Goal: Task Accomplishment & Management: Manage account settings

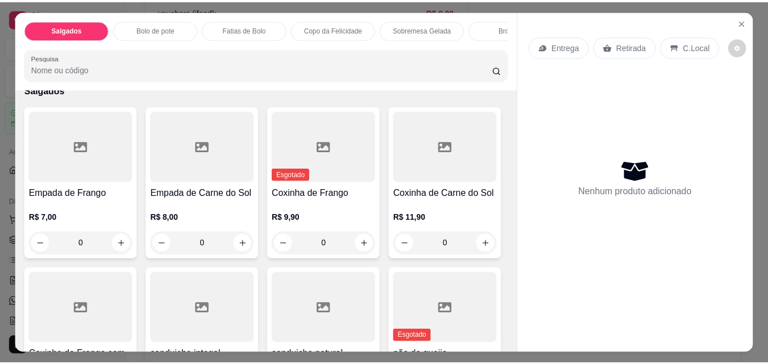
scroll to position [113, 0]
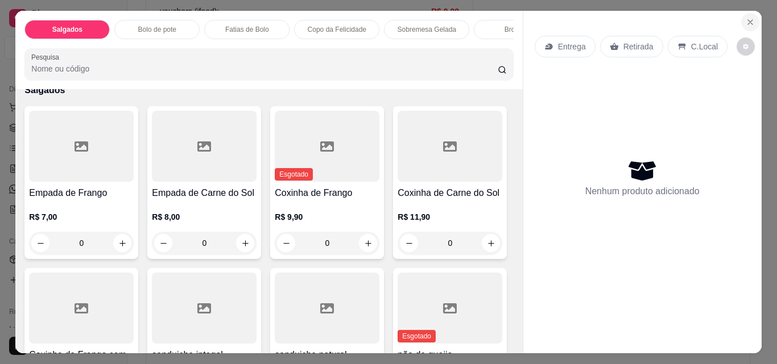
click at [747, 18] on icon "Close" at bounding box center [749, 22] width 9 height 9
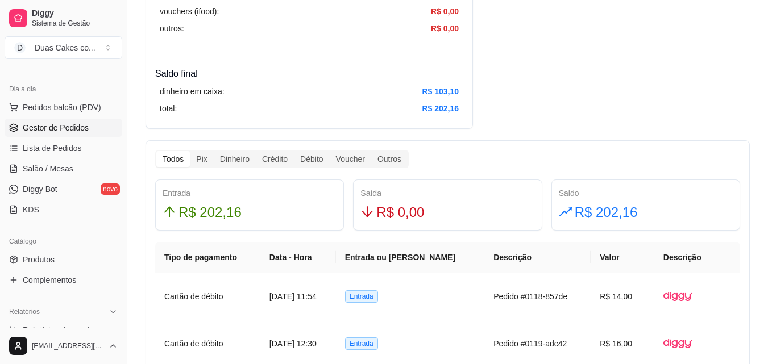
click at [60, 121] on link "Gestor de Pedidos" at bounding box center [64, 128] width 118 height 18
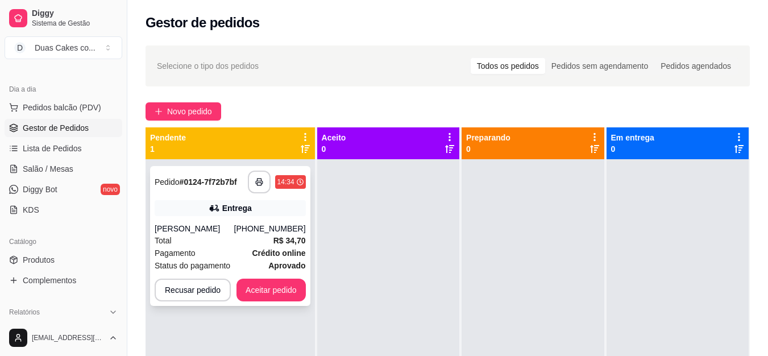
click at [271, 250] on strong "Crédito online" at bounding box center [278, 252] width 53 height 9
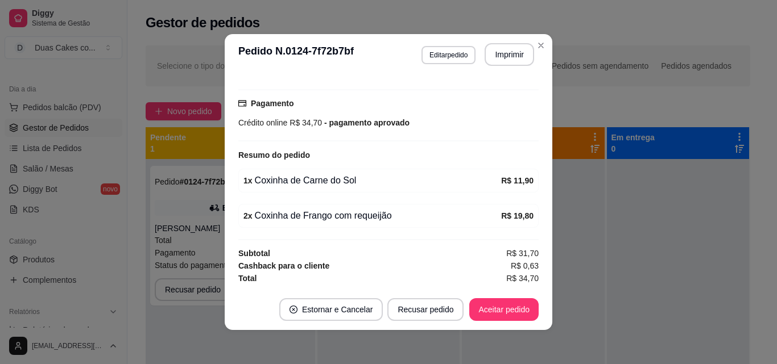
scroll to position [2, 0]
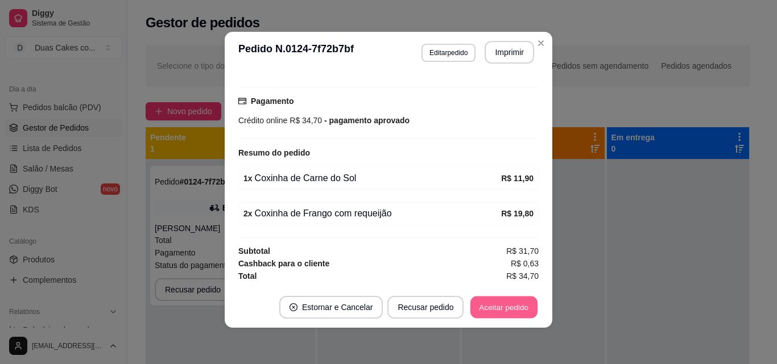
click at [524, 304] on button "Aceitar pedido" at bounding box center [503, 308] width 67 height 22
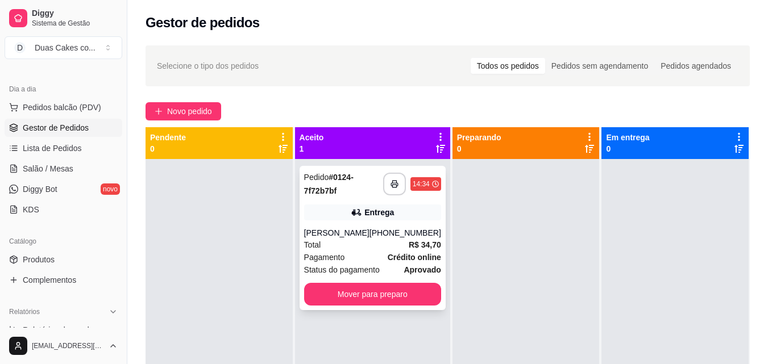
click at [380, 235] on div "(85) 99606-2887" at bounding box center [406, 232] width 72 height 11
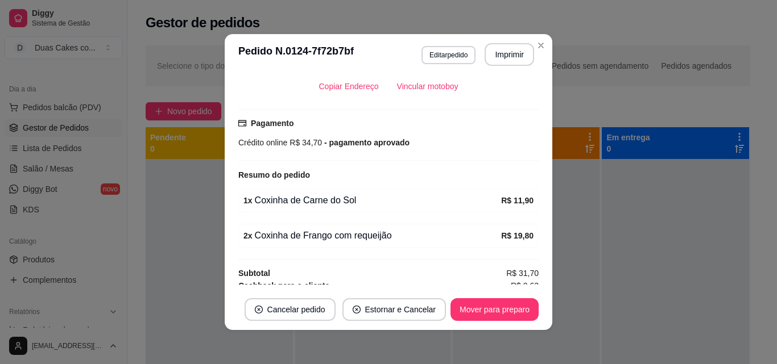
scroll to position [284, 0]
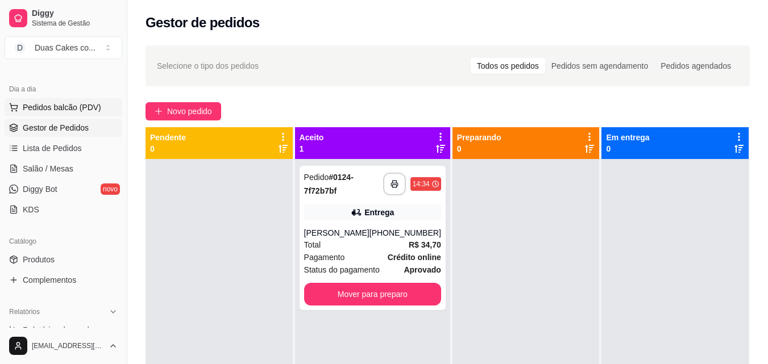
click at [56, 98] on button "Pedidos balcão (PDV)" at bounding box center [64, 107] width 118 height 18
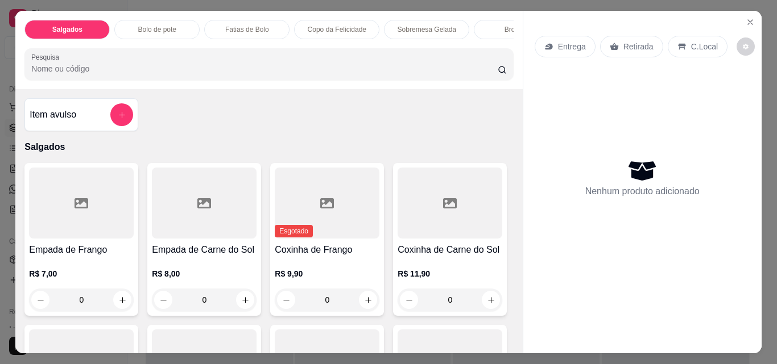
click at [263, 26] on p "Fatias de Bolo" at bounding box center [247, 29] width 44 height 9
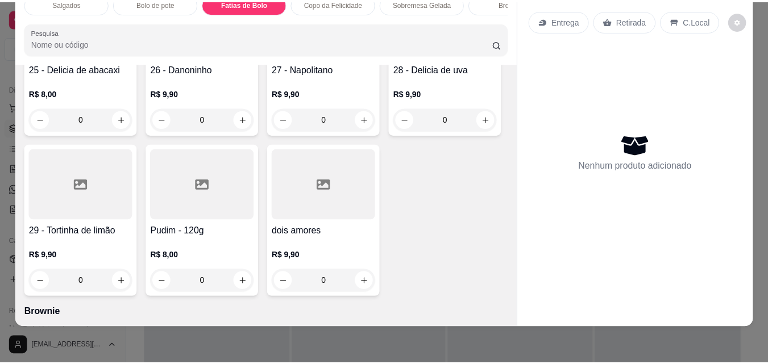
scroll to position [1470, 0]
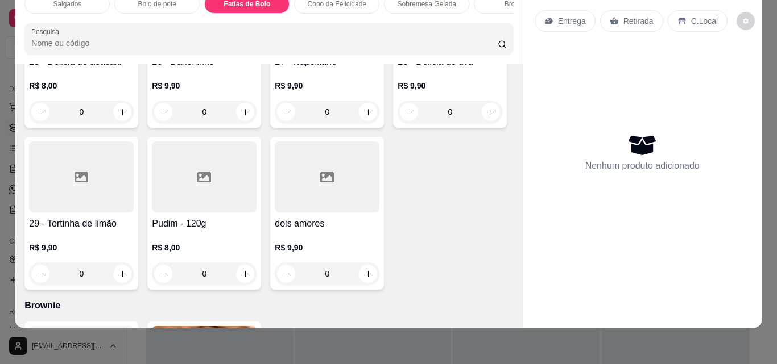
type input "1"
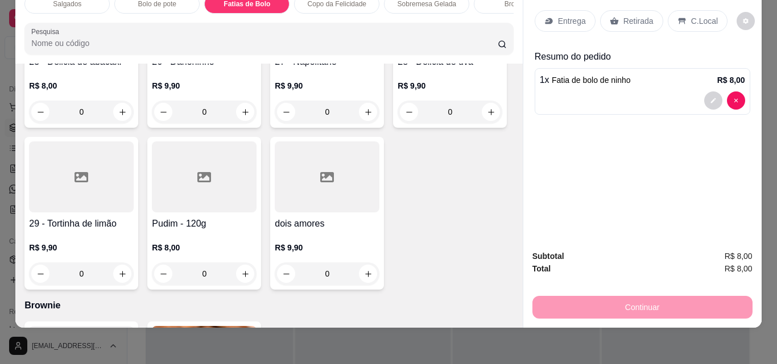
click at [639, 15] on p "Retirada" at bounding box center [638, 20] width 30 height 11
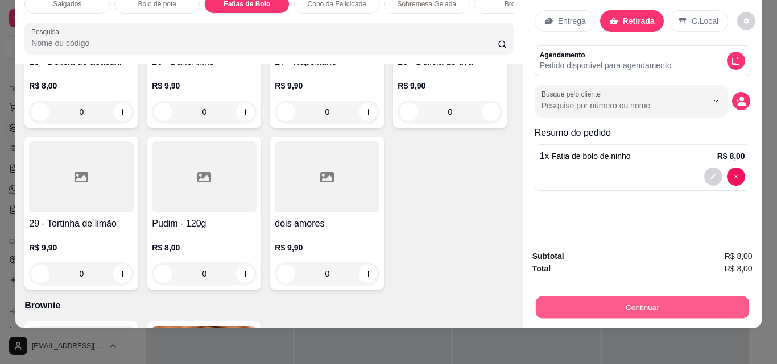
click at [646, 298] on button "Continuar" at bounding box center [641, 307] width 213 height 22
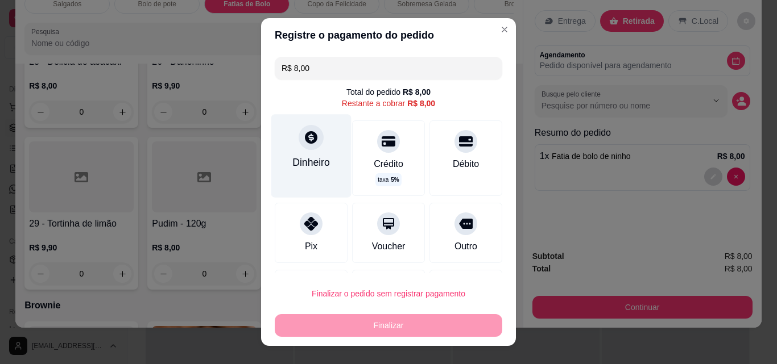
click at [301, 146] on div at bounding box center [310, 137] width 25 height 25
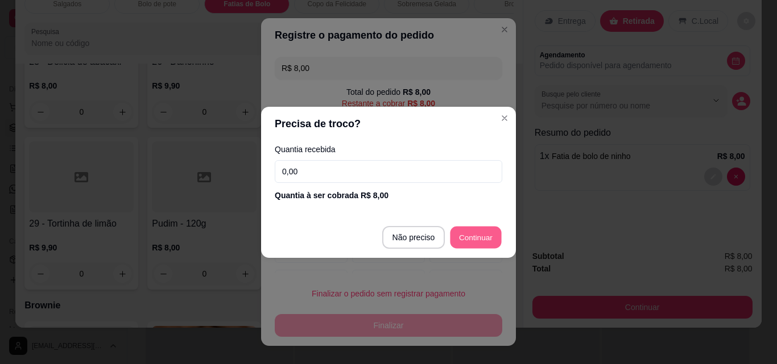
type input "R$ 0,00"
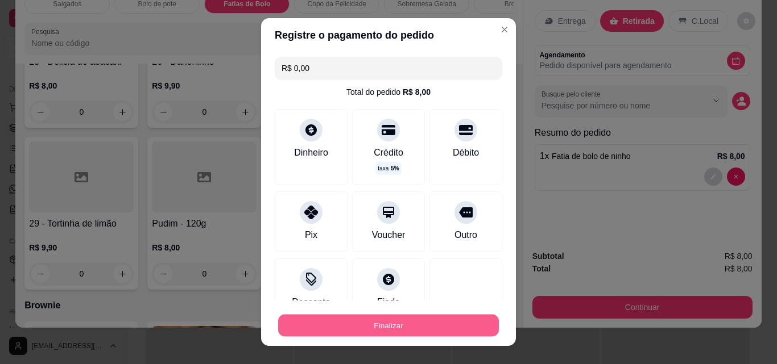
click at [402, 325] on button "Finalizar" at bounding box center [388, 326] width 221 height 22
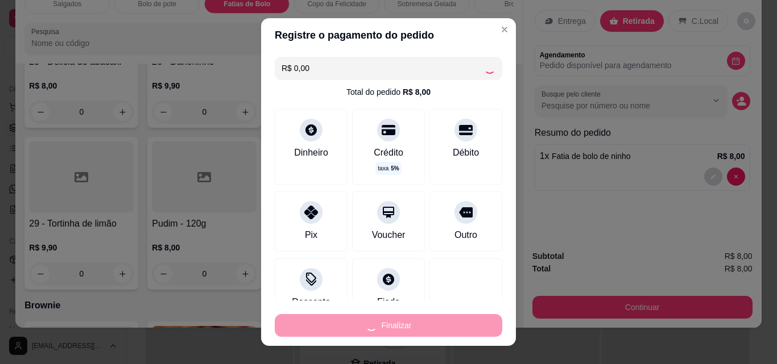
type input "0"
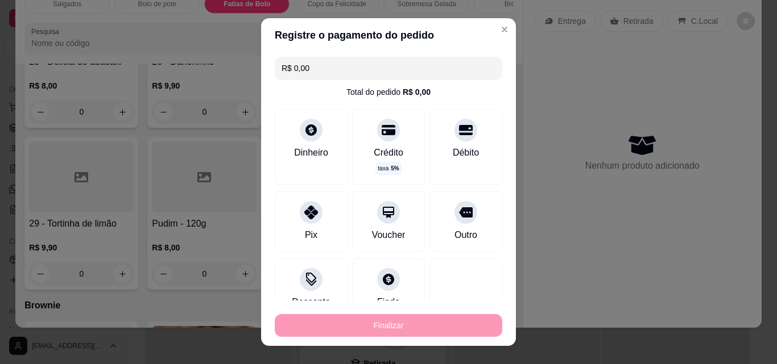
type input "-R$ 8,00"
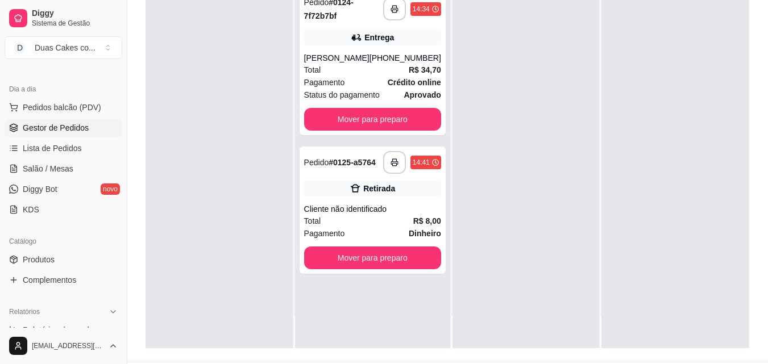
scroll to position [173, 0]
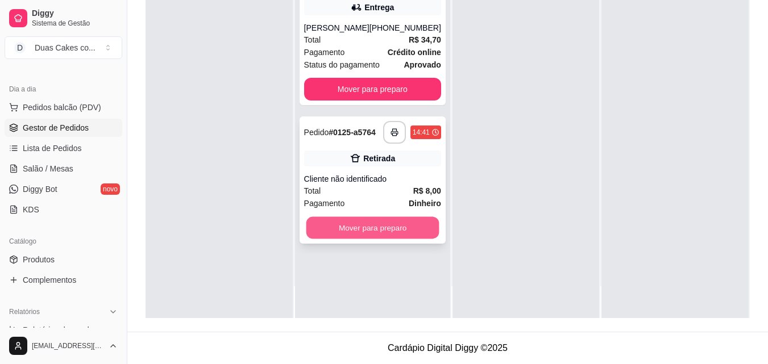
click at [370, 233] on button "Mover para preparo" at bounding box center [372, 228] width 133 height 22
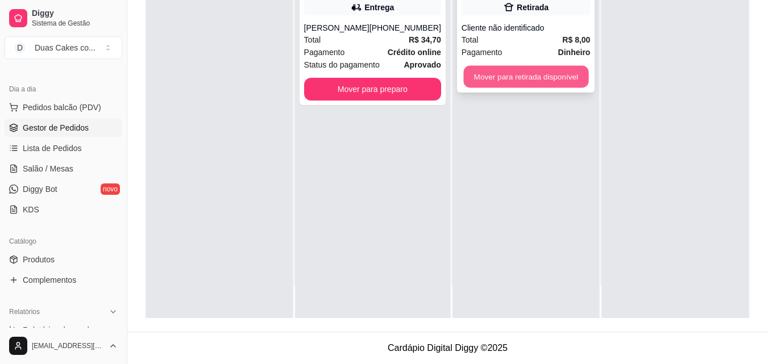
click at [523, 70] on button "Mover para retirada disponível" at bounding box center [525, 77] width 125 height 22
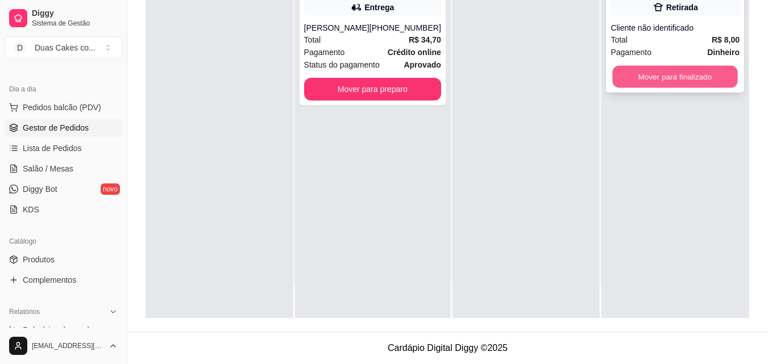
click at [686, 77] on button "Mover para finalizado" at bounding box center [675, 77] width 125 height 22
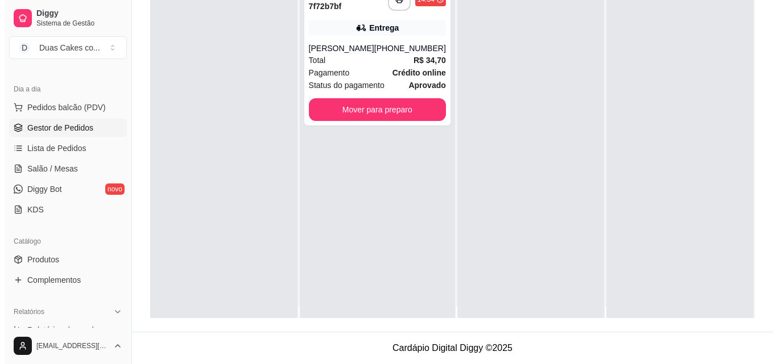
scroll to position [0, 0]
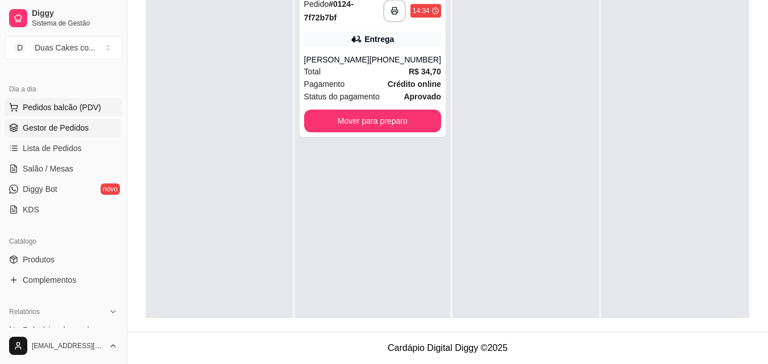
click at [74, 99] on button "Pedidos balcão (PDV)" at bounding box center [64, 107] width 118 height 18
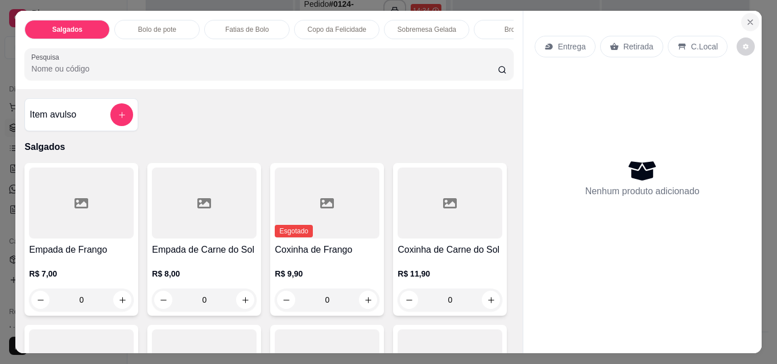
click at [748, 18] on icon "Close" at bounding box center [749, 22] width 9 height 9
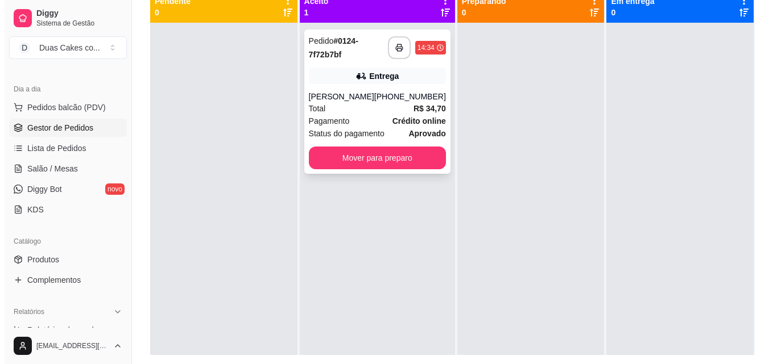
scroll to position [117, 0]
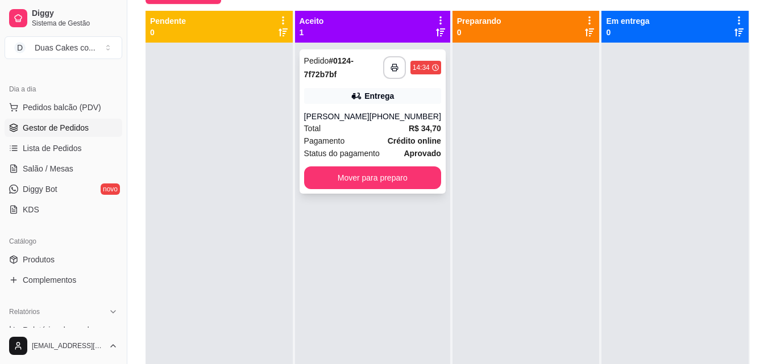
click at [386, 111] on div "(85) 99606-2887" at bounding box center [406, 116] width 72 height 11
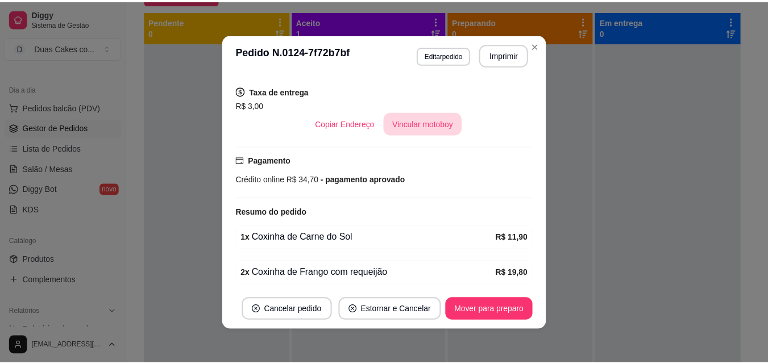
scroll to position [284, 0]
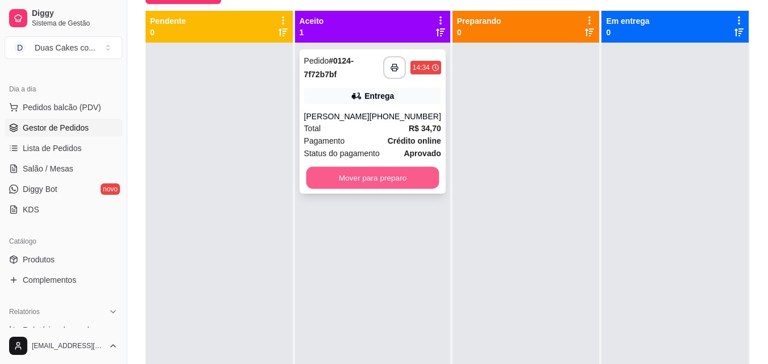
click at [335, 170] on button "Mover para preparo" at bounding box center [372, 178] width 133 height 22
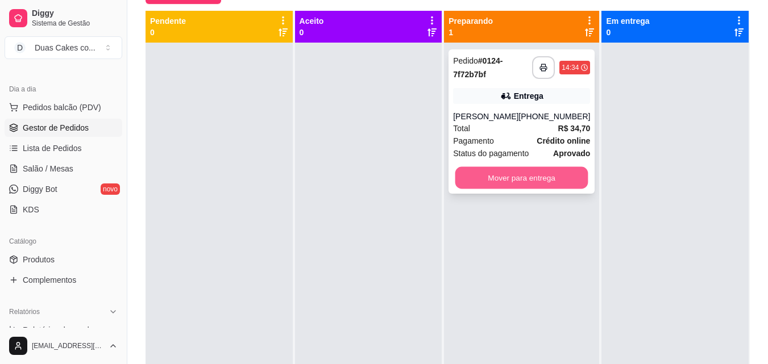
click at [492, 173] on button "Mover para entrega" at bounding box center [521, 178] width 133 height 22
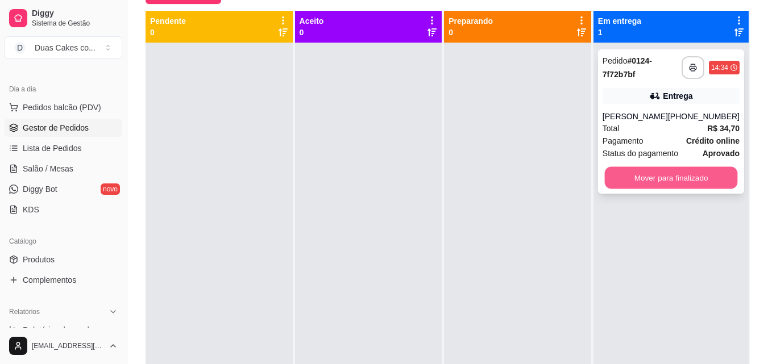
click at [666, 181] on button "Mover para finalizado" at bounding box center [670, 178] width 133 height 22
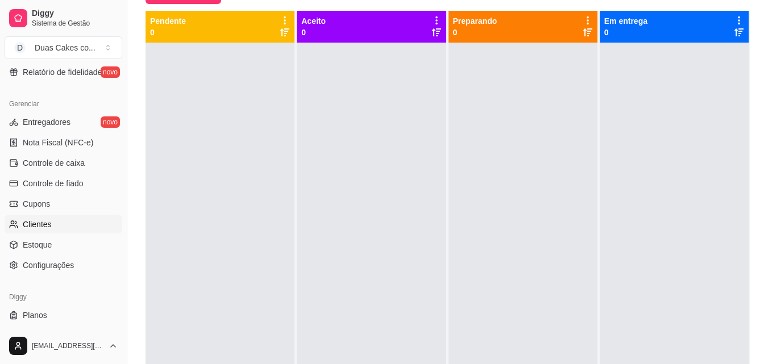
scroll to position [397, 0]
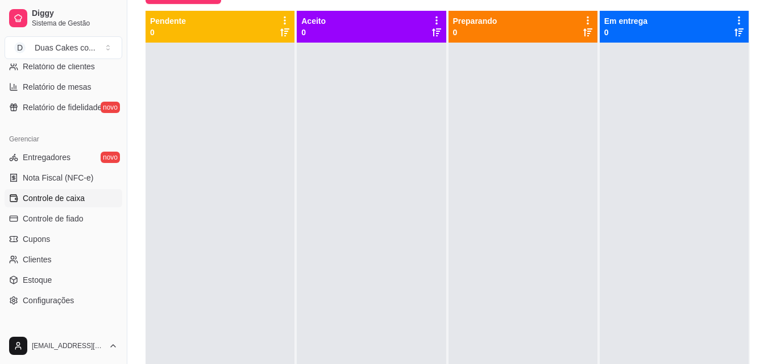
click at [64, 193] on span "Controle de caixa" at bounding box center [54, 198] width 62 height 11
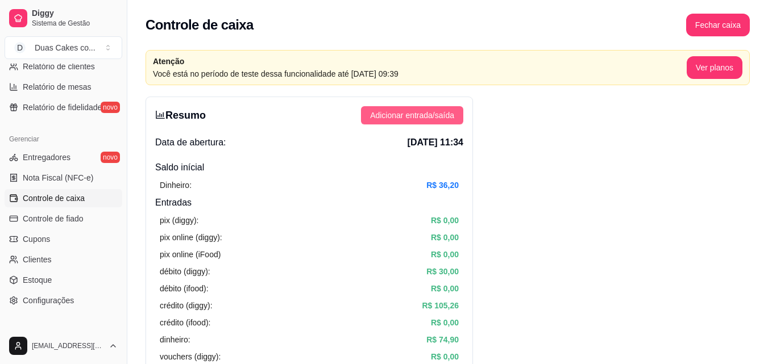
click at [428, 113] on span "Adicionar entrada/saída" at bounding box center [412, 115] width 84 height 13
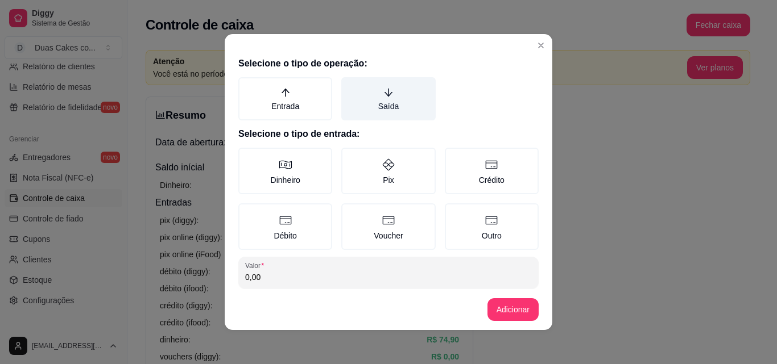
click at [383, 97] on icon "arrow-down" at bounding box center [388, 93] width 10 height 10
click at [350, 86] on button "Saída" at bounding box center [345, 81] width 9 height 9
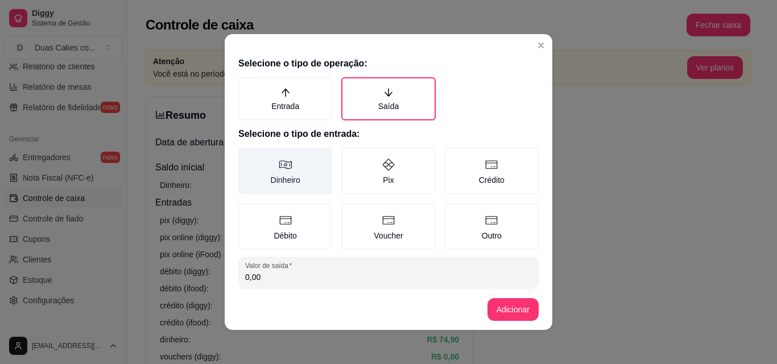
click at [281, 177] on label "Dinheiro" at bounding box center [285, 171] width 94 height 47
click at [247, 156] on button "Dinheiro" at bounding box center [242, 151] width 9 height 9
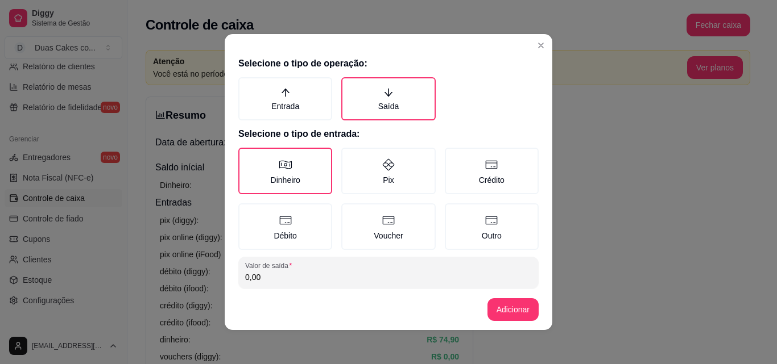
click at [280, 281] on input "0,00" at bounding box center [388, 277] width 287 height 11
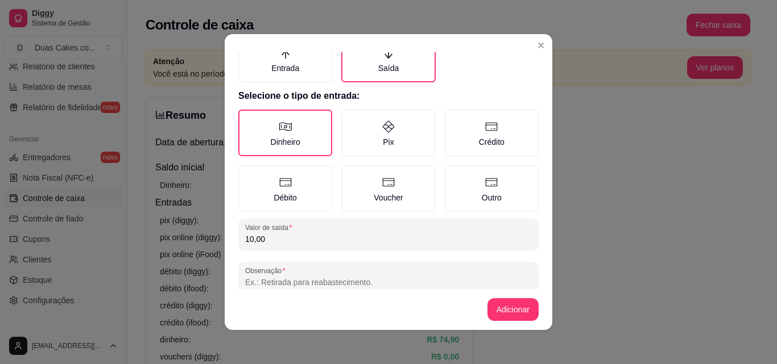
scroll to position [61, 0]
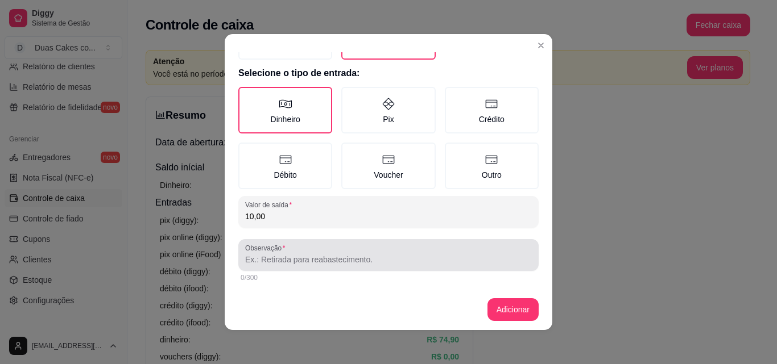
type input "10,00"
click at [306, 254] on div at bounding box center [388, 255] width 287 height 23
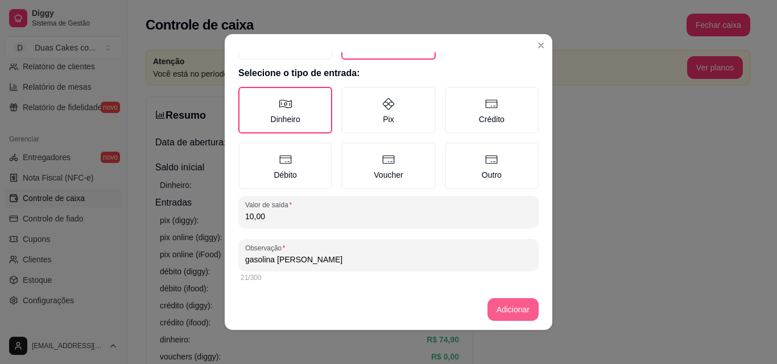
type input "gasolina [PERSON_NAME]"
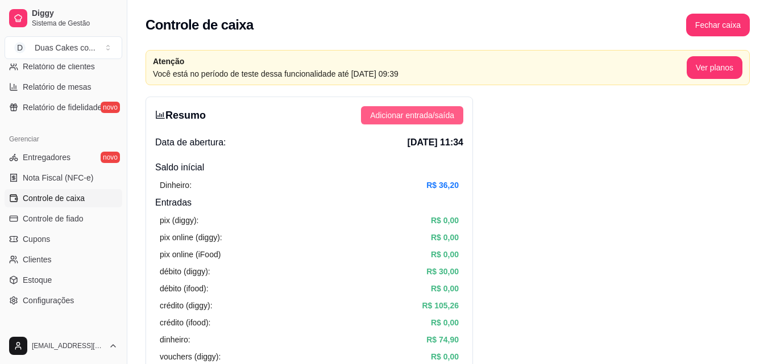
click at [421, 111] on span "Adicionar entrada/saída" at bounding box center [412, 115] width 84 height 13
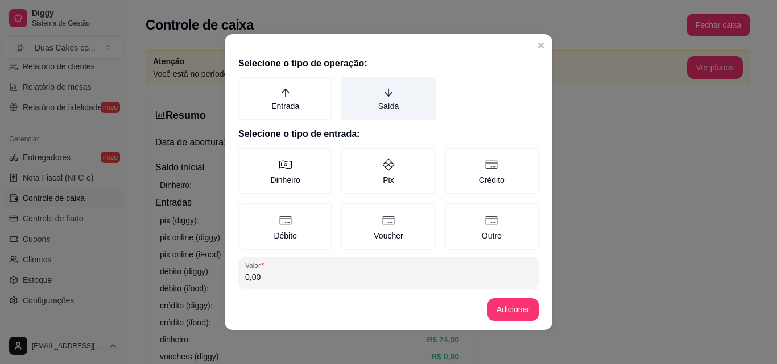
click at [383, 92] on icon "arrow-down" at bounding box center [388, 93] width 10 height 10
click at [350, 86] on button "Saída" at bounding box center [345, 81] width 9 height 9
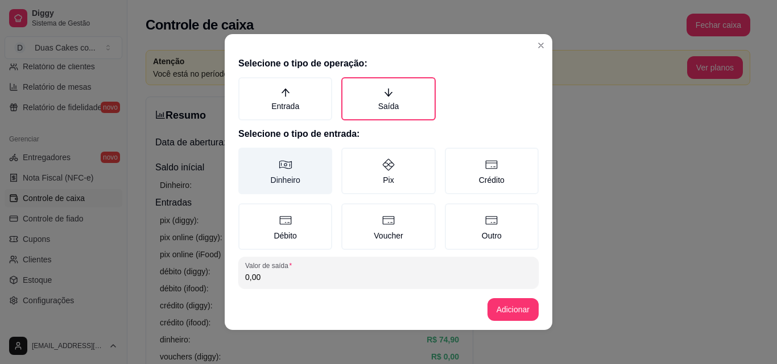
click at [284, 165] on icon at bounding box center [285, 165] width 13 height 9
click at [247, 156] on button "Dinheiro" at bounding box center [242, 151] width 9 height 9
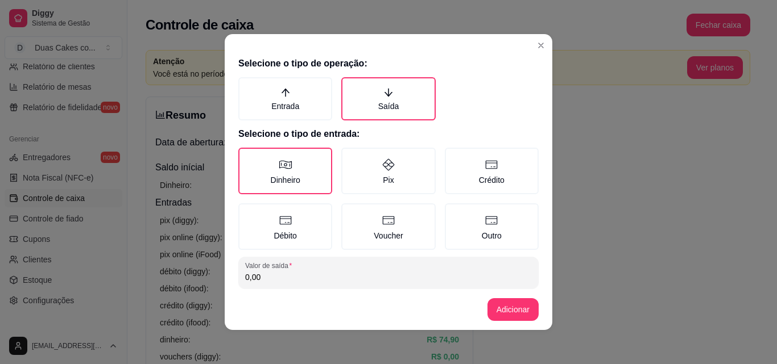
click at [311, 280] on input "0,00" at bounding box center [388, 277] width 287 height 11
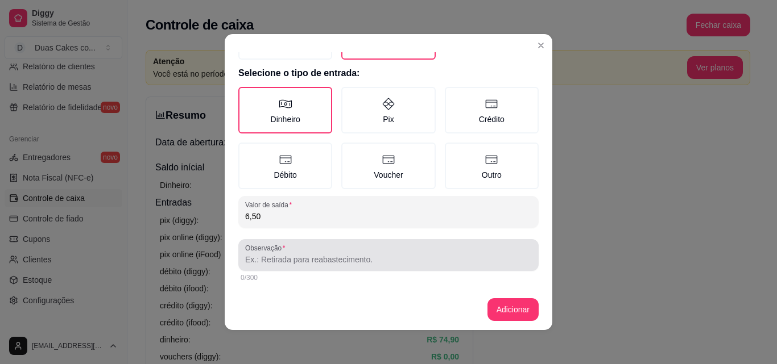
type input "6,50"
click at [318, 256] on input "Observação" at bounding box center [388, 259] width 287 height 11
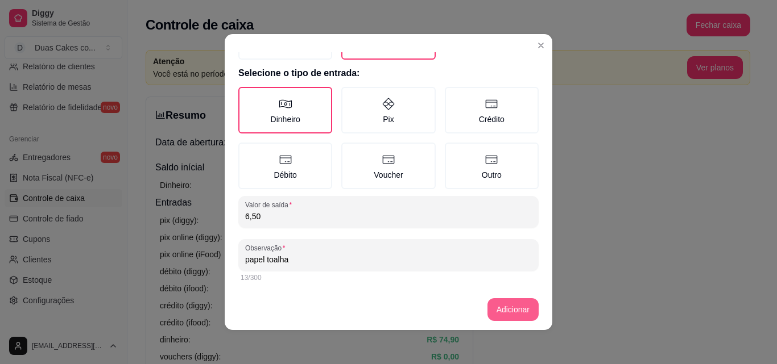
type input "papel toalha"
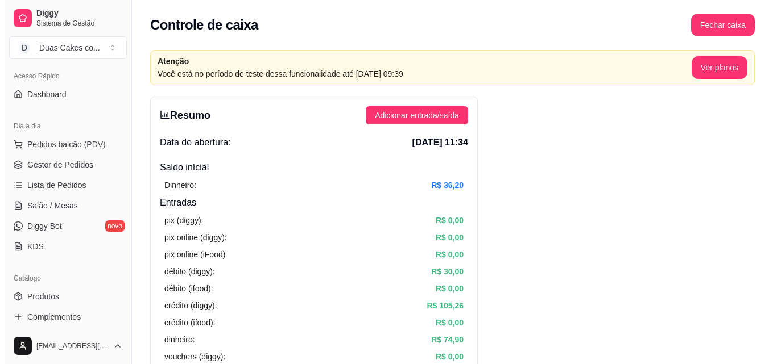
scroll to position [56, 0]
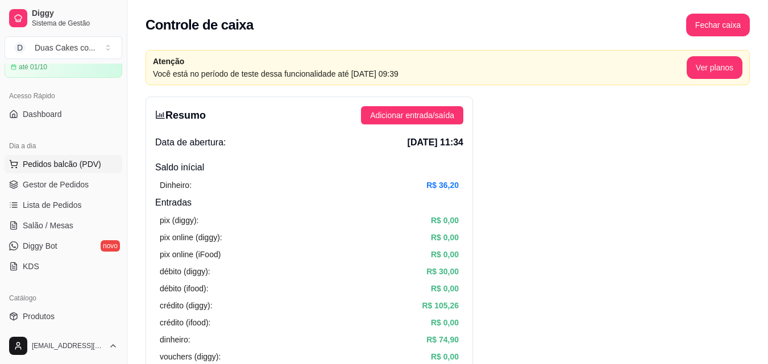
click at [58, 164] on span "Pedidos balcão (PDV)" at bounding box center [62, 164] width 78 height 11
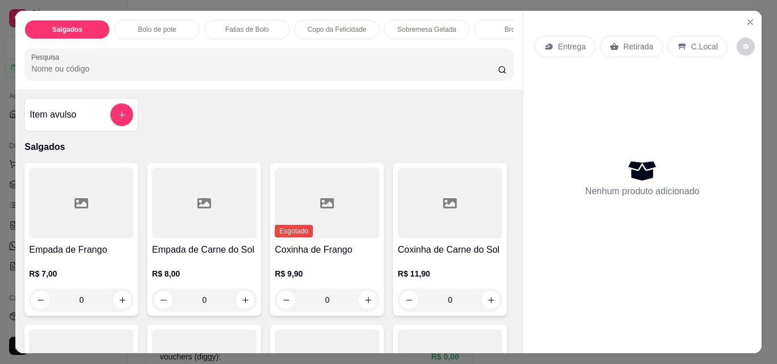
click at [346, 25] on p "Copo da Felicidade" at bounding box center [337, 29] width 59 height 9
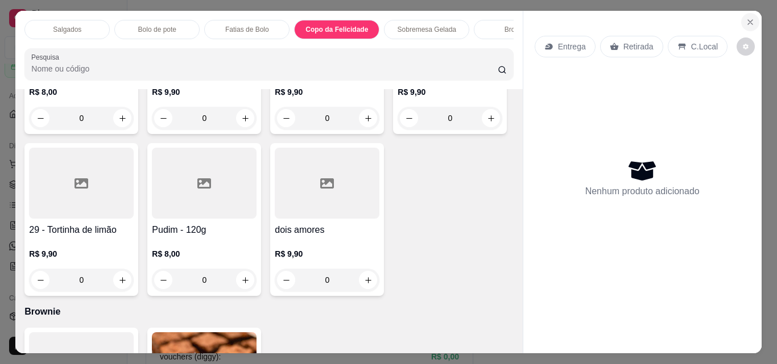
click at [747, 18] on icon "Close" at bounding box center [749, 22] width 9 height 9
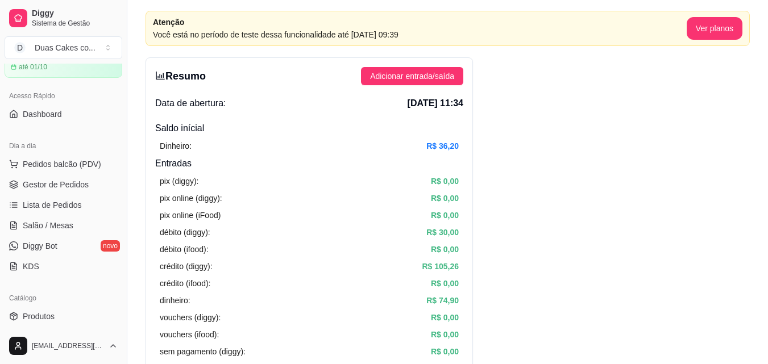
scroll to position [57, 0]
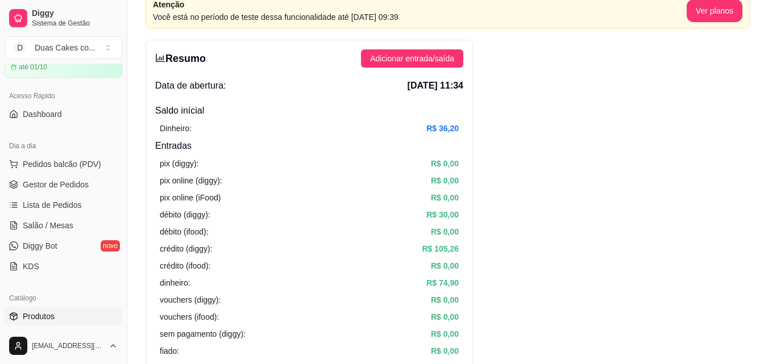
click at [32, 315] on span "Produtos" at bounding box center [39, 316] width 32 height 11
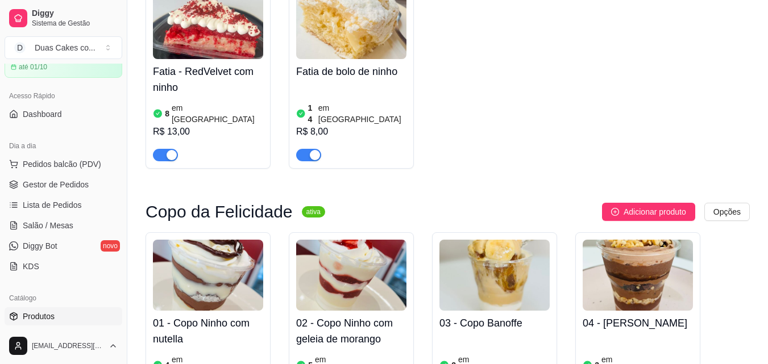
scroll to position [2104, 0]
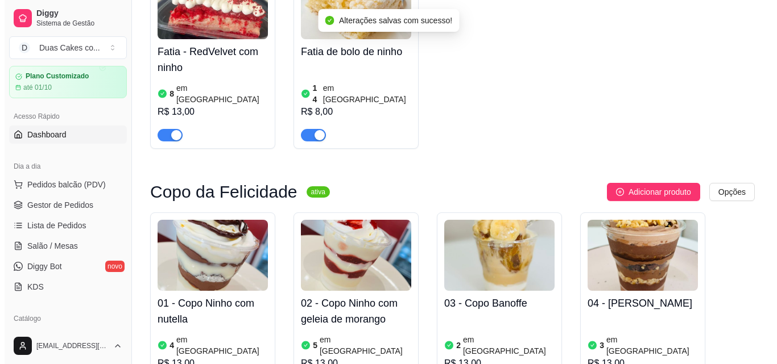
scroll to position [0, 0]
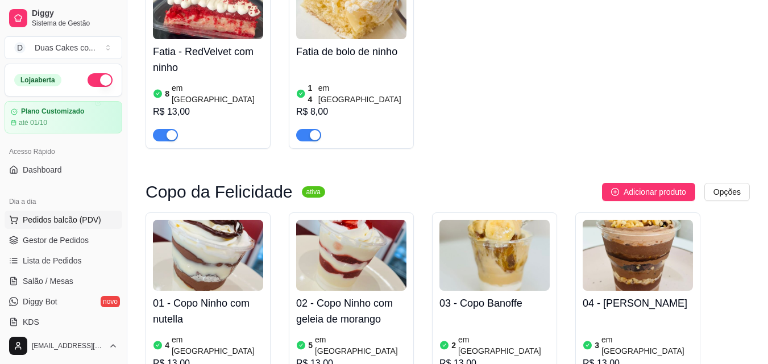
click at [57, 218] on span "Pedidos balcão (PDV)" at bounding box center [62, 219] width 78 height 11
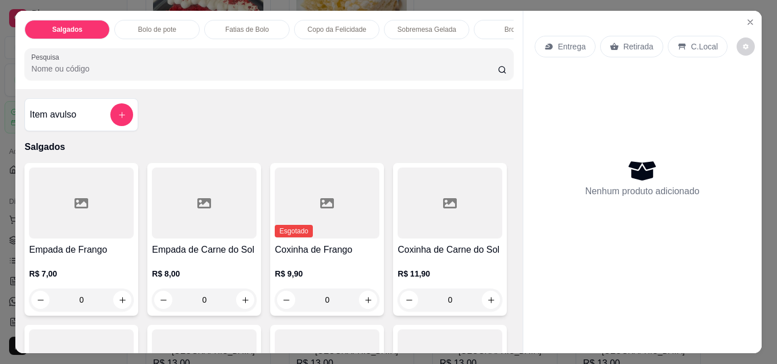
click at [323, 25] on p "Copo da Felicidade" at bounding box center [337, 29] width 59 height 9
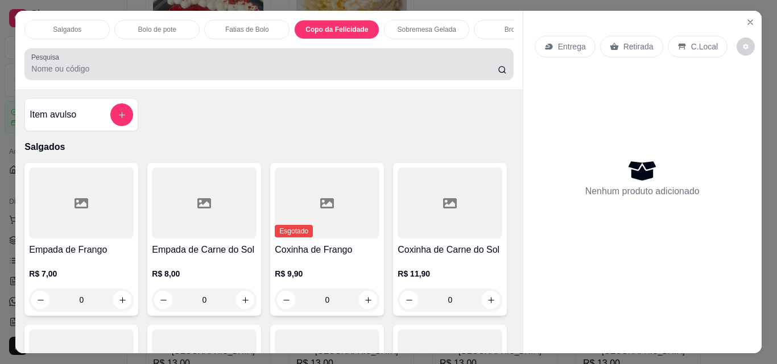
scroll to position [30, 0]
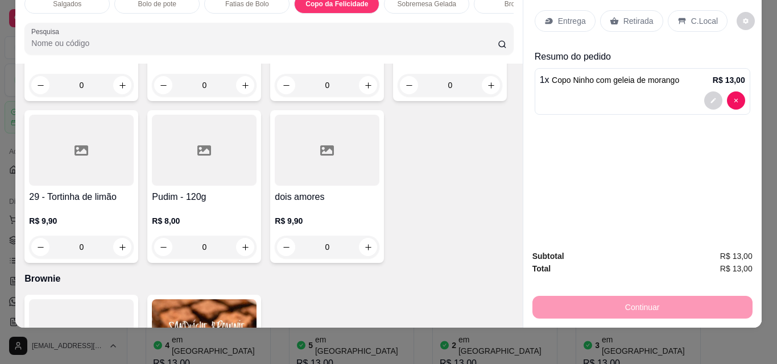
type input "2"
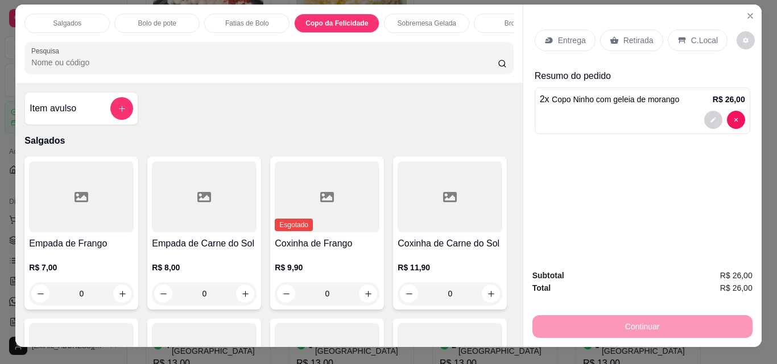
scroll to position [0, 0]
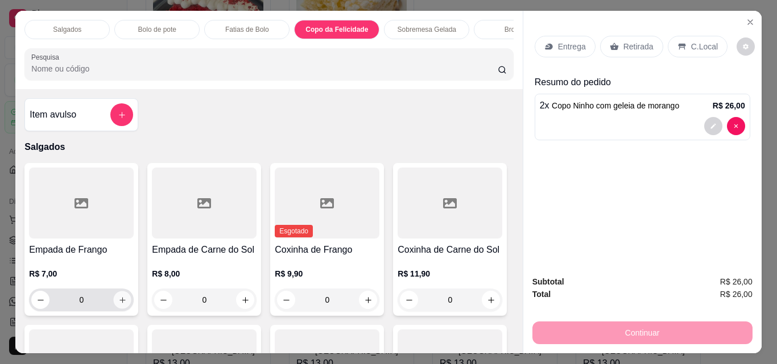
click at [118, 305] on icon "increase-product-quantity" at bounding box center [122, 300] width 9 height 9
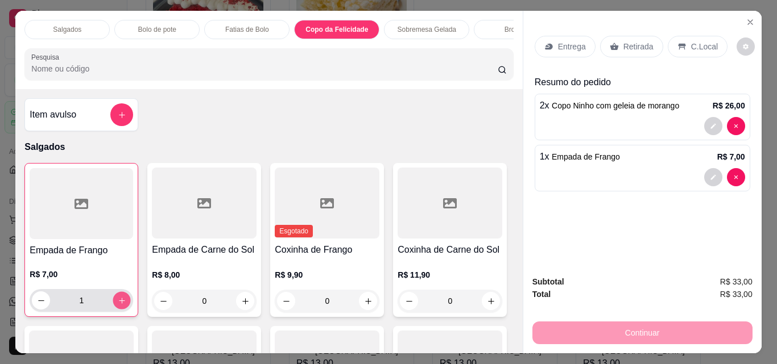
click at [118, 305] on icon "increase-product-quantity" at bounding box center [122, 301] width 9 height 9
type input "2"
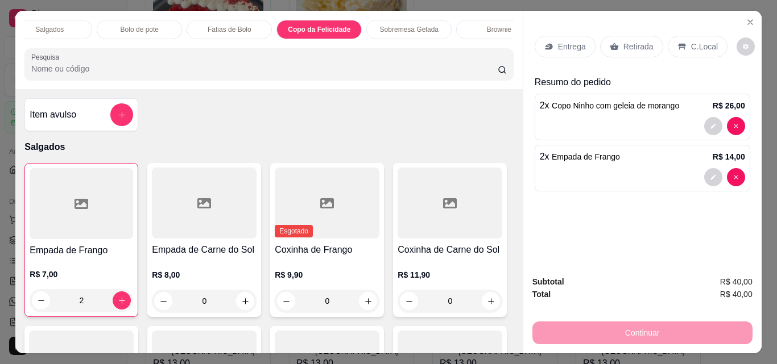
scroll to position [0, 23]
click at [490, 25] on p "Brownie" at bounding box center [494, 29] width 24 height 9
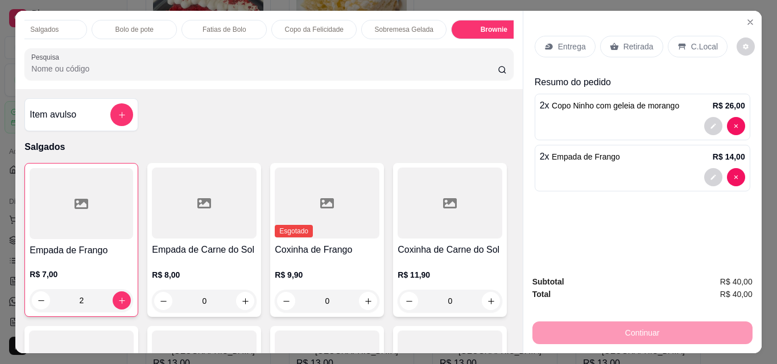
scroll to position [30, 0]
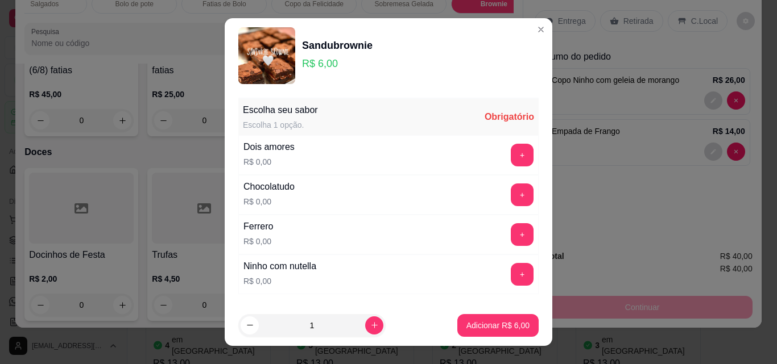
scroll to position [57, 0]
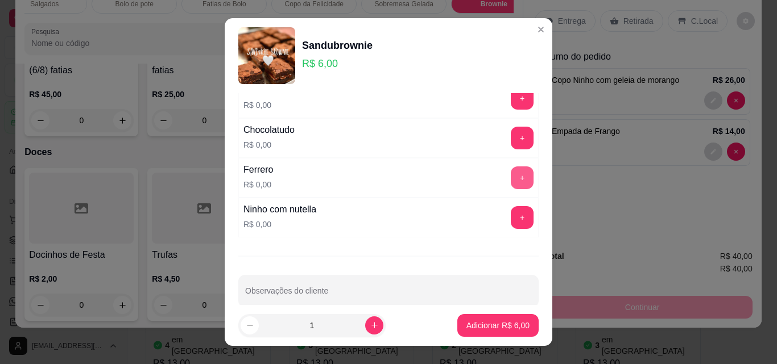
click at [511, 174] on button "+" at bounding box center [522, 178] width 23 height 23
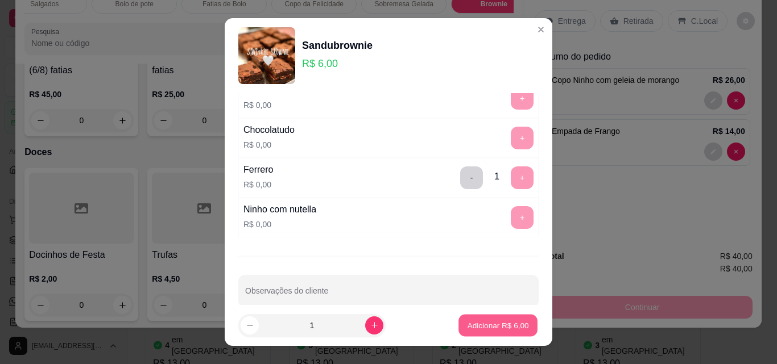
click at [507, 324] on p "Adicionar R$ 6,00" at bounding box center [497, 325] width 61 height 11
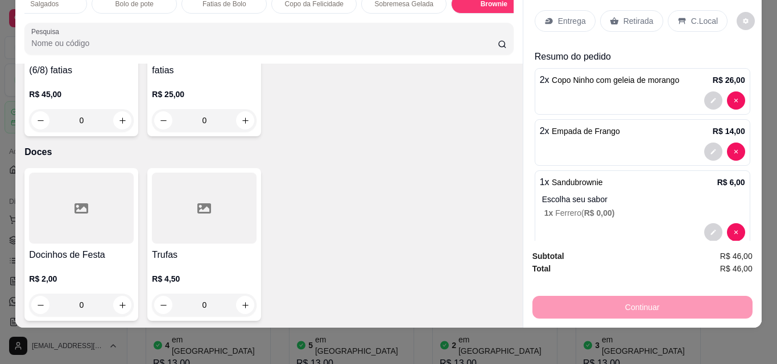
scroll to position [2588, 0]
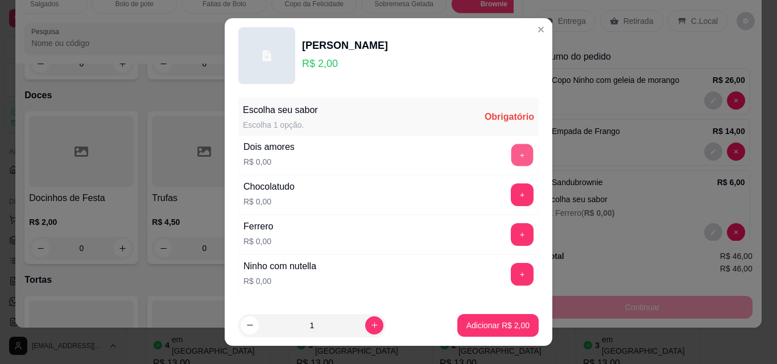
click at [511, 152] on button "+" at bounding box center [522, 155] width 22 height 22
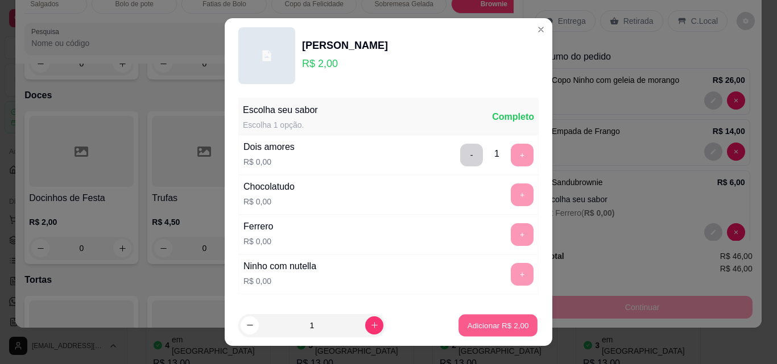
click at [495, 325] on p "Adicionar R$ 2,00" at bounding box center [497, 325] width 61 height 11
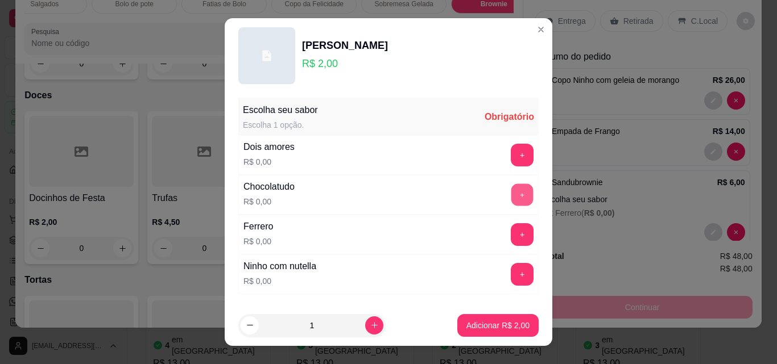
click at [511, 198] on button "+" at bounding box center [522, 195] width 22 height 22
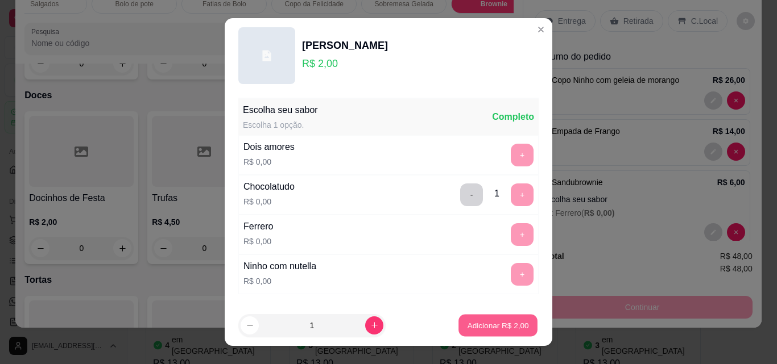
click at [482, 315] on button "Adicionar R$ 2,00" at bounding box center [497, 326] width 79 height 22
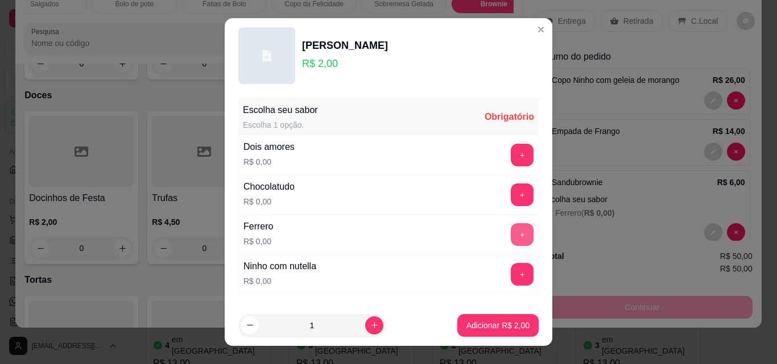
click at [511, 231] on button "+" at bounding box center [522, 234] width 23 height 23
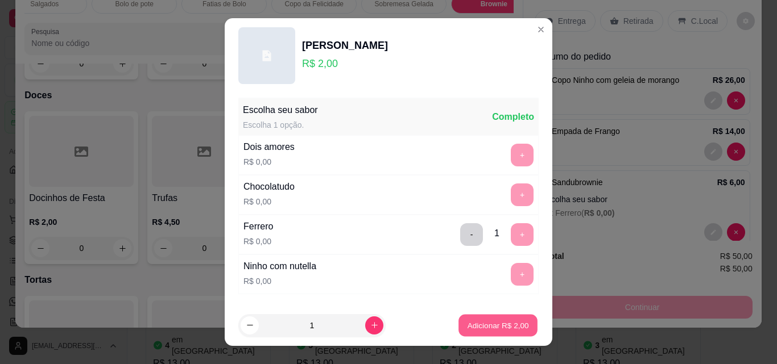
click at [496, 324] on p "Adicionar R$ 2,00" at bounding box center [497, 325] width 61 height 11
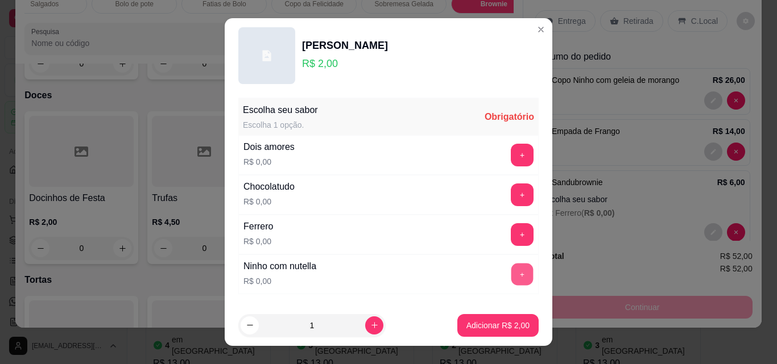
click at [511, 278] on button "+" at bounding box center [522, 275] width 22 height 22
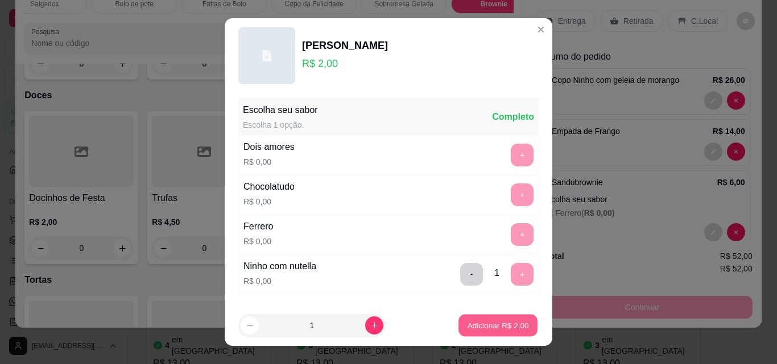
click at [502, 329] on p "Adicionar R$ 2,00" at bounding box center [497, 325] width 61 height 11
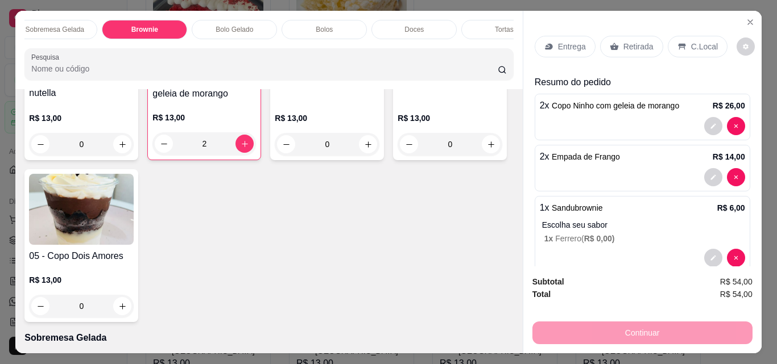
scroll to position [0, 432]
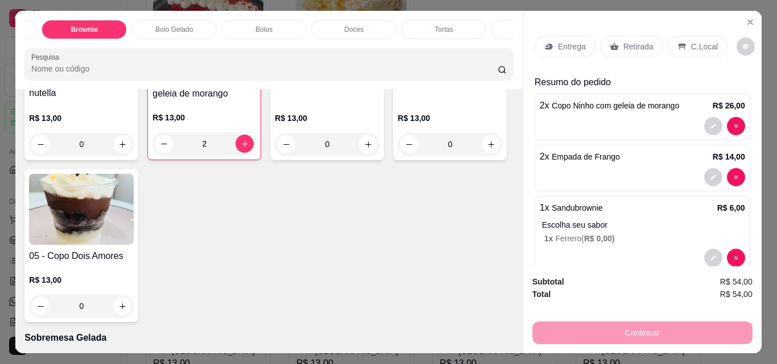
click at [365, 23] on div "Doces" at bounding box center [353, 29] width 85 height 19
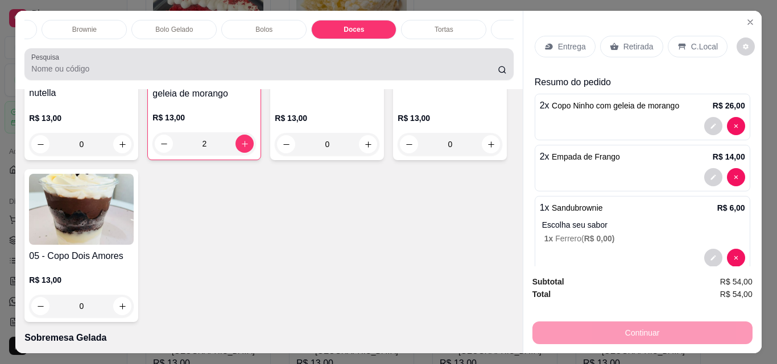
scroll to position [30, 0]
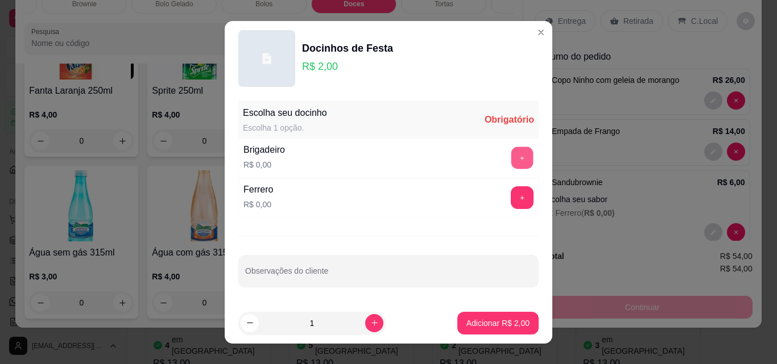
click at [512, 163] on button "+" at bounding box center [522, 158] width 22 height 22
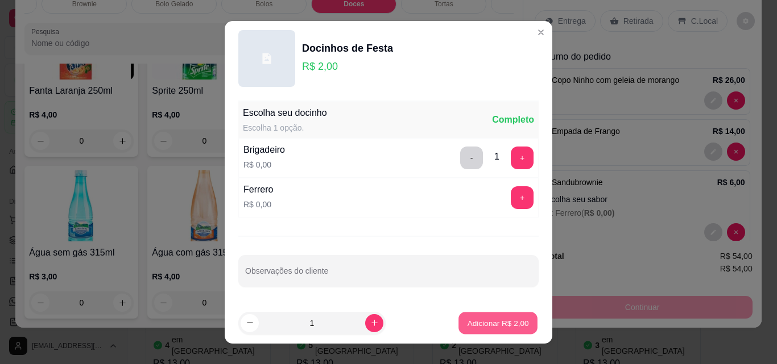
click at [497, 323] on p "Adicionar R$ 2,00" at bounding box center [497, 323] width 61 height 11
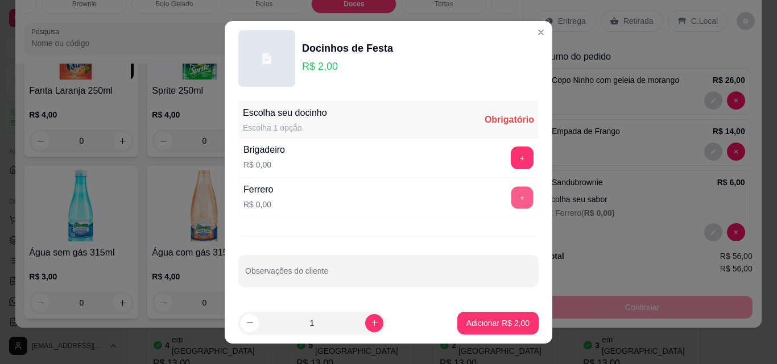
click at [511, 196] on button "+" at bounding box center [522, 197] width 22 height 22
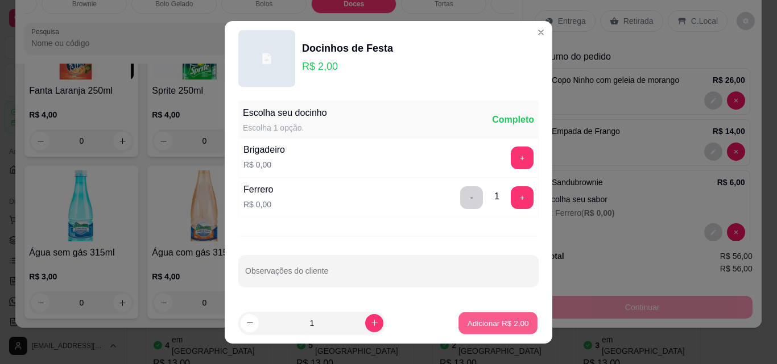
click at [492, 322] on p "Adicionar R$ 2,00" at bounding box center [497, 323] width 61 height 11
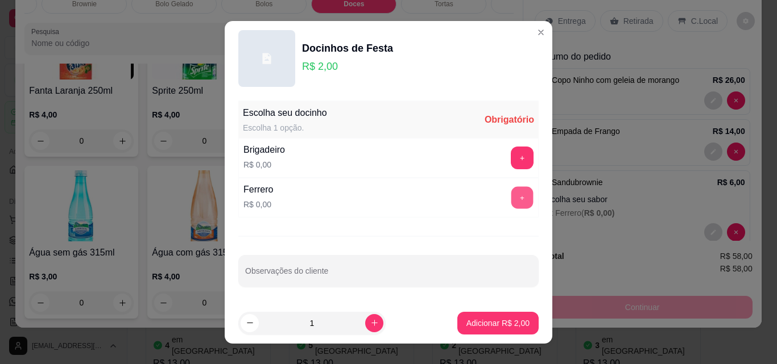
click at [511, 203] on button "+" at bounding box center [522, 197] width 22 height 22
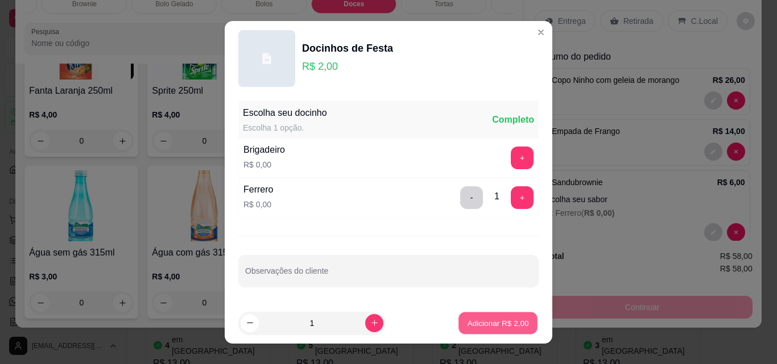
click at [475, 321] on p "Adicionar R$ 2,00" at bounding box center [497, 323] width 61 height 11
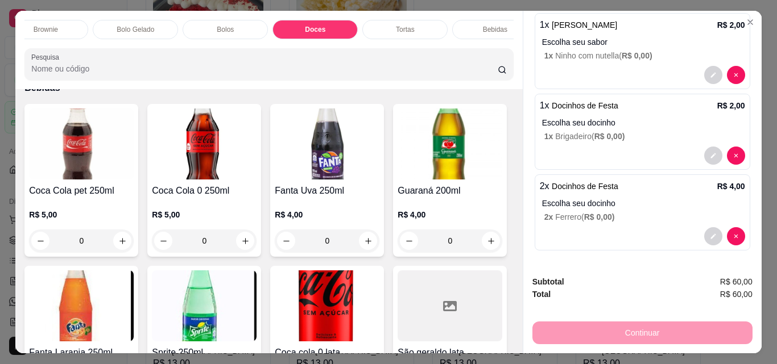
scroll to position [0, 495]
click at [476, 25] on p "Bebidas" at bounding box center [470, 29] width 24 height 9
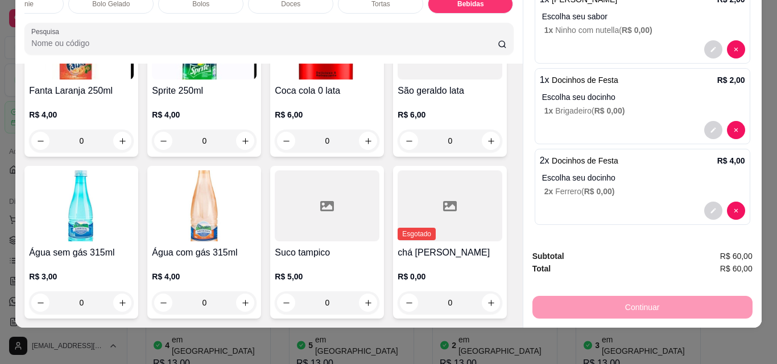
scroll to position [3929, 0]
click at [127, 299] on icon "increase-product-quantity" at bounding box center [122, 303] width 9 height 9
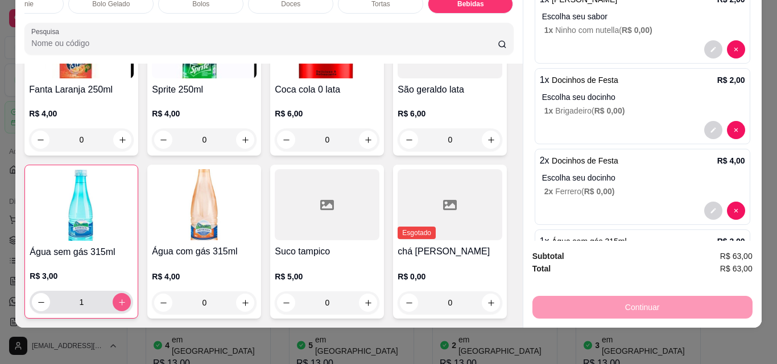
type input "1"
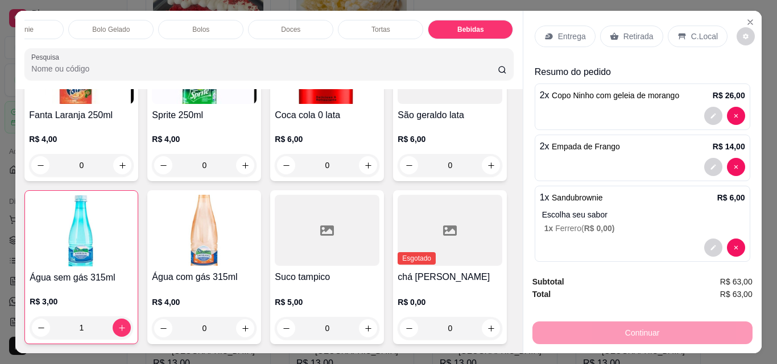
scroll to position [0, 0]
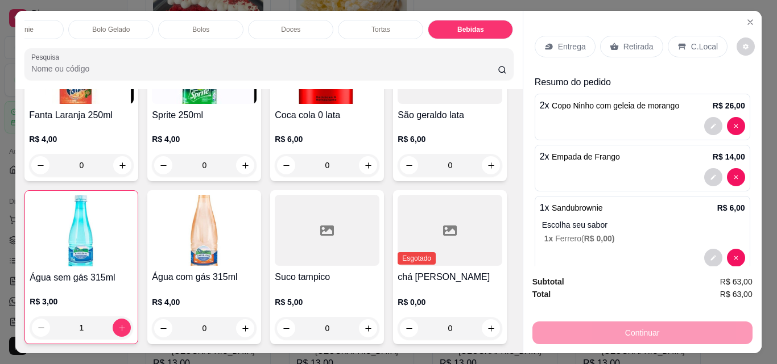
click at [625, 41] on p "Retirada" at bounding box center [638, 46] width 30 height 11
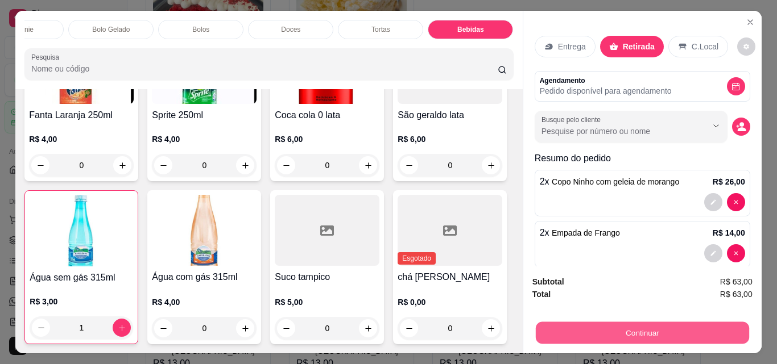
click at [682, 324] on button "Continuar" at bounding box center [641, 333] width 213 height 22
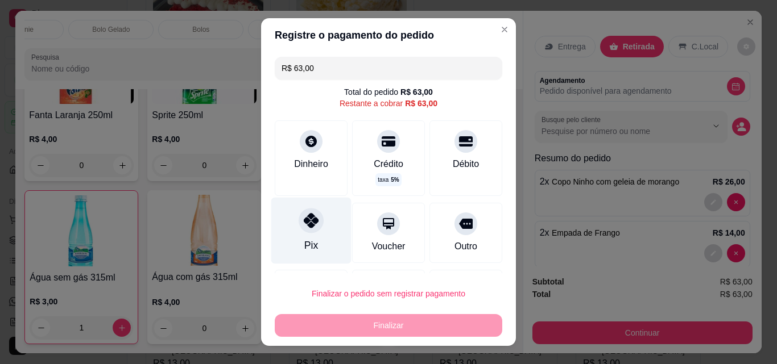
click at [307, 226] on icon at bounding box center [311, 220] width 15 height 15
type input "R$ 0,00"
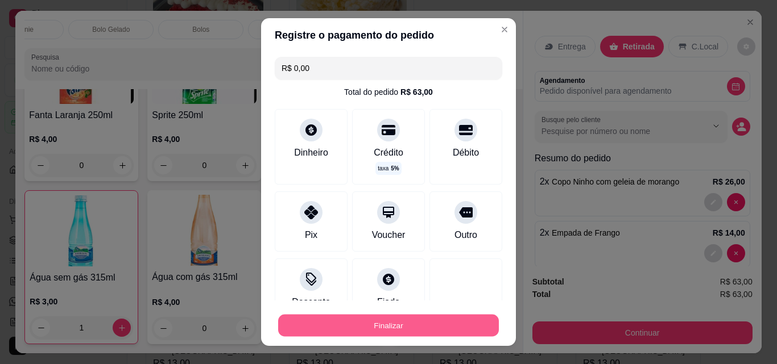
click at [392, 327] on button "Finalizar" at bounding box center [388, 326] width 221 height 22
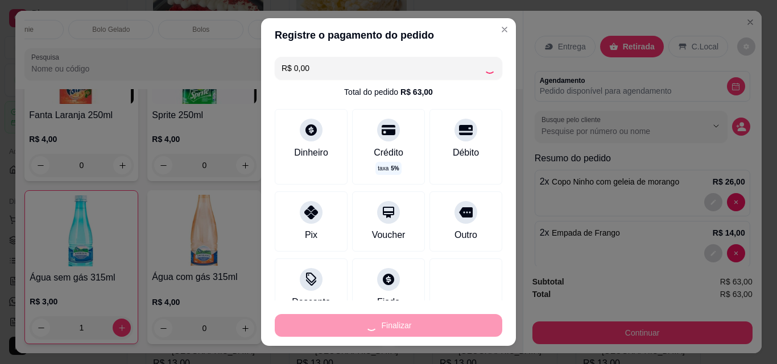
type input "0"
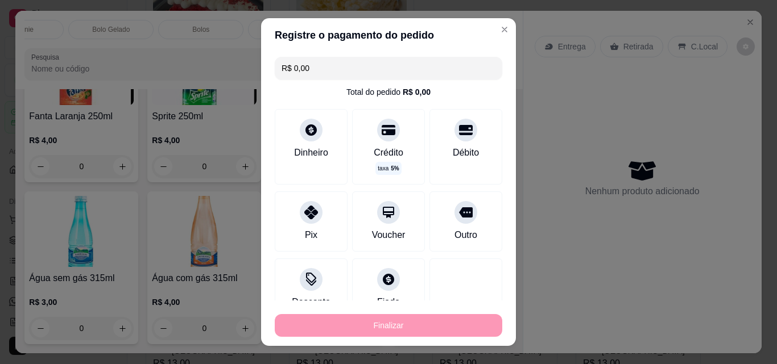
type input "-R$ 63,00"
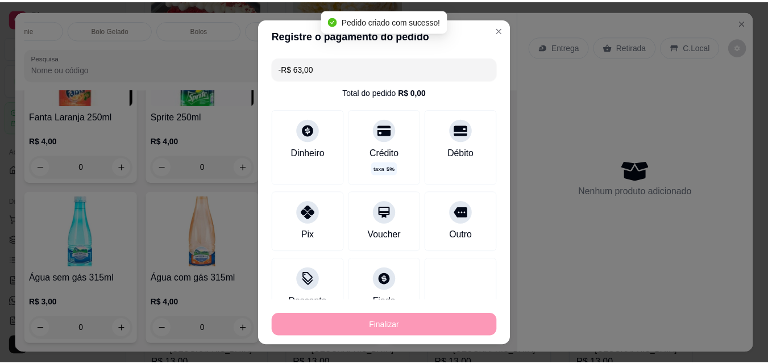
scroll to position [3927, 0]
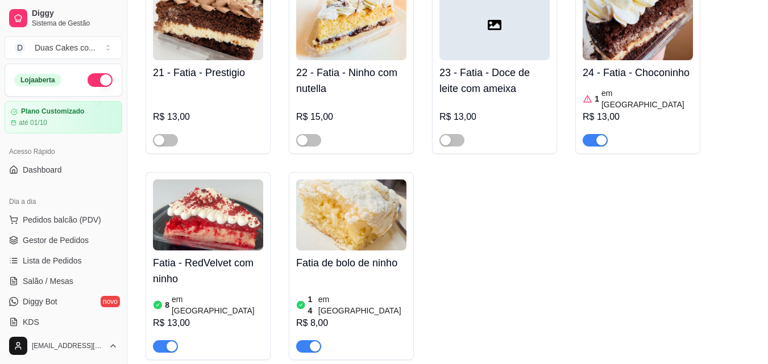
scroll to position [1876, 0]
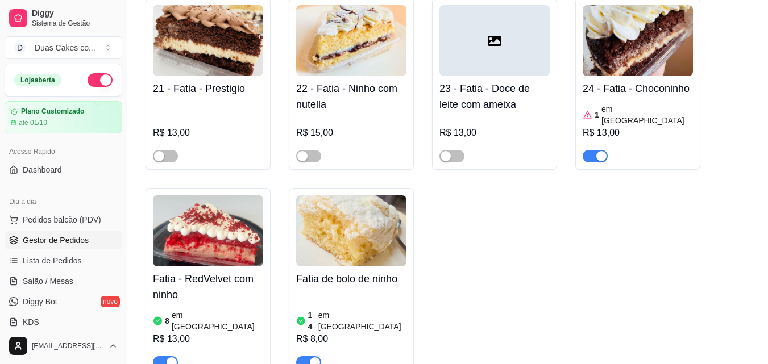
click at [62, 237] on span "Gestor de Pedidos" at bounding box center [56, 240] width 66 height 11
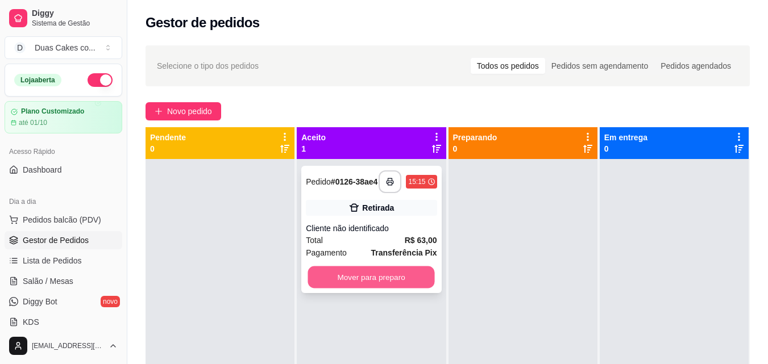
click at [387, 287] on button "Mover para preparo" at bounding box center [371, 278] width 127 height 22
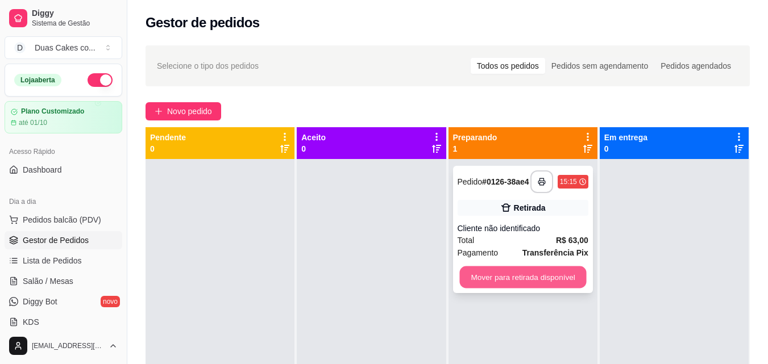
click at [524, 284] on button "Mover para retirada disponível" at bounding box center [522, 278] width 127 height 22
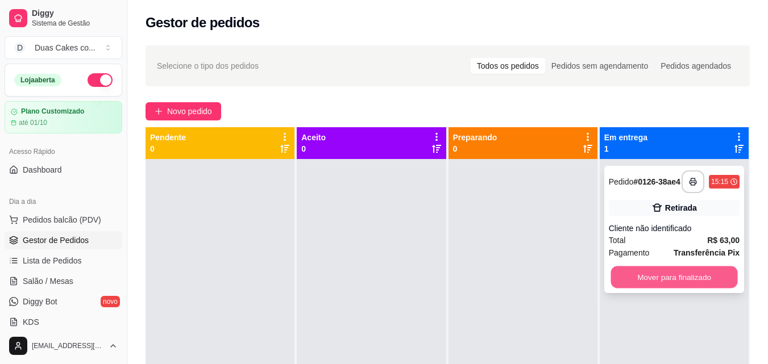
click at [683, 280] on button "Mover para finalizado" at bounding box center [674, 278] width 127 height 22
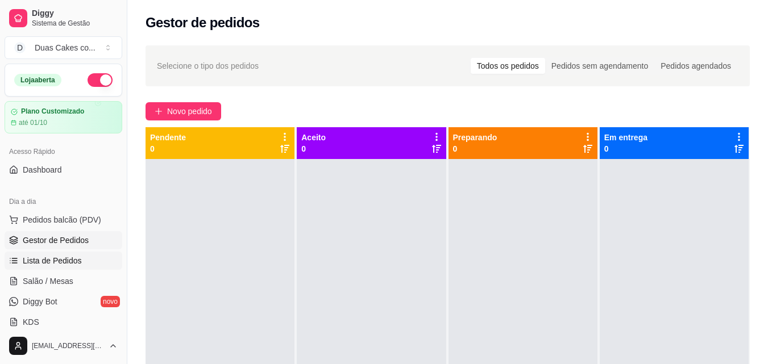
click at [63, 254] on link "Lista de Pedidos" at bounding box center [64, 261] width 118 height 18
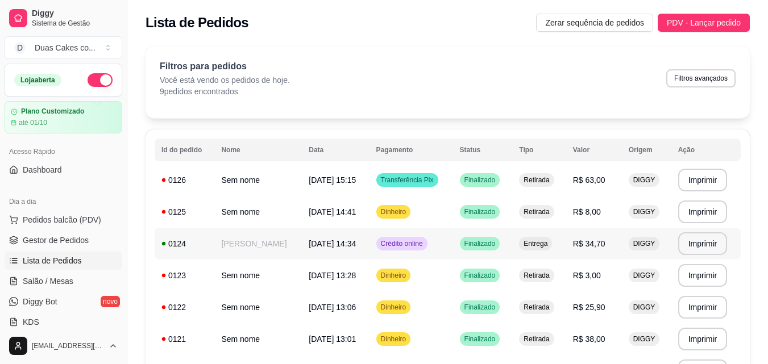
click at [268, 242] on td "Maria Eugenia" at bounding box center [258, 244] width 88 height 32
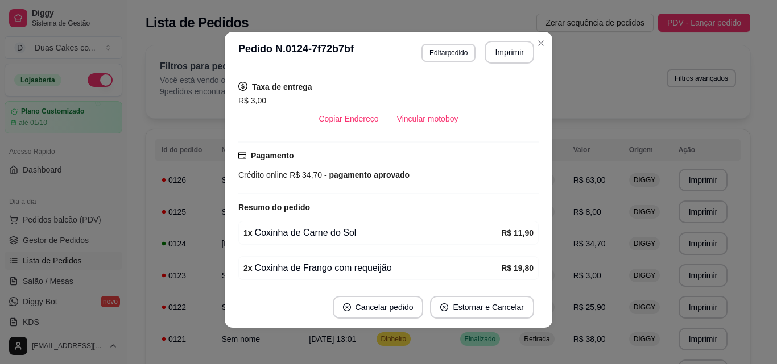
scroll to position [227, 0]
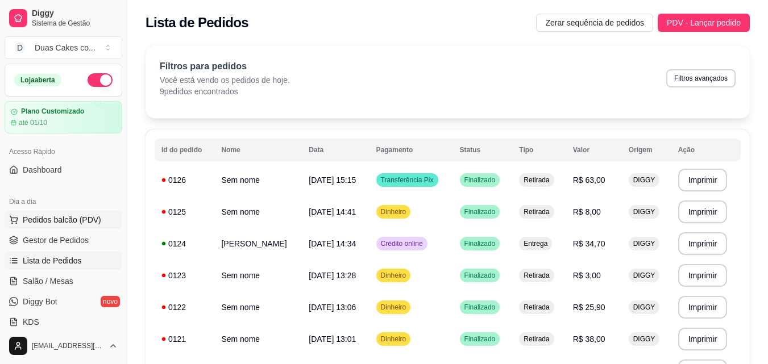
click at [49, 217] on span "Pedidos balcão (PDV)" at bounding box center [62, 219] width 78 height 11
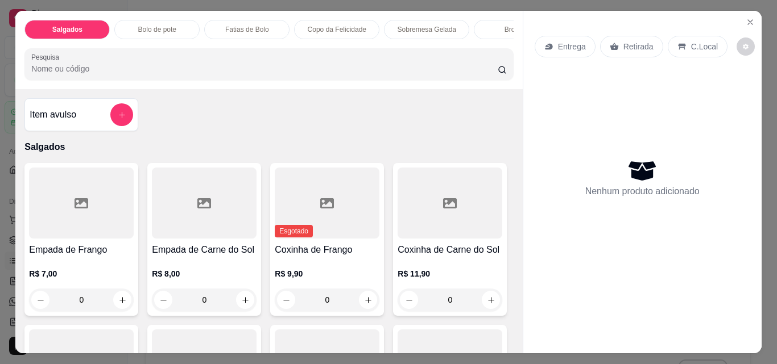
click at [360, 20] on div "Copo da Felicidade" at bounding box center [336, 29] width 85 height 19
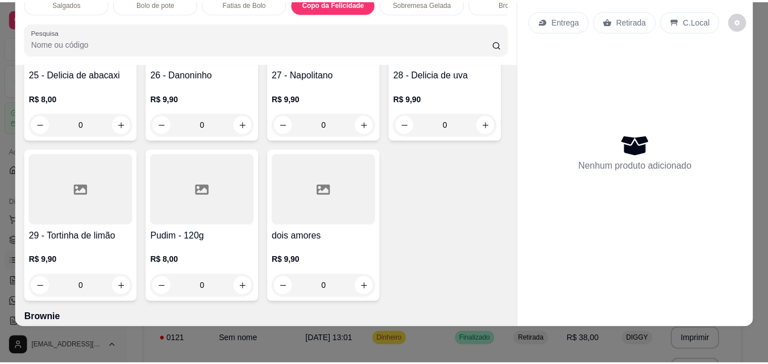
scroll to position [1603, 0]
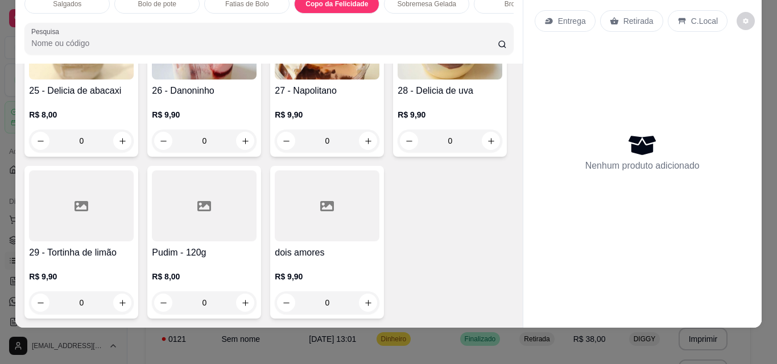
type input "1"
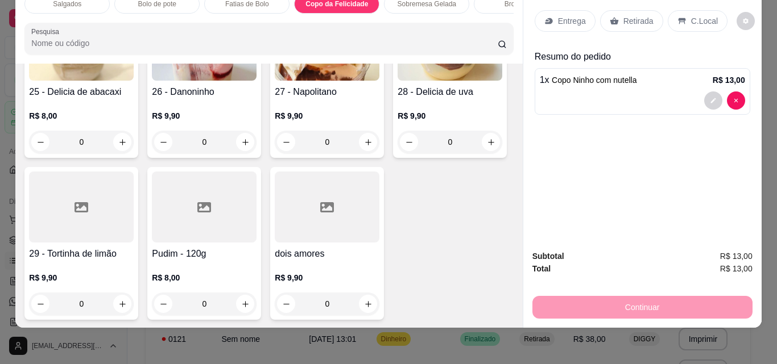
click at [623, 15] on p "Retirada" at bounding box center [638, 20] width 30 height 11
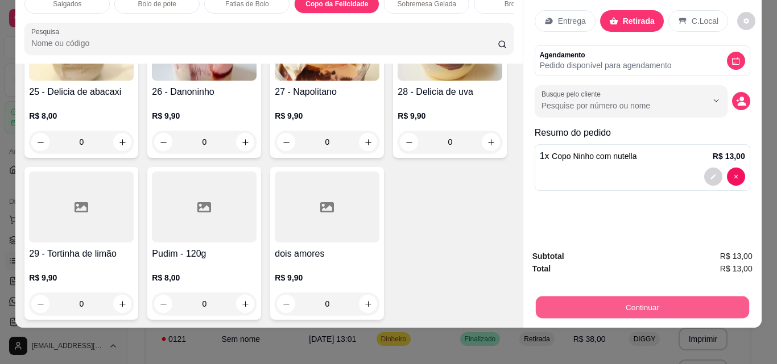
click at [640, 299] on button "Continuar" at bounding box center [641, 307] width 213 height 22
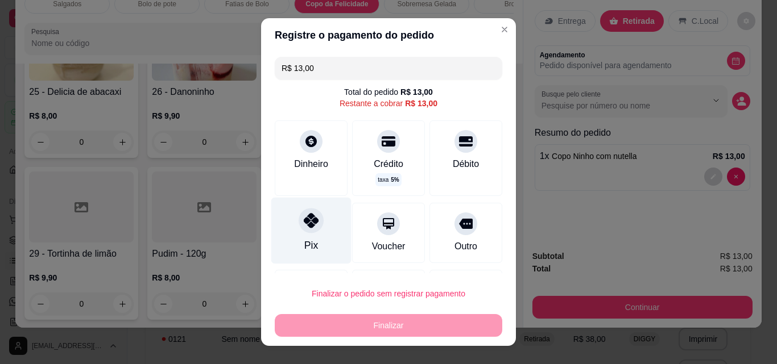
click at [301, 232] on div at bounding box center [310, 220] width 25 height 25
type input "R$ 0,00"
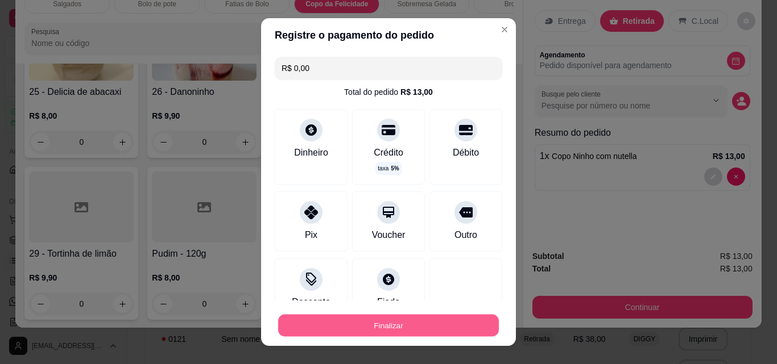
click at [372, 324] on button "Finalizar" at bounding box center [388, 326] width 221 height 22
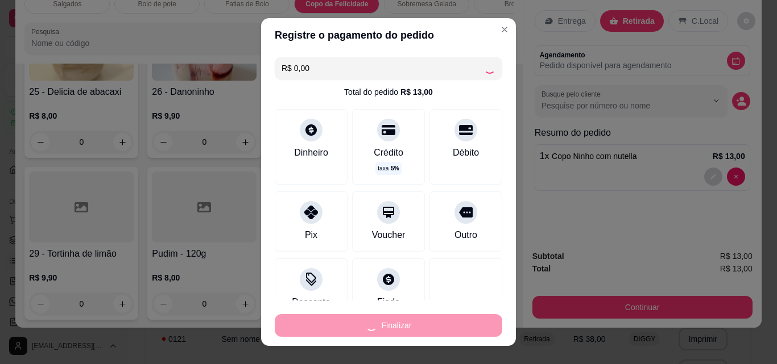
type input "0"
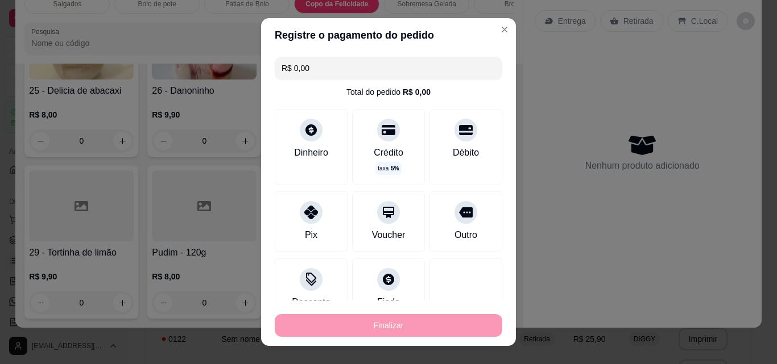
type input "-R$ 13,00"
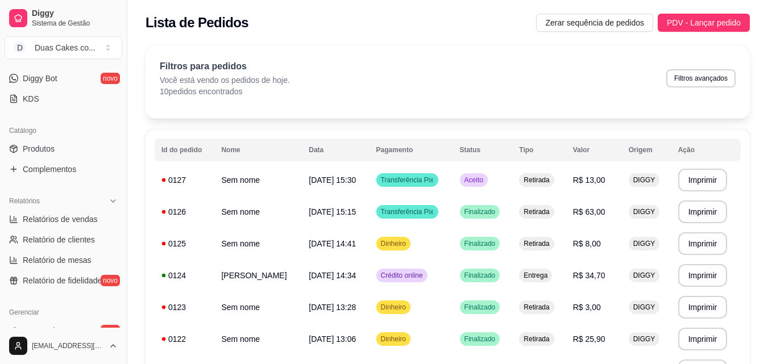
scroll to position [227, 0]
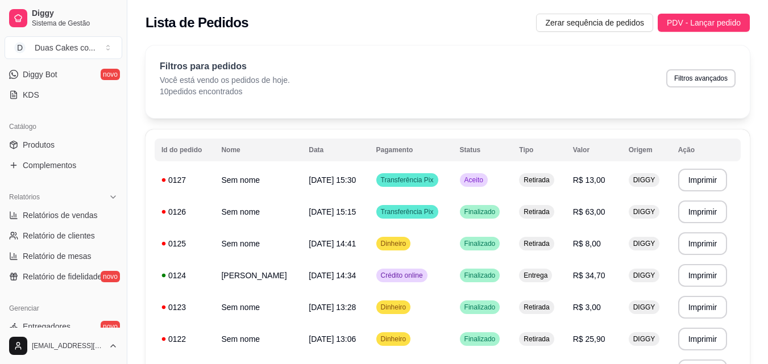
click at [48, 146] on span "Produtos" at bounding box center [39, 144] width 32 height 11
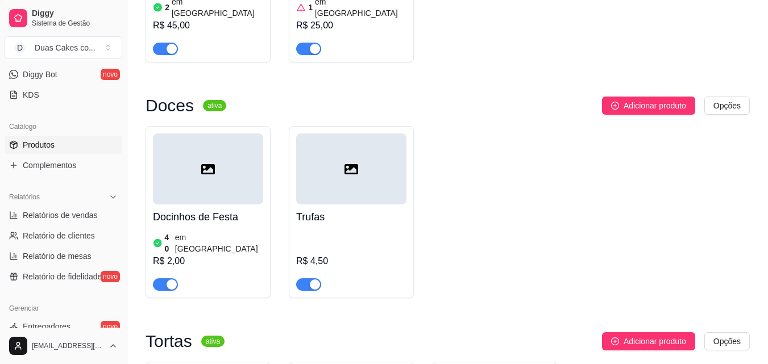
scroll to position [4037, 0]
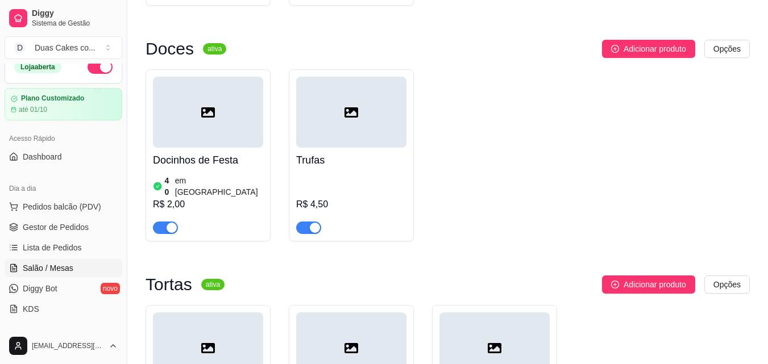
scroll to position [0, 0]
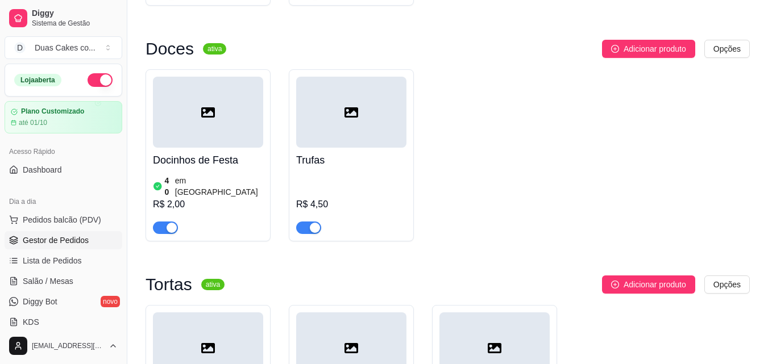
click at [59, 242] on span "Gestor de Pedidos" at bounding box center [56, 240] width 66 height 11
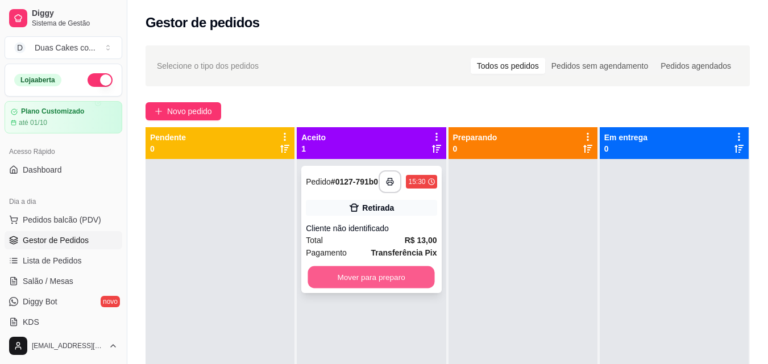
click at [345, 287] on button "Mover para preparo" at bounding box center [371, 278] width 127 height 22
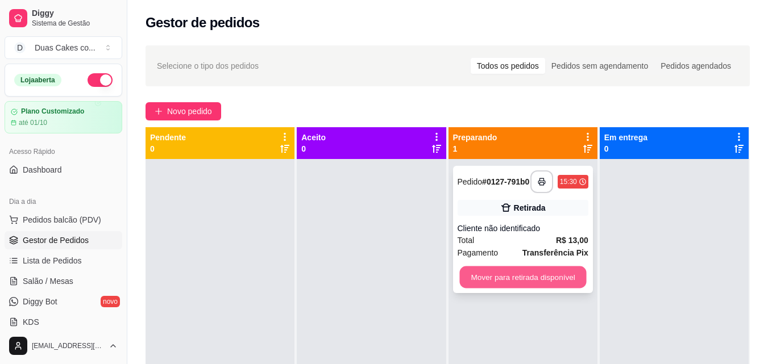
click at [535, 287] on button "Mover para retirada disponível" at bounding box center [522, 278] width 127 height 22
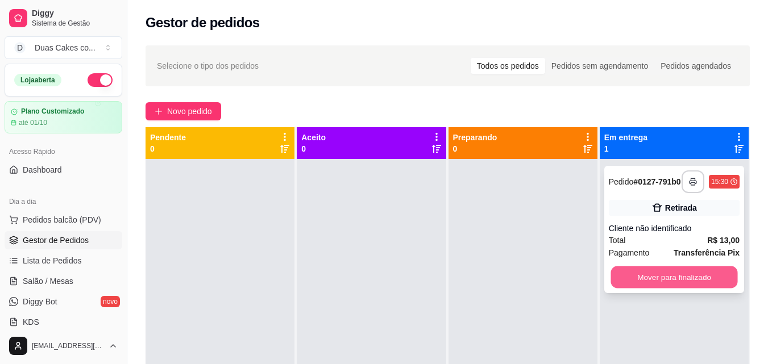
click at [657, 280] on button "Mover para finalizado" at bounding box center [674, 278] width 127 height 22
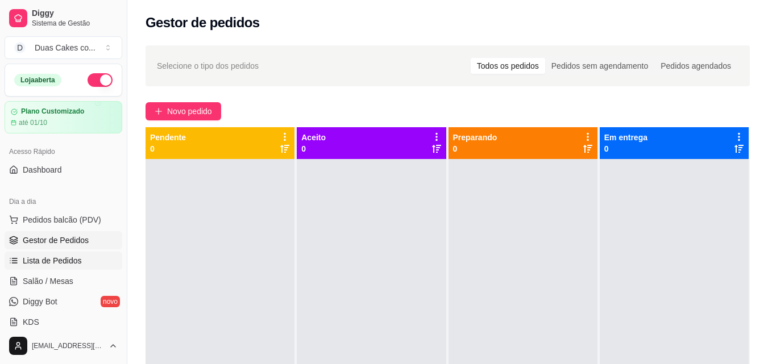
click at [78, 260] on span "Lista de Pedidos" at bounding box center [52, 260] width 59 height 11
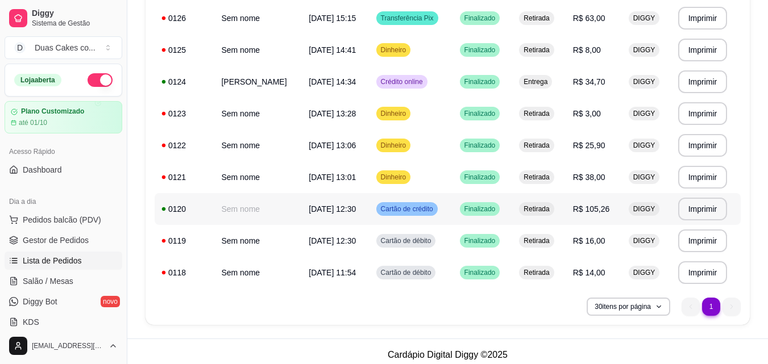
scroll to position [201, 0]
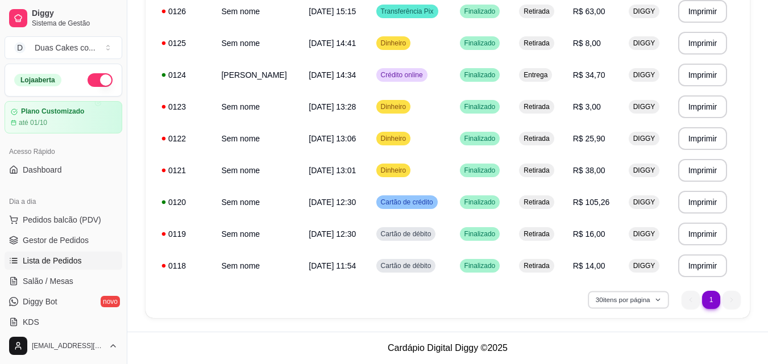
click at [658, 298] on icon "button" at bounding box center [658, 300] width 7 height 7
click at [291, 292] on div "30 itens por página 1 1" at bounding box center [448, 300] width 586 height 18
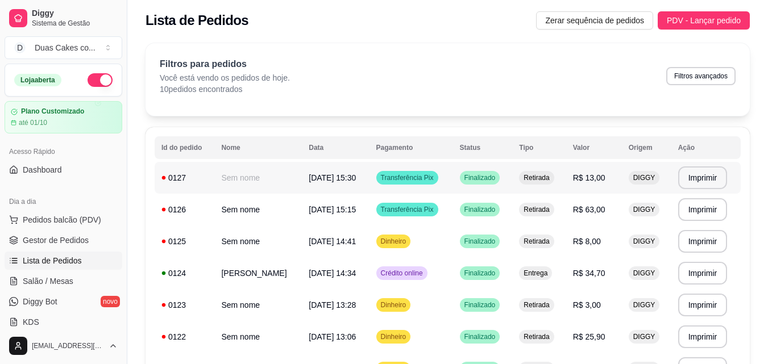
scroll to position [0, 0]
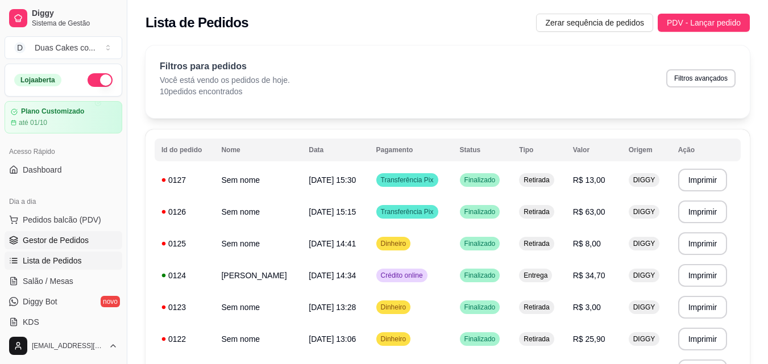
click at [75, 242] on span "Gestor de Pedidos" at bounding box center [56, 240] width 66 height 11
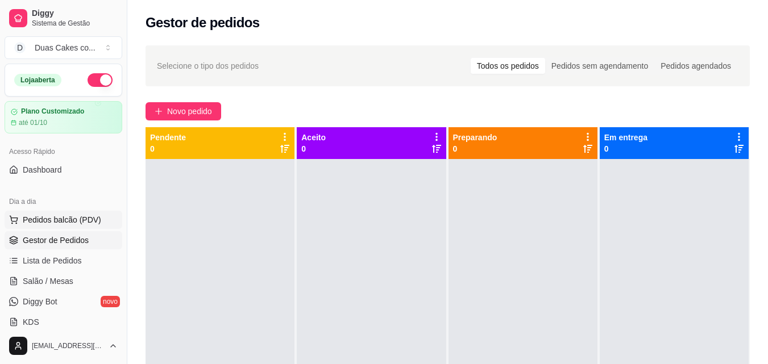
click at [66, 214] on button "Pedidos balcão (PDV)" at bounding box center [64, 220] width 118 height 18
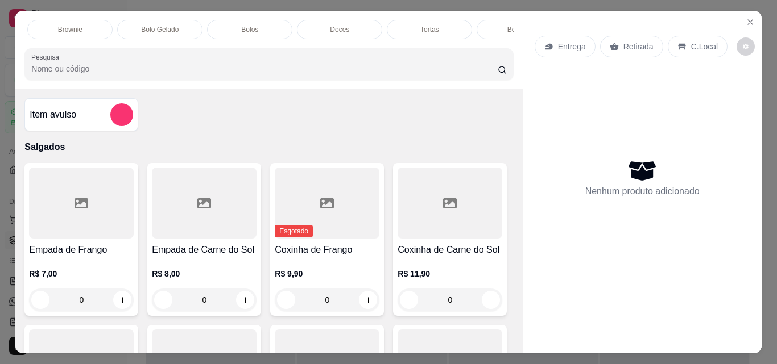
scroll to position [0, 495]
click at [385, 20] on div "Tortas" at bounding box center [380, 29] width 85 height 19
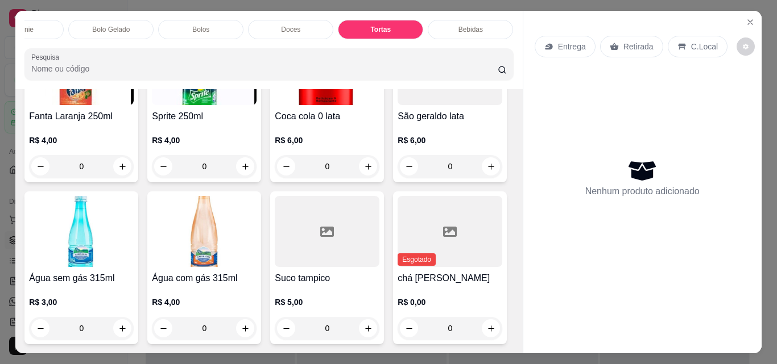
scroll to position [3401, 0]
type input "1"
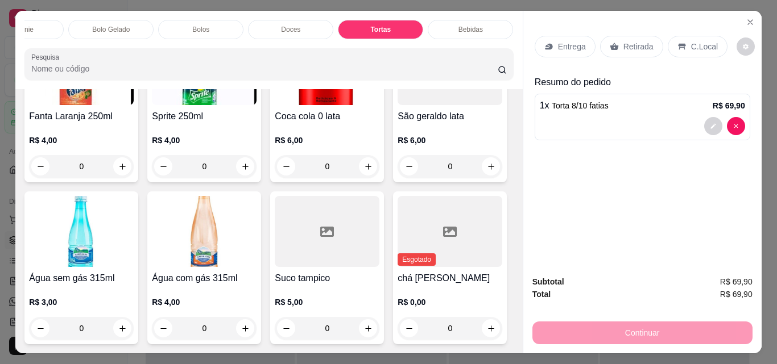
click at [558, 41] on p "Entrega" at bounding box center [572, 46] width 28 height 11
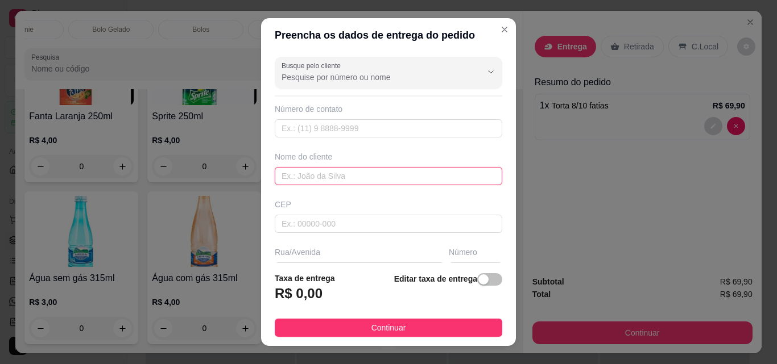
click at [339, 173] on input "text" at bounding box center [388, 176] width 227 height 18
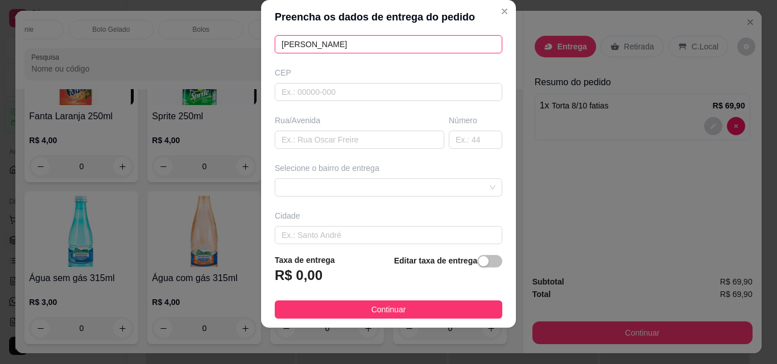
scroll to position [172, 0]
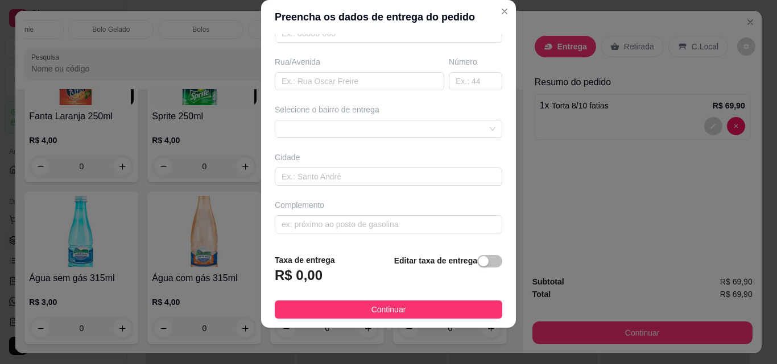
type input "carla braga"
click at [304, 173] on input "text" at bounding box center [388, 177] width 227 height 18
type input "r"
click at [308, 80] on input "text" at bounding box center [359, 81] width 169 height 18
type input "domingos rodrigues viana"
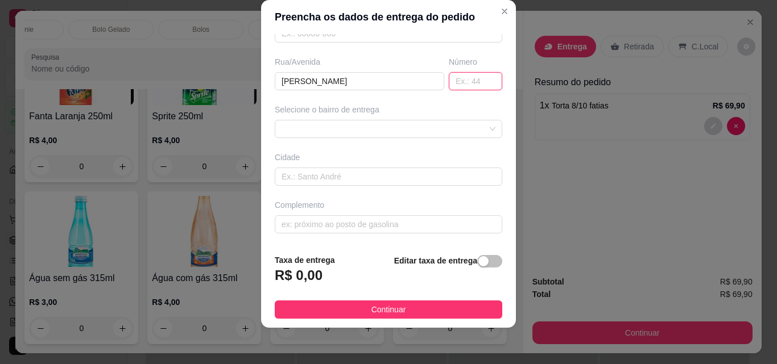
click at [458, 81] on input "text" at bounding box center [475, 81] width 53 height 18
type input "67b"
click at [478, 260] on div "button" at bounding box center [483, 261] width 10 height 10
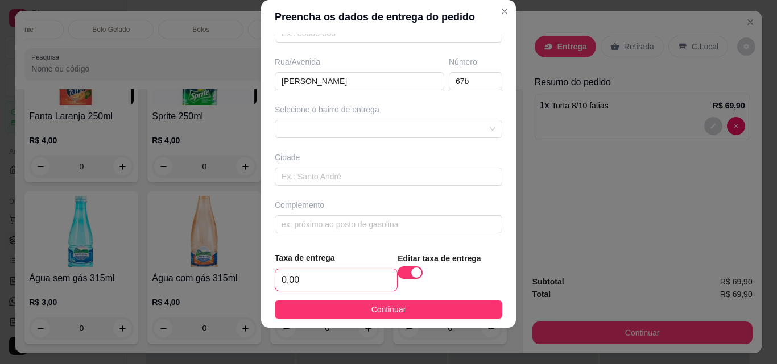
click at [321, 282] on input "0,00" at bounding box center [336, 281] width 122 height 22
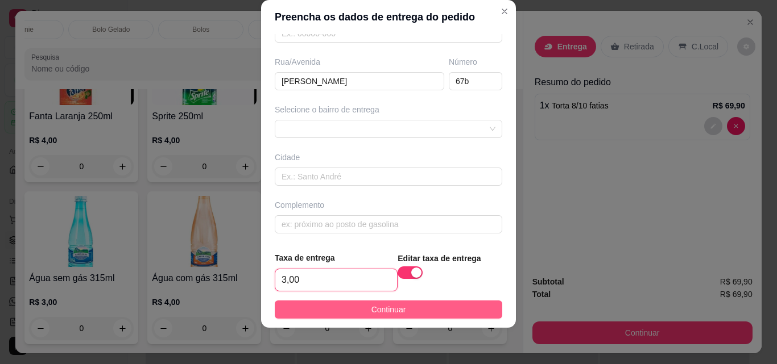
type input "3,00"
click at [403, 305] on button "Continuar" at bounding box center [388, 310] width 227 height 18
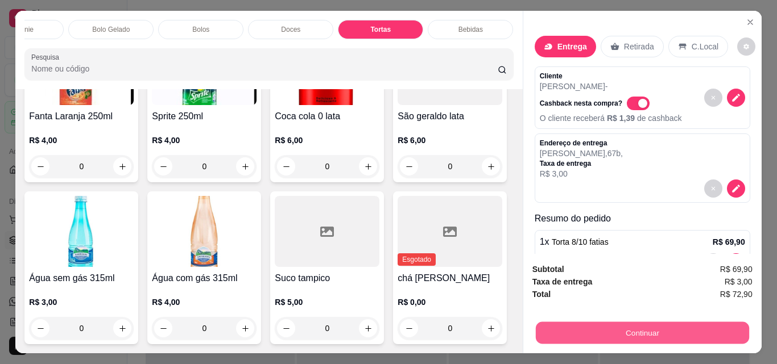
click at [673, 333] on button "Continuar" at bounding box center [641, 333] width 213 height 22
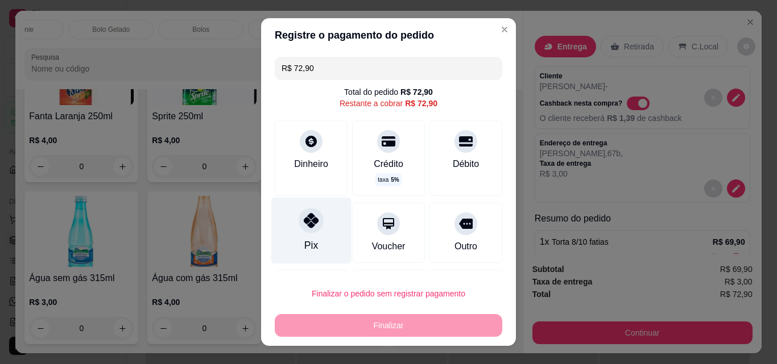
click at [304, 244] on div "Pix" at bounding box center [311, 245] width 14 height 15
type input "R$ 0,00"
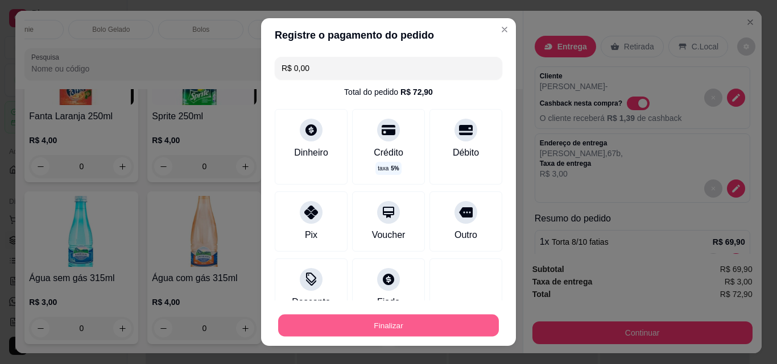
click at [389, 327] on button "Finalizar" at bounding box center [388, 326] width 221 height 22
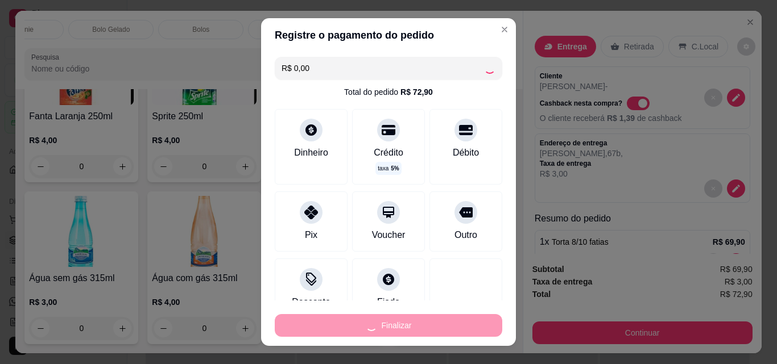
type input "0"
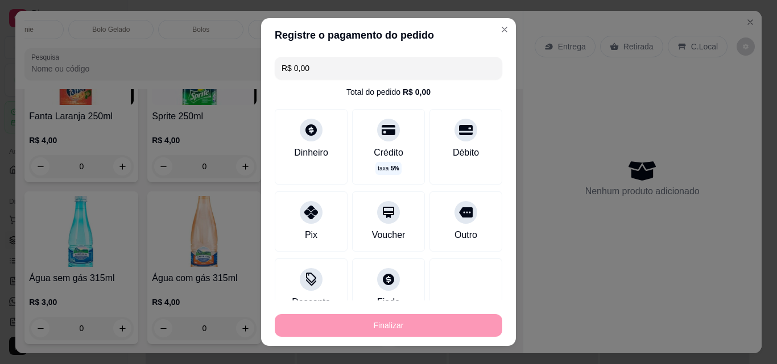
type input "-R$ 72,90"
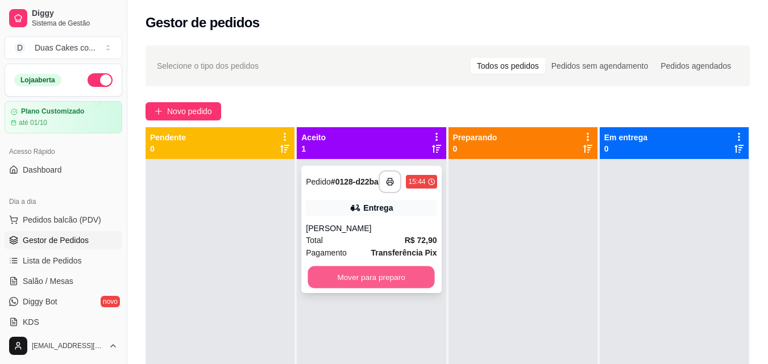
click at [371, 286] on button "Mover para preparo" at bounding box center [371, 278] width 127 height 22
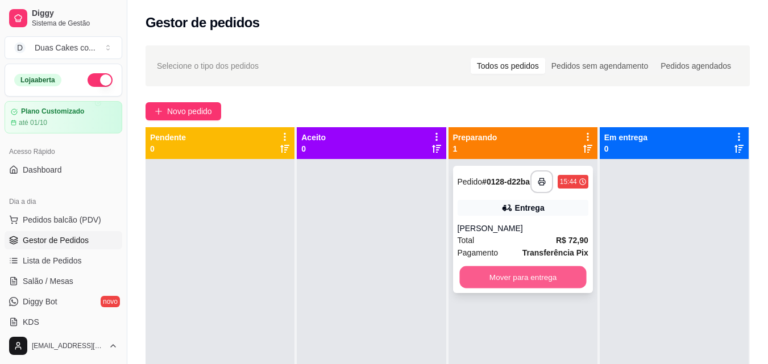
click at [507, 280] on button "Mover para entrega" at bounding box center [522, 278] width 127 height 22
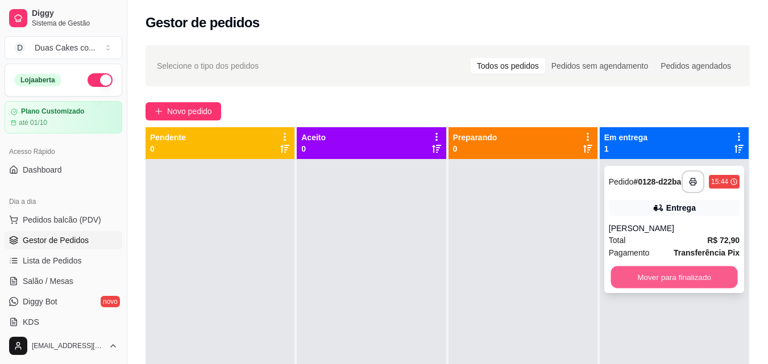
click at [694, 272] on button "Mover para finalizado" at bounding box center [674, 278] width 127 height 22
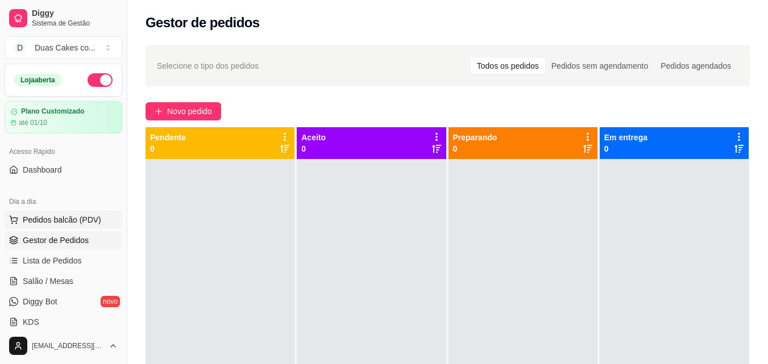
click at [71, 223] on span "Pedidos balcão (PDV)" at bounding box center [62, 219] width 78 height 11
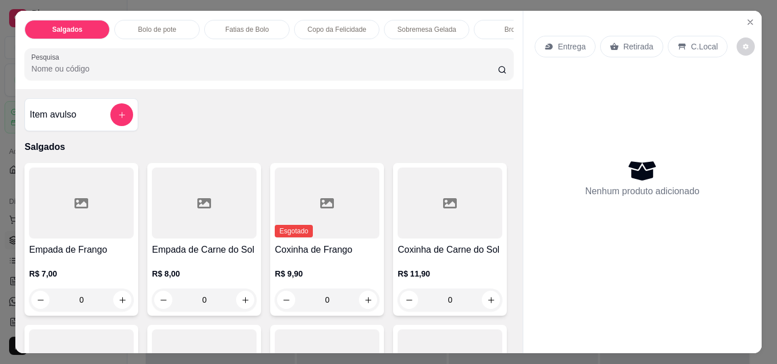
click at [235, 25] on p "Fatias de Bolo" at bounding box center [247, 29] width 44 height 9
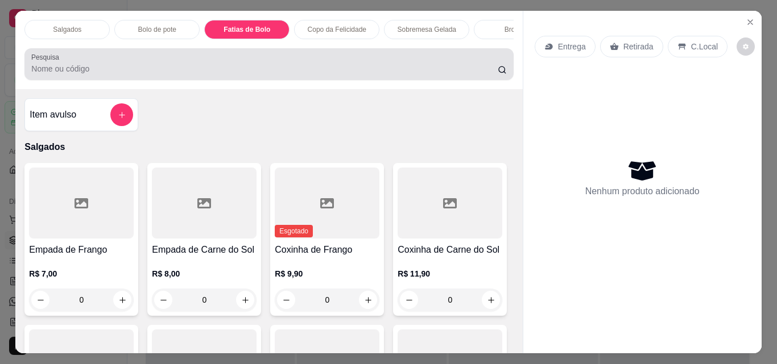
scroll to position [30, 0]
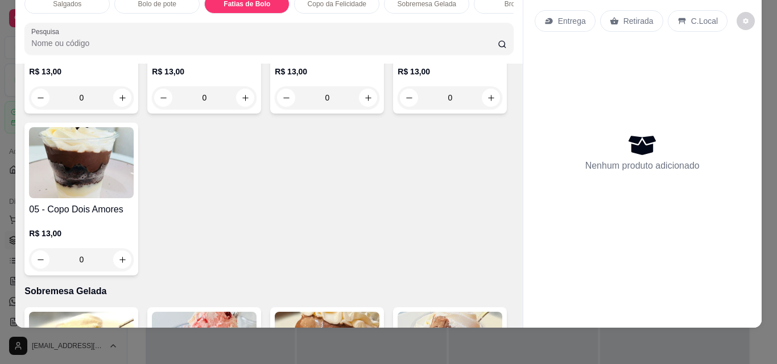
type input "1"
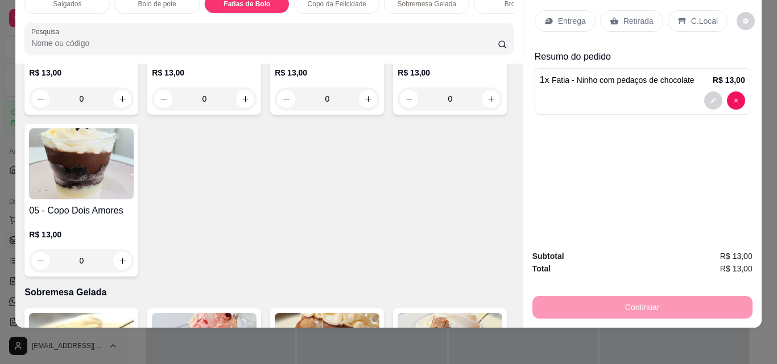
click at [636, 15] on p "Retirada" at bounding box center [638, 20] width 30 height 11
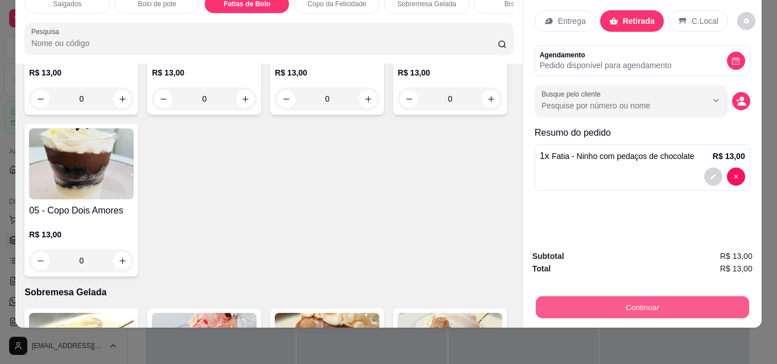
click at [650, 296] on button "Continuar" at bounding box center [641, 307] width 213 height 22
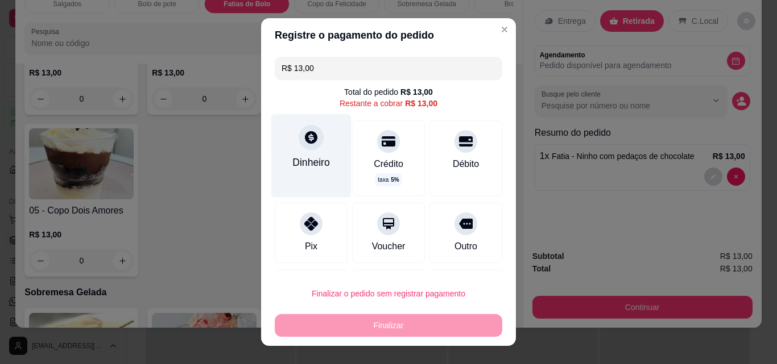
click at [309, 154] on div "Dinheiro" at bounding box center [311, 155] width 80 height 83
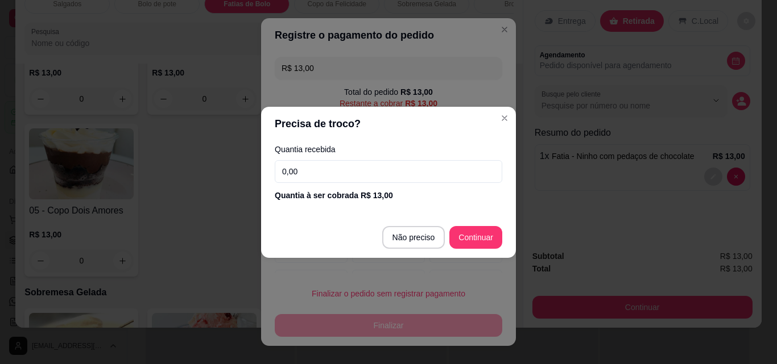
click at [295, 172] on input "0,00" at bounding box center [388, 171] width 227 height 23
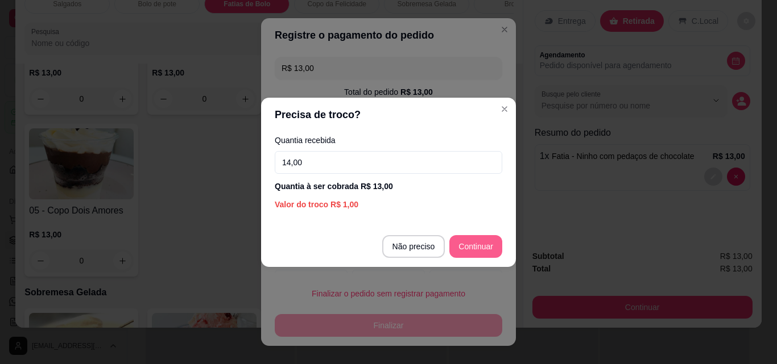
type input "14,00"
type input "R$ 0,00"
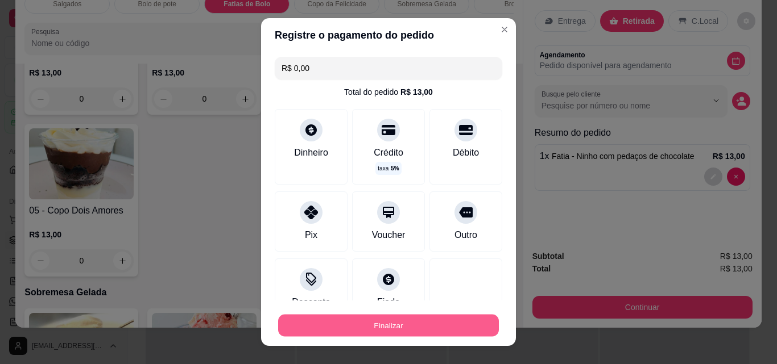
click at [383, 326] on button "Finalizar" at bounding box center [388, 326] width 221 height 22
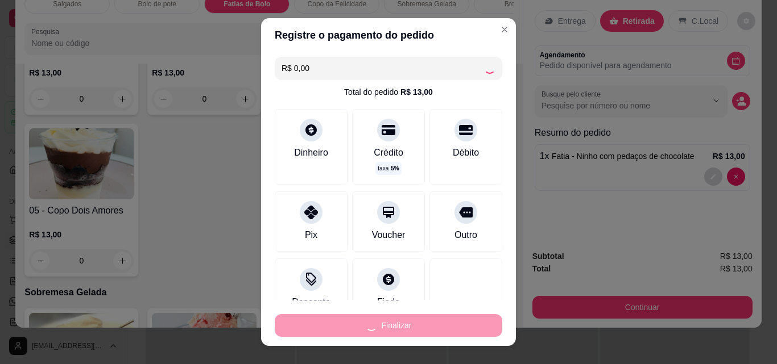
type input "0"
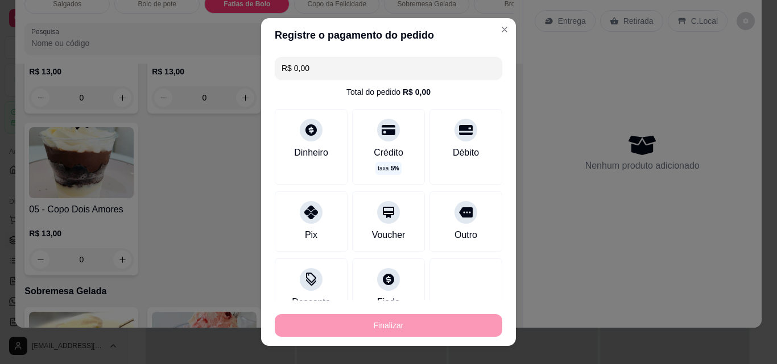
type input "-R$ 13,00"
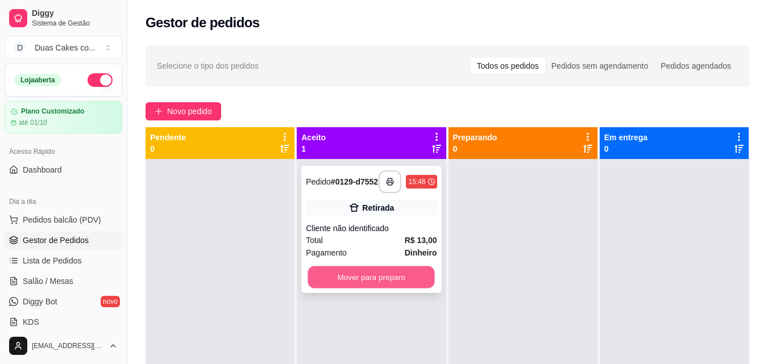
click at [352, 273] on button "Mover para preparo" at bounding box center [371, 278] width 127 height 22
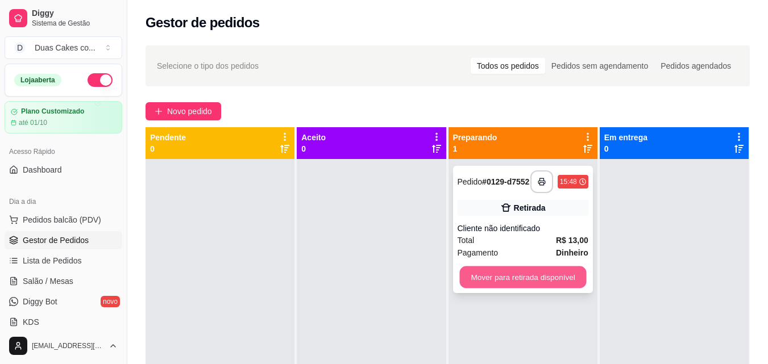
click at [515, 280] on button "Mover para retirada disponível" at bounding box center [522, 278] width 127 height 22
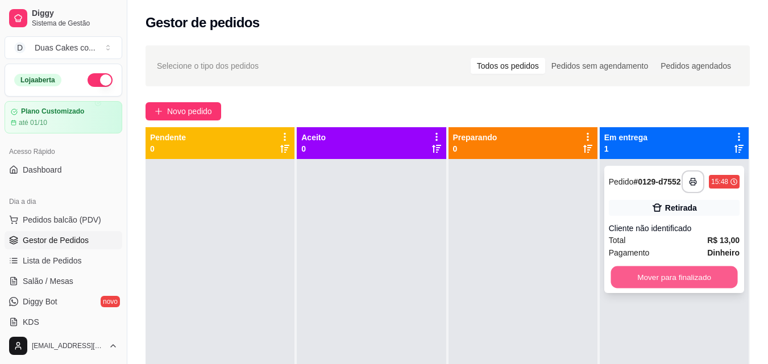
click at [672, 278] on button "Mover para finalizado" at bounding box center [674, 278] width 127 height 22
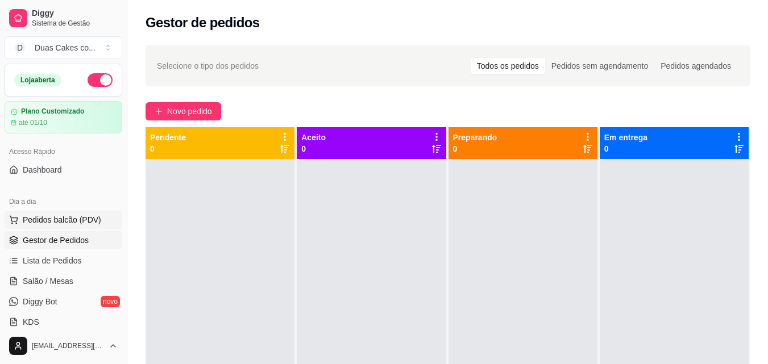
click at [37, 221] on span "Pedidos balcão (PDV)" at bounding box center [62, 219] width 78 height 11
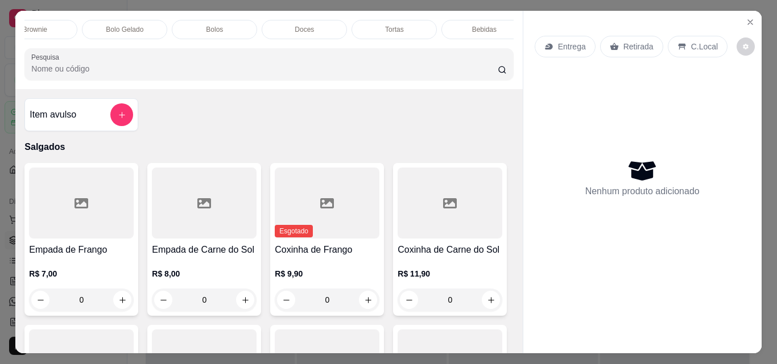
scroll to position [0, 495]
click at [193, 25] on p "Bolos" at bounding box center [200, 29] width 17 height 9
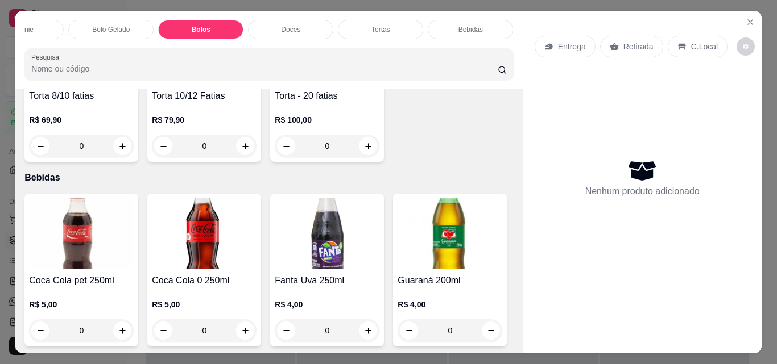
scroll to position [30, 0]
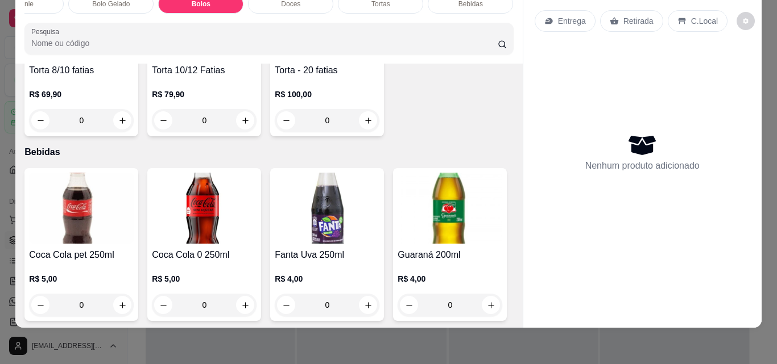
type input "1"
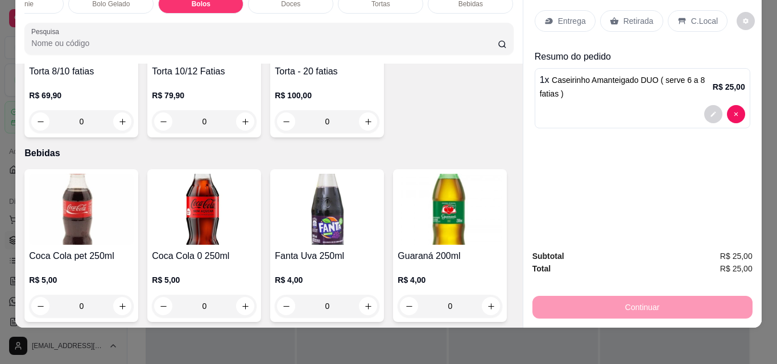
click at [559, 15] on p "Entrega" at bounding box center [572, 20] width 28 height 11
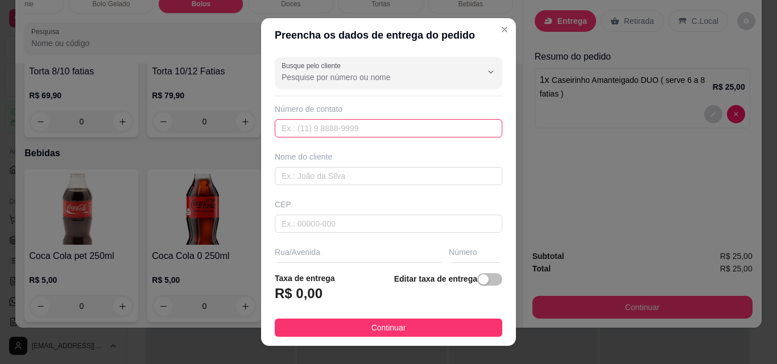
click at [342, 126] on input "text" at bounding box center [388, 128] width 227 height 18
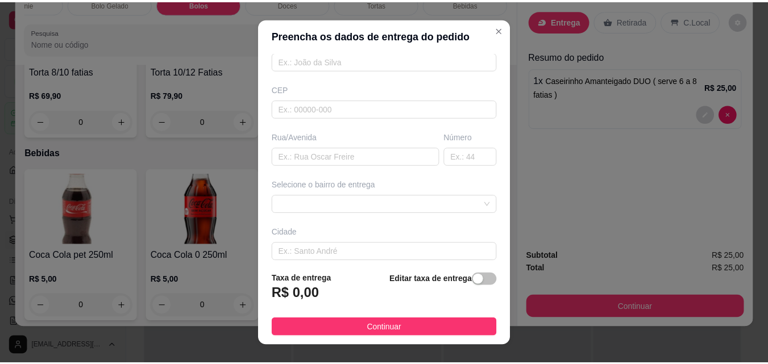
scroll to position [59, 0]
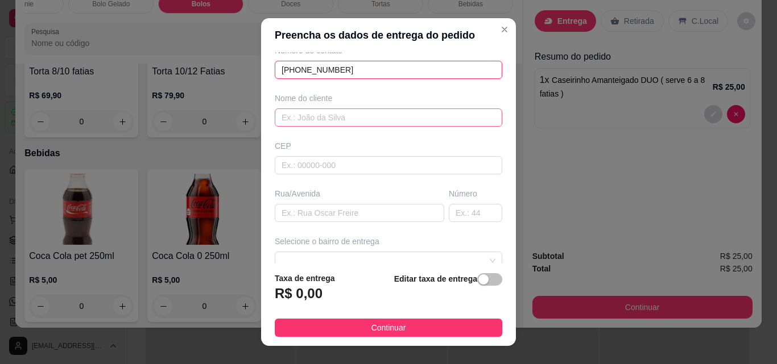
type input "[PHONE_NUMBER]"
click at [313, 114] on input "text" at bounding box center [388, 118] width 227 height 18
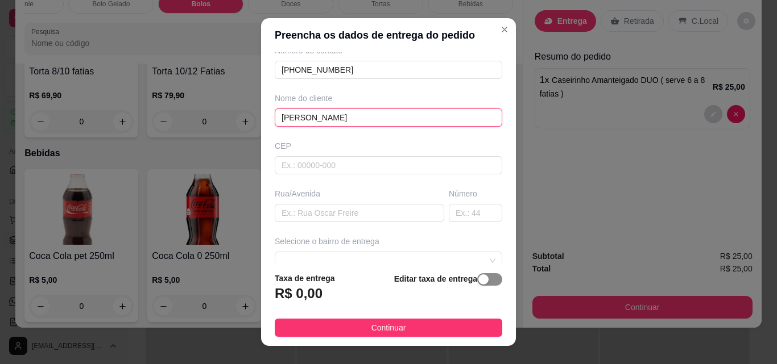
type input "[PERSON_NAME]"
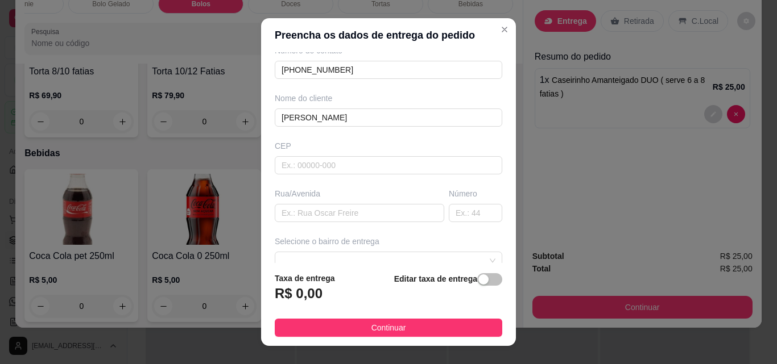
click at [478, 281] on div "button" at bounding box center [483, 280] width 10 height 10
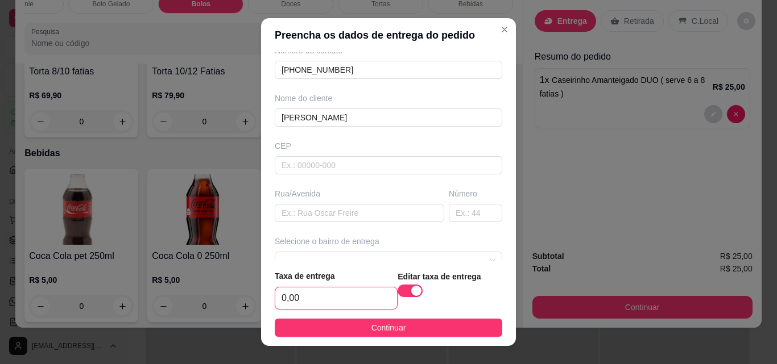
click at [295, 301] on input "0,00" at bounding box center [336, 299] width 122 height 22
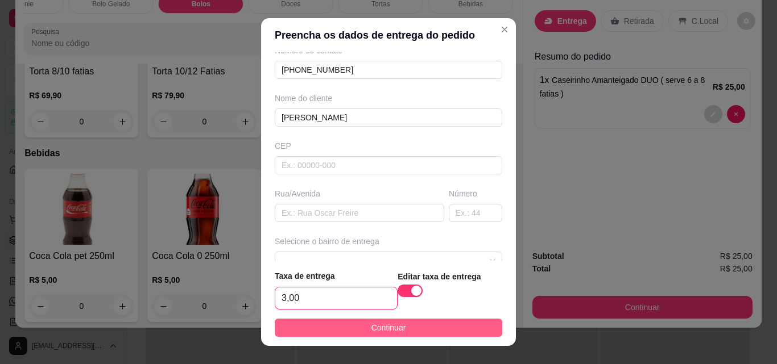
type input "3,00"
click at [402, 324] on button "Continuar" at bounding box center [388, 328] width 227 height 18
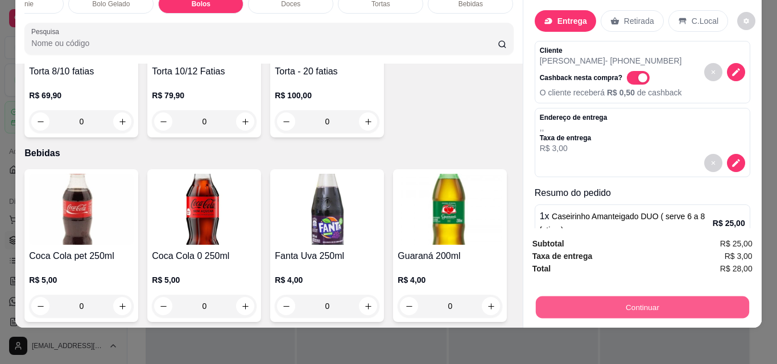
click at [670, 296] on button "Continuar" at bounding box center [641, 307] width 213 height 22
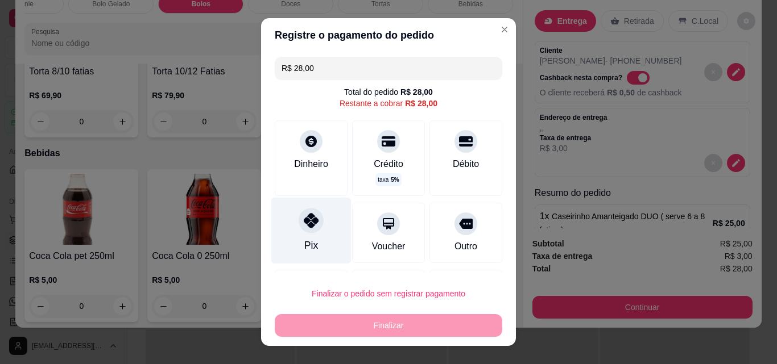
click at [304, 240] on div "Pix" at bounding box center [311, 245] width 14 height 15
type input "R$ 0,00"
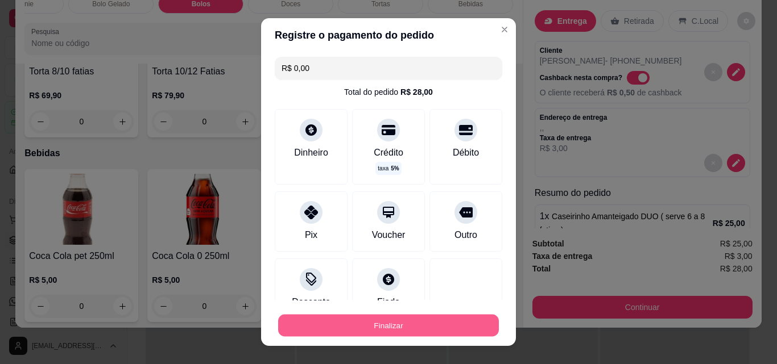
click at [384, 329] on button "Finalizar" at bounding box center [388, 326] width 221 height 22
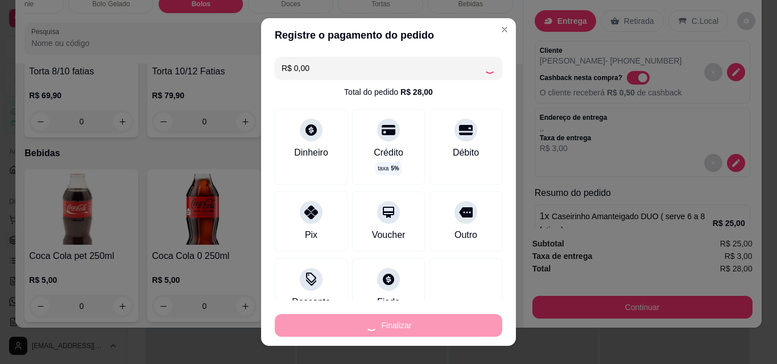
type input "0"
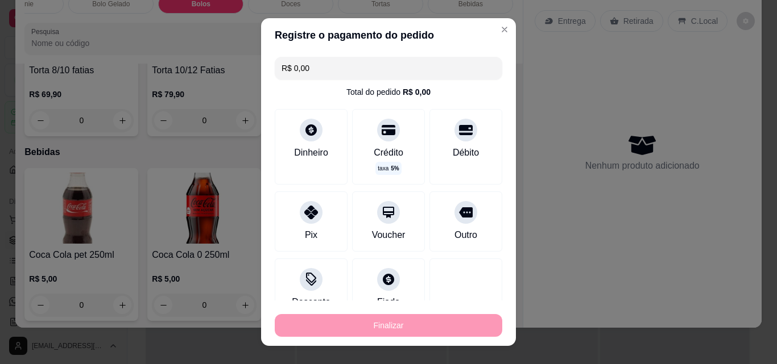
type input "-R$ 28,00"
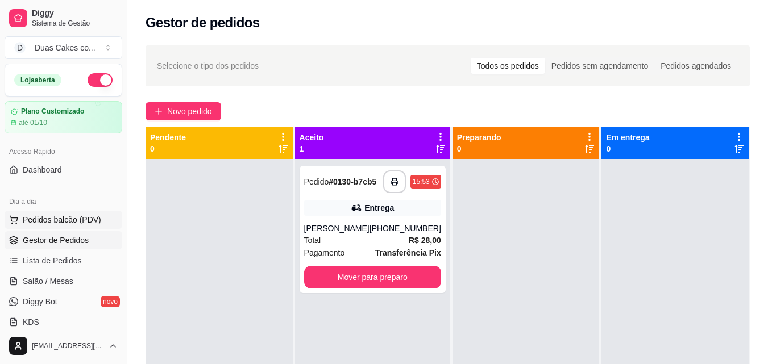
click at [40, 223] on span "Pedidos balcão (PDV)" at bounding box center [62, 219] width 78 height 11
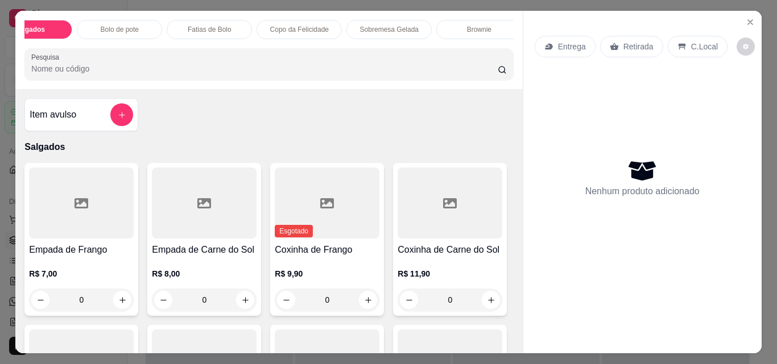
scroll to position [0, 45]
click at [459, 25] on p "Brownie" at bounding box center [471, 29] width 24 height 9
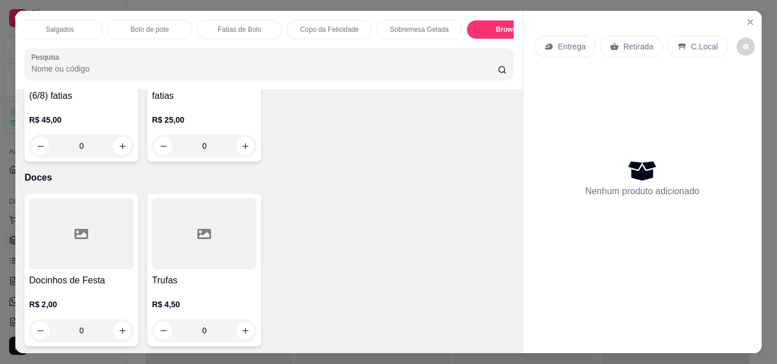
scroll to position [0, 0]
click at [73, 20] on div "Salgados" at bounding box center [66, 29] width 85 height 19
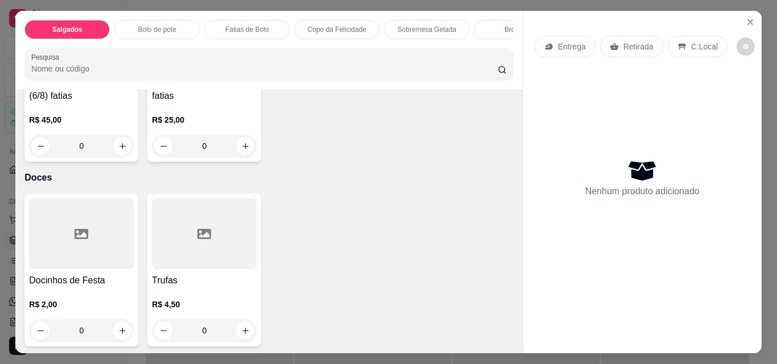
scroll to position [30, 0]
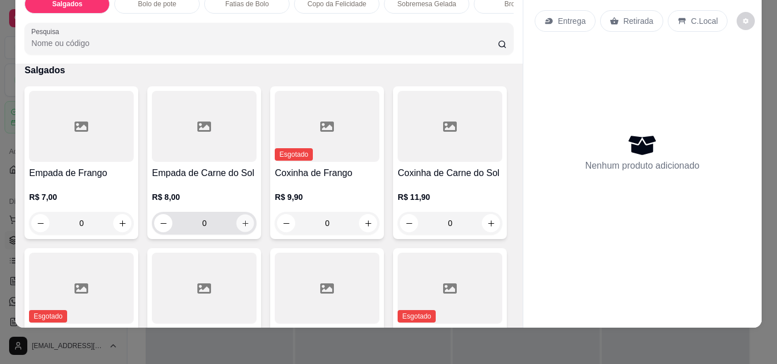
click at [243, 222] on icon "increase-product-quantity" at bounding box center [245, 223] width 9 height 9
type input "1"
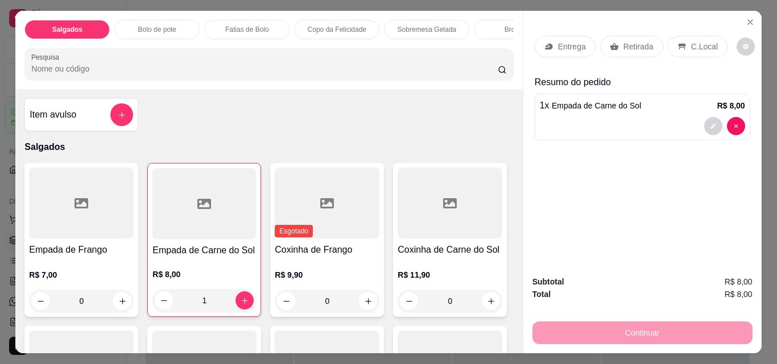
scroll to position [0, 23]
click at [482, 20] on div "Brownie" at bounding box center [493, 29] width 85 height 19
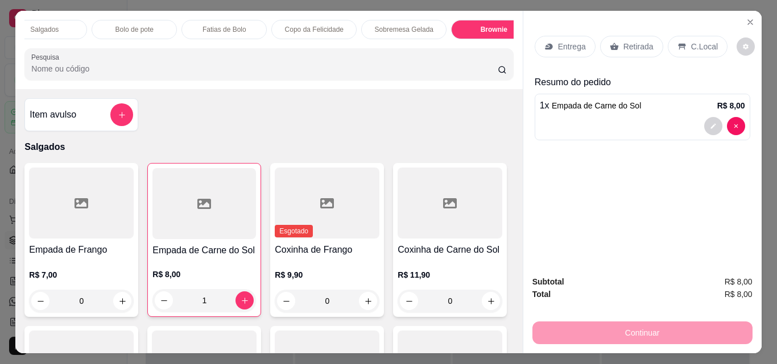
scroll to position [30, 0]
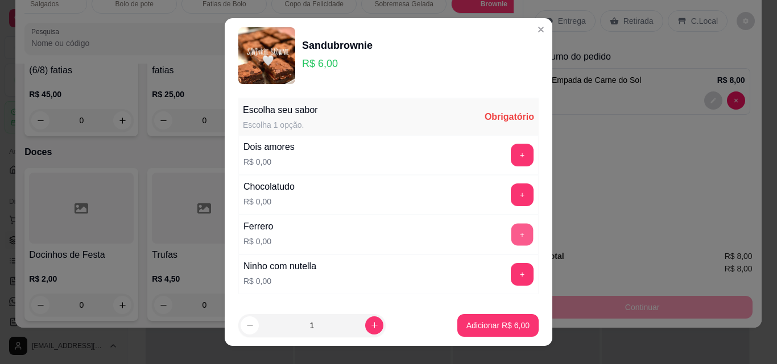
click at [511, 233] on button "+" at bounding box center [522, 235] width 22 height 22
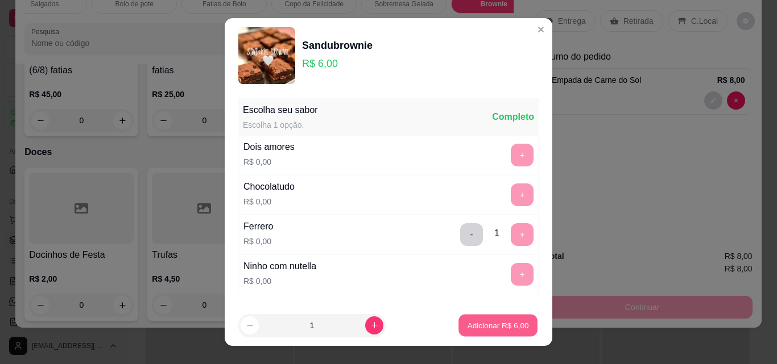
click at [503, 325] on p "Adicionar R$ 6,00" at bounding box center [497, 325] width 61 height 11
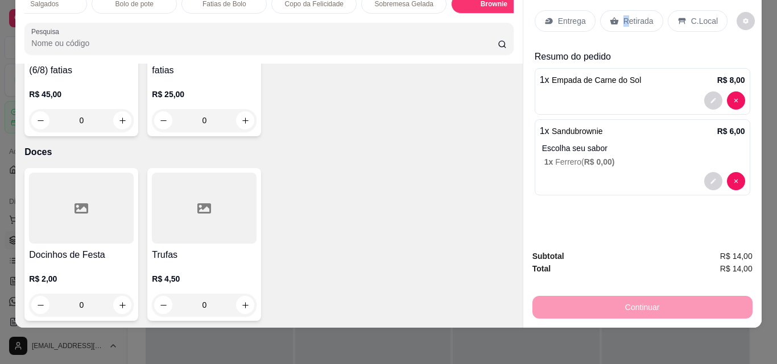
click at [623, 15] on p "Retirada" at bounding box center [638, 20] width 30 height 11
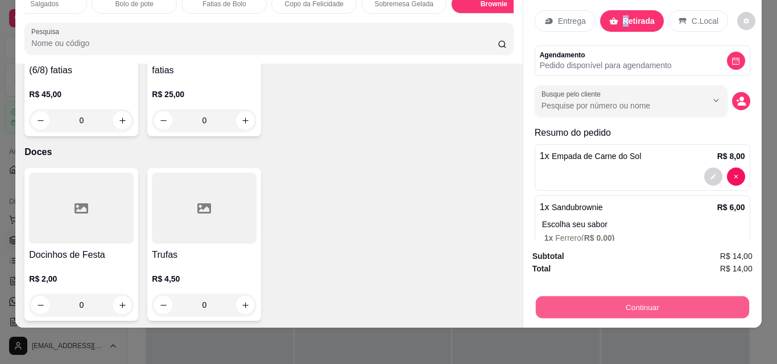
click at [662, 301] on button "Continuar" at bounding box center [641, 307] width 213 height 22
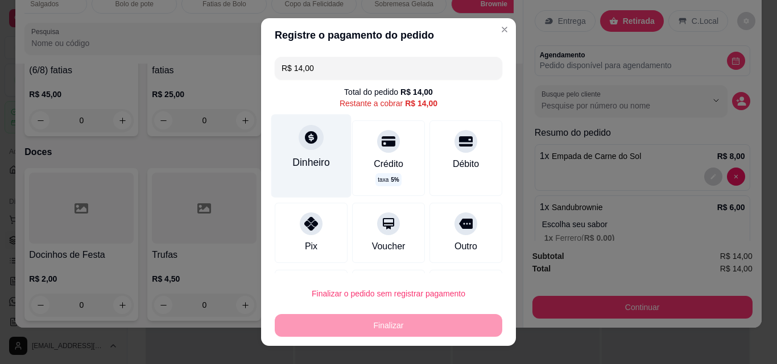
click at [312, 156] on div "Dinheiro" at bounding box center [311, 162] width 38 height 15
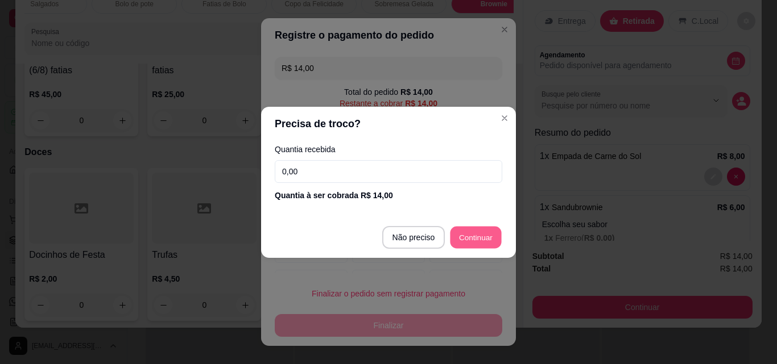
type input "R$ 0,00"
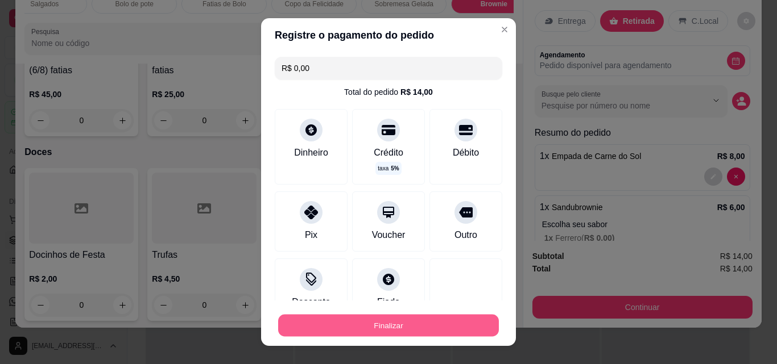
click at [400, 326] on button "Finalizar" at bounding box center [388, 326] width 221 height 22
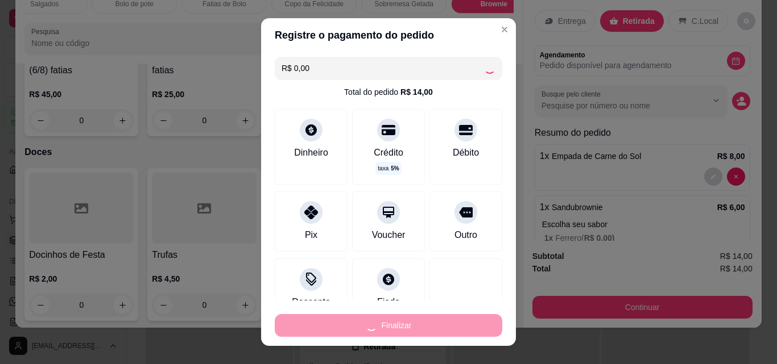
type input "0"
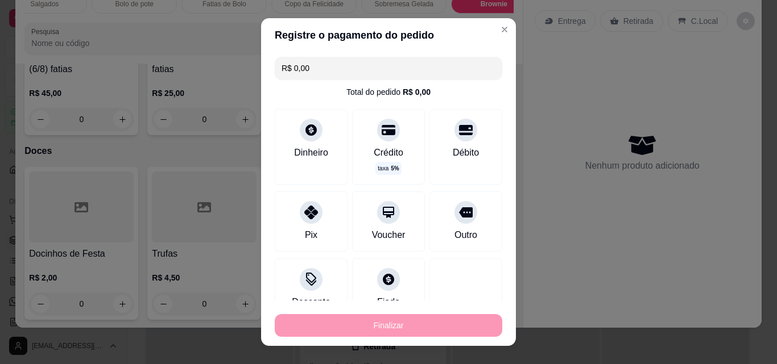
type input "-R$ 14,00"
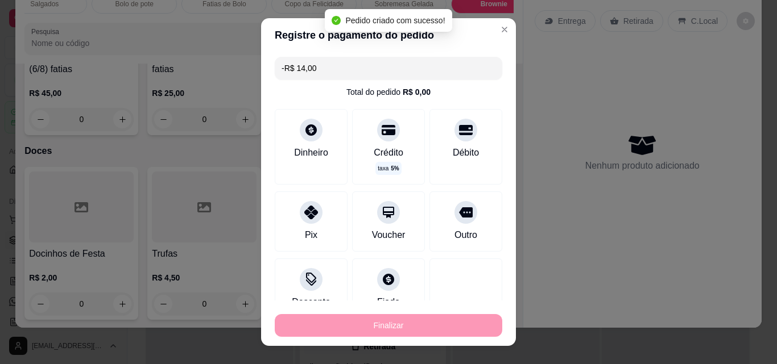
scroll to position [2529, 0]
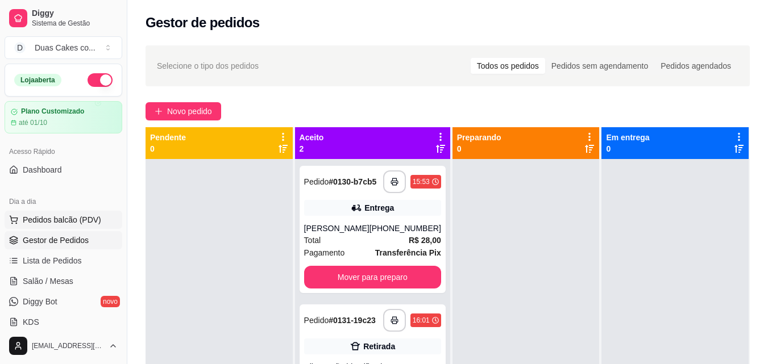
click at [50, 221] on span "Pedidos balcão (PDV)" at bounding box center [62, 219] width 78 height 11
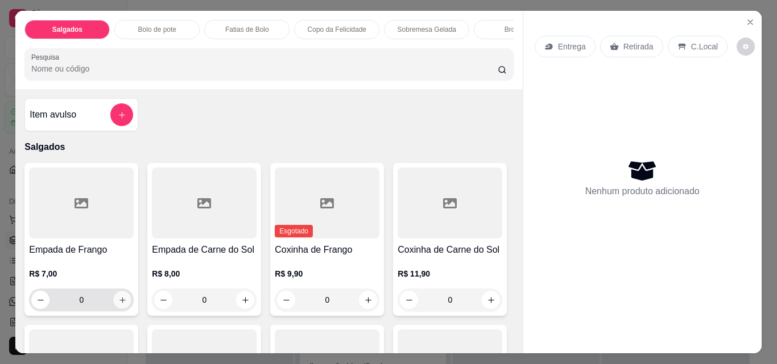
click at [118, 302] on icon "increase-product-quantity" at bounding box center [122, 300] width 9 height 9
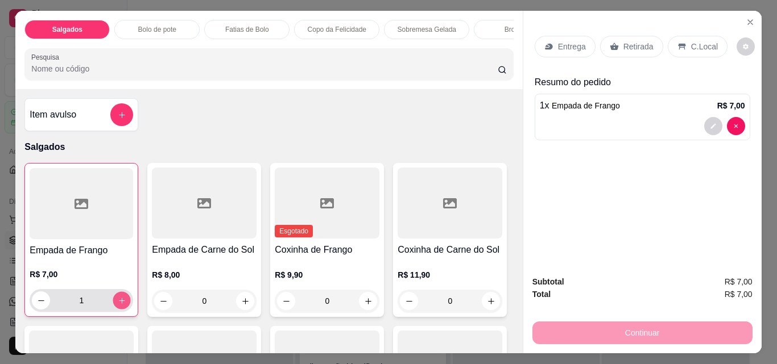
click at [118, 302] on icon "increase-product-quantity" at bounding box center [122, 301] width 9 height 9
type input "2"
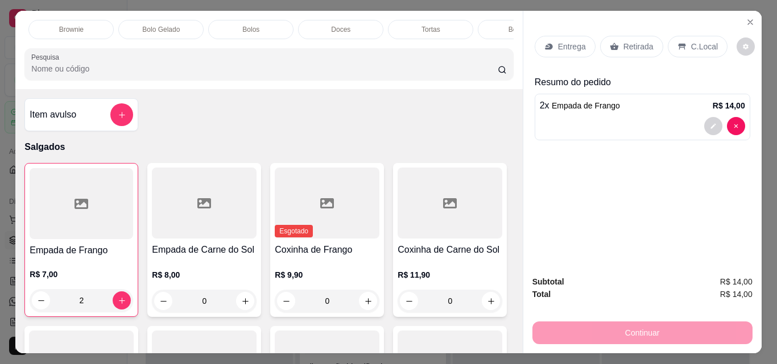
scroll to position [0, 495]
click at [226, 23] on div "Bolos" at bounding box center [200, 29] width 85 height 19
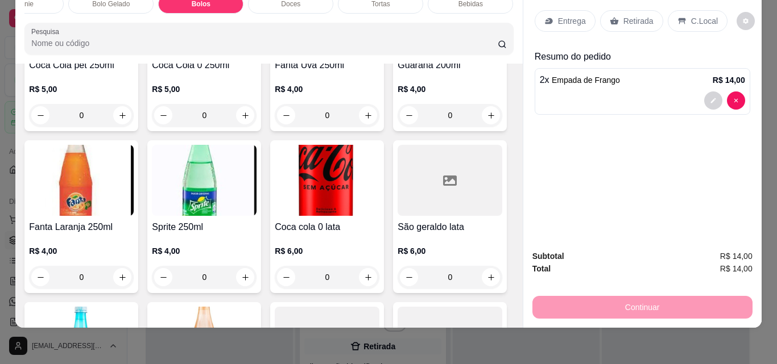
scroll to position [3070, 0]
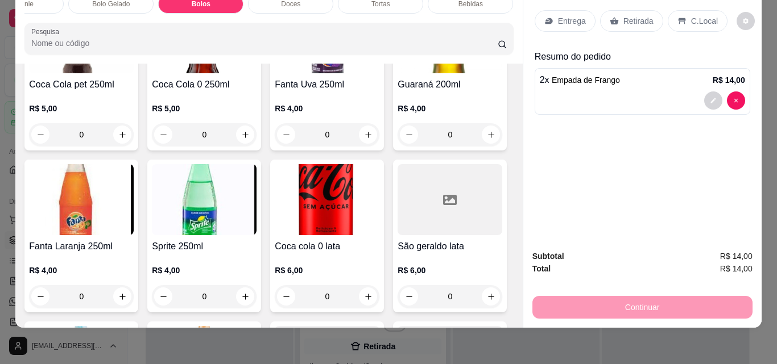
type input "1"
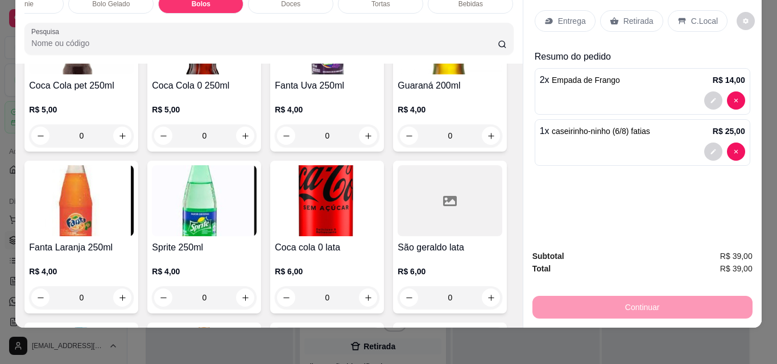
click at [633, 15] on p "Retirada" at bounding box center [638, 20] width 30 height 11
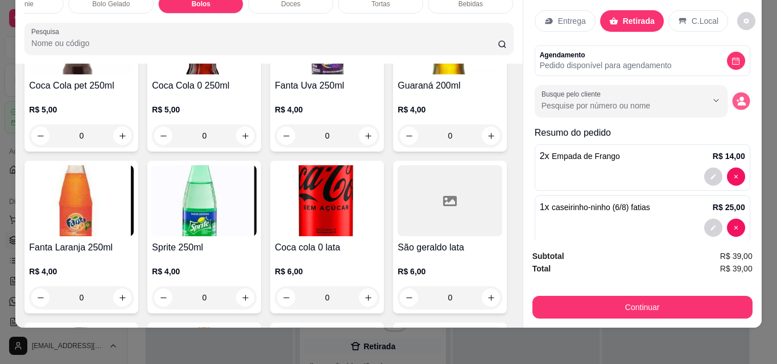
click at [739, 97] on circle "decrease-product-quantity" at bounding box center [741, 99] width 5 height 5
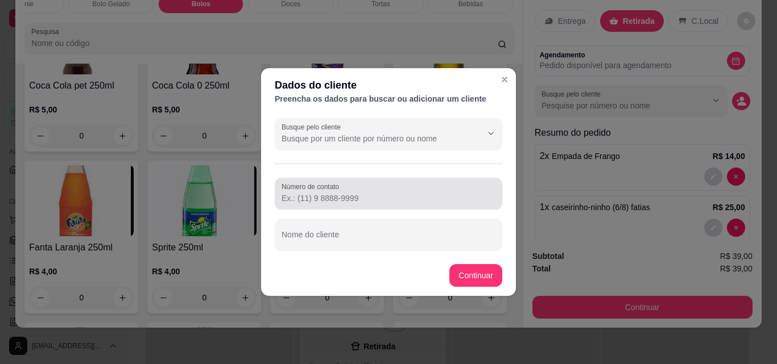
click at [385, 190] on div at bounding box center [388, 194] width 214 height 23
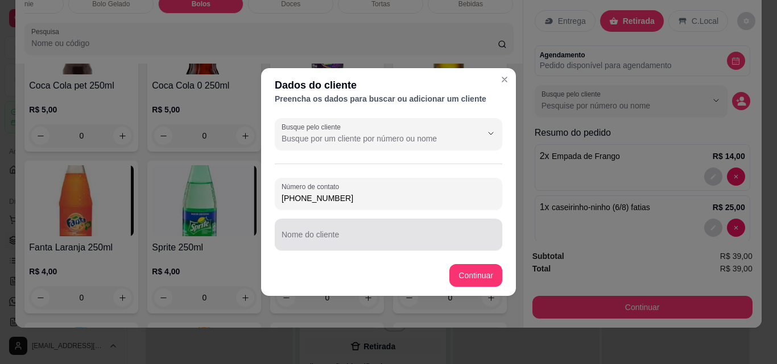
type input "(85) 98851-0348"
click at [400, 233] on div at bounding box center [388, 234] width 214 height 23
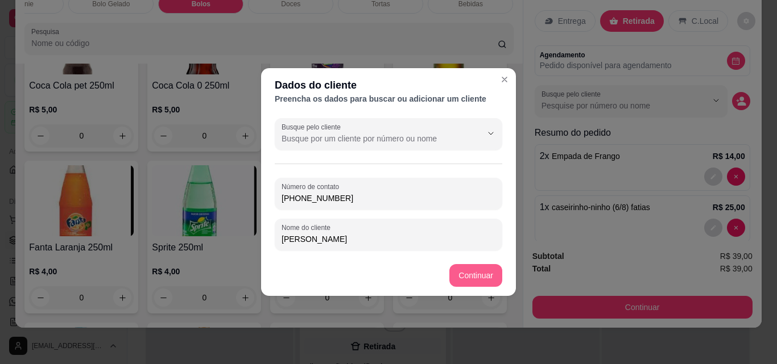
type input "gigi"
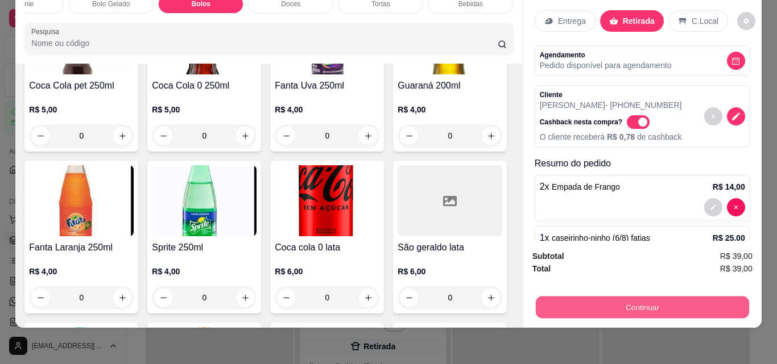
click at [622, 305] on button "Continuar" at bounding box center [641, 307] width 213 height 22
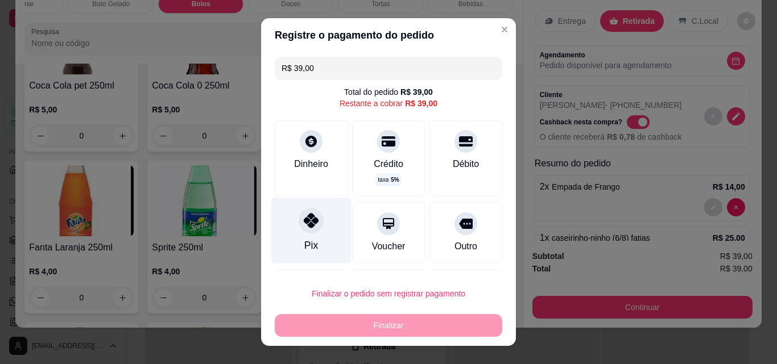
click at [295, 233] on div "Pix" at bounding box center [311, 231] width 80 height 67
type input "R$ 0,00"
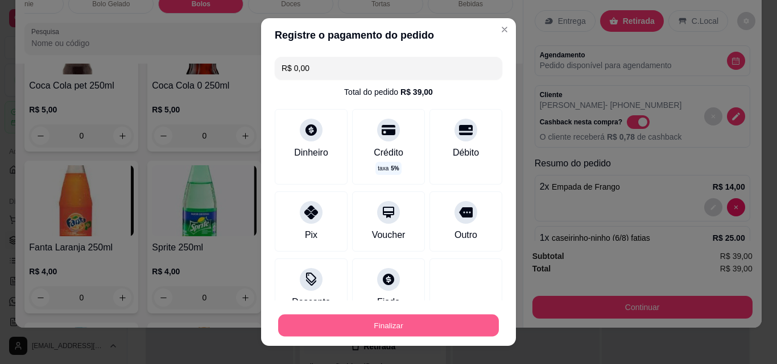
click at [384, 322] on button "Finalizar" at bounding box center [388, 326] width 221 height 22
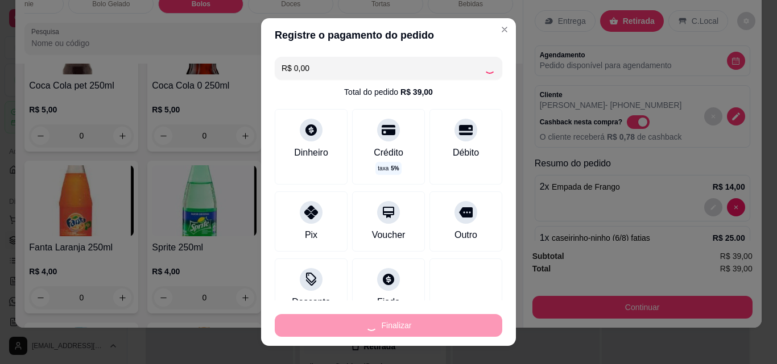
type input "0"
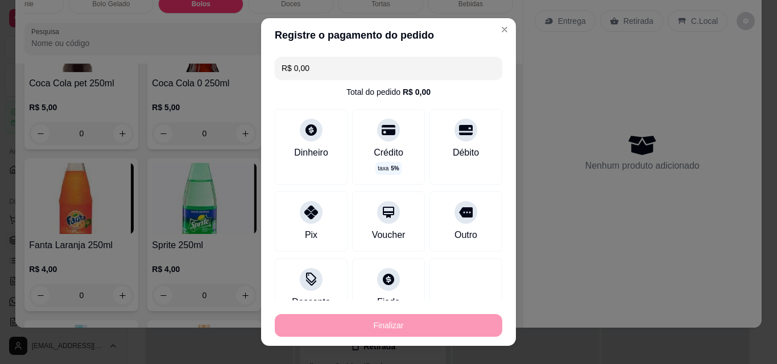
type input "-R$ 39,00"
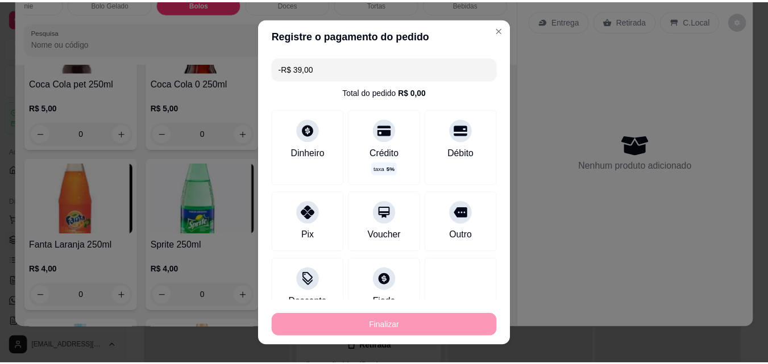
scroll to position [3069, 0]
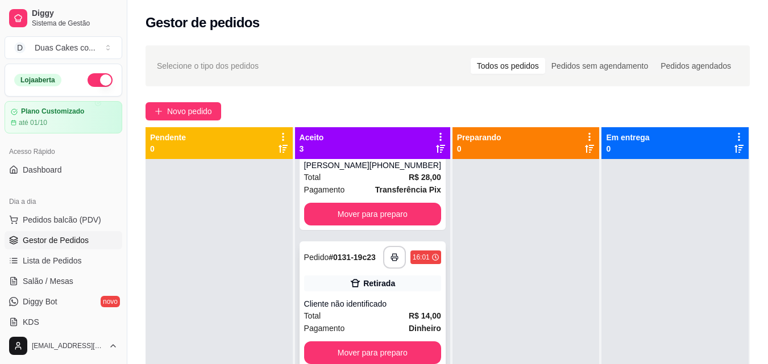
scroll to position [88, 0]
click at [365, 347] on button "Mover para preparo" at bounding box center [372, 353] width 133 height 22
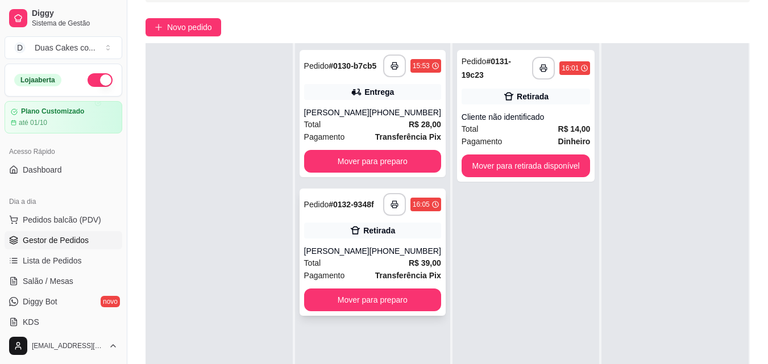
scroll to position [114, 0]
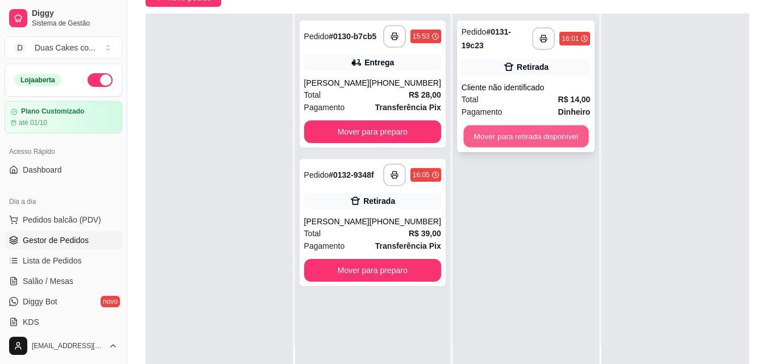
click at [538, 135] on button "Mover para retirada disponível" at bounding box center [525, 137] width 125 height 22
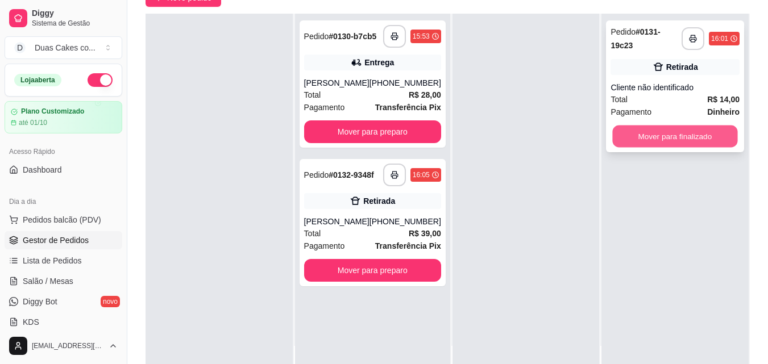
click at [674, 131] on button "Mover para finalizado" at bounding box center [675, 137] width 125 height 22
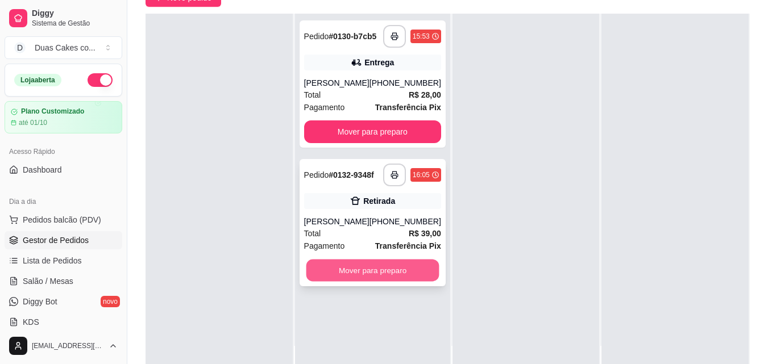
click at [337, 280] on button "Mover para preparo" at bounding box center [372, 271] width 133 height 22
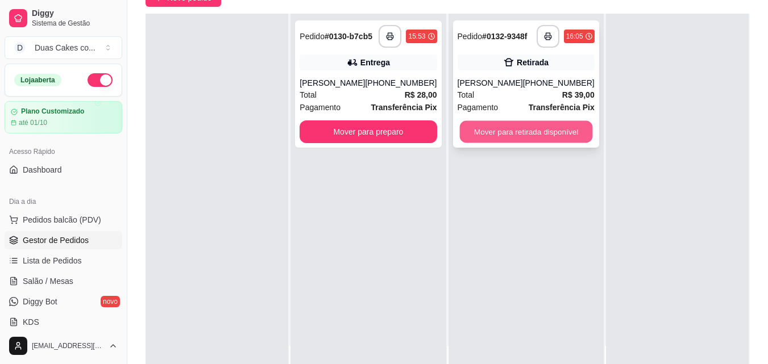
click at [525, 136] on button "Mover para retirada disponível" at bounding box center [525, 132] width 133 height 22
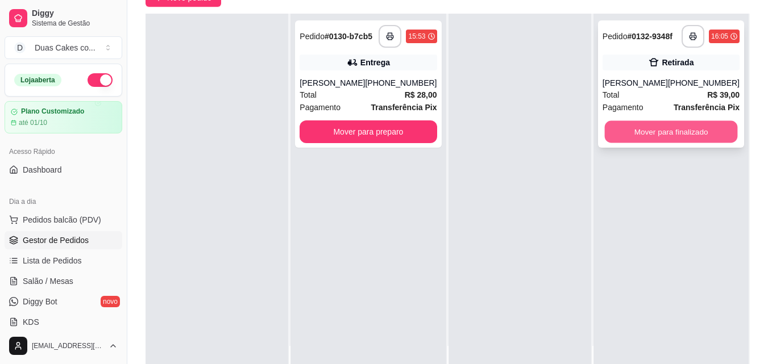
click at [632, 133] on button "Mover para finalizado" at bounding box center [670, 132] width 133 height 22
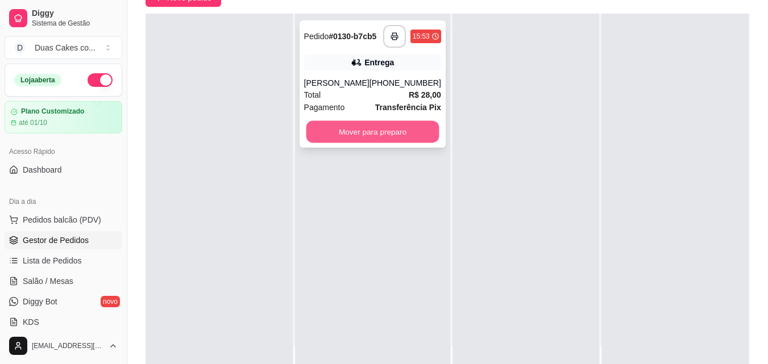
click at [337, 140] on button "Mover para preparo" at bounding box center [372, 132] width 133 height 22
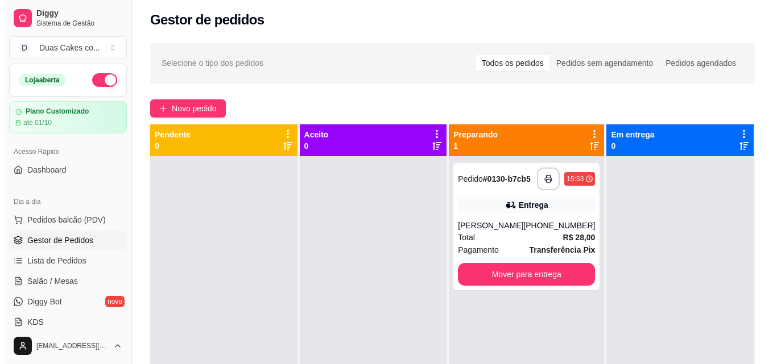
scroll to position [0, 0]
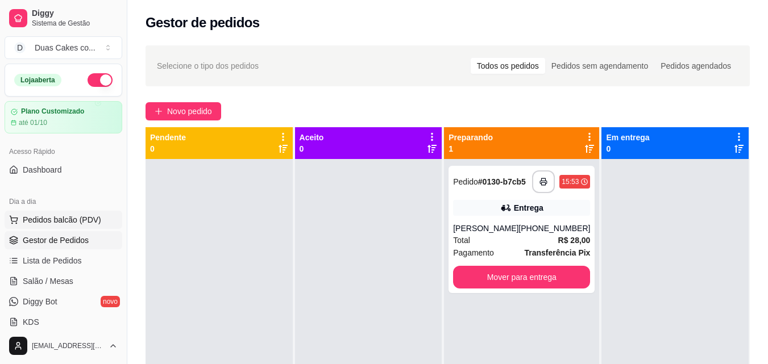
click at [53, 215] on span "Pedidos balcão (PDV)" at bounding box center [62, 219] width 78 height 11
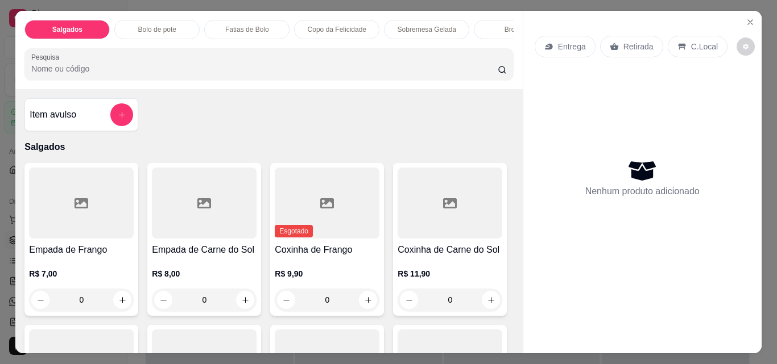
drag, startPoint x: 441, startPoint y: 19, endPoint x: 447, endPoint y: 51, distance: 33.0
click at [441, 20] on div "Sobremesa Gelada" at bounding box center [426, 29] width 85 height 19
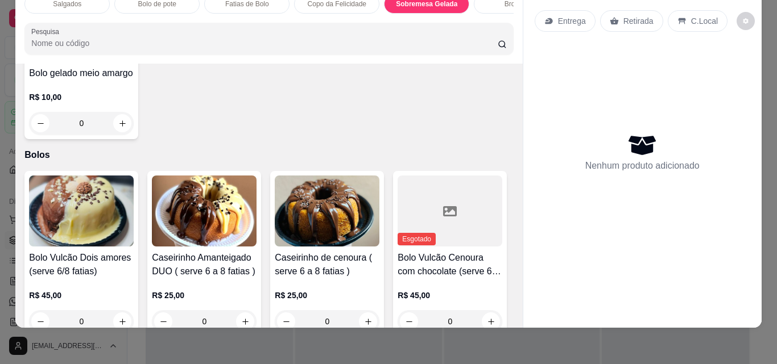
scroll to position [2191, 0]
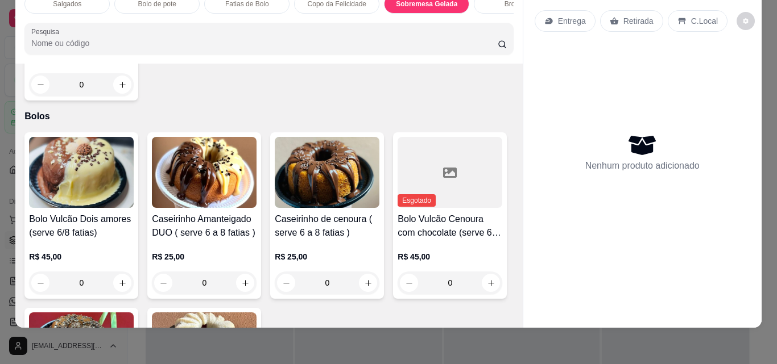
type input "1"
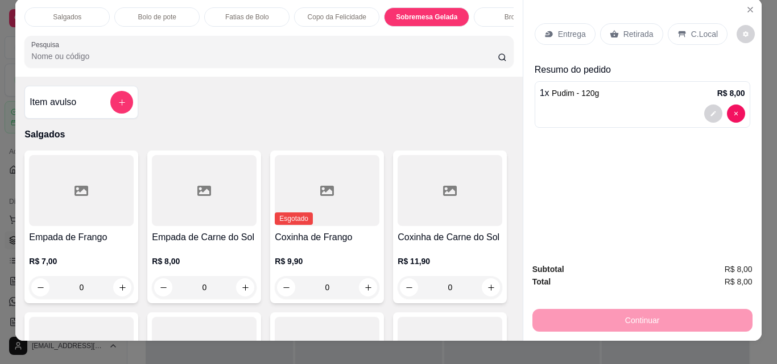
scroll to position [0, 0]
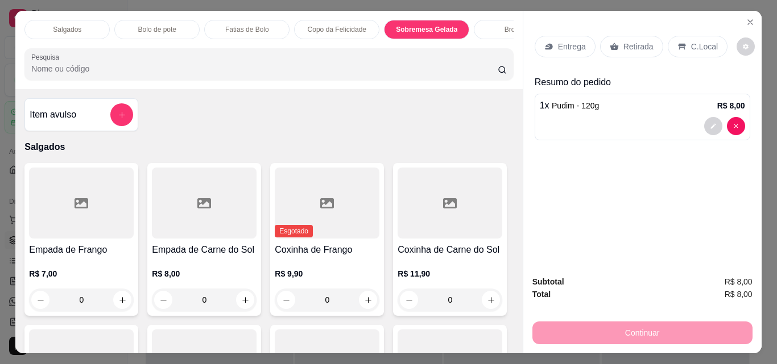
click at [420, 20] on div "Sobremesa Gelada" at bounding box center [426, 29] width 85 height 19
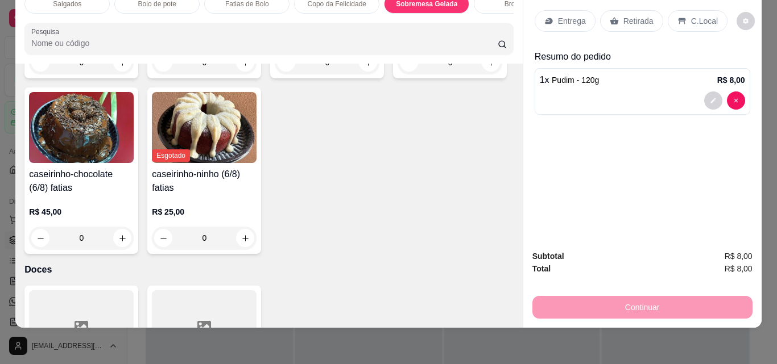
scroll to position [2418, 0]
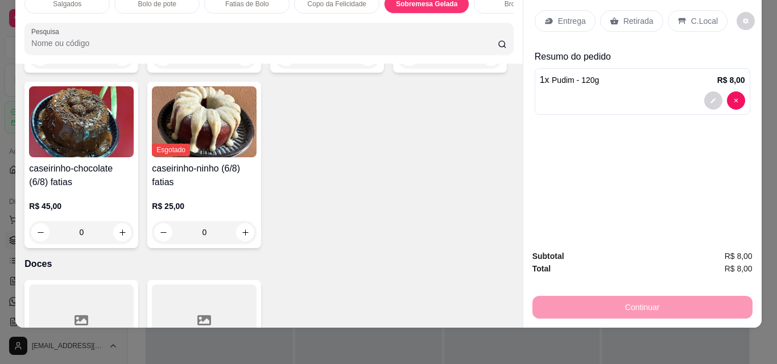
type input "1"
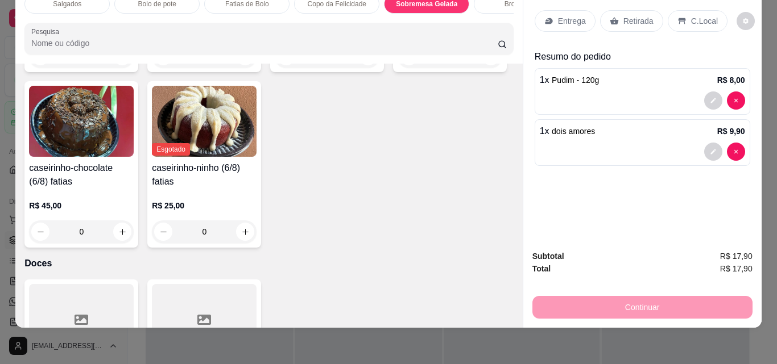
click at [628, 15] on p "Retirada" at bounding box center [638, 20] width 30 height 11
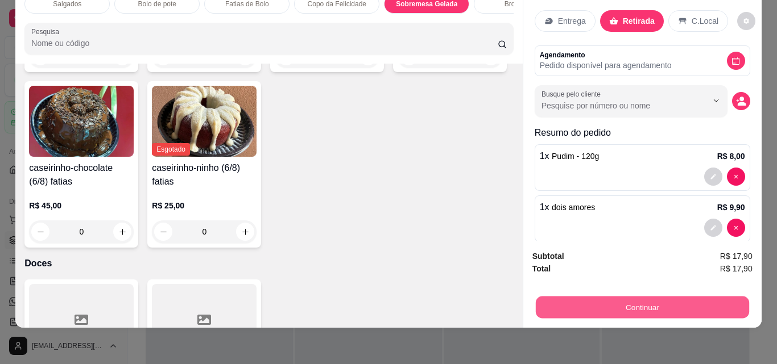
click at [630, 297] on button "Continuar" at bounding box center [641, 307] width 213 height 22
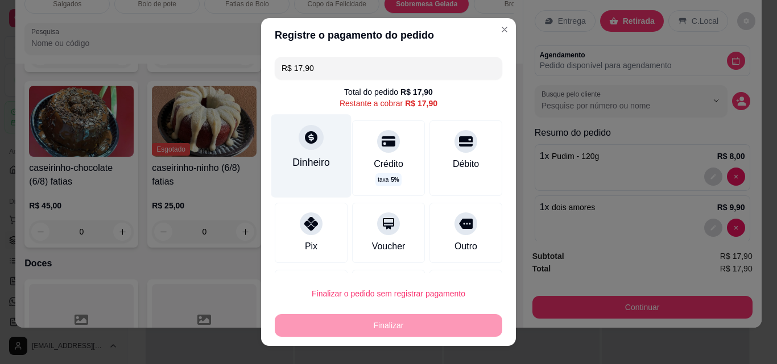
click at [303, 148] on div at bounding box center [310, 137] width 25 height 25
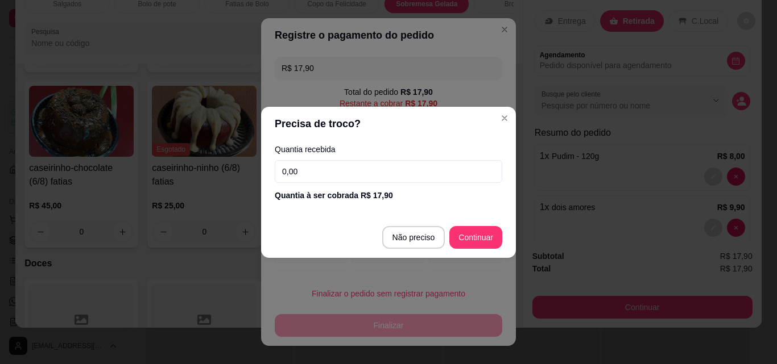
click at [312, 172] on input "0,00" at bounding box center [388, 171] width 227 height 23
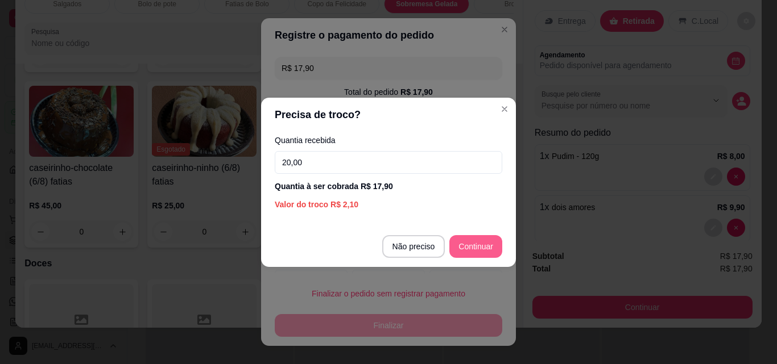
type input "20,00"
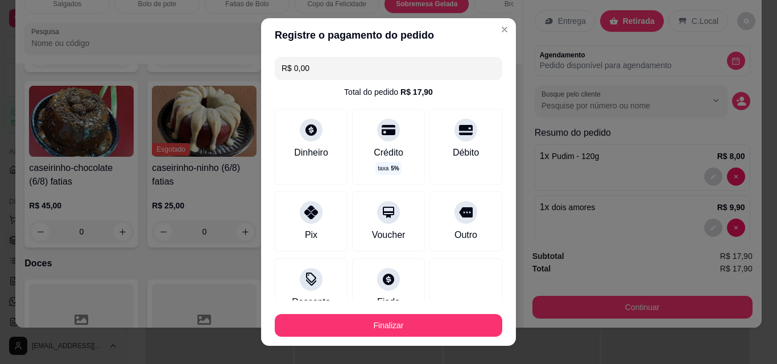
type input "R$ 0,00"
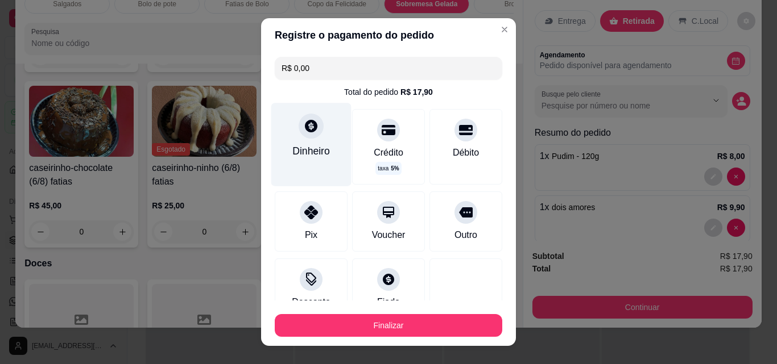
click at [293, 137] on div "Dinheiro" at bounding box center [311, 144] width 80 height 83
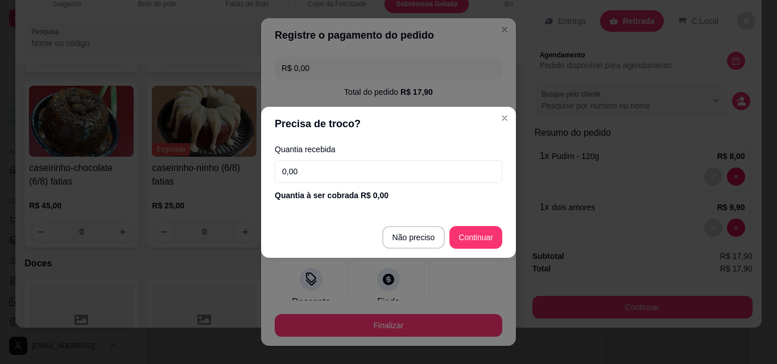
click at [308, 173] on input "0,00" at bounding box center [388, 171] width 227 height 23
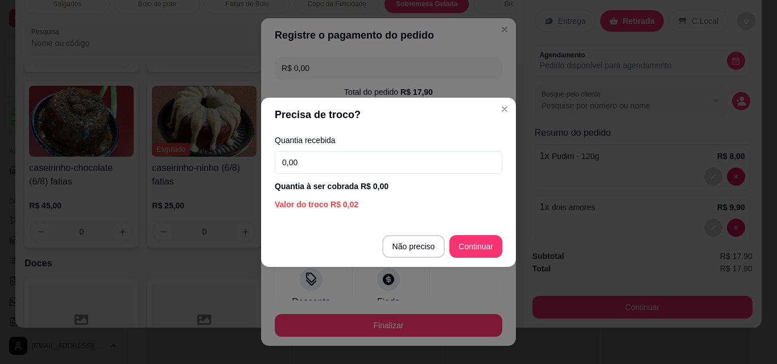
type input "0,00"
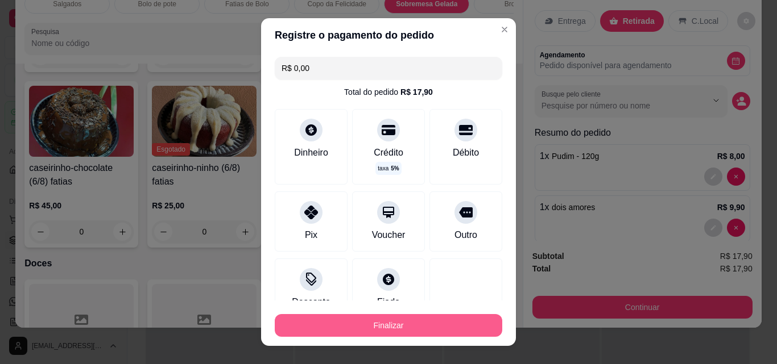
click at [396, 321] on button "Finalizar" at bounding box center [388, 325] width 227 height 23
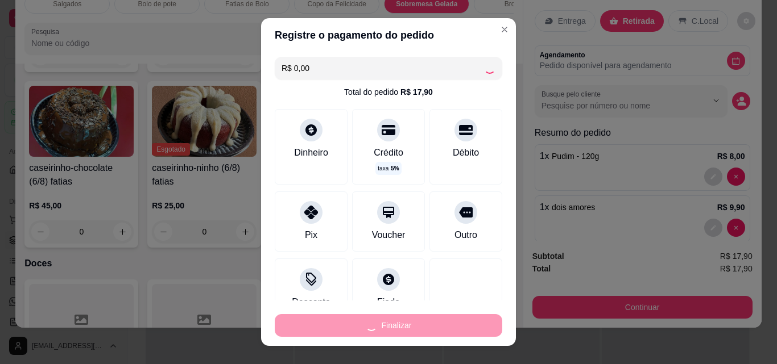
type input "0"
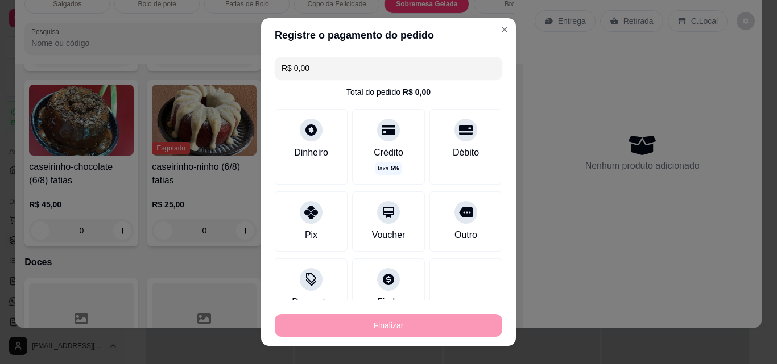
type input "-R$ 17,90"
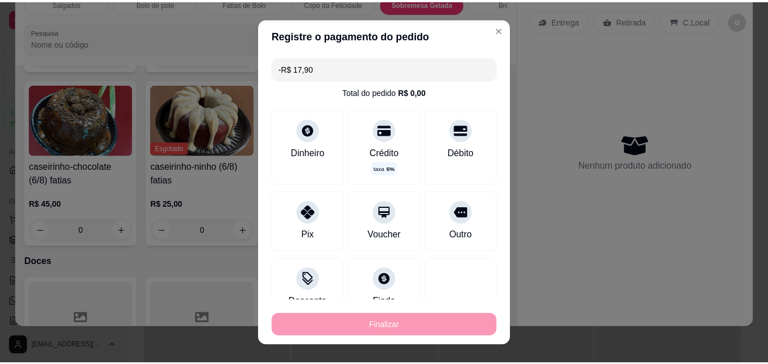
scroll to position [2417, 0]
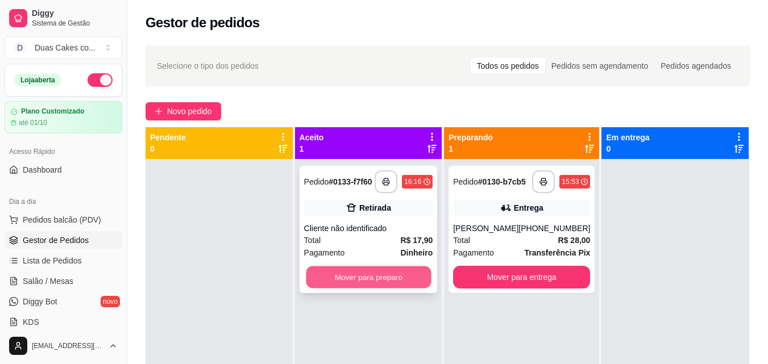
click at [388, 279] on button "Mover para preparo" at bounding box center [368, 278] width 125 height 22
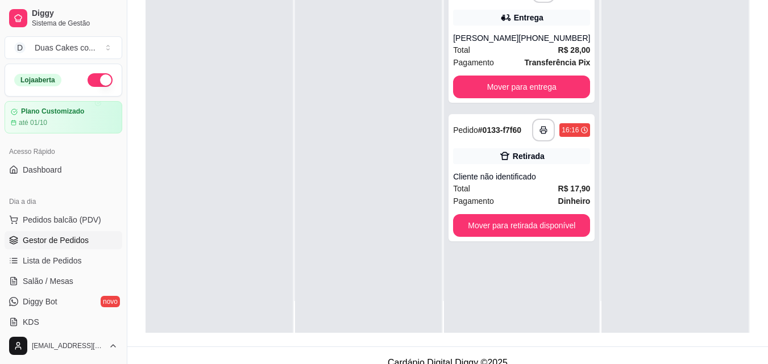
scroll to position [173, 0]
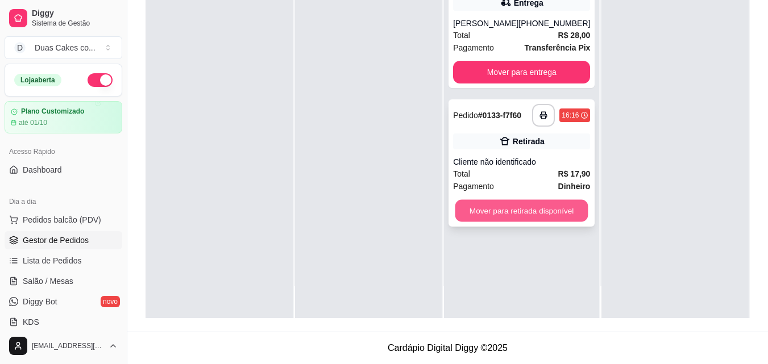
click at [526, 219] on button "Mover para retirada disponível" at bounding box center [521, 211] width 133 height 22
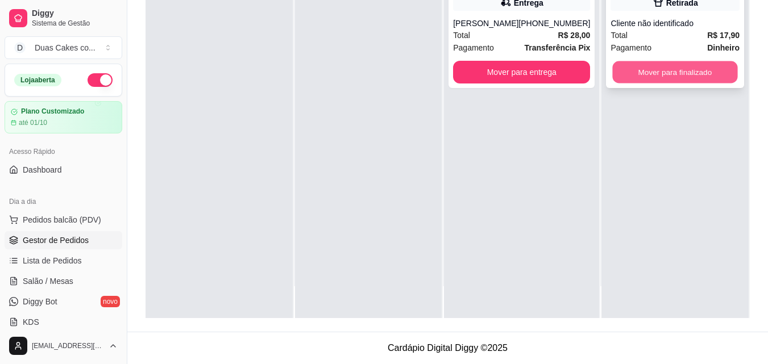
click at [687, 71] on button "Mover para finalizado" at bounding box center [675, 72] width 125 height 22
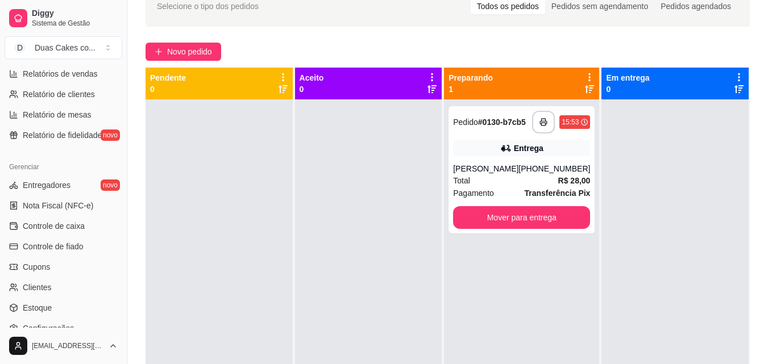
scroll to position [398, 0]
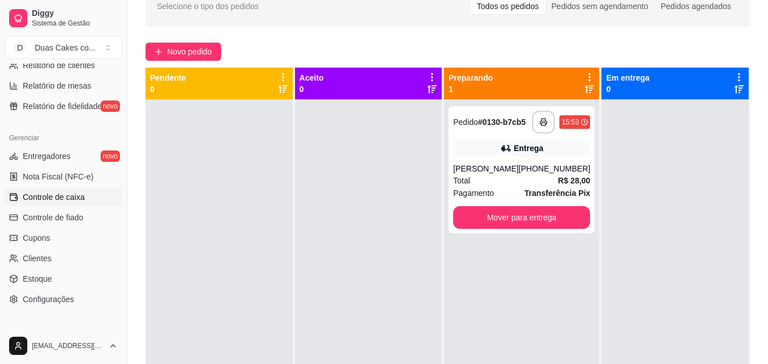
click at [42, 201] on span "Controle de caixa" at bounding box center [54, 197] width 62 height 11
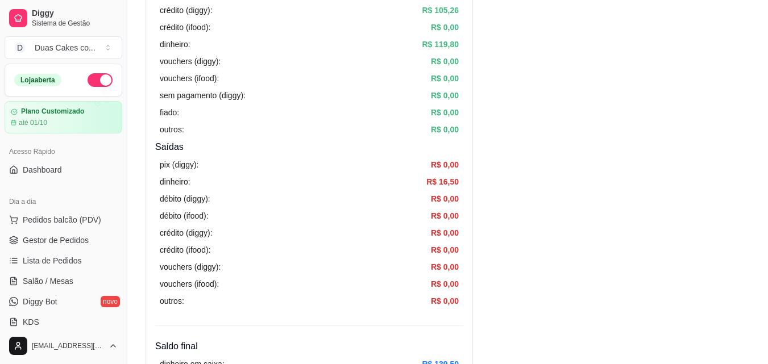
scroll to position [284, 0]
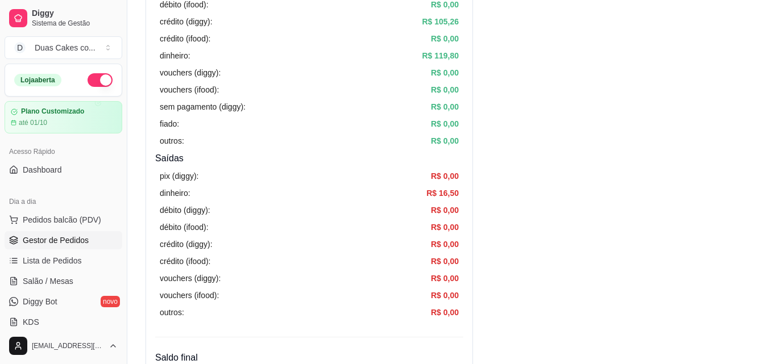
click at [63, 238] on span "Gestor de Pedidos" at bounding box center [56, 240] width 66 height 11
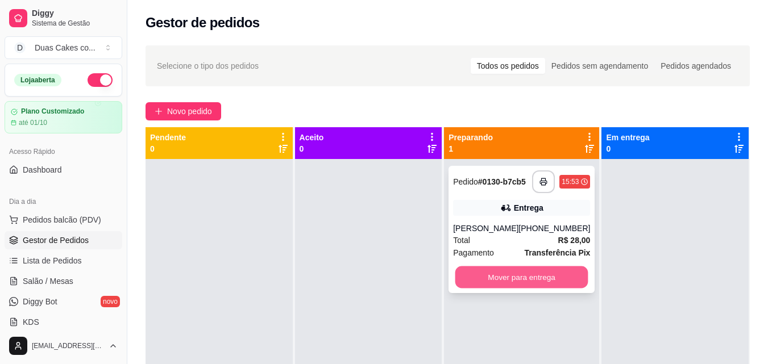
click at [494, 282] on button "Mover para entrega" at bounding box center [521, 278] width 133 height 22
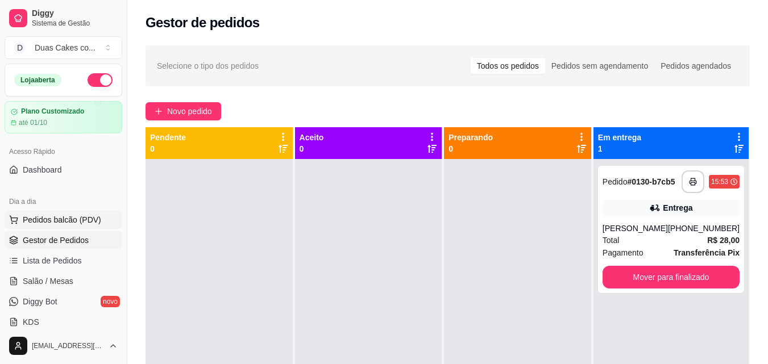
click at [52, 215] on span "Pedidos balcão (PDV)" at bounding box center [62, 219] width 78 height 11
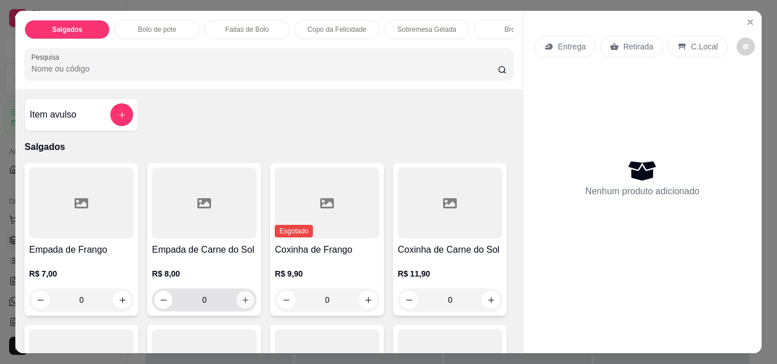
click at [241, 303] on icon "increase-product-quantity" at bounding box center [245, 300] width 9 height 9
type input "1"
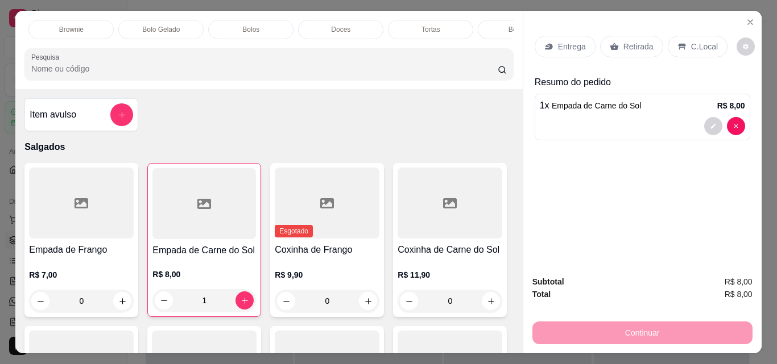
scroll to position [0, 478]
click at [321, 24] on div "Doces" at bounding box center [308, 29] width 85 height 19
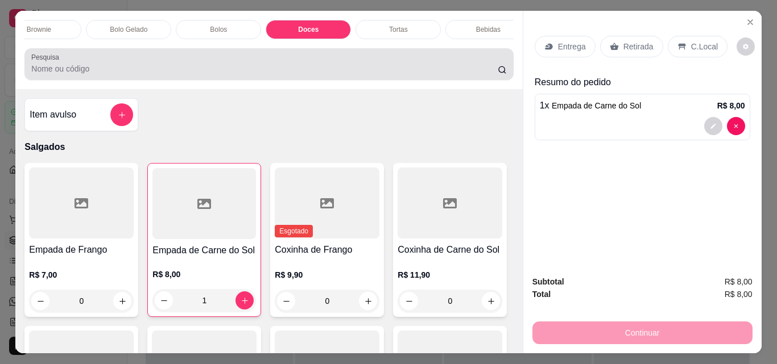
scroll to position [30, 0]
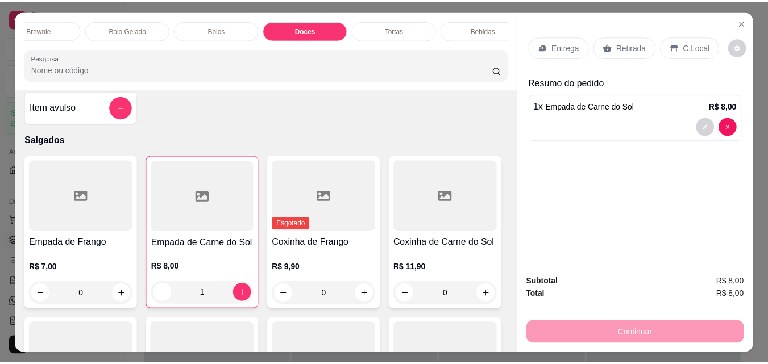
scroll to position [0, 0]
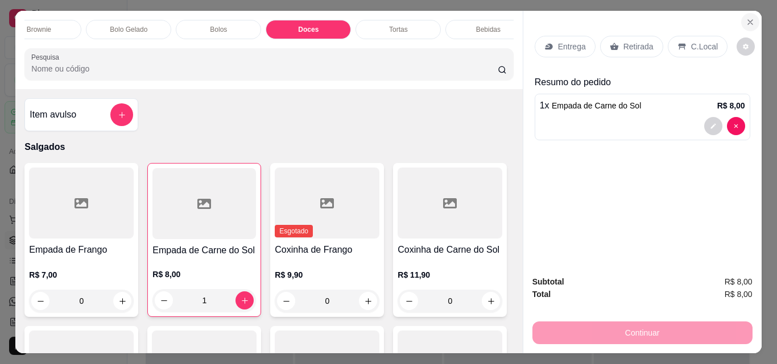
click at [742, 13] on button "Close" at bounding box center [750, 22] width 18 height 18
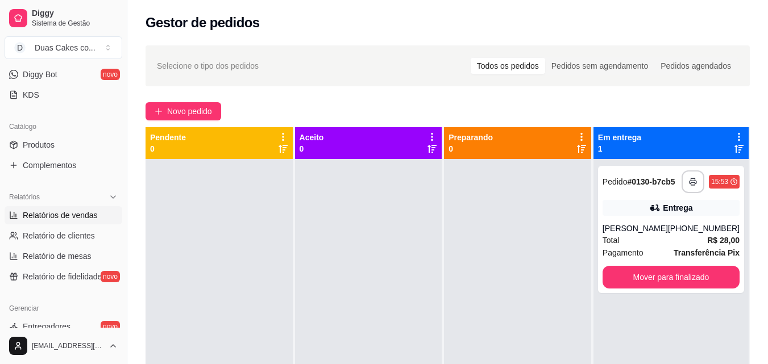
scroll to position [284, 0]
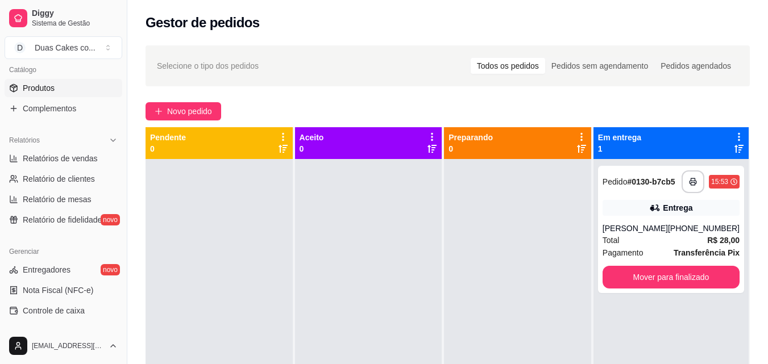
click at [28, 85] on span "Produtos" at bounding box center [39, 87] width 32 height 11
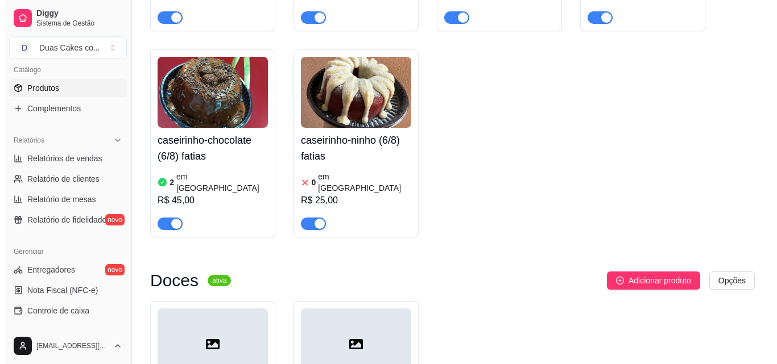
scroll to position [3809, 0]
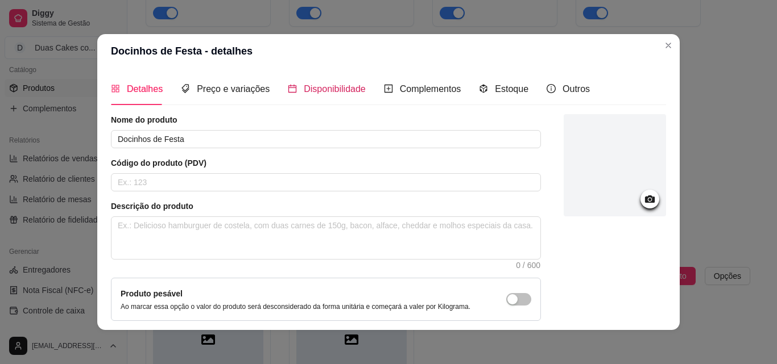
click at [304, 89] on span "Disponibilidade" at bounding box center [335, 89] width 62 height 10
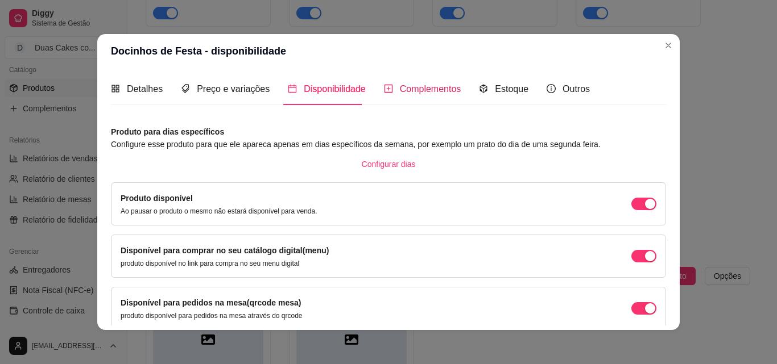
click at [403, 88] on span "Complementos" at bounding box center [430, 89] width 61 height 10
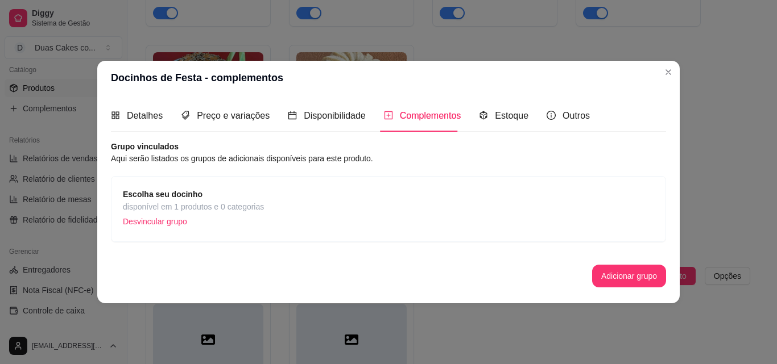
click at [177, 192] on strong "Escolha seu docinho" at bounding box center [163, 194] width 80 height 9
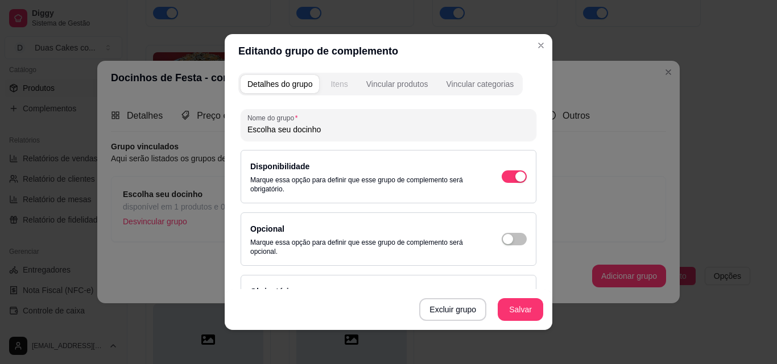
click at [337, 80] on div "Itens" at bounding box center [338, 83] width 17 height 11
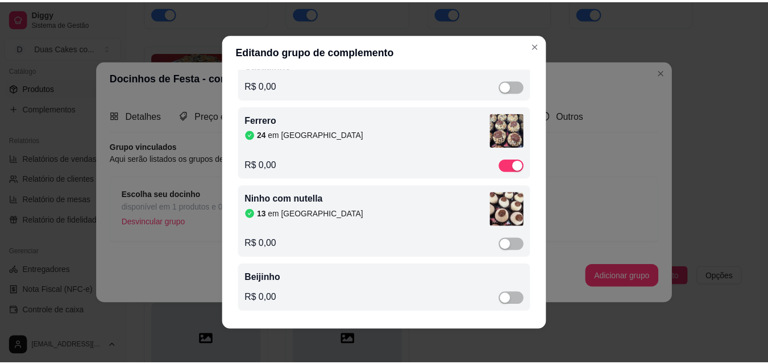
scroll to position [2, 0]
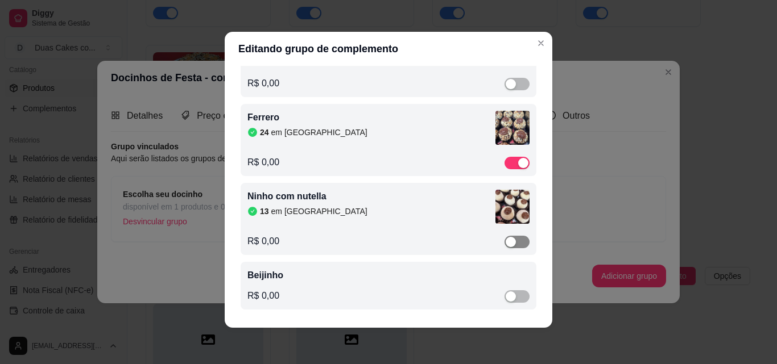
click at [505, 240] on div "button" at bounding box center [510, 242] width 10 height 10
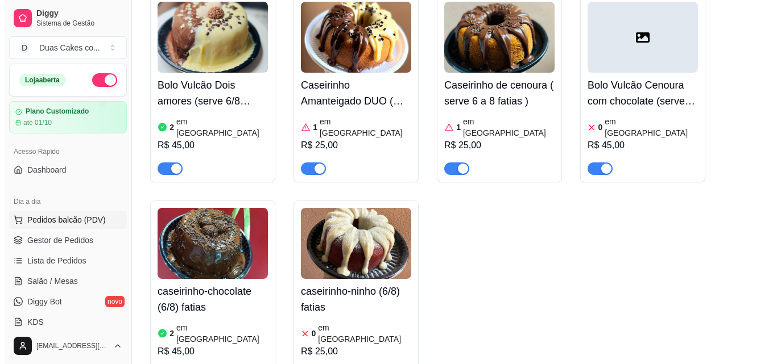
scroll to position [3639, 0]
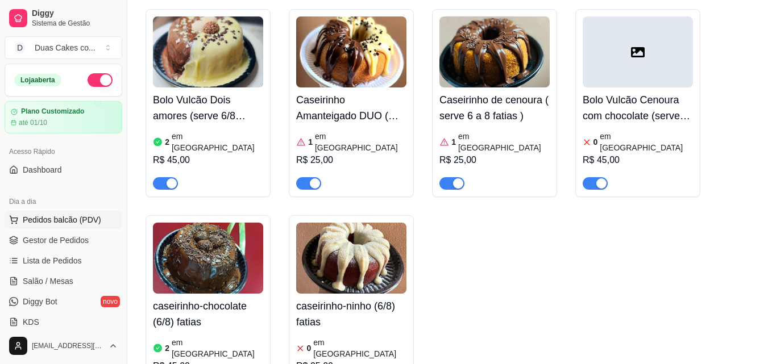
click at [54, 217] on span "Pedidos balcão (PDV)" at bounding box center [62, 219] width 78 height 11
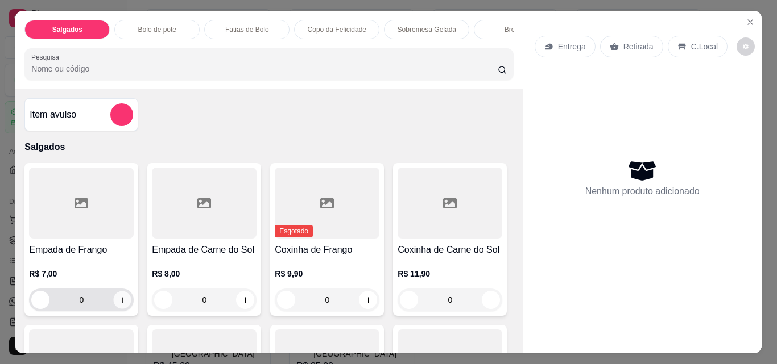
click at [117, 299] on button "increase-product-quantity" at bounding box center [123, 301] width 18 height 18
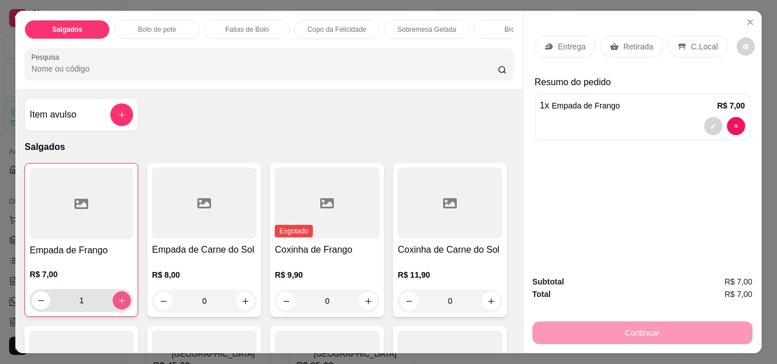
click at [116, 299] on button "increase-product-quantity" at bounding box center [122, 301] width 18 height 18
click at [115, 300] on button "increase-product-quantity" at bounding box center [122, 301] width 18 height 18
click at [114, 300] on button "increase-product-quantity" at bounding box center [122, 301] width 18 height 18
click at [37, 303] on icon "decrease-product-quantity" at bounding box center [41, 301] width 9 height 9
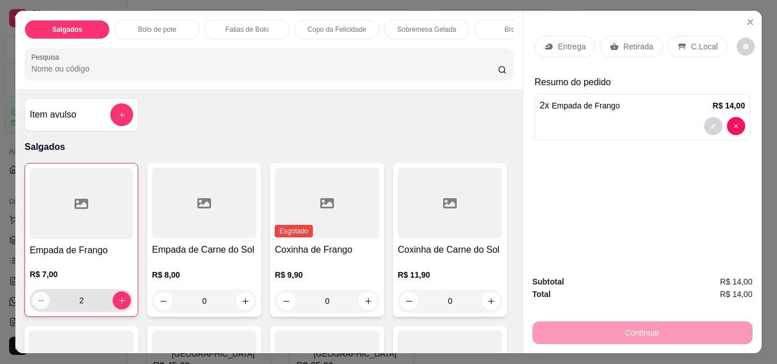
click at [37, 303] on icon "decrease-product-quantity" at bounding box center [41, 301] width 9 height 9
type input "0"
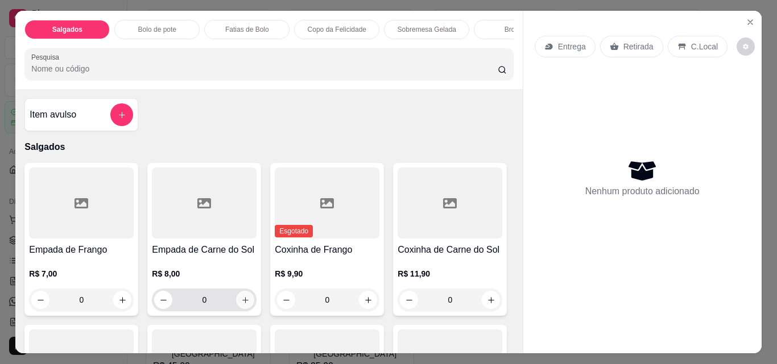
click at [241, 302] on icon "increase-product-quantity" at bounding box center [245, 300] width 9 height 9
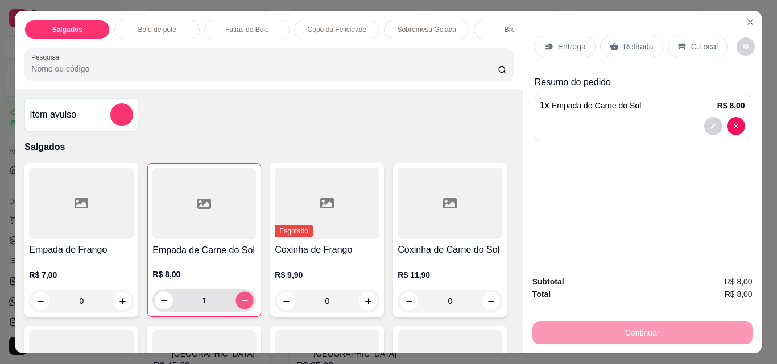
click at [241, 302] on icon "increase-product-quantity" at bounding box center [245, 301] width 9 height 9
type input "2"
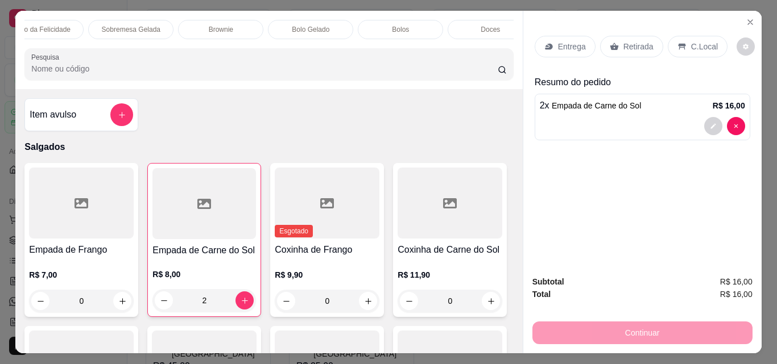
scroll to position [0, 318]
click at [466, 25] on p "Doces" at bounding box center [467, 29] width 19 height 9
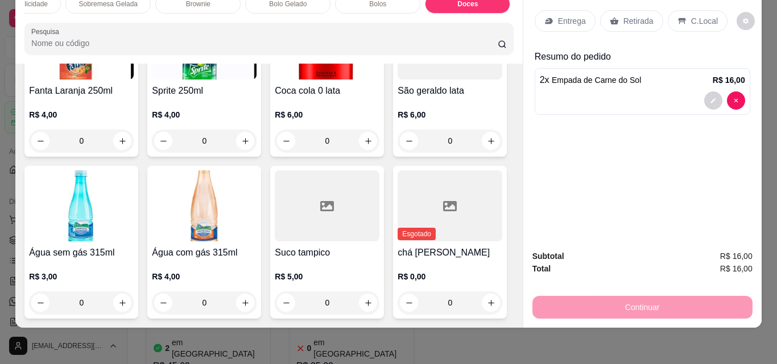
scroll to position [3160, 0]
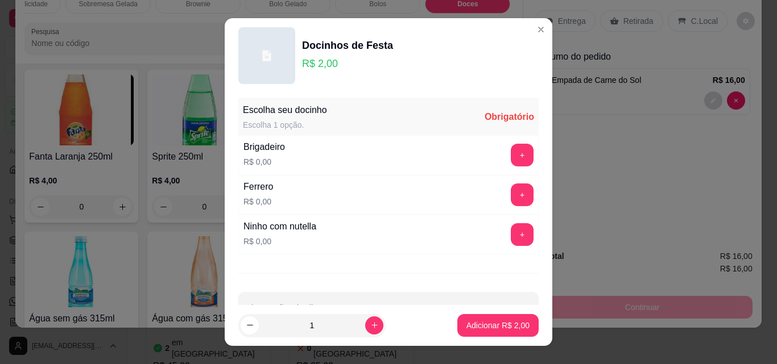
scroll to position [18, 0]
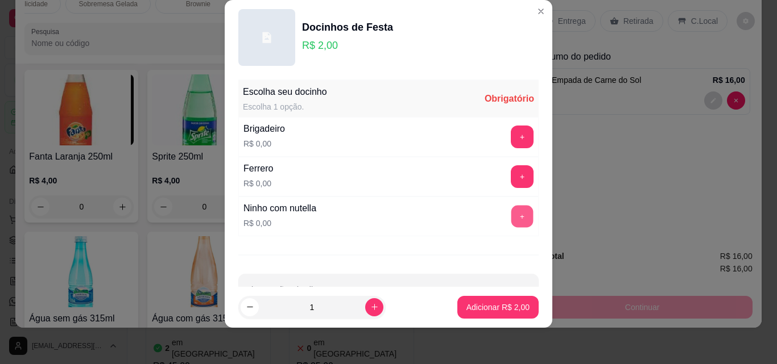
click at [511, 210] on button "+" at bounding box center [522, 217] width 22 height 22
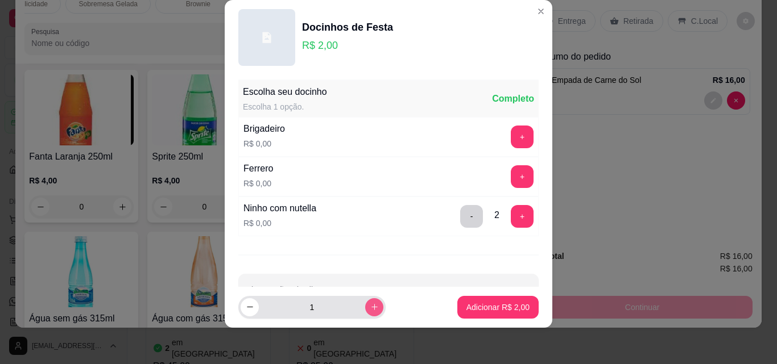
click at [370, 306] on icon "increase-product-quantity" at bounding box center [374, 307] width 9 height 9
type input "2"
click at [461, 218] on button "-" at bounding box center [472, 217] width 22 height 22
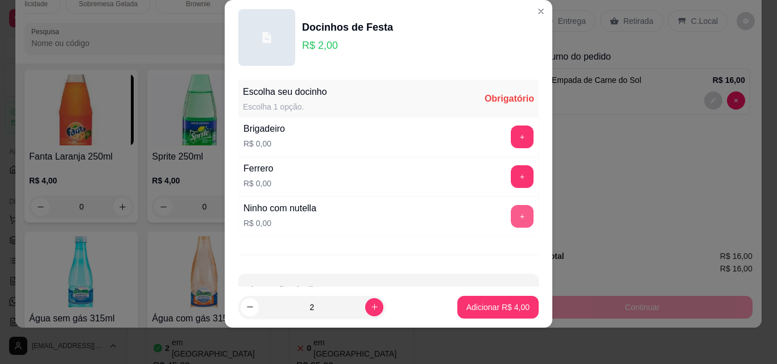
click at [511, 214] on button "+" at bounding box center [522, 216] width 23 height 23
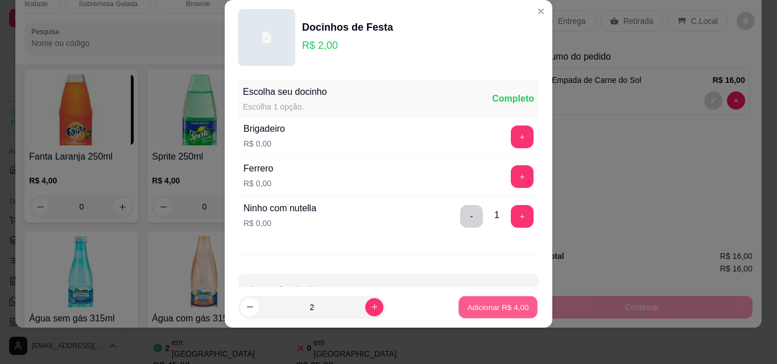
click at [472, 304] on p "Adicionar R$ 4,00" at bounding box center [497, 307] width 61 height 11
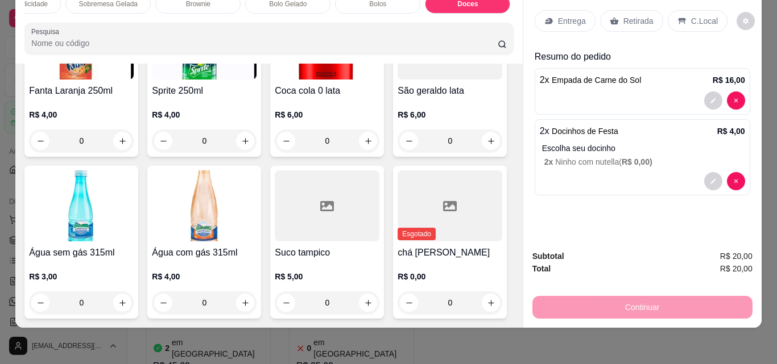
scroll to position [3274, 0]
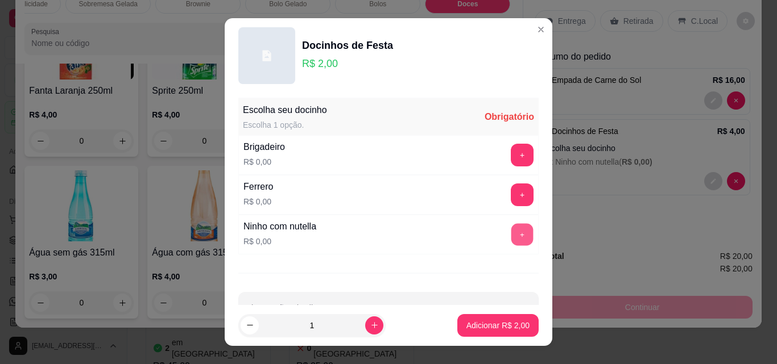
click at [511, 233] on button "+" at bounding box center [522, 235] width 22 height 22
click at [511, 233] on button "+" at bounding box center [522, 234] width 23 height 23
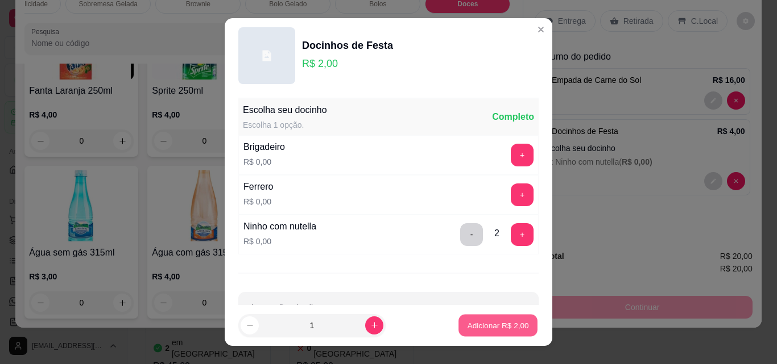
click at [486, 316] on button "Adicionar R$ 2,00" at bounding box center [497, 326] width 79 height 22
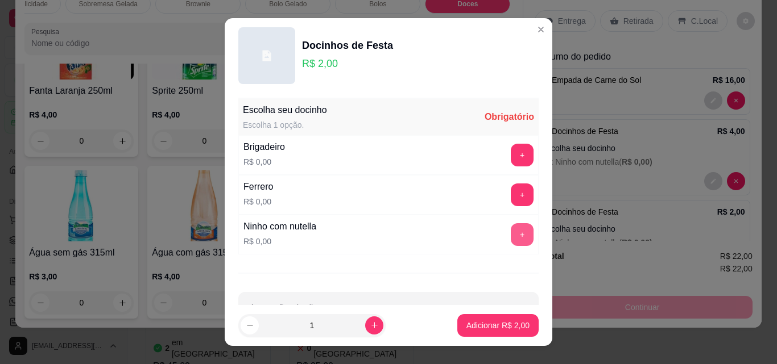
click at [511, 236] on button "+" at bounding box center [522, 234] width 23 height 23
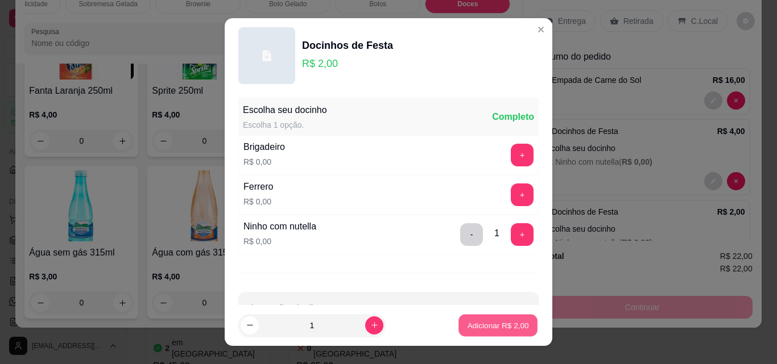
click at [500, 317] on button "Adicionar R$ 2,00" at bounding box center [497, 326] width 79 height 22
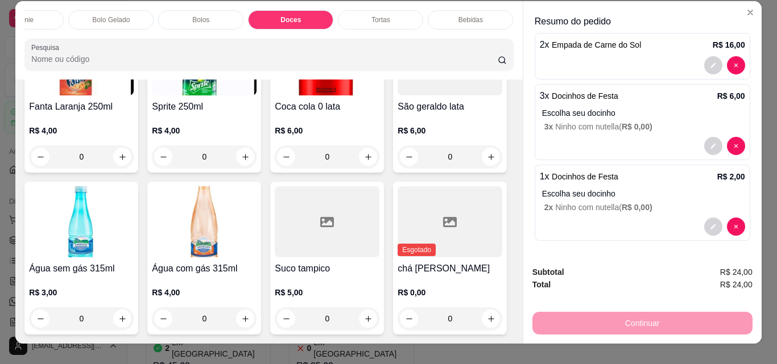
scroll to position [0, 0]
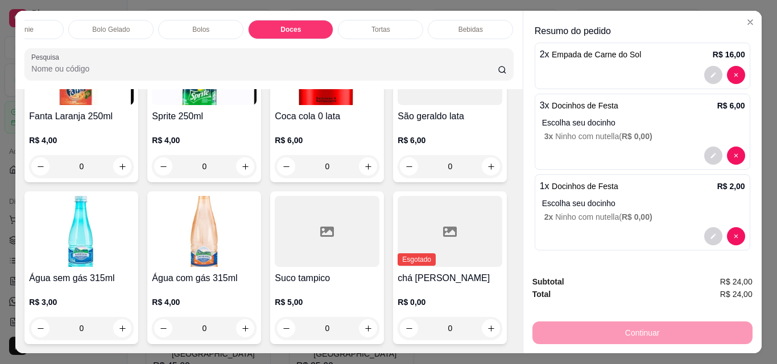
click at [481, 24] on div "Bebidas" at bounding box center [470, 29] width 85 height 19
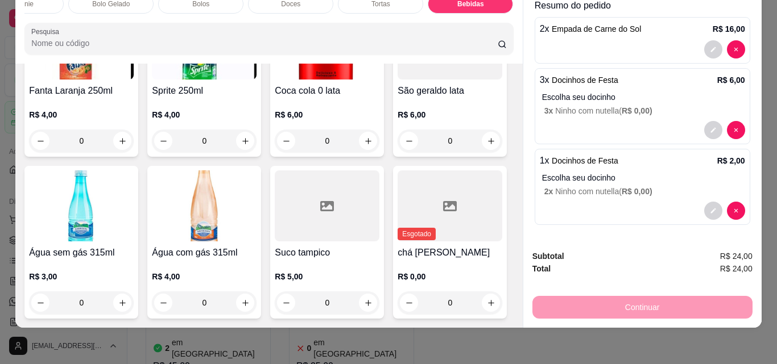
scroll to position [4002, 0]
click at [487, 146] on icon "increase-product-quantity" at bounding box center [491, 141] width 9 height 9
type input "1"
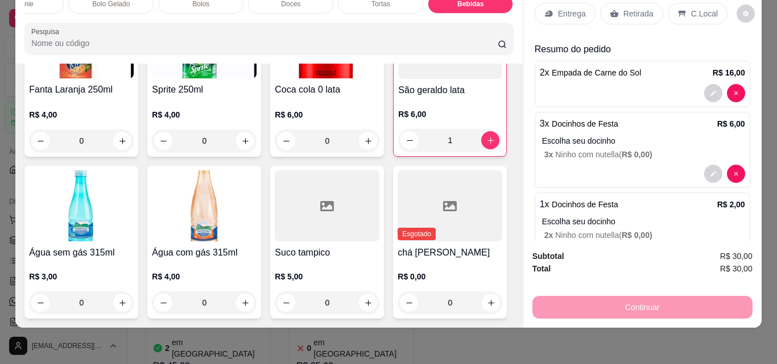
scroll to position [0, 0]
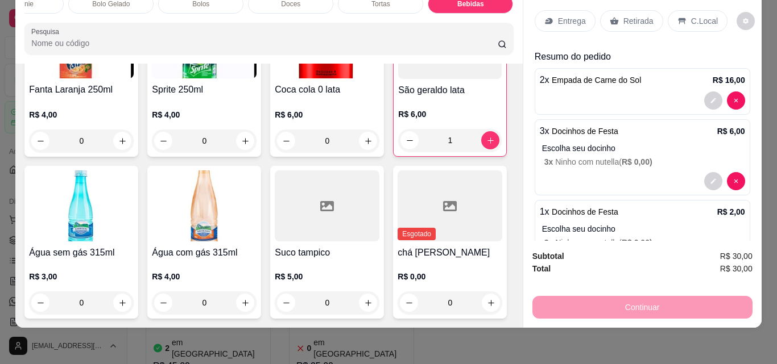
click at [634, 297] on div "Continuar" at bounding box center [642, 306] width 220 height 26
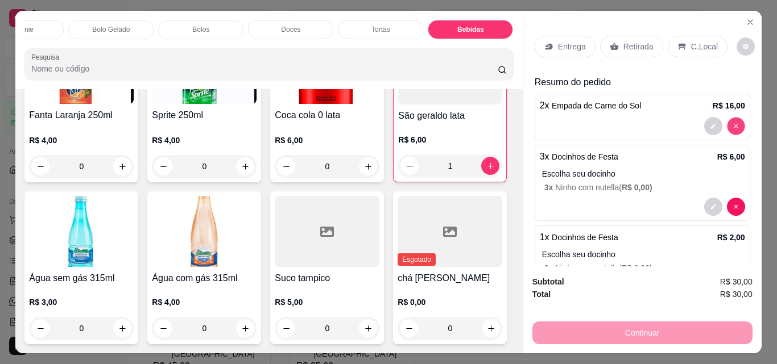
type input "0"
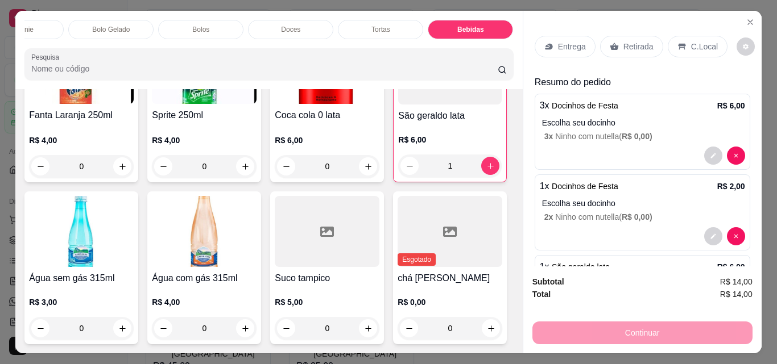
scroll to position [4001, 0]
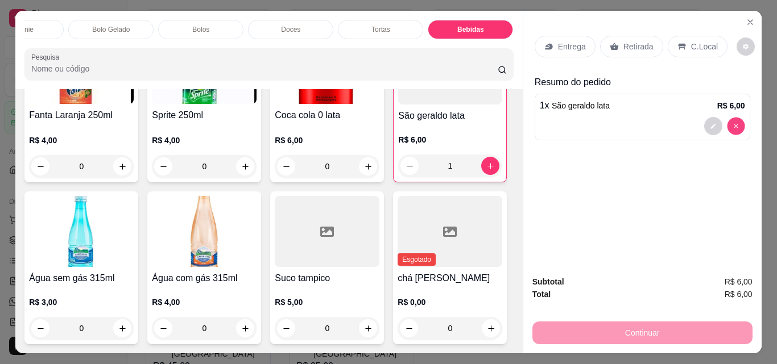
type input "0"
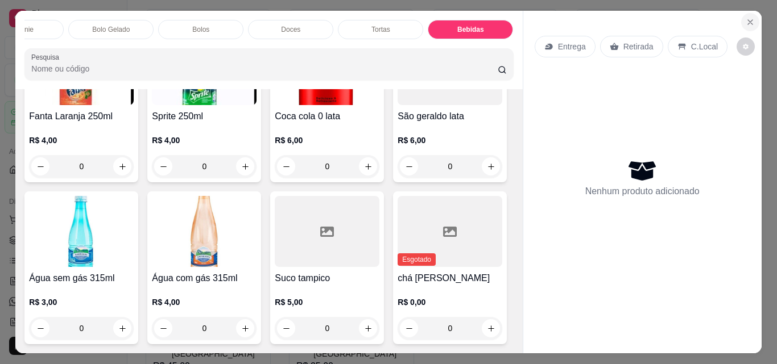
click at [745, 18] on icon "Close" at bounding box center [749, 22] width 9 height 9
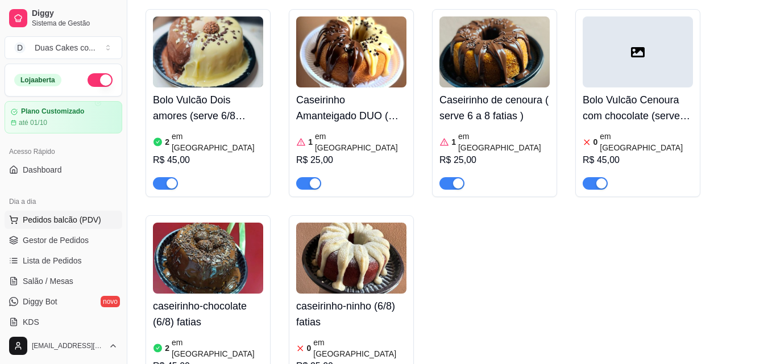
click at [45, 216] on span "Pedidos balcão (PDV)" at bounding box center [62, 219] width 78 height 11
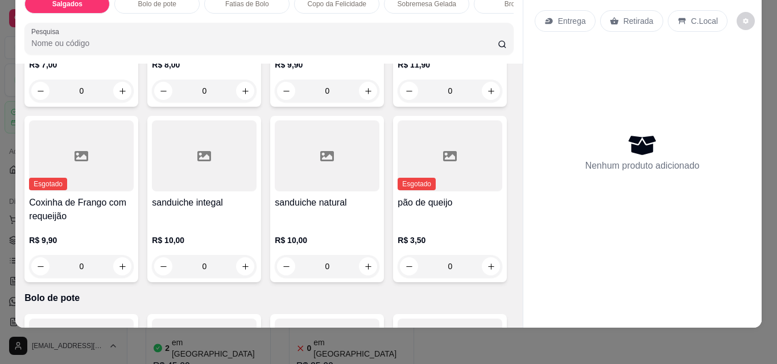
scroll to position [227, 0]
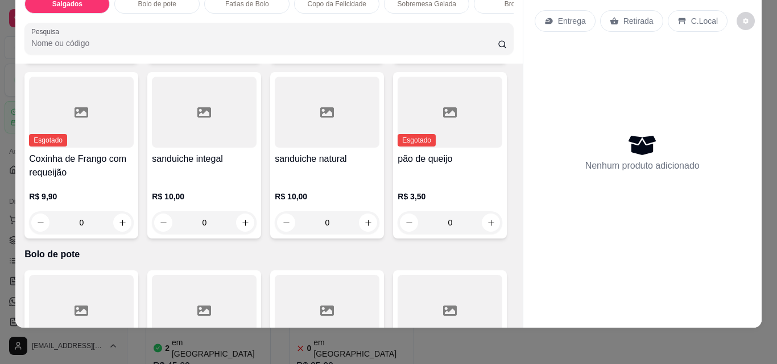
click at [487, 52] on icon "increase-product-quantity" at bounding box center [491, 47] width 9 height 9
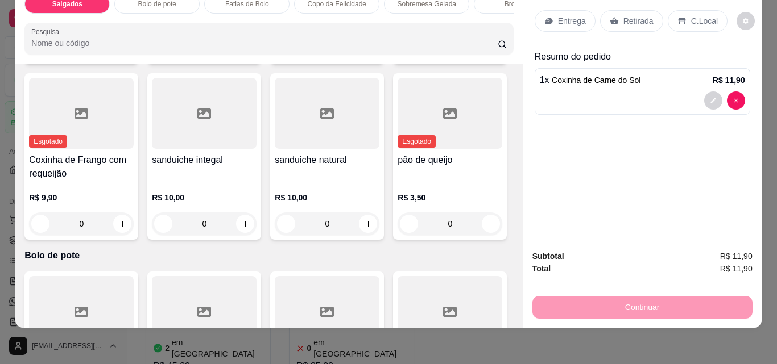
click at [486, 52] on icon "increase-product-quantity" at bounding box center [490, 48] width 9 height 9
type input "3"
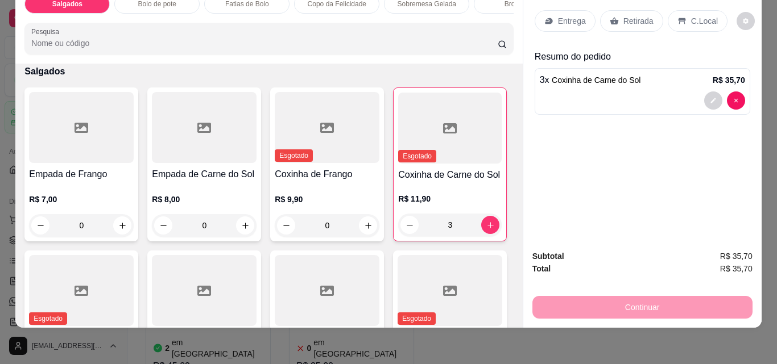
scroll to position [0, 0]
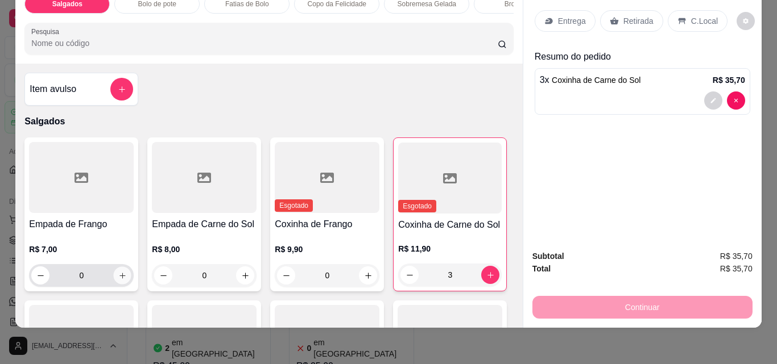
click at [118, 267] on button "increase-product-quantity" at bounding box center [123, 276] width 18 height 18
type input "1"
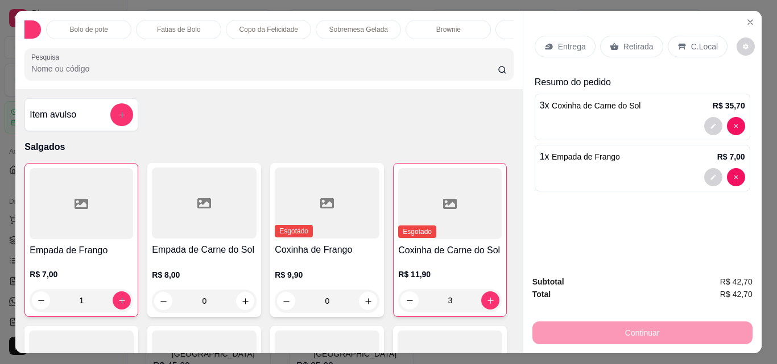
scroll to position [0, 91]
click at [227, 25] on p "Copo da Felicidade" at bounding box center [246, 29] width 59 height 9
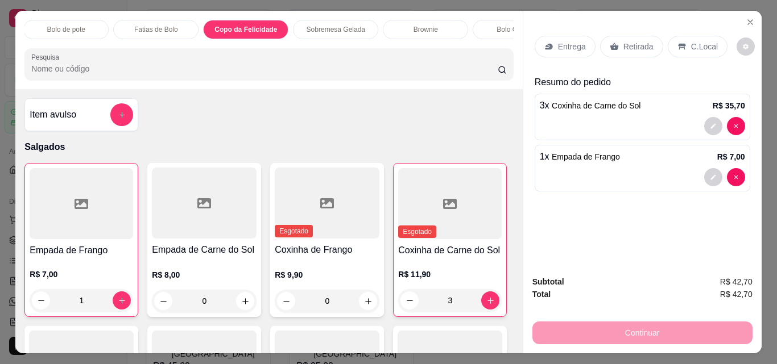
scroll to position [30, 0]
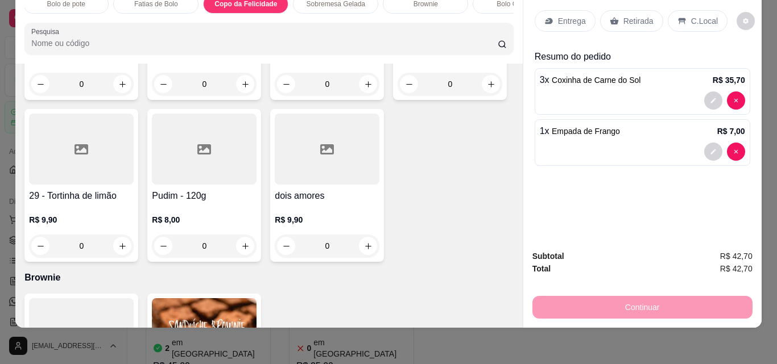
type input "1"
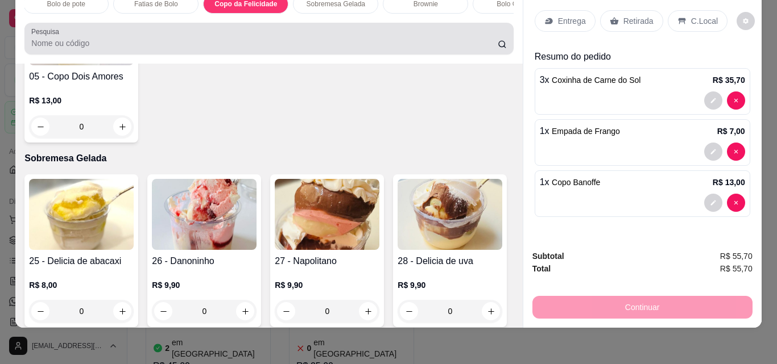
scroll to position [0, 0]
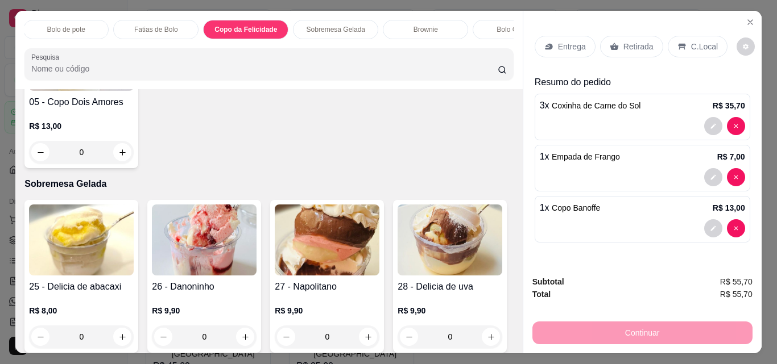
click at [343, 25] on p "Sobremesa Gelada" at bounding box center [335, 29] width 59 height 9
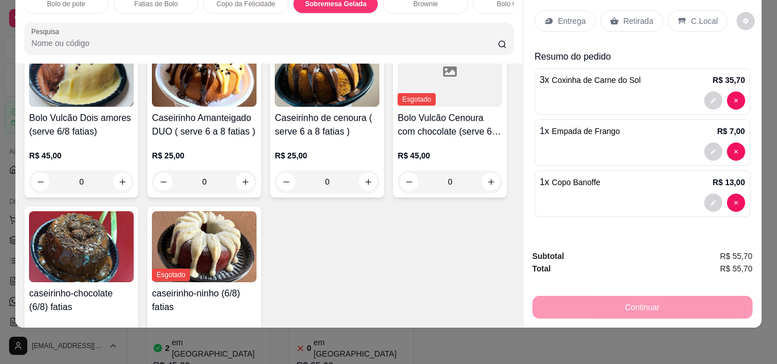
scroll to position [2306, 0]
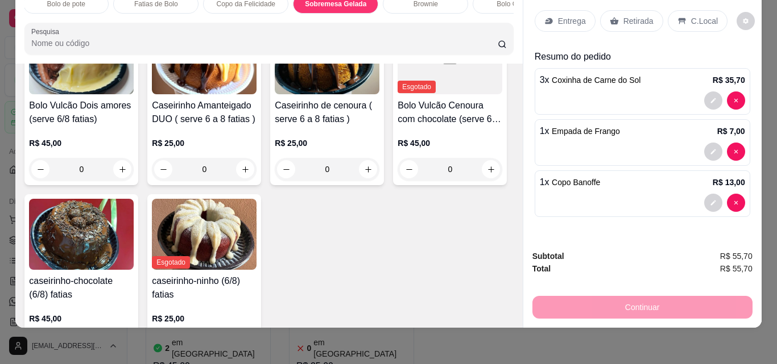
type input "1"
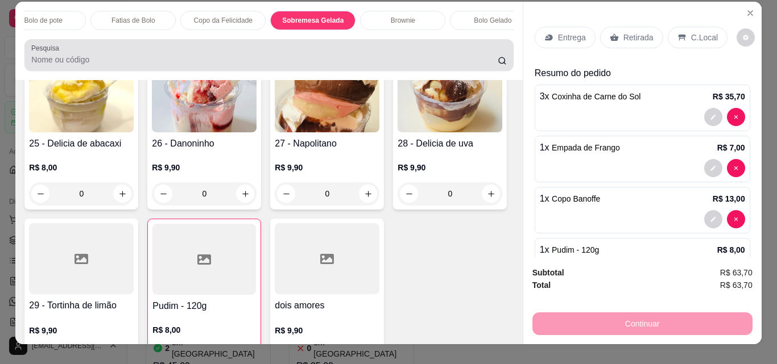
scroll to position [0, 0]
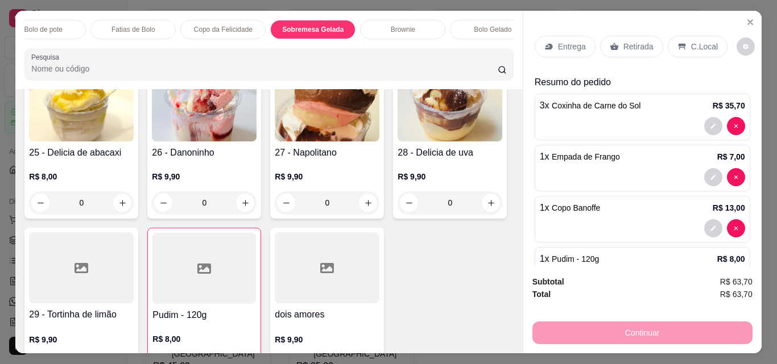
click at [418, 27] on div "Brownie" at bounding box center [402, 29] width 85 height 19
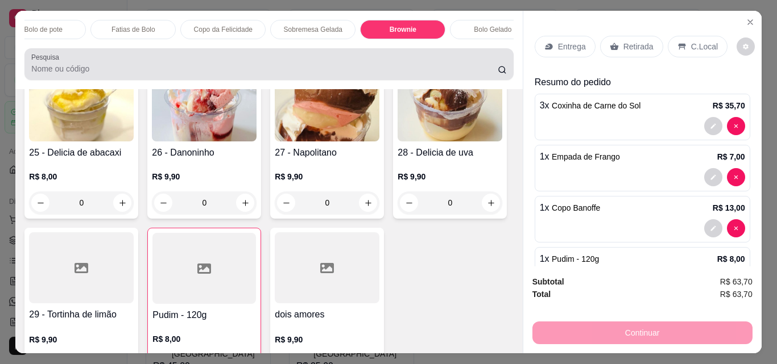
scroll to position [30, 0]
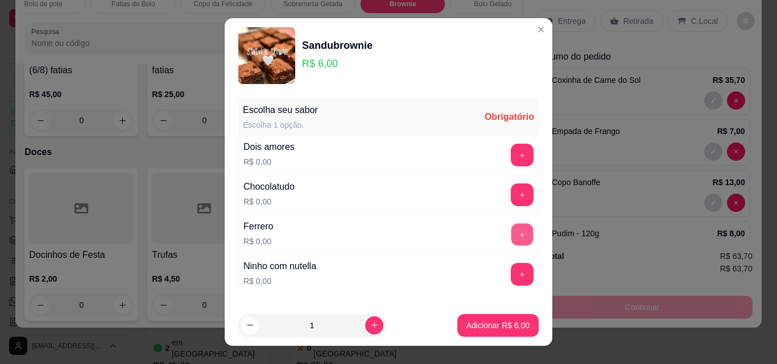
click at [511, 230] on button "+" at bounding box center [522, 235] width 22 height 22
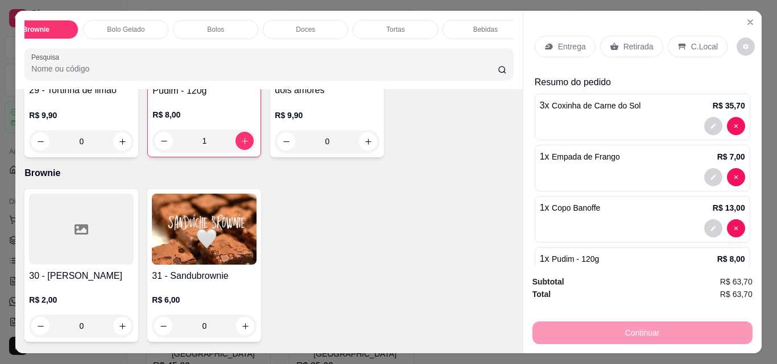
scroll to position [0, 495]
click at [472, 25] on p "Bebidas" at bounding box center [470, 29] width 24 height 9
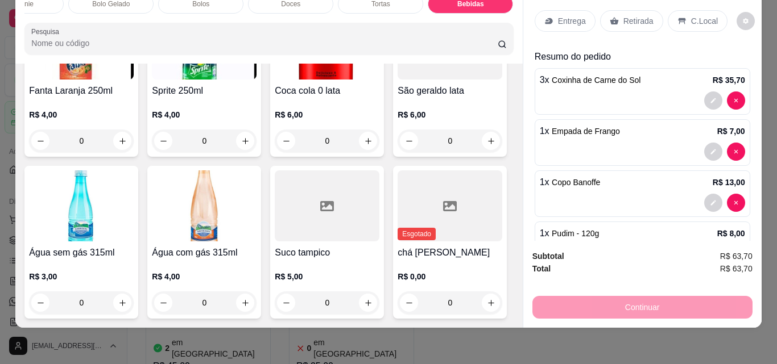
scroll to position [3986, 0]
click at [364, 146] on icon "increase-product-quantity" at bounding box center [368, 141] width 9 height 9
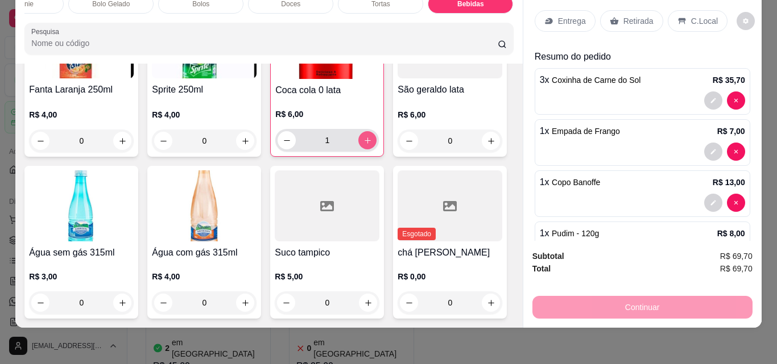
click at [363, 145] on icon "increase-product-quantity" at bounding box center [367, 140] width 9 height 9
click at [283, 145] on icon "decrease-product-quantity" at bounding box center [287, 140] width 9 height 9
type input "0"
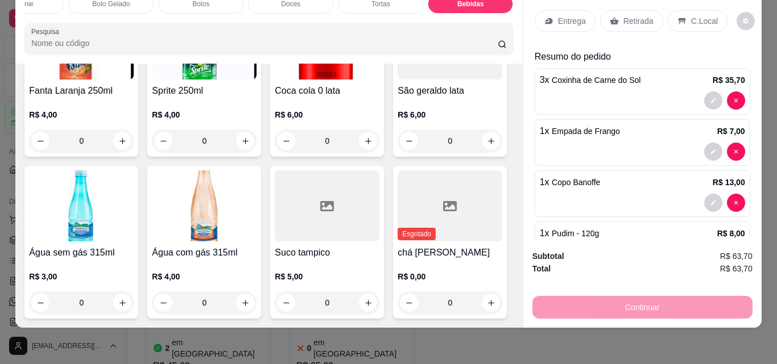
scroll to position [3758, 0]
type input "1"
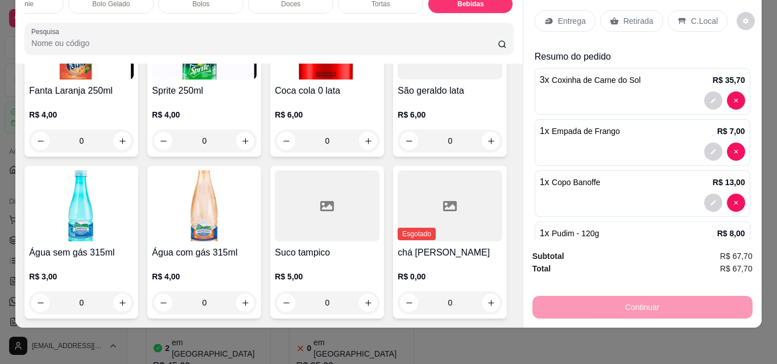
type input "1"
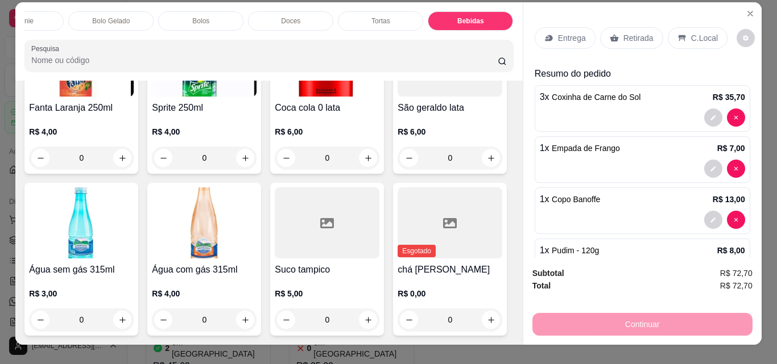
scroll to position [0, 0]
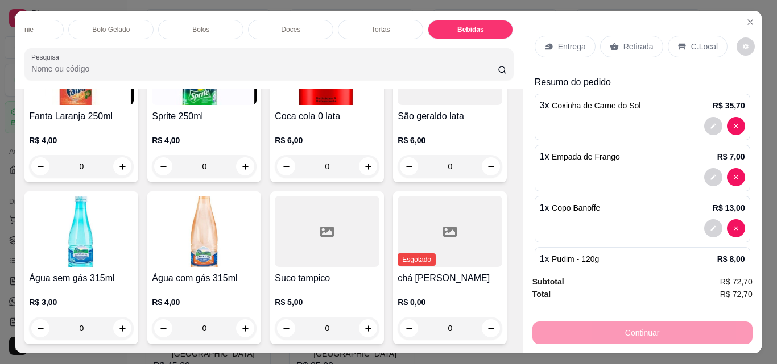
click at [632, 41] on p "Retirada" at bounding box center [638, 46] width 30 height 11
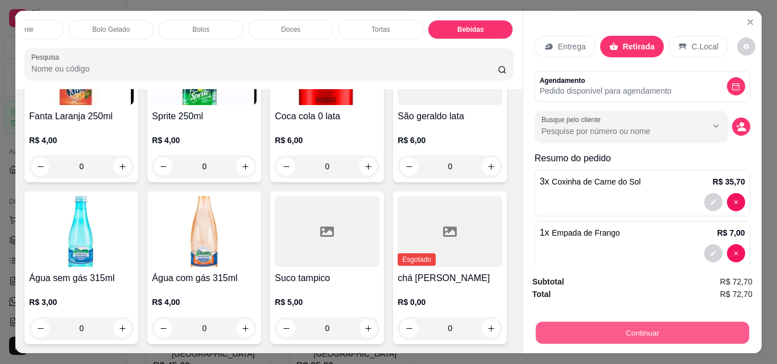
click at [640, 328] on button "Continuar" at bounding box center [641, 333] width 213 height 22
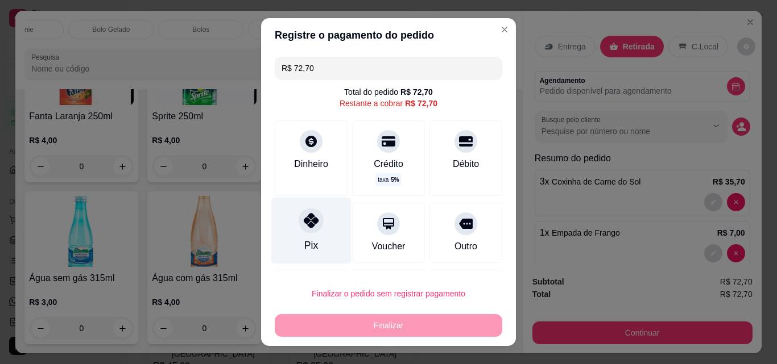
click at [301, 232] on div at bounding box center [310, 220] width 25 height 25
type input "R$ 0,00"
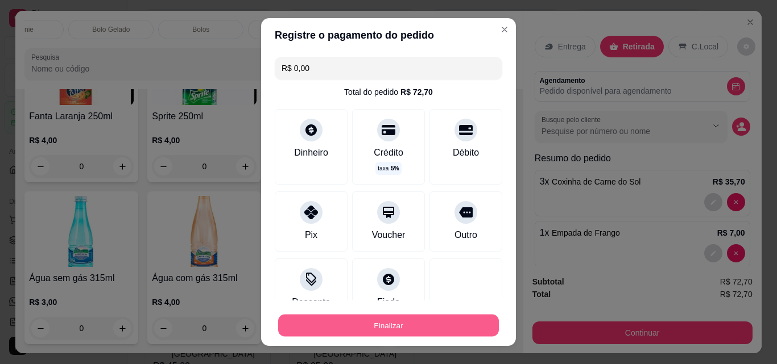
click at [372, 322] on button "Finalizar" at bounding box center [388, 326] width 221 height 22
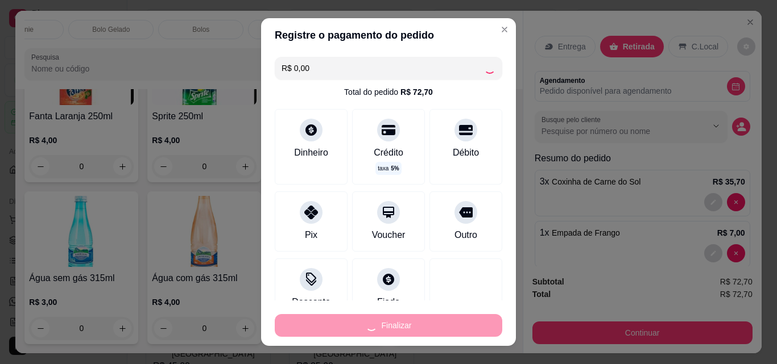
type input "0"
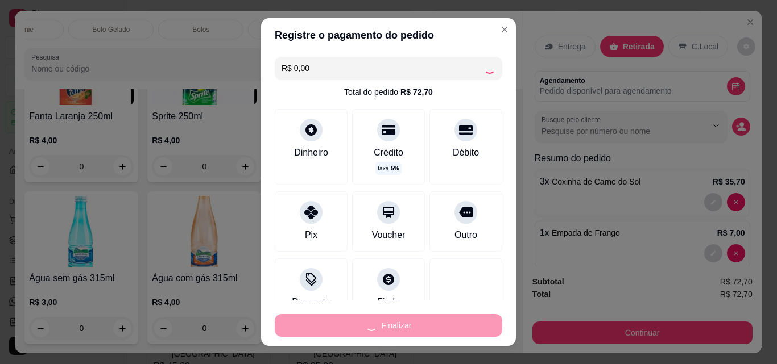
type input "0"
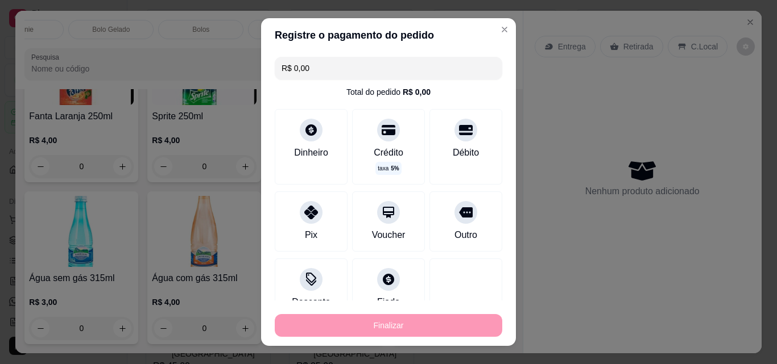
type input "-R$ 72,70"
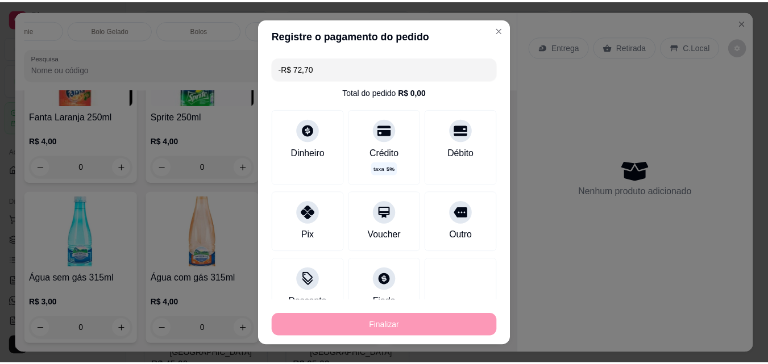
scroll to position [3642, 0]
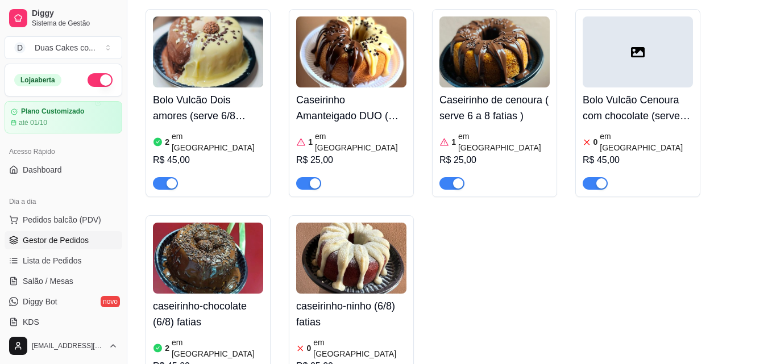
click at [65, 236] on span "Gestor de Pedidos" at bounding box center [56, 240] width 66 height 11
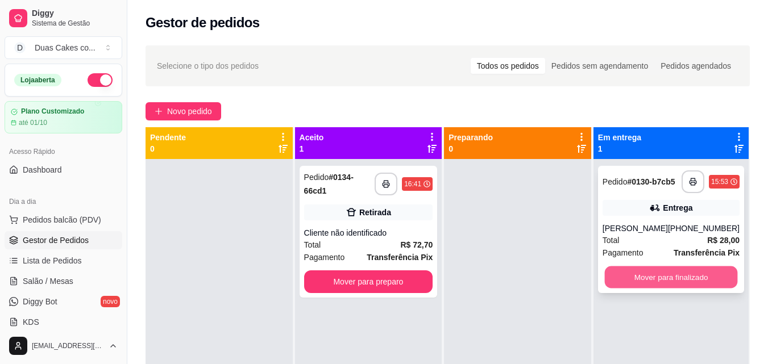
click at [683, 287] on button "Mover para finalizado" at bounding box center [670, 278] width 133 height 22
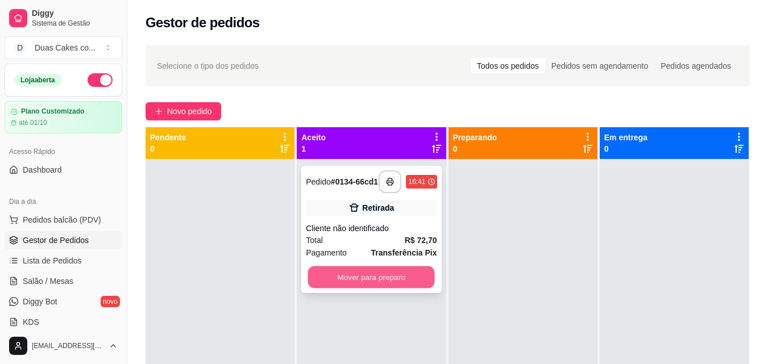
click at [365, 272] on button "Mover para preparo" at bounding box center [371, 278] width 127 height 22
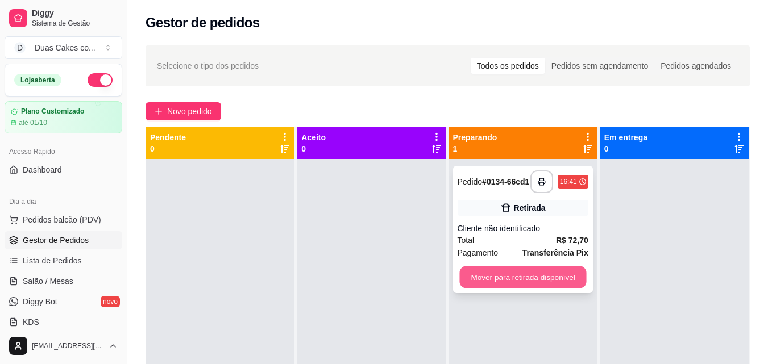
click at [486, 274] on button "Mover para retirada disponível" at bounding box center [522, 278] width 127 height 22
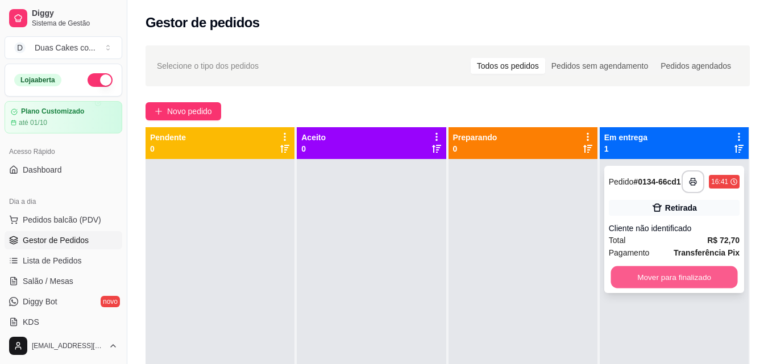
click at [690, 277] on button "Mover para finalizado" at bounding box center [674, 278] width 127 height 22
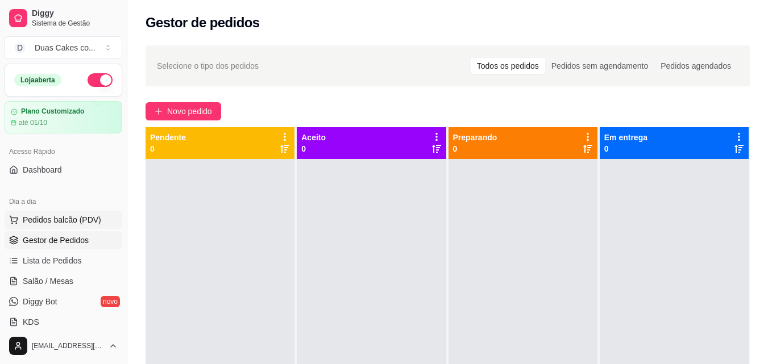
click at [49, 215] on span "Pedidos balcão (PDV)" at bounding box center [62, 219] width 78 height 11
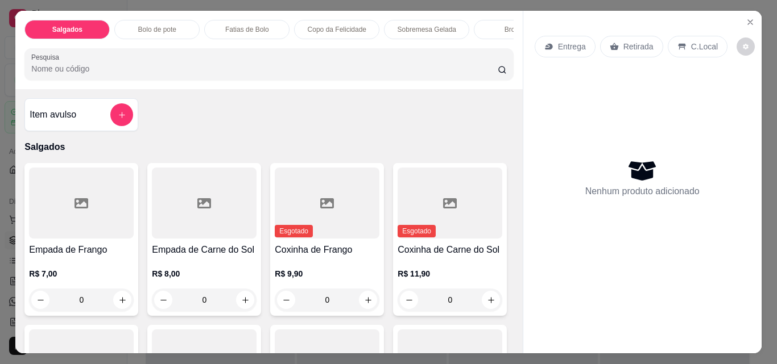
click at [262, 25] on p "Fatias de Bolo" at bounding box center [247, 29] width 44 height 9
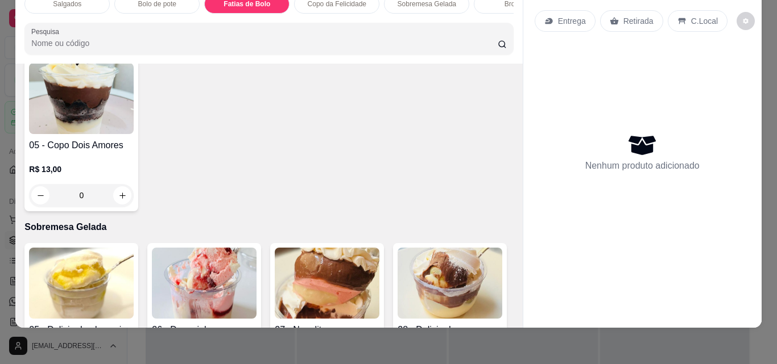
scroll to position [1413, 0]
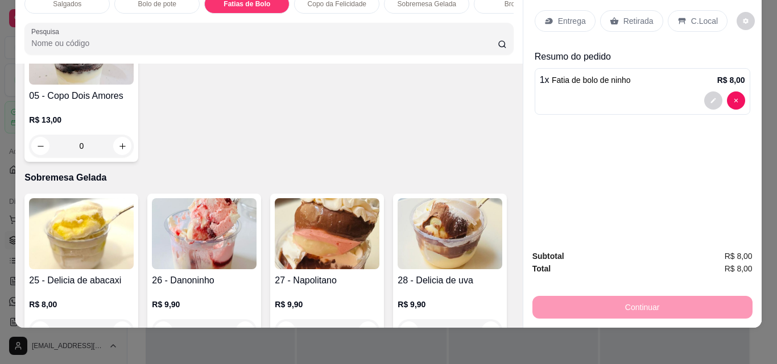
type input "2"
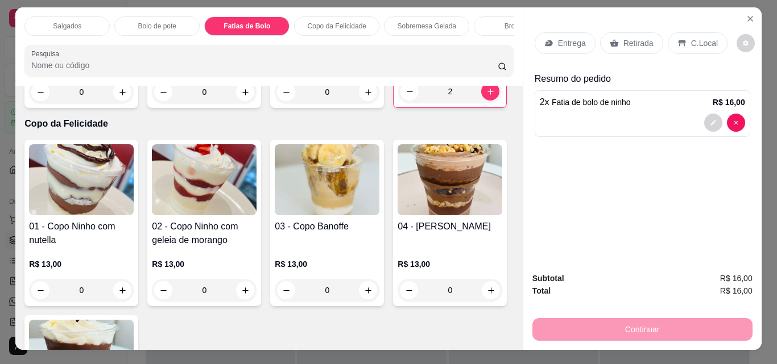
scroll to position [0, 0]
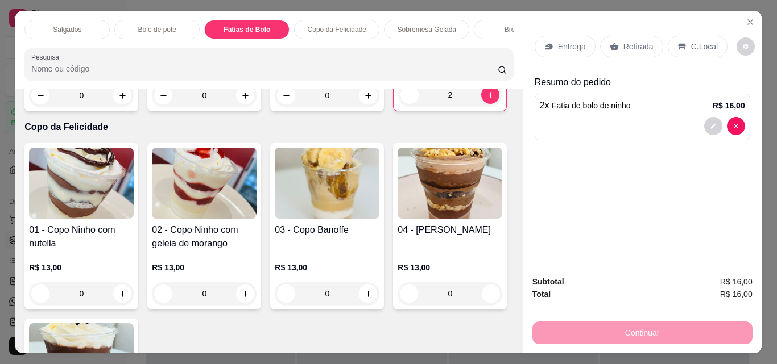
click at [63, 28] on p "Salgados" at bounding box center [67, 29] width 28 height 9
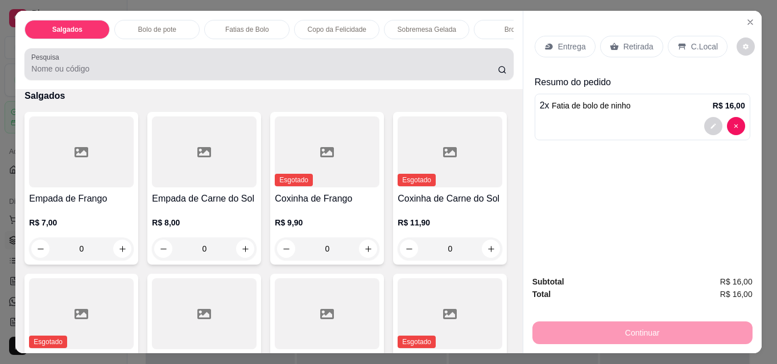
scroll to position [30, 0]
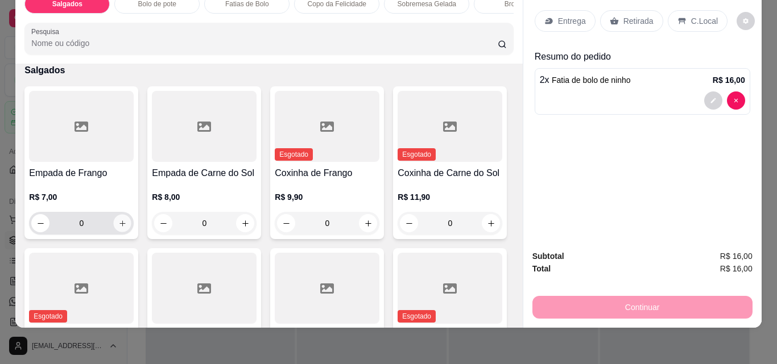
click at [118, 220] on icon "increase-product-quantity" at bounding box center [122, 223] width 9 height 9
type input "1"
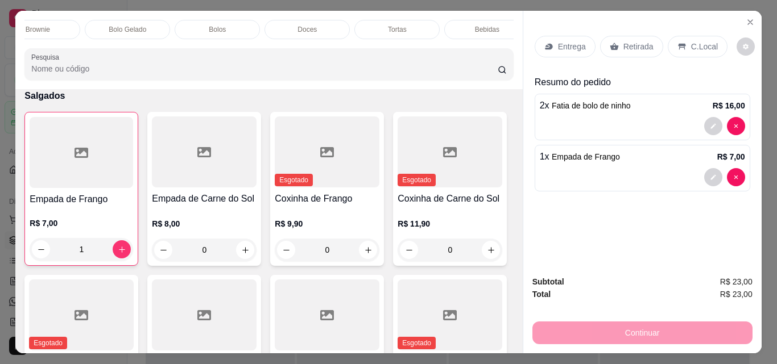
scroll to position [0, 495]
click at [299, 20] on div "Doces" at bounding box center [290, 29] width 85 height 19
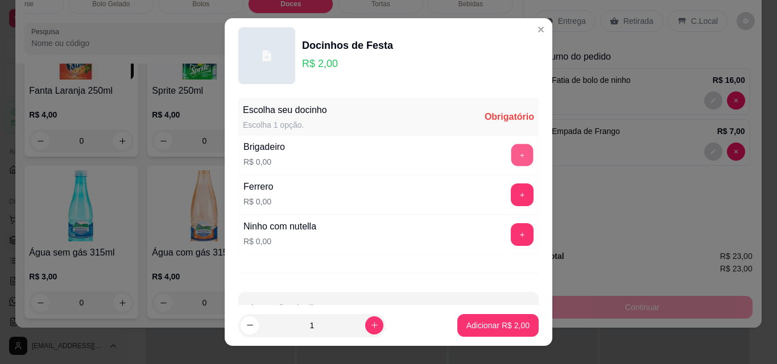
click at [511, 152] on button "+" at bounding box center [522, 155] width 22 height 22
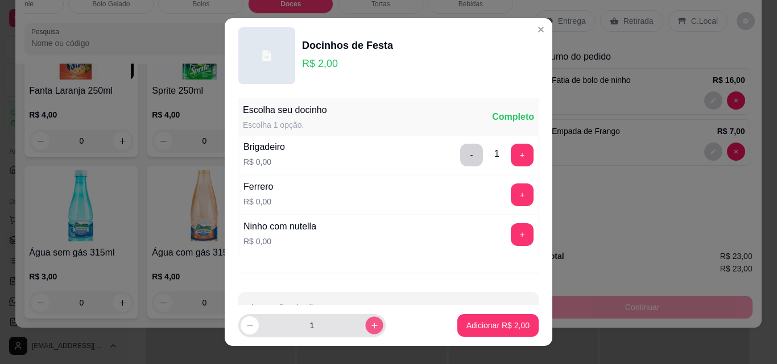
click at [366, 323] on button "increase-product-quantity" at bounding box center [374, 326] width 18 height 18
type input "2"
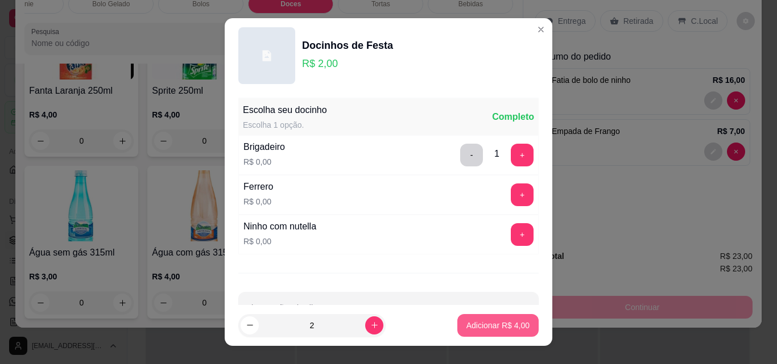
click at [490, 324] on p "Adicionar R$ 4,00" at bounding box center [497, 325] width 63 height 11
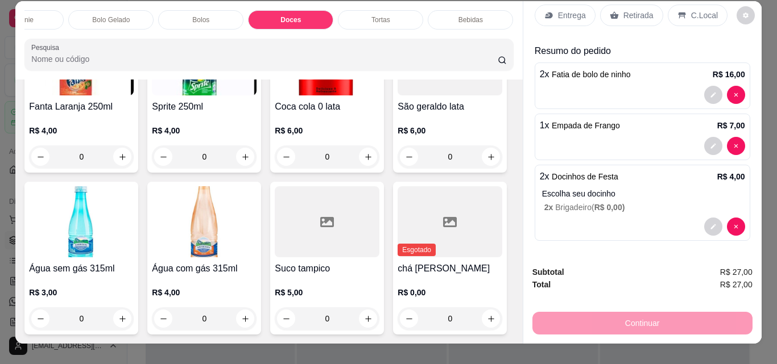
scroll to position [0, 0]
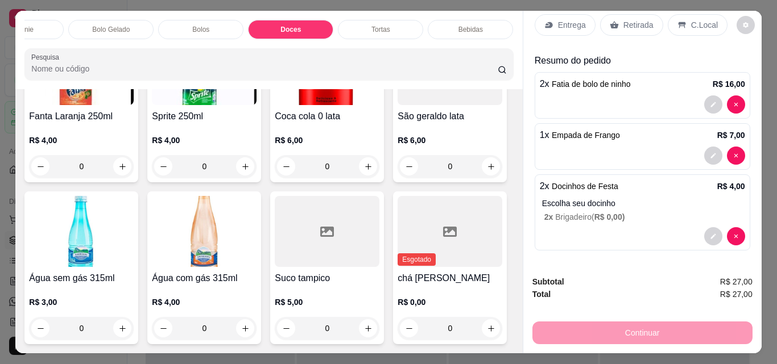
click at [623, 19] on p "Retirada" at bounding box center [638, 24] width 30 height 11
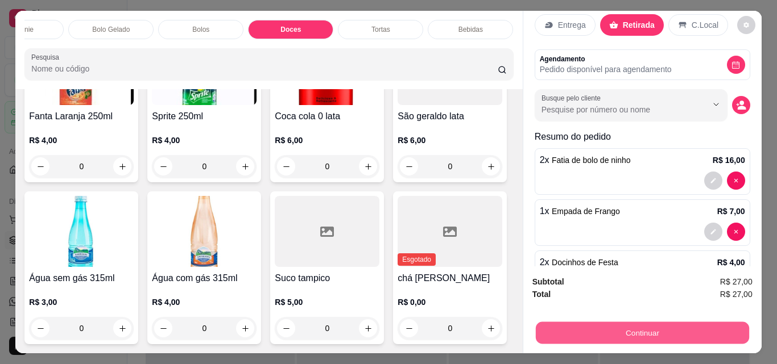
click at [633, 326] on button "Continuar" at bounding box center [641, 333] width 213 height 22
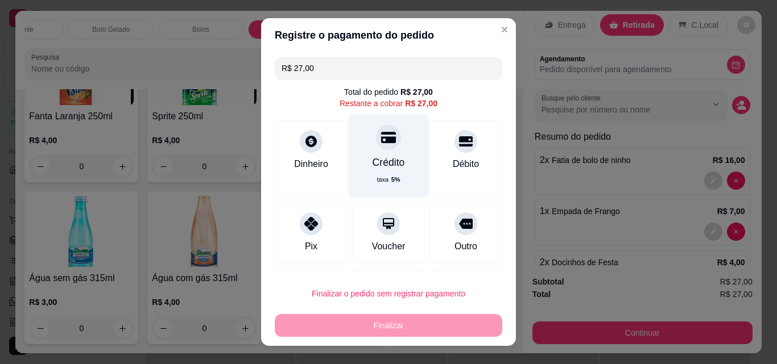
click at [380, 154] on div "Crédito taxa 5 %" at bounding box center [389, 155] width 80 height 83
type input "R$ 0,00"
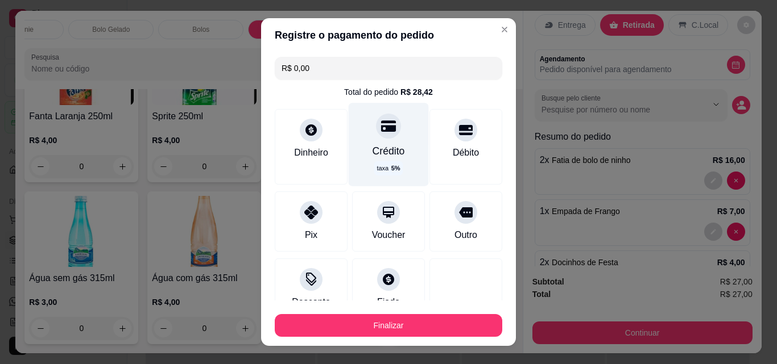
click at [380, 152] on div "Crédito" at bounding box center [388, 151] width 32 height 15
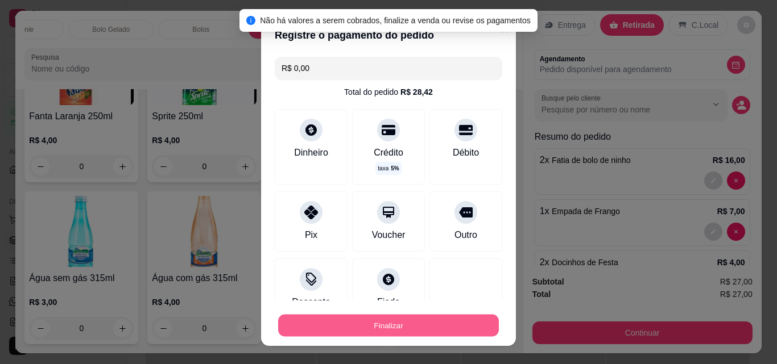
click at [366, 320] on button "Finalizar" at bounding box center [388, 326] width 221 height 22
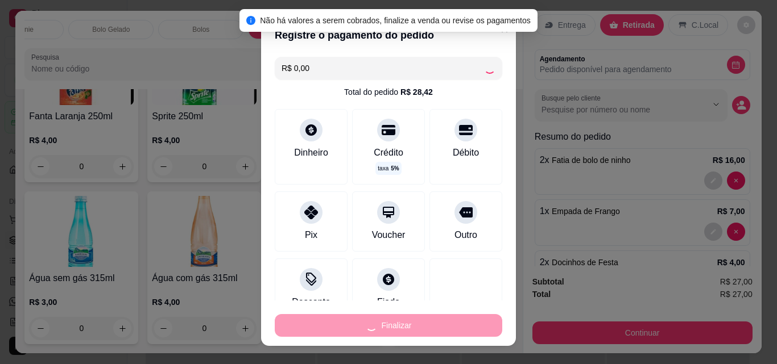
type input "0"
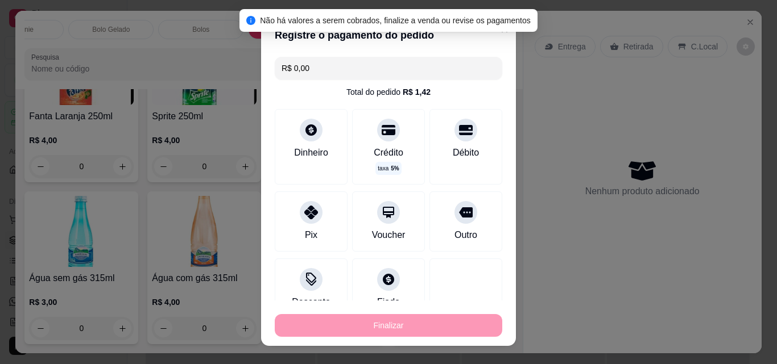
type input "-R$ 27,00"
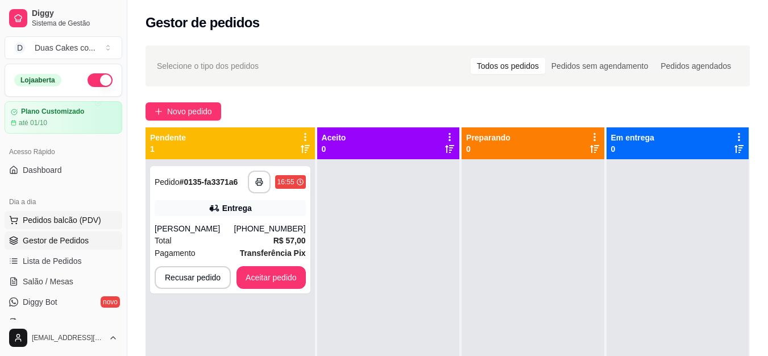
click at [49, 218] on span "Pedidos balcão (PDV)" at bounding box center [62, 219] width 78 height 11
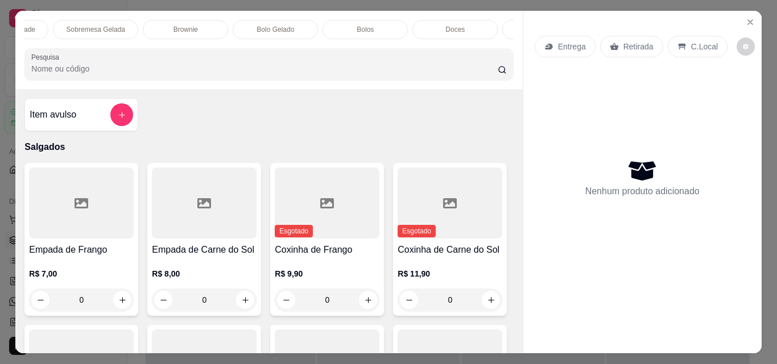
scroll to position [0, 341]
click at [436, 25] on p "Doces" at bounding box center [444, 29] width 19 height 9
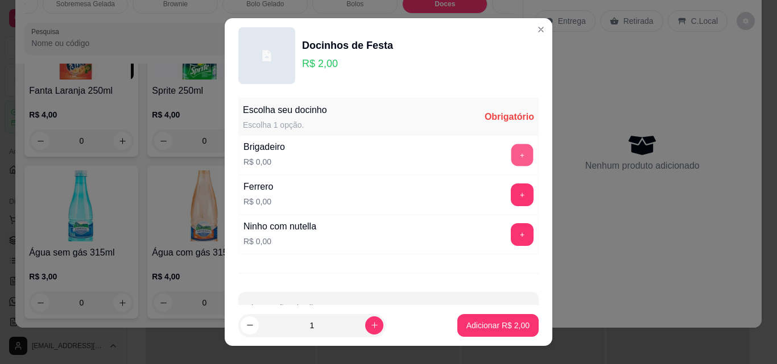
click at [511, 152] on button "+" at bounding box center [522, 155] width 22 height 22
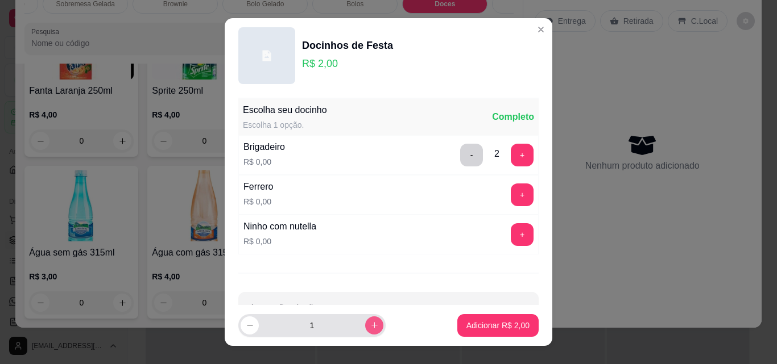
click at [365, 322] on button "increase-product-quantity" at bounding box center [374, 326] width 18 height 18
type input "2"
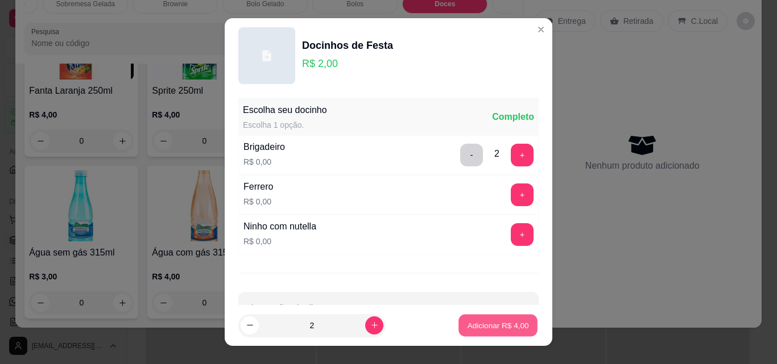
click at [497, 320] on p "Adicionar R$ 4,00" at bounding box center [497, 325] width 61 height 11
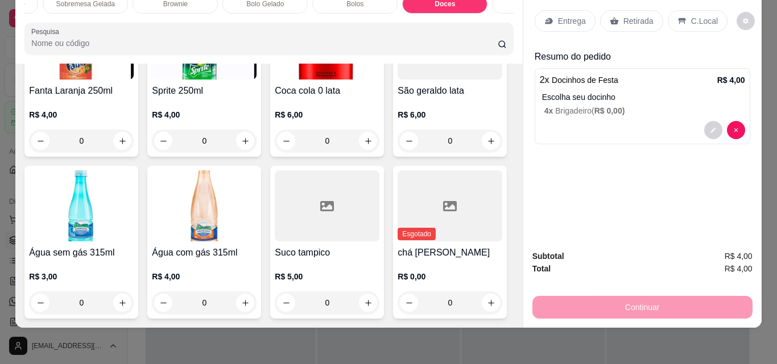
click at [644, 300] on div "Continuar" at bounding box center [642, 306] width 220 height 26
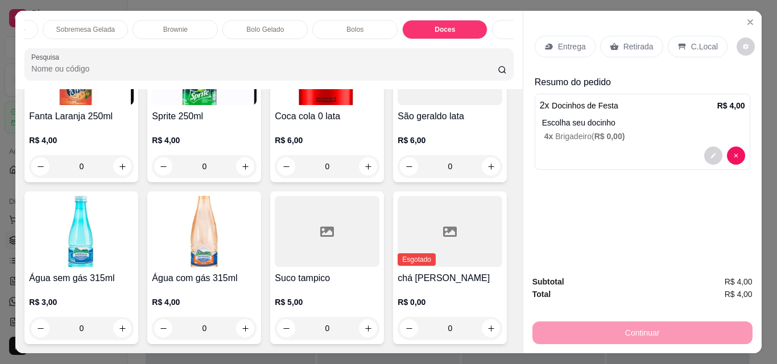
click at [626, 41] on p "Retirada" at bounding box center [638, 46] width 30 height 11
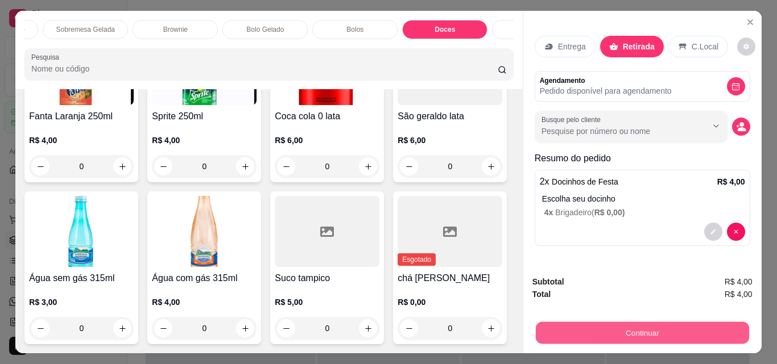
click at [656, 332] on button "Continuar" at bounding box center [641, 333] width 213 height 22
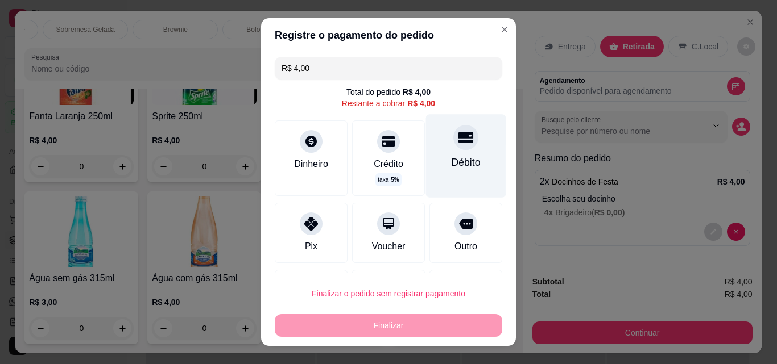
click at [458, 138] on icon at bounding box center [465, 137] width 15 height 11
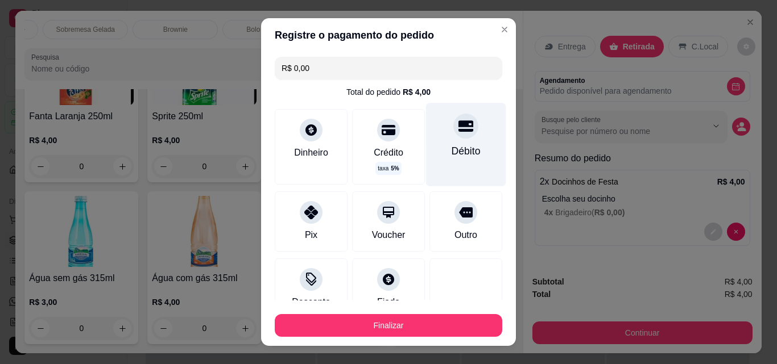
click at [457, 125] on div at bounding box center [465, 126] width 25 height 25
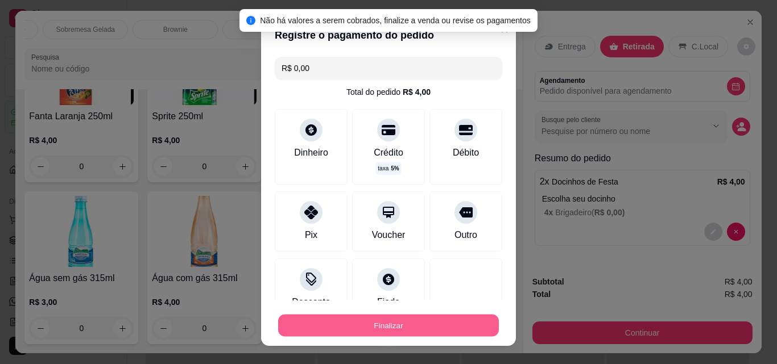
click at [397, 326] on button "Finalizar" at bounding box center [388, 326] width 221 height 22
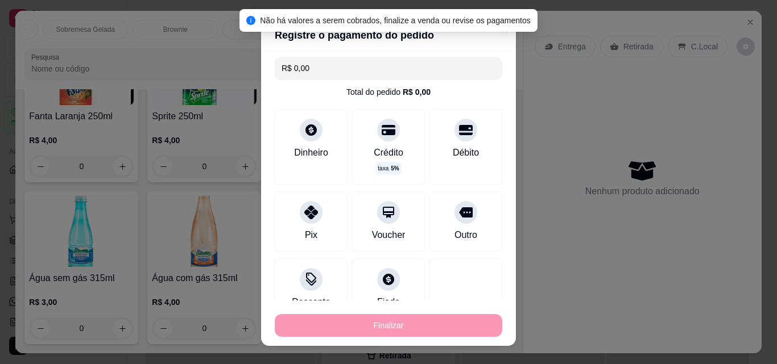
type input "-R$ 4,00"
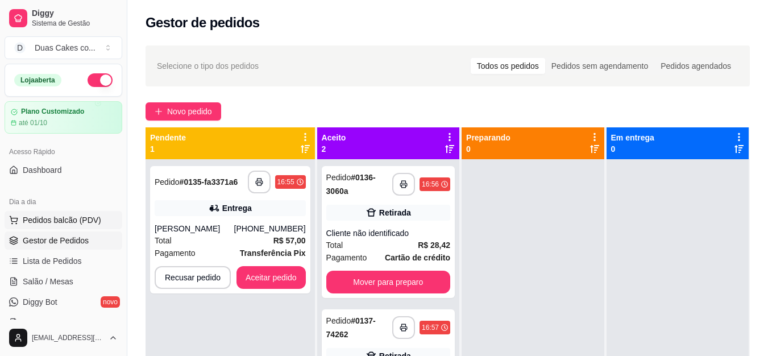
click at [73, 214] on span "Pedidos balcão (PDV)" at bounding box center [62, 219] width 78 height 11
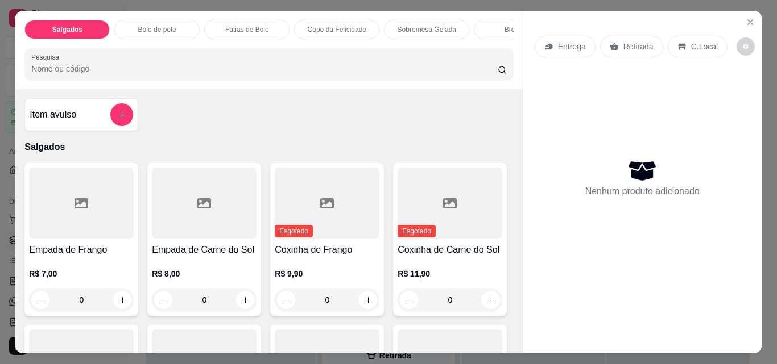
click at [409, 25] on p "Sobremesa Gelada" at bounding box center [426, 29] width 59 height 9
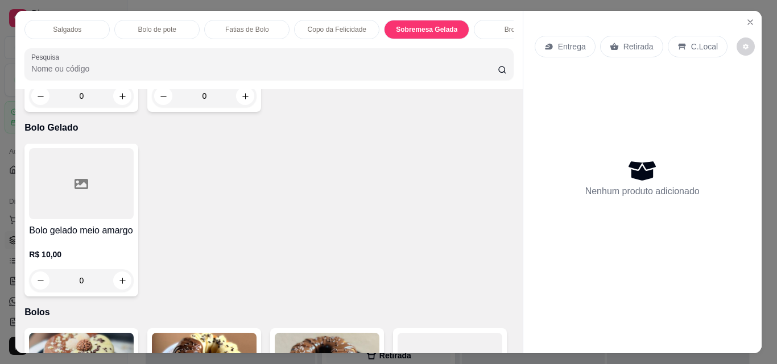
scroll to position [30, 0]
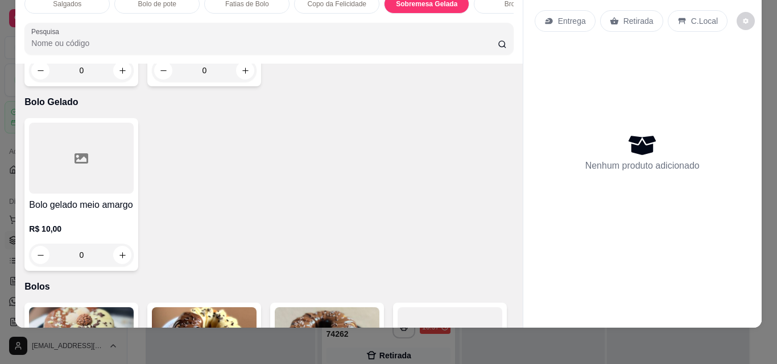
type input "1"
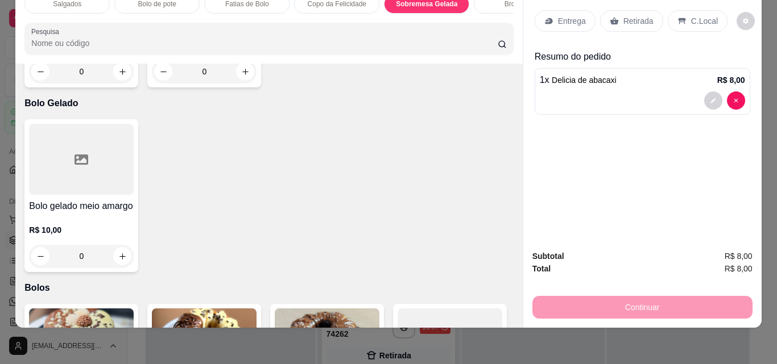
type input "1"
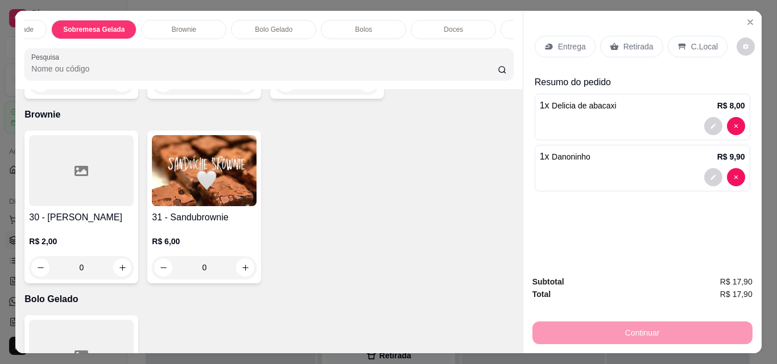
scroll to position [0, 387]
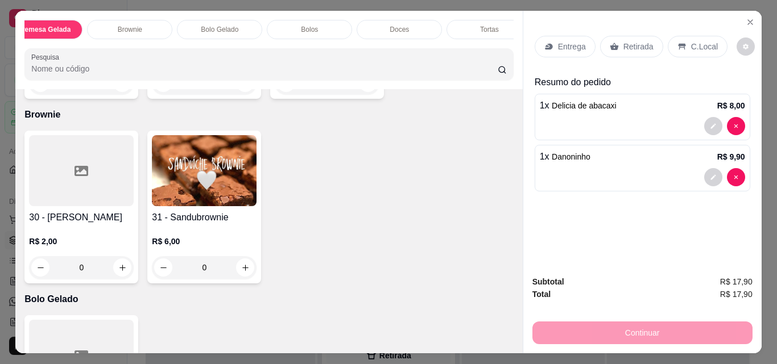
click at [408, 22] on div "Doces" at bounding box center [398, 29] width 85 height 19
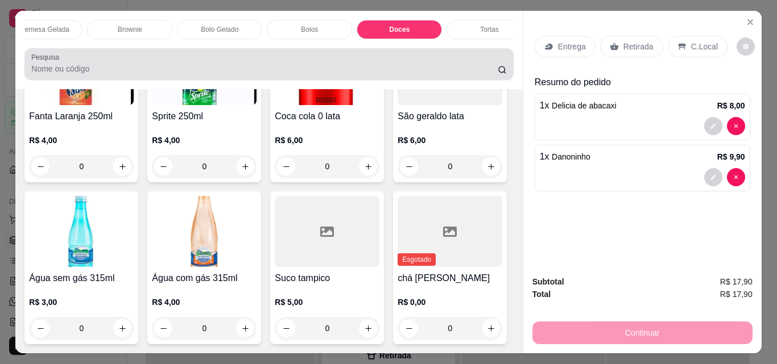
scroll to position [30, 0]
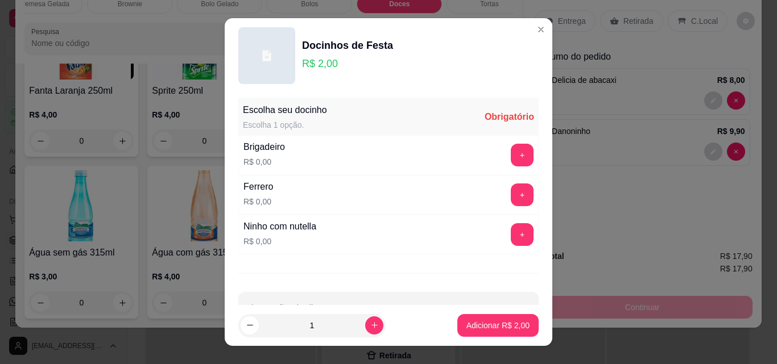
click at [512, 152] on div "+" at bounding box center [522, 155] width 32 height 23
click at [511, 152] on button "+" at bounding box center [522, 155] width 22 height 22
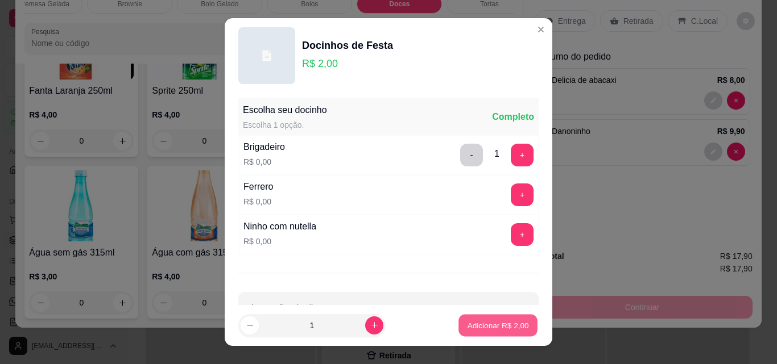
click at [499, 327] on p "Adicionar R$ 2,00" at bounding box center [497, 325] width 61 height 11
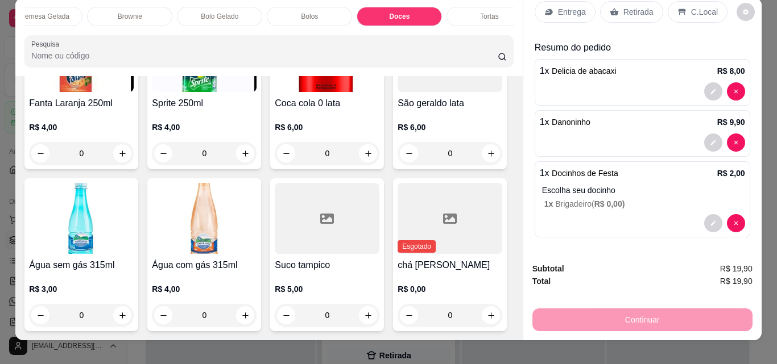
scroll to position [0, 0]
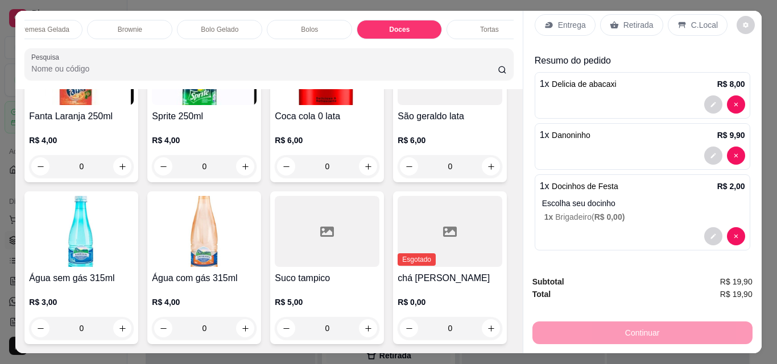
click at [632, 19] on p "Retirada" at bounding box center [638, 24] width 30 height 11
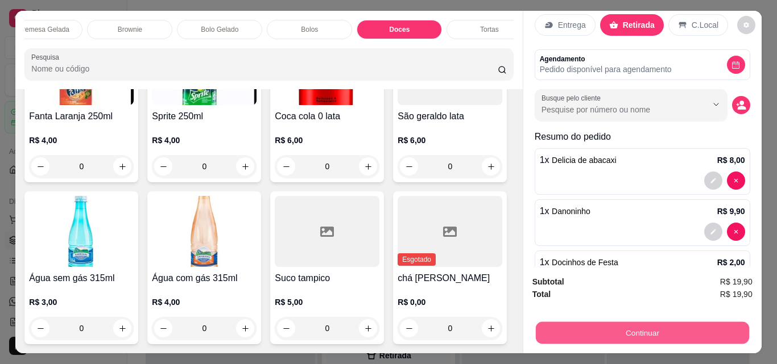
click at [656, 327] on button "Continuar" at bounding box center [641, 333] width 213 height 22
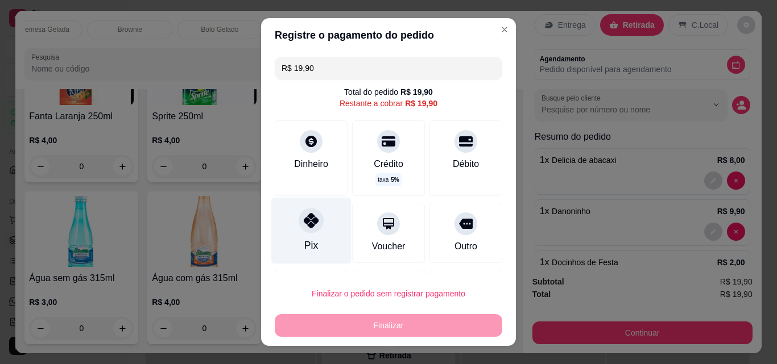
click at [304, 223] on icon at bounding box center [311, 220] width 15 height 15
type input "R$ 0,00"
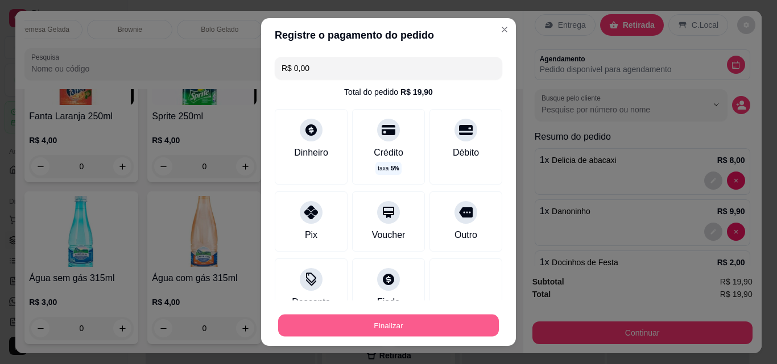
click at [378, 329] on button "Finalizar" at bounding box center [388, 326] width 221 height 22
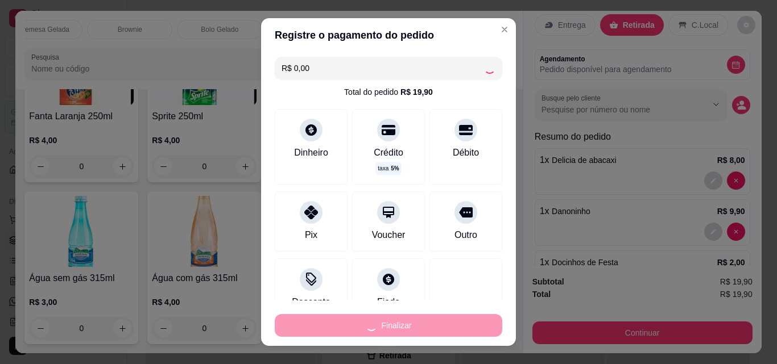
type input "0"
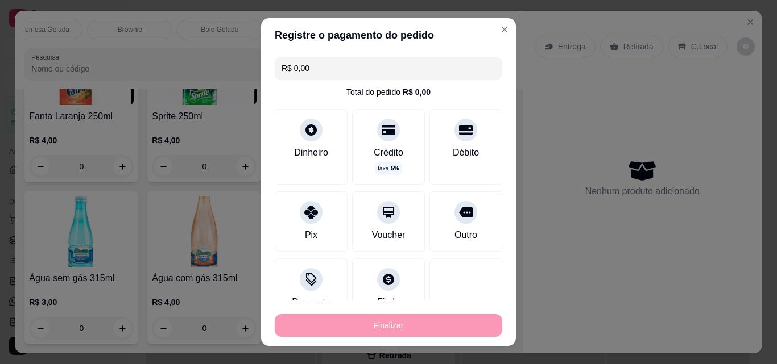
type input "-R$ 19,90"
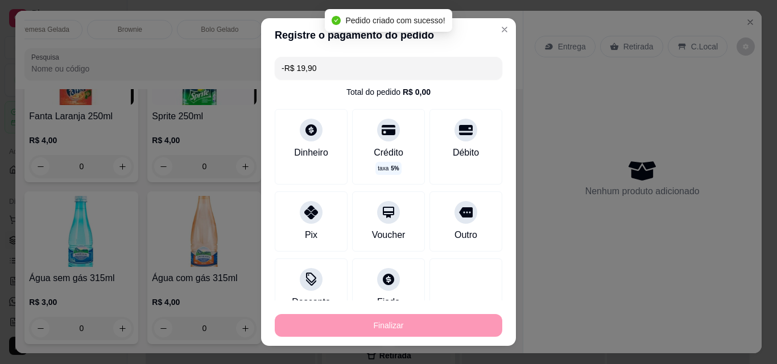
scroll to position [3273, 0]
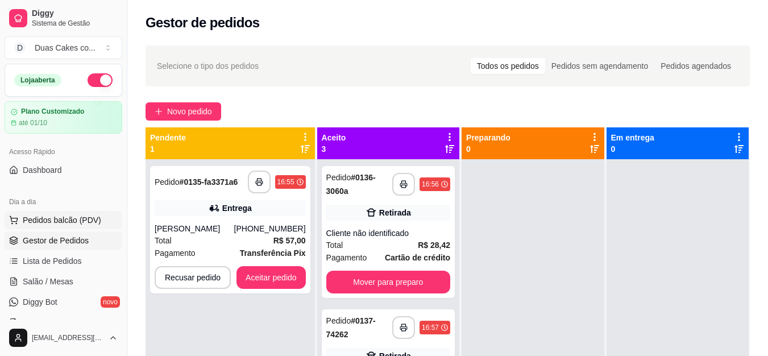
click at [54, 218] on span "Pedidos balcão (PDV)" at bounding box center [62, 219] width 78 height 11
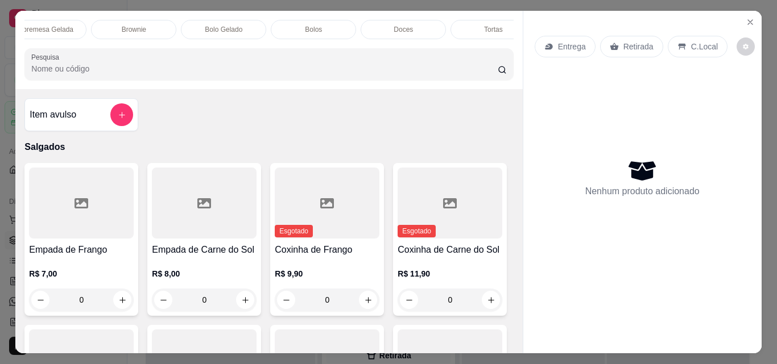
scroll to position [0, 409]
click at [445, 20] on div "Tortas" at bounding box center [466, 29] width 85 height 19
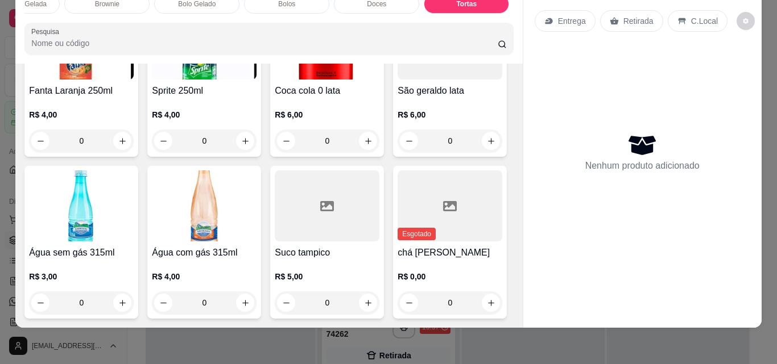
scroll to position [3457, 0]
type input "1"
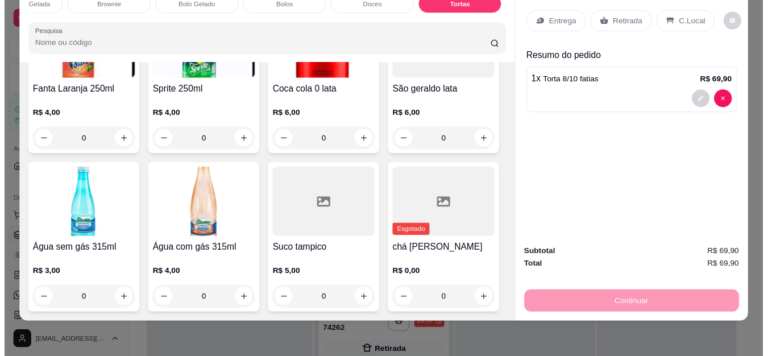
scroll to position [0, 0]
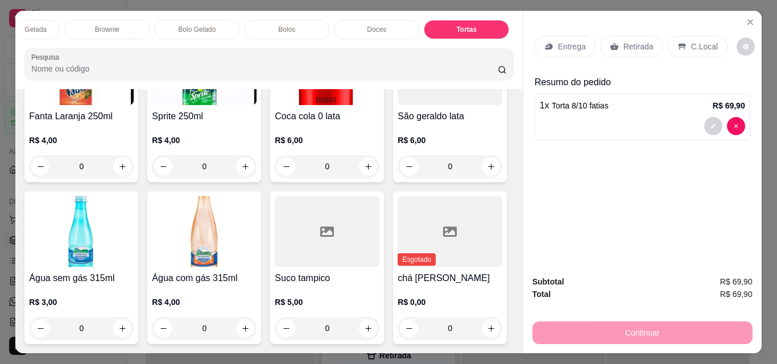
click at [641, 41] on p "Retirada" at bounding box center [638, 46] width 30 height 11
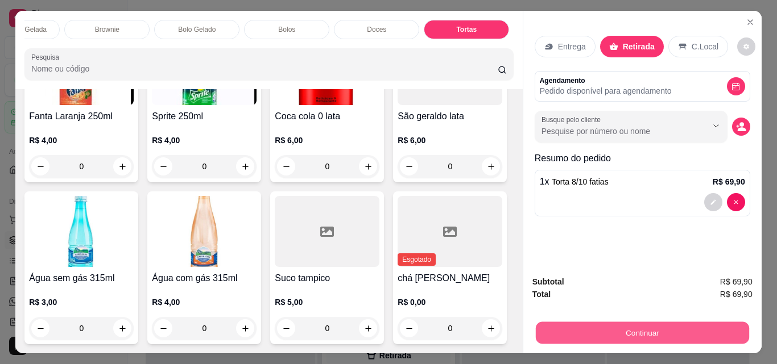
click at [677, 330] on button "Continuar" at bounding box center [641, 333] width 213 height 22
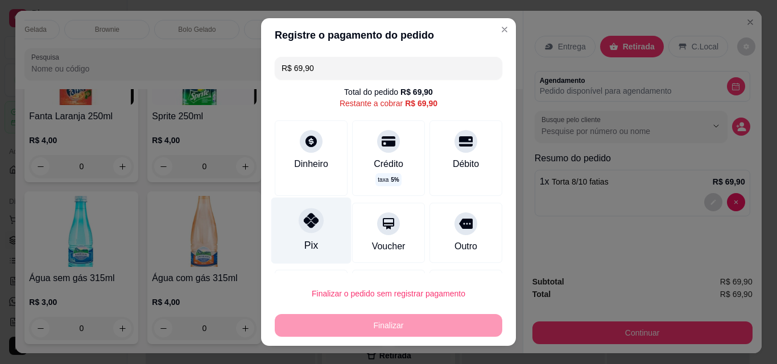
click at [298, 231] on div at bounding box center [310, 220] width 25 height 25
type input "R$ 0,00"
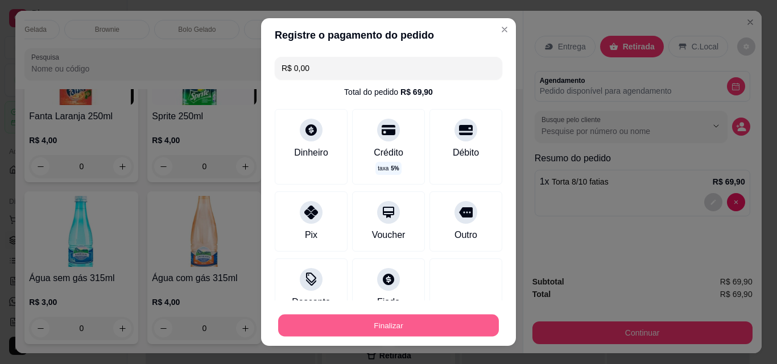
click at [361, 318] on button "Finalizar" at bounding box center [388, 326] width 221 height 22
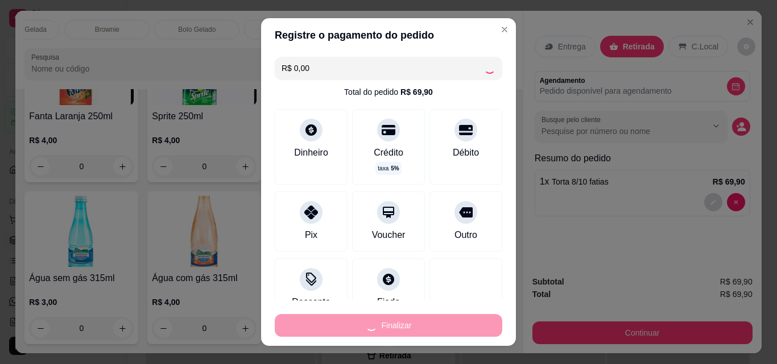
type input "0"
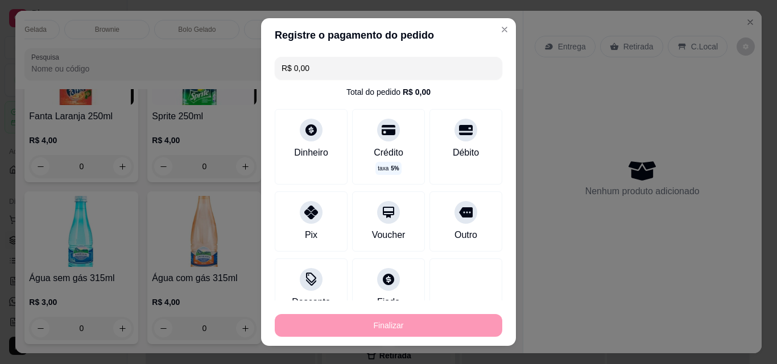
type input "-R$ 69,90"
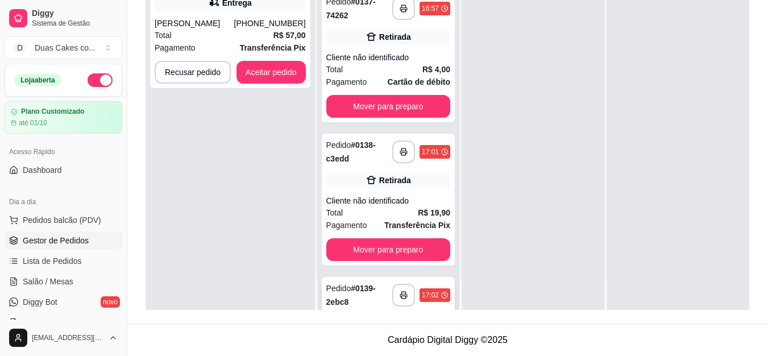
scroll to position [220, 0]
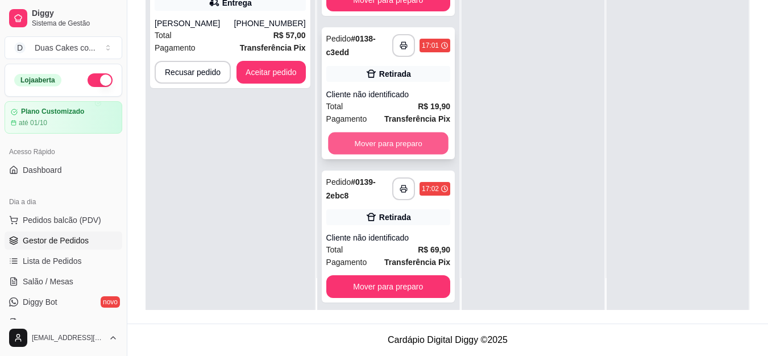
click at [371, 136] on button "Mover para preparo" at bounding box center [388, 143] width 121 height 22
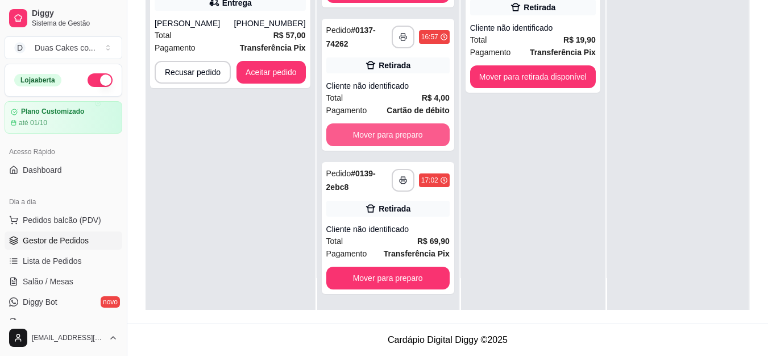
scroll to position [77, 0]
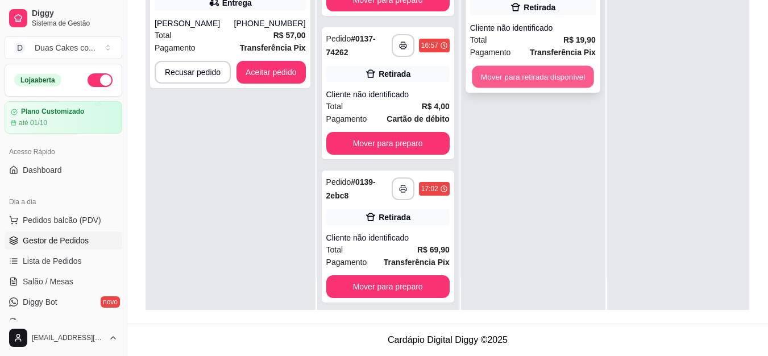
click at [540, 69] on button "Mover para retirada disponível" at bounding box center [533, 77] width 122 height 22
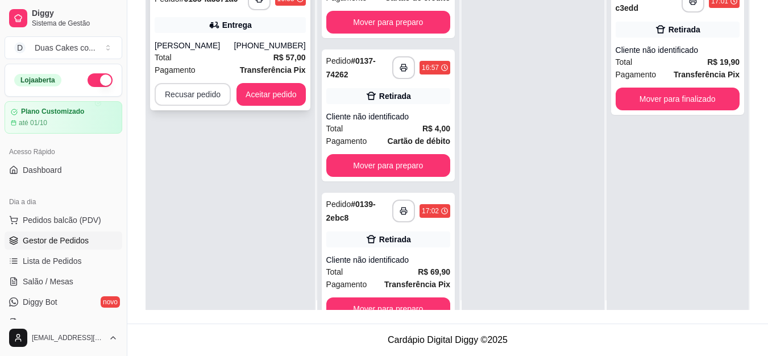
scroll to position [0, 0]
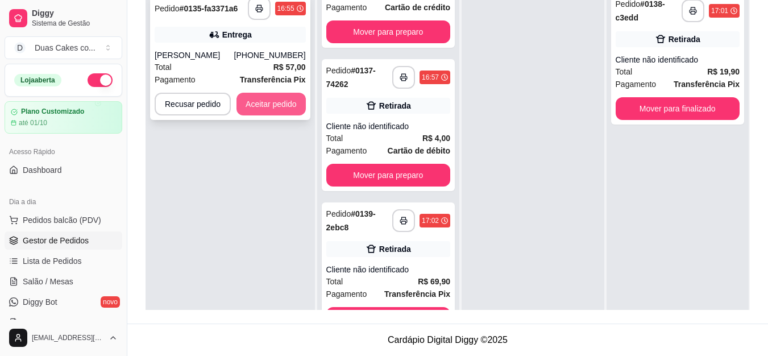
click at [257, 97] on button "Aceitar pedido" at bounding box center [271, 104] width 69 height 23
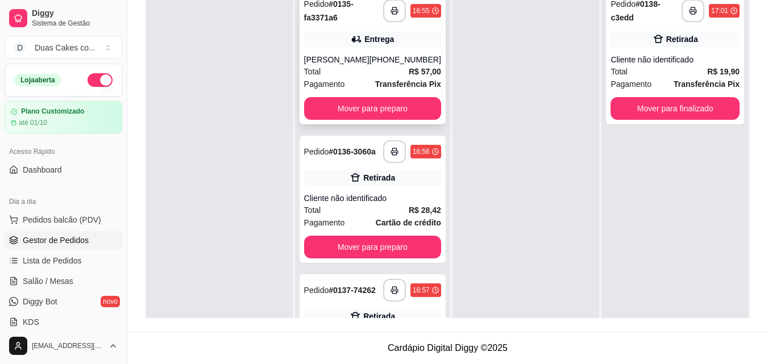
click at [379, 51] on div "**********" at bounding box center [373, 59] width 146 height 132
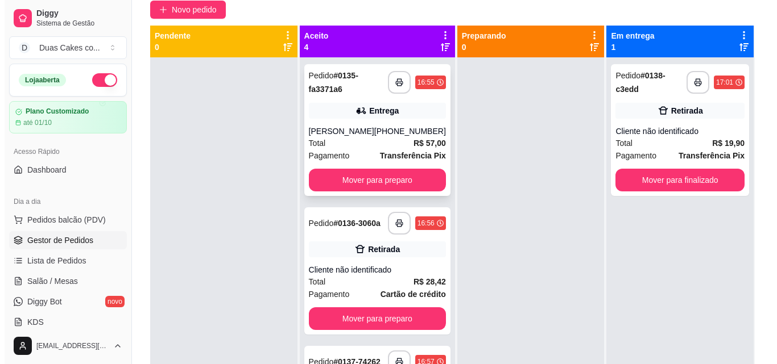
scroll to position [3, 0]
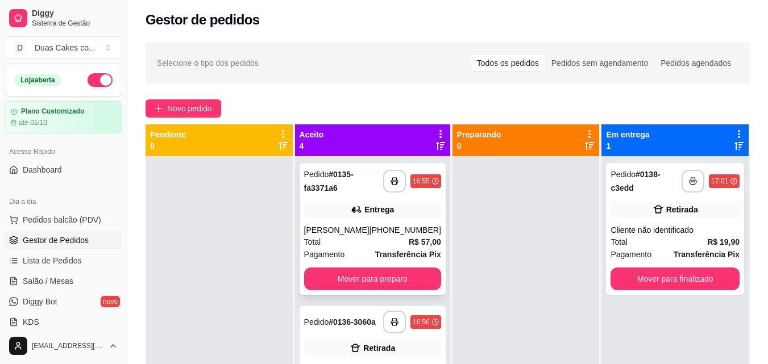
click at [342, 239] on div "Total R$ 57,00" at bounding box center [372, 242] width 137 height 13
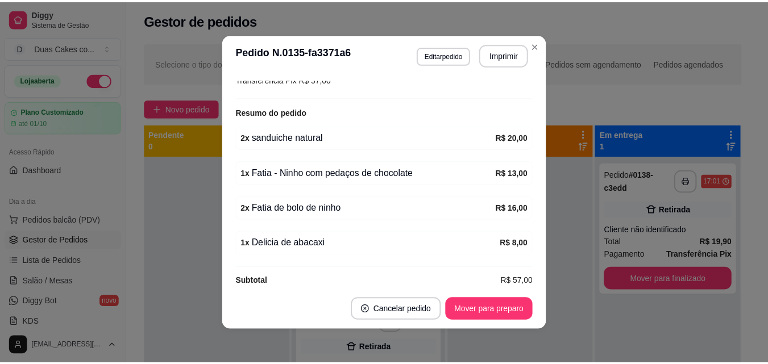
scroll to position [355, 0]
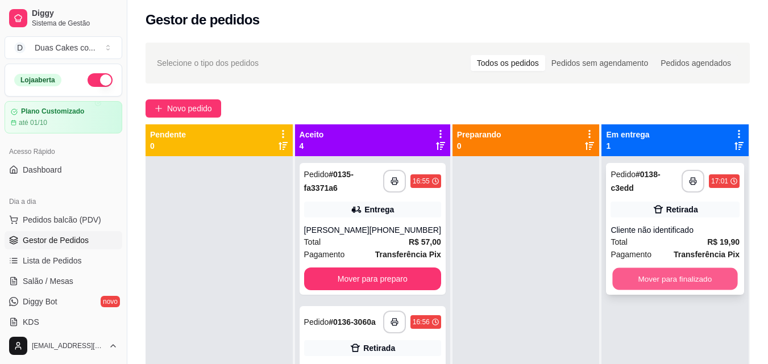
click at [656, 275] on button "Mover para finalizado" at bounding box center [675, 279] width 125 height 22
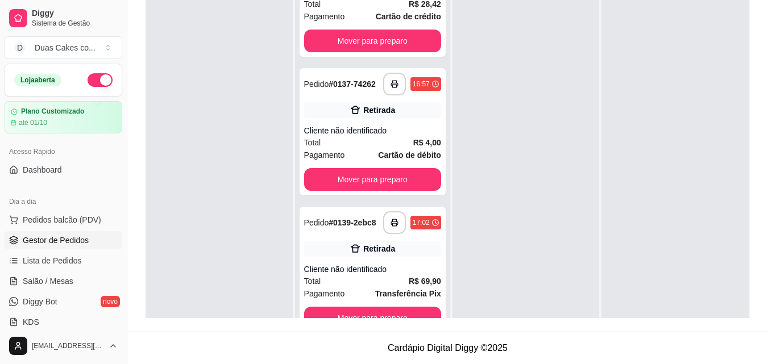
scroll to position [32, 0]
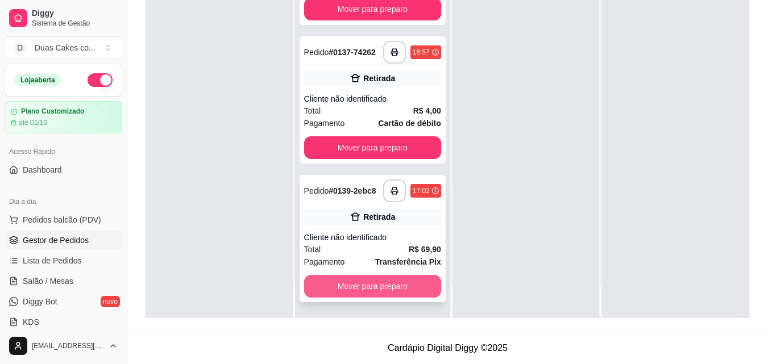
click at [381, 284] on button "Mover para preparo" at bounding box center [372, 286] width 137 height 23
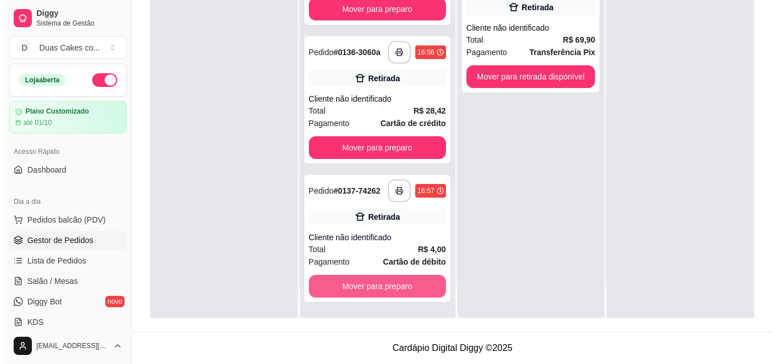
scroll to position [77, 0]
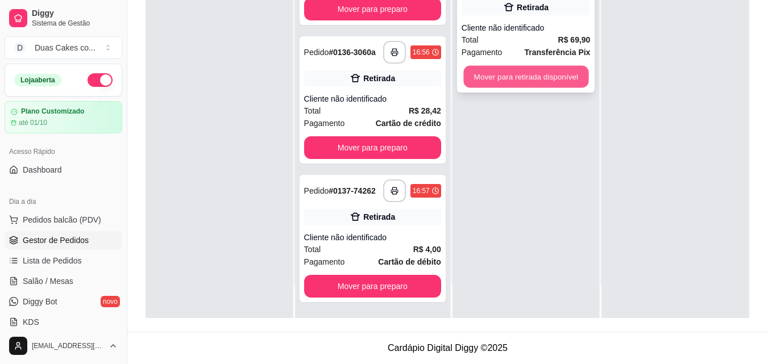
click at [524, 67] on button "Mover para retirada disponível" at bounding box center [525, 77] width 125 height 22
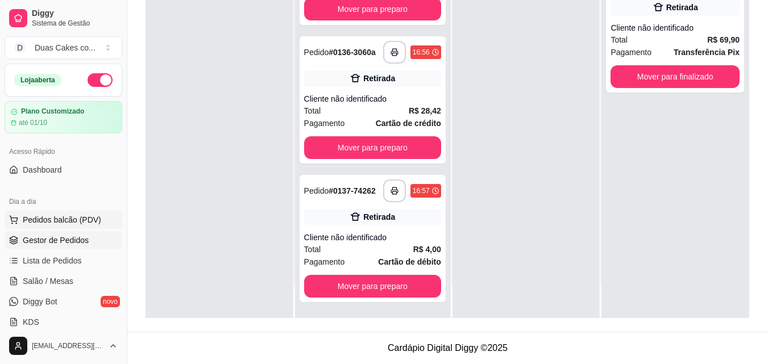
click at [81, 217] on span "Pedidos balcão (PDV)" at bounding box center [62, 219] width 78 height 11
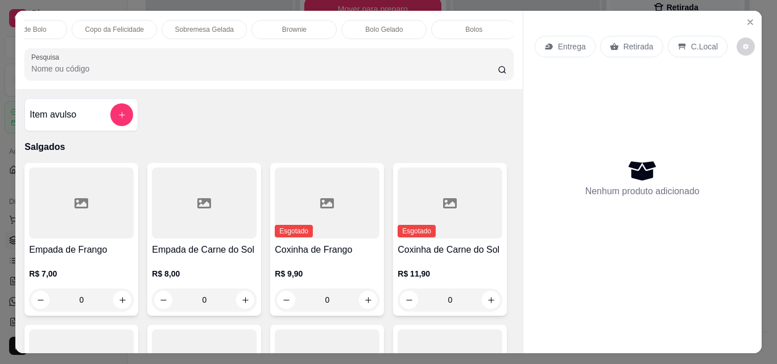
scroll to position [0, 227]
click at [465, 25] on p "Bolos" at bounding box center [468, 29] width 17 height 9
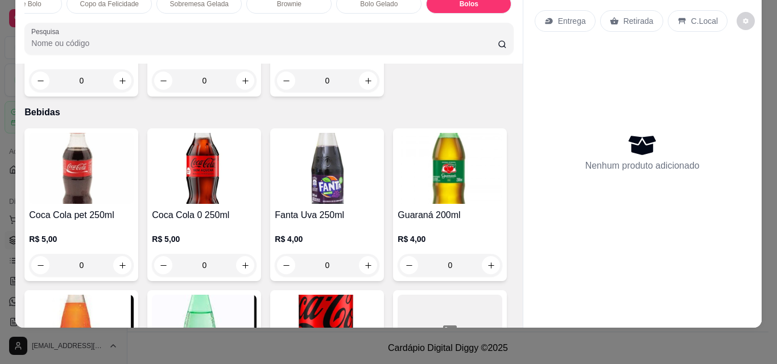
scroll to position [2955, 0]
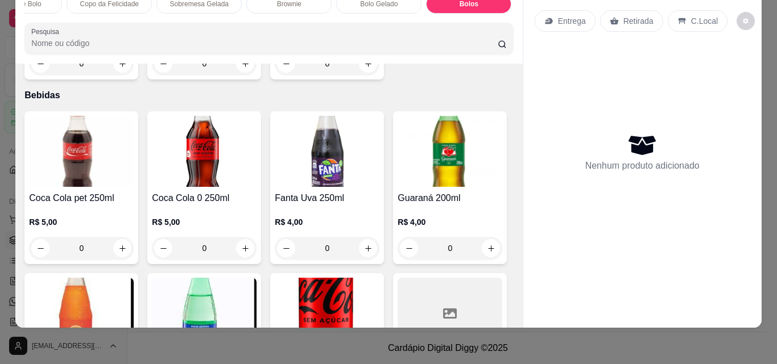
type input "1"
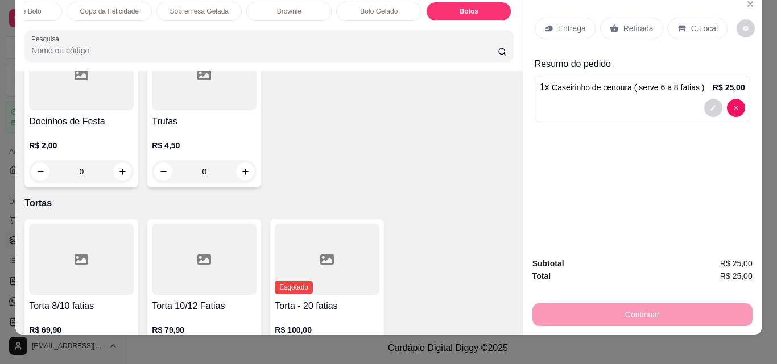
scroll to position [0, 0]
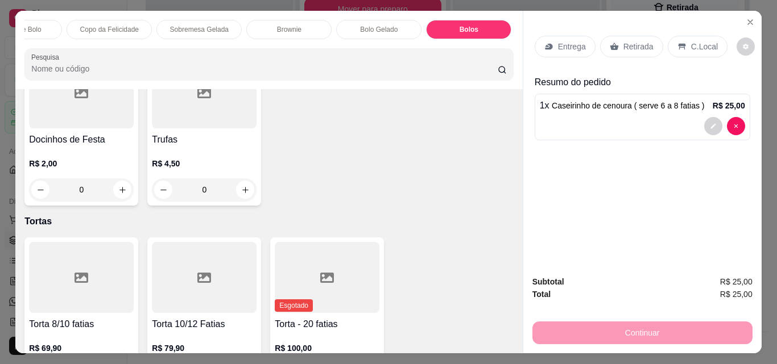
click at [179, 20] on div "Sobremesa Gelada" at bounding box center [198, 29] width 85 height 19
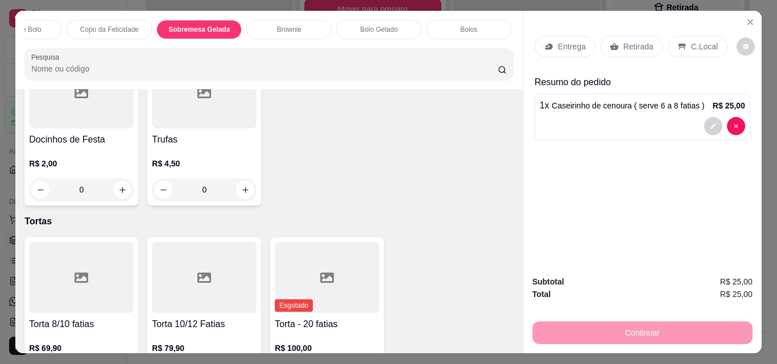
scroll to position [30, 0]
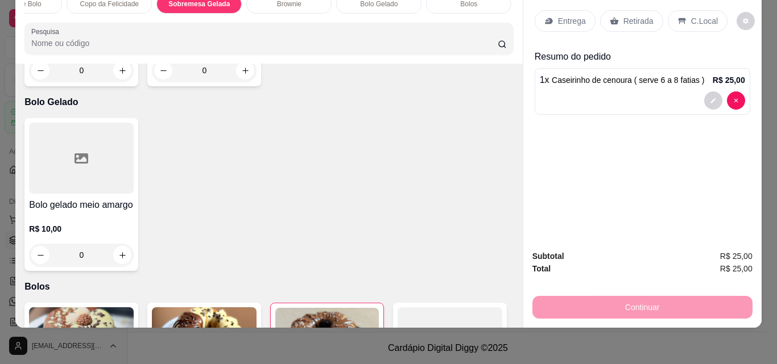
type input "1"
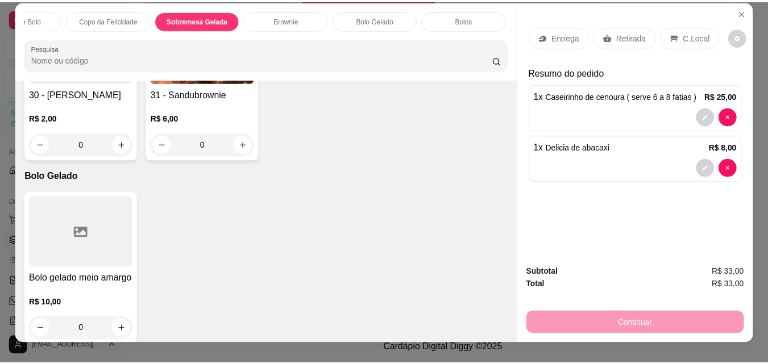
scroll to position [0, 0]
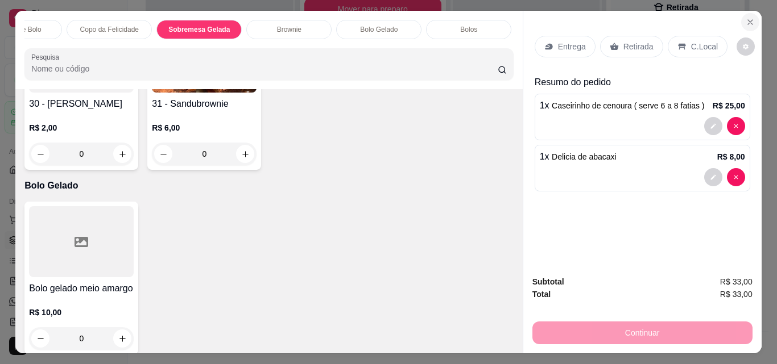
click at [747, 18] on icon "Close" at bounding box center [749, 22] width 9 height 9
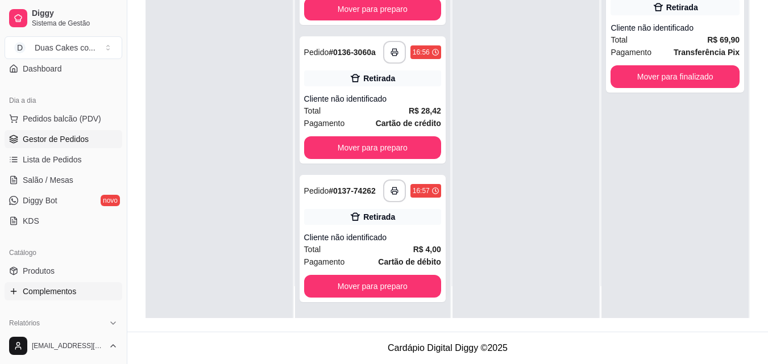
scroll to position [114, 0]
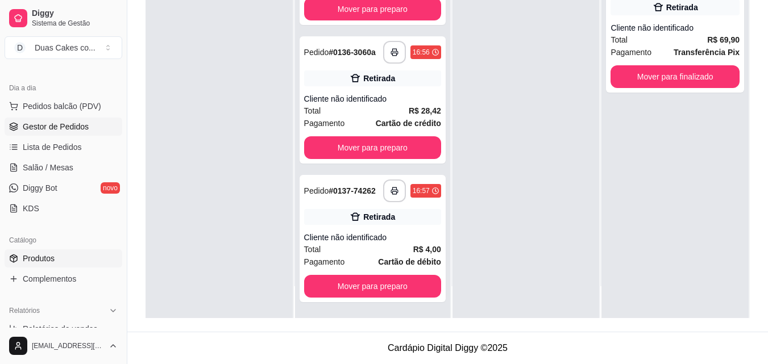
click at [47, 251] on link "Produtos" at bounding box center [64, 259] width 118 height 18
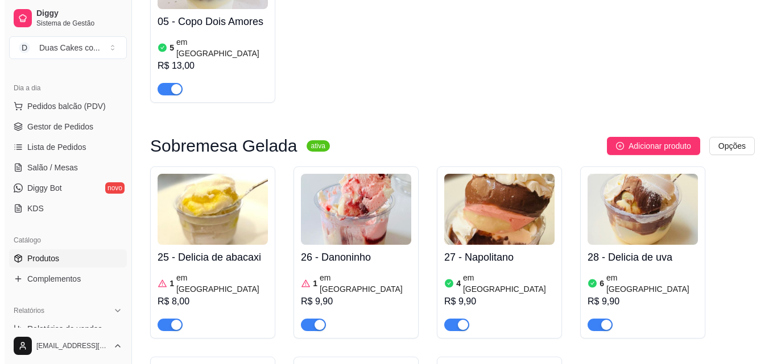
scroll to position [2615, 0]
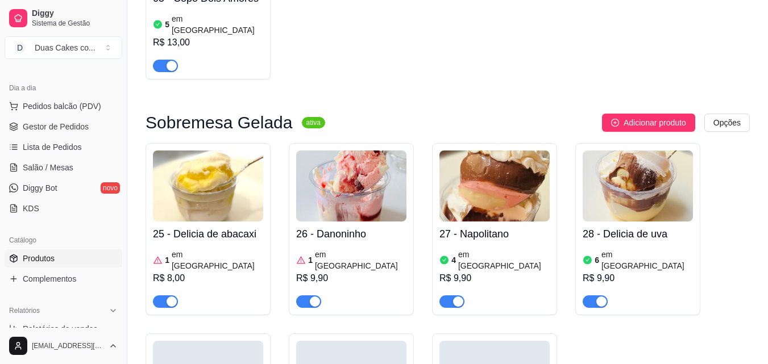
click at [234, 222] on div "25 - Delicia de abacaxi 1 em estoque R$ 8,00" at bounding box center [208, 265] width 110 height 86
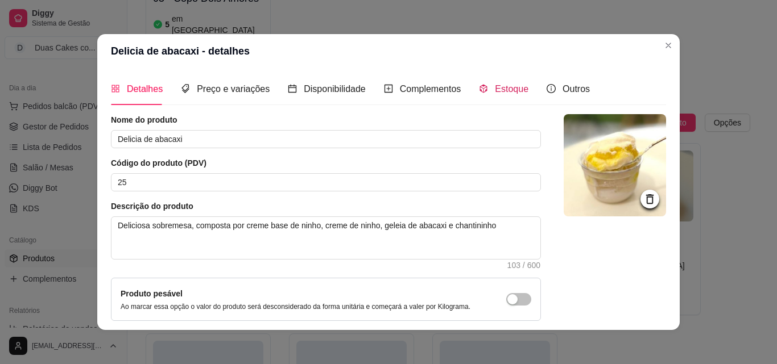
click at [495, 89] on span "Estoque" at bounding box center [512, 89] width 34 height 10
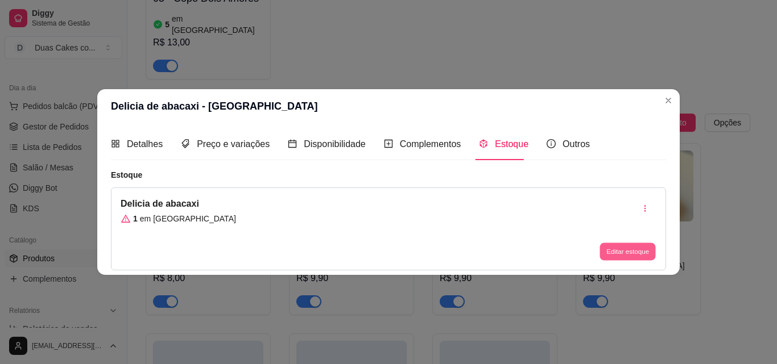
click at [627, 251] on button "Editar estoque" at bounding box center [627, 252] width 56 height 18
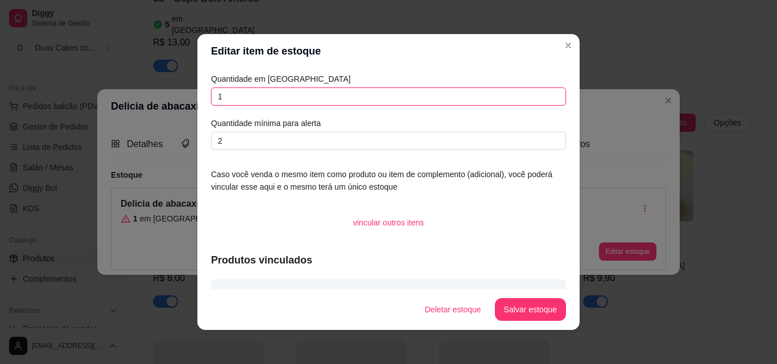
click at [234, 99] on input "1" at bounding box center [388, 97] width 355 height 18
type input "2"
click at [540, 304] on button "Salvar estoque" at bounding box center [529, 310] width 69 height 22
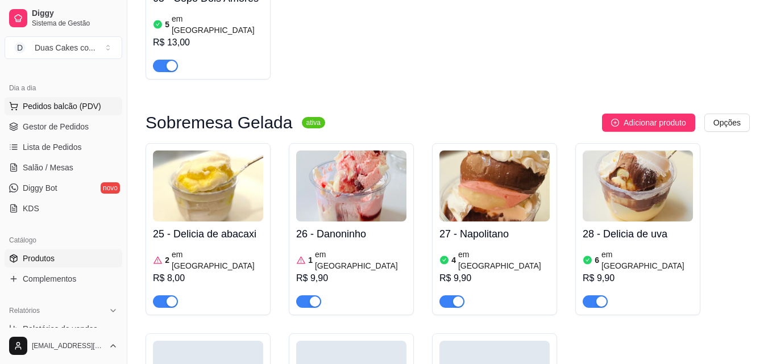
click at [59, 103] on span "Pedidos balcão (PDV)" at bounding box center [62, 106] width 78 height 11
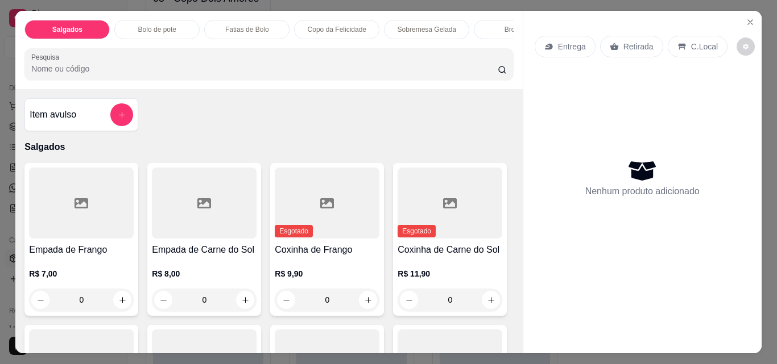
click at [432, 20] on div "Sobremesa Gelada" at bounding box center [426, 29] width 85 height 19
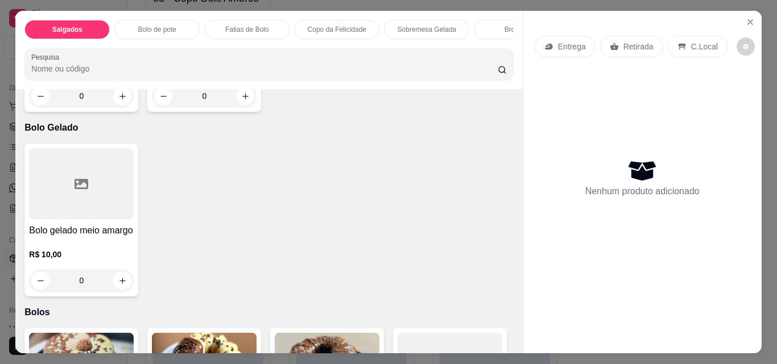
scroll to position [30, 0]
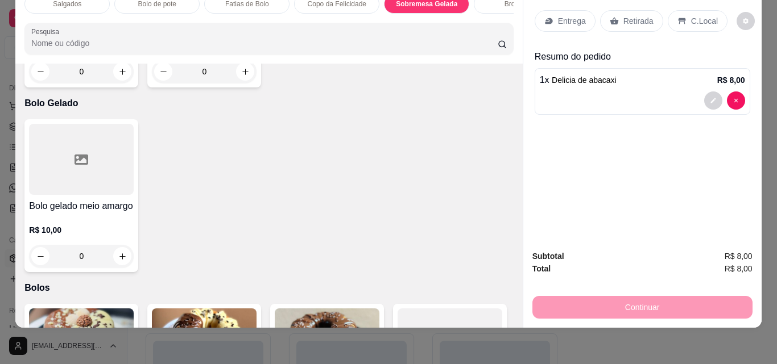
type input "2"
type input "1"
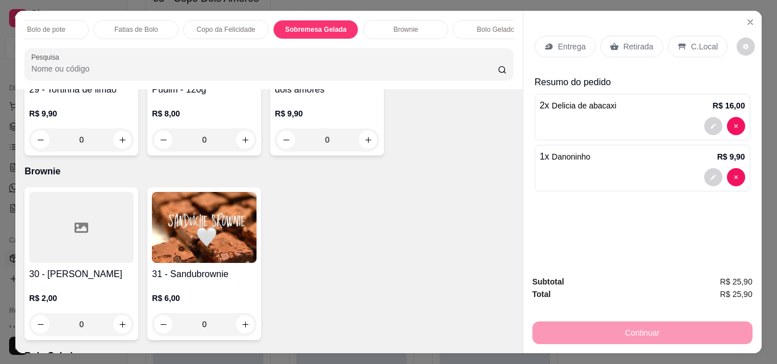
scroll to position [0, 114]
click at [497, 35] on div "Bolo Gelado" at bounding box center [492, 29] width 85 height 19
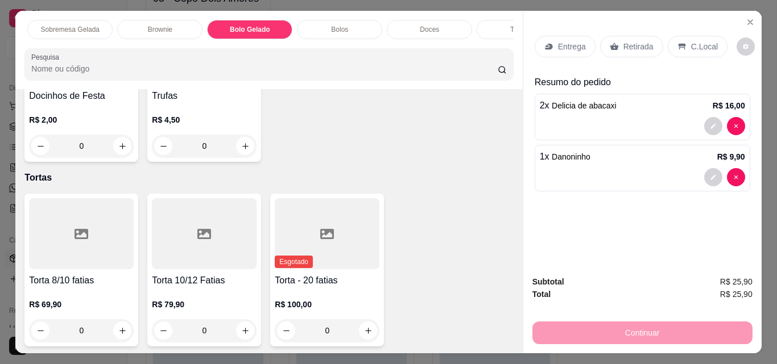
scroll to position [0, 364]
click at [324, 25] on p "Bolos" at bounding box center [332, 29] width 17 height 9
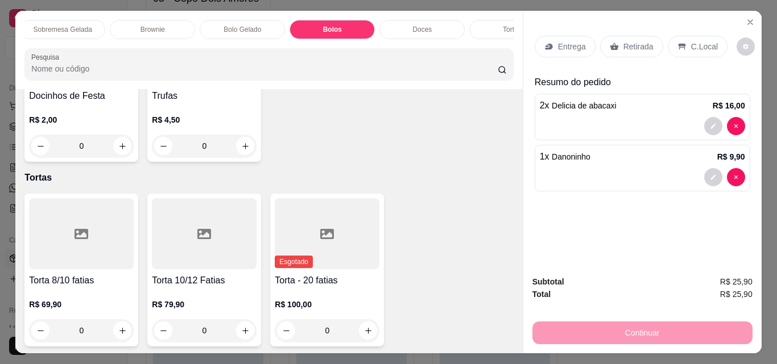
scroll to position [30, 0]
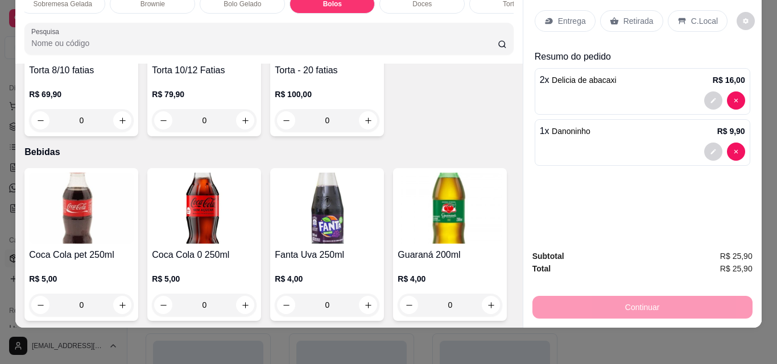
type input "1"
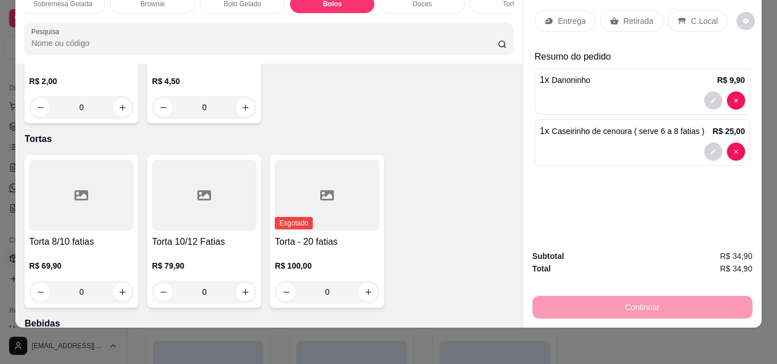
scroll to position [0, 0]
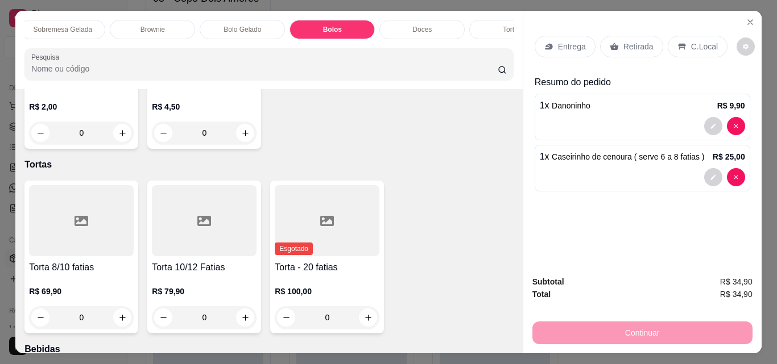
click at [74, 25] on p "Sobremesa Gelada" at bounding box center [63, 29] width 59 height 9
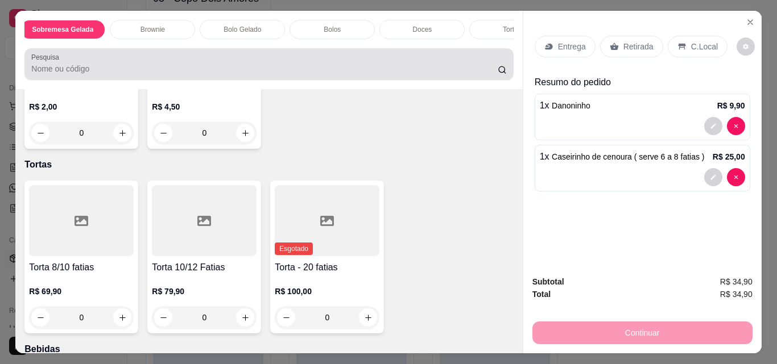
scroll to position [30, 0]
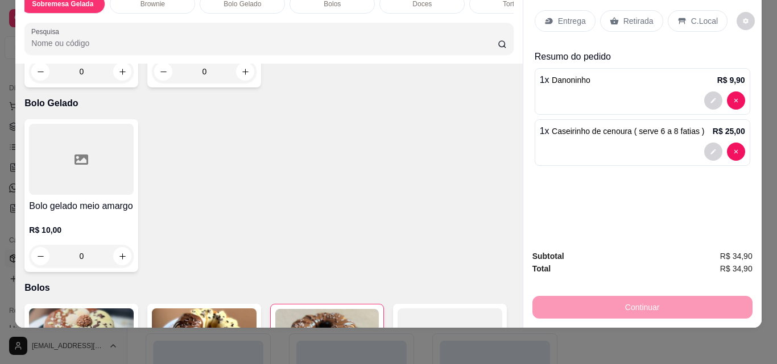
type input "2"
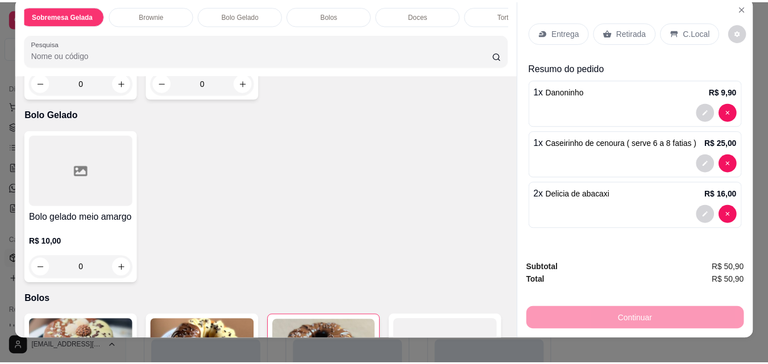
scroll to position [0, 0]
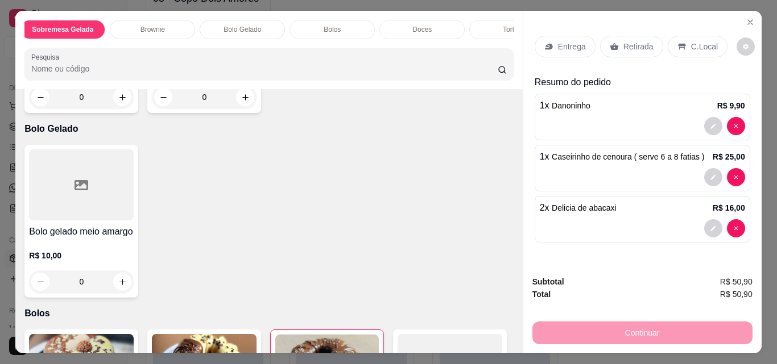
click at [631, 42] on p "Retirada" at bounding box center [638, 46] width 30 height 11
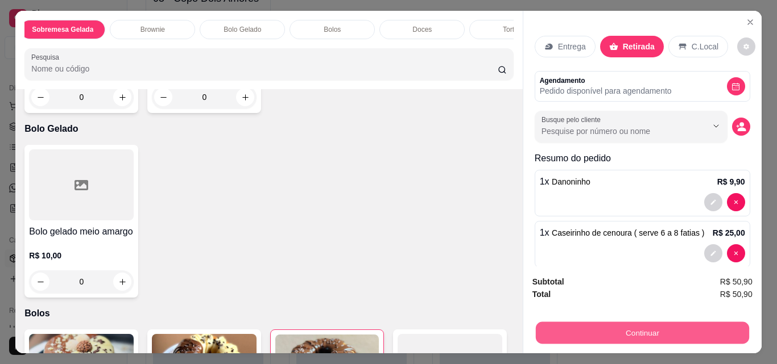
click at [644, 322] on button "Continuar" at bounding box center [641, 333] width 213 height 22
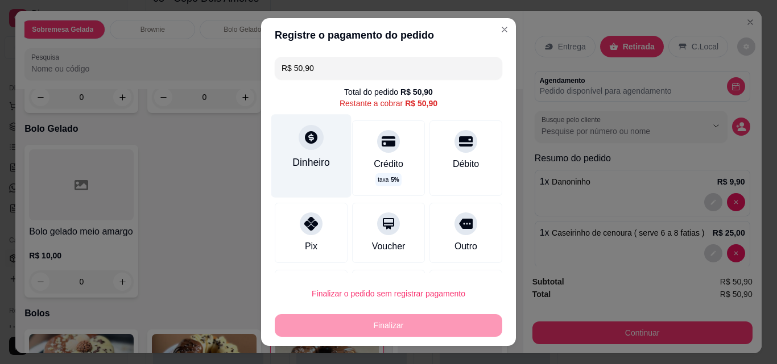
click at [304, 149] on div at bounding box center [310, 137] width 25 height 25
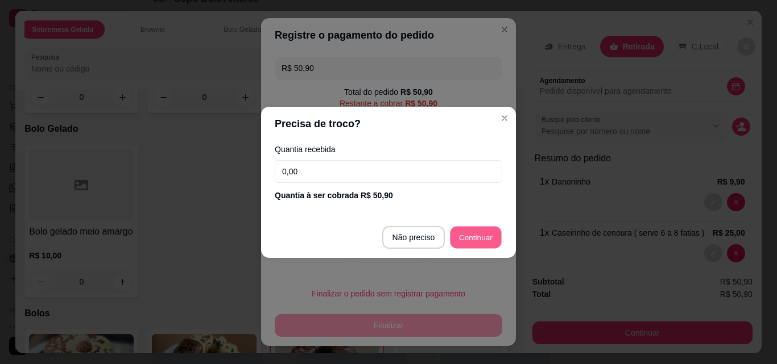
type input "R$ 0,00"
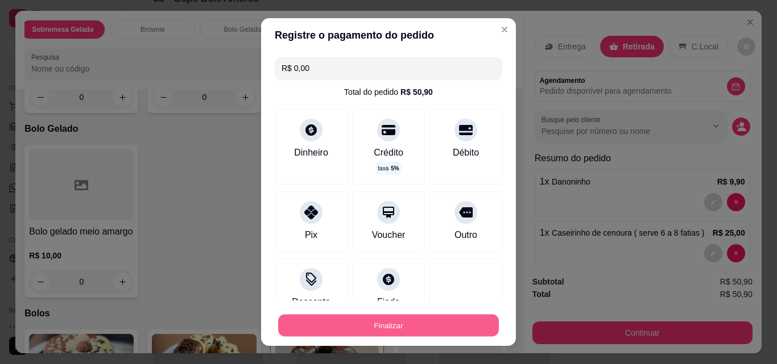
click at [440, 318] on button "Finalizar" at bounding box center [388, 326] width 221 height 22
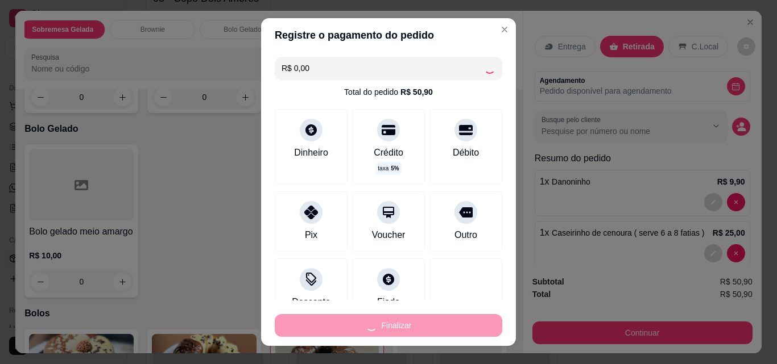
type input "0"
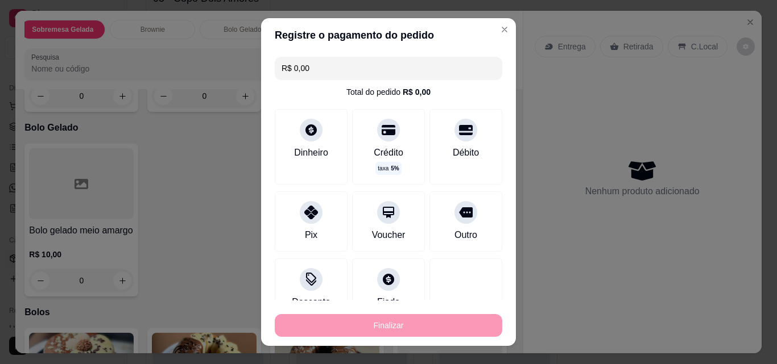
type input "-R$ 50,90"
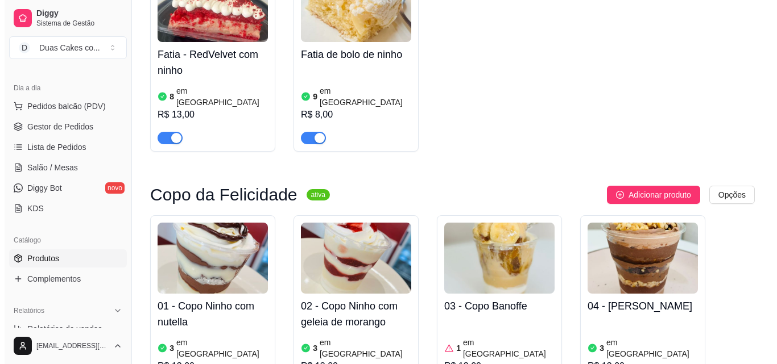
scroll to position [2047, 0]
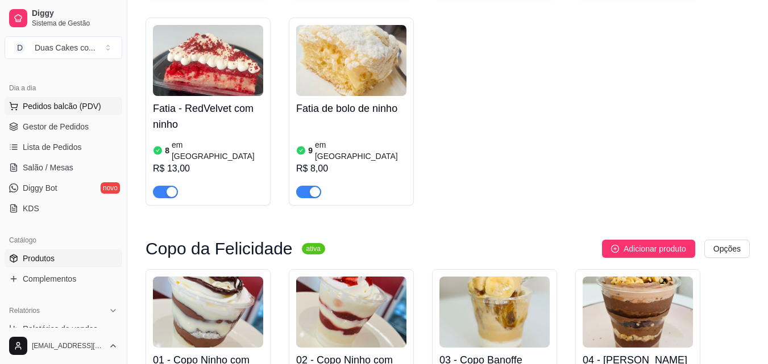
click at [66, 105] on span "Pedidos balcão (PDV)" at bounding box center [62, 106] width 78 height 11
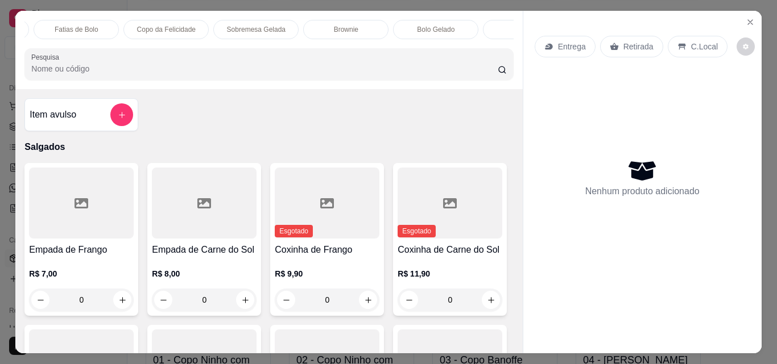
scroll to position [0, 227]
click at [460, 25] on p "Bolos" at bounding box center [468, 29] width 17 height 9
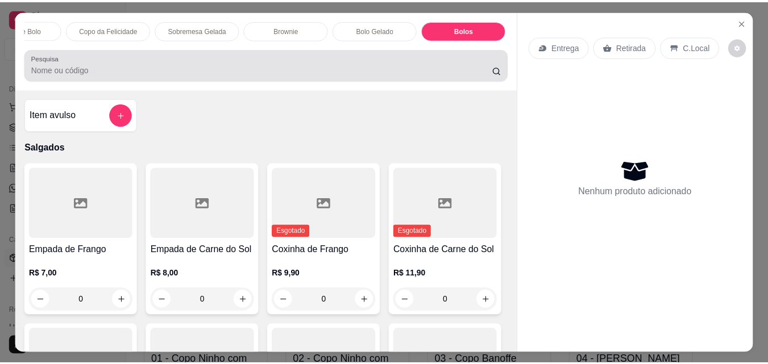
scroll to position [30, 0]
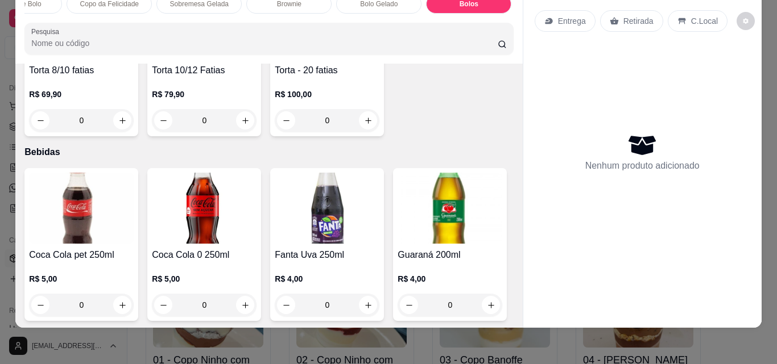
type input "1"
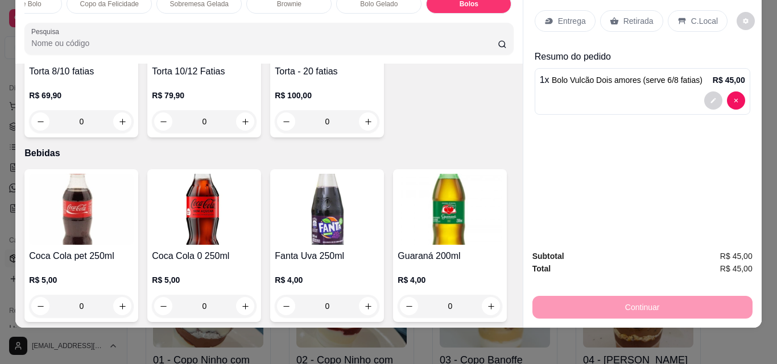
click at [633, 15] on p "Retirada" at bounding box center [638, 20] width 30 height 11
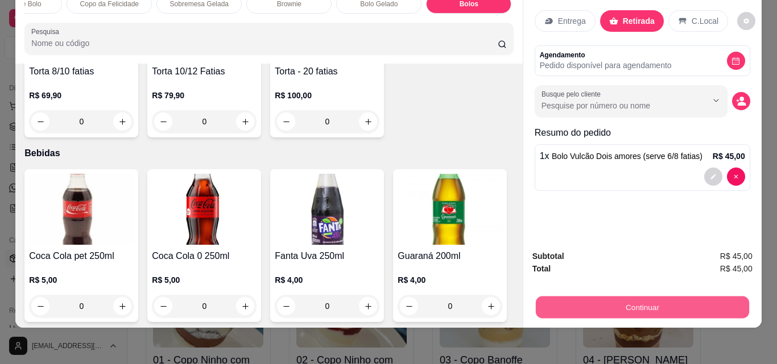
click at [656, 296] on button "Continuar" at bounding box center [641, 307] width 213 height 22
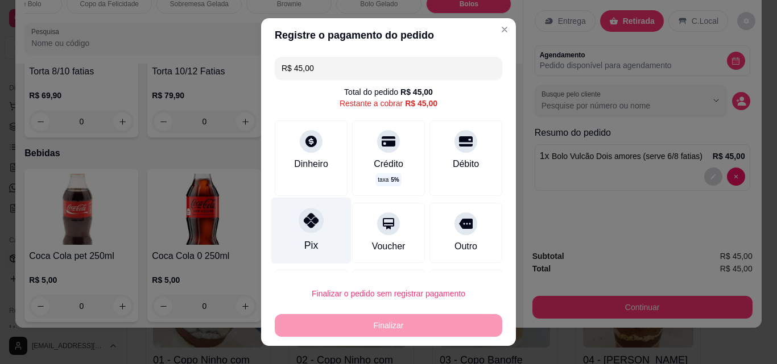
click at [305, 224] on icon at bounding box center [311, 220] width 15 height 15
type input "R$ 0,00"
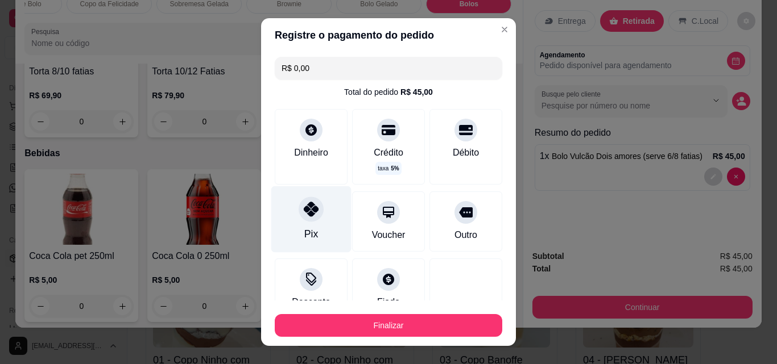
click at [309, 215] on icon at bounding box center [311, 209] width 15 height 15
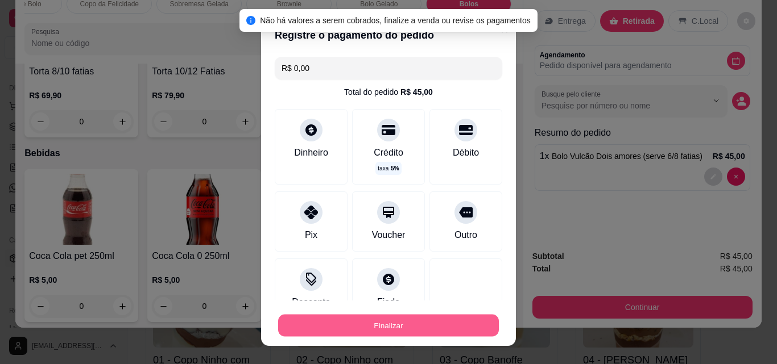
click at [383, 320] on button "Finalizar" at bounding box center [388, 326] width 221 height 22
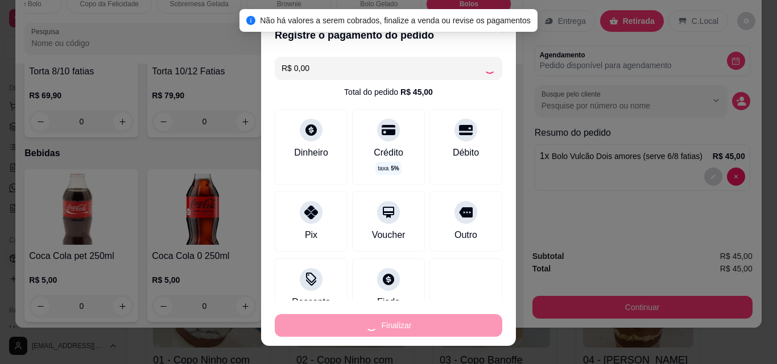
type input "0"
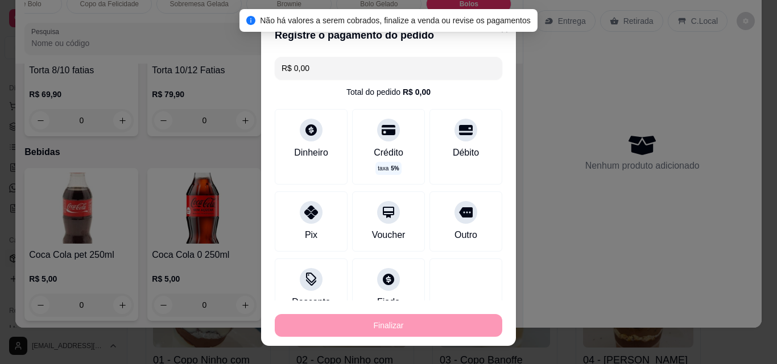
type input "-R$ 45,00"
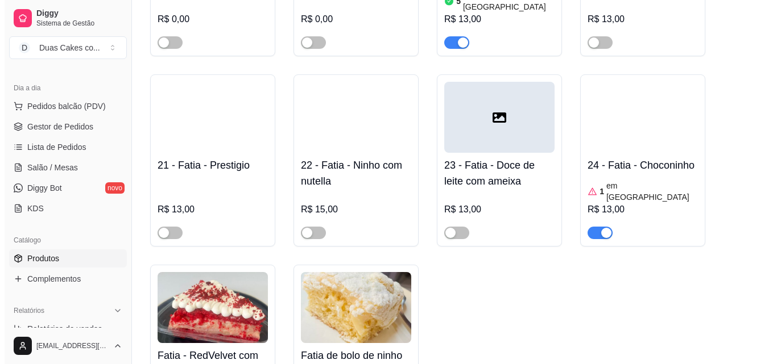
scroll to position [1763, 0]
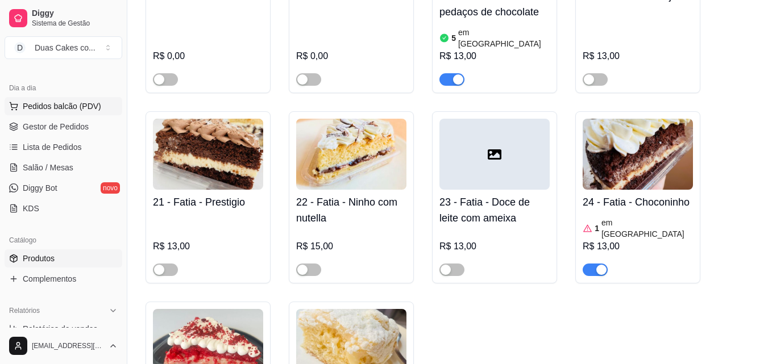
click at [57, 101] on span "Pedidos balcão (PDV)" at bounding box center [62, 106] width 78 height 11
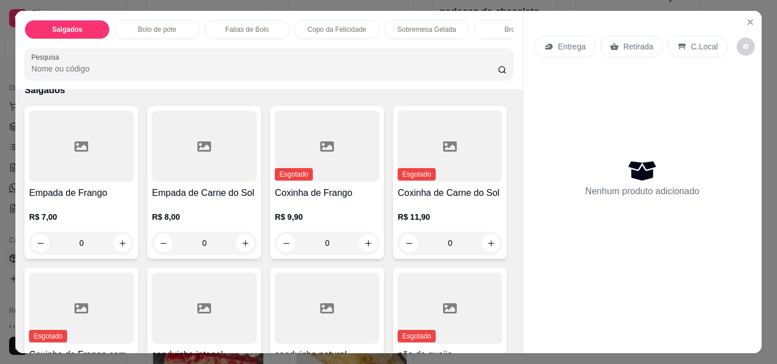
scroll to position [114, 0]
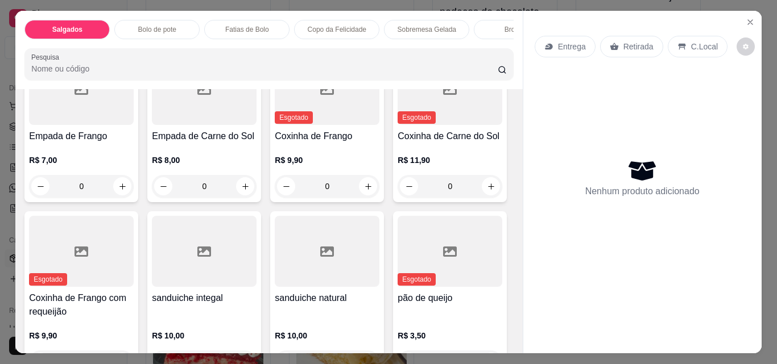
click at [247, 25] on p "Fatias de Bolo" at bounding box center [247, 29] width 44 height 9
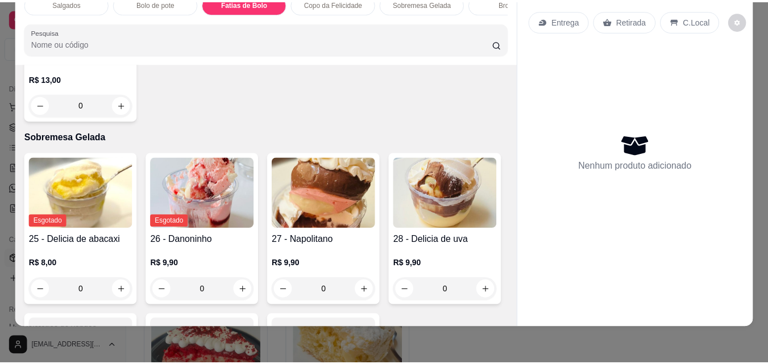
scroll to position [1470, 0]
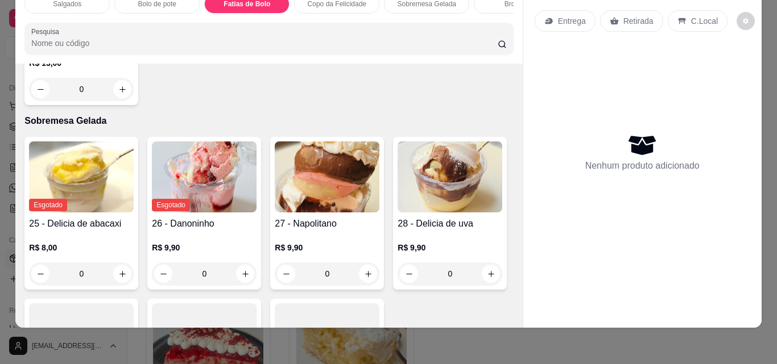
type input "1"
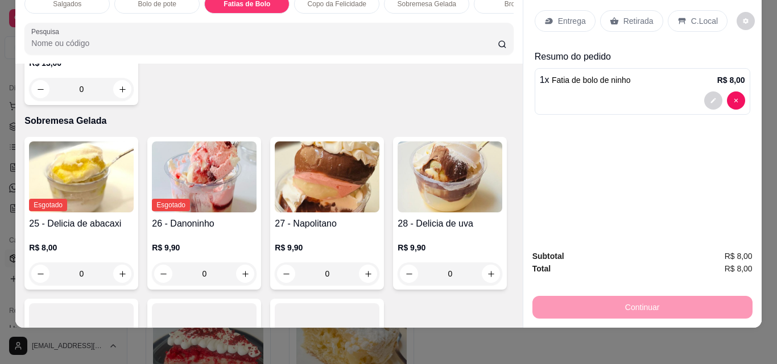
click at [628, 15] on p "Retirada" at bounding box center [638, 20] width 30 height 11
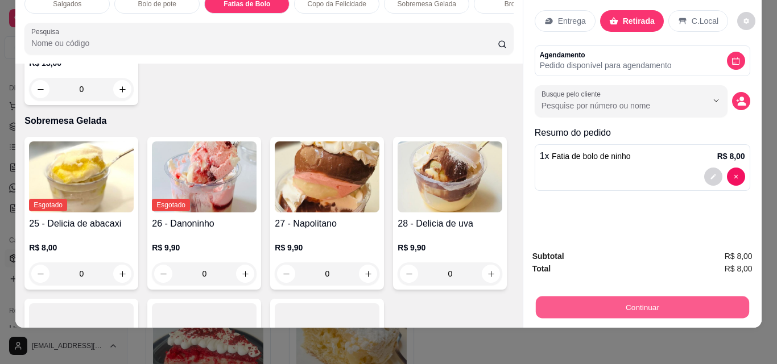
click at [664, 302] on button "Continuar" at bounding box center [641, 307] width 213 height 22
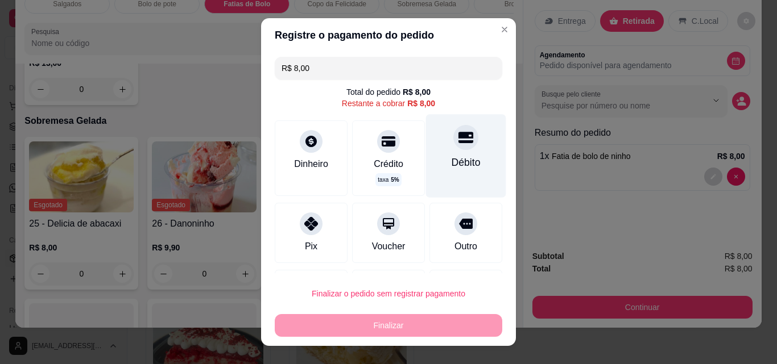
click at [453, 149] on div at bounding box center [465, 137] width 25 height 25
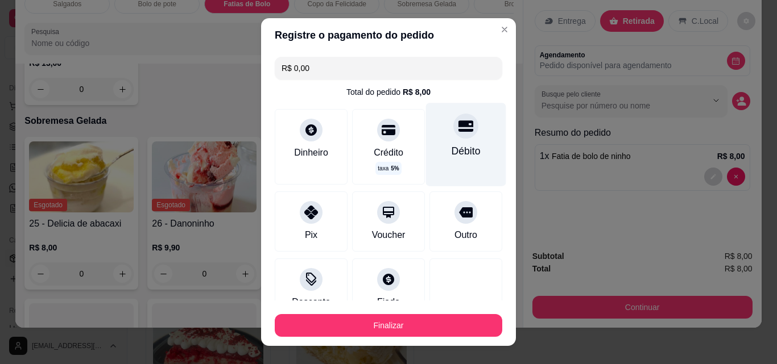
type input "R$ 0,00"
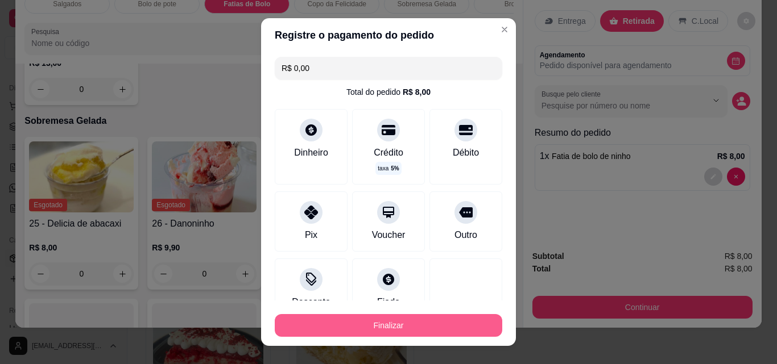
click at [397, 320] on button "Finalizar" at bounding box center [388, 325] width 227 height 23
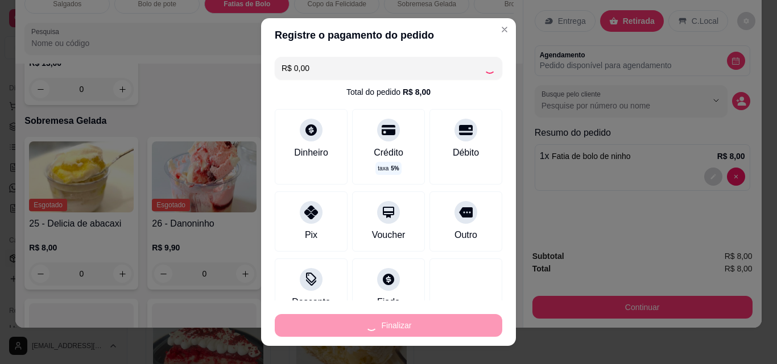
type input "0"
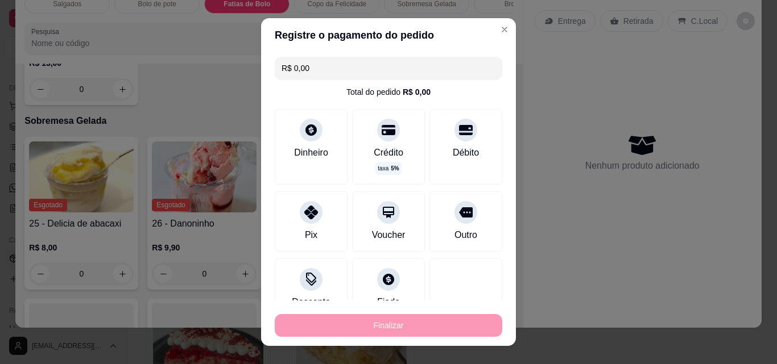
type input "-R$ 8,00"
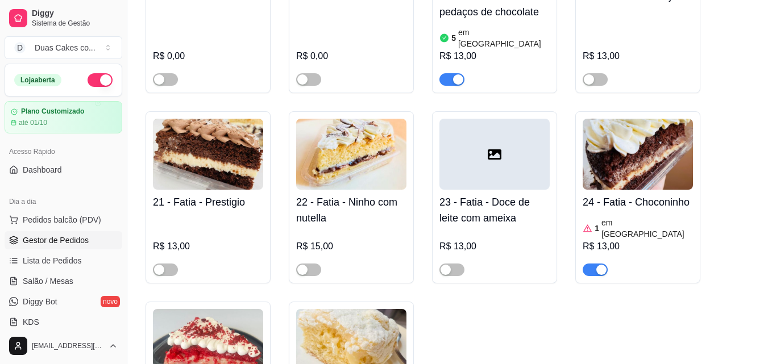
click at [67, 236] on span "Gestor de Pedidos" at bounding box center [56, 240] width 66 height 11
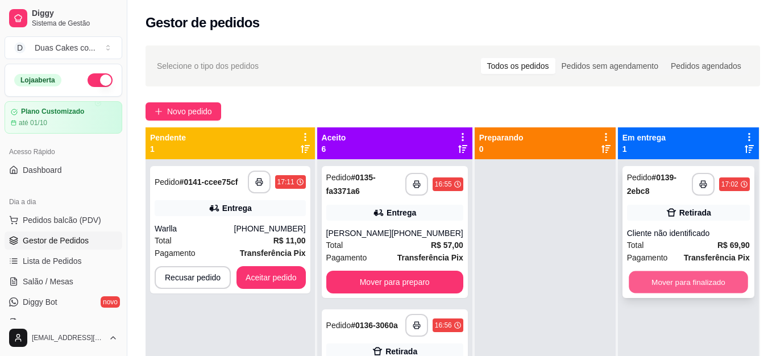
click at [689, 278] on button "Mover para finalizado" at bounding box center [688, 282] width 119 height 22
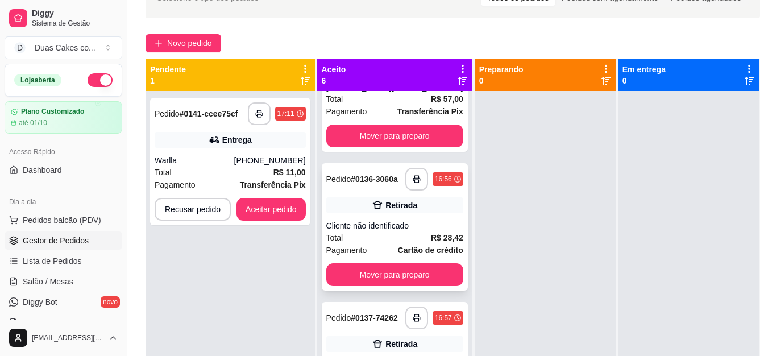
scroll to position [114, 0]
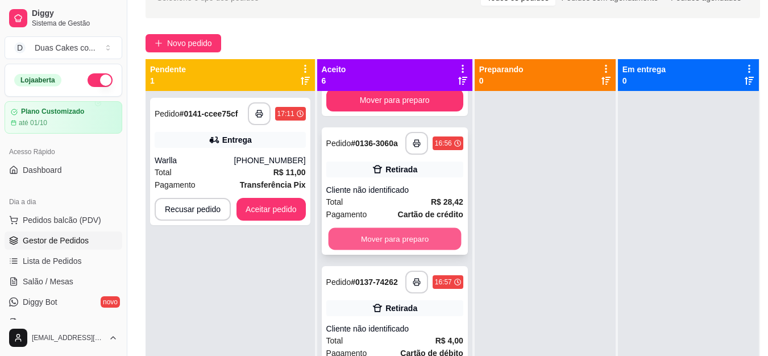
click at [400, 250] on button "Mover para preparo" at bounding box center [394, 239] width 133 height 22
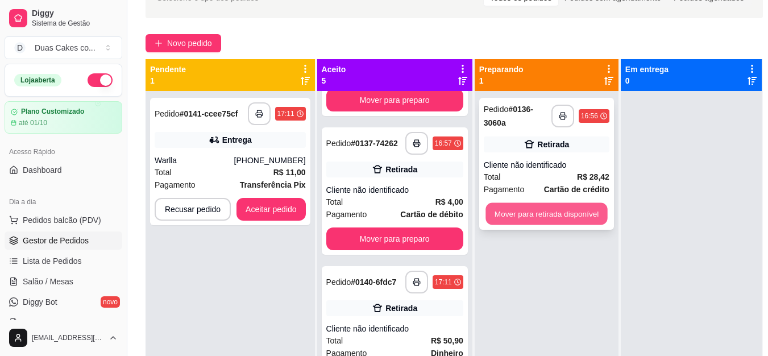
click at [532, 213] on button "Mover para retirada disponível" at bounding box center [547, 214] width 122 height 22
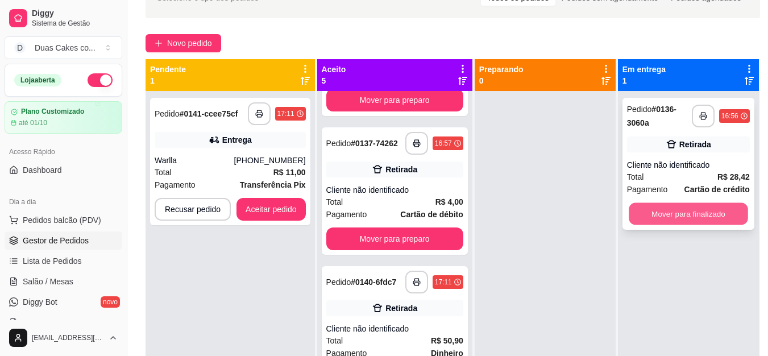
click at [729, 214] on button "Mover para finalizado" at bounding box center [688, 214] width 119 height 22
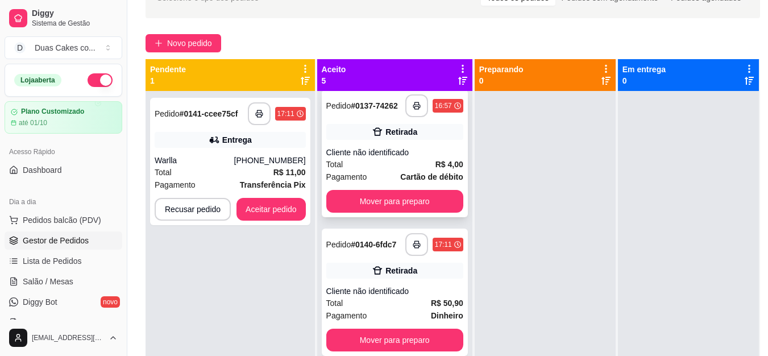
scroll to position [171, 0]
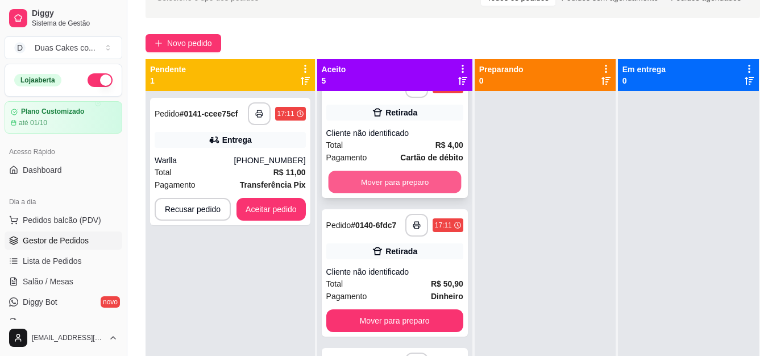
click at [367, 193] on button "Mover para preparo" at bounding box center [394, 182] width 133 height 22
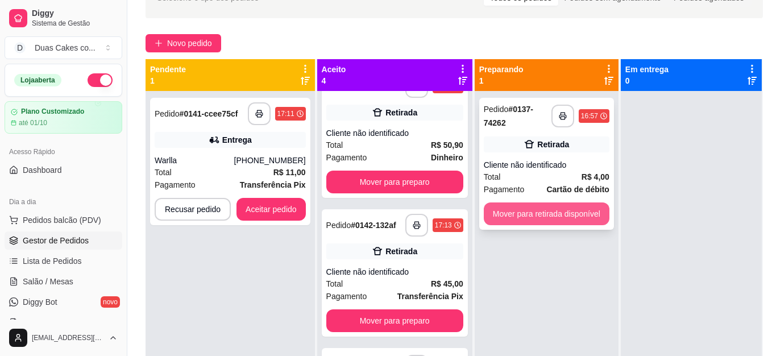
scroll to position [27, 0]
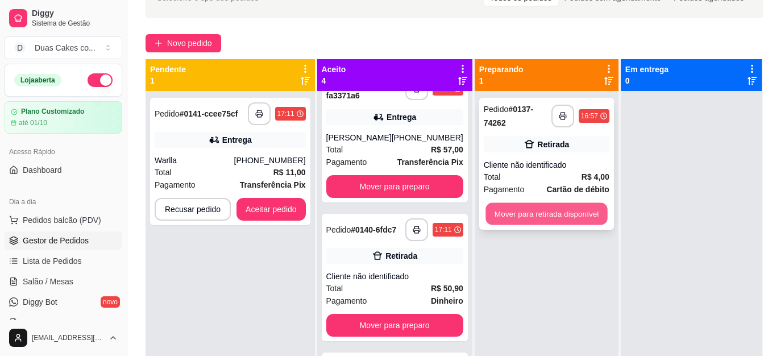
click at [540, 212] on button "Mover para retirada disponível" at bounding box center [547, 214] width 122 height 22
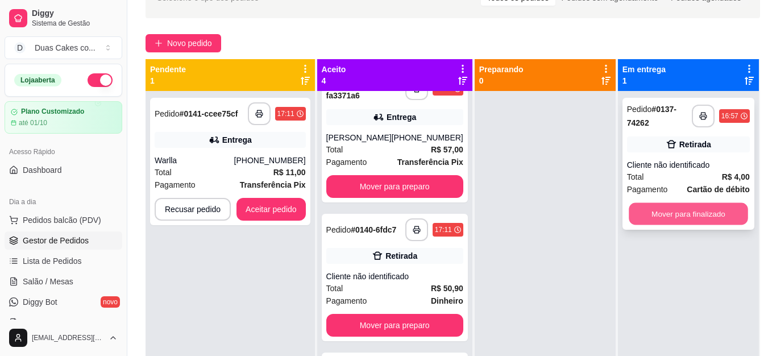
click at [686, 205] on button "Mover para finalizado" at bounding box center [688, 214] width 119 height 22
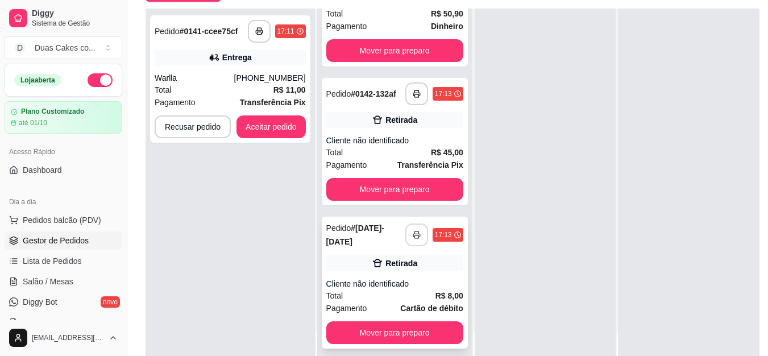
scroll to position [182, 0]
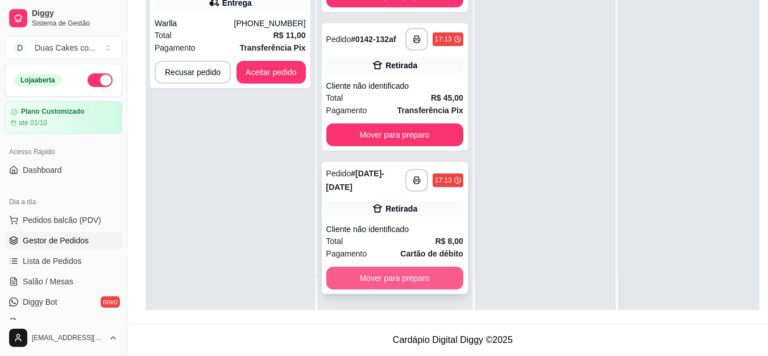
click at [390, 280] on button "Mover para preparo" at bounding box center [394, 278] width 137 height 23
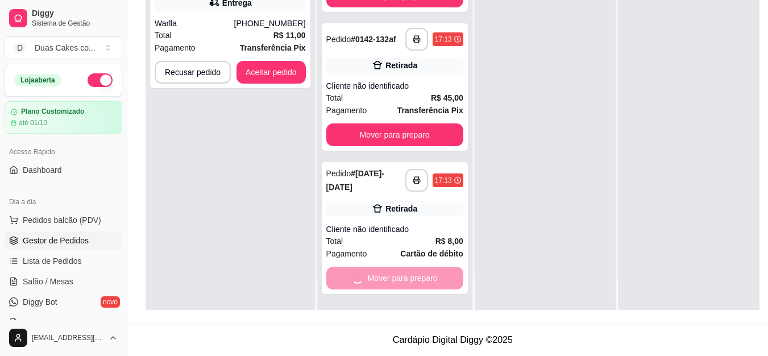
scroll to position [88, 0]
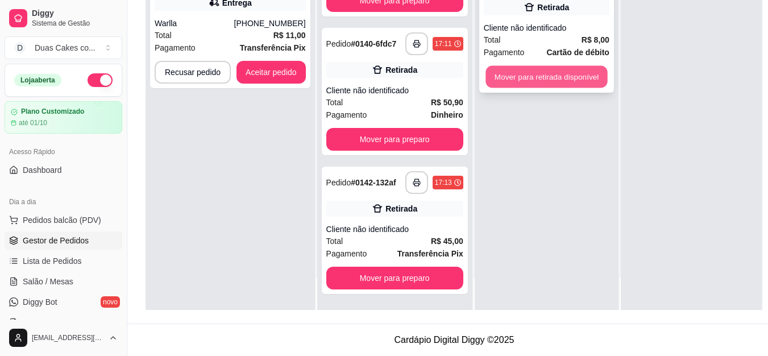
click at [547, 66] on button "Mover para retirada disponível" at bounding box center [547, 77] width 122 height 22
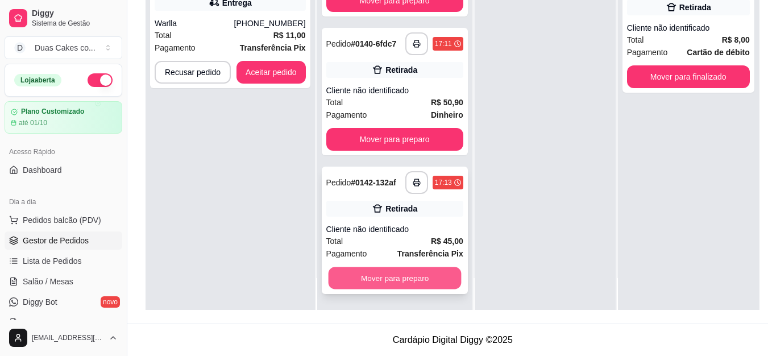
click at [383, 281] on button "Mover para preparo" at bounding box center [394, 278] width 133 height 22
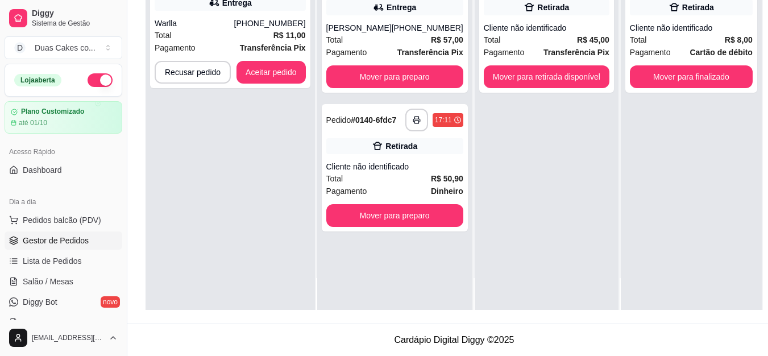
scroll to position [0, 0]
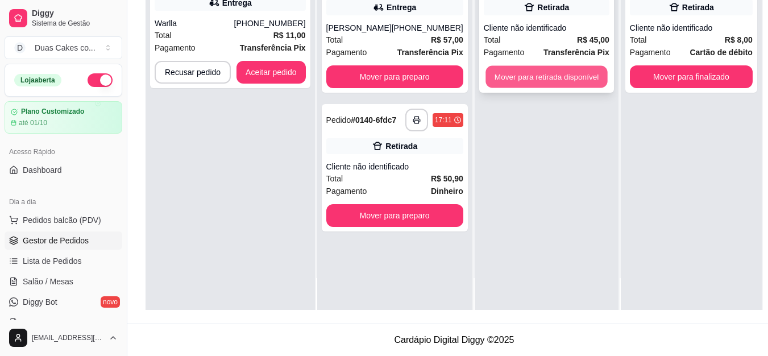
click at [540, 66] on button "Mover para retirada disponível" at bounding box center [547, 77] width 122 height 22
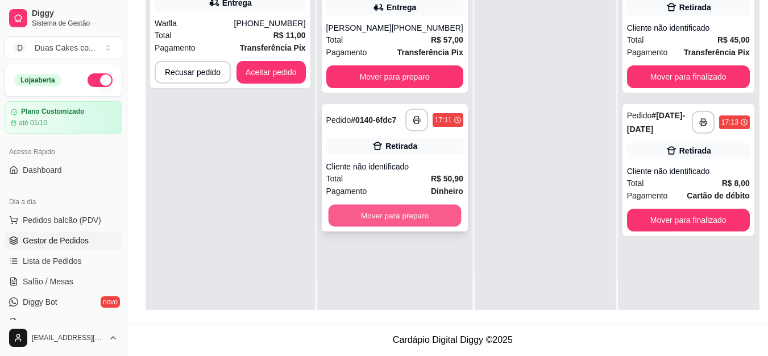
click at [383, 212] on button "Mover para preparo" at bounding box center [394, 216] width 133 height 22
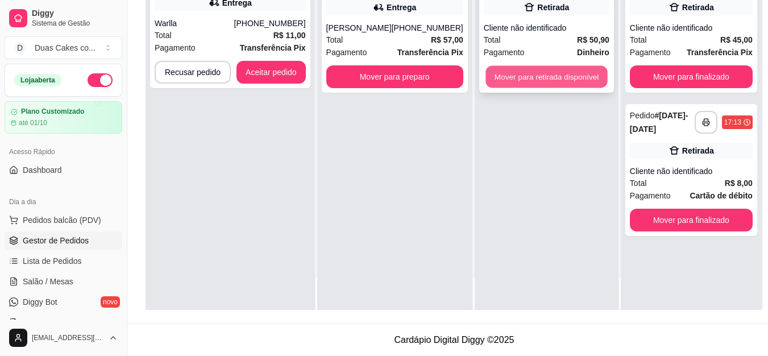
click at [545, 66] on button "Mover para retirada disponível" at bounding box center [547, 77] width 122 height 22
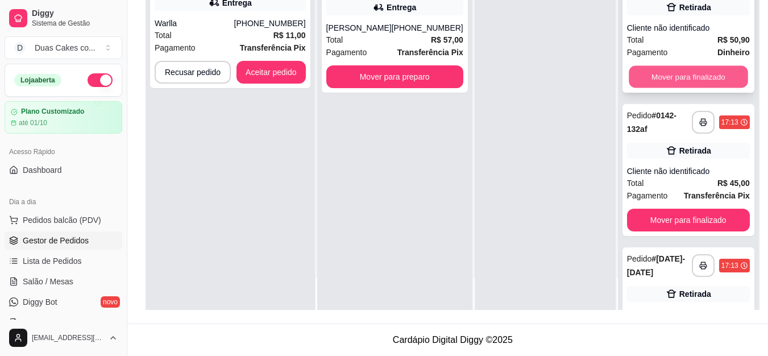
click at [695, 66] on button "Mover para finalizado" at bounding box center [688, 77] width 119 height 22
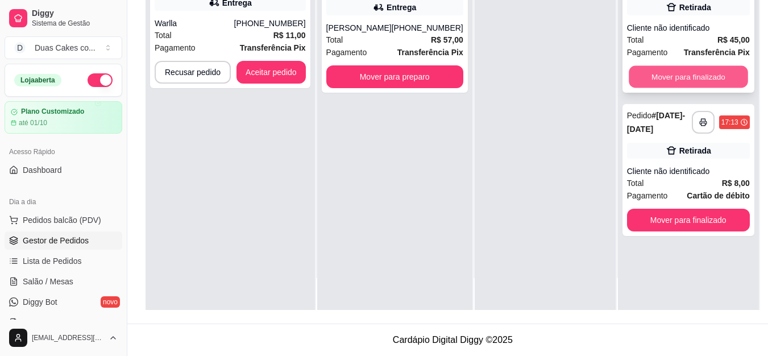
click at [670, 68] on button "Mover para finalizado" at bounding box center [688, 77] width 119 height 22
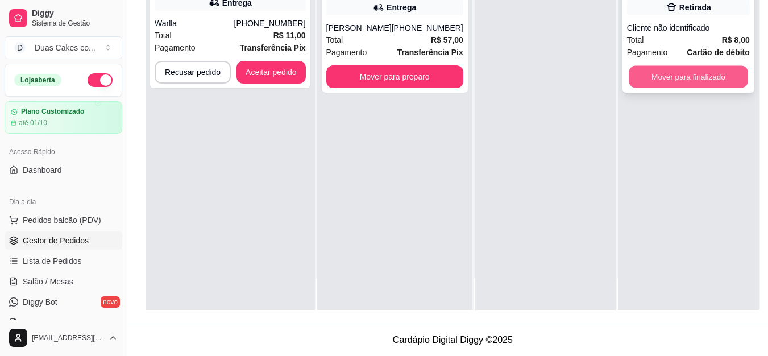
click at [670, 71] on button "Mover para finalizado" at bounding box center [688, 77] width 119 height 22
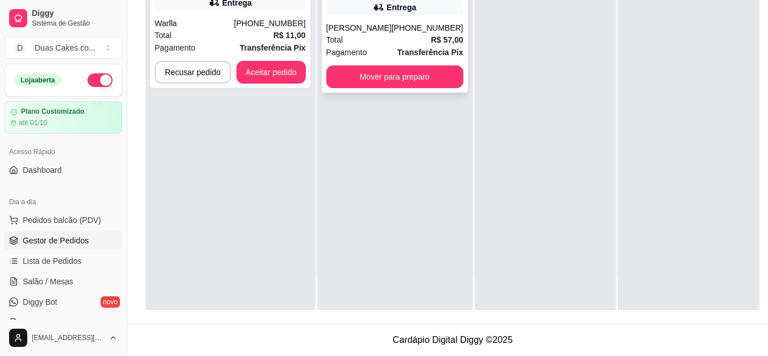
click at [376, 22] on div "Josy Damasceno" at bounding box center [358, 27] width 65 height 11
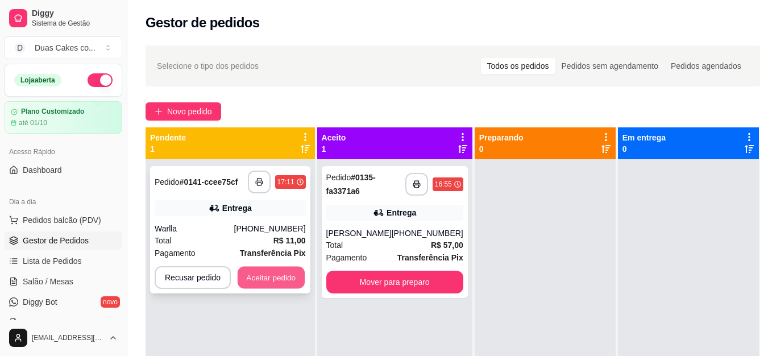
click at [284, 280] on button "Aceitar pedido" at bounding box center [271, 278] width 67 height 22
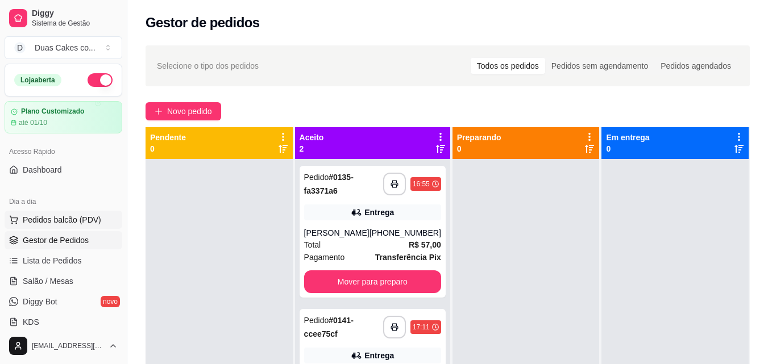
click at [67, 217] on span "Pedidos balcão (PDV)" at bounding box center [62, 219] width 78 height 11
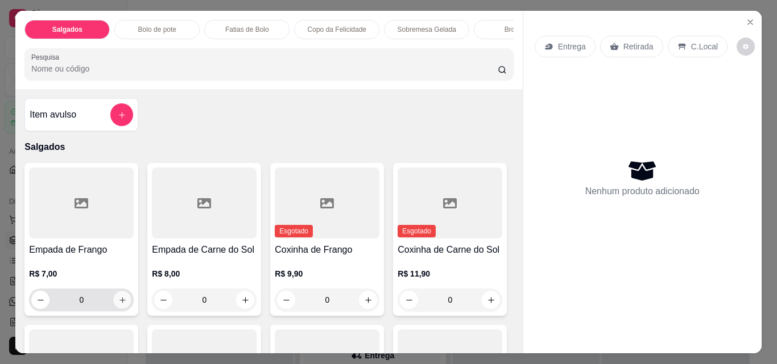
click at [121, 300] on icon "increase-product-quantity" at bounding box center [122, 300] width 9 height 9
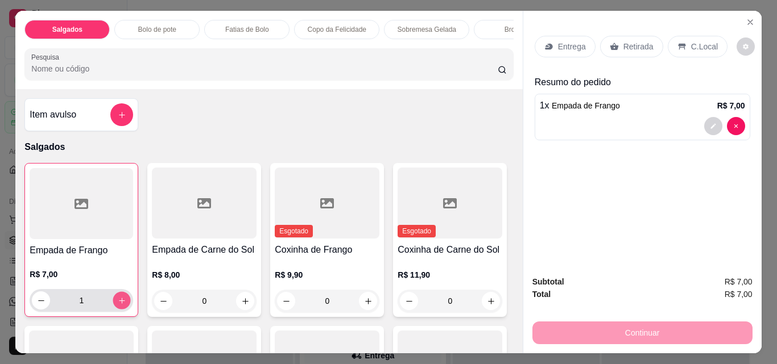
click at [120, 300] on button "increase-product-quantity" at bounding box center [122, 301] width 18 height 18
click at [117, 300] on button "increase-product-quantity" at bounding box center [122, 301] width 18 height 18
click at [116, 300] on button "increase-product-quantity" at bounding box center [122, 301] width 18 height 18
type input "4"
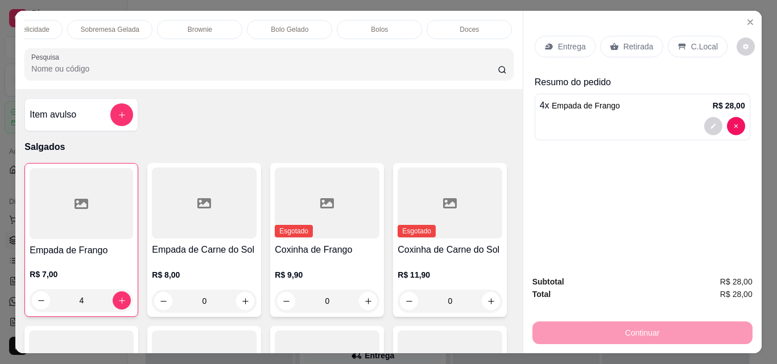
scroll to position [0, 318]
click at [379, 25] on p "Bolos" at bounding box center [377, 29] width 17 height 9
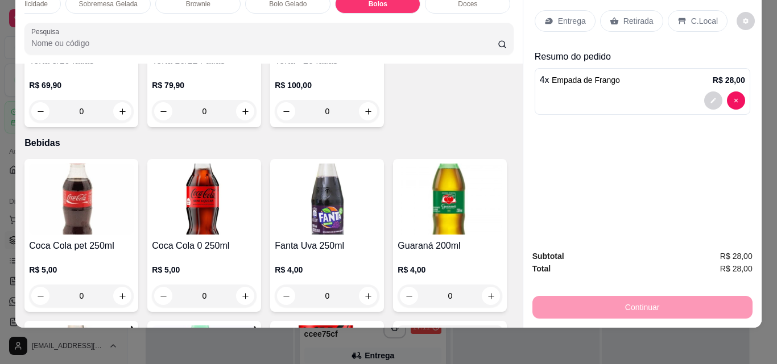
scroll to position [2900, 0]
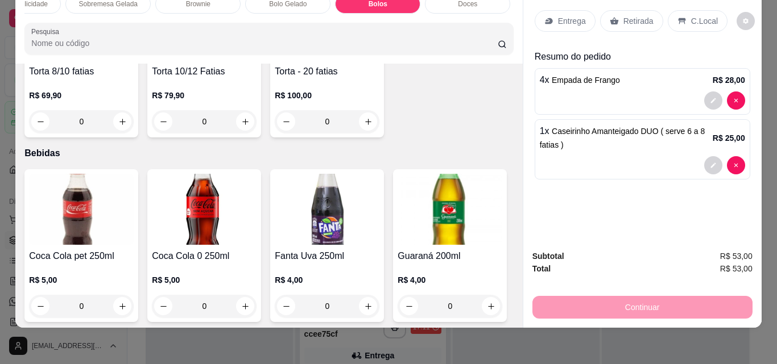
type input "1"
click at [636, 10] on div "Retirada" at bounding box center [631, 21] width 63 height 22
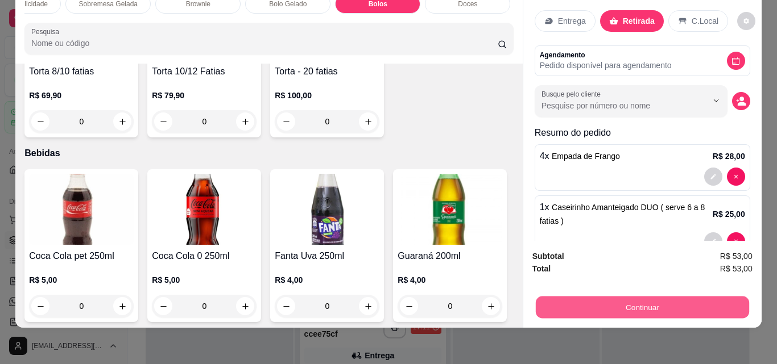
click at [658, 297] on button "Continuar" at bounding box center [641, 307] width 213 height 22
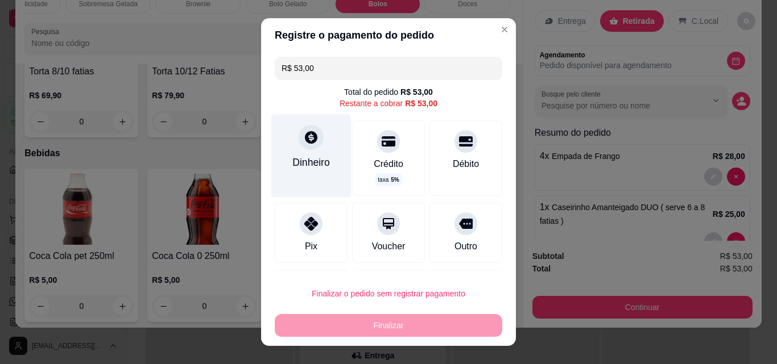
click at [305, 145] on icon at bounding box center [311, 137] width 15 height 15
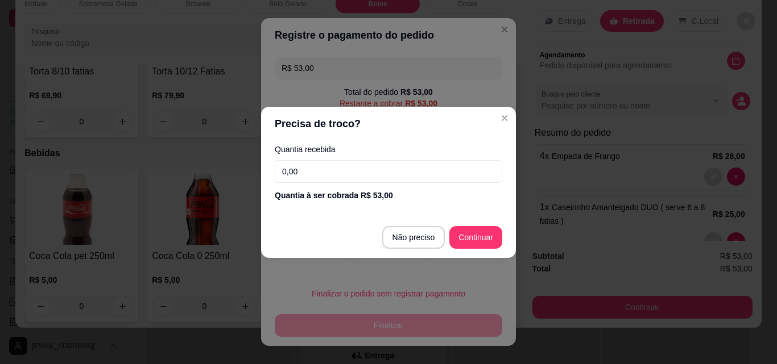
click at [318, 171] on input "0,00" at bounding box center [388, 171] width 227 height 23
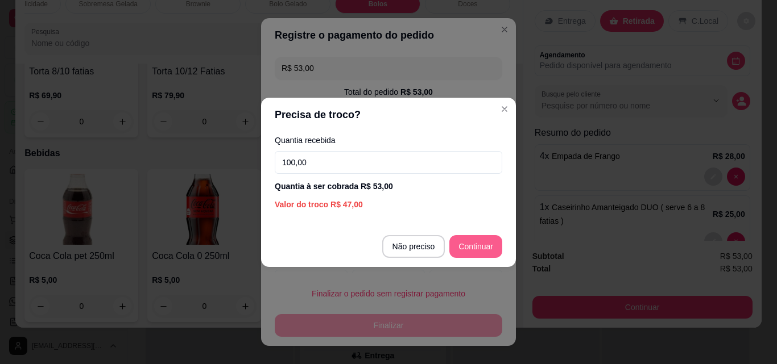
type input "100,00"
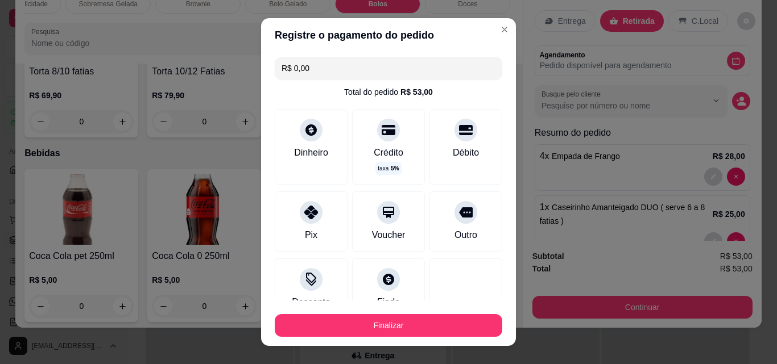
type input "R$ 0,00"
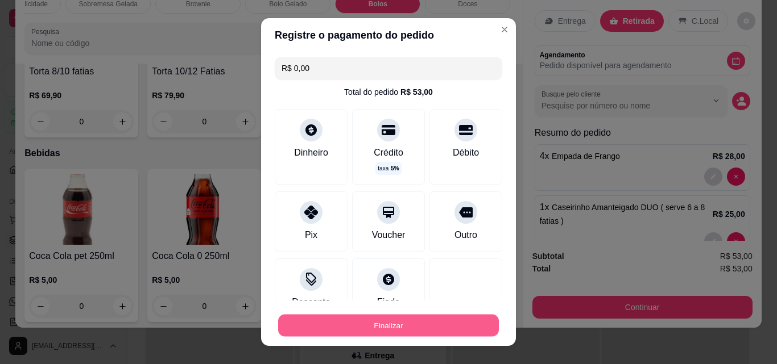
click at [436, 324] on button "Finalizar" at bounding box center [388, 326] width 221 height 22
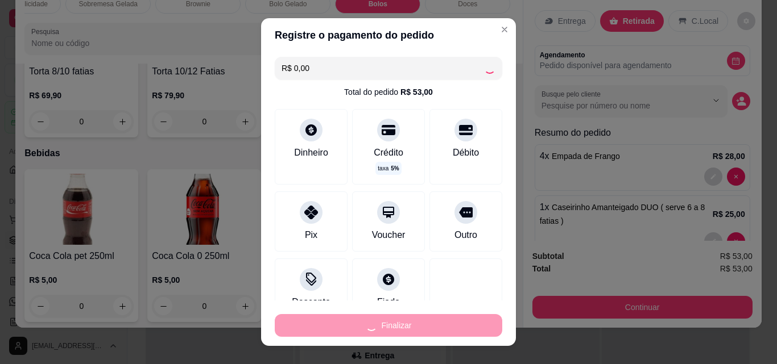
type input "0"
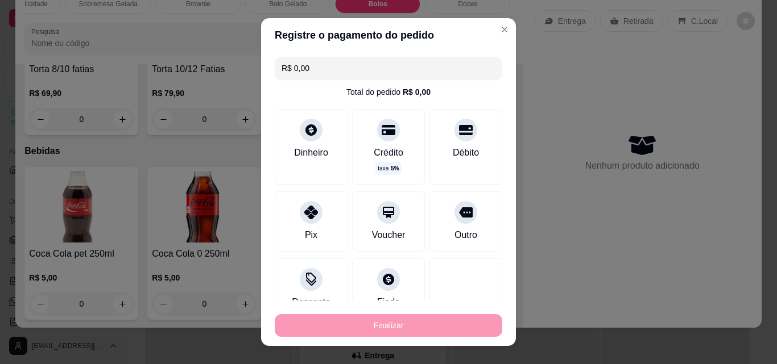
type input "-R$ 53,00"
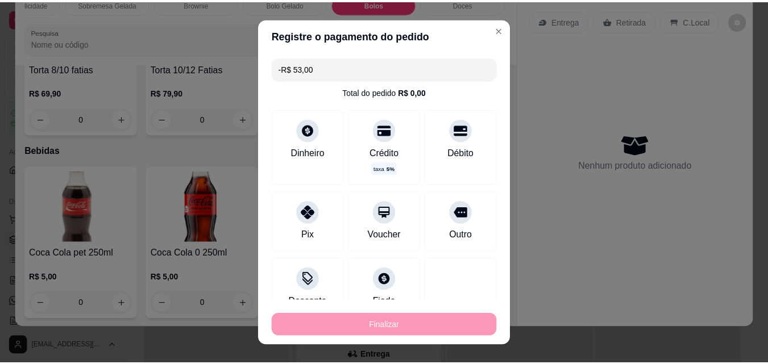
scroll to position [2899, 0]
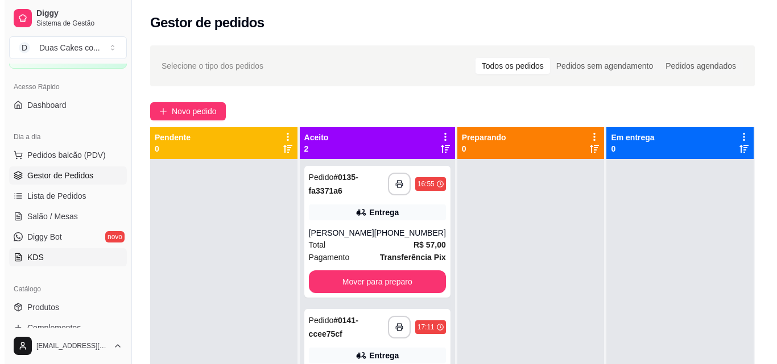
scroll to position [114, 0]
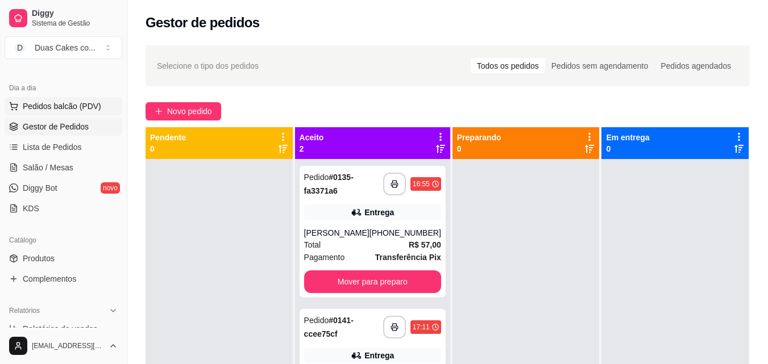
click at [52, 104] on span "Pedidos balcão (PDV)" at bounding box center [62, 106] width 78 height 11
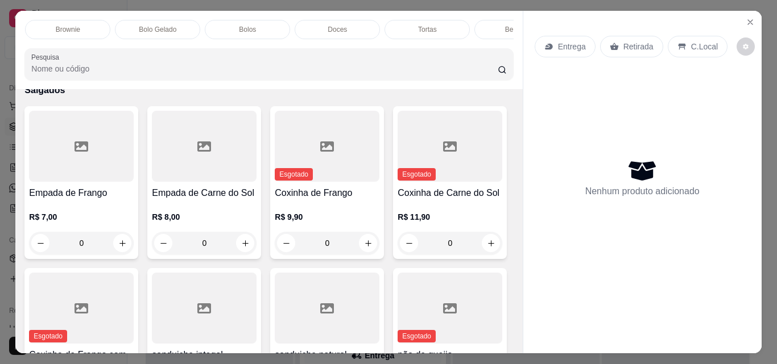
scroll to position [0, 455]
click at [246, 20] on div "Bolos" at bounding box center [240, 29] width 85 height 19
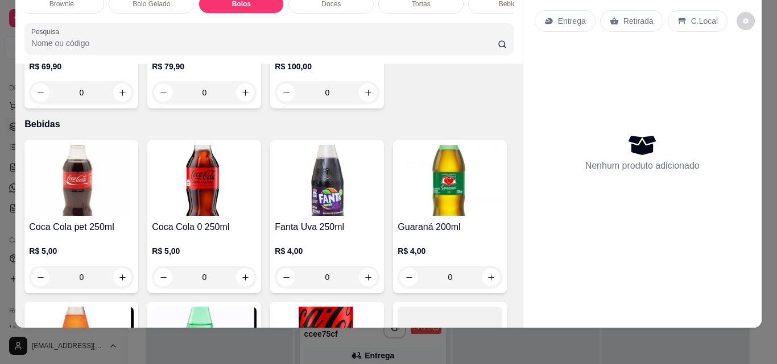
scroll to position [2899, 0]
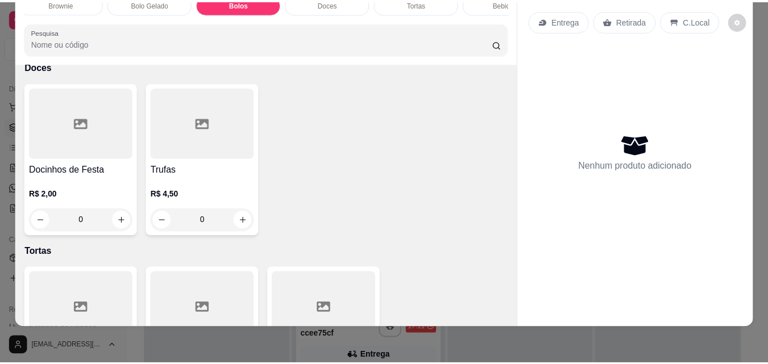
scroll to position [0, 0]
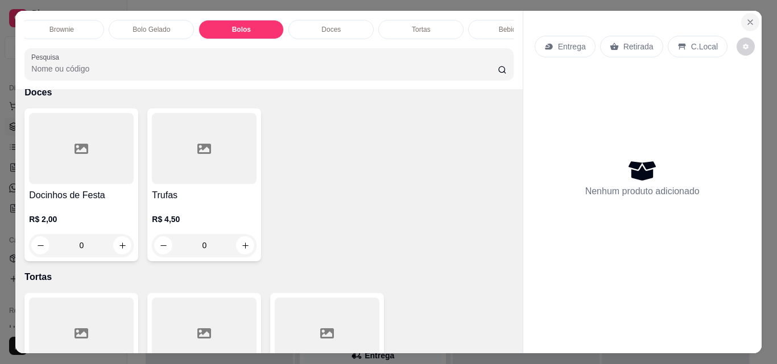
click at [748, 20] on icon "Close" at bounding box center [750, 22] width 5 height 5
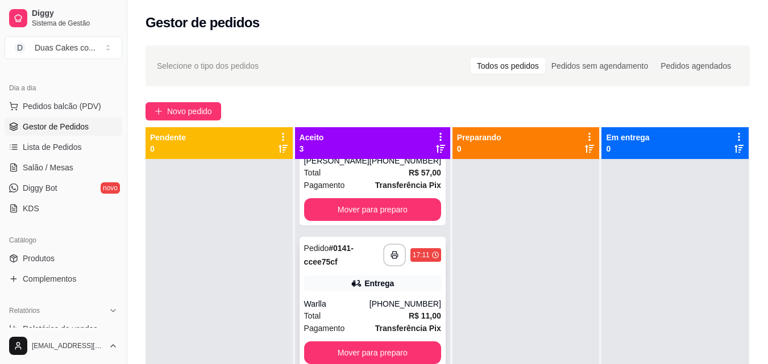
scroll to position [77, 0]
click at [397, 348] on button "Mover para preparo" at bounding box center [372, 353] width 133 height 22
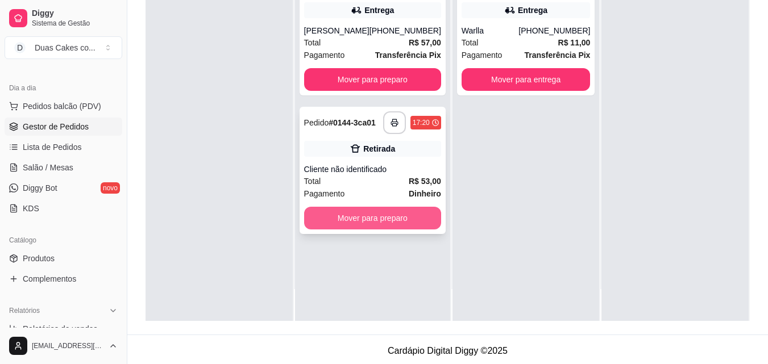
scroll to position [173, 0]
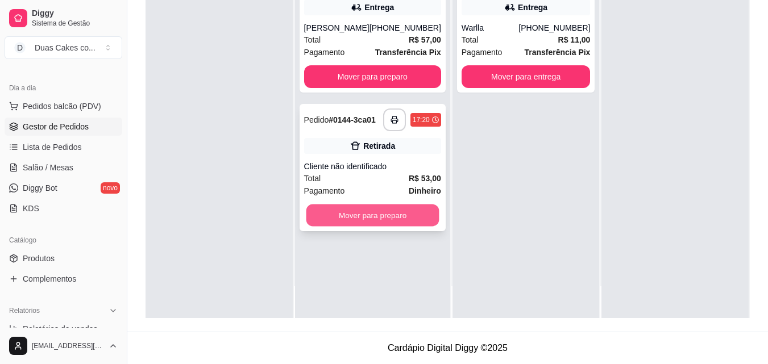
click at [366, 219] on button "Mover para preparo" at bounding box center [372, 216] width 133 height 22
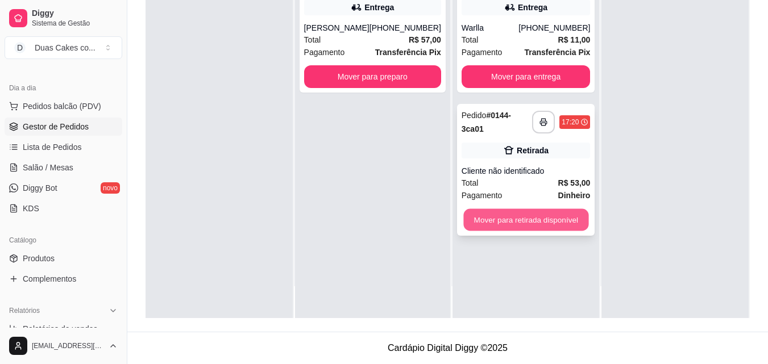
click at [497, 218] on button "Mover para retirada disponível" at bounding box center [525, 220] width 125 height 22
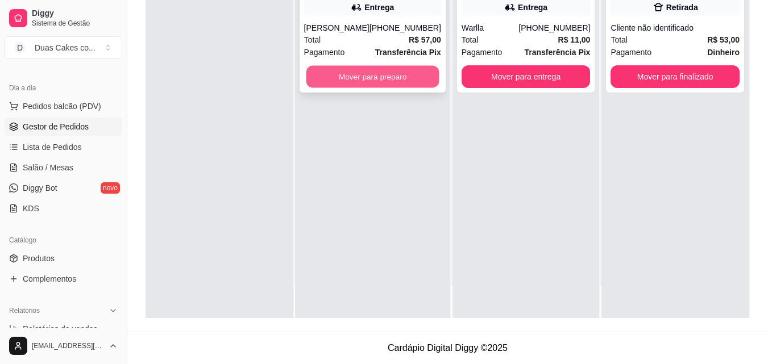
click at [349, 85] on button "Mover para preparo" at bounding box center [372, 77] width 133 height 22
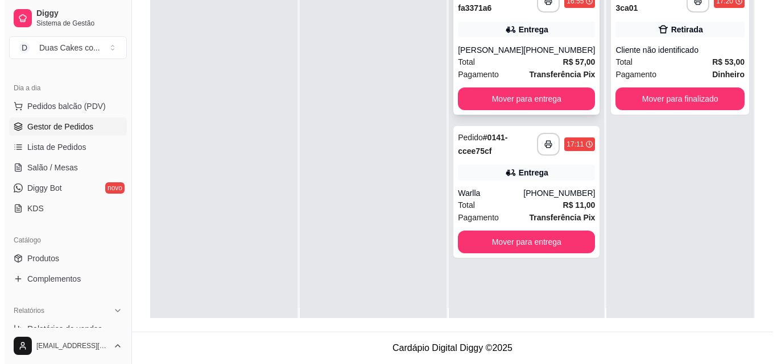
scroll to position [0, 0]
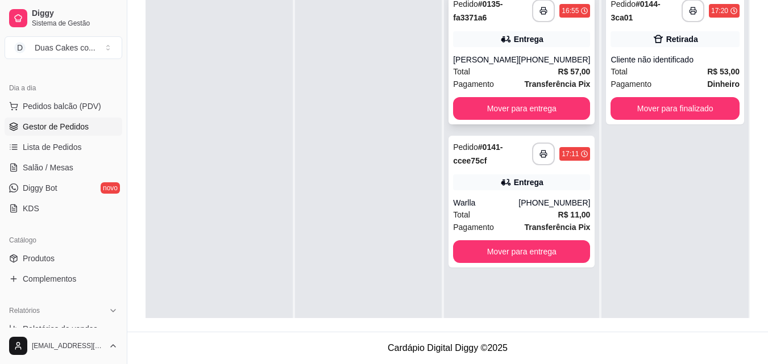
click at [526, 51] on div "**********" at bounding box center [522, 59] width 146 height 132
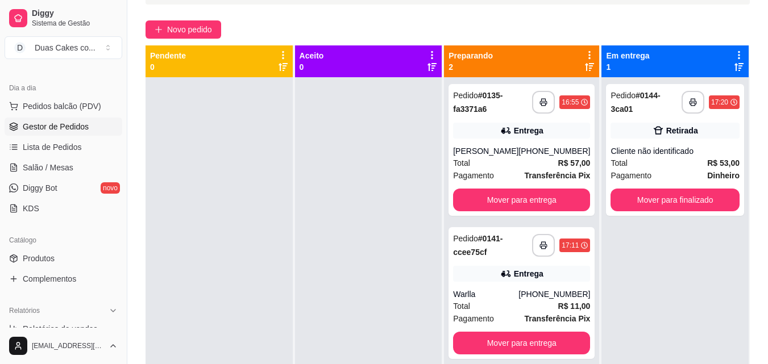
scroll to position [60, 0]
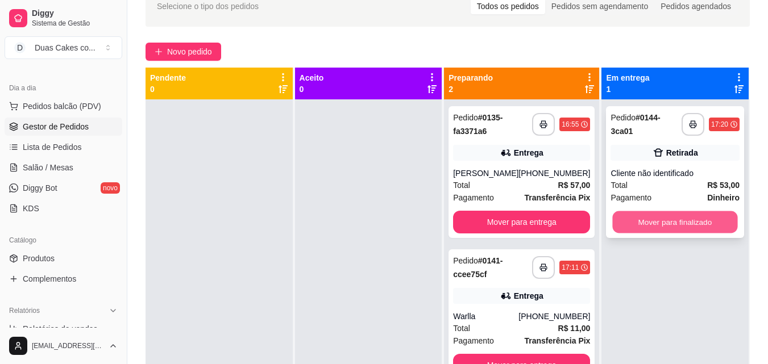
click at [677, 216] on button "Mover para finalizado" at bounding box center [675, 223] width 125 height 22
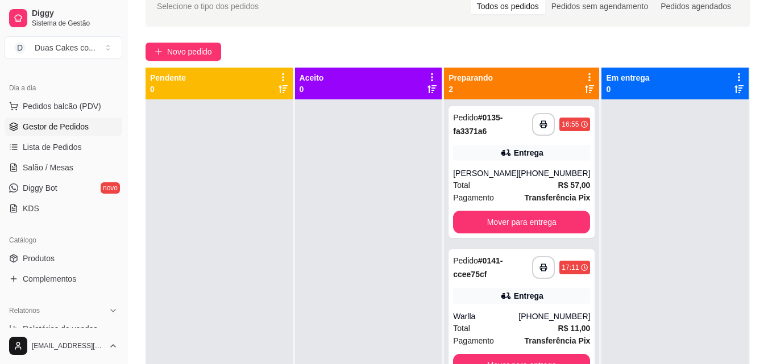
click at [76, 119] on link "Gestor de Pedidos" at bounding box center [64, 127] width 118 height 18
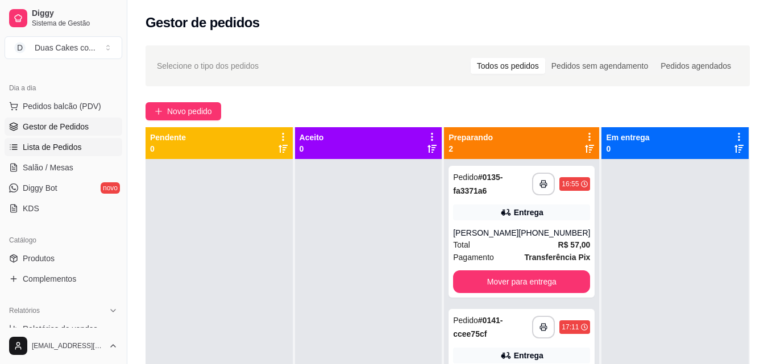
click at [65, 143] on span "Lista de Pedidos" at bounding box center [52, 147] width 59 height 11
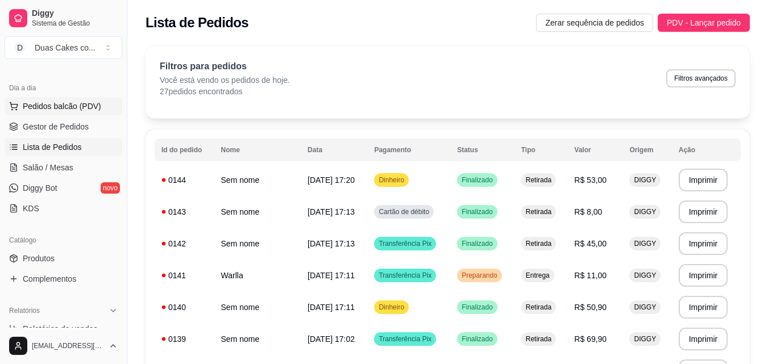
click at [38, 105] on span "Pedidos balcão (PDV)" at bounding box center [62, 106] width 78 height 11
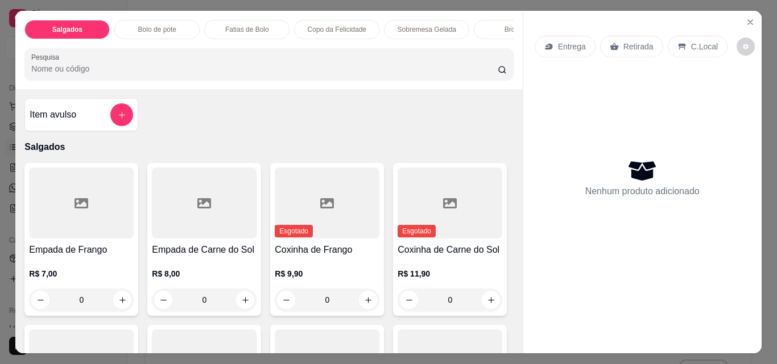
scroll to position [57, 0]
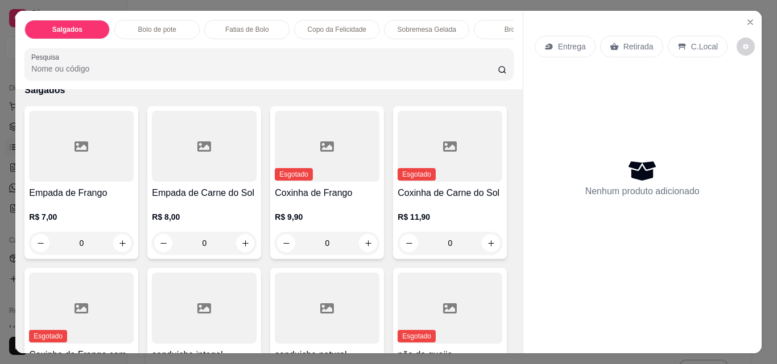
click at [241, 20] on div "Fatias de Bolo" at bounding box center [246, 29] width 85 height 19
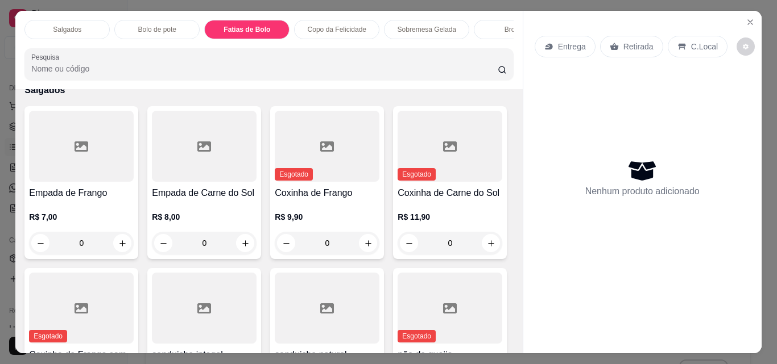
scroll to position [30, 0]
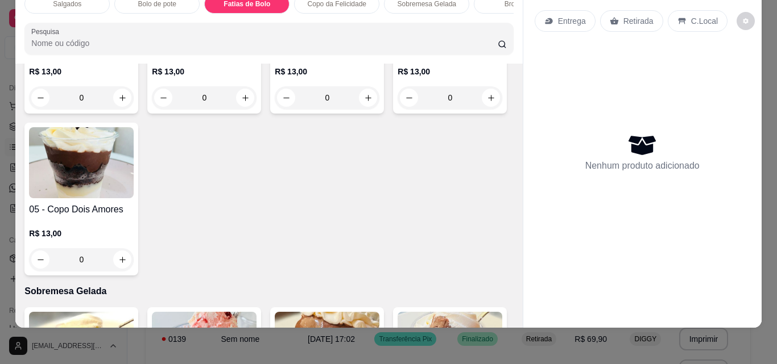
type input "1"
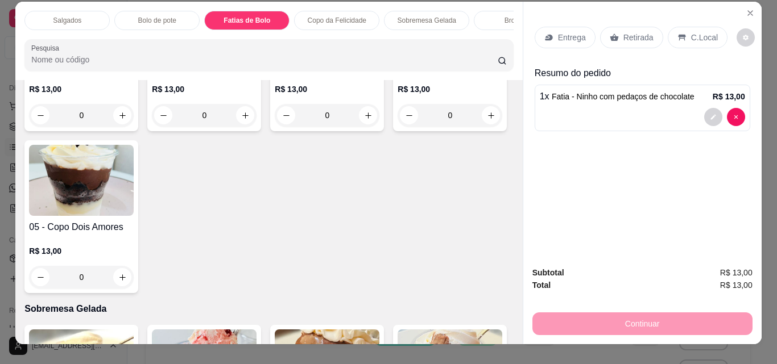
scroll to position [0, 0]
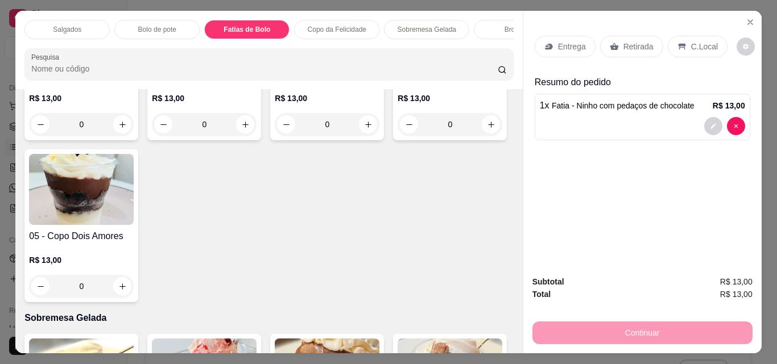
click at [629, 41] on p "Retirada" at bounding box center [638, 46] width 30 height 11
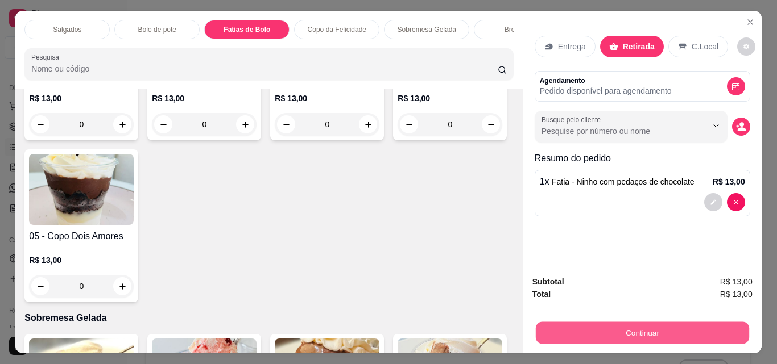
click at [647, 323] on button "Continuar" at bounding box center [641, 333] width 213 height 22
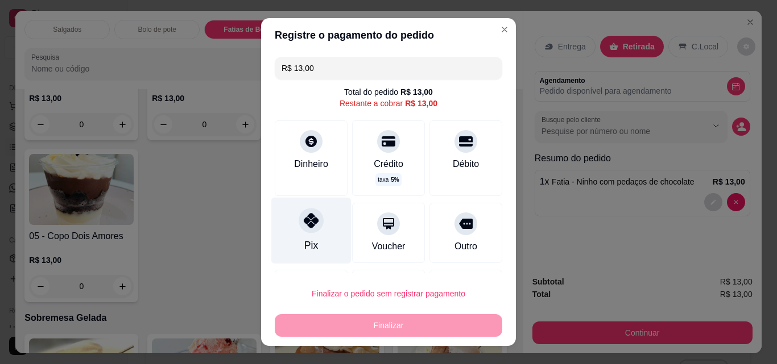
click at [307, 227] on icon at bounding box center [311, 220] width 15 height 15
type input "R$ 0,00"
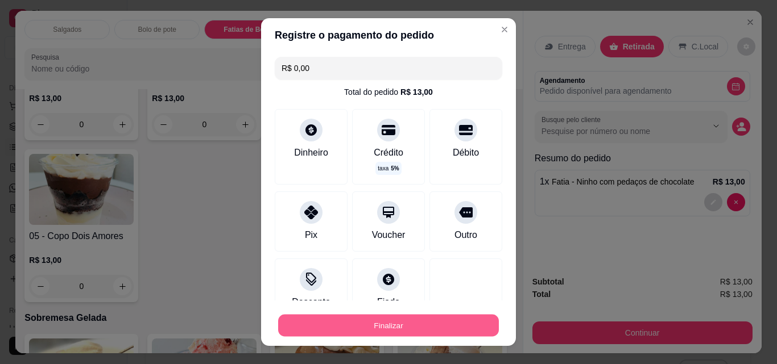
click at [345, 320] on button "Finalizar" at bounding box center [388, 326] width 221 height 22
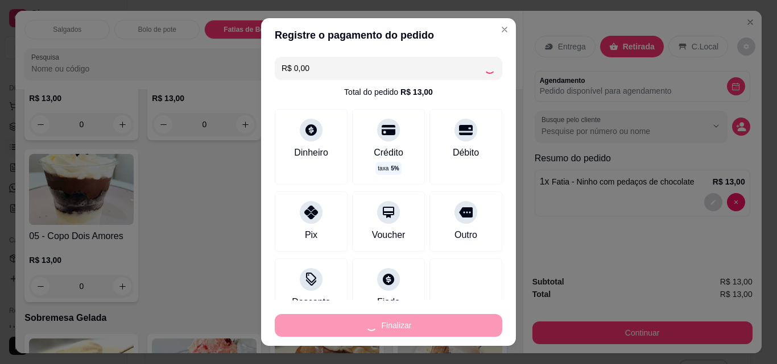
type input "0"
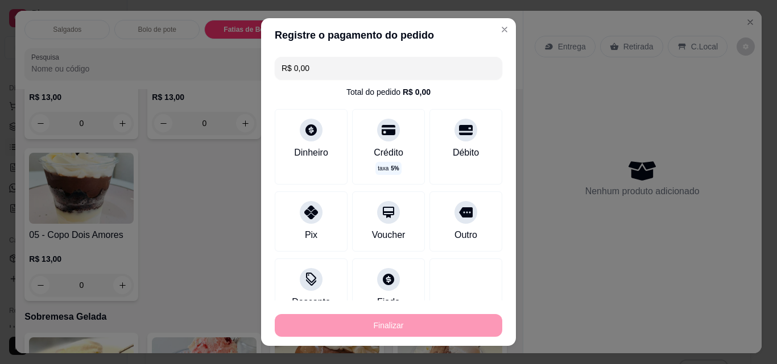
type input "-R$ 13,00"
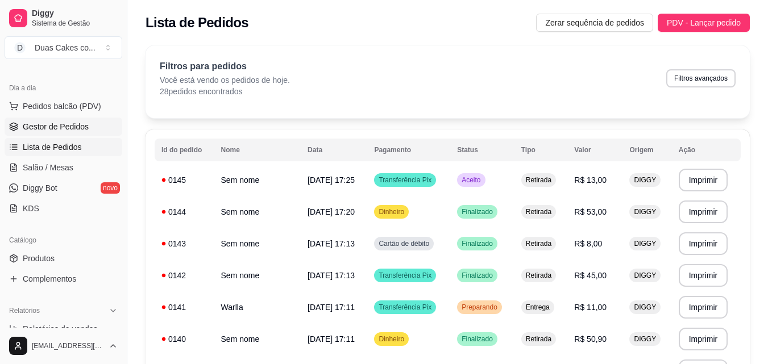
click at [75, 121] on span "Gestor de Pedidos" at bounding box center [56, 126] width 66 height 11
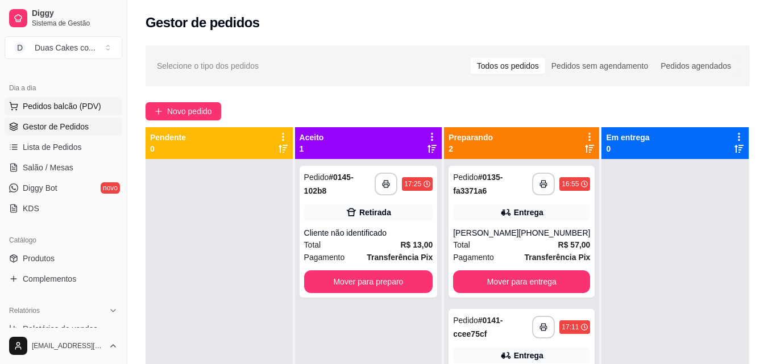
click at [54, 102] on span "Pedidos balcão (PDV)" at bounding box center [62, 106] width 78 height 11
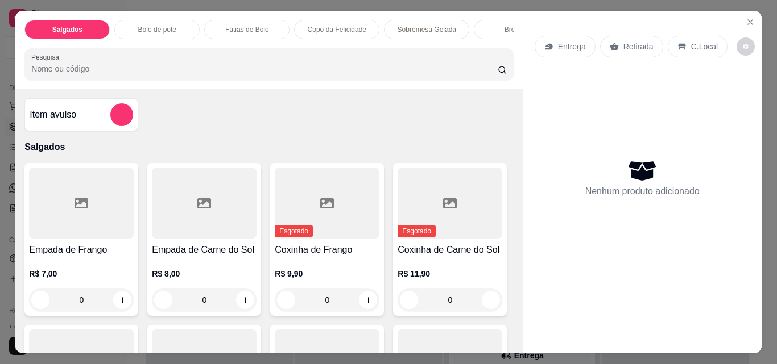
click at [255, 20] on div "Fatias de Bolo" at bounding box center [246, 29] width 85 height 19
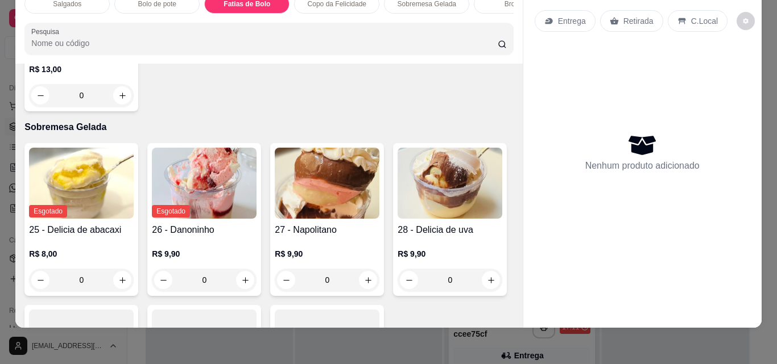
scroll to position [1527, 0]
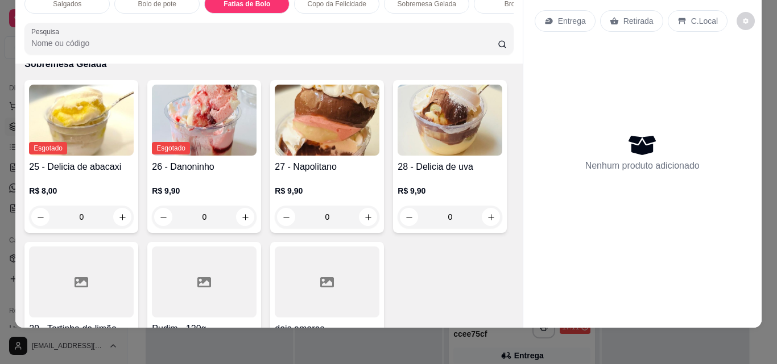
type input "1"
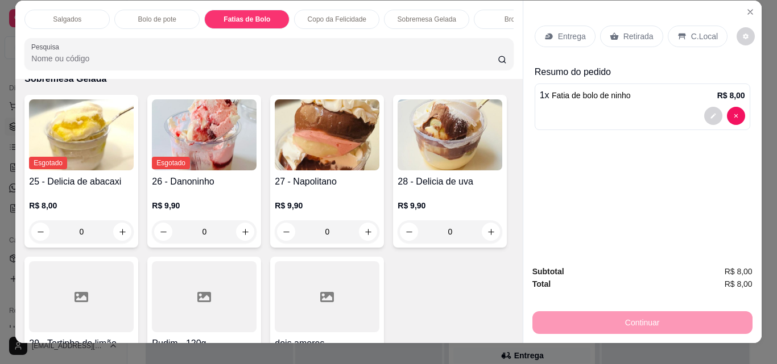
scroll to position [0, 0]
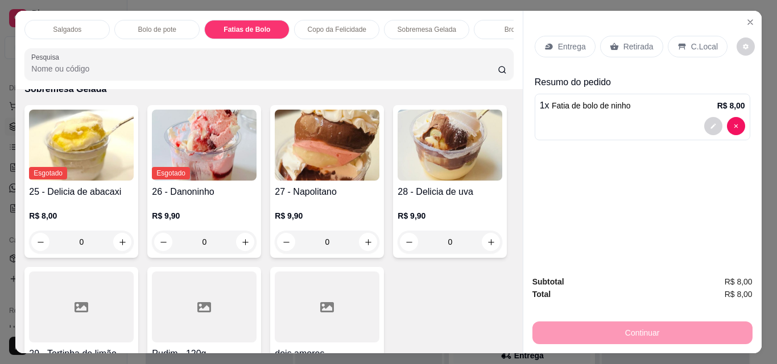
click at [625, 41] on p "Retirada" at bounding box center [638, 46] width 30 height 11
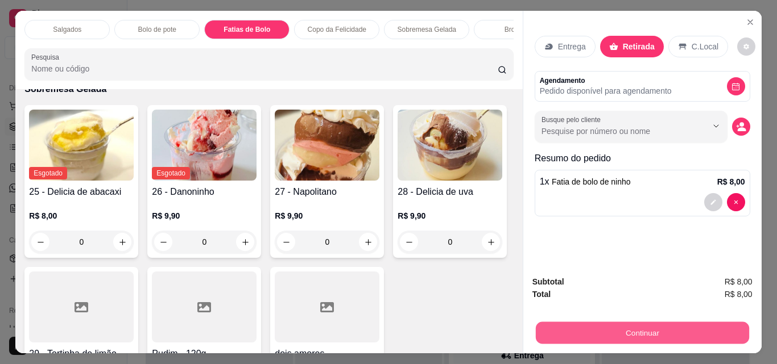
click at [671, 326] on button "Continuar" at bounding box center [641, 333] width 213 height 22
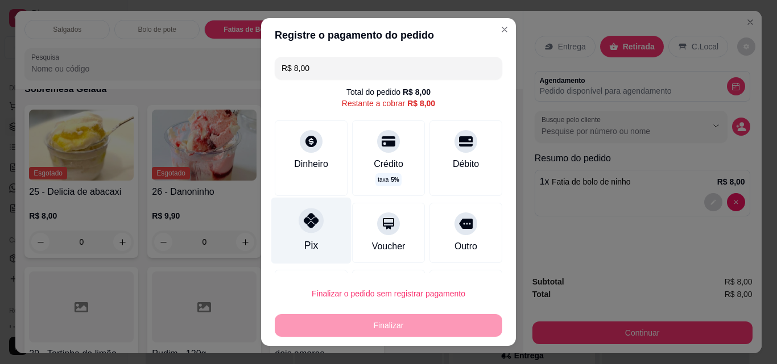
click at [304, 223] on icon at bounding box center [311, 220] width 15 height 15
type input "R$ 0,00"
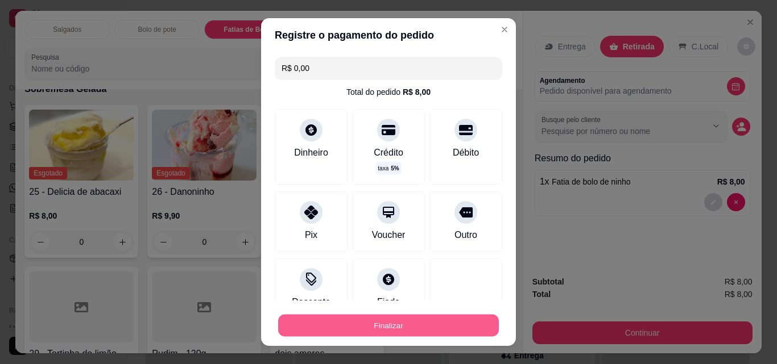
click at [368, 327] on button "Finalizar" at bounding box center [388, 326] width 221 height 22
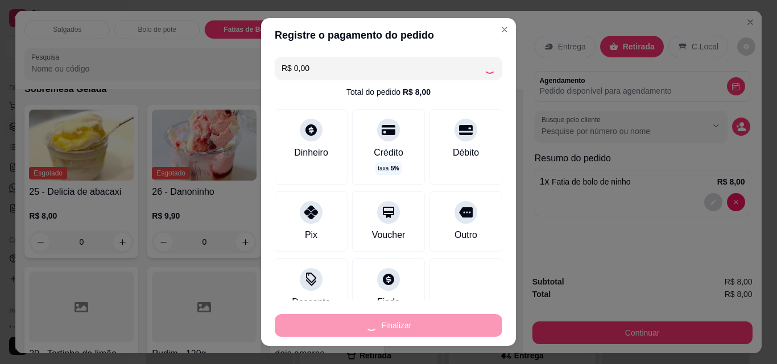
type input "0"
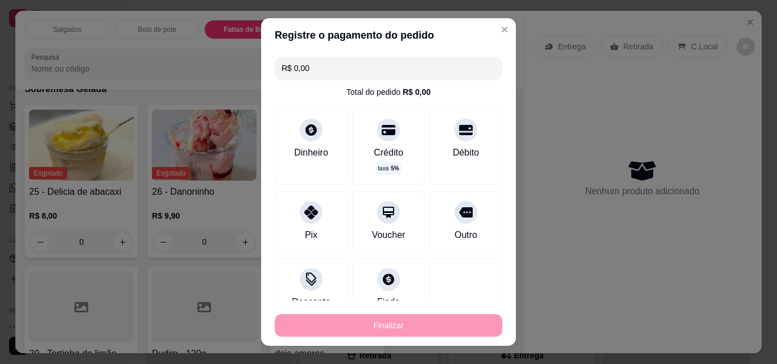
type input "-R$ 8,00"
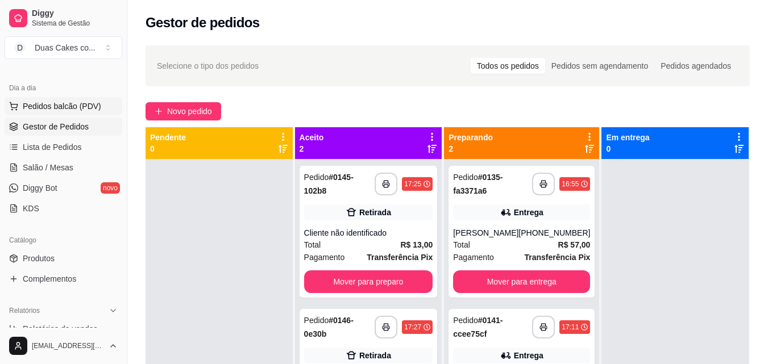
click at [59, 100] on button "Pedidos balcão (PDV)" at bounding box center [64, 106] width 118 height 18
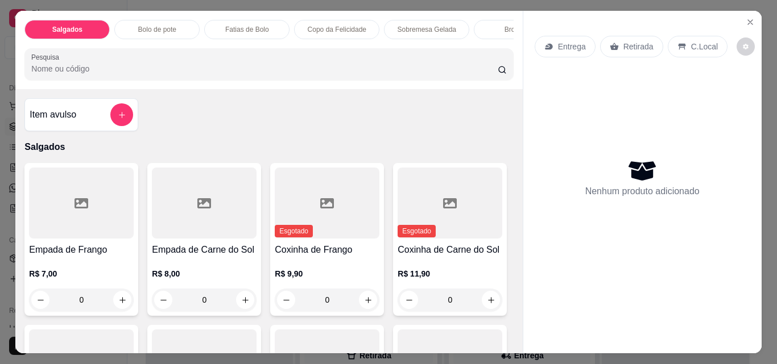
click at [157, 25] on p "Bolo de pote" at bounding box center [157, 29] width 38 height 9
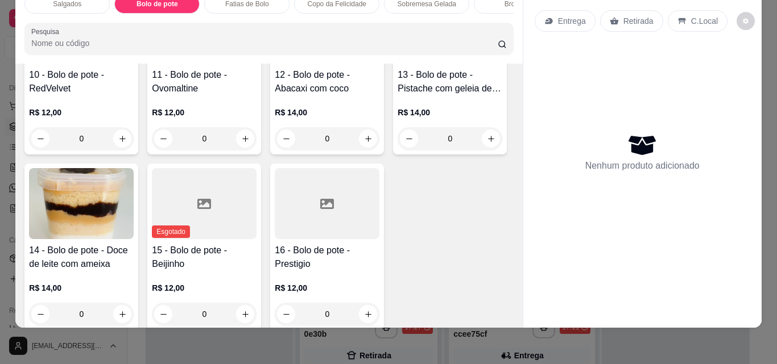
scroll to position [687, 0]
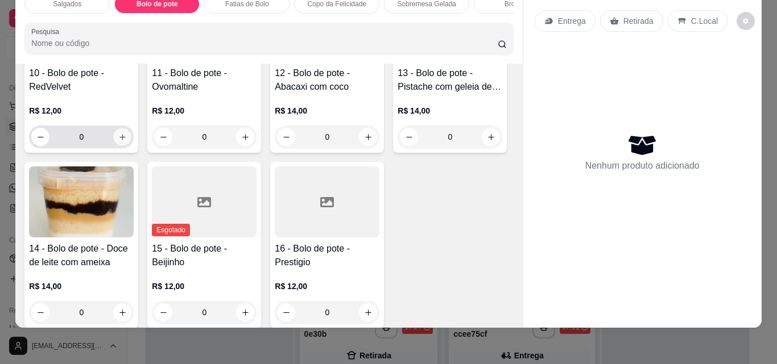
click at [127, 142] on icon "increase-product-quantity" at bounding box center [122, 137] width 9 height 9
type input "1"
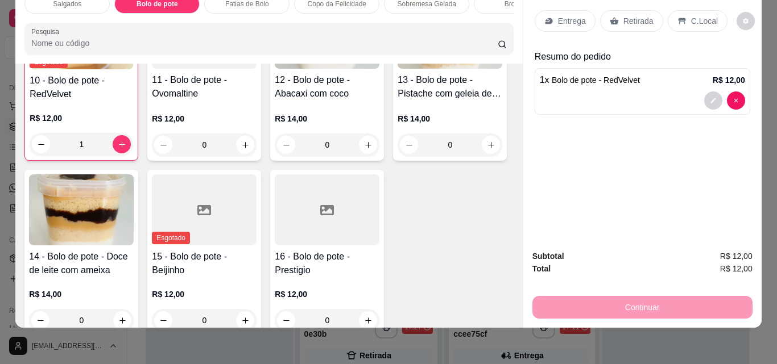
scroll to position [631, 0]
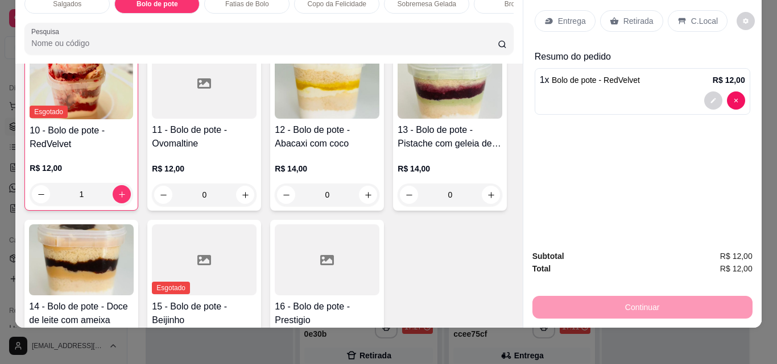
click at [118, 23] on icon "increase-product-quantity" at bounding box center [122, 18] width 9 height 9
type input "1"
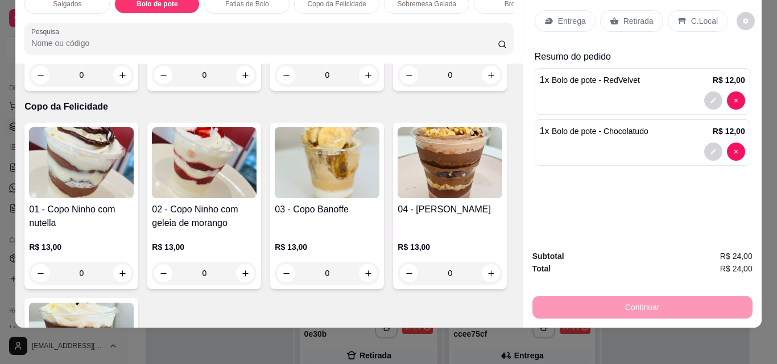
scroll to position [1143, 0]
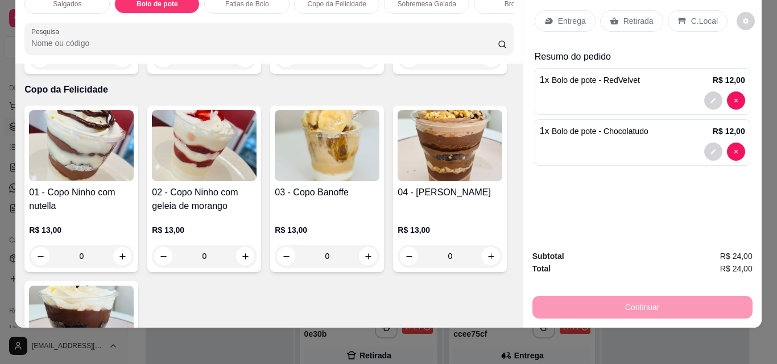
type input "1"
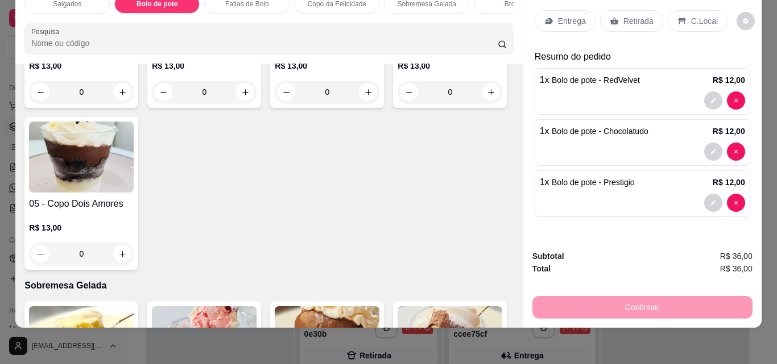
scroll to position [1313, 0]
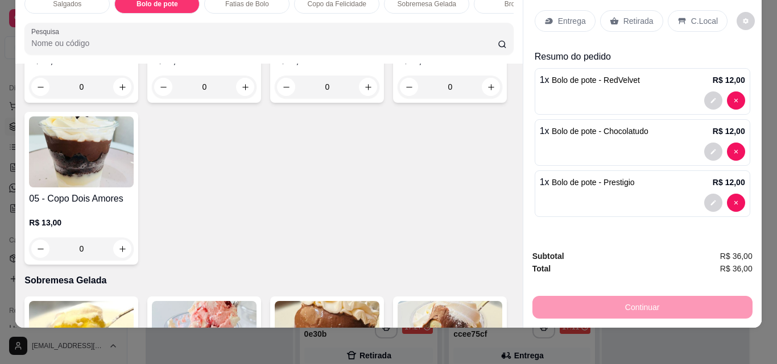
type input "1"
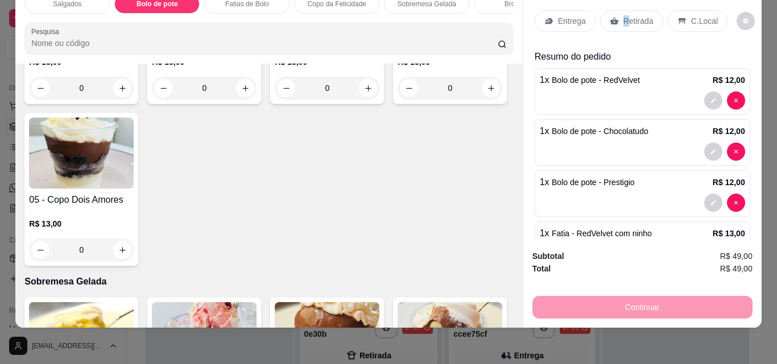
click at [620, 10] on div "Retirada" at bounding box center [631, 21] width 63 height 22
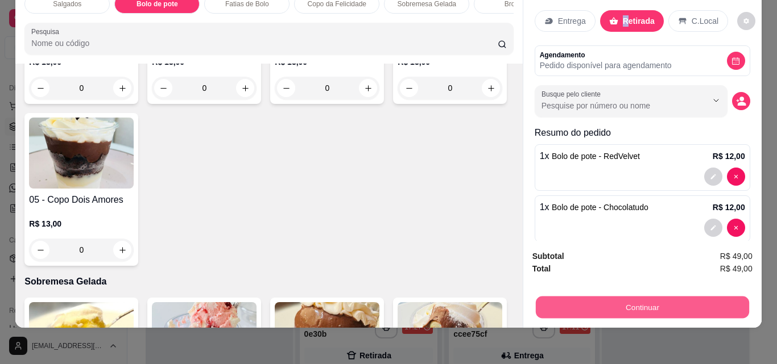
click at [668, 296] on button "Continuar" at bounding box center [641, 307] width 213 height 22
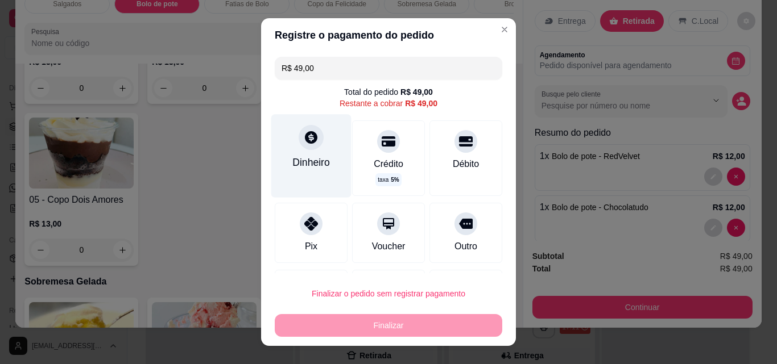
click at [304, 145] on icon at bounding box center [311, 137] width 15 height 15
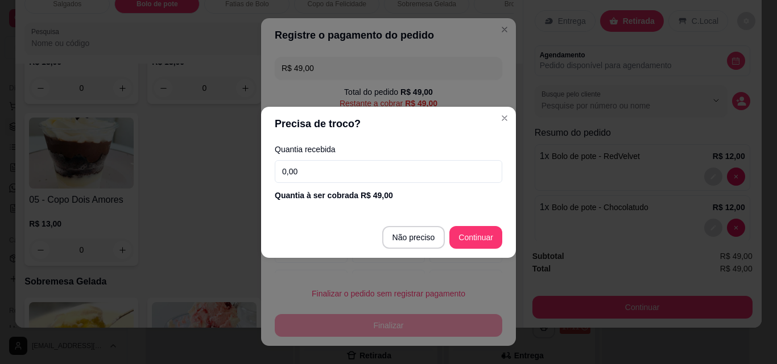
click at [331, 167] on input "0,00" at bounding box center [388, 171] width 227 height 23
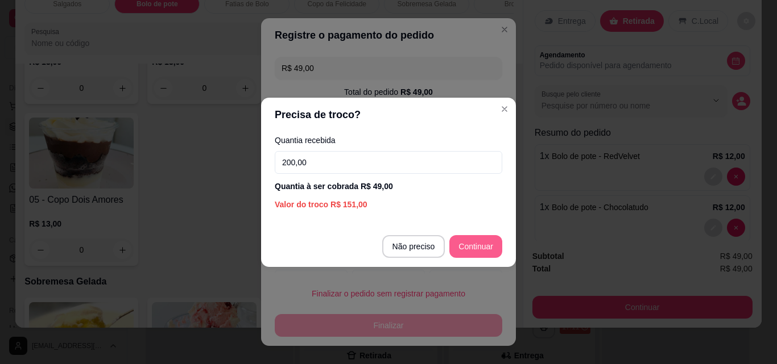
type input "200,00"
type input "R$ 0,00"
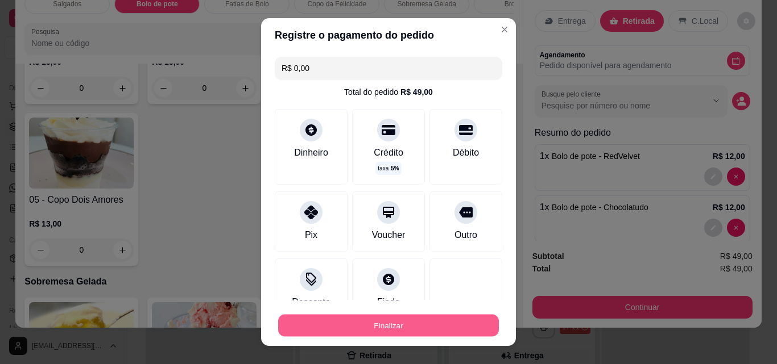
click at [379, 324] on button "Finalizar" at bounding box center [388, 326] width 221 height 22
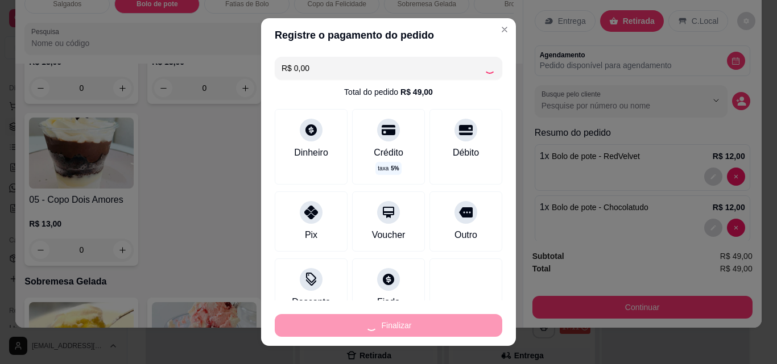
type input "0"
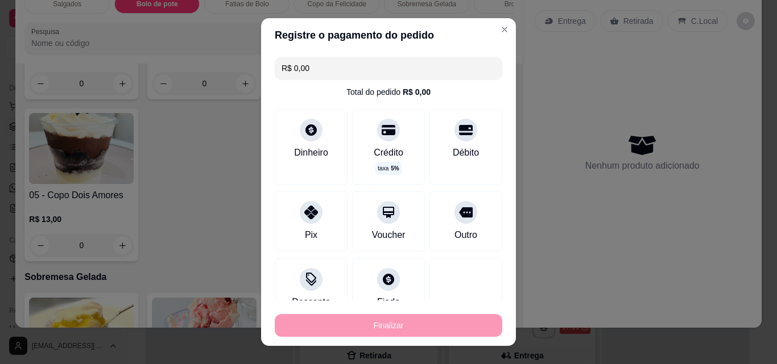
type input "-R$ 49,00"
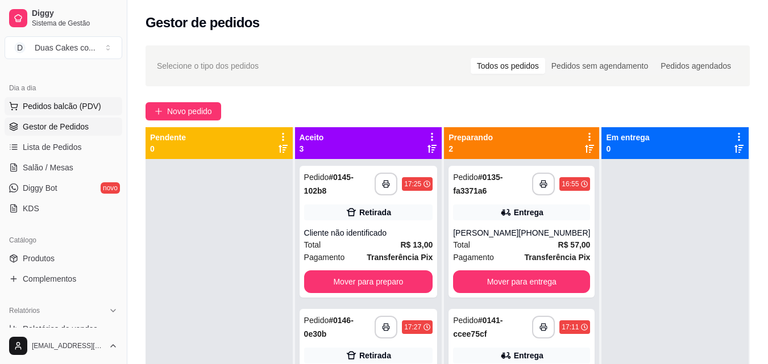
click at [72, 101] on span "Pedidos balcão (PDV)" at bounding box center [62, 106] width 78 height 11
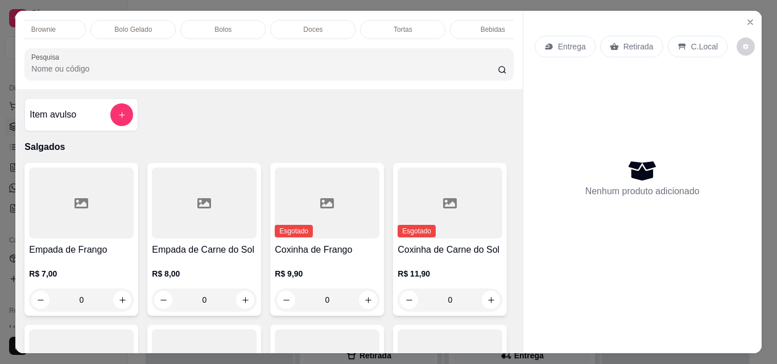
scroll to position [0, 495]
click at [376, 25] on p "Tortas" at bounding box center [380, 29] width 19 height 9
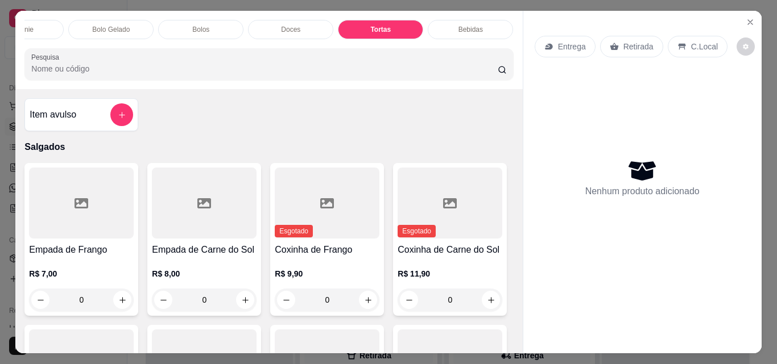
scroll to position [30, 0]
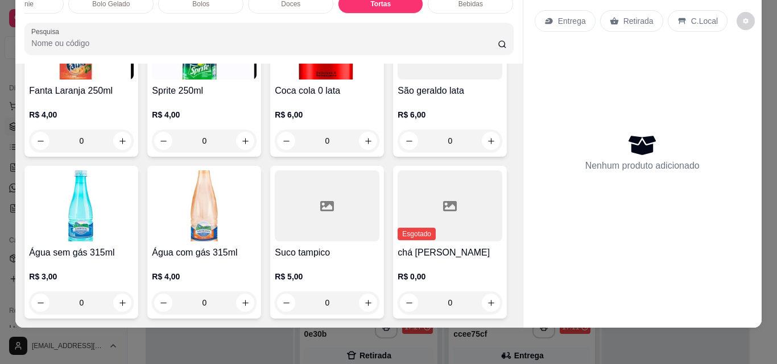
type input "1"
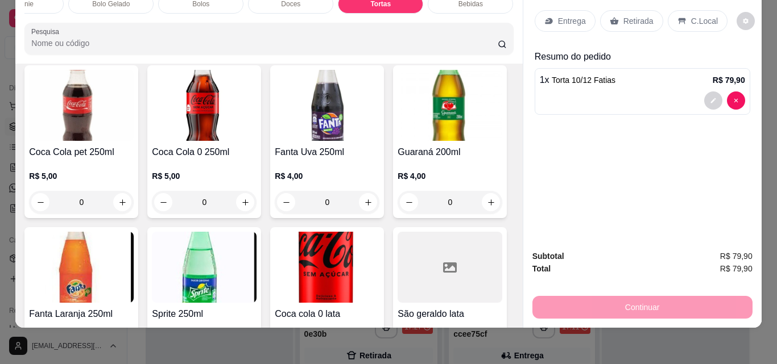
scroll to position [0, 0]
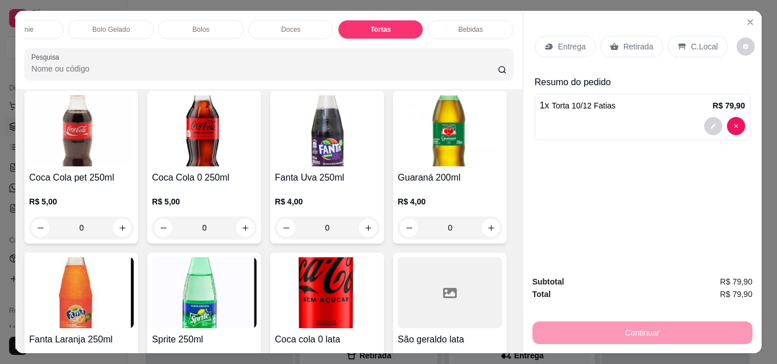
click at [285, 25] on p "Doces" at bounding box center [290, 29] width 19 height 9
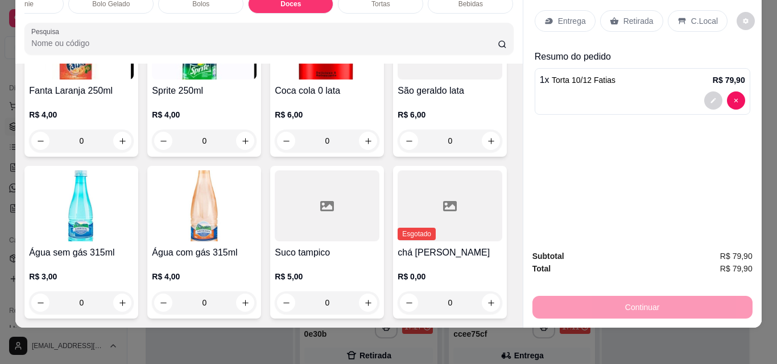
scroll to position [3273, 0]
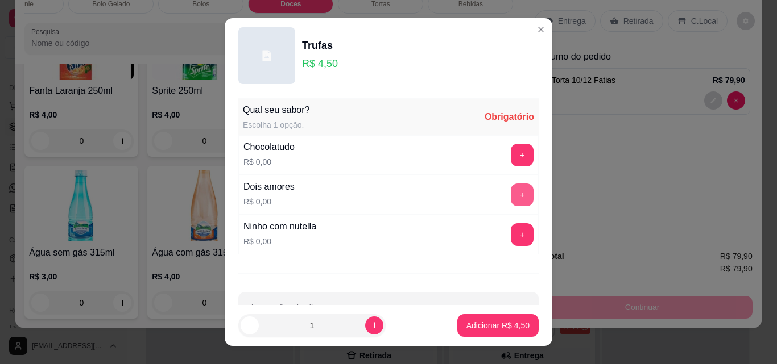
click at [511, 196] on button "+" at bounding box center [522, 195] width 23 height 23
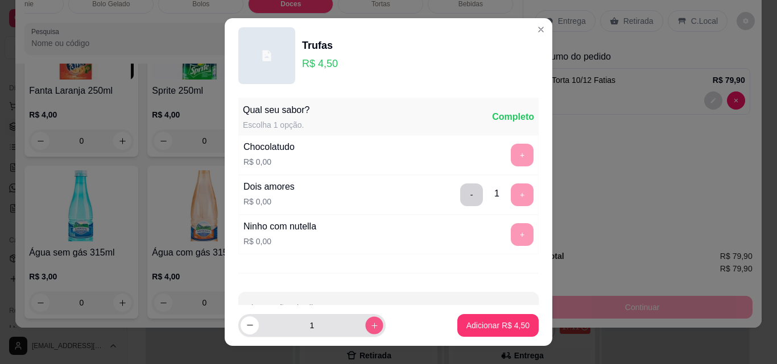
click at [371, 324] on icon "increase-product-quantity" at bounding box center [374, 326] width 6 height 6
type input "2"
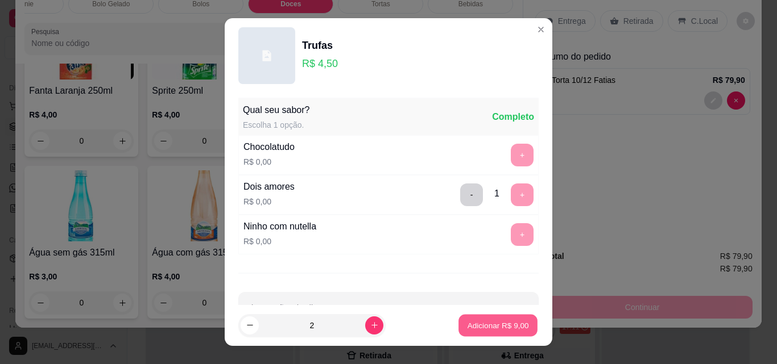
click at [480, 327] on p "Adicionar R$ 9,00" at bounding box center [497, 325] width 61 height 11
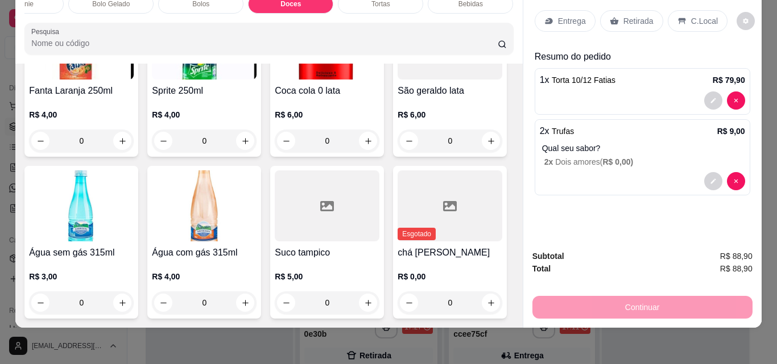
scroll to position [0, 0]
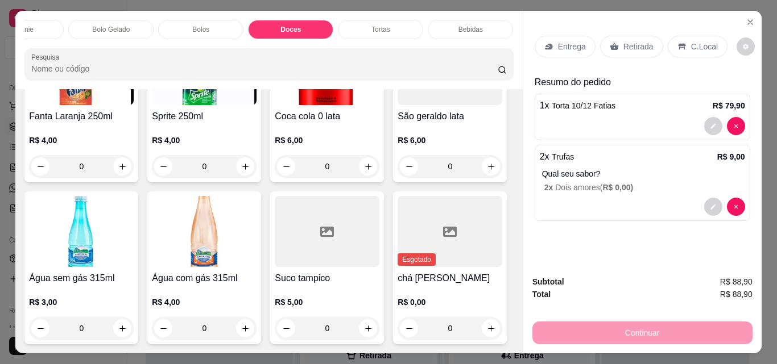
click at [623, 41] on p "Retirada" at bounding box center [638, 46] width 30 height 11
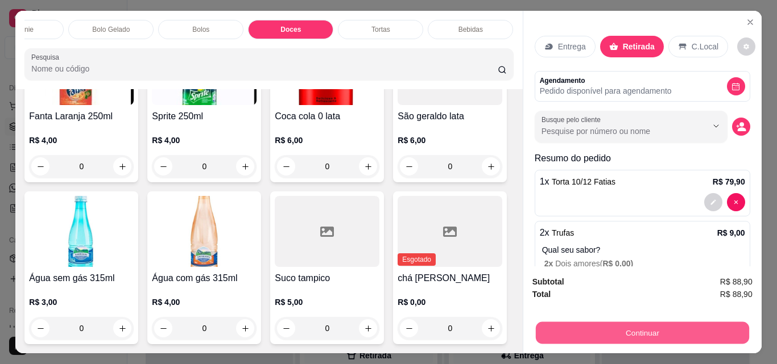
click at [661, 324] on button "Continuar" at bounding box center [641, 333] width 213 height 22
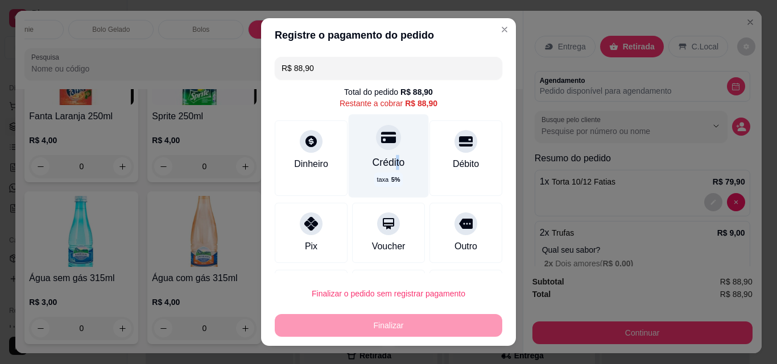
click at [388, 160] on div "Crédito" at bounding box center [388, 162] width 32 height 15
type input "R$ 0,00"
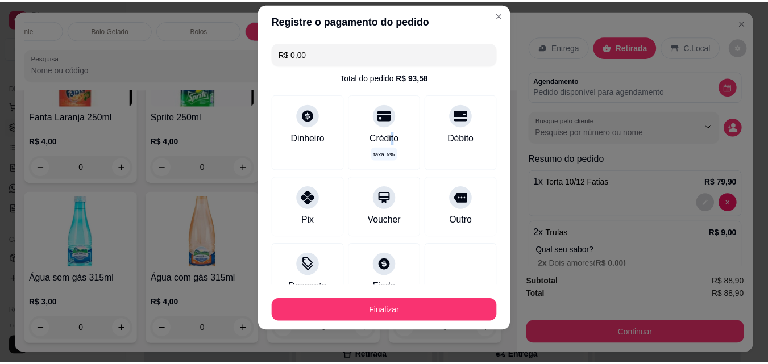
scroll to position [18, 0]
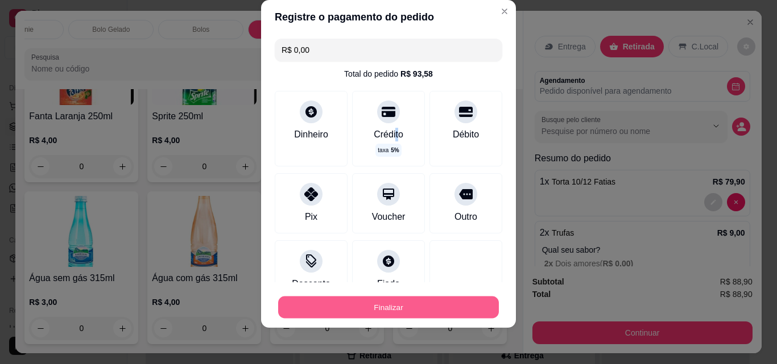
click at [378, 302] on button "Finalizar" at bounding box center [388, 308] width 221 height 22
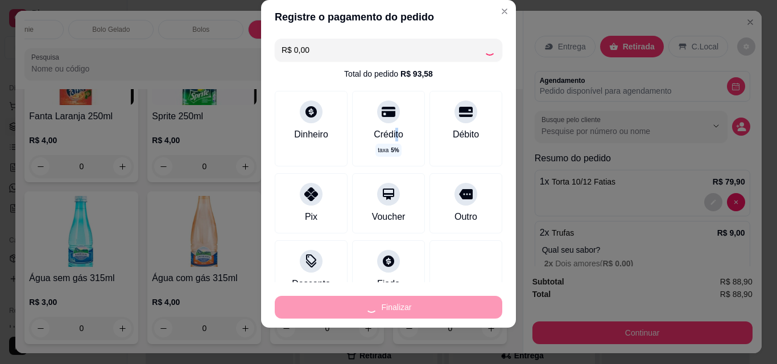
type input "0"
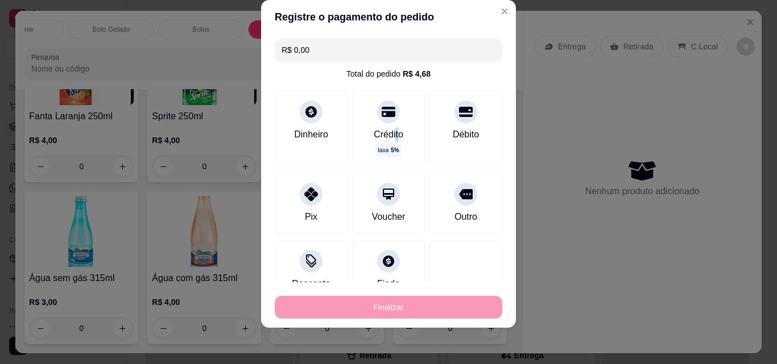
type input "-R$ 88,90"
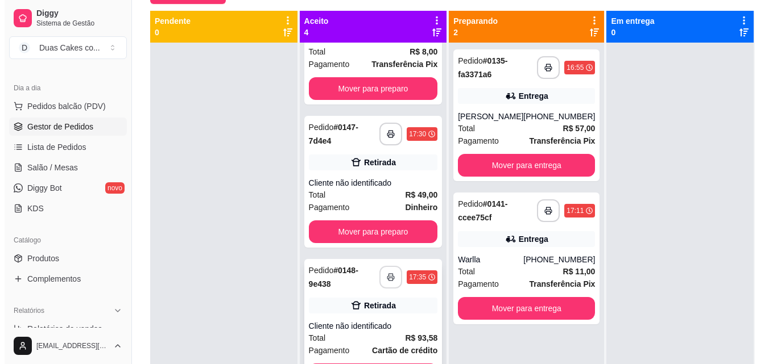
scroll to position [32, 0]
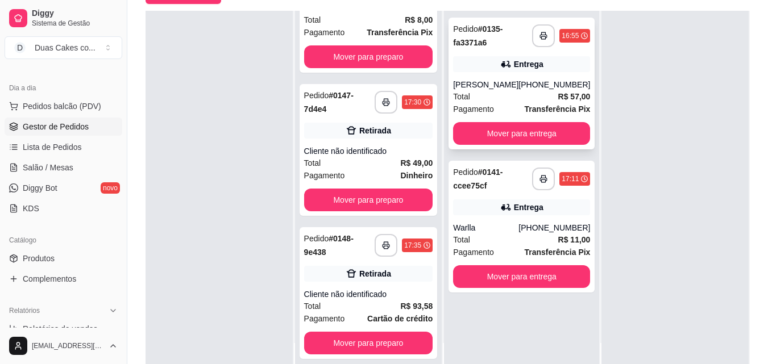
click at [519, 73] on div "**********" at bounding box center [522, 84] width 146 height 132
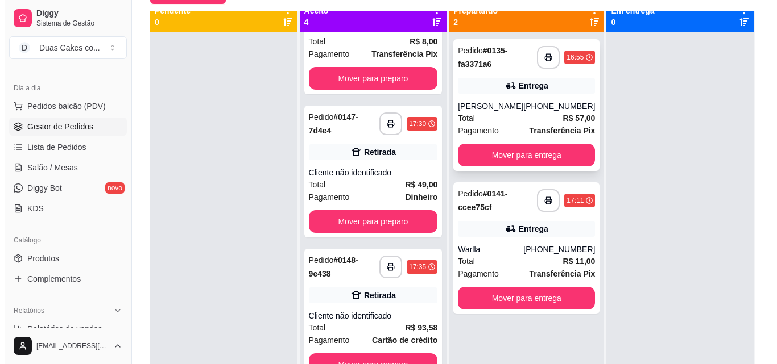
scroll to position [0, 0]
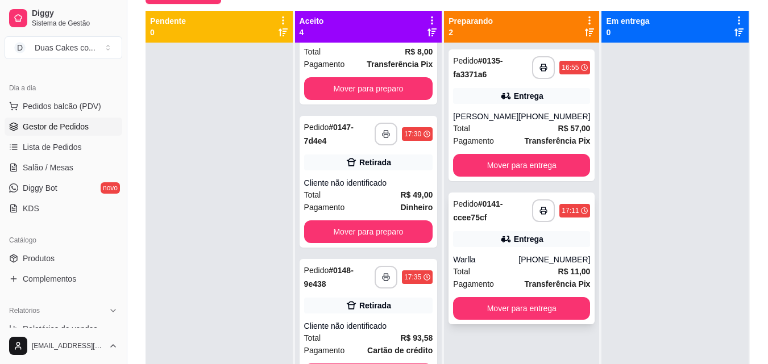
click at [565, 244] on div "Entrega" at bounding box center [521, 239] width 137 height 16
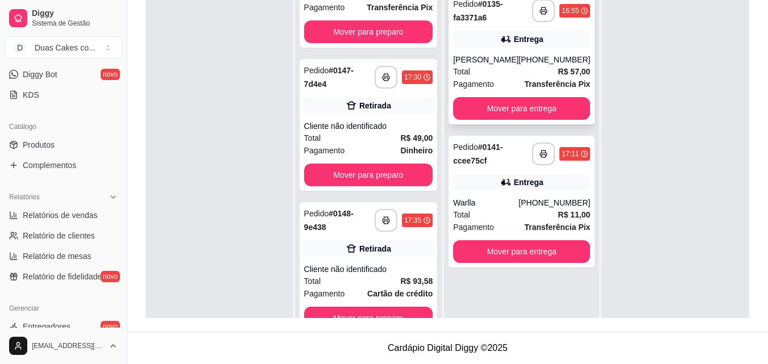
click at [554, 58] on div "(85) 99966-0181" at bounding box center [555, 59] width 72 height 11
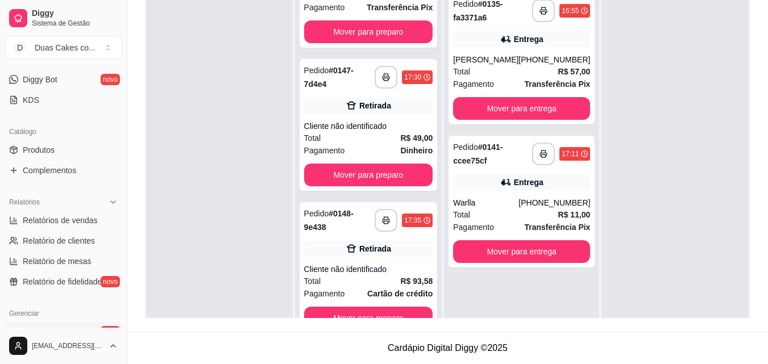
scroll to position [171, 0]
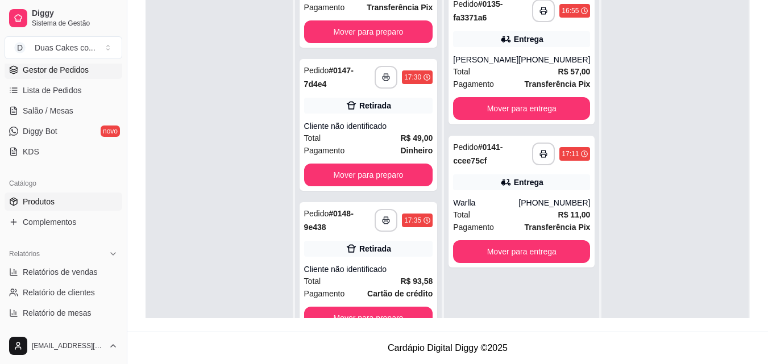
click at [50, 197] on span "Produtos" at bounding box center [39, 201] width 32 height 11
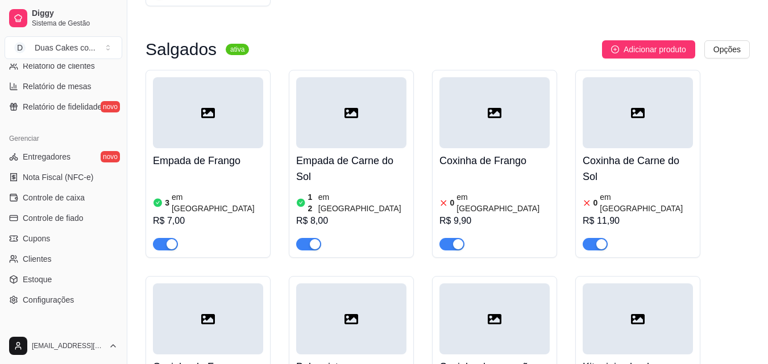
scroll to position [398, 0]
click at [54, 196] on span "Controle de caixa" at bounding box center [54, 197] width 62 height 11
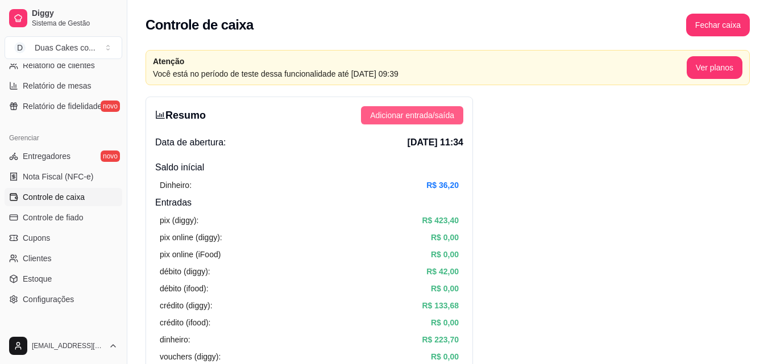
click at [443, 113] on span "Adicionar entrada/saída" at bounding box center [412, 115] width 84 height 13
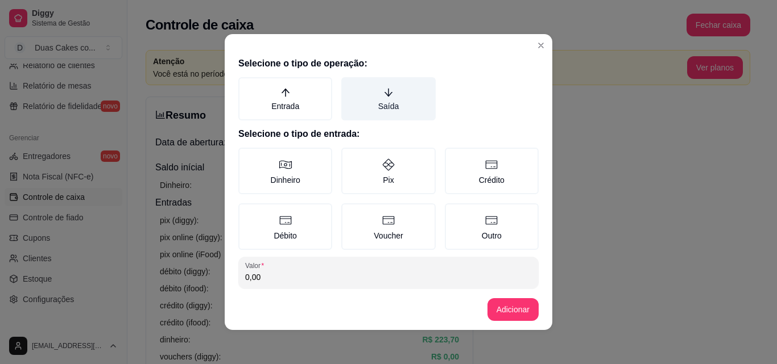
click at [378, 102] on label "Saída" at bounding box center [388, 98] width 94 height 43
click at [350, 86] on button "Saída" at bounding box center [345, 81] width 9 height 9
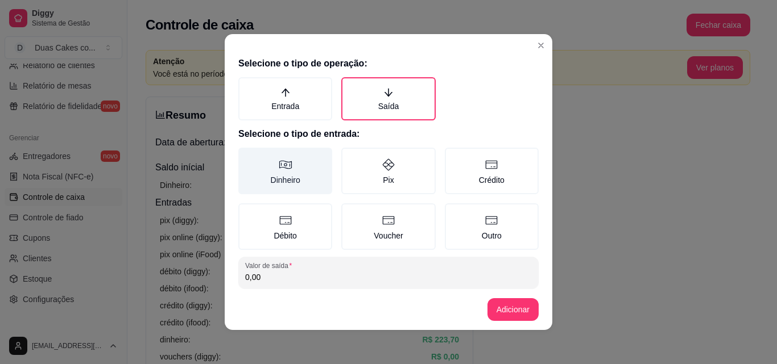
click at [281, 161] on icon at bounding box center [286, 165] width 14 height 14
click at [247, 156] on button "Dinheiro" at bounding box center [242, 151] width 9 height 9
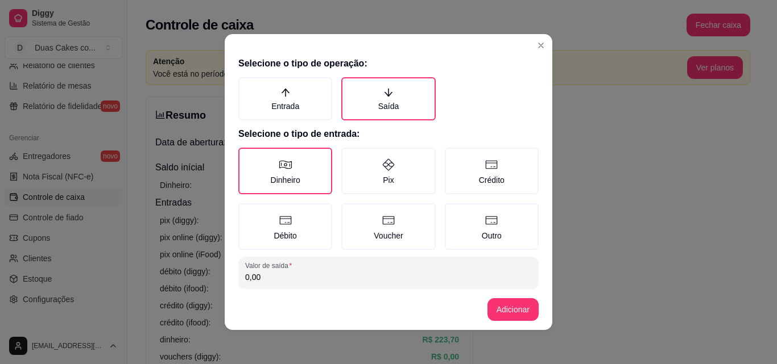
click at [264, 274] on input "0,00" at bounding box center [388, 277] width 287 height 11
type input "22,00"
click at [497, 318] on button "Adicionar" at bounding box center [513, 310] width 50 height 22
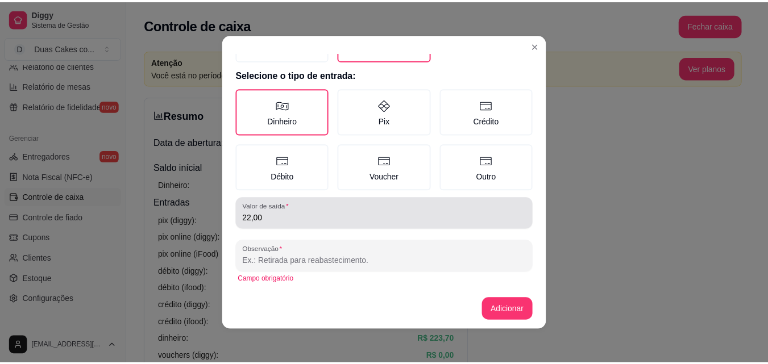
scroll to position [61, 0]
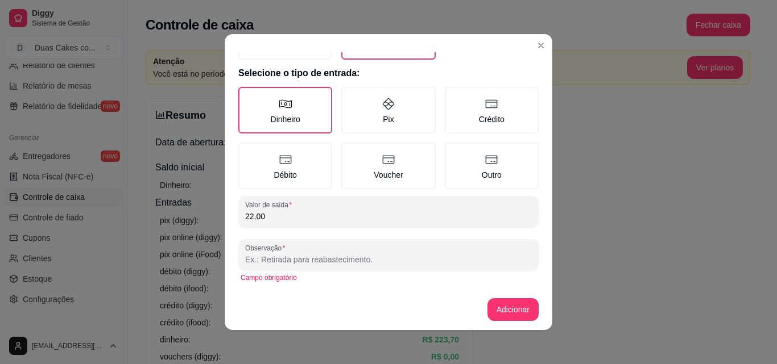
click at [364, 258] on input "Observação" at bounding box center [388, 259] width 287 height 11
type input "[PERSON_NAME]"
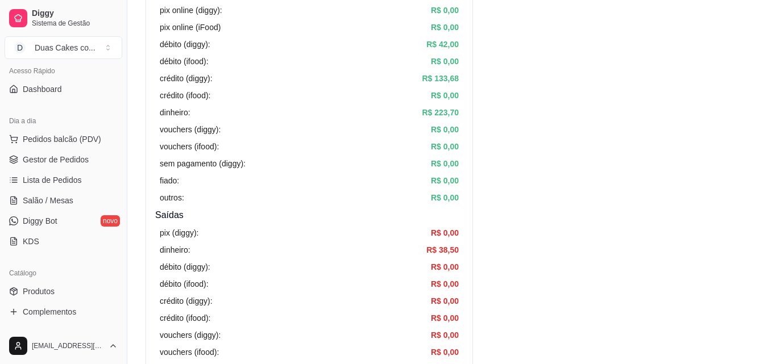
scroll to position [57, 0]
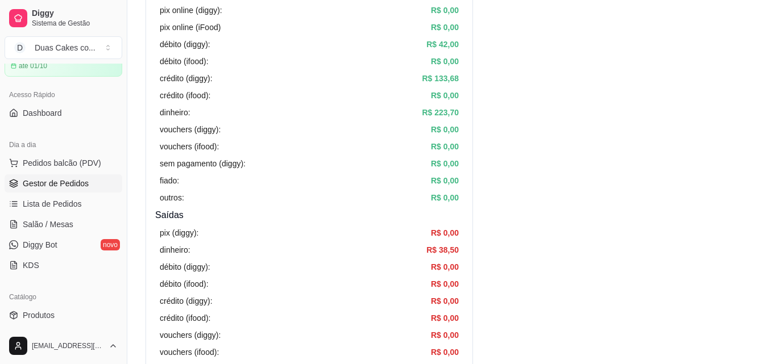
click at [61, 182] on span "Gestor de Pedidos" at bounding box center [56, 183] width 66 height 11
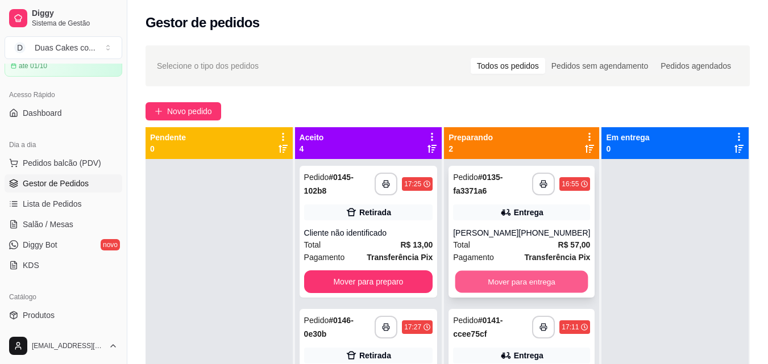
click at [548, 284] on button "Mover para entrega" at bounding box center [521, 282] width 133 height 22
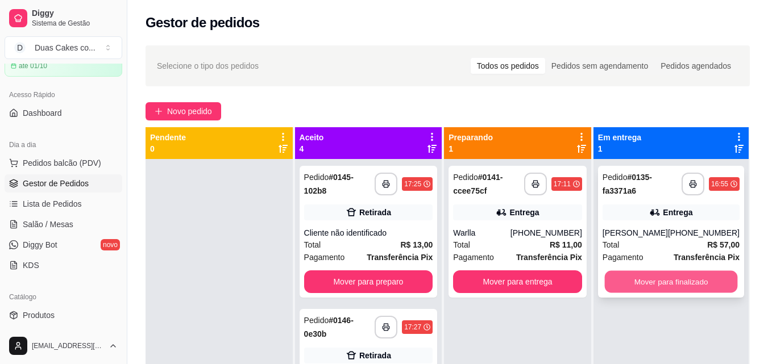
click at [680, 276] on button "Mover para finalizado" at bounding box center [670, 282] width 133 height 22
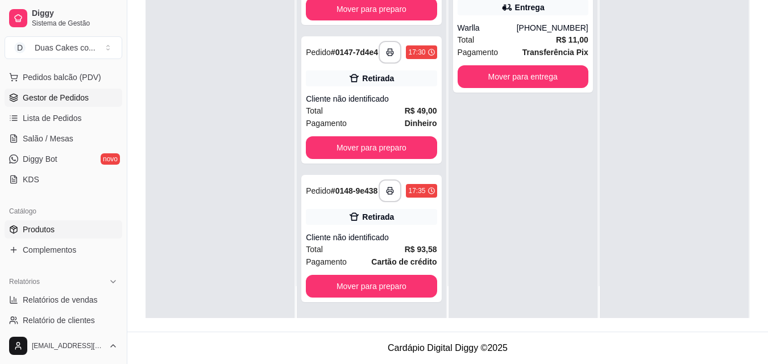
scroll to position [171, 0]
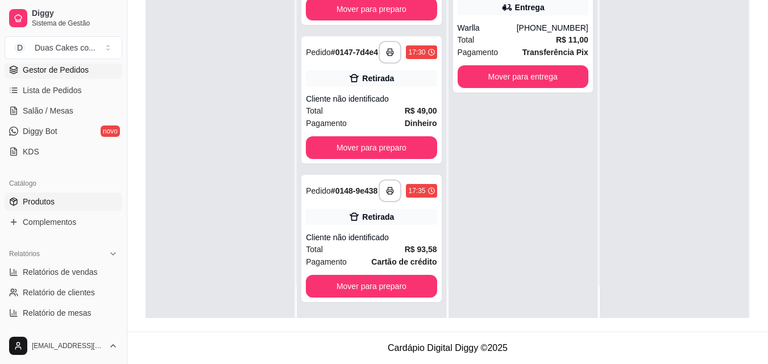
click at [43, 197] on span "Produtos" at bounding box center [39, 201] width 32 height 11
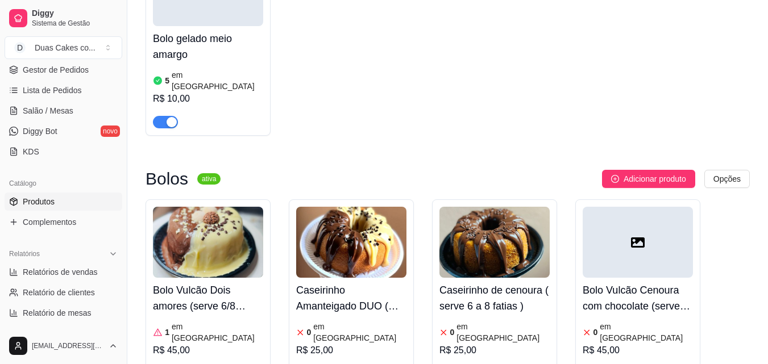
scroll to position [3468, 0]
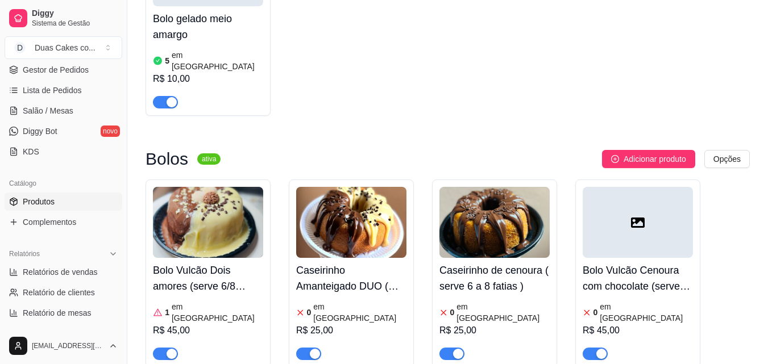
click at [359, 263] on h4 "Caseirinho Amanteigado DUO ( serve 6 a 8 fatias )" at bounding box center [351, 279] width 110 height 32
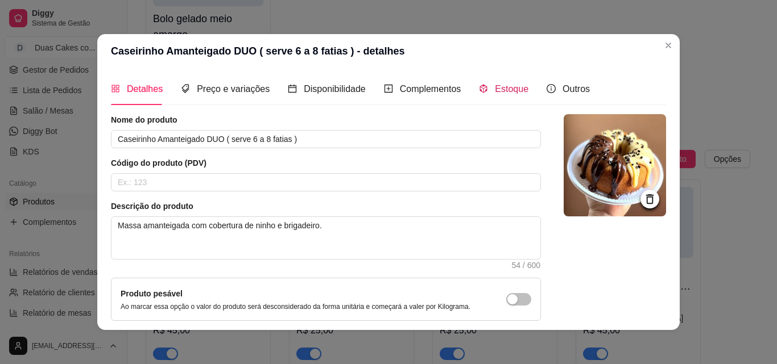
click at [495, 84] on span "Estoque" at bounding box center [512, 89] width 34 height 10
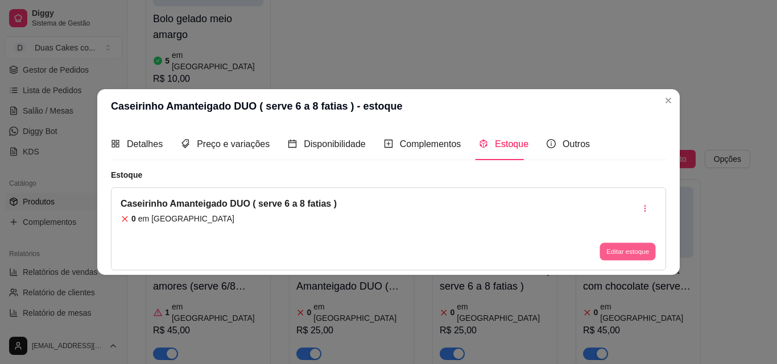
click at [618, 248] on button "Editar estoque" at bounding box center [627, 252] width 56 height 18
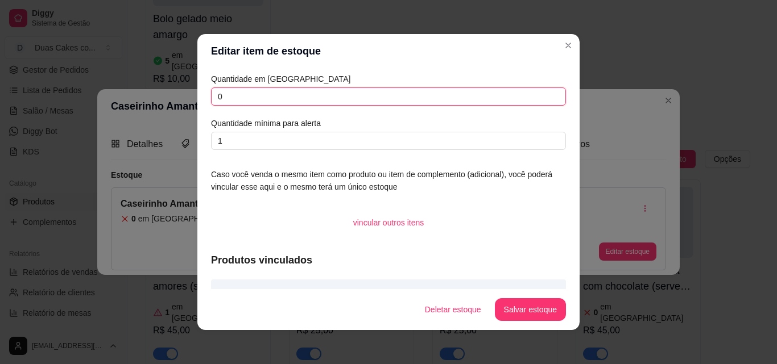
click at [221, 97] on input "0" at bounding box center [388, 97] width 355 height 18
type input "1"
click at [530, 313] on button "Salvar estoque" at bounding box center [529, 310] width 69 height 22
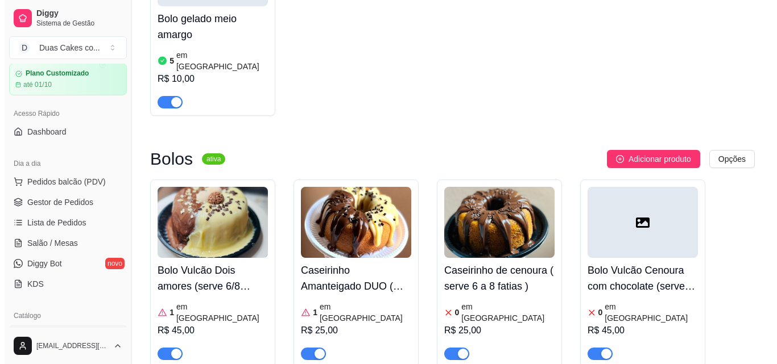
scroll to position [0, 0]
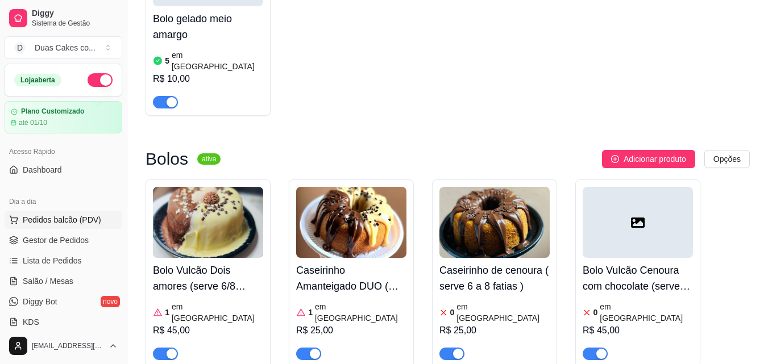
click at [46, 219] on span "Pedidos balcão (PDV)" at bounding box center [62, 219] width 78 height 11
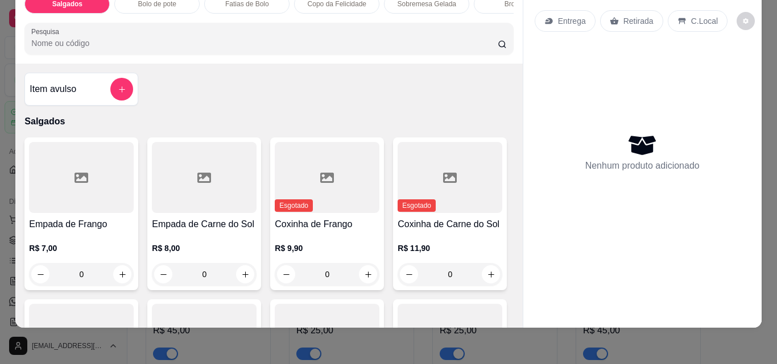
scroll to position [57, 0]
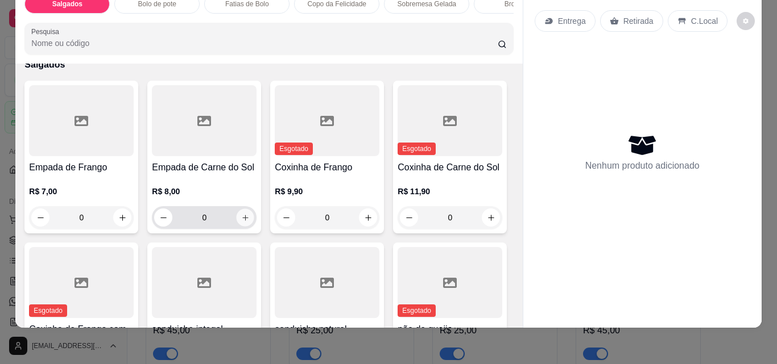
click at [245, 219] on icon "increase-product-quantity" at bounding box center [245, 218] width 9 height 9
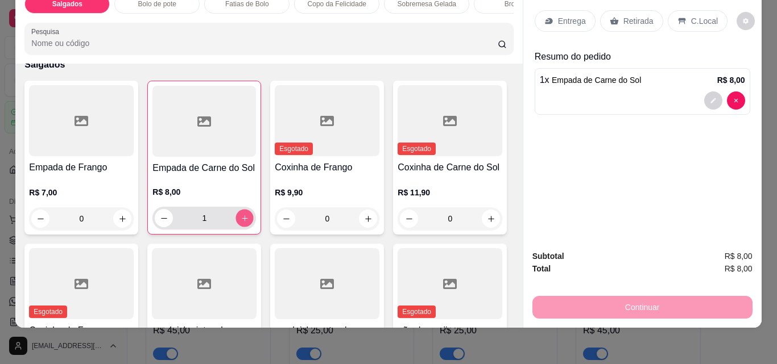
click at [242, 217] on icon "increase-product-quantity" at bounding box center [245, 218] width 6 height 6
type input "2"
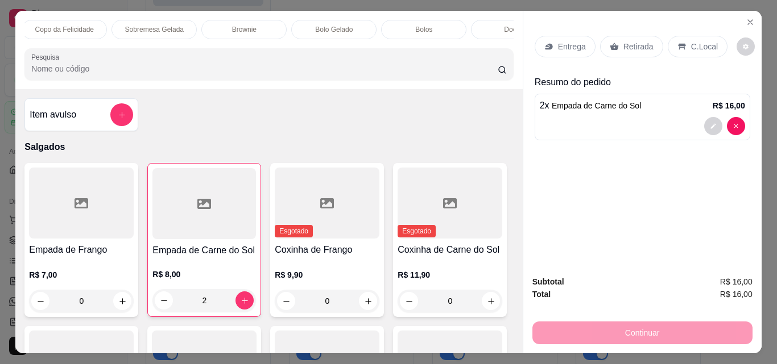
scroll to position [0, 273]
click at [426, 20] on div "Bolos" at bounding box center [422, 29] width 85 height 19
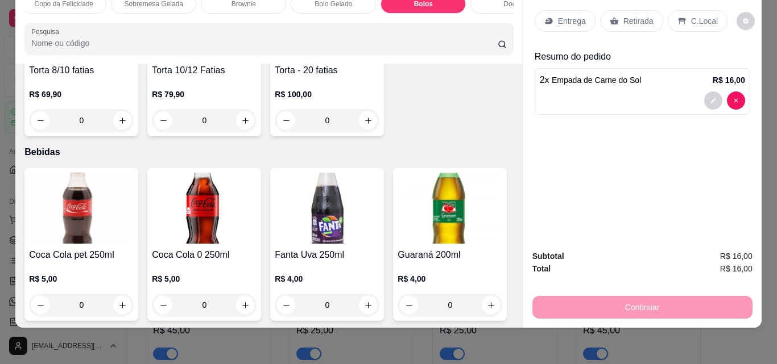
type input "1"
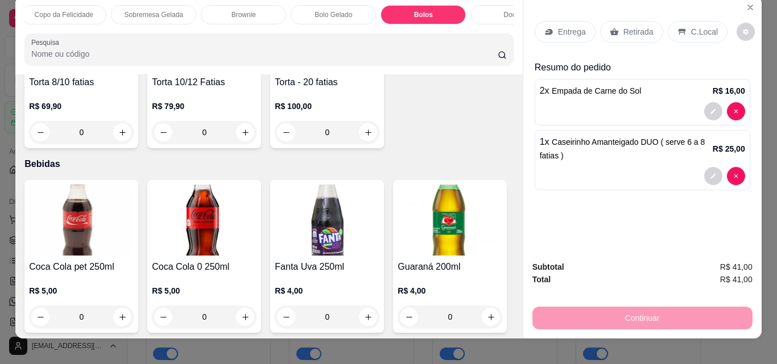
scroll to position [0, 0]
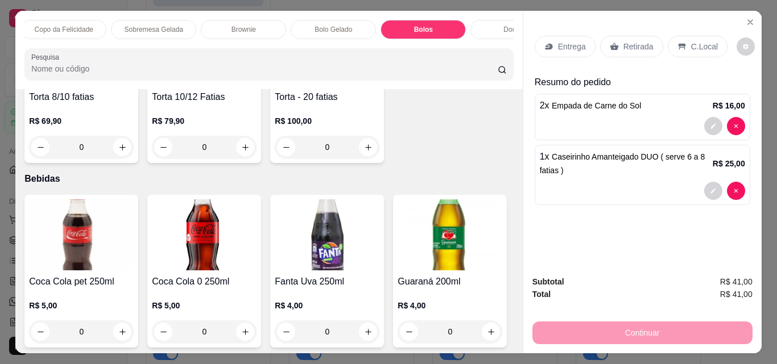
click at [640, 41] on p "Retirada" at bounding box center [638, 46] width 30 height 11
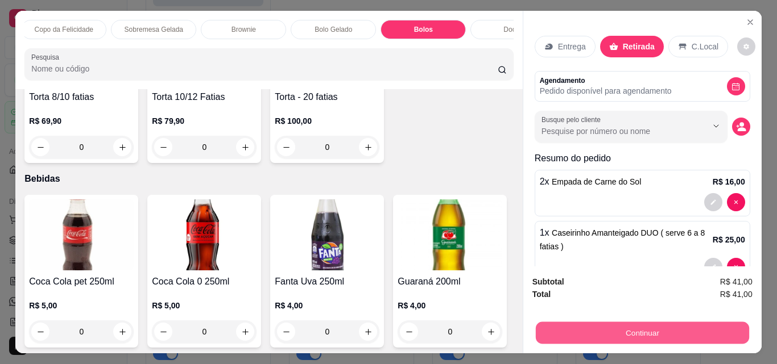
click at [661, 329] on button "Continuar" at bounding box center [641, 333] width 213 height 22
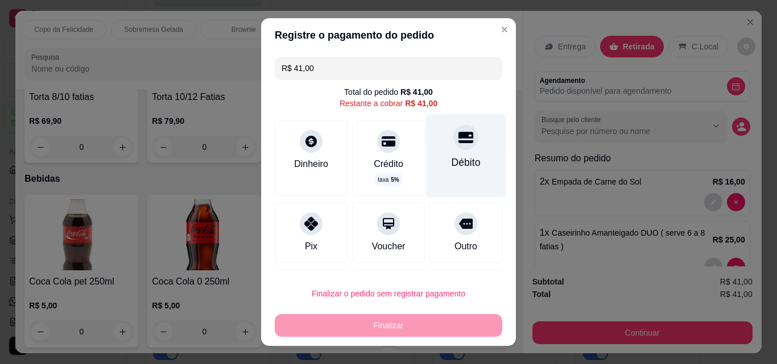
click at [449, 151] on div "Débito" at bounding box center [466, 155] width 80 height 83
type input "R$ 0,00"
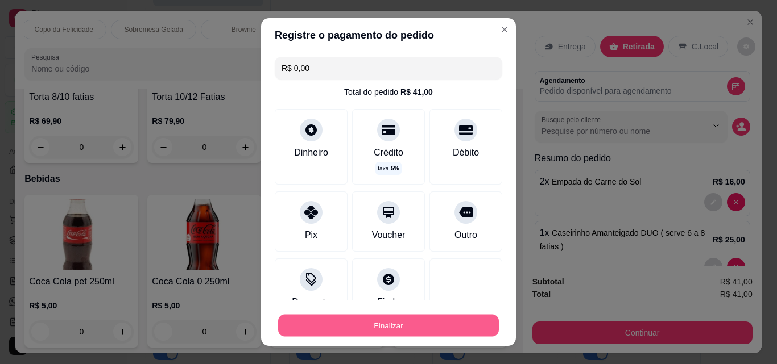
click at [380, 322] on button "Finalizar" at bounding box center [388, 326] width 221 height 22
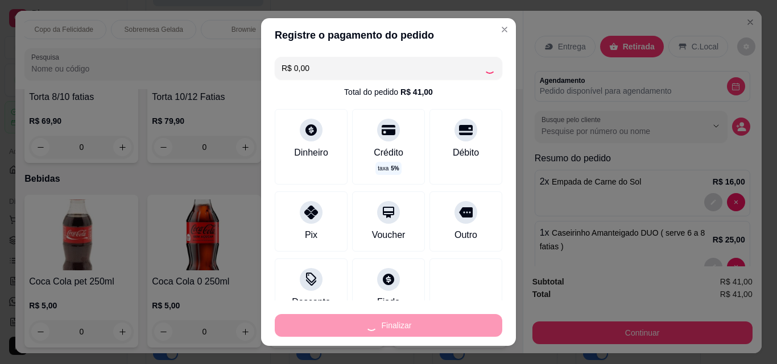
type input "0"
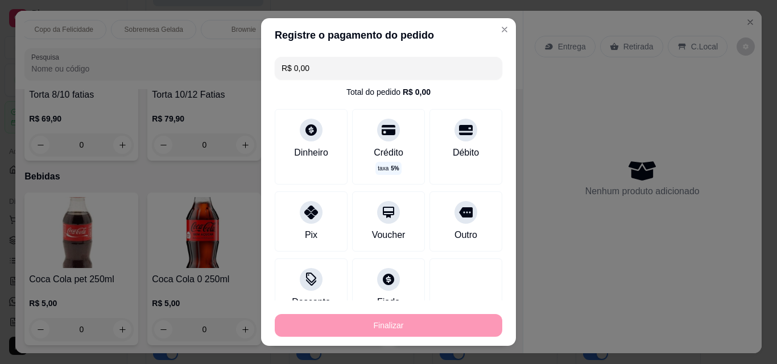
type input "-R$ 41,00"
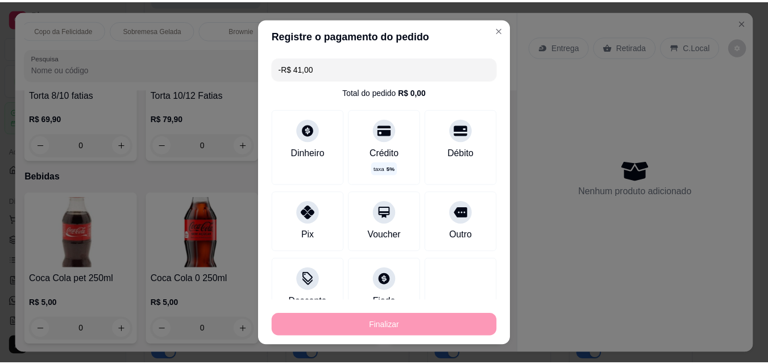
scroll to position [2899, 0]
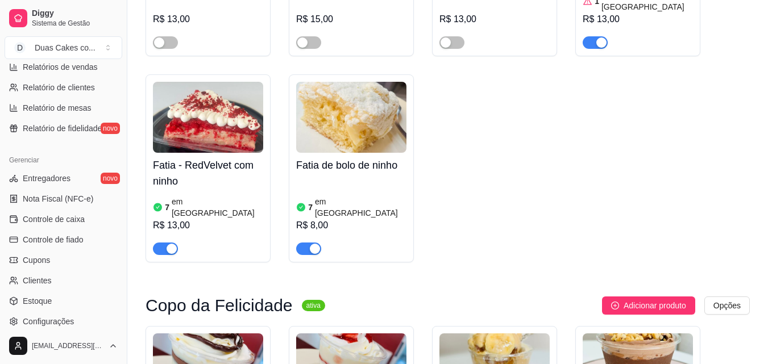
scroll to position [398, 0]
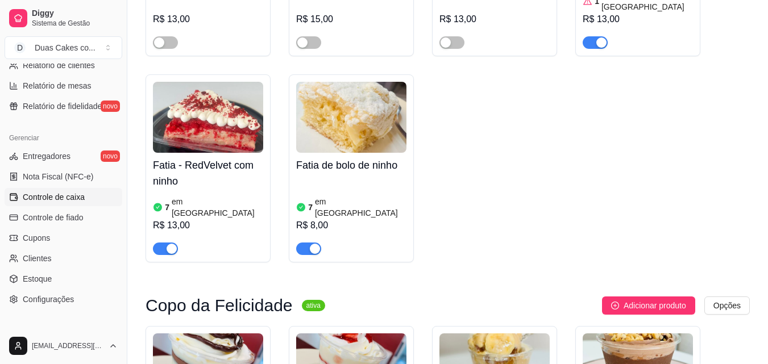
click at [63, 192] on span "Controle de caixa" at bounding box center [54, 197] width 62 height 11
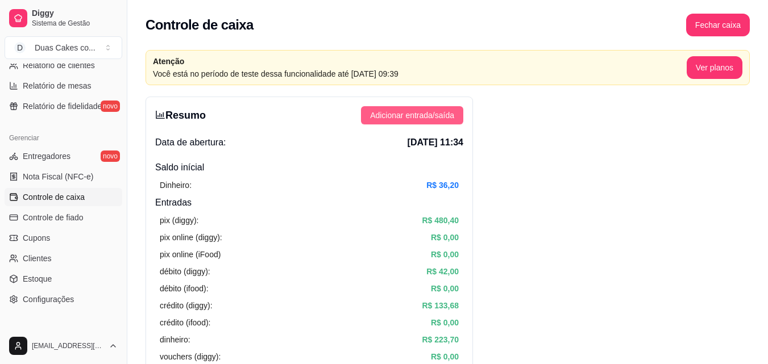
click at [439, 114] on span "Adicionar entrada/saída" at bounding box center [412, 115] width 84 height 13
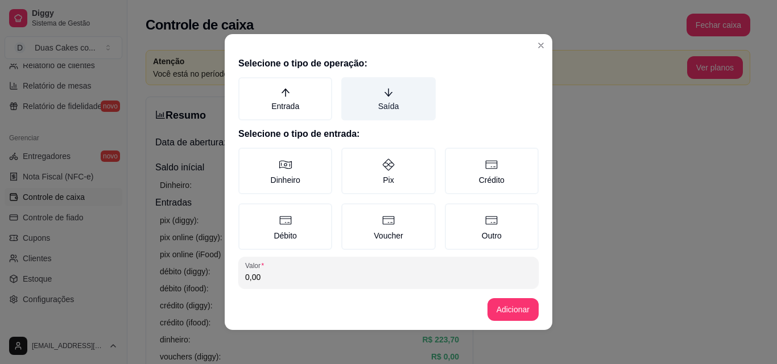
click at [382, 101] on label "Saída" at bounding box center [388, 98] width 94 height 43
click at [350, 86] on button "Saída" at bounding box center [345, 81] width 9 height 9
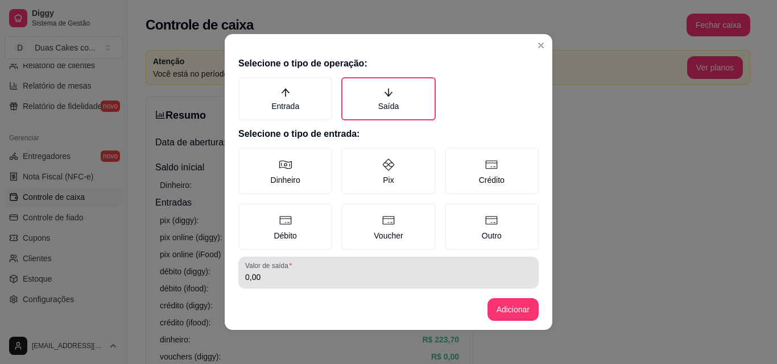
click at [300, 281] on input "0,00" at bounding box center [388, 277] width 287 height 11
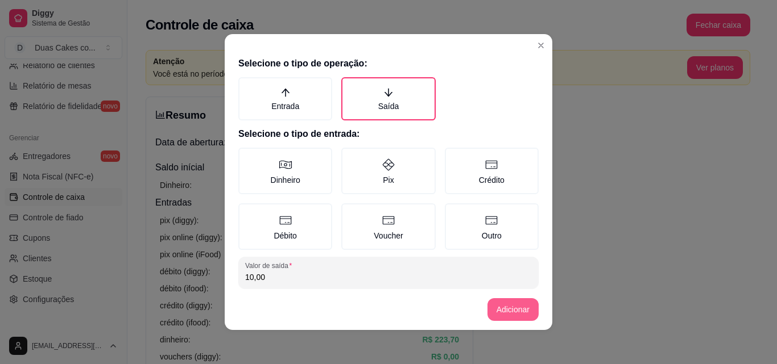
type input "10,00"
click at [524, 308] on button "Adicionar" at bounding box center [513, 310] width 50 height 22
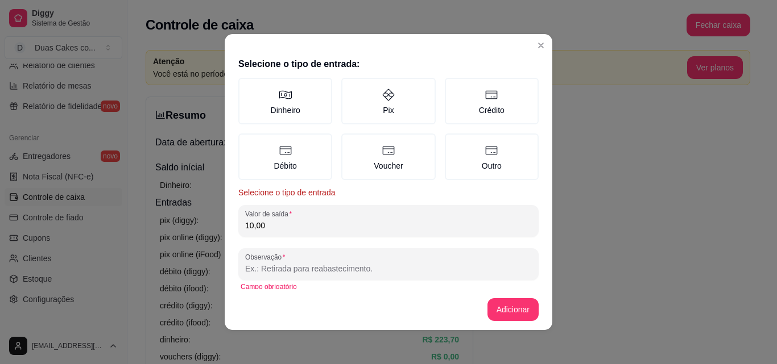
scroll to position [79, 0]
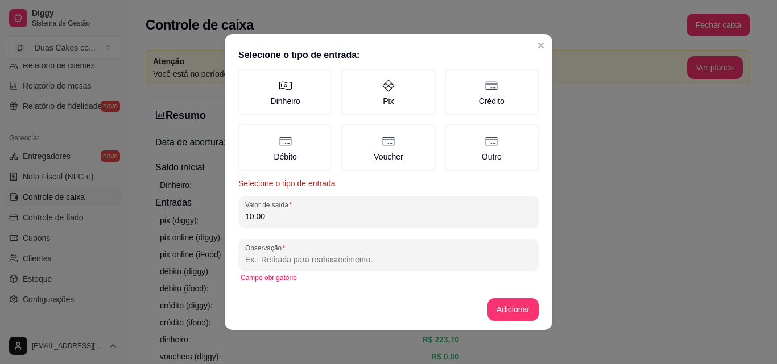
click at [326, 257] on input "Observação" at bounding box center [388, 259] width 287 height 11
type input "taxa mas delivery"
click at [527, 306] on button "Adicionar" at bounding box center [513, 310] width 50 height 22
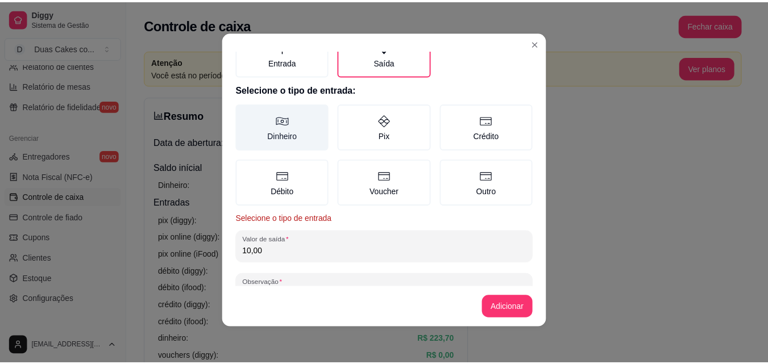
scroll to position [22, 0]
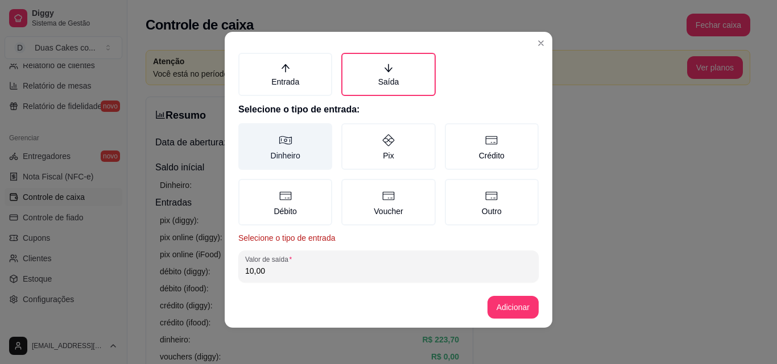
click at [279, 146] on icon at bounding box center [286, 141] width 14 height 14
click at [247, 146] on button "Dinheiro" at bounding box center [242, 149] width 9 height 9
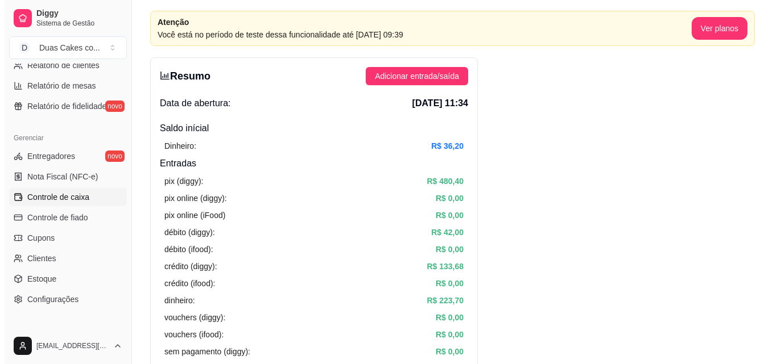
scroll to position [57, 0]
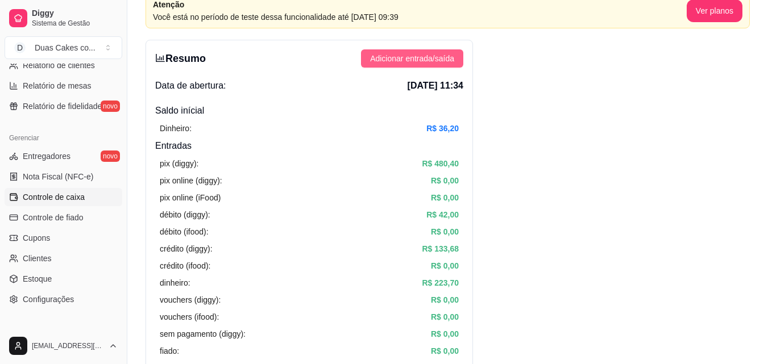
click at [446, 60] on span "Adicionar entrada/saída" at bounding box center [412, 58] width 84 height 13
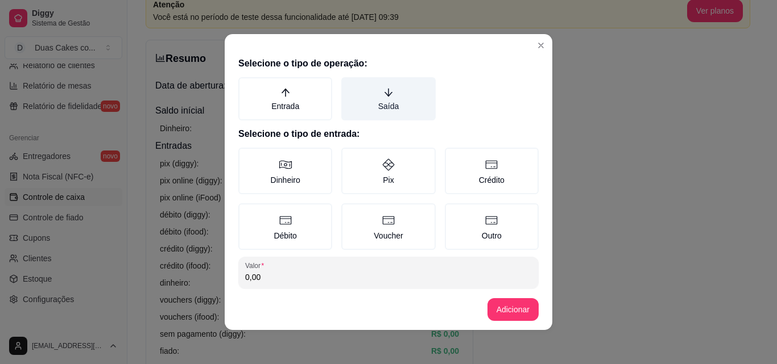
click at [384, 92] on icon "arrow-down" at bounding box center [388, 93] width 10 height 10
click at [350, 86] on button "Saída" at bounding box center [345, 81] width 9 height 9
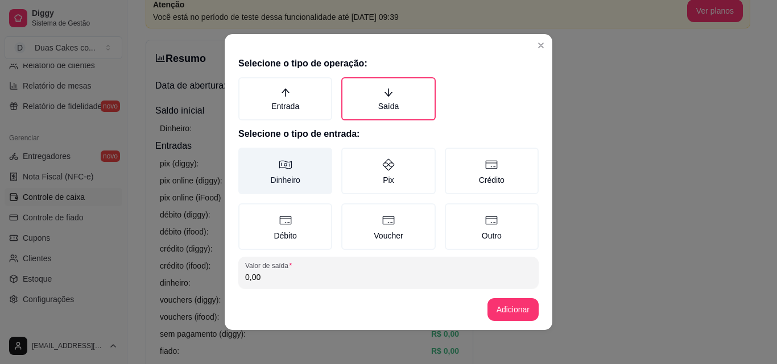
click at [280, 161] on icon at bounding box center [286, 165] width 14 height 14
click at [247, 156] on button "Dinheiro" at bounding box center [242, 151] width 9 height 9
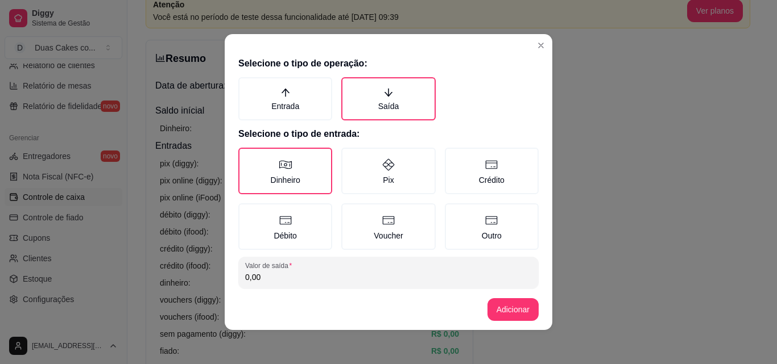
click at [266, 280] on input "0,00" at bounding box center [388, 277] width 287 height 11
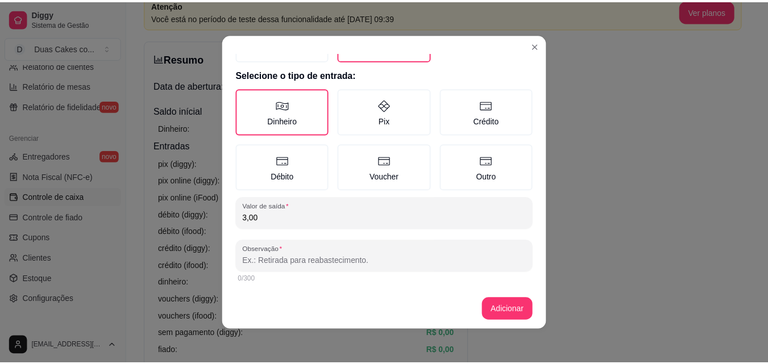
scroll to position [61, 0]
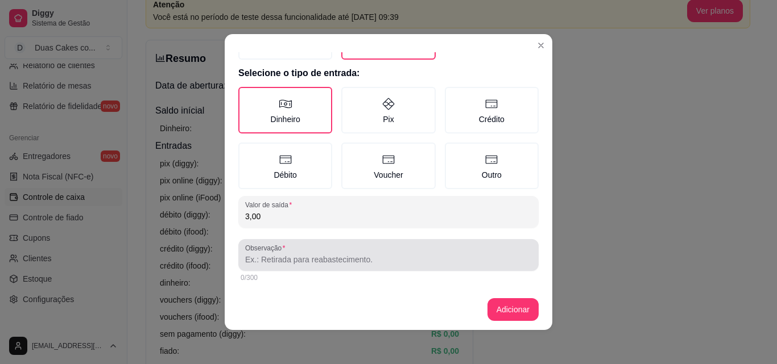
type input "3,00"
click at [358, 250] on div at bounding box center [388, 255] width 287 height 23
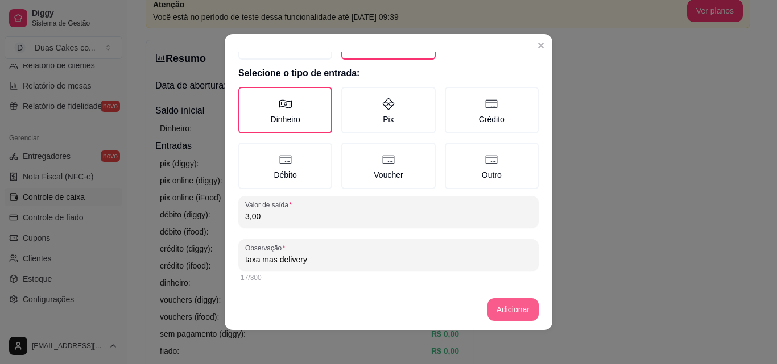
type input "taxa mas delivery"
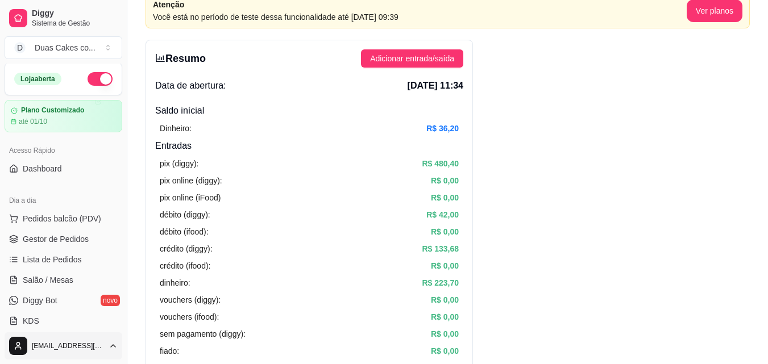
scroll to position [0, 0]
click at [40, 238] on span "Gestor de Pedidos" at bounding box center [56, 240] width 66 height 11
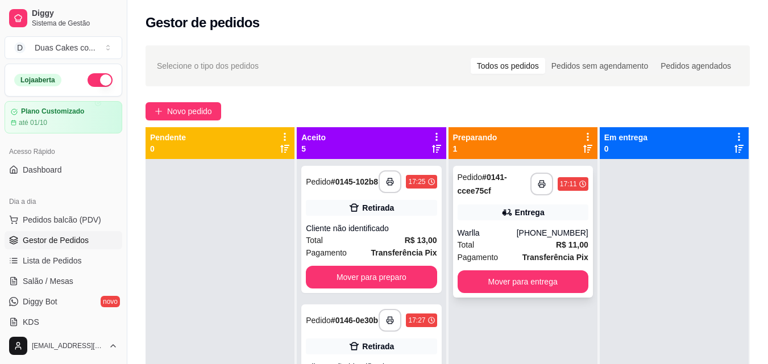
click at [517, 233] on div "Warlla" at bounding box center [487, 232] width 59 height 11
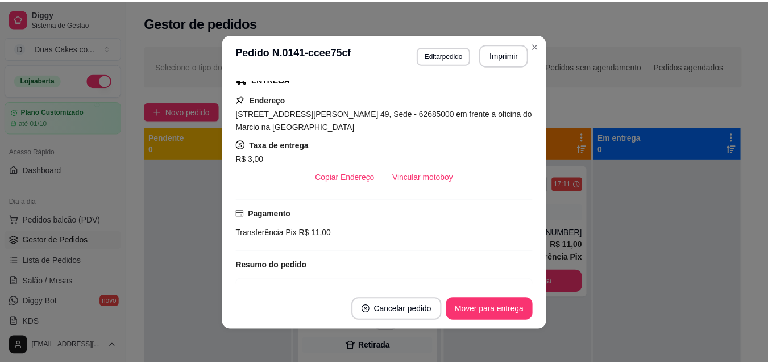
scroll to position [196, 0]
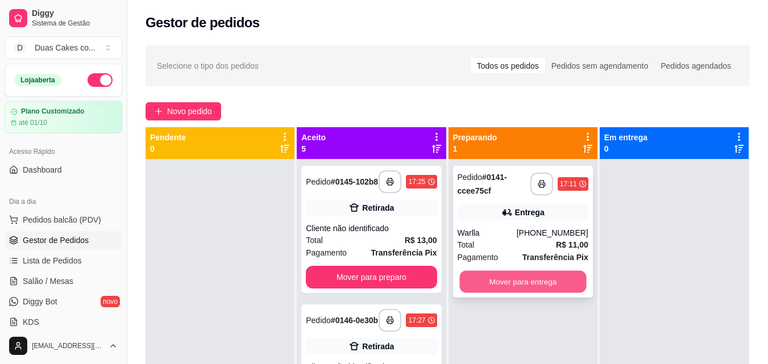
click at [510, 277] on button "Mover para entrega" at bounding box center [522, 282] width 127 height 22
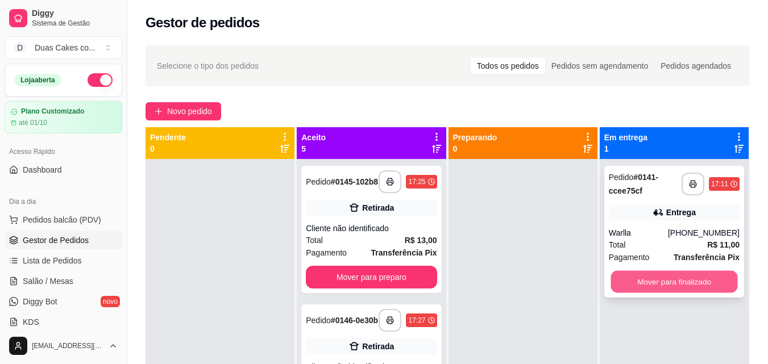
click at [668, 287] on button "Mover para finalizado" at bounding box center [674, 282] width 127 height 22
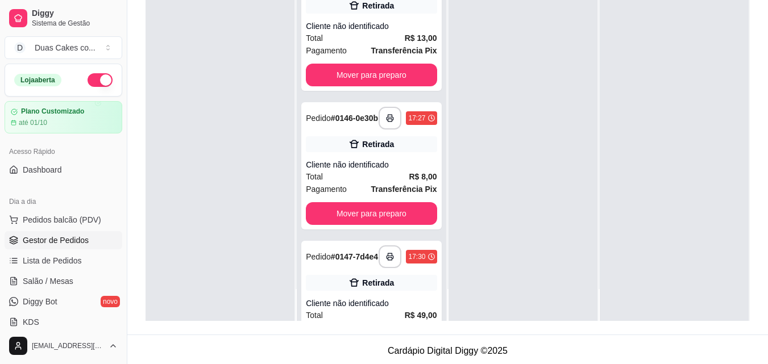
scroll to position [173, 0]
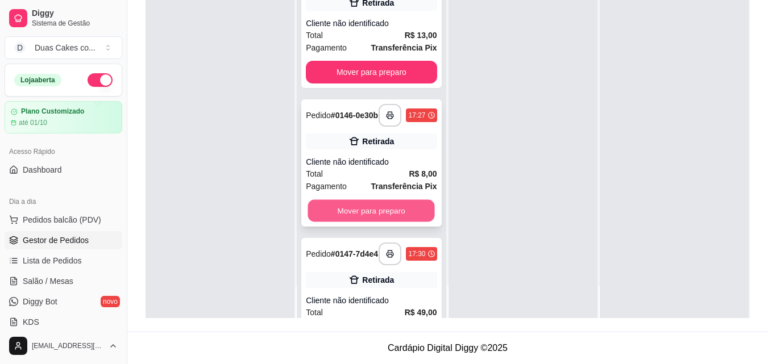
click at [354, 222] on button "Mover para preparo" at bounding box center [371, 211] width 127 height 22
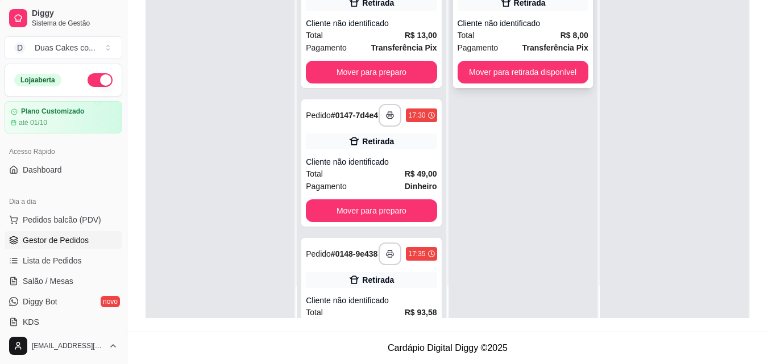
click at [511, 64] on div "**********" at bounding box center [523, 24] width 140 height 127
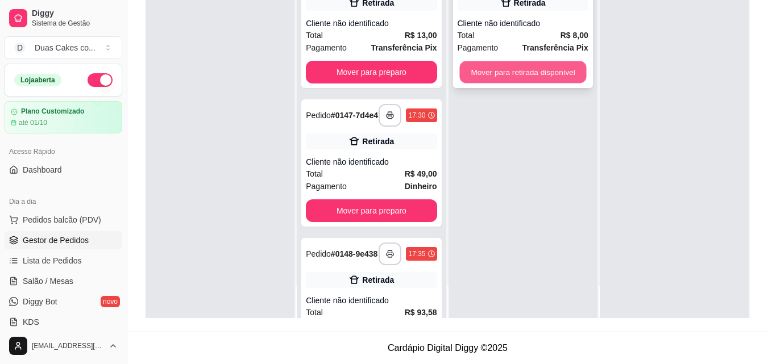
click at [541, 80] on button "Mover para retirada disponível" at bounding box center [522, 72] width 127 height 22
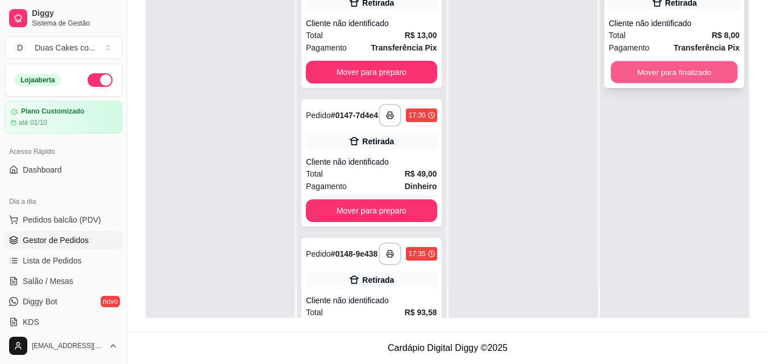
click at [660, 74] on button "Mover para finalizado" at bounding box center [674, 72] width 127 height 22
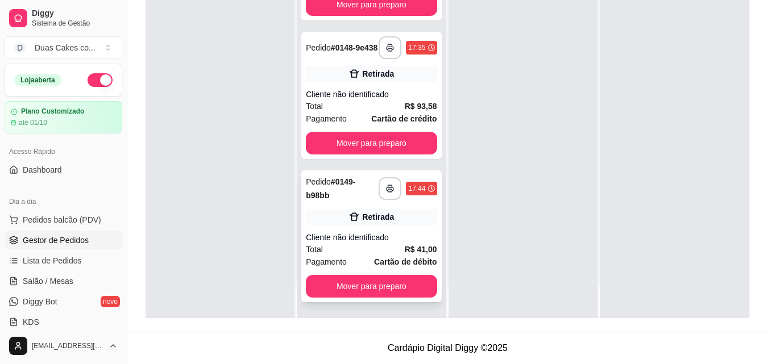
scroll to position [220, 0]
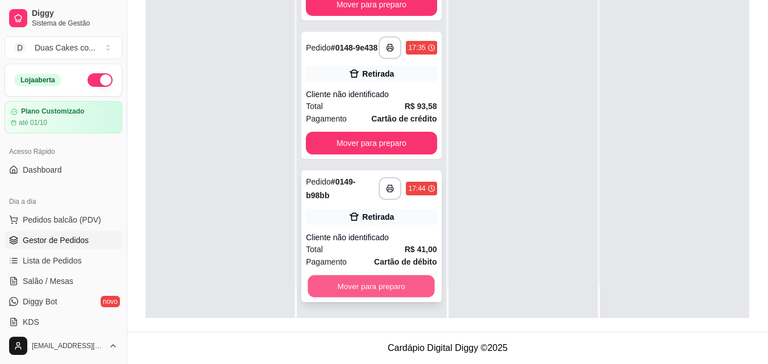
click at [374, 290] on button "Mover para preparo" at bounding box center [371, 287] width 127 height 22
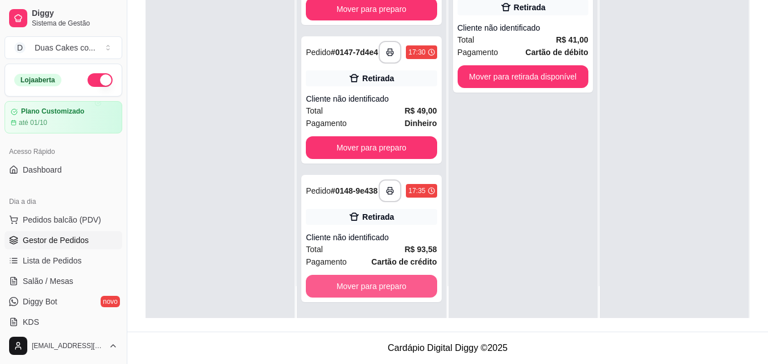
scroll to position [77, 0]
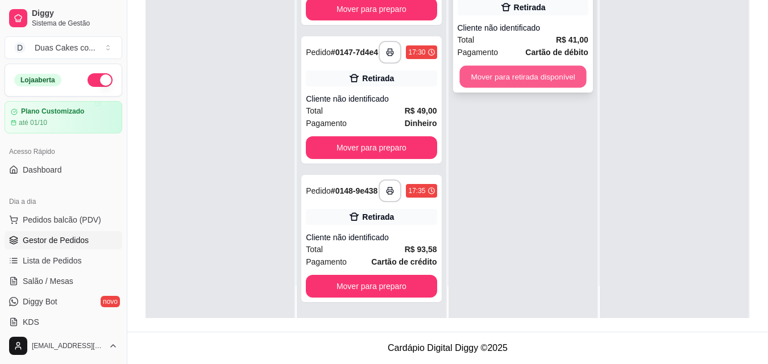
click at [554, 75] on button "Mover para retirada disponível" at bounding box center [522, 77] width 127 height 22
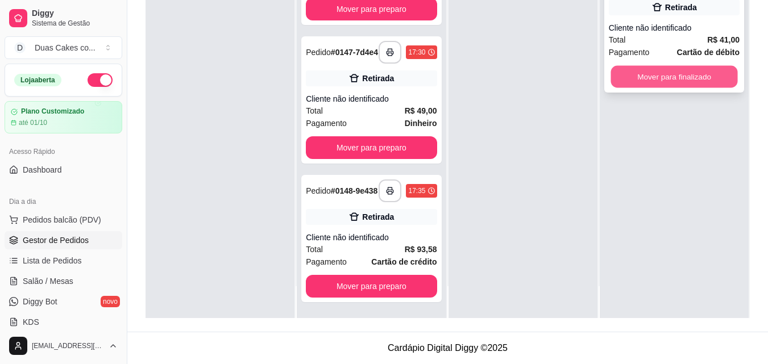
click at [695, 78] on button "Mover para finalizado" at bounding box center [674, 77] width 127 height 22
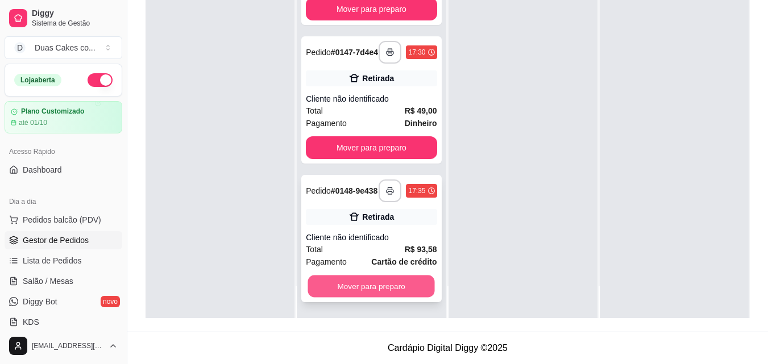
click at [379, 283] on button "Mover para preparo" at bounding box center [371, 287] width 127 height 22
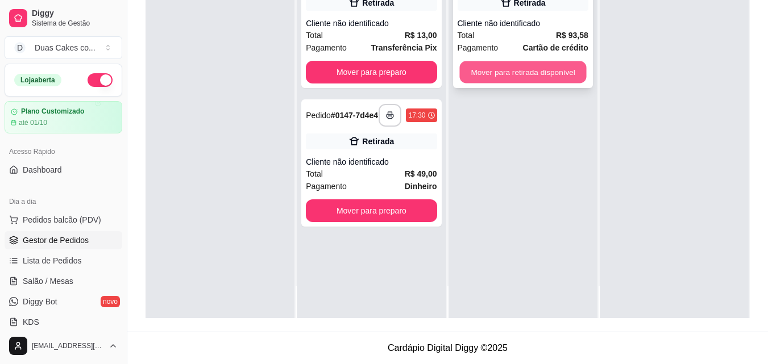
click at [515, 78] on button "Mover para retirada disponível" at bounding box center [522, 72] width 127 height 22
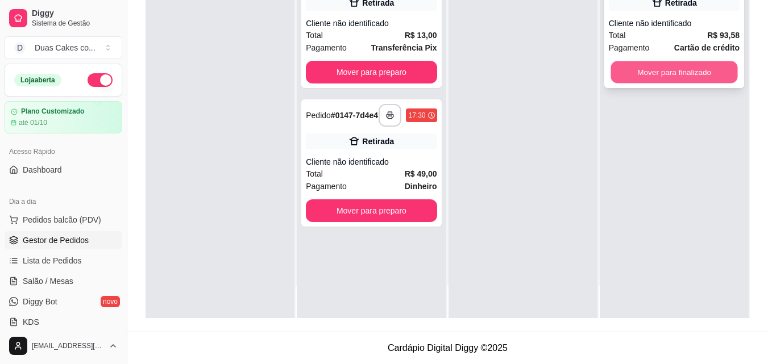
click at [683, 82] on button "Mover para finalizado" at bounding box center [674, 72] width 127 height 22
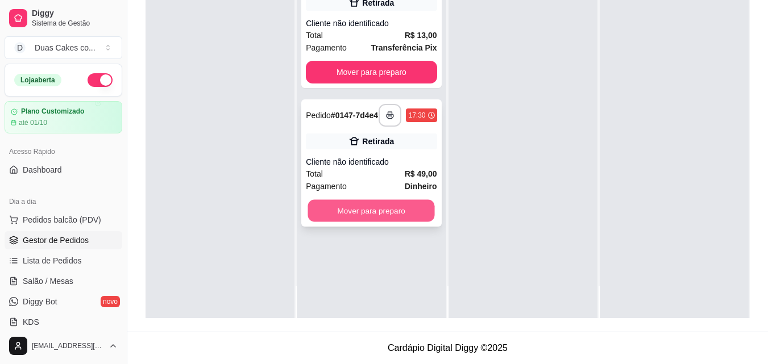
click at [371, 221] on button "Mover para preparo" at bounding box center [371, 211] width 127 height 22
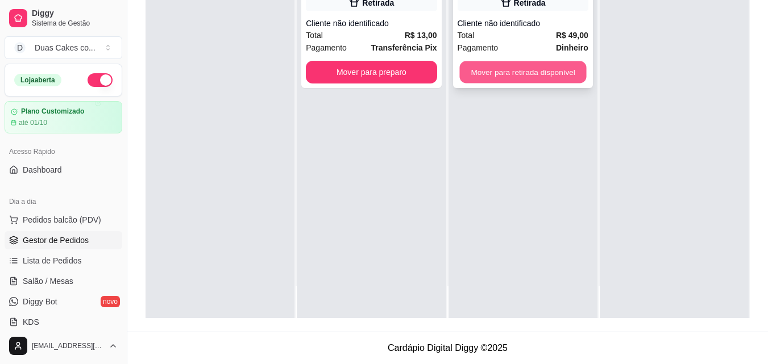
click at [514, 72] on button "Mover para retirada disponível" at bounding box center [522, 72] width 127 height 22
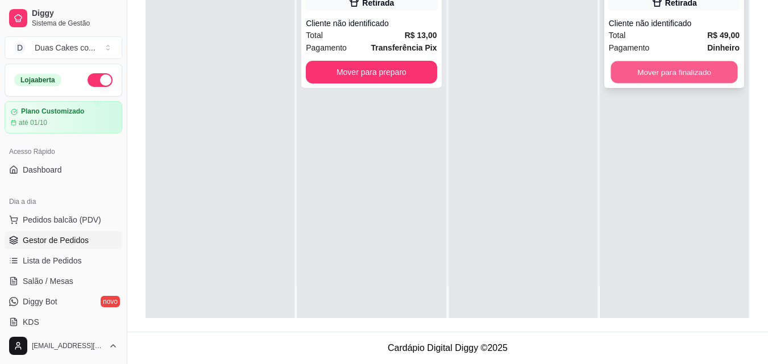
click at [661, 78] on button "Mover para finalizado" at bounding box center [674, 72] width 127 height 22
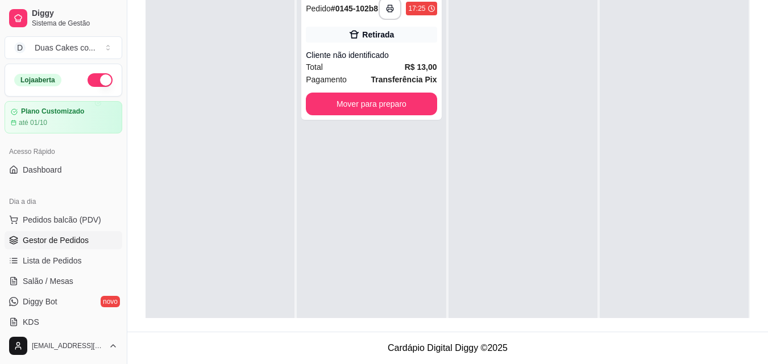
scroll to position [117, 0]
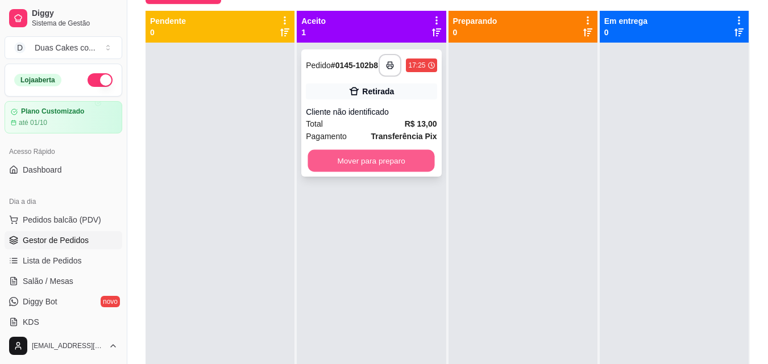
click at [329, 167] on button "Mover para preparo" at bounding box center [371, 161] width 127 height 22
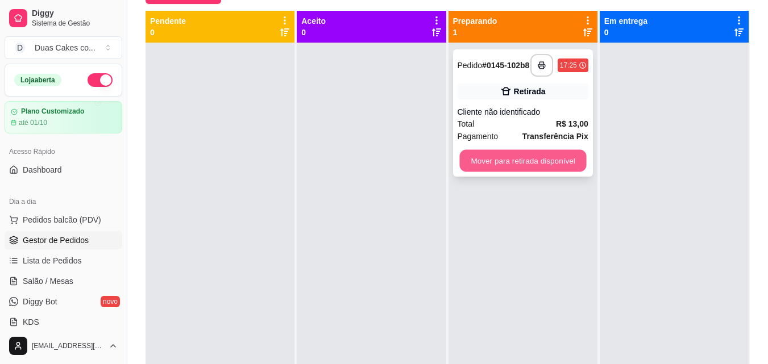
click at [507, 165] on button "Mover para retirada disponível" at bounding box center [522, 161] width 127 height 22
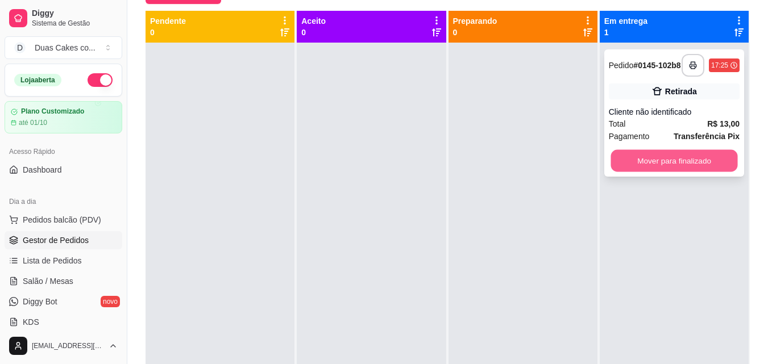
click at [640, 164] on button "Mover para finalizado" at bounding box center [674, 161] width 127 height 22
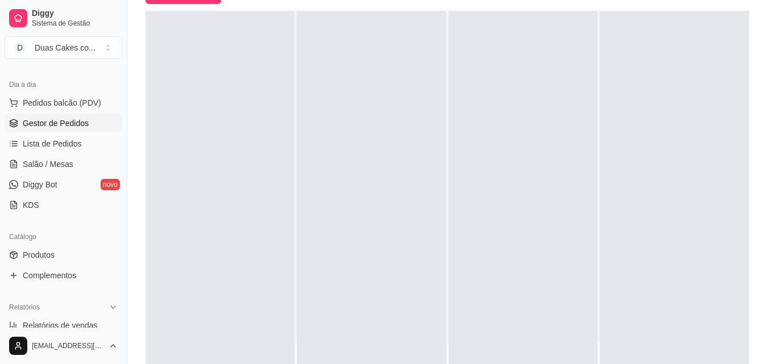
scroll to position [113, 0]
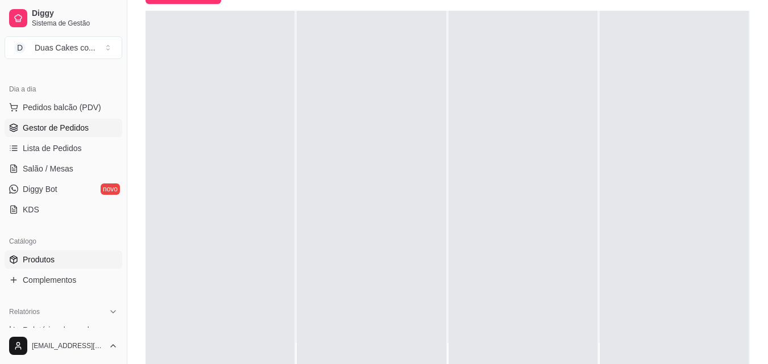
click at [36, 262] on span "Produtos" at bounding box center [39, 259] width 32 height 11
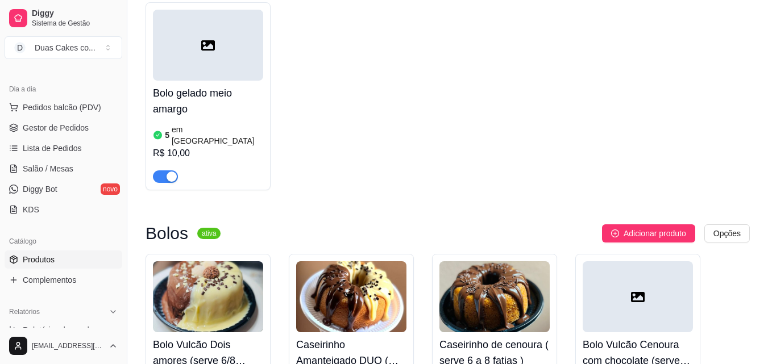
scroll to position [3411, 0]
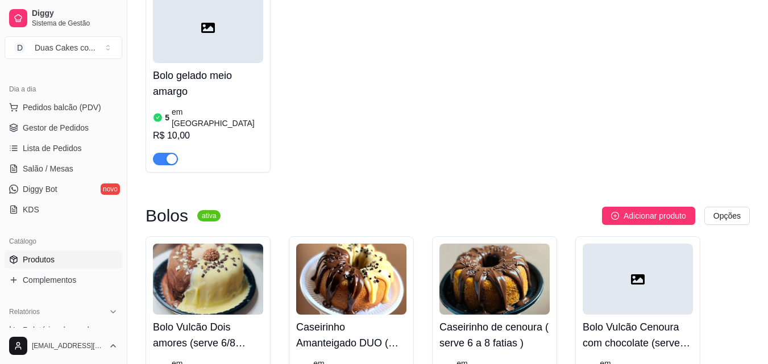
click at [214, 320] on h4 "Bolo Vulcão Dois amores (serve 6/8 fatias)" at bounding box center [208, 336] width 110 height 32
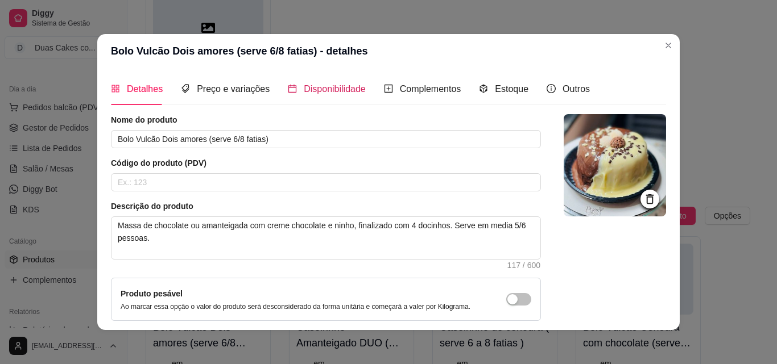
click at [337, 85] on span "Disponibilidade" at bounding box center [335, 89] width 62 height 10
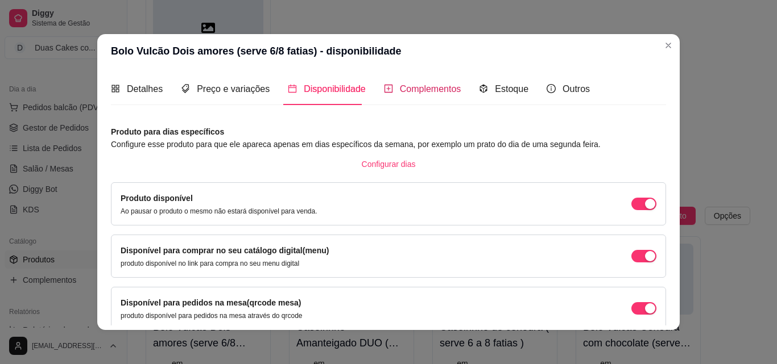
click at [400, 85] on span "Complementos" at bounding box center [430, 89] width 61 height 10
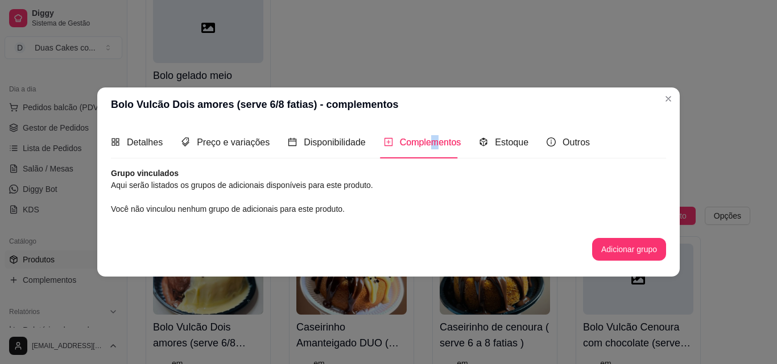
click at [431, 134] on div "Complementos" at bounding box center [422, 142] width 77 height 32
click at [190, 186] on article "Aqui serão listados os grupos de adicionais disponíveis para este produto." at bounding box center [388, 185] width 555 height 13
click at [176, 186] on article "Aqui serão listados os grupos de adicionais disponíveis para este produto." at bounding box center [388, 185] width 555 height 13
click at [326, 142] on span "Disponibilidade" at bounding box center [335, 143] width 62 height 10
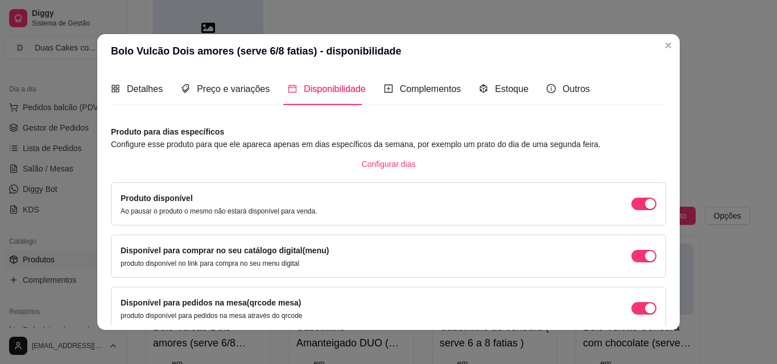
click at [190, 204] on div "Produto disponível Ao pausar o produto o mesmo não estará disponível para venda." at bounding box center [219, 204] width 197 height 24
click at [175, 197] on label "Produto disponível" at bounding box center [157, 198] width 72 height 9
click at [153, 134] on article "Produto para dias específicos" at bounding box center [388, 132] width 555 height 13
click at [400, 90] on span "Complementos" at bounding box center [430, 89] width 61 height 10
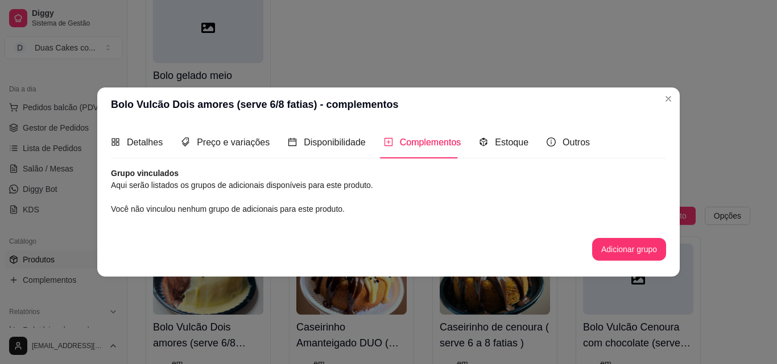
click at [197, 184] on article "Aqui serão listados os grupos de adicionais disponíveis para este produto." at bounding box center [388, 185] width 555 height 13
click at [150, 138] on span "Detalhes" at bounding box center [145, 143] width 36 height 10
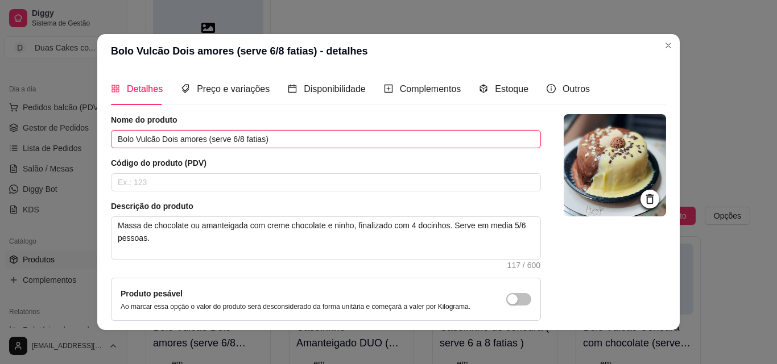
click at [201, 136] on input "Bolo Vulcão Dois amores (serve 6/8 fatias)" at bounding box center [326, 139] width 430 height 18
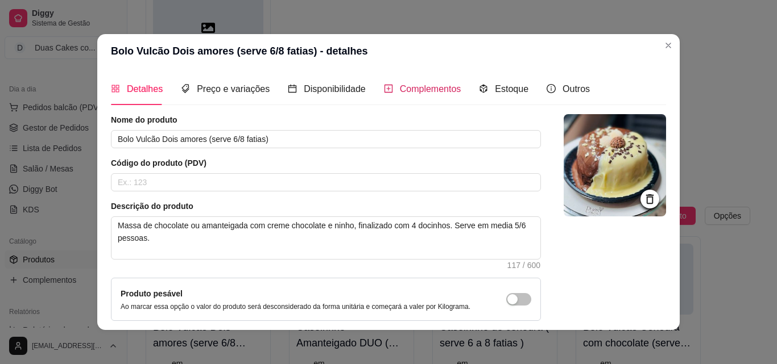
click at [410, 84] on span "Complementos" at bounding box center [430, 89] width 61 height 10
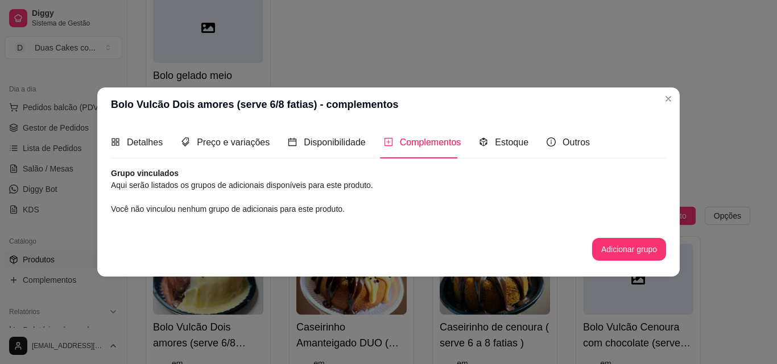
click at [163, 173] on article "Grupo vinculados" at bounding box center [388, 173] width 555 height 11
click at [127, 179] on article "Aqui serão listados os grupos de adicionais disponíveis para este produto." at bounding box center [388, 185] width 555 height 13
click at [202, 138] on span "Preço e variações" at bounding box center [233, 143] width 73 height 10
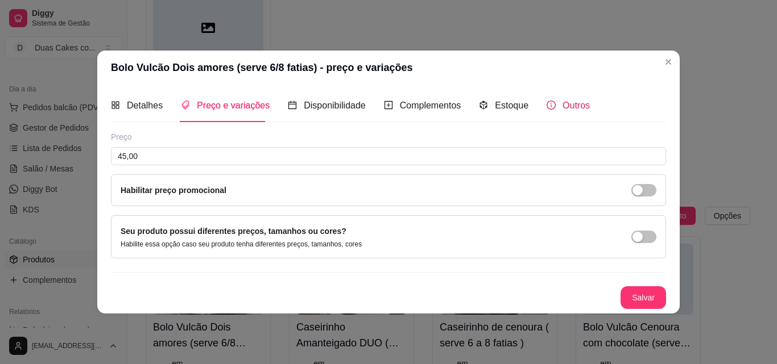
click at [577, 107] on span "Outros" at bounding box center [575, 106] width 27 height 10
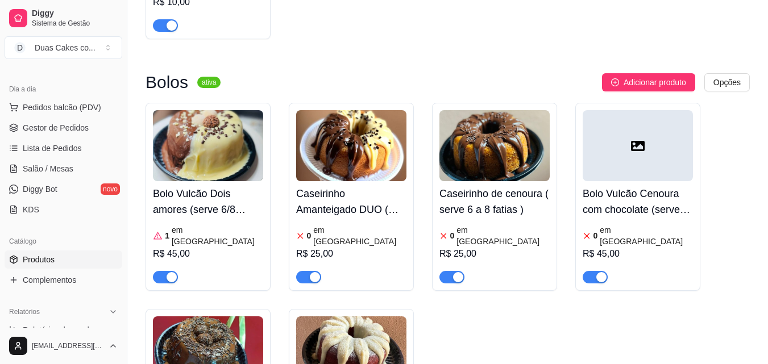
scroll to position [3525, 0]
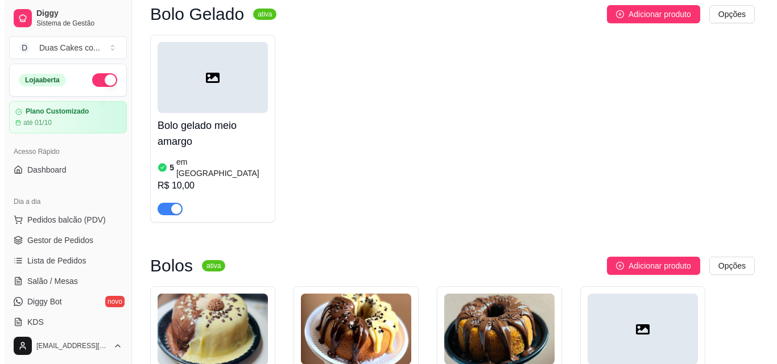
scroll to position [3355, 0]
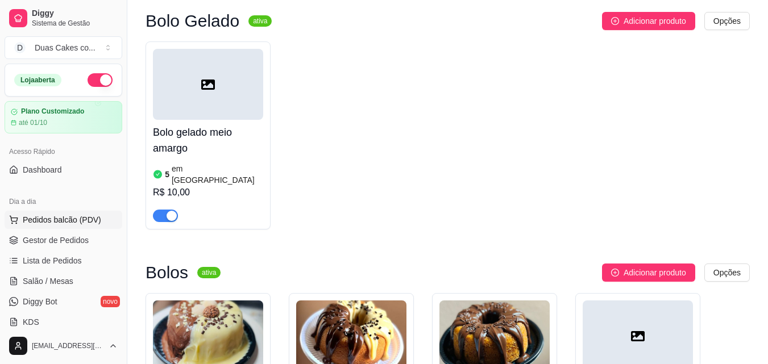
click at [65, 219] on span "Pedidos balcão (PDV)" at bounding box center [62, 219] width 78 height 11
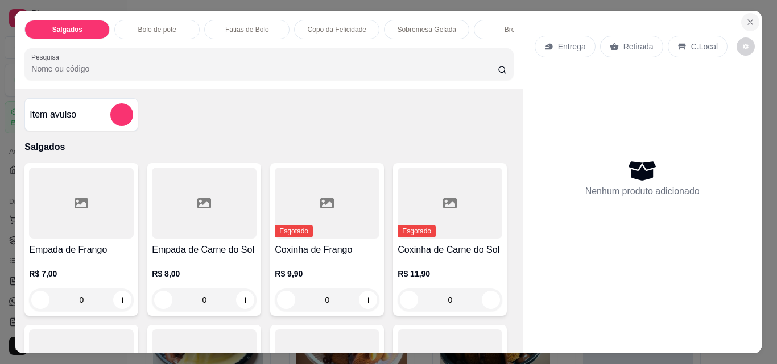
click at [748, 18] on icon "Close" at bounding box center [749, 22] width 9 height 9
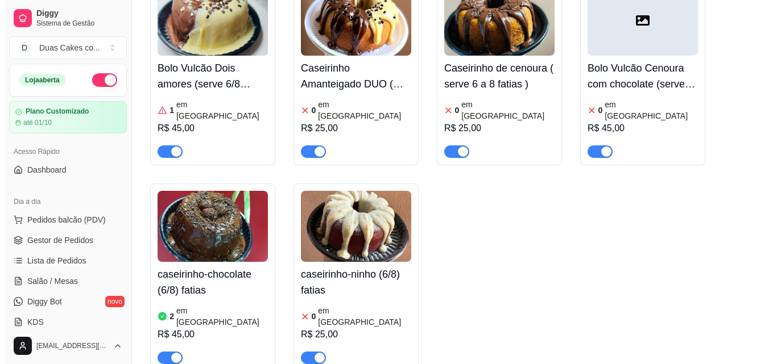
scroll to position [3639, 0]
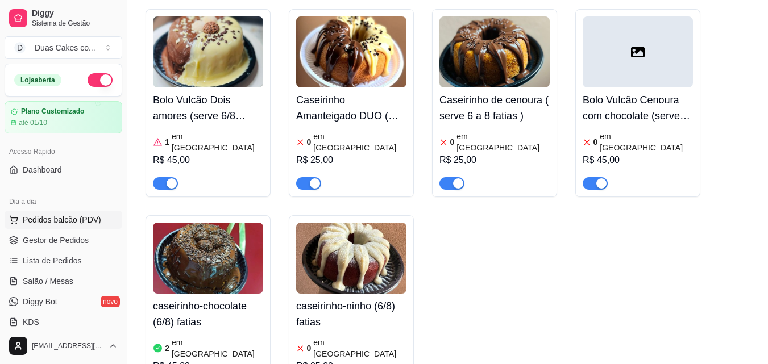
click at [64, 219] on span "Pedidos balcão (PDV)" at bounding box center [62, 219] width 78 height 11
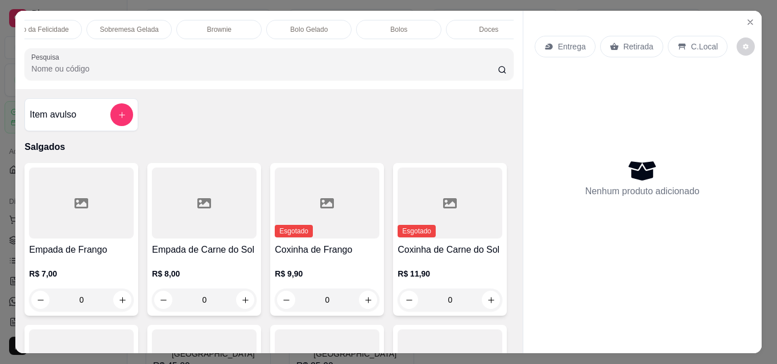
scroll to position [0, 318]
click at [377, 25] on p "Bolos" at bounding box center [377, 29] width 17 height 9
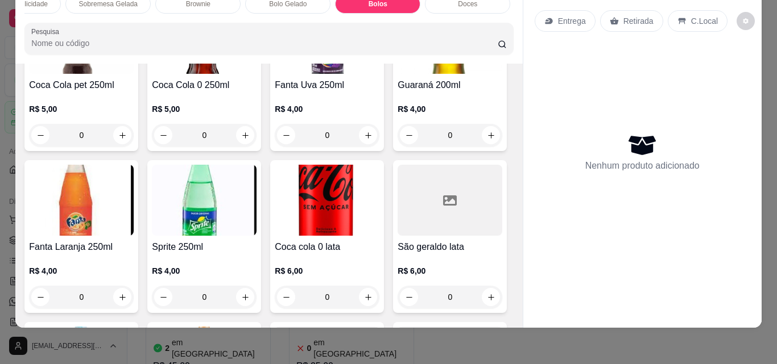
scroll to position [3069, 0]
type input "1"
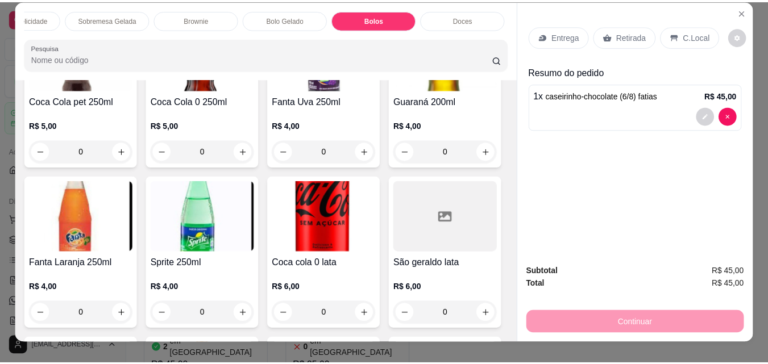
scroll to position [0, 0]
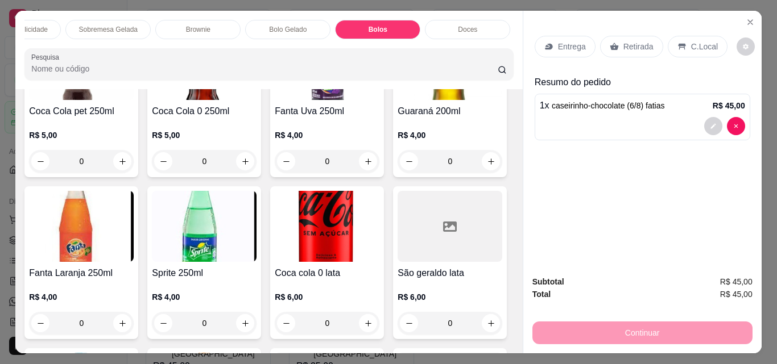
click at [636, 41] on p "Retirada" at bounding box center [638, 46] width 30 height 11
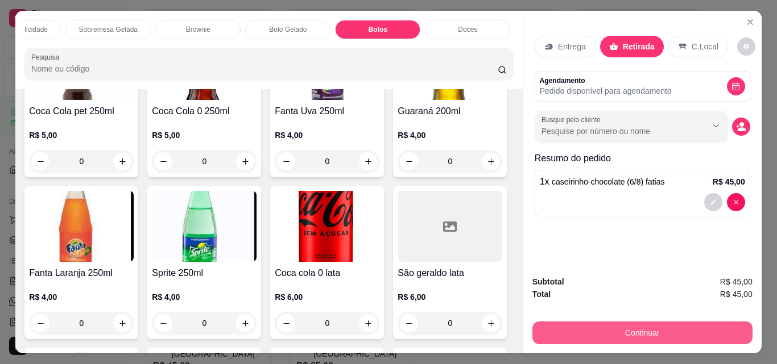
click at [665, 327] on button "Continuar" at bounding box center [642, 333] width 220 height 23
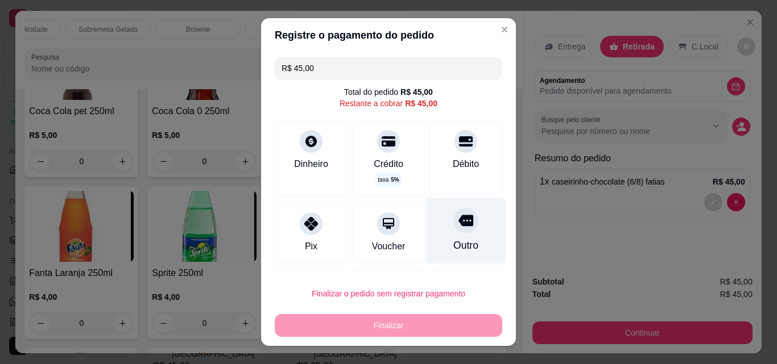
click at [453, 242] on div "Outro" at bounding box center [465, 245] width 25 height 15
type input "R$ 0,00"
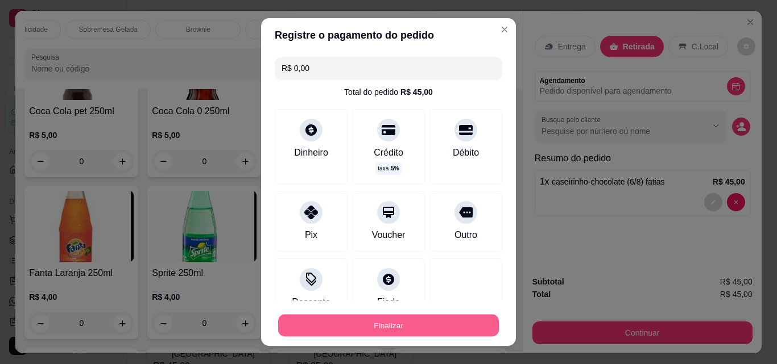
click at [434, 330] on button "Finalizar" at bounding box center [388, 326] width 221 height 22
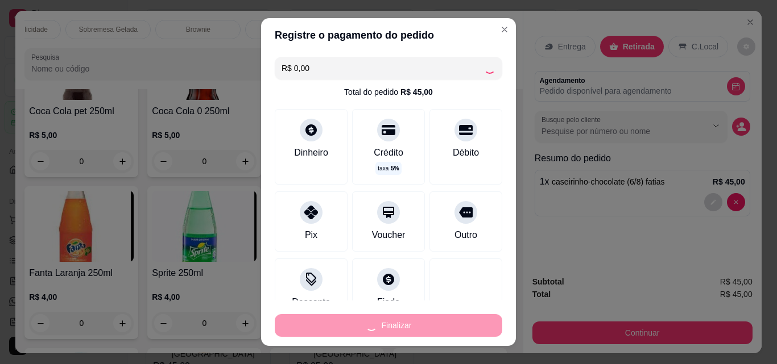
type input "0"
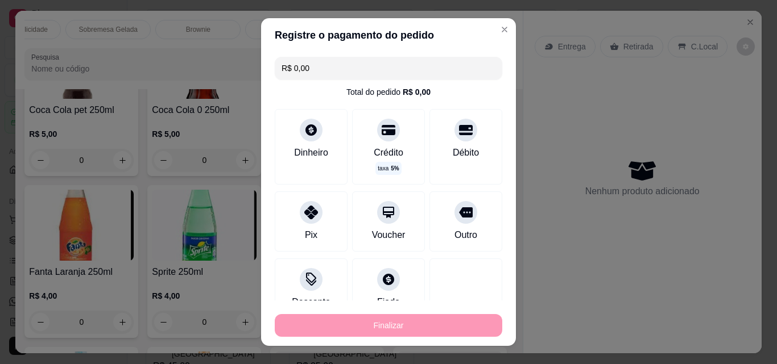
type input "-R$ 45,00"
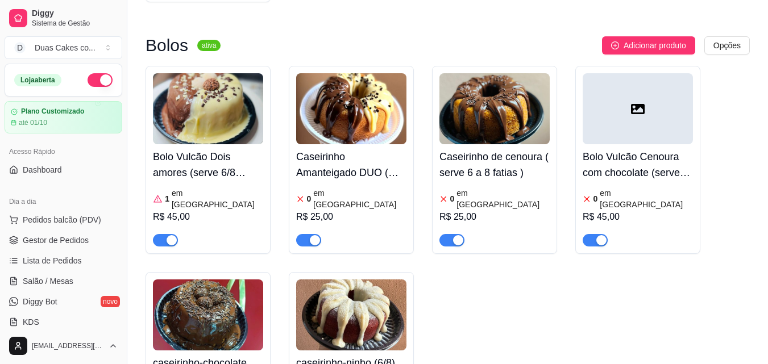
scroll to position [3525, 0]
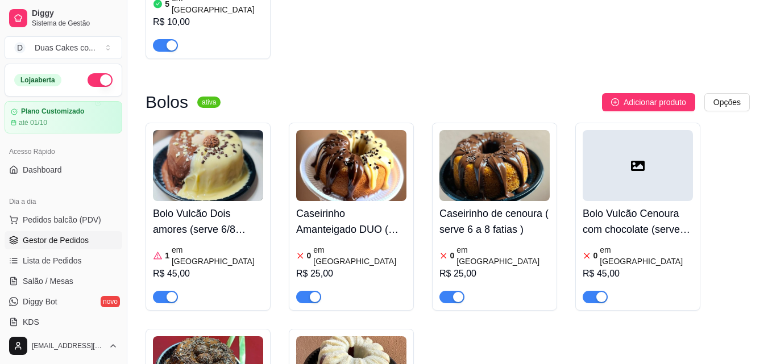
click at [71, 235] on span "Gestor de Pedidos" at bounding box center [56, 240] width 66 height 11
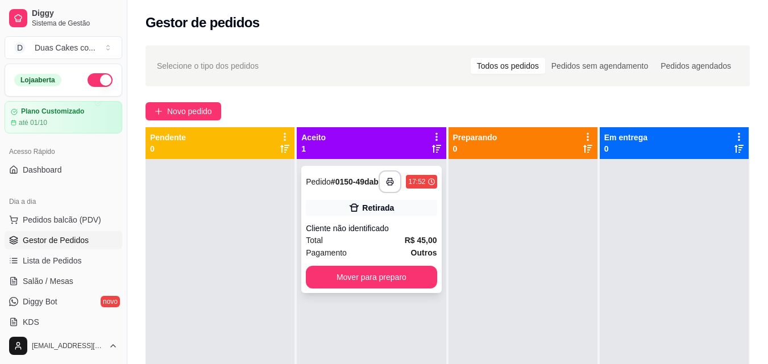
click at [393, 212] on div "Retirada" at bounding box center [371, 208] width 131 height 16
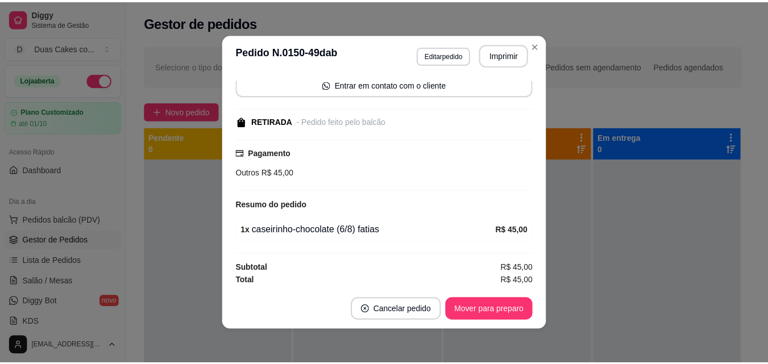
scroll to position [89, 0]
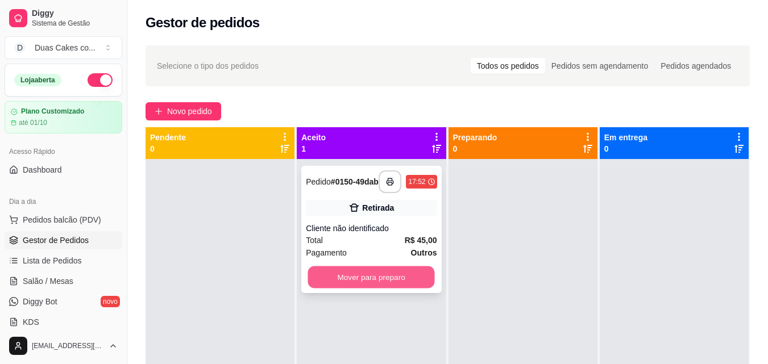
click at [385, 289] on button "Mover para preparo" at bounding box center [371, 278] width 127 height 22
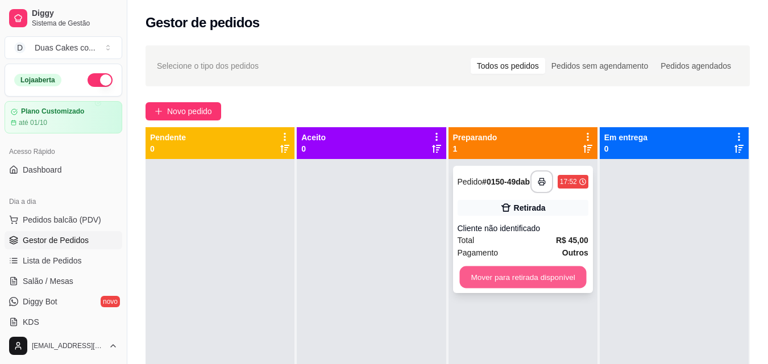
click at [489, 283] on button "Mover para retirada disponível" at bounding box center [522, 278] width 127 height 22
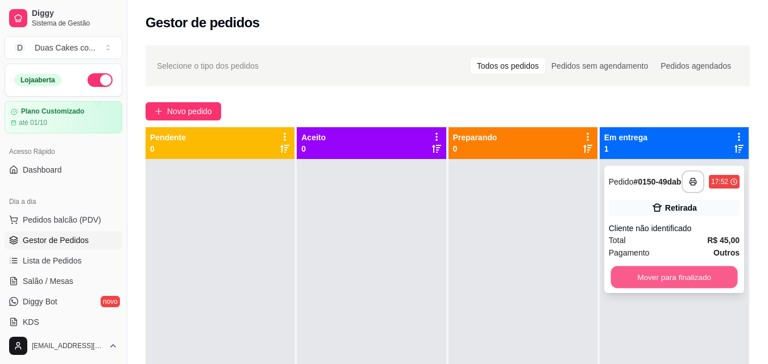
click at [660, 274] on button "Mover para finalizado" at bounding box center [674, 278] width 127 height 22
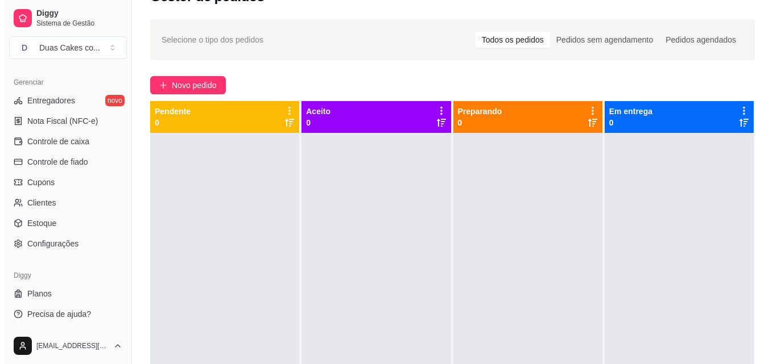
scroll to position [0, 0]
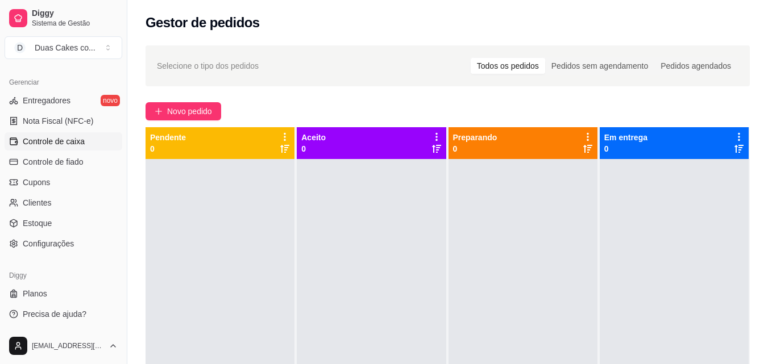
click at [66, 144] on span "Controle de caixa" at bounding box center [54, 141] width 62 height 11
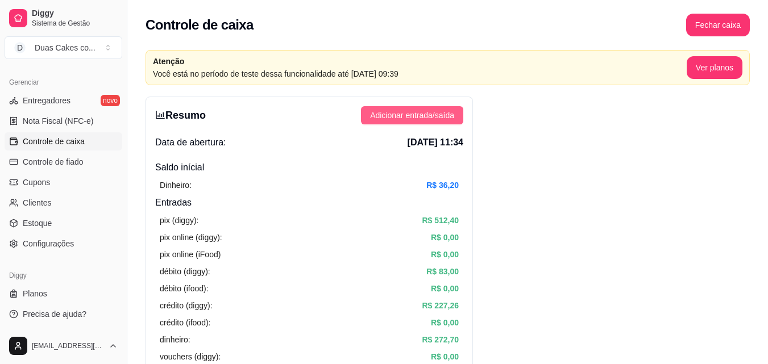
click at [432, 111] on span "Adicionar entrada/saída" at bounding box center [412, 115] width 84 height 13
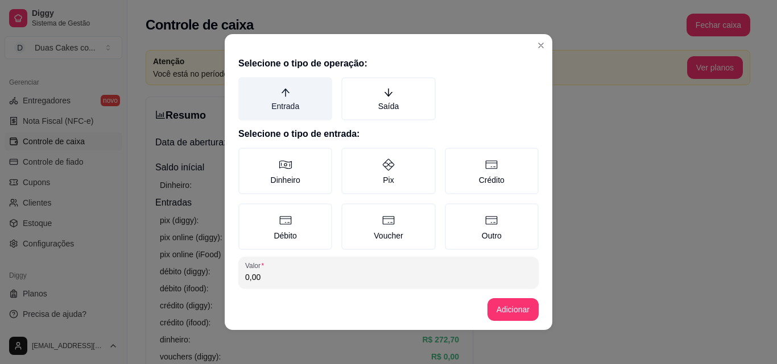
click at [284, 93] on icon "arrow-up" at bounding box center [285, 93] width 10 height 10
click at [247, 86] on button "Entrada" at bounding box center [242, 81] width 9 height 9
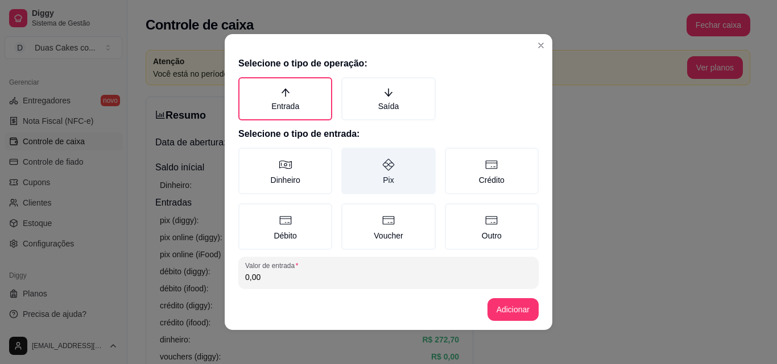
click at [386, 165] on icon at bounding box center [389, 165] width 14 height 14
click at [350, 156] on button "Pix" at bounding box center [345, 151] width 9 height 9
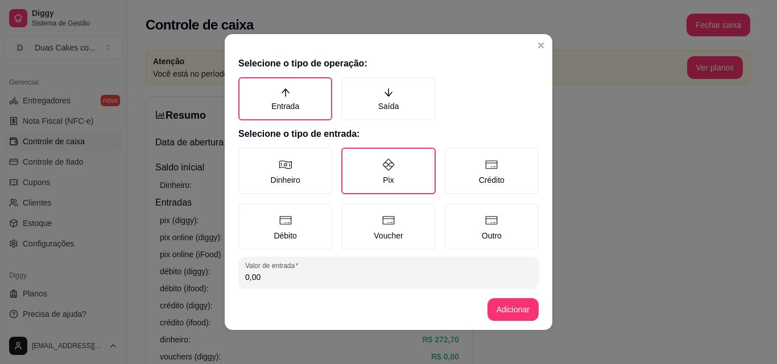
click at [318, 276] on input "0,00" at bounding box center [388, 277] width 287 height 11
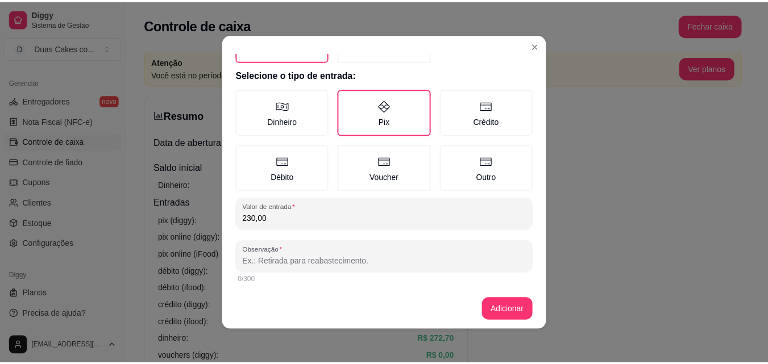
scroll to position [61, 0]
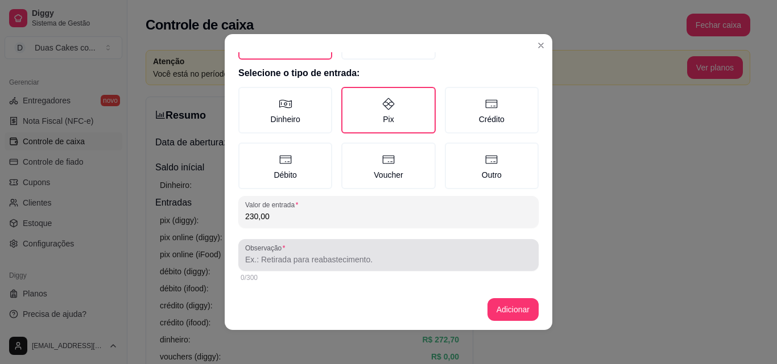
type input "230,00"
click at [314, 260] on input "Observação" at bounding box center [388, 259] width 287 height 11
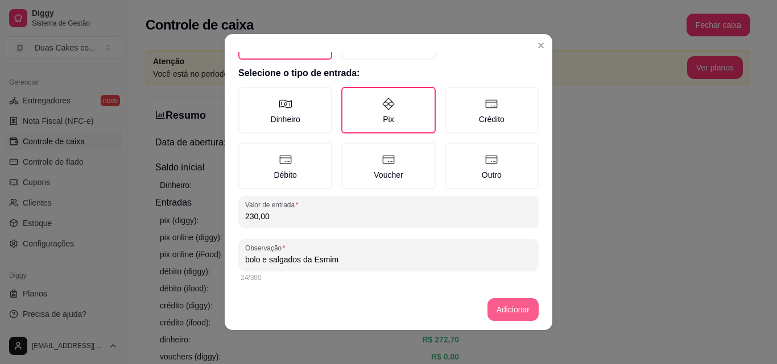
type input "bolo e salgados da Esmim"
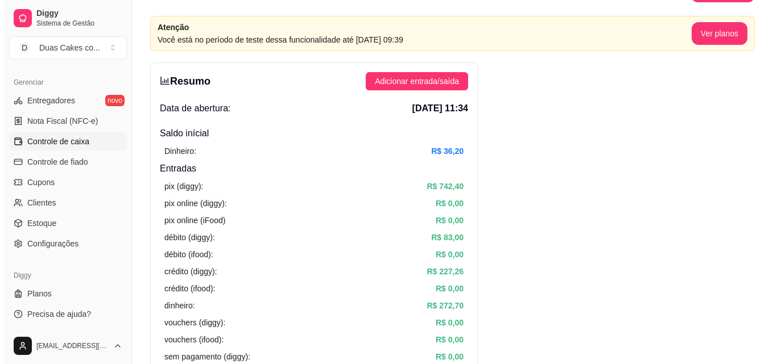
scroll to position [0, 0]
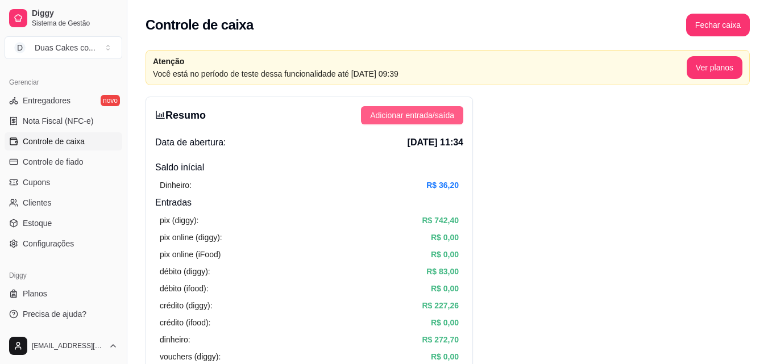
click at [424, 111] on span "Adicionar entrada/saída" at bounding box center [412, 115] width 84 height 13
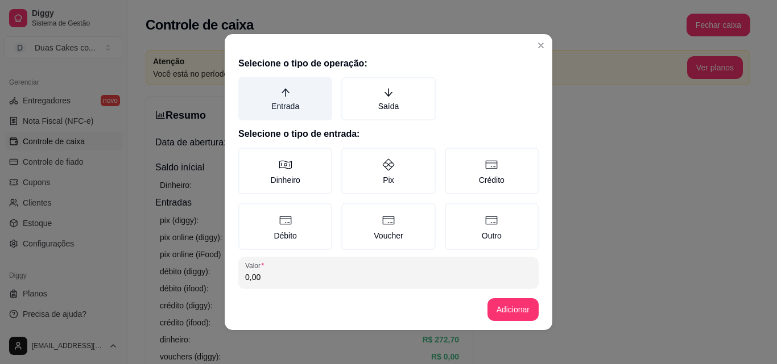
click at [280, 90] on icon "arrow-up" at bounding box center [285, 93] width 10 height 10
click at [247, 86] on button "Entrada" at bounding box center [242, 81] width 9 height 9
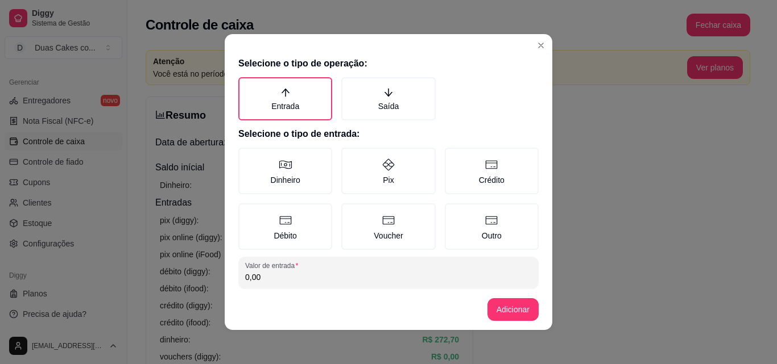
click at [295, 280] on input "0,00" at bounding box center [388, 277] width 287 height 11
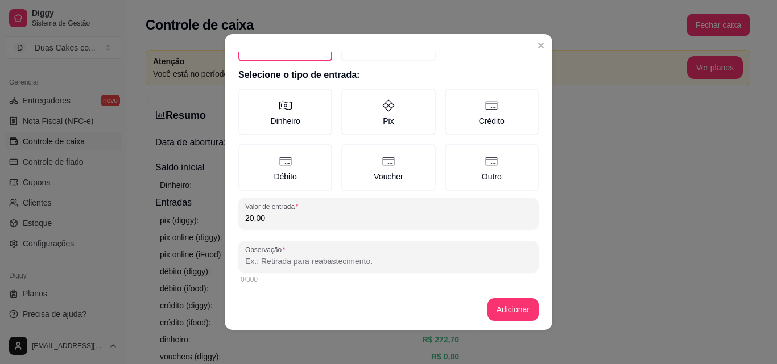
scroll to position [61, 0]
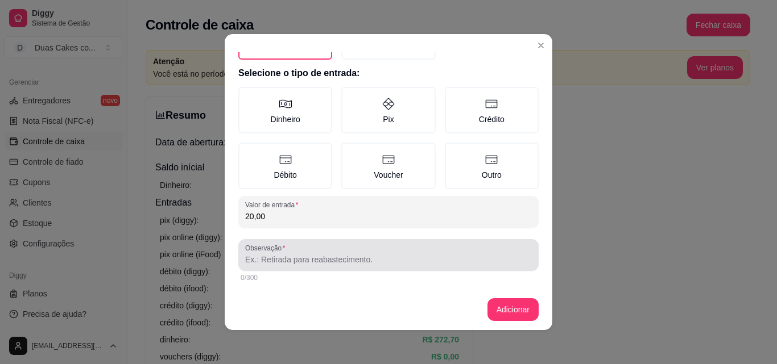
type input "20,00"
click at [411, 264] on input "Observação" at bounding box center [388, 259] width 287 height 11
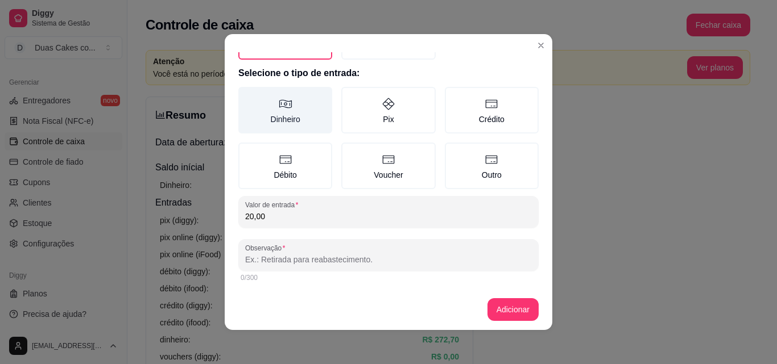
click at [281, 111] on label "Dinheiro" at bounding box center [285, 110] width 94 height 47
click at [247, 147] on button "Dinheiro" at bounding box center [242, 151] width 9 height 9
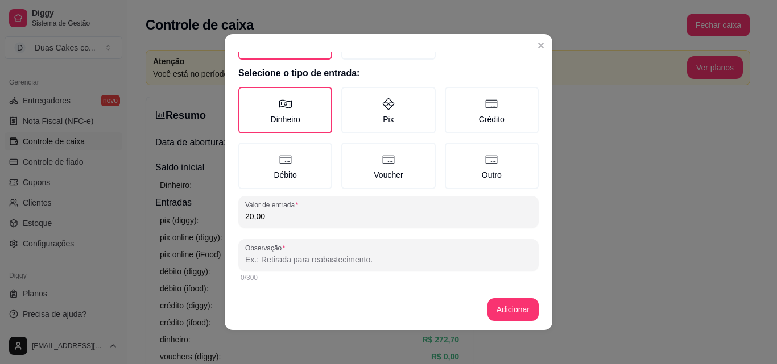
click at [289, 263] on input "Observação" at bounding box center [388, 259] width 287 height 11
type input "uma parte dos doces da conceição"
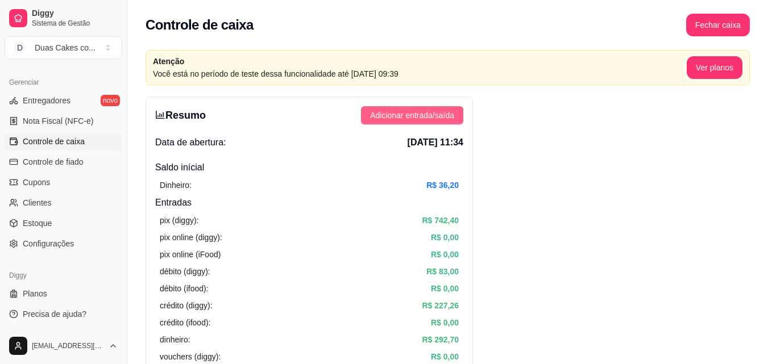
click at [407, 110] on span "Adicionar entrada/saída" at bounding box center [412, 115] width 84 height 13
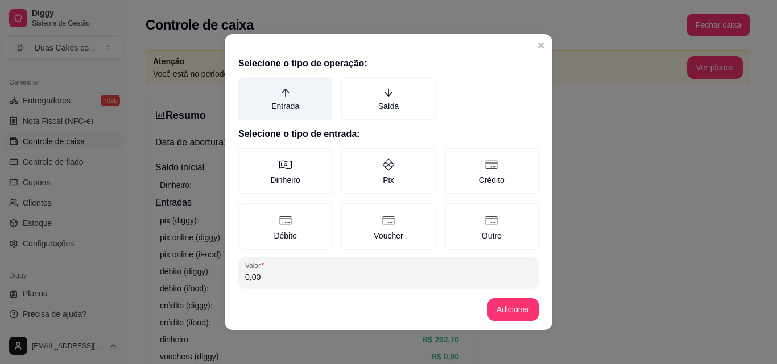
click at [277, 102] on label "Entrada" at bounding box center [285, 98] width 94 height 43
click at [247, 86] on button "Entrada" at bounding box center [242, 81] width 9 height 9
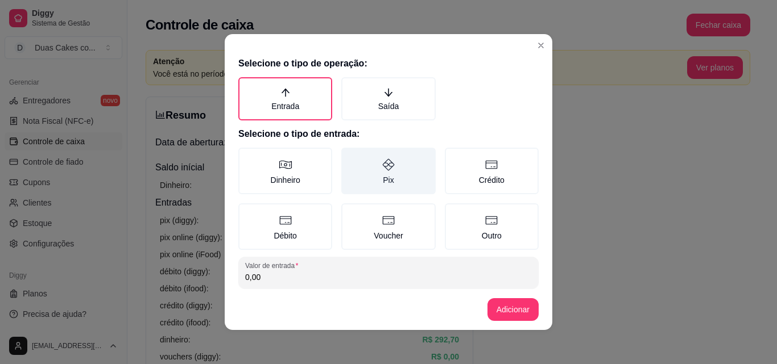
click at [373, 173] on label "Pix" at bounding box center [388, 171] width 94 height 47
click at [350, 156] on button "Pix" at bounding box center [345, 151] width 9 height 9
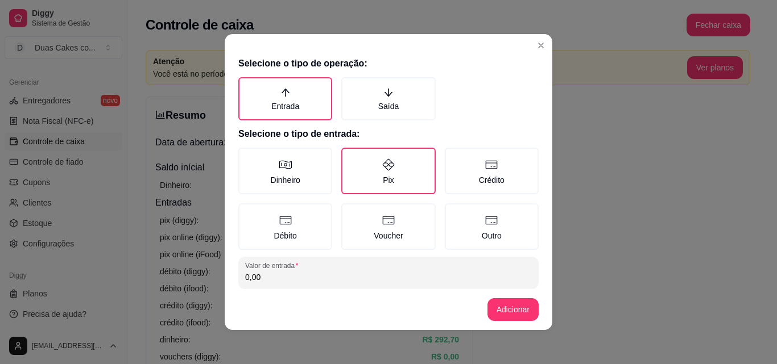
click at [264, 274] on input "0,00" at bounding box center [388, 277] width 287 height 11
type input "55,00"
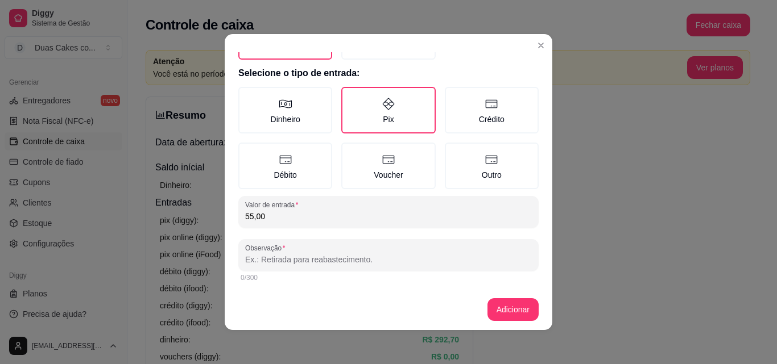
click at [326, 262] on input "Observação" at bounding box center [388, 259] width 287 height 11
type input "outra parte dos doces conceição"
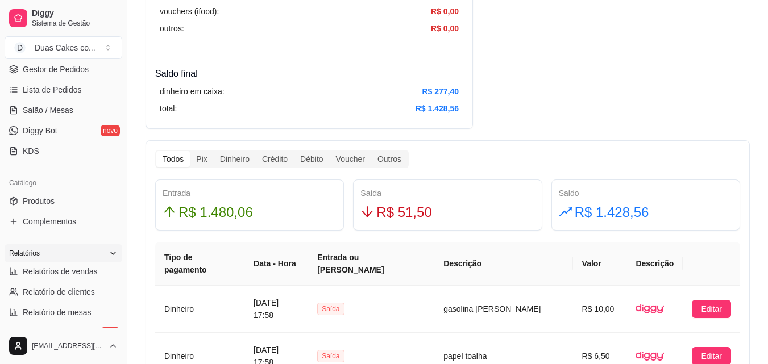
scroll to position [169, 0]
click at [43, 200] on span "Produtos" at bounding box center [39, 202] width 32 height 11
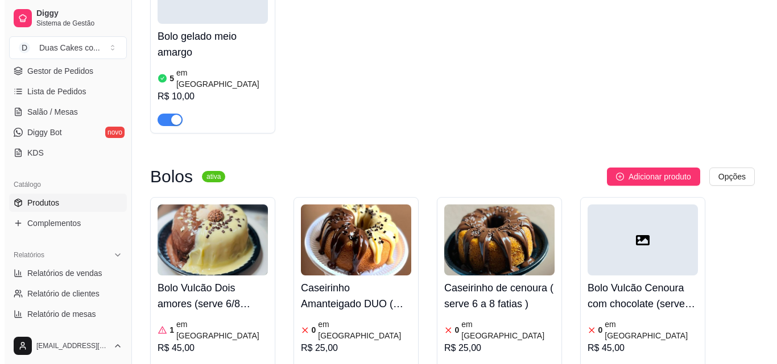
scroll to position [3525, 0]
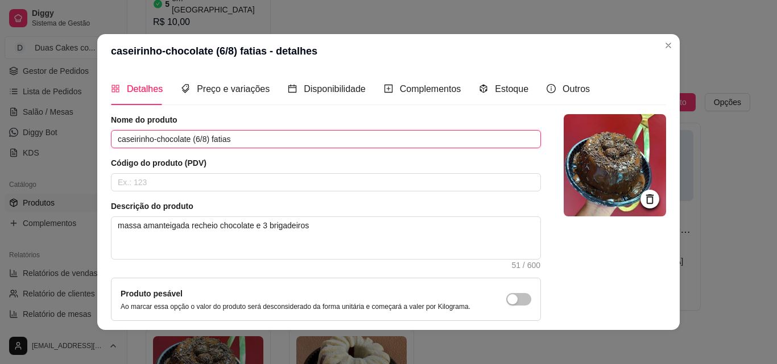
click at [144, 138] on input "caseirinho-chocolate (6/8) fatias" at bounding box center [326, 139] width 430 height 18
click at [146, 139] on input "caseirinho-chocolate (6/8) fatias" at bounding box center [326, 139] width 430 height 18
click at [148, 140] on input "caseirinho-chocolate (6/8) fatias" at bounding box center [326, 139] width 430 height 18
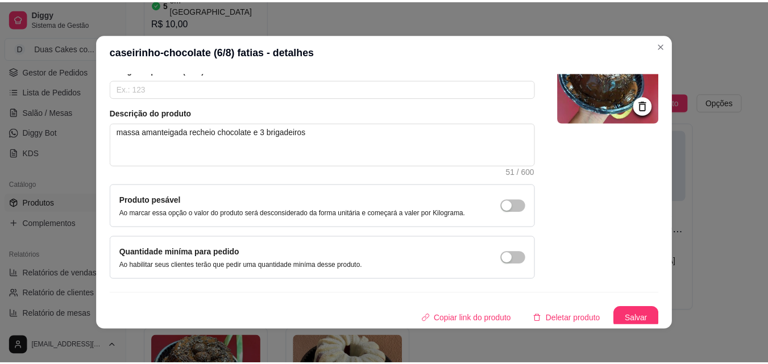
scroll to position [98, 0]
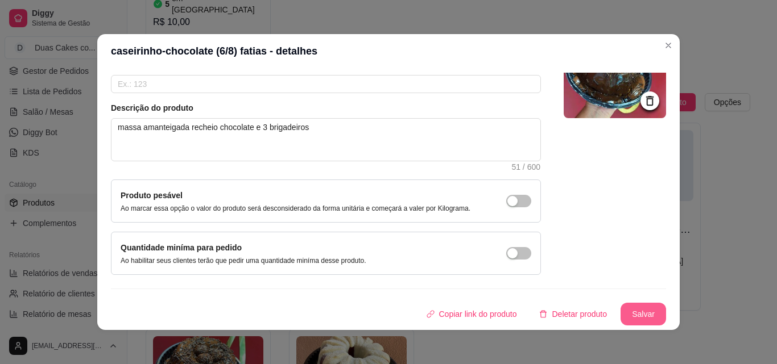
type input "bolo vulcão-chocolate (6/8) fatias"
click at [647, 309] on button "Salvar" at bounding box center [643, 315] width 44 height 22
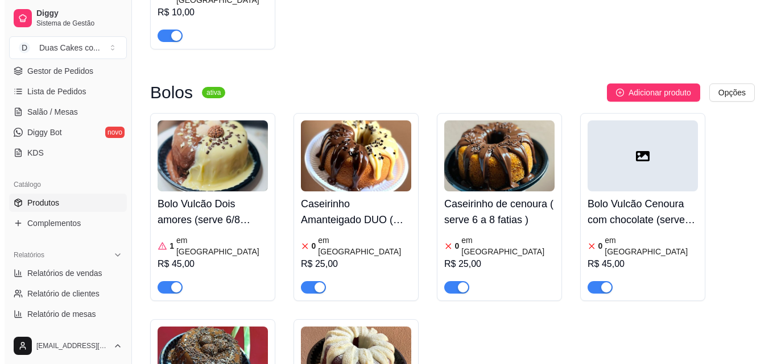
scroll to position [3468, 0]
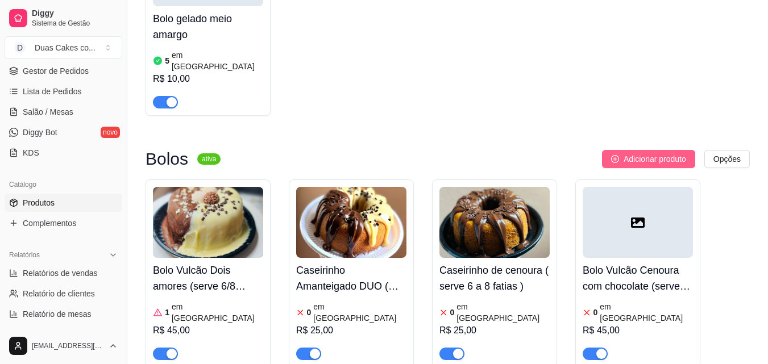
click at [673, 150] on button "Adicionar produto" at bounding box center [648, 159] width 93 height 18
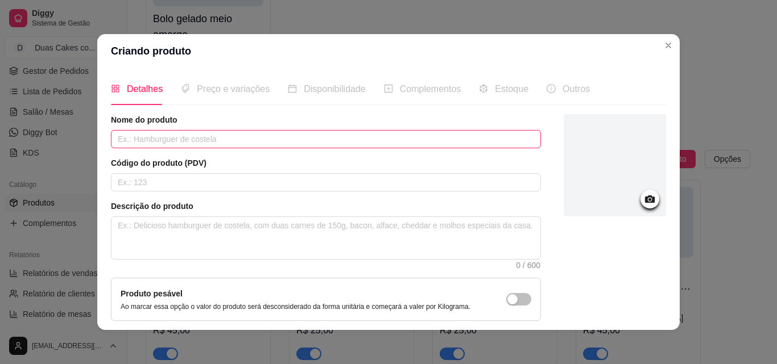
click at [199, 142] on input "text" at bounding box center [326, 139] width 430 height 18
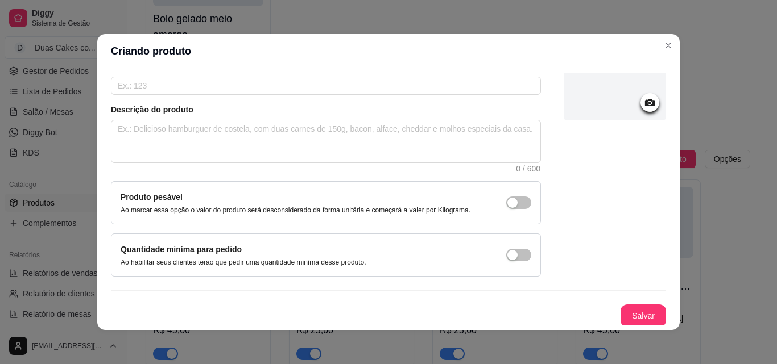
scroll to position [98, 0]
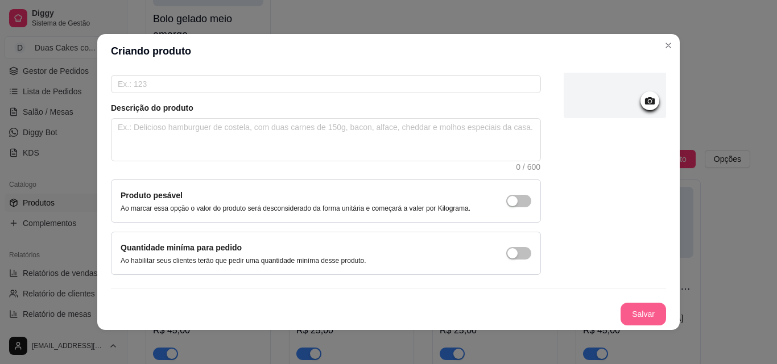
type input "bolo vulcão-beijinho"
click at [631, 308] on button "Salvar" at bounding box center [643, 315] width 44 height 22
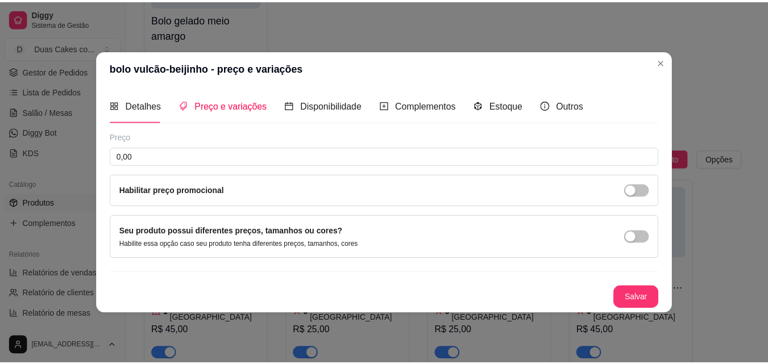
scroll to position [0, 0]
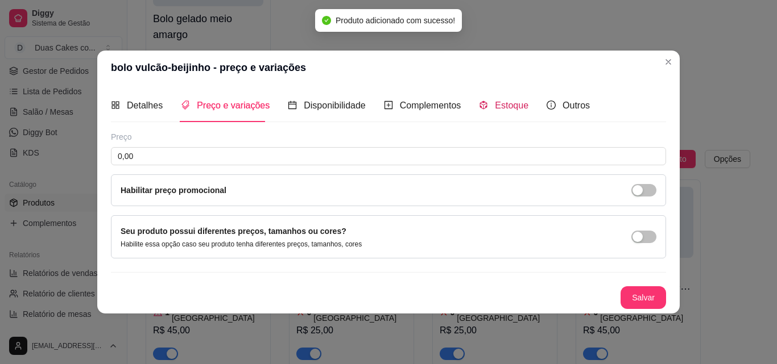
click at [506, 105] on span "Estoque" at bounding box center [512, 106] width 34 height 10
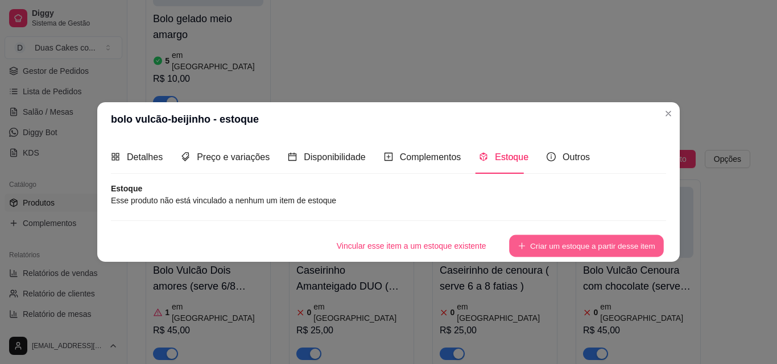
click at [562, 251] on button "Criar um estoque a partir desse item" at bounding box center [586, 246] width 155 height 22
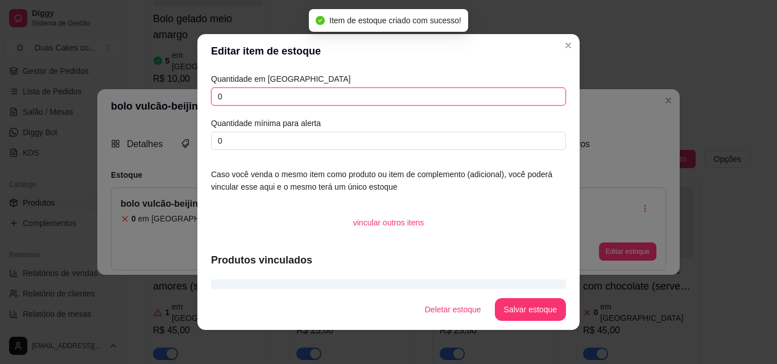
click at [221, 95] on input "0" at bounding box center [388, 97] width 355 height 18
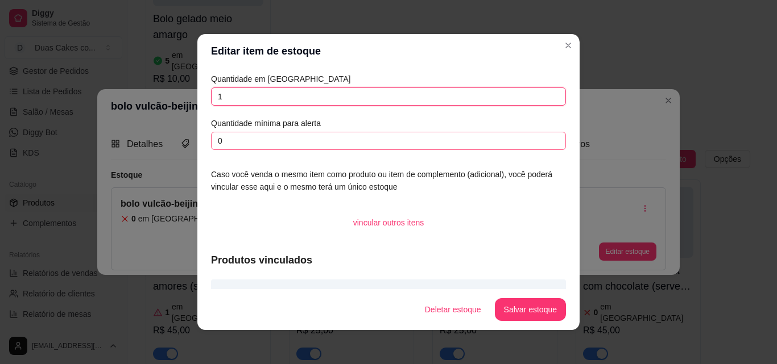
type input "1"
click at [221, 142] on input "0" at bounding box center [388, 141] width 355 height 18
type input "1"
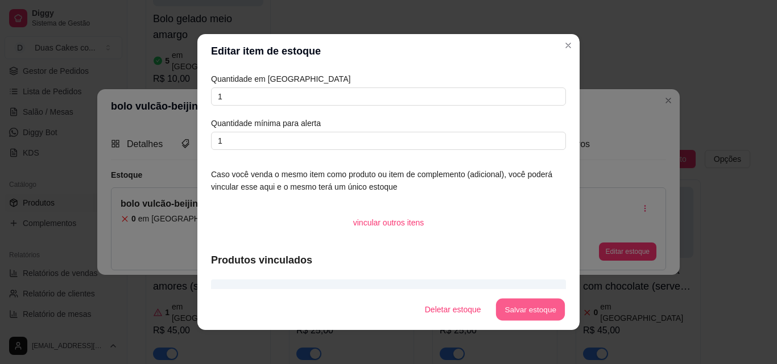
click at [534, 313] on button "Salvar estoque" at bounding box center [529, 310] width 69 height 22
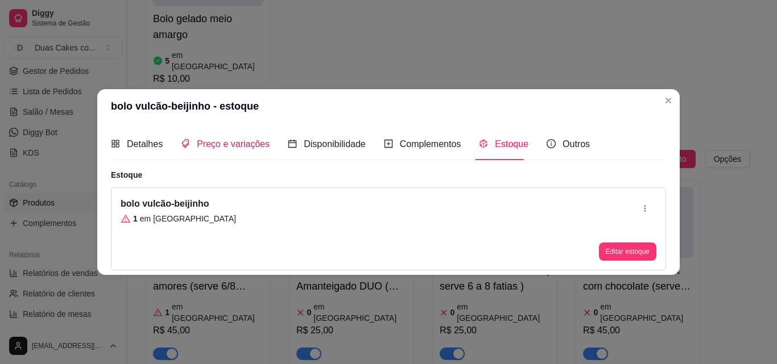
click at [217, 145] on span "Preço e variações" at bounding box center [233, 144] width 73 height 10
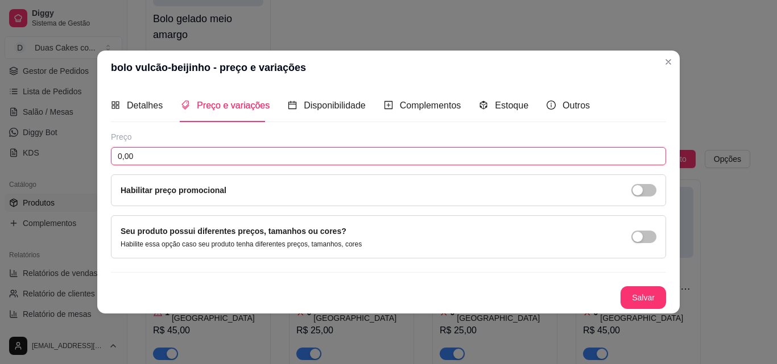
click at [167, 152] on input "0,00" at bounding box center [388, 156] width 555 height 18
type input "45,00"
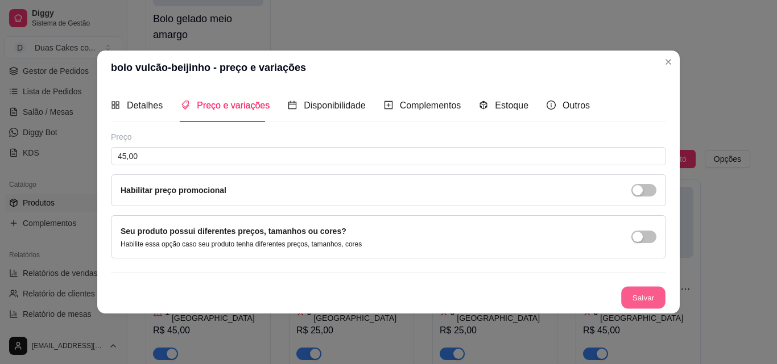
click at [650, 295] on button "Salvar" at bounding box center [643, 298] width 44 height 22
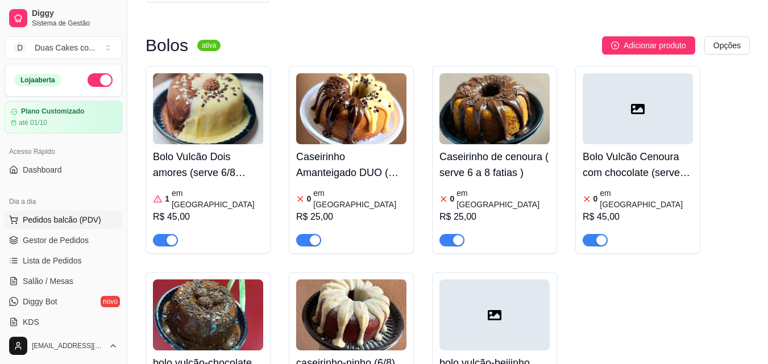
click at [48, 215] on span "Pedidos balcão (PDV)" at bounding box center [62, 219] width 78 height 11
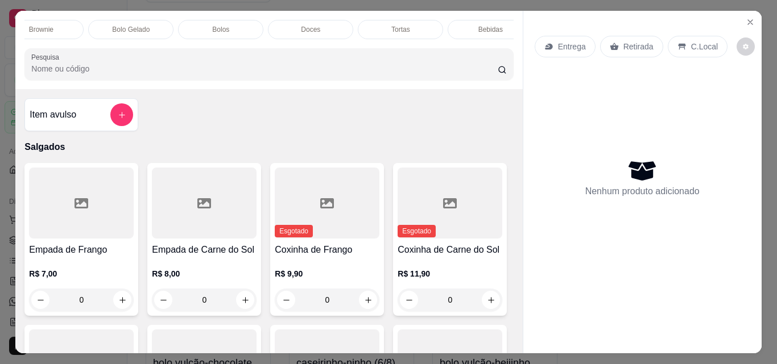
scroll to position [0, 495]
click at [197, 25] on p "Bolos" at bounding box center [200, 29] width 17 height 9
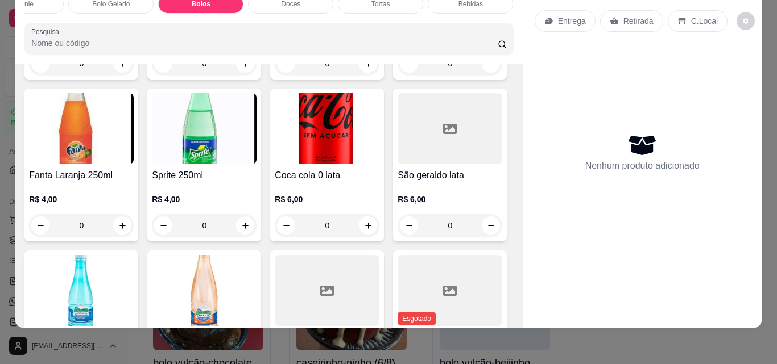
scroll to position [3240, 0]
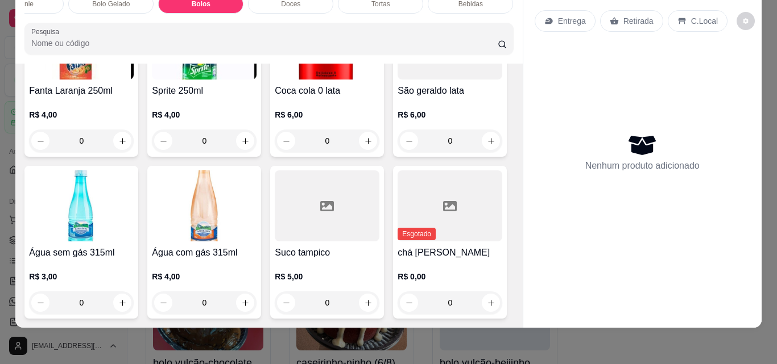
type input "1"
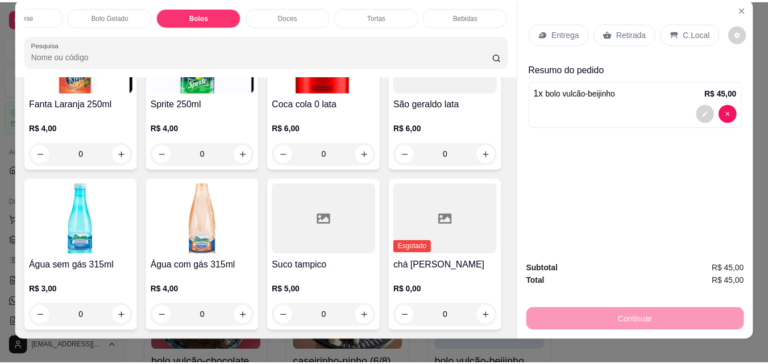
scroll to position [0, 0]
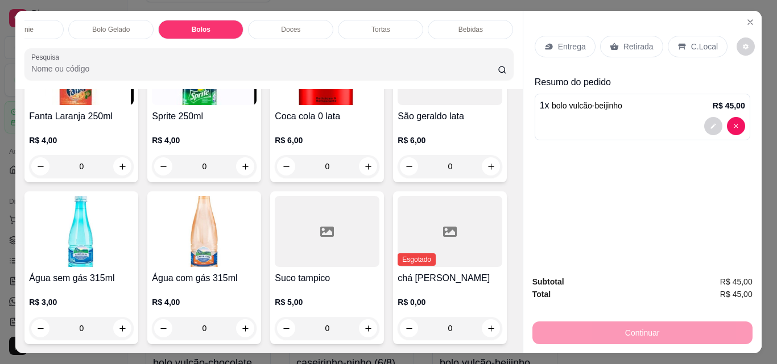
click at [629, 41] on p "Retirada" at bounding box center [638, 46] width 30 height 11
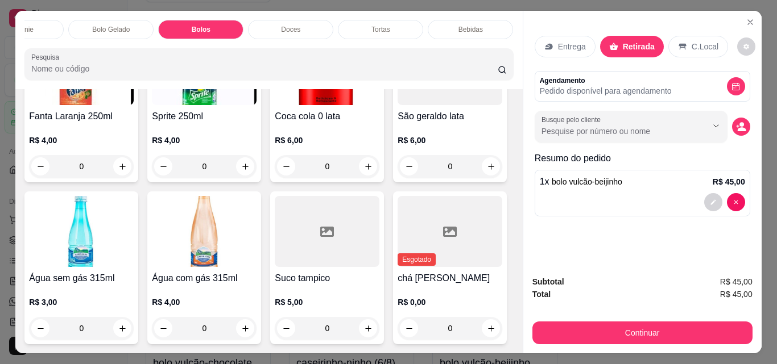
click at [650, 319] on div "Continuar" at bounding box center [642, 332] width 220 height 26
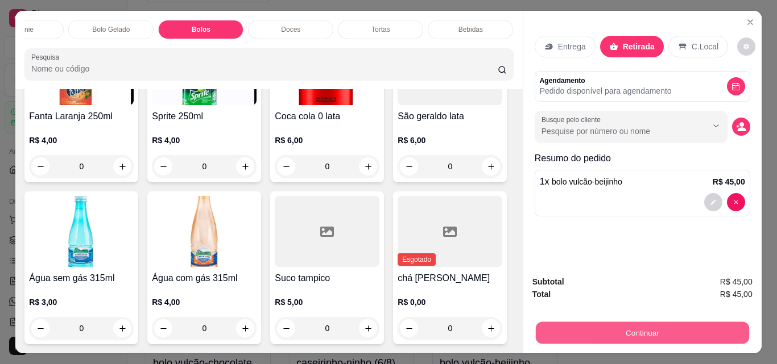
click at [652, 324] on button "Continuar" at bounding box center [641, 333] width 213 height 22
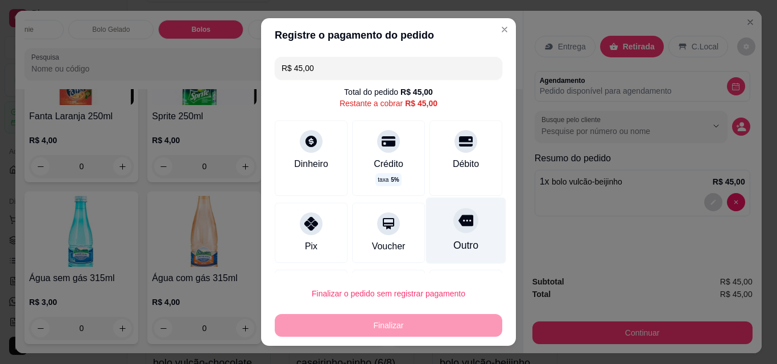
click at [453, 242] on div "Outro" at bounding box center [465, 245] width 25 height 15
type input "R$ 0,00"
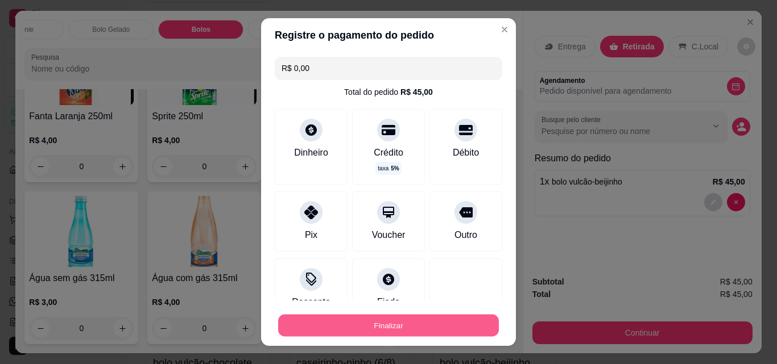
click at [405, 326] on button "Finalizar" at bounding box center [388, 326] width 221 height 22
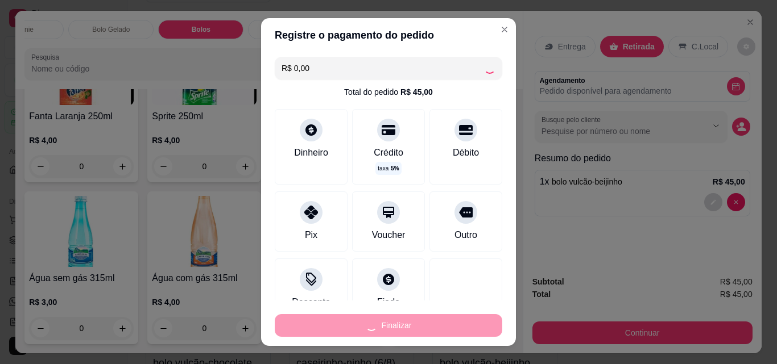
type input "0"
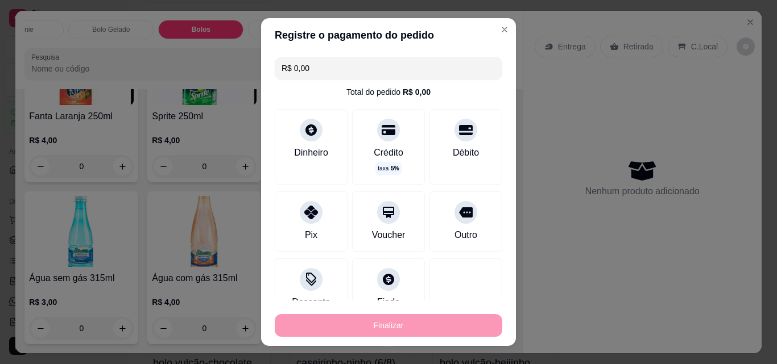
type input "-R$ 45,00"
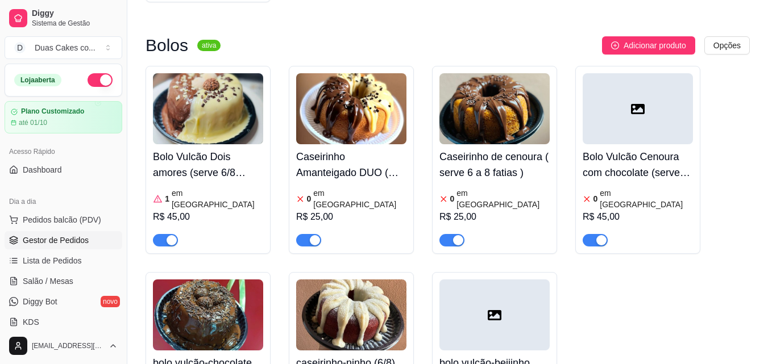
click at [44, 239] on span "Gestor de Pedidos" at bounding box center [56, 240] width 66 height 11
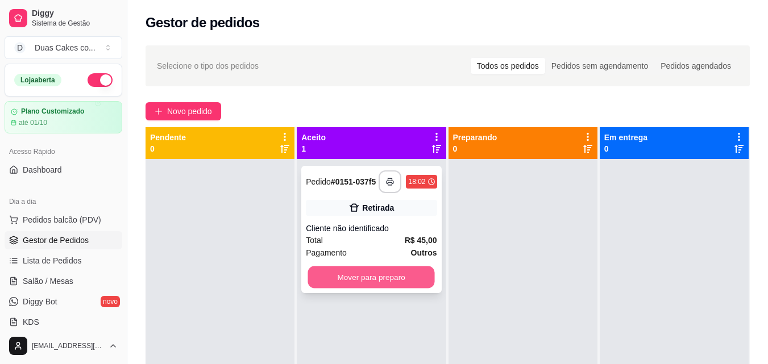
click at [394, 285] on button "Mover para preparo" at bounding box center [371, 278] width 127 height 22
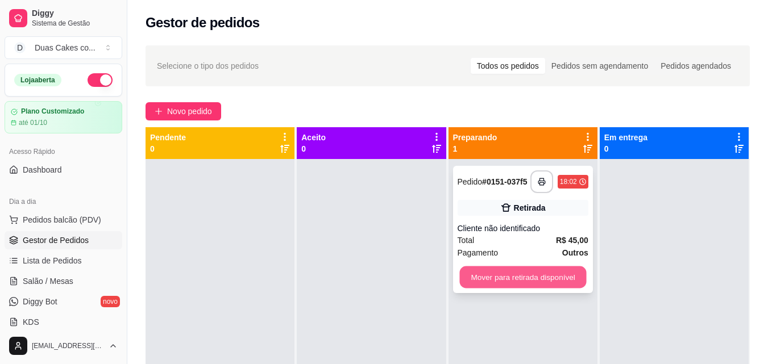
click at [509, 272] on button "Mover para retirada disponível" at bounding box center [522, 278] width 127 height 22
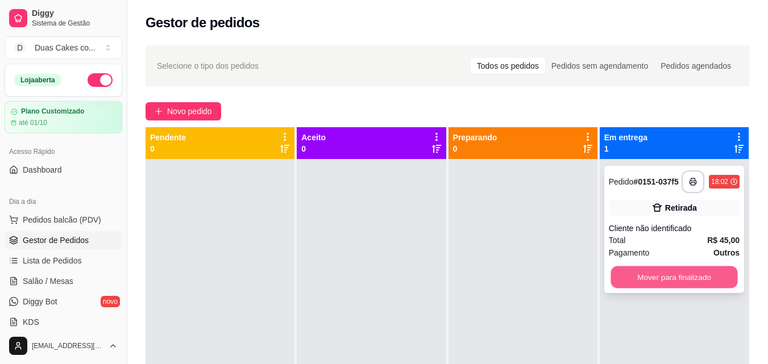
click at [648, 271] on button "Mover para finalizado" at bounding box center [674, 278] width 127 height 22
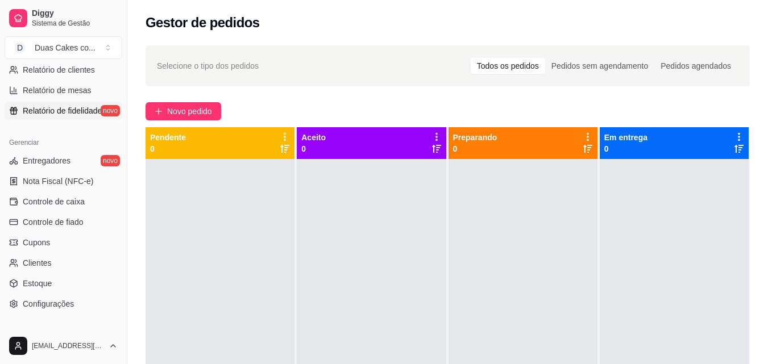
scroll to position [398, 0]
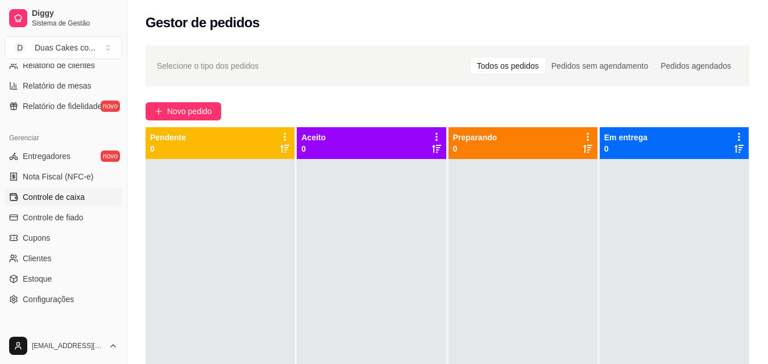
click at [55, 193] on span "Controle de caixa" at bounding box center [54, 197] width 62 height 11
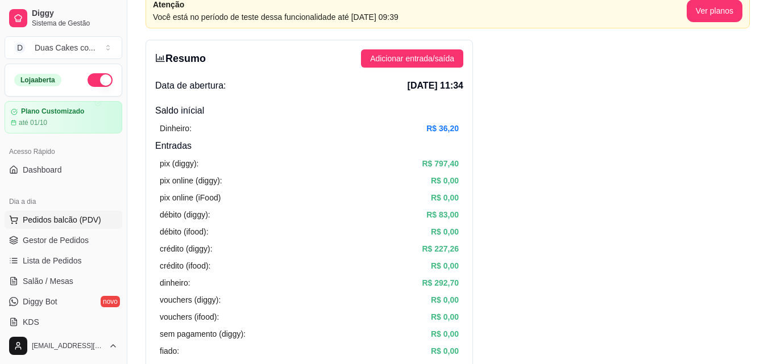
click at [61, 217] on span "Pedidos balcão (PDV)" at bounding box center [62, 219] width 78 height 11
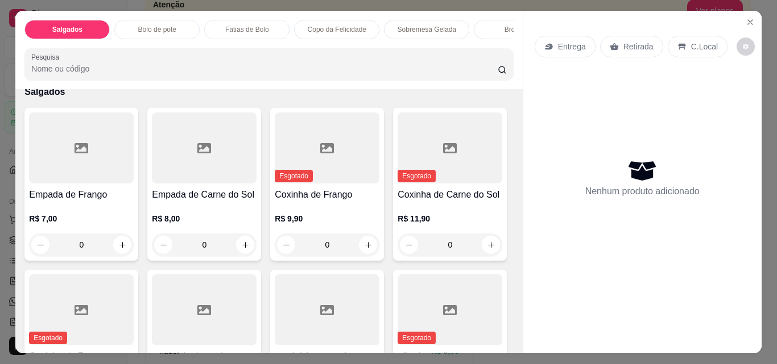
scroll to position [57, 0]
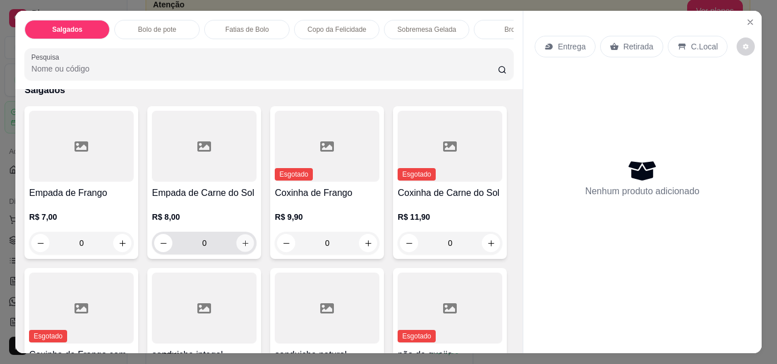
click at [241, 246] on icon "increase-product-quantity" at bounding box center [245, 243] width 9 height 9
type input "1"
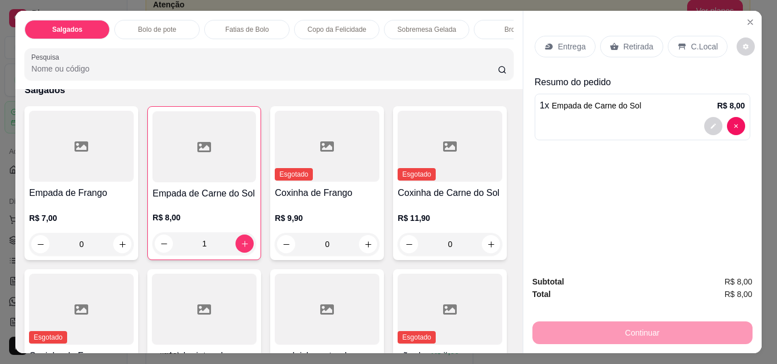
click at [436, 26] on p "Sobremesa Gelada" at bounding box center [426, 29] width 59 height 9
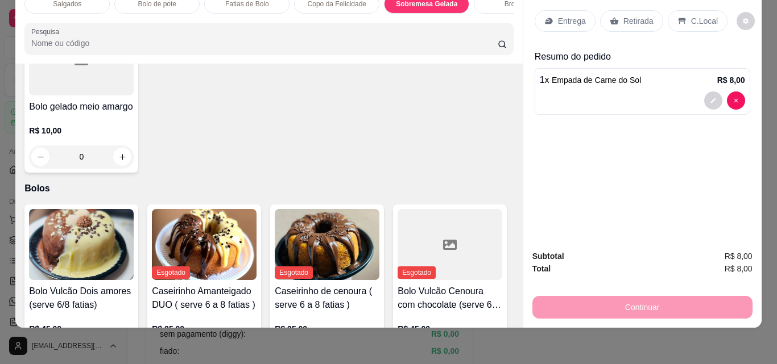
scroll to position [2192, 0]
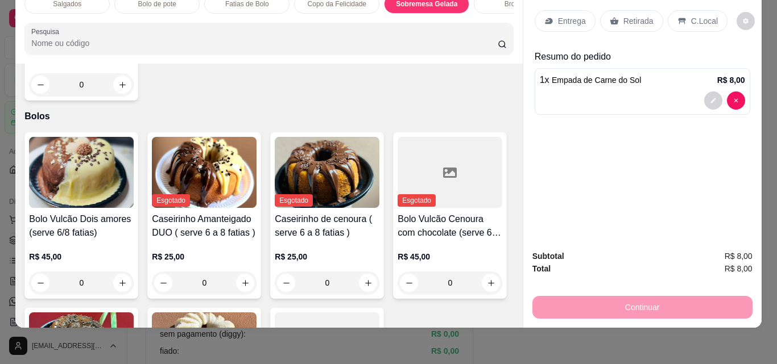
type input "1"
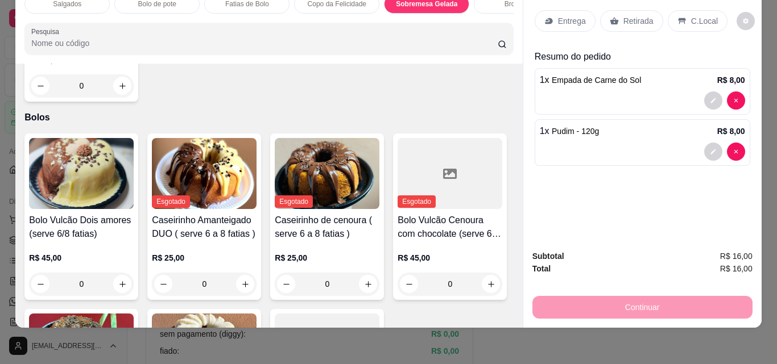
click at [632, 15] on p "Retirada" at bounding box center [638, 20] width 30 height 11
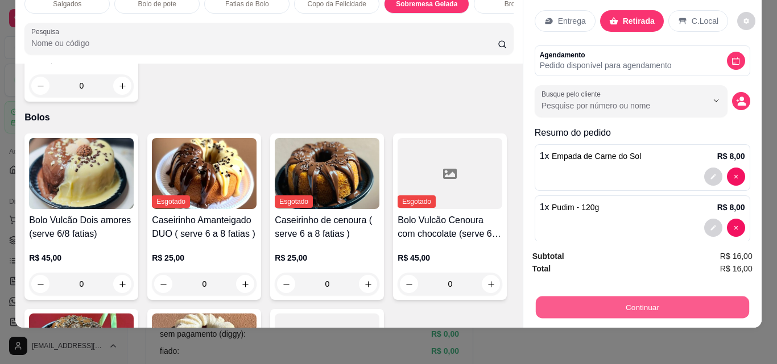
click at [654, 296] on button "Continuar" at bounding box center [641, 307] width 213 height 22
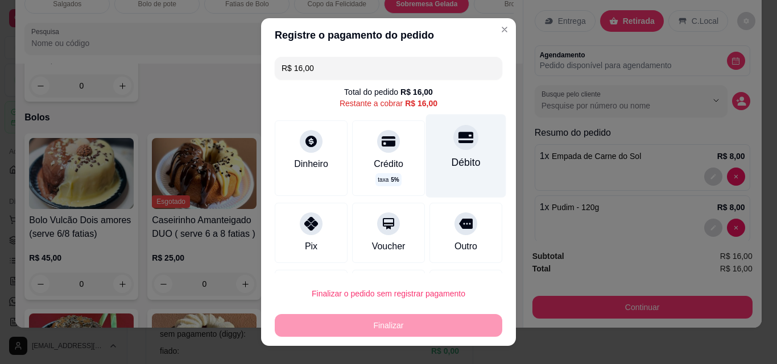
click at [444, 153] on div "Débito" at bounding box center [466, 155] width 80 height 83
type input "R$ 0,00"
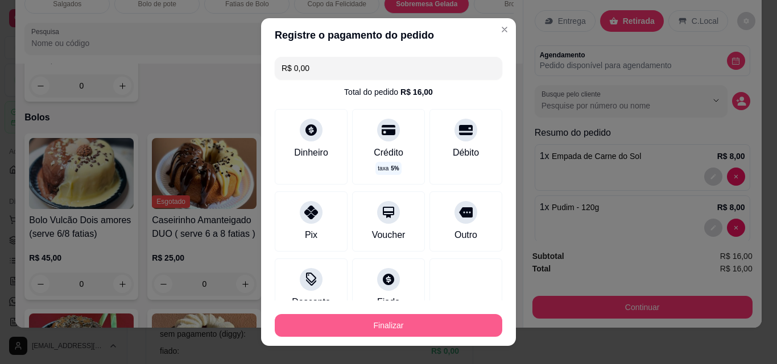
click at [385, 322] on button "Finalizar" at bounding box center [388, 325] width 227 height 23
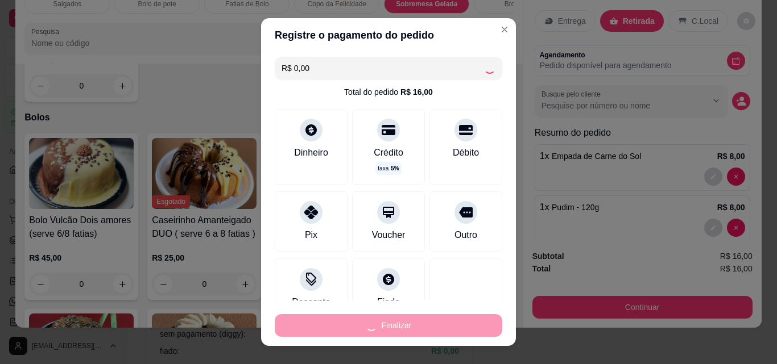
type input "0"
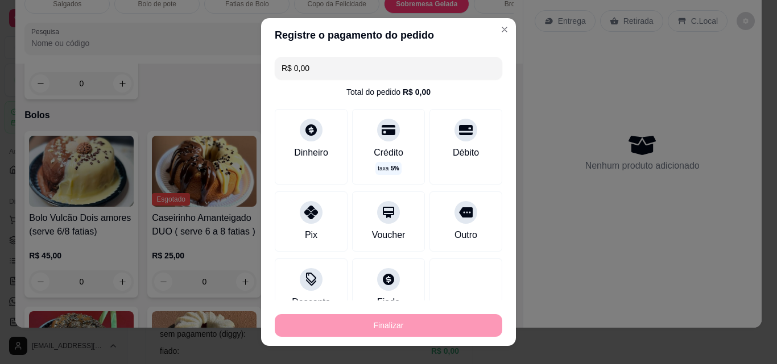
type input "-R$ 16,00"
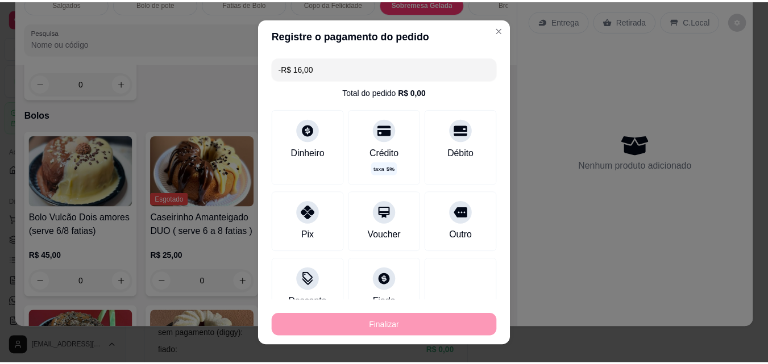
scroll to position [2191, 0]
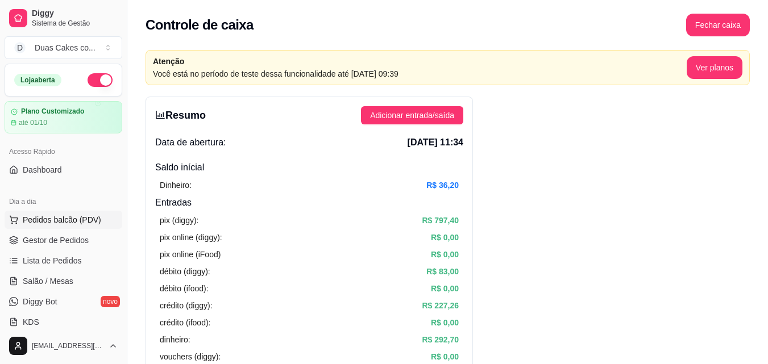
click at [51, 214] on span "Pedidos balcão (PDV)" at bounding box center [62, 219] width 78 height 11
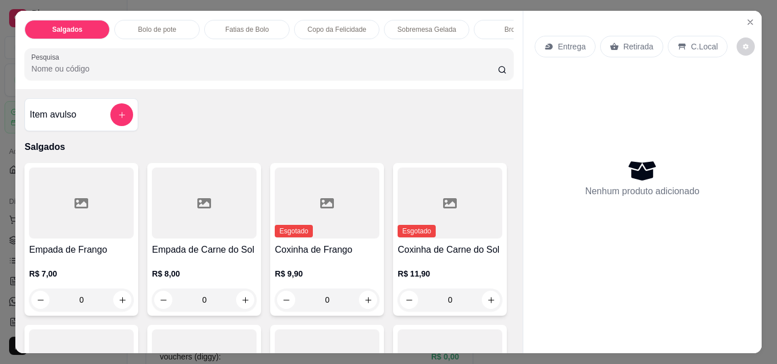
click at [238, 25] on p "Fatias de Bolo" at bounding box center [247, 29] width 44 height 9
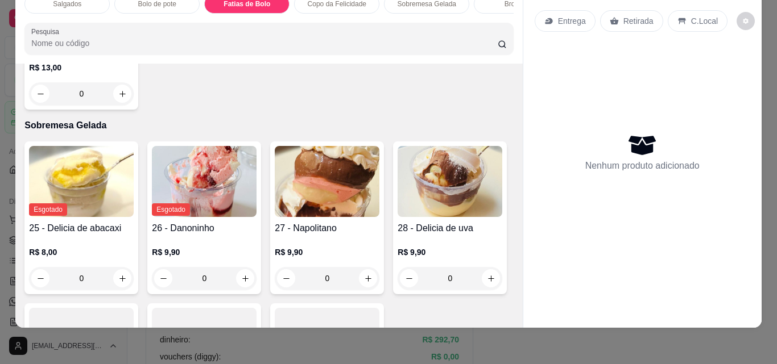
scroll to position [1470, 0]
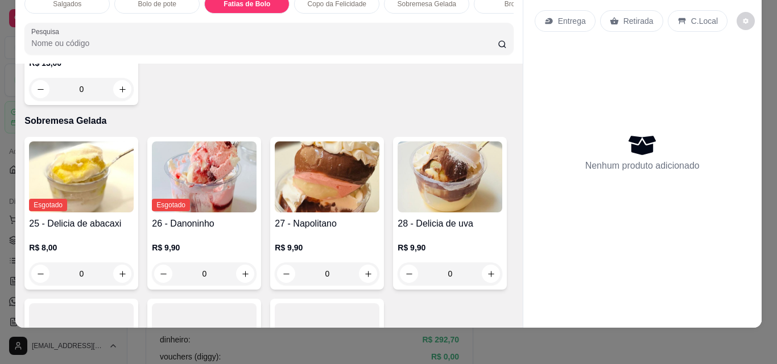
type input "1"
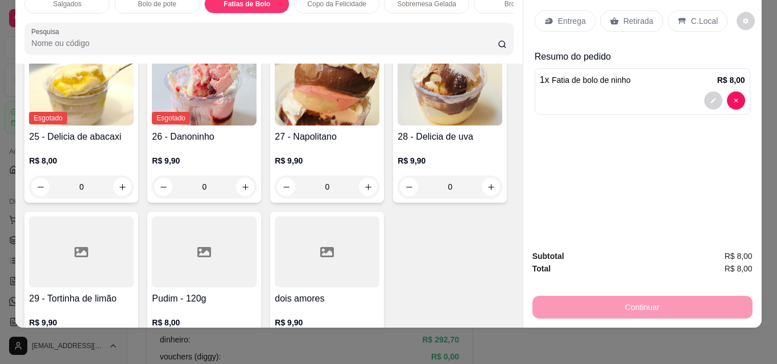
scroll to position [1640, 0]
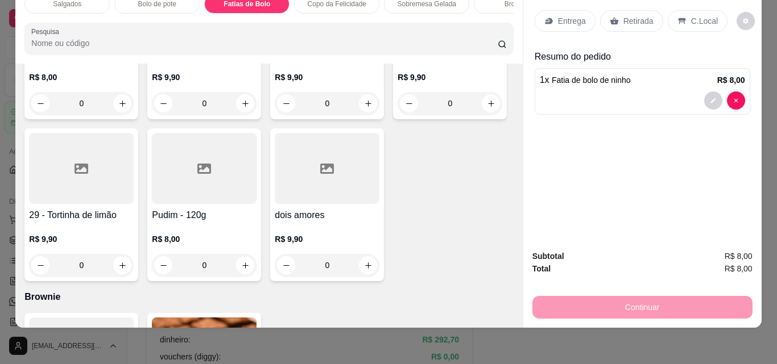
type input "1"
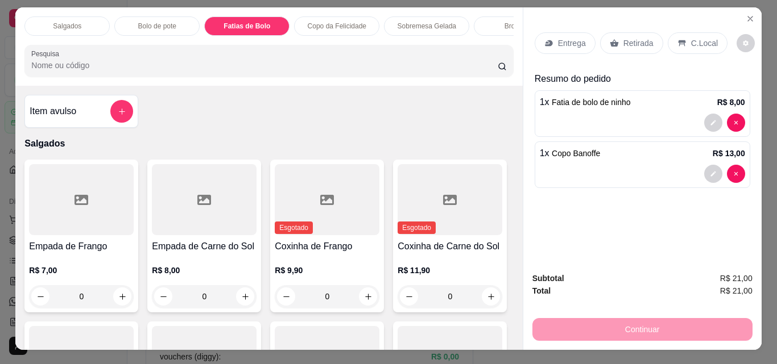
scroll to position [0, 0]
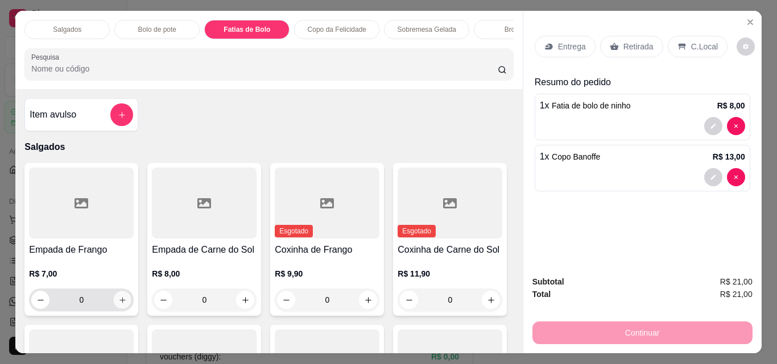
click at [117, 299] on button "increase-product-quantity" at bounding box center [123, 301] width 18 height 18
type input "1"
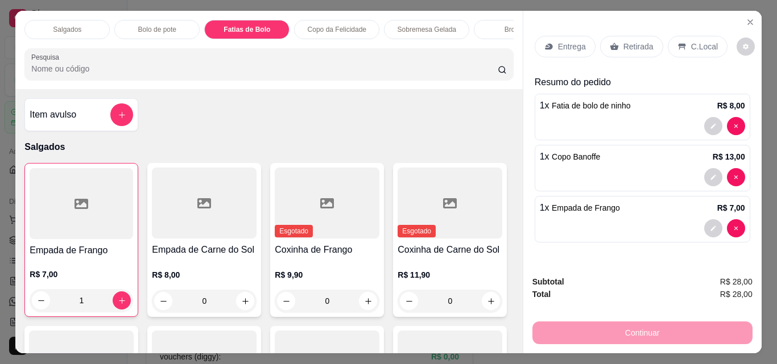
click at [504, 25] on p "Brownie" at bounding box center [516, 29] width 24 height 9
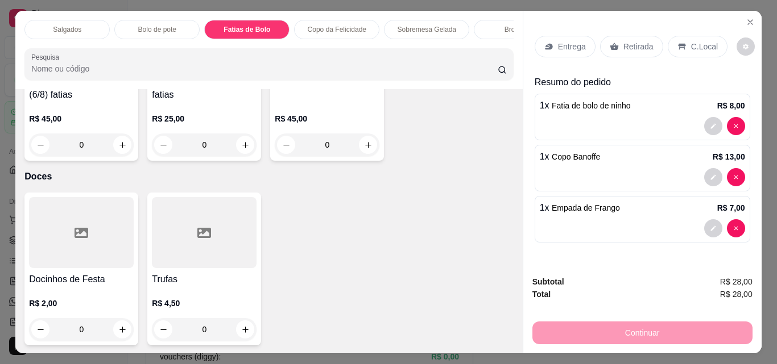
scroll to position [30, 0]
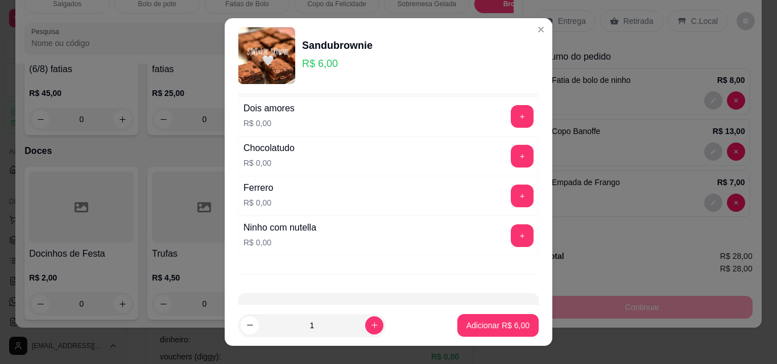
scroll to position [57, 0]
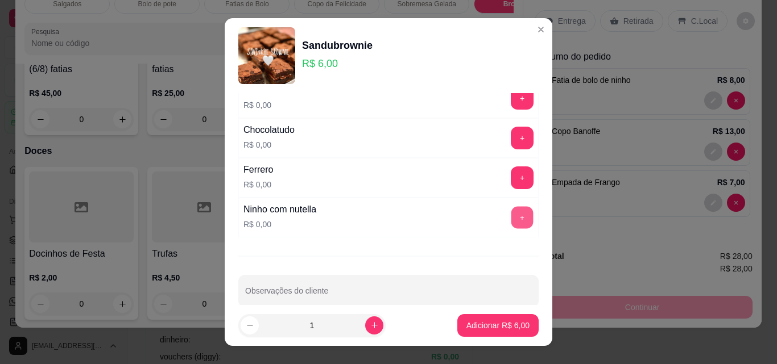
click at [511, 221] on button "+" at bounding box center [522, 218] width 22 height 22
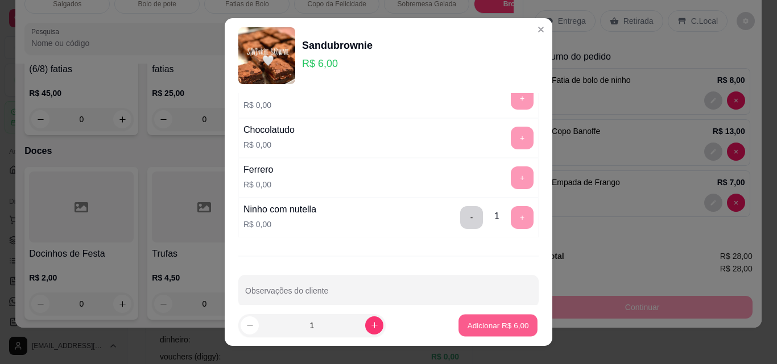
click at [497, 331] on button "Adicionar R$ 6,00" at bounding box center [497, 326] width 79 height 22
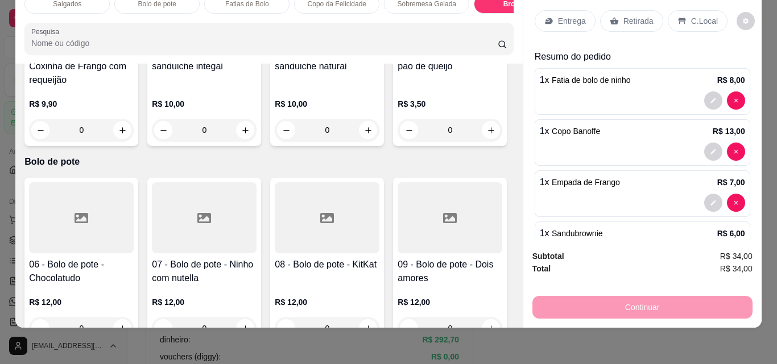
scroll to position [314, 0]
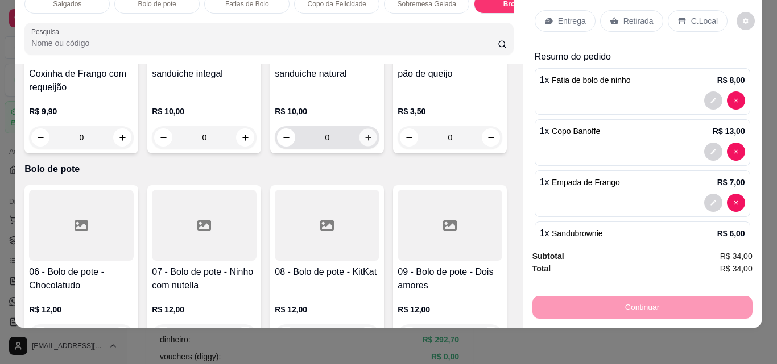
click at [364, 142] on icon "increase-product-quantity" at bounding box center [368, 138] width 9 height 9
type input "1"
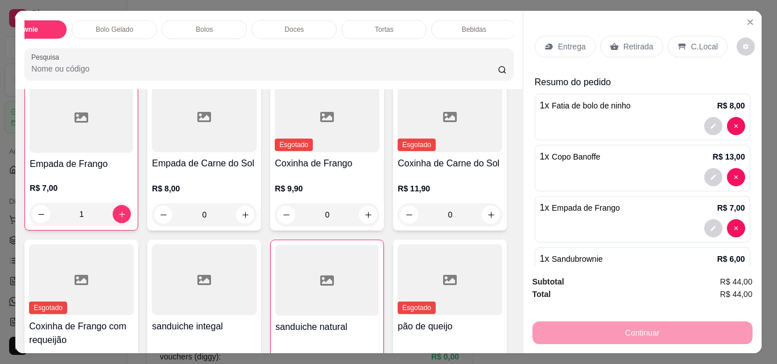
scroll to position [0, 495]
click at [473, 20] on div "Bebidas" at bounding box center [470, 29] width 85 height 19
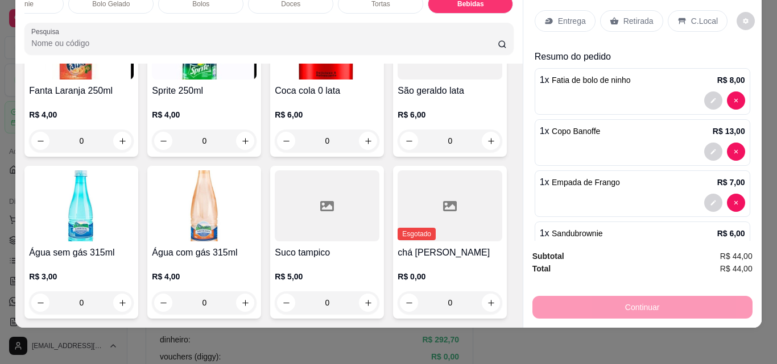
scroll to position [4223, 0]
click at [125, 300] on icon "increase-product-quantity" at bounding box center [122, 303] width 6 height 6
type input "1"
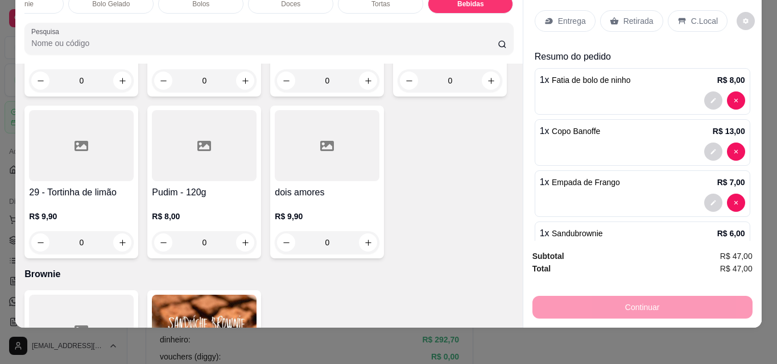
scroll to position [0, 0]
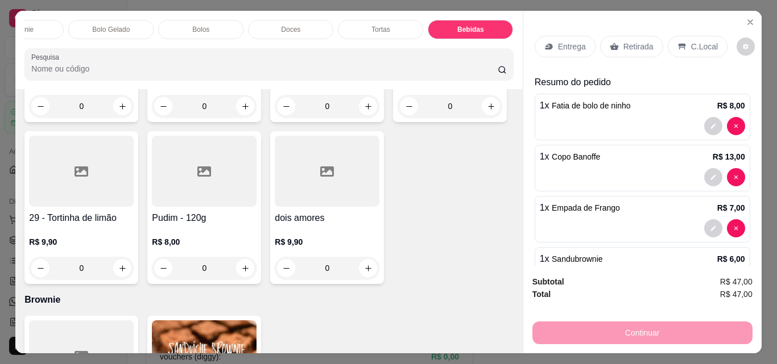
click at [629, 41] on p "Retirada" at bounding box center [638, 46] width 30 height 11
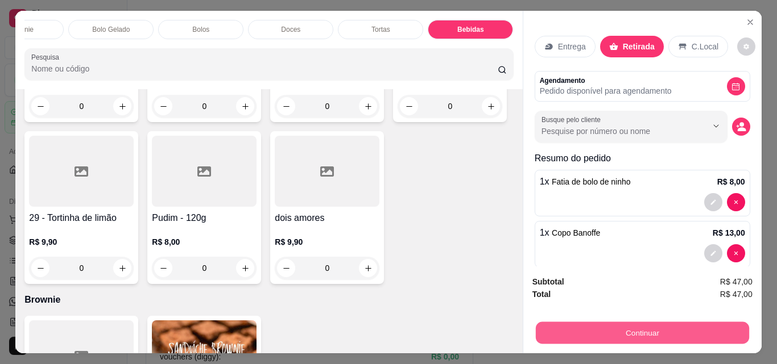
click at [642, 326] on button "Continuar" at bounding box center [641, 333] width 213 height 22
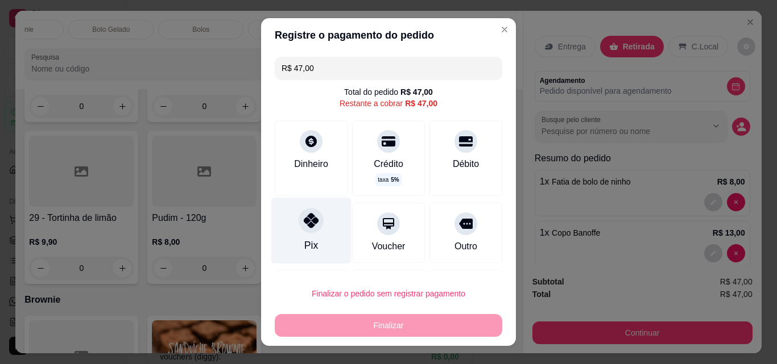
click at [312, 226] on icon at bounding box center [311, 220] width 15 height 15
type input "R$ 0,00"
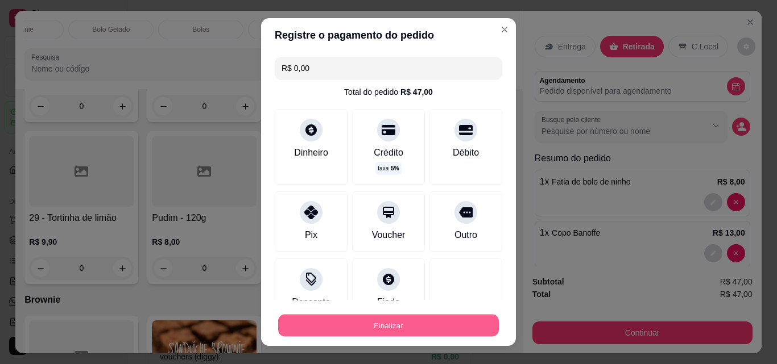
click at [374, 333] on button "Finalizar" at bounding box center [388, 326] width 221 height 22
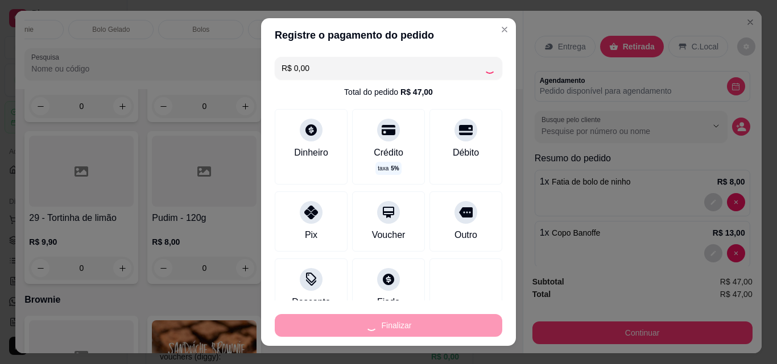
type input "0"
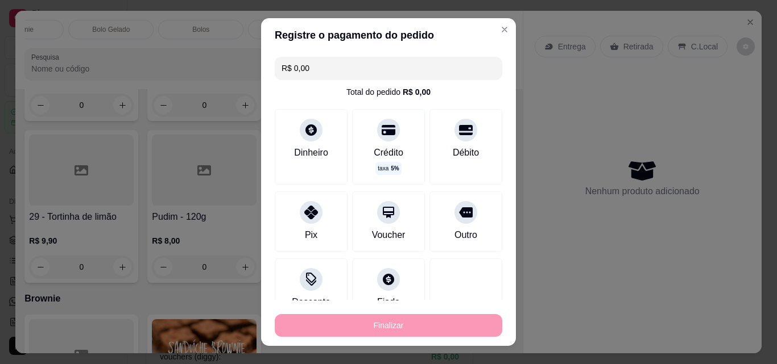
type input "-R$ 47,00"
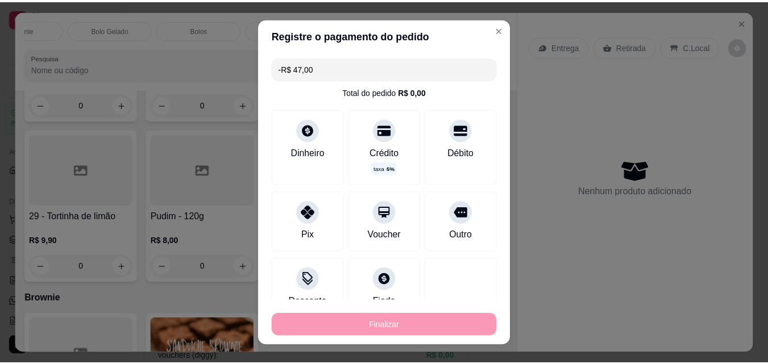
scroll to position [1661, 0]
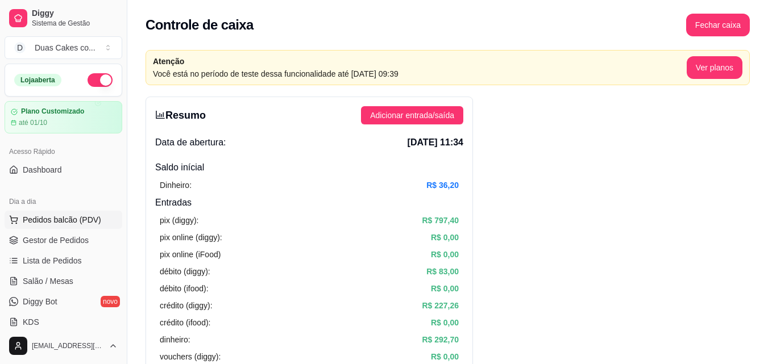
click at [66, 221] on span "Pedidos balcão (PDV)" at bounding box center [62, 219] width 78 height 11
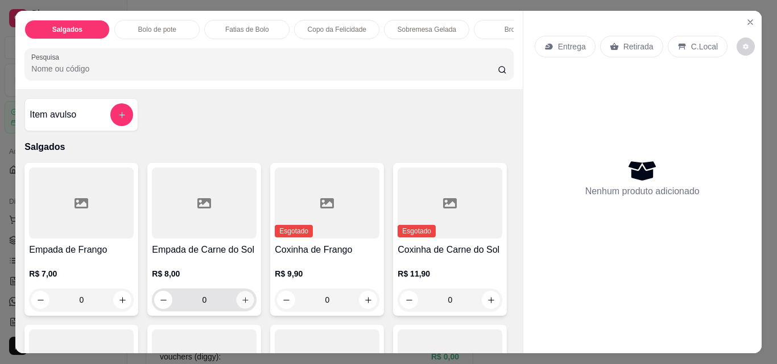
click at [241, 304] on icon "increase-product-quantity" at bounding box center [245, 300] width 9 height 9
type input "1"
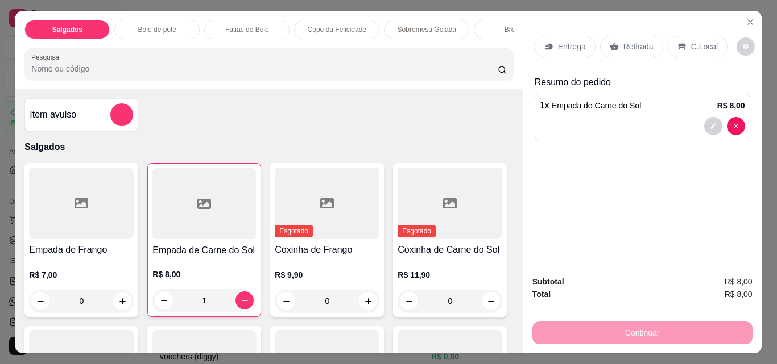
click at [630, 41] on p "Retirada" at bounding box center [638, 46] width 30 height 11
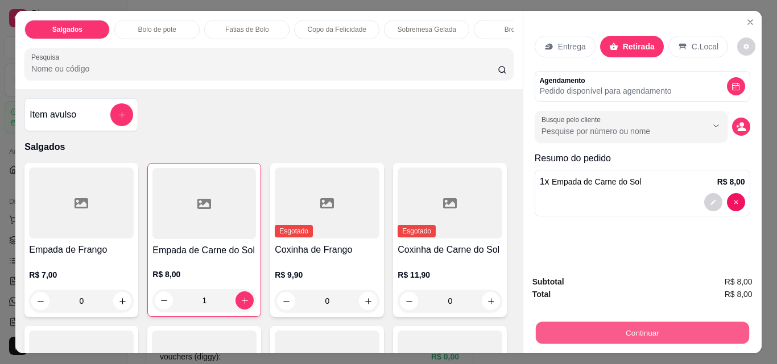
click at [657, 322] on button "Continuar" at bounding box center [641, 333] width 213 height 22
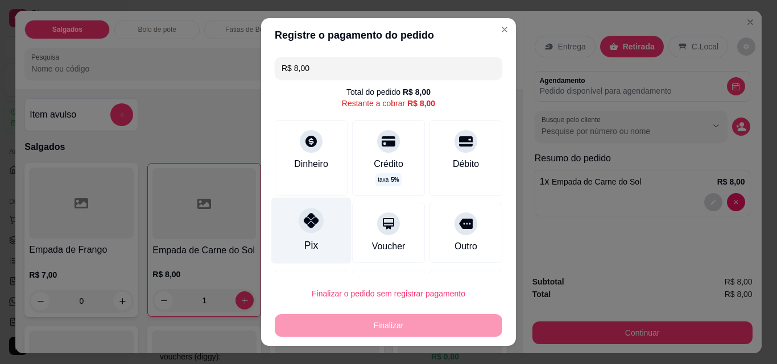
click at [295, 239] on div "Pix" at bounding box center [311, 231] width 80 height 67
type input "R$ 0,00"
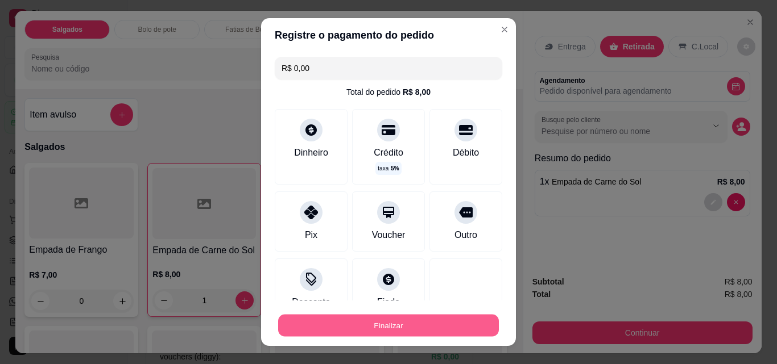
click at [399, 324] on button "Finalizar" at bounding box center [388, 326] width 221 height 22
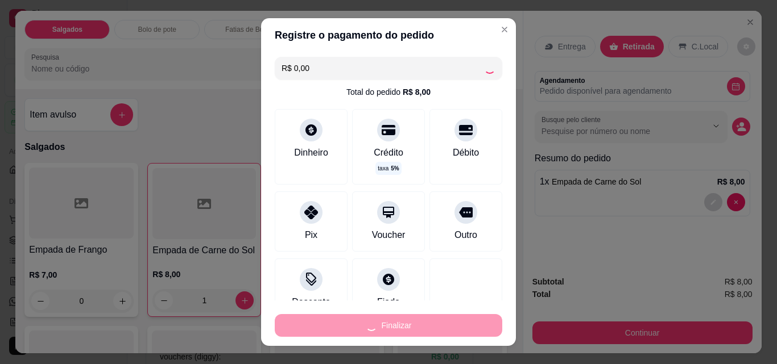
type input "0"
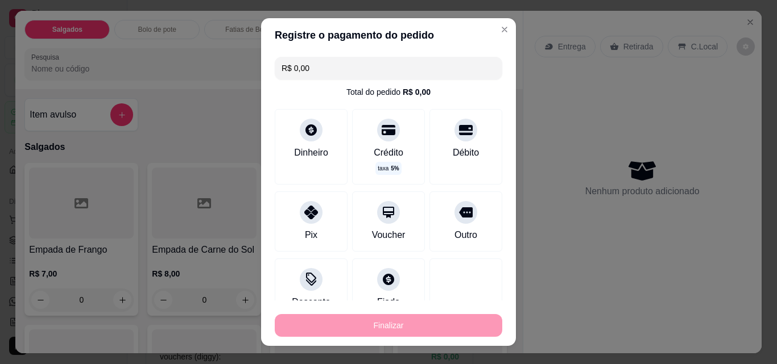
type input "-R$ 8,00"
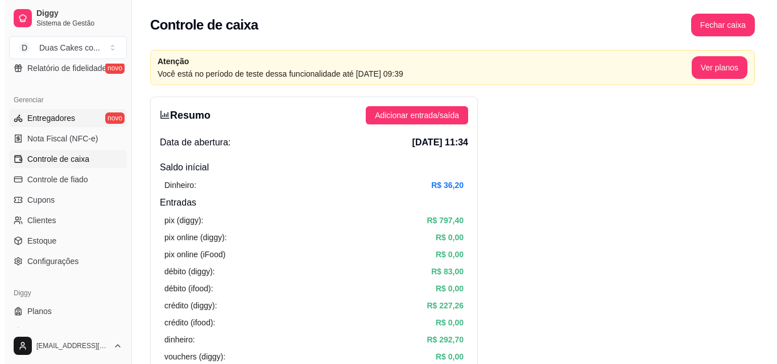
scroll to position [454, 0]
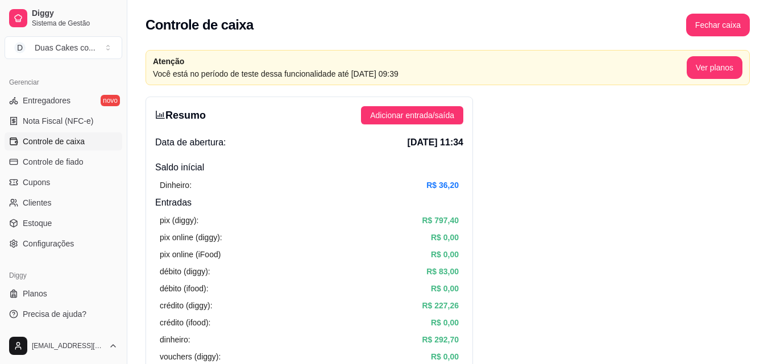
click at [71, 138] on span "Controle de caixa" at bounding box center [54, 141] width 62 height 11
click at [70, 136] on span "Controle de caixa" at bounding box center [54, 141] width 62 height 11
click at [446, 118] on span "Adicionar entrada/saída" at bounding box center [412, 115] width 84 height 13
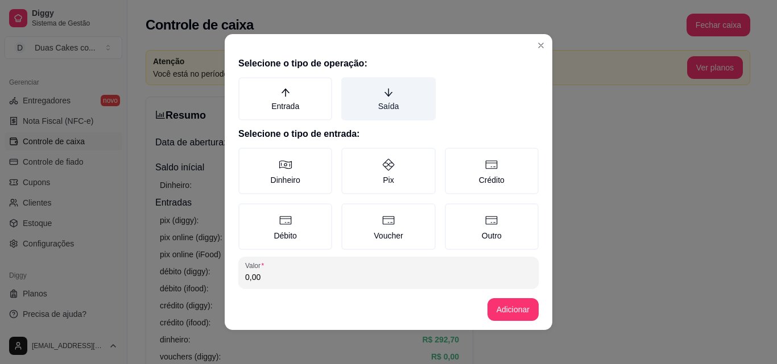
click at [380, 98] on label "Saída" at bounding box center [388, 98] width 94 height 43
click at [350, 86] on button "Saída" at bounding box center [345, 81] width 9 height 9
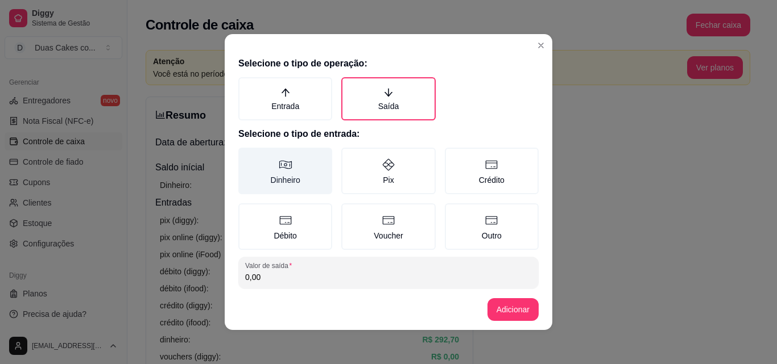
click at [276, 172] on label "Dinheiro" at bounding box center [285, 171] width 94 height 47
click at [247, 156] on button "Dinheiro" at bounding box center [242, 151] width 9 height 9
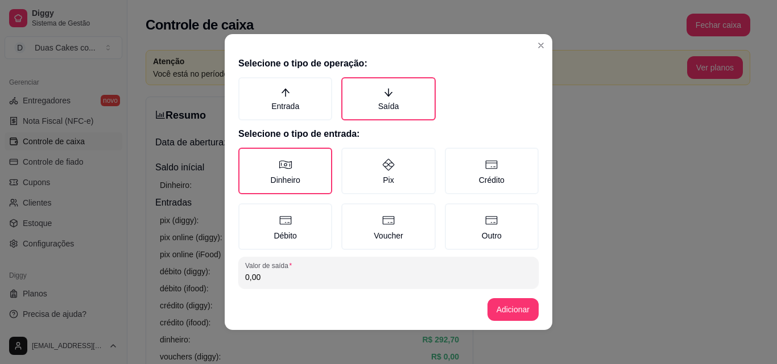
click at [281, 282] on input "0,00" at bounding box center [388, 277] width 287 height 11
type input "3,00"
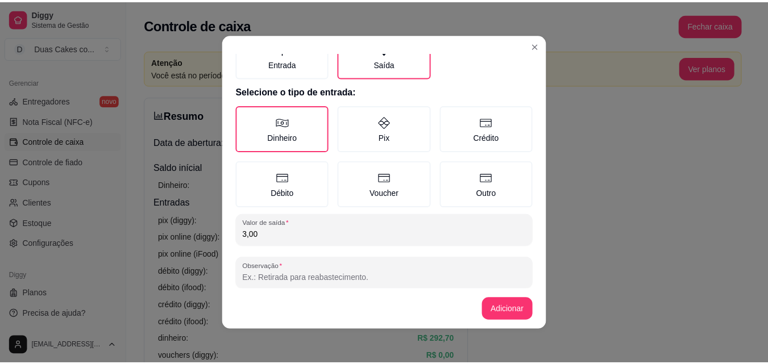
scroll to position [61, 0]
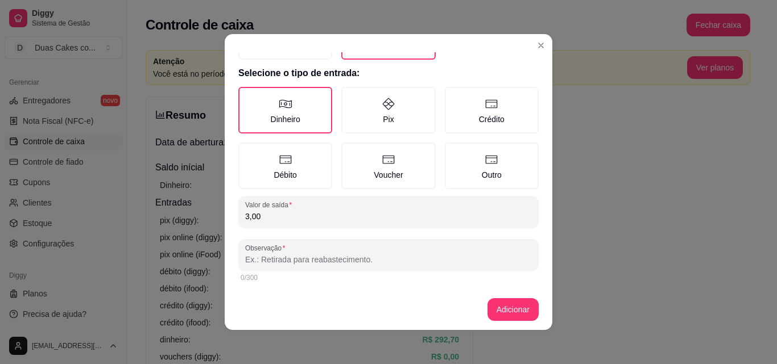
click at [367, 262] on input "Observação" at bounding box center [388, 259] width 287 height 11
click at [358, 258] on input "reenbolso rayane taxa de entrega ela fez retirada" at bounding box center [388, 259] width 287 height 11
type input "reenbolso rayane taxa de entrega obs: ela fez retirada"
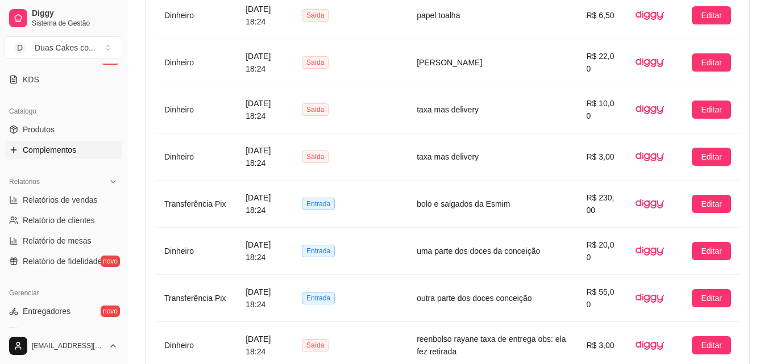
scroll to position [226, 0]
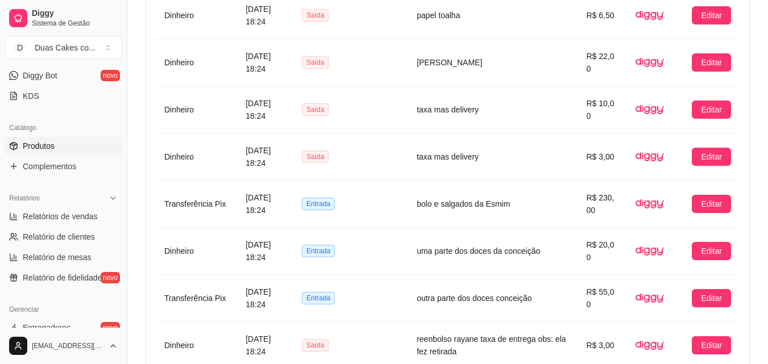
click at [47, 144] on span "Produtos" at bounding box center [39, 145] width 32 height 11
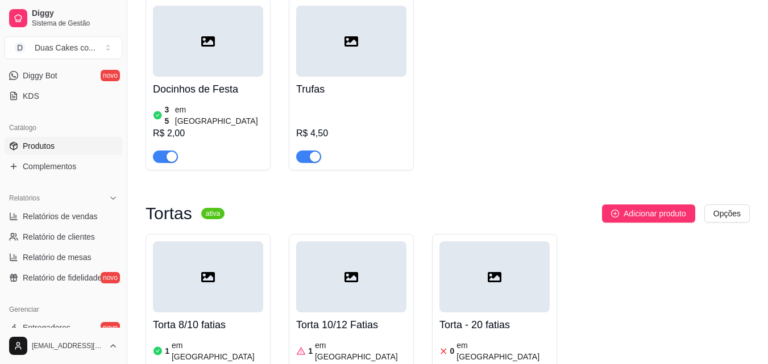
scroll to position [4151, 0]
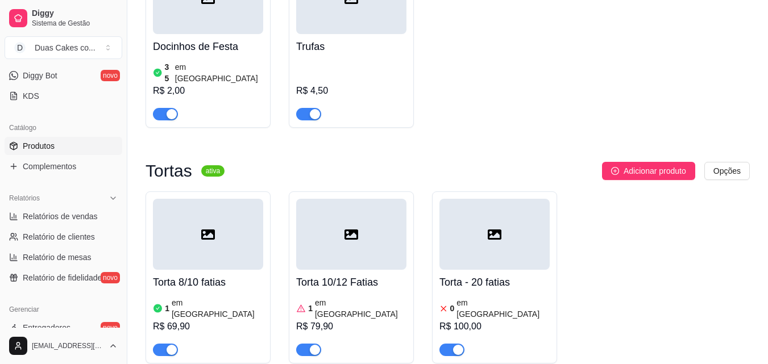
click at [493, 199] on div at bounding box center [495, 234] width 110 height 71
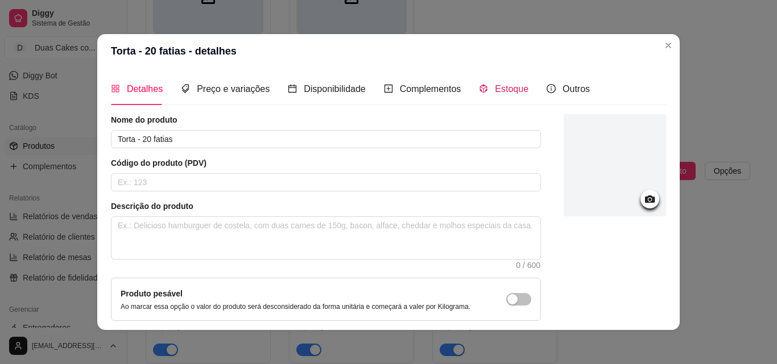
click at [511, 88] on span "Estoque" at bounding box center [512, 89] width 34 height 10
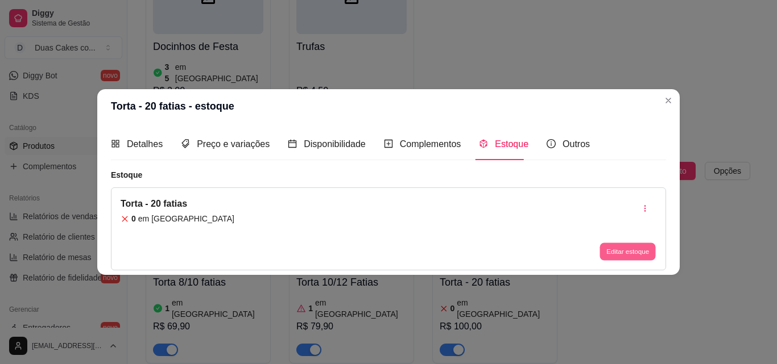
click at [612, 247] on button "Editar estoque" at bounding box center [627, 252] width 56 height 18
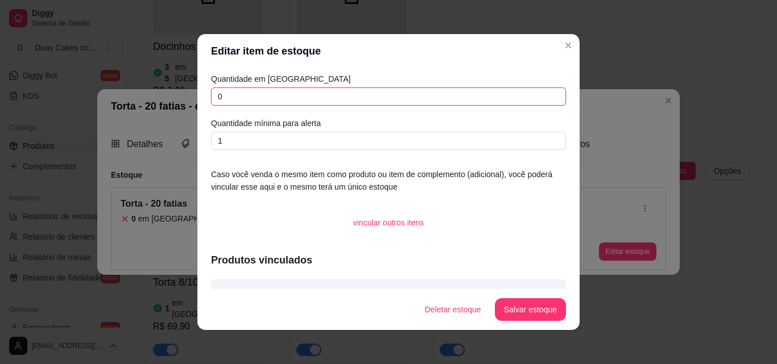
click at [221, 98] on input "0" at bounding box center [388, 97] width 355 height 18
type input "1"
click at [520, 308] on button "Salvar estoque" at bounding box center [529, 310] width 69 height 22
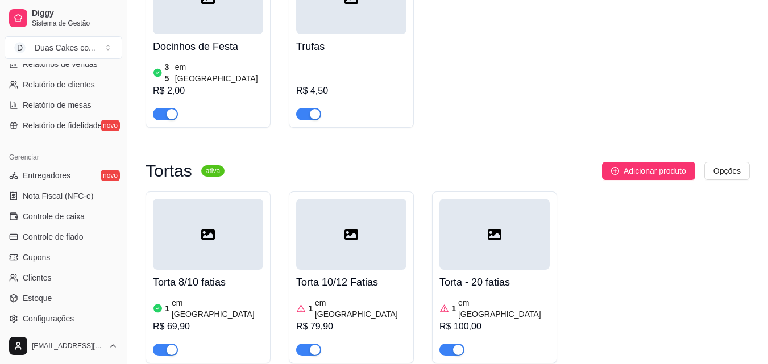
scroll to position [397, 0]
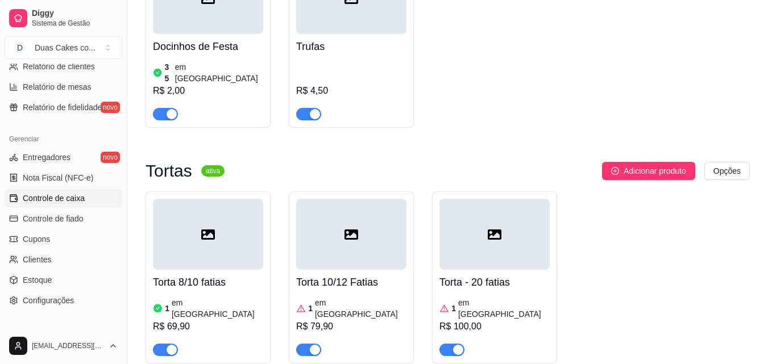
click at [65, 192] on link "Controle de caixa" at bounding box center [64, 198] width 118 height 18
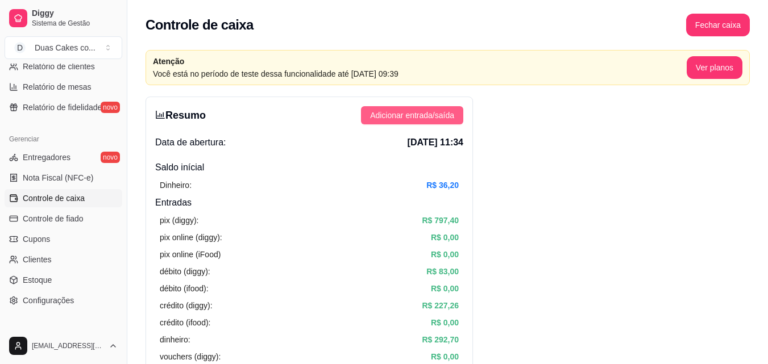
click at [414, 113] on span "Adicionar entrada/saída" at bounding box center [412, 115] width 84 height 13
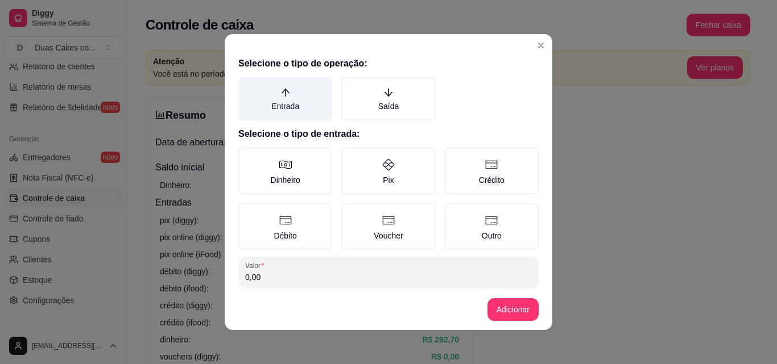
click at [283, 103] on label "Entrada" at bounding box center [285, 98] width 94 height 43
click at [247, 86] on button "Entrada" at bounding box center [242, 81] width 9 height 9
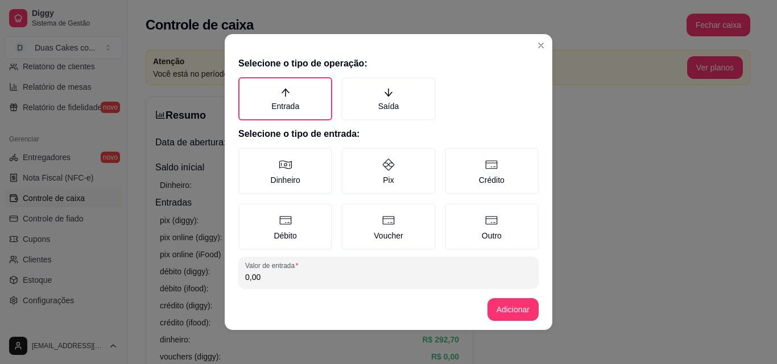
click at [334, 281] on input "0,00" at bounding box center [388, 277] width 287 height 11
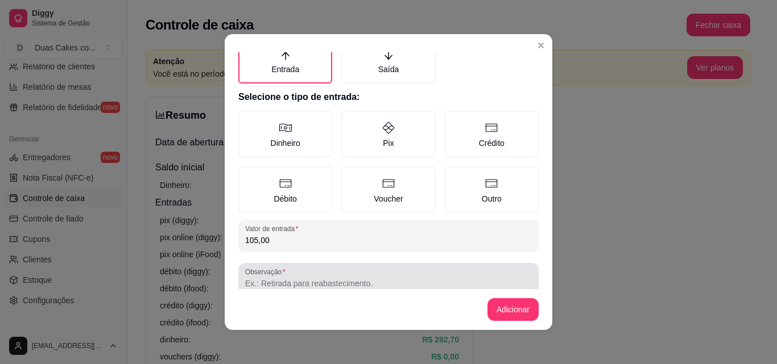
scroll to position [61, 0]
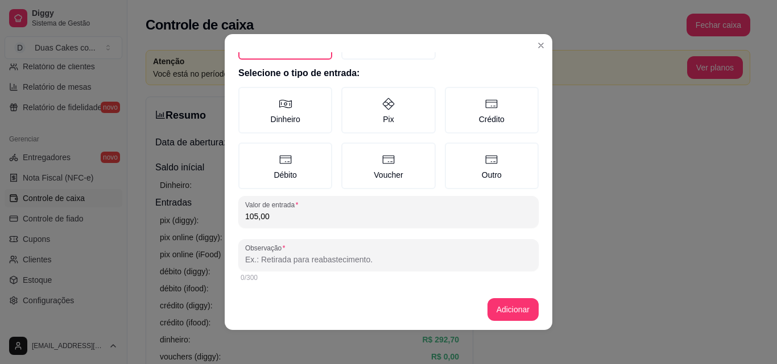
type input "105,00"
click at [284, 262] on input "Observação" at bounding box center [388, 259] width 287 height 11
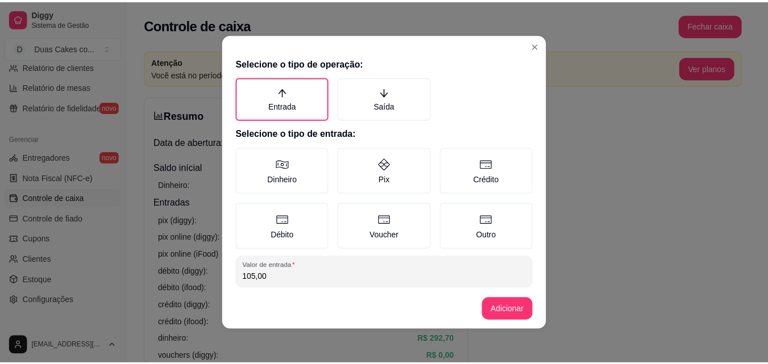
scroll to position [0, 0]
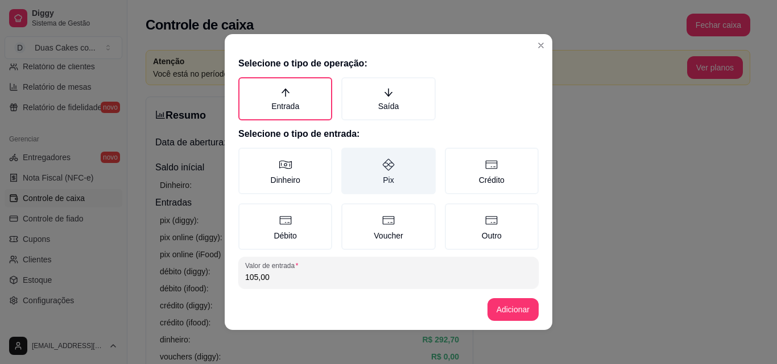
type input "salgados [PERSON_NAME]"
click at [373, 178] on label "Pix" at bounding box center [388, 171] width 94 height 47
click at [350, 156] on button "Pix" at bounding box center [345, 151] width 9 height 9
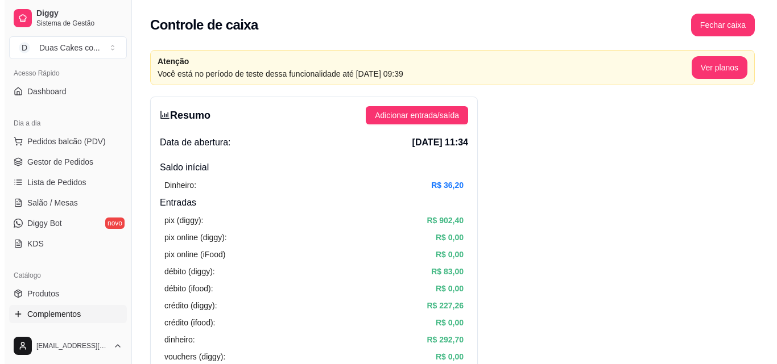
scroll to position [56, 0]
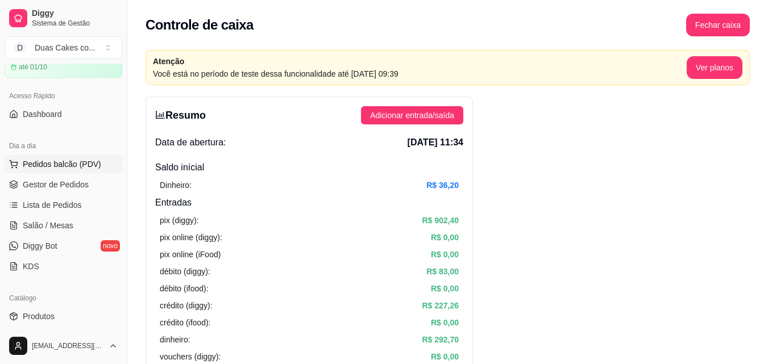
click at [62, 161] on span "Pedidos balcão (PDV)" at bounding box center [62, 164] width 78 height 11
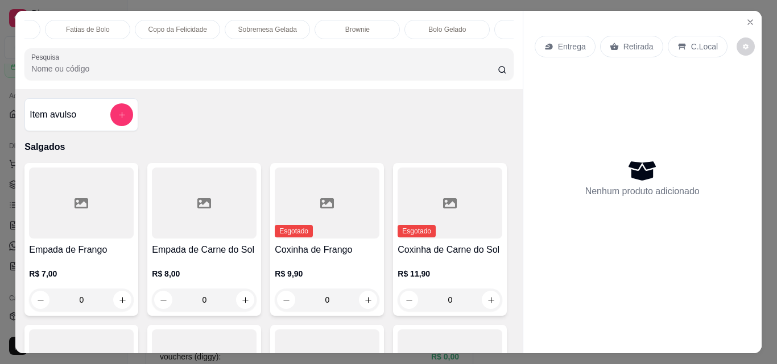
scroll to position [0, 136]
click at [114, 25] on p "Fatias de Bolo" at bounding box center [111, 29] width 44 height 9
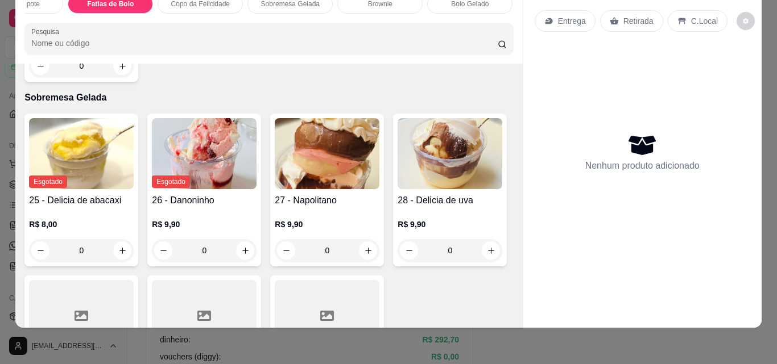
scroll to position [1527, 0]
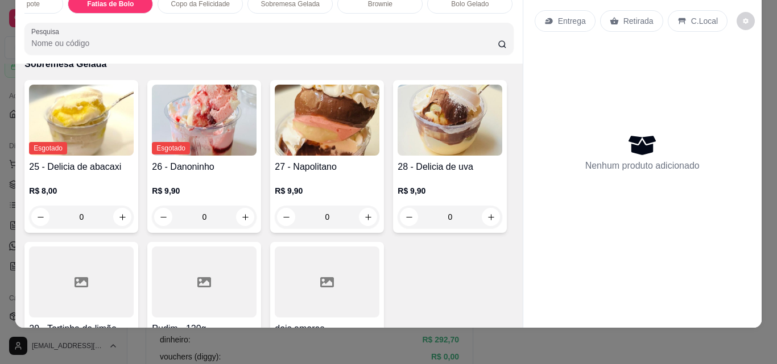
type input "1"
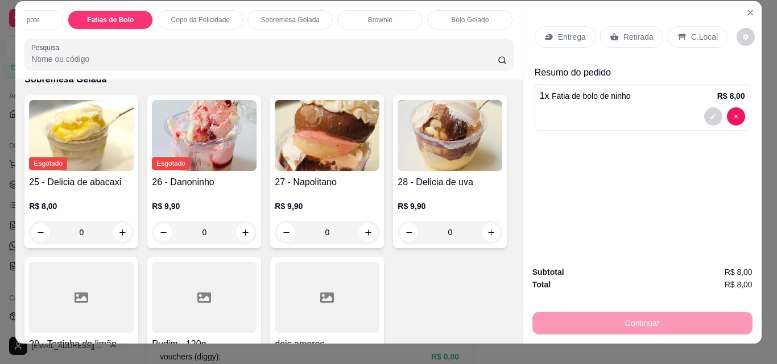
scroll to position [0, 0]
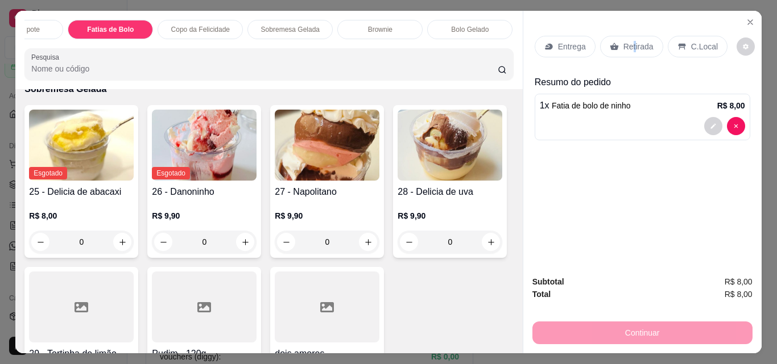
click at [628, 41] on p "Retirada" at bounding box center [638, 46] width 30 height 11
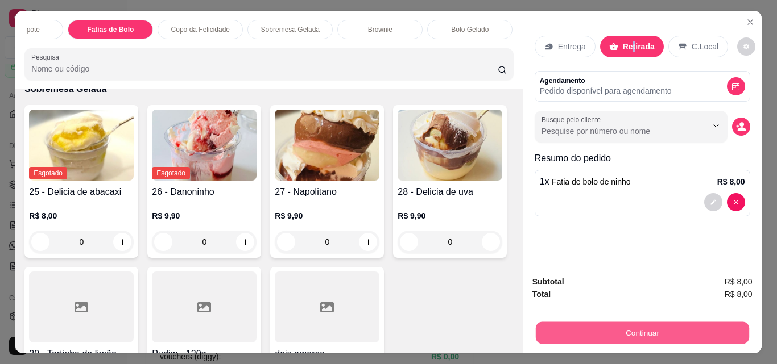
click at [666, 322] on button "Continuar" at bounding box center [641, 333] width 213 height 22
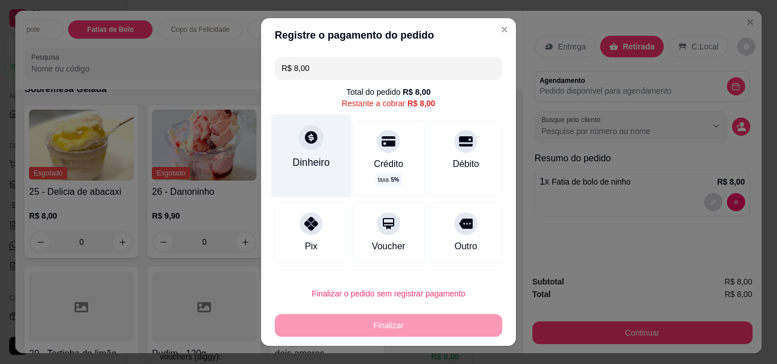
click at [305, 151] on div "Dinheiro" at bounding box center [311, 155] width 80 height 83
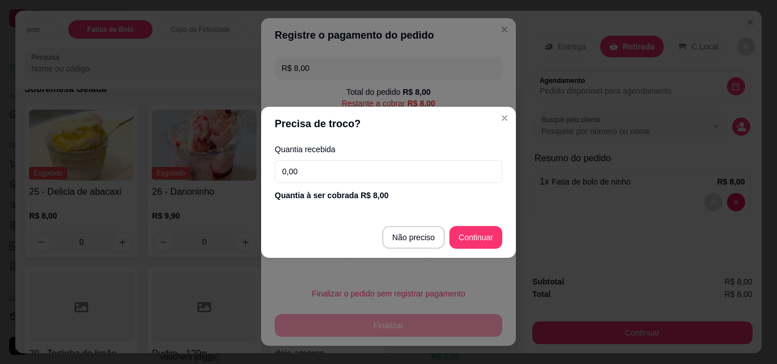
click at [323, 172] on input "0,00" at bounding box center [388, 171] width 227 height 23
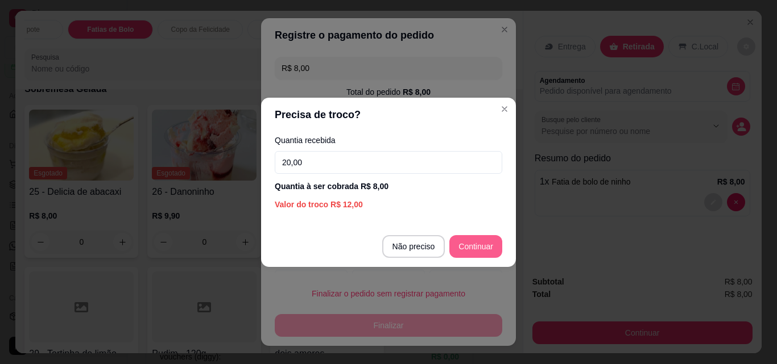
type input "20,00"
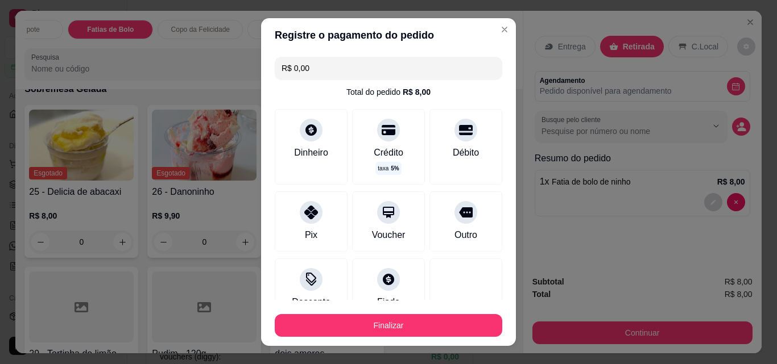
type input "R$ 0,00"
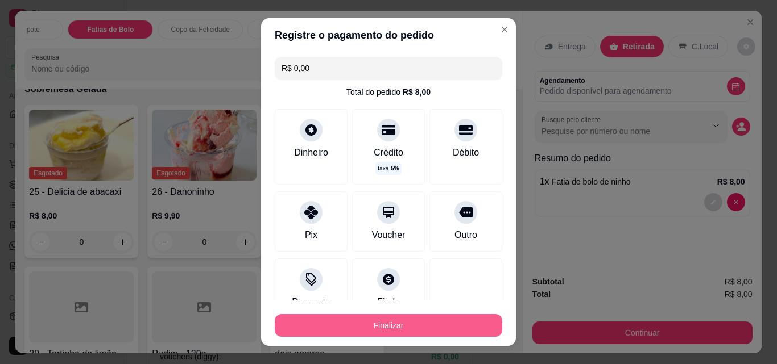
click at [390, 319] on button "Finalizar" at bounding box center [388, 325] width 227 height 23
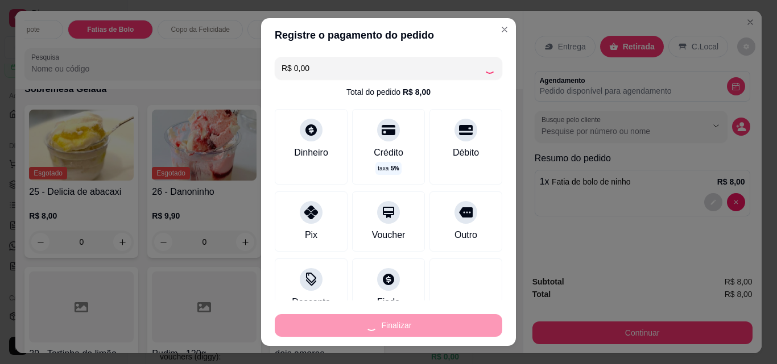
type input "0"
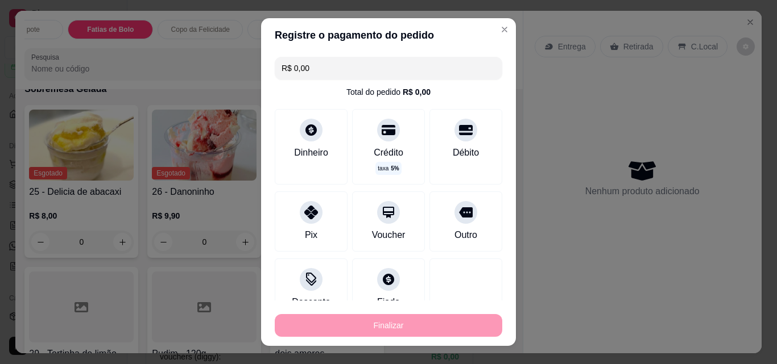
type input "-R$ 8,00"
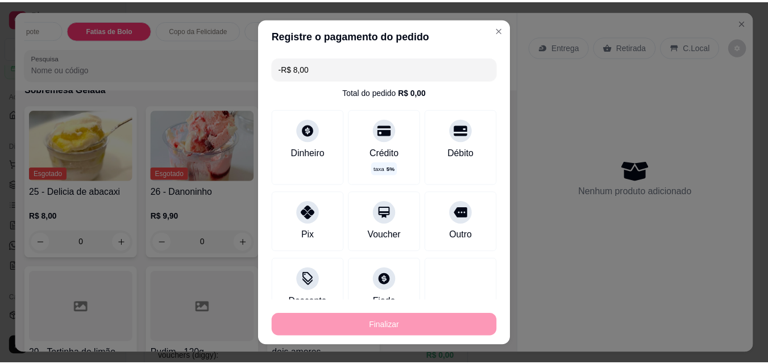
scroll to position [1527, 0]
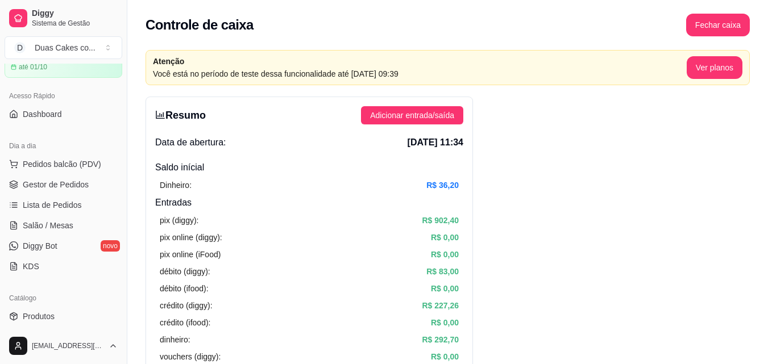
scroll to position [169, 0]
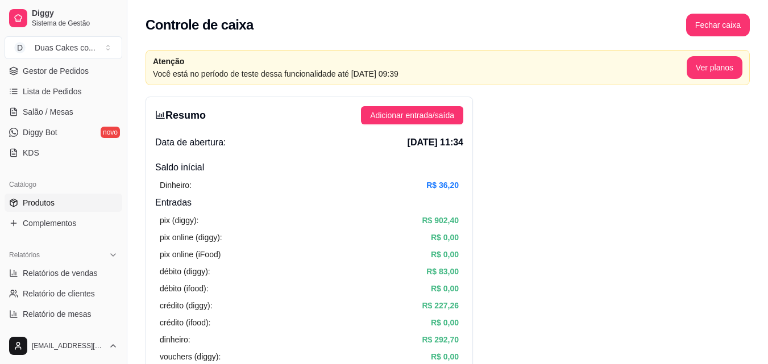
click at [46, 197] on span "Produtos" at bounding box center [39, 202] width 32 height 11
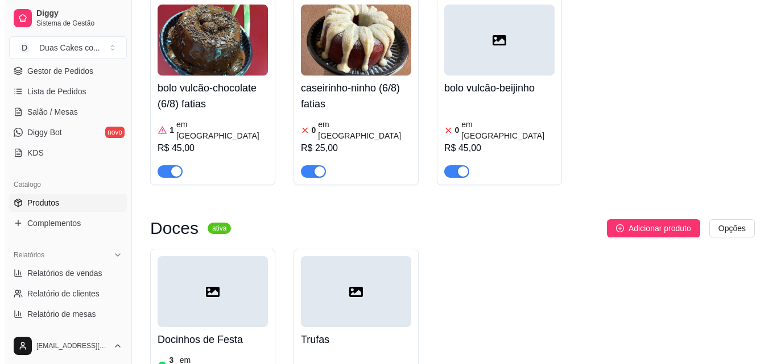
scroll to position [3866, 0]
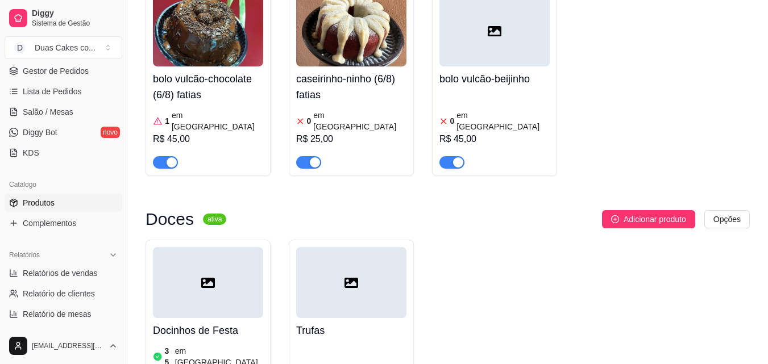
click at [198, 247] on div at bounding box center [208, 282] width 110 height 71
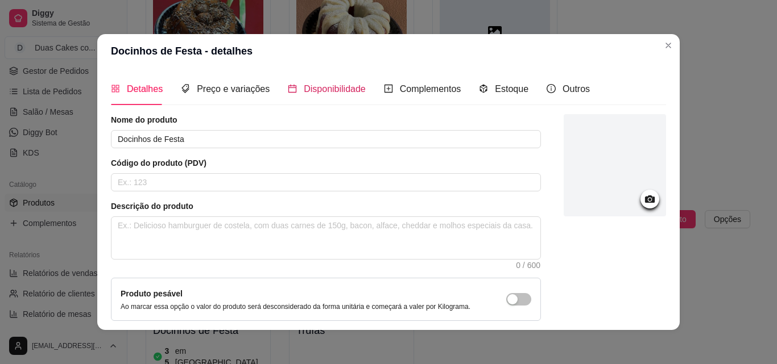
click at [312, 90] on span "Disponibilidade" at bounding box center [335, 89] width 62 height 10
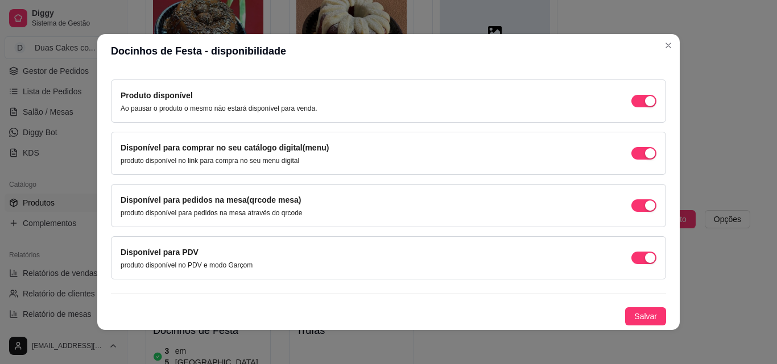
scroll to position [0, 0]
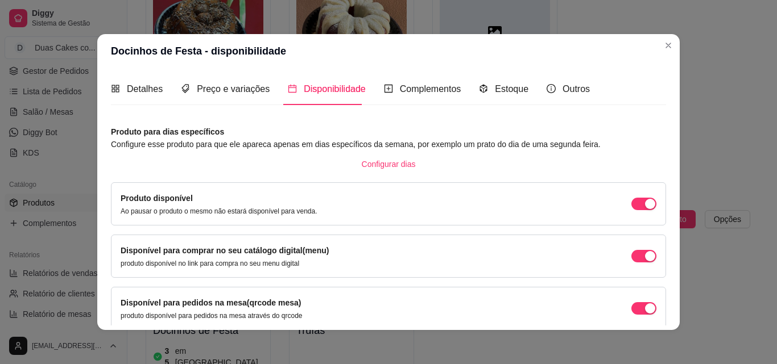
click at [184, 138] on article "Configure esse produto para que ele apareca apenas em dias específicos da seman…" at bounding box center [388, 144] width 555 height 13
click at [169, 138] on article "Produto para dias específicos" at bounding box center [388, 132] width 555 height 13
click at [401, 91] on span "Complementos" at bounding box center [430, 89] width 61 height 10
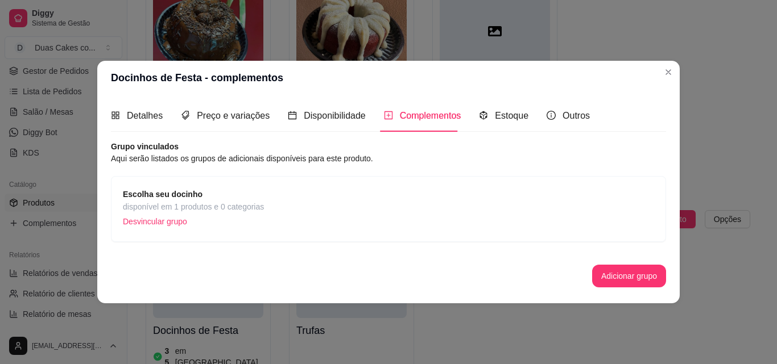
click at [135, 202] on span "disponível em 1 produtos e 0 categorias" at bounding box center [193, 207] width 141 height 13
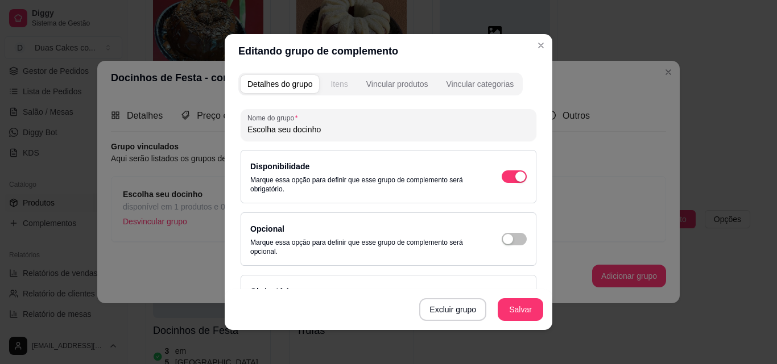
click at [336, 86] on div "Itens" at bounding box center [338, 83] width 17 height 11
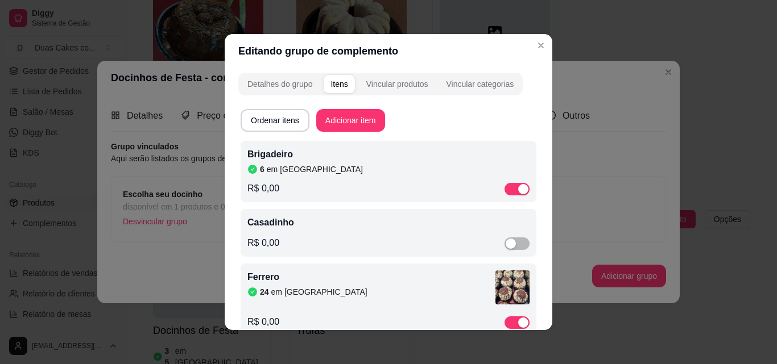
click at [277, 163] on div "Brigadeiro 6 em estoque" at bounding box center [388, 161] width 282 height 27
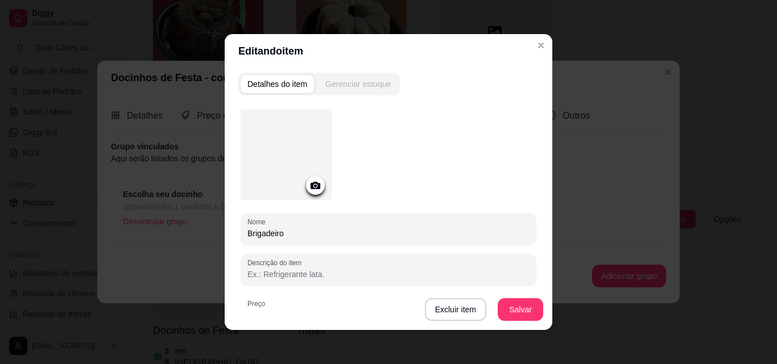
click at [350, 82] on div "Gerenciar estoque" at bounding box center [357, 83] width 65 height 11
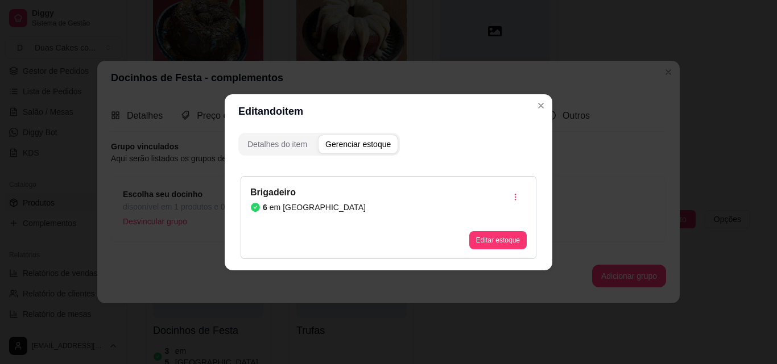
click at [364, 193] on div "Brigadeiro 6 em estoque Editar estoque" at bounding box center [389, 217] width 296 height 83
click at [512, 236] on button "Editar estoque" at bounding box center [498, 240] width 56 height 18
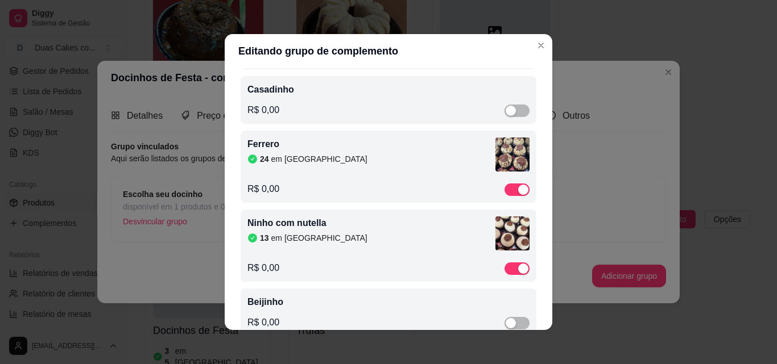
scroll to position [159, 0]
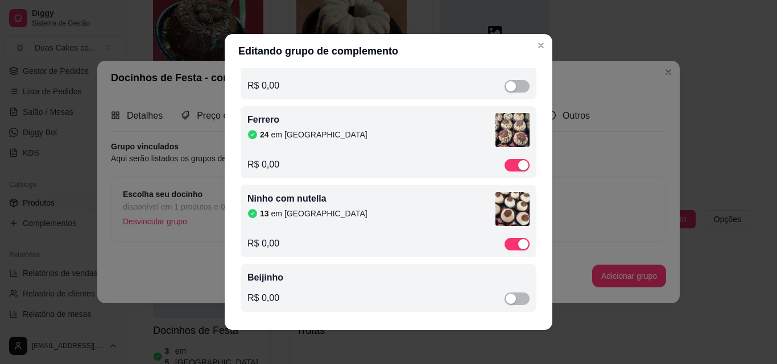
click at [359, 211] on div "13 em estoque" at bounding box center [371, 213] width 248 height 11
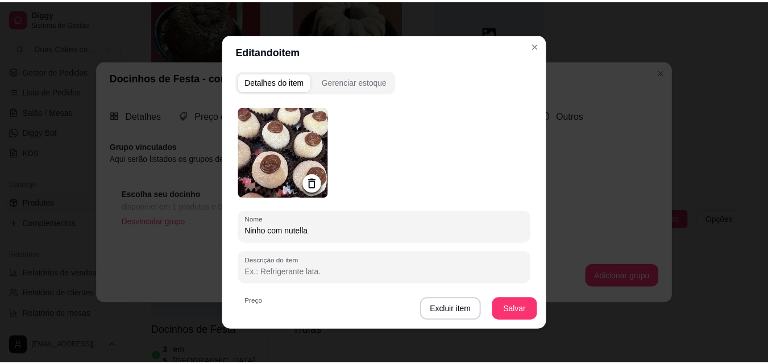
scroll to position [0, 0]
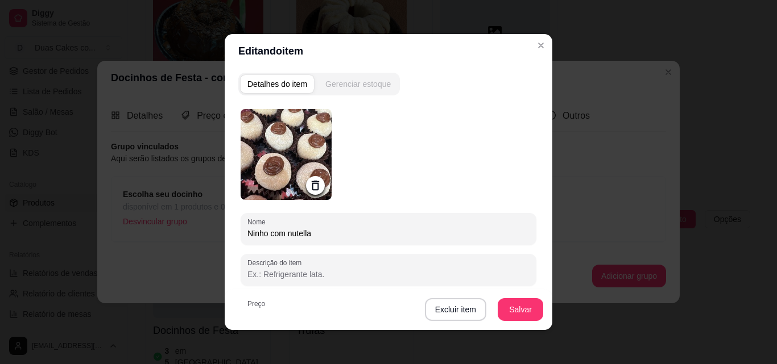
click at [365, 84] on div "Gerenciar estoque" at bounding box center [357, 83] width 65 height 11
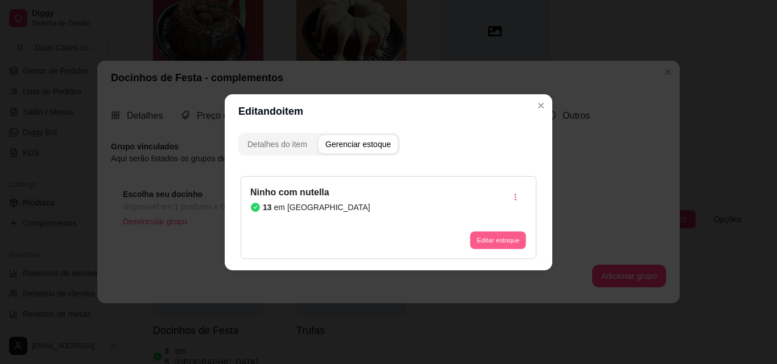
click at [495, 237] on button "Editar estoque" at bounding box center [498, 240] width 56 height 18
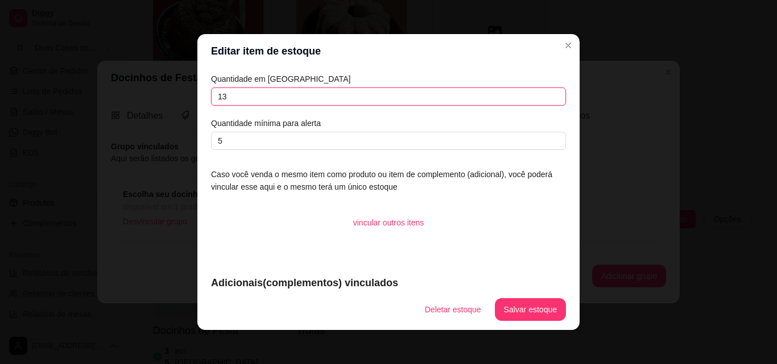
click at [234, 96] on input "13" at bounding box center [388, 97] width 355 height 18
type input "1"
type input "5"
click at [527, 306] on button "Salvar estoque" at bounding box center [529, 310] width 69 height 22
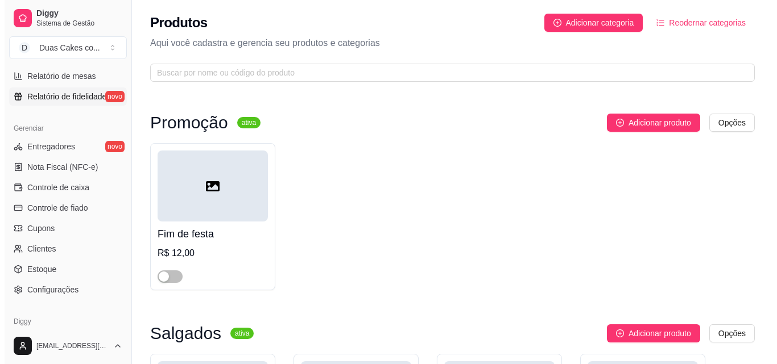
scroll to position [454, 0]
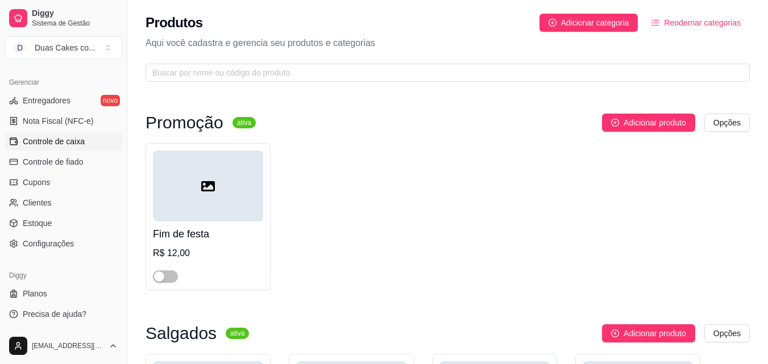
click at [78, 137] on span "Controle de caixa" at bounding box center [54, 141] width 62 height 11
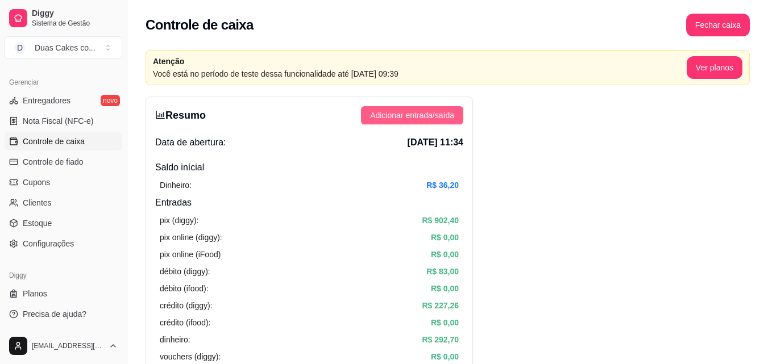
click at [445, 119] on span "Adicionar entrada/saída" at bounding box center [412, 115] width 84 height 13
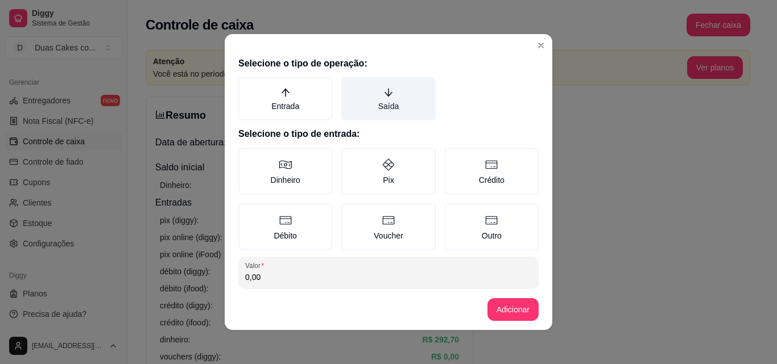
click at [380, 101] on label "Saída" at bounding box center [388, 98] width 94 height 43
click at [350, 86] on button "Saída" at bounding box center [345, 81] width 9 height 9
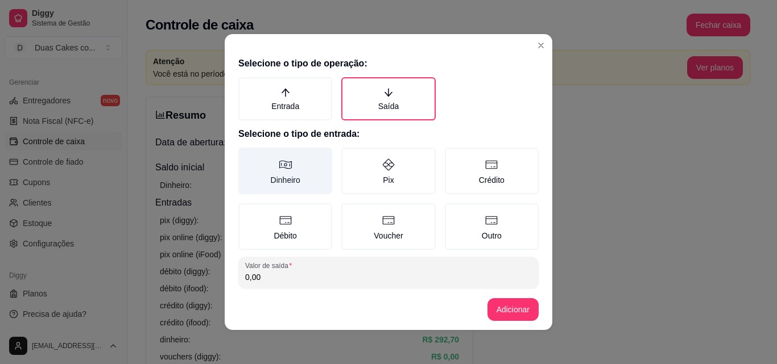
click at [281, 182] on label "Dinheiro" at bounding box center [285, 171] width 94 height 47
click at [247, 156] on button "Dinheiro" at bounding box center [242, 151] width 9 height 9
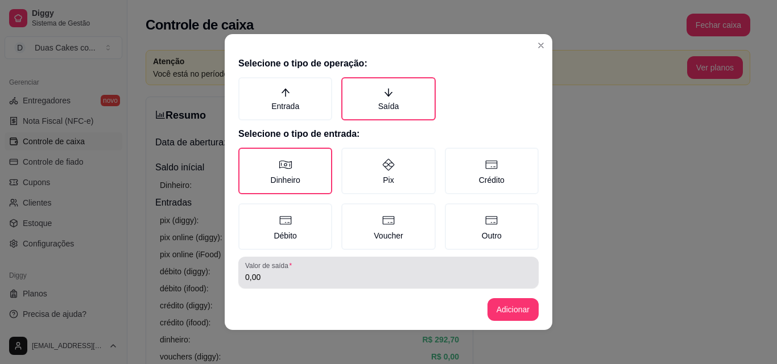
click at [267, 284] on div "0,00" at bounding box center [388, 273] width 287 height 23
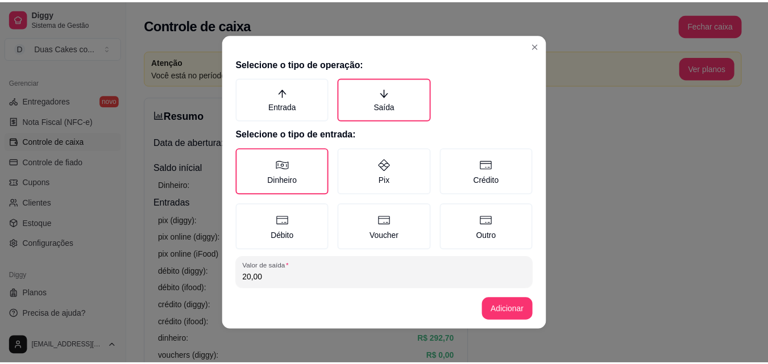
scroll to position [61, 0]
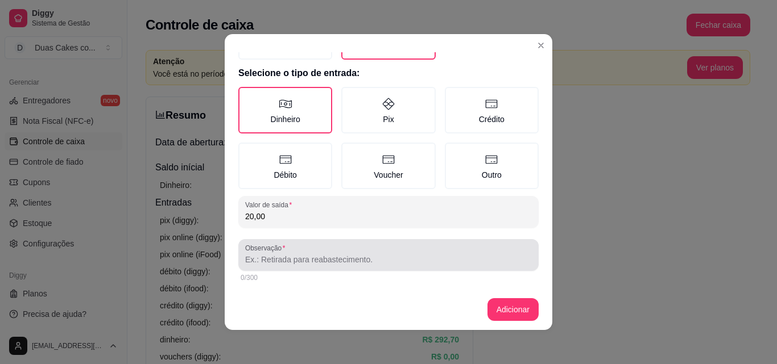
type input "20,00"
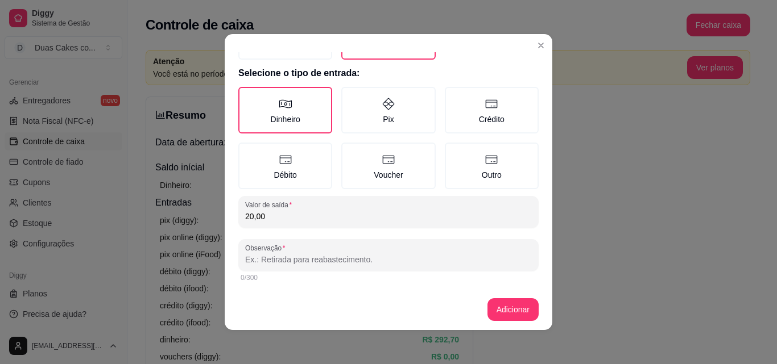
click at [291, 256] on input "Observação" at bounding box center [388, 259] width 287 height 11
type input "diária [PERSON_NAME]"
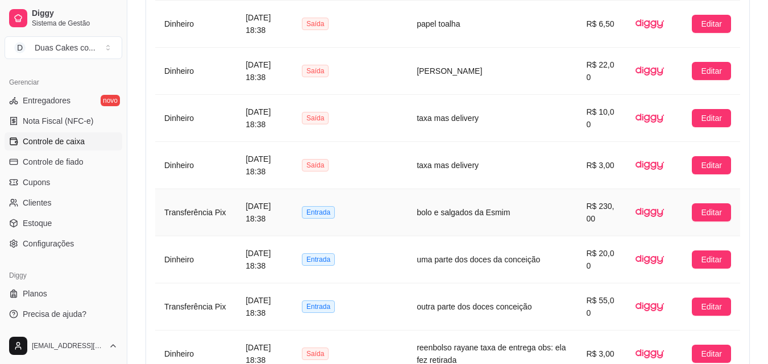
scroll to position [1023, 0]
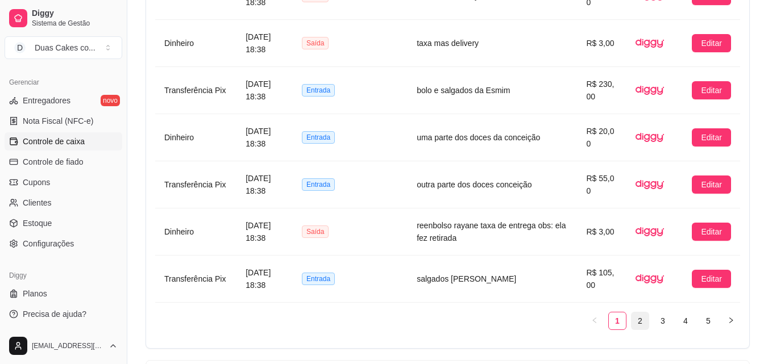
click at [641, 319] on link "2" at bounding box center [640, 321] width 17 height 17
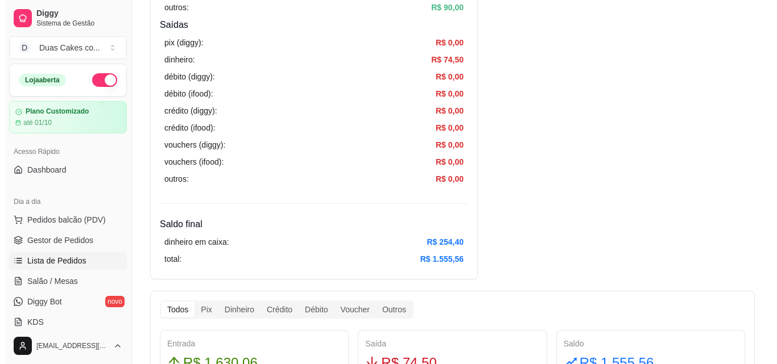
scroll to position [398, 0]
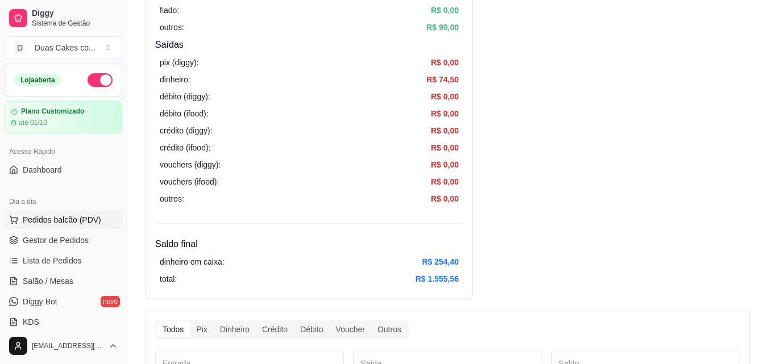
click at [42, 216] on span "Pedidos balcão (PDV)" at bounding box center [62, 219] width 78 height 11
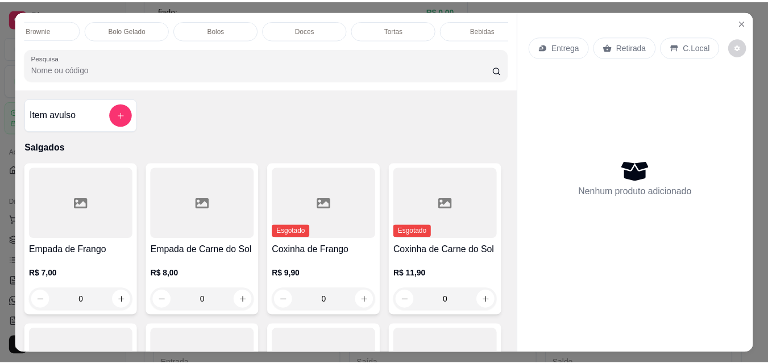
scroll to position [0, 495]
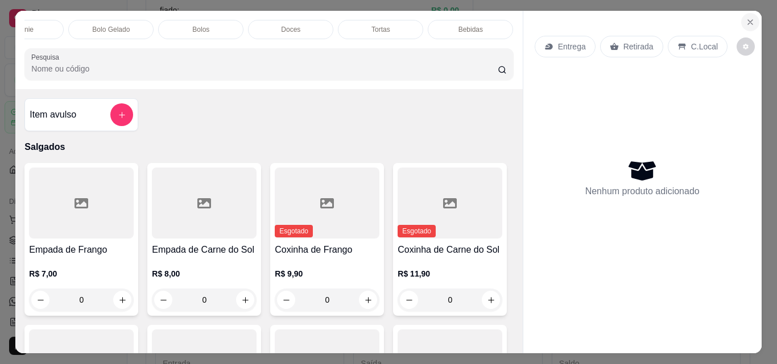
click at [745, 18] on icon "Close" at bounding box center [749, 22] width 9 height 9
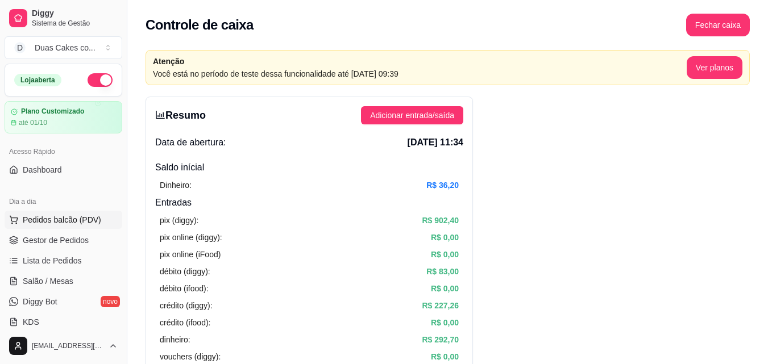
click at [56, 218] on span "Pedidos balcão (PDV)" at bounding box center [62, 219] width 78 height 11
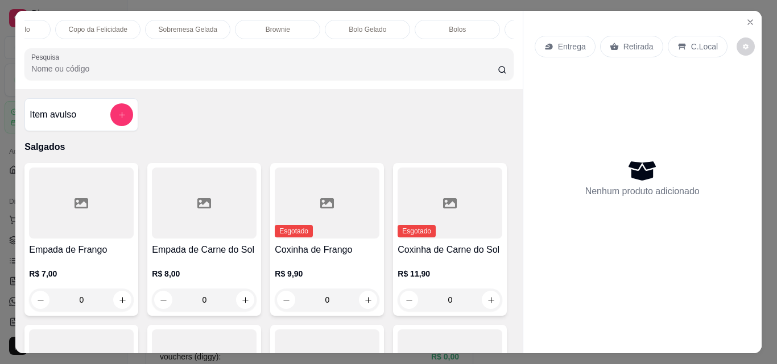
scroll to position [0, 250]
click at [437, 26] on p "Bolos" at bounding box center [445, 29] width 17 height 9
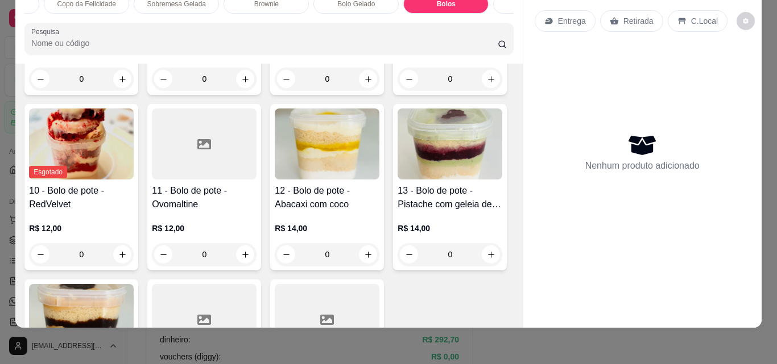
scroll to position [567, 0]
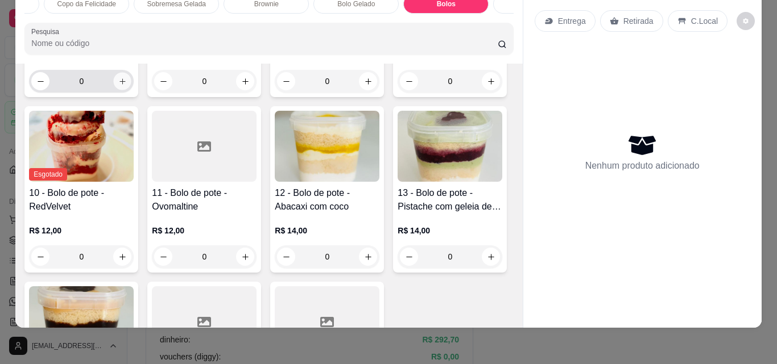
click at [114, 90] on button "increase-product-quantity" at bounding box center [123, 82] width 18 height 18
type input "1"
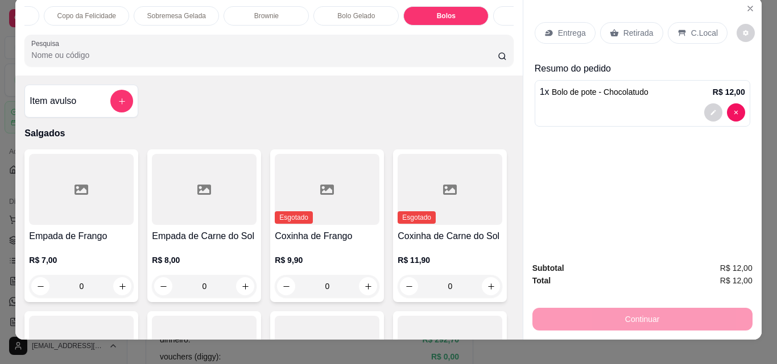
scroll to position [0, 0]
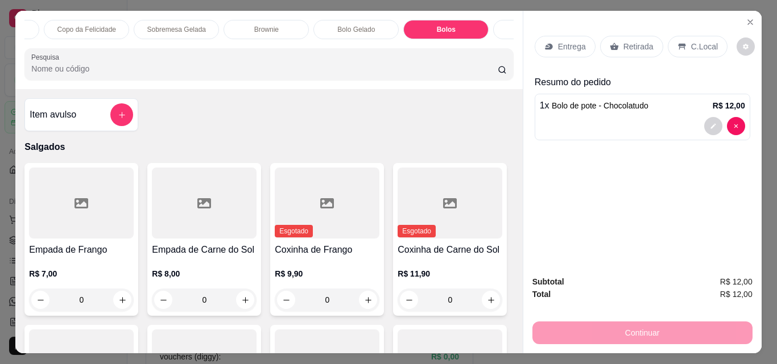
click at [272, 20] on div "Brownie" at bounding box center [265, 29] width 85 height 19
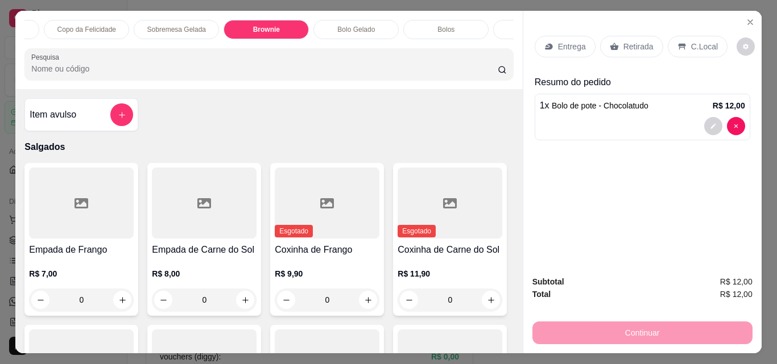
scroll to position [30, 0]
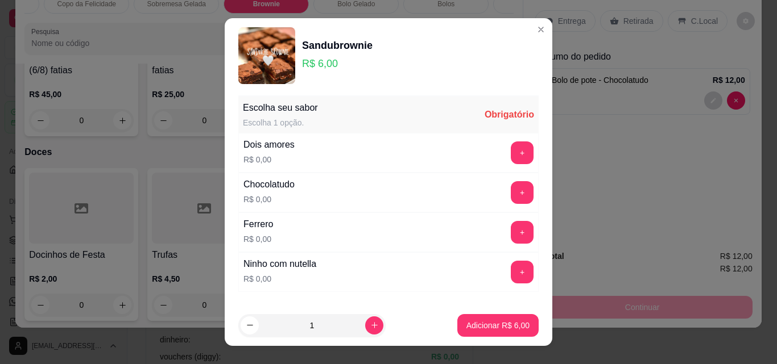
scroll to position [0, 0]
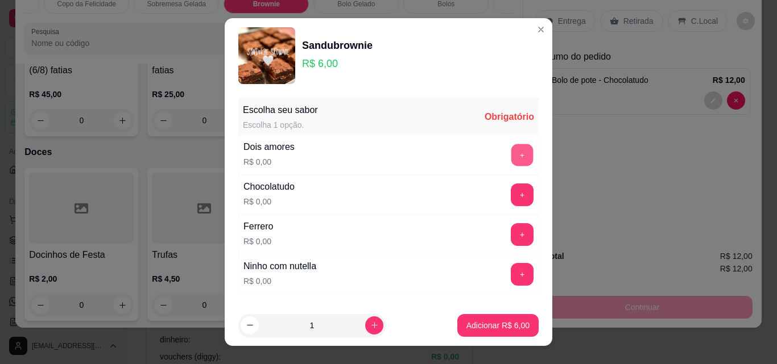
click at [511, 156] on button "+" at bounding box center [522, 155] width 22 height 22
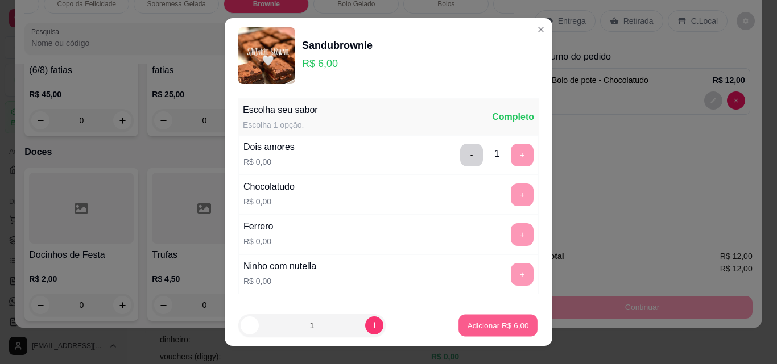
click at [497, 318] on button "Adicionar R$ 6,00" at bounding box center [497, 326] width 79 height 22
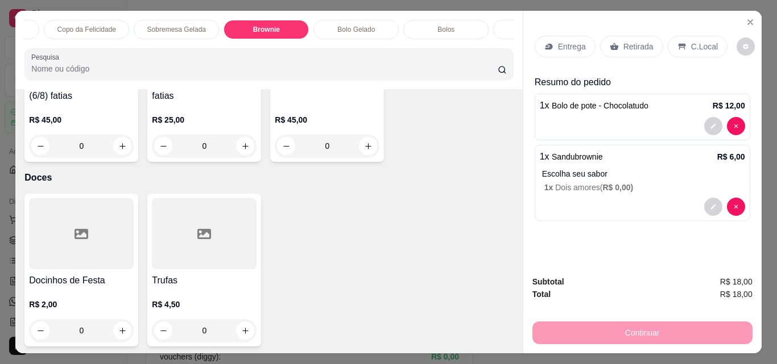
click at [613, 42] on icon at bounding box center [614, 46] width 9 height 9
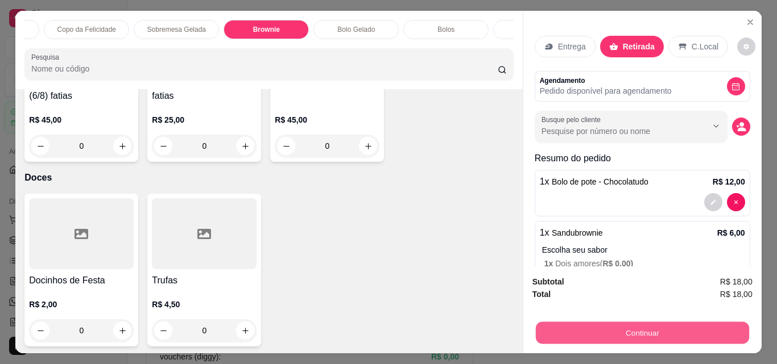
click at [640, 325] on button "Continuar" at bounding box center [641, 333] width 213 height 22
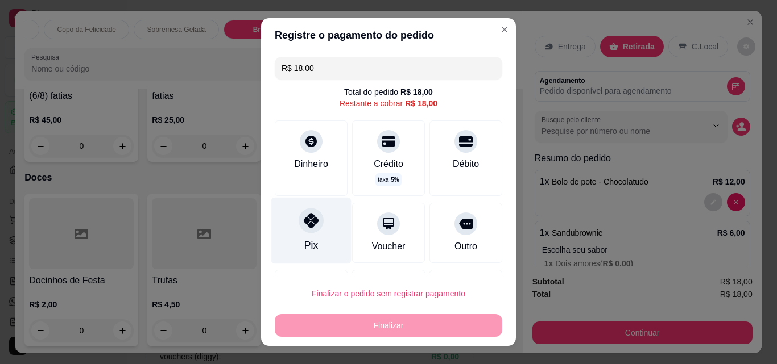
click at [310, 231] on div at bounding box center [310, 220] width 25 height 25
type input "R$ 0,00"
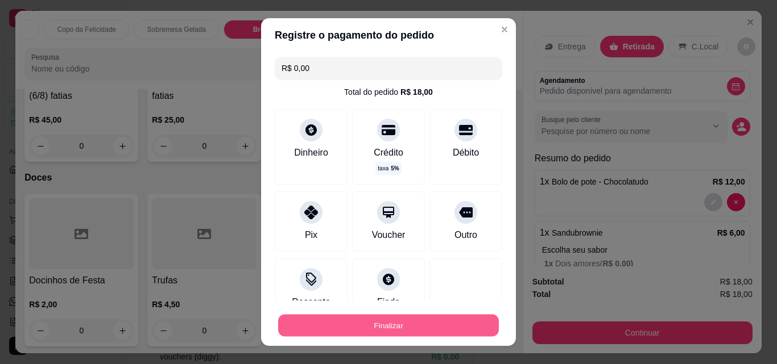
click at [394, 333] on button "Finalizar" at bounding box center [388, 326] width 221 height 22
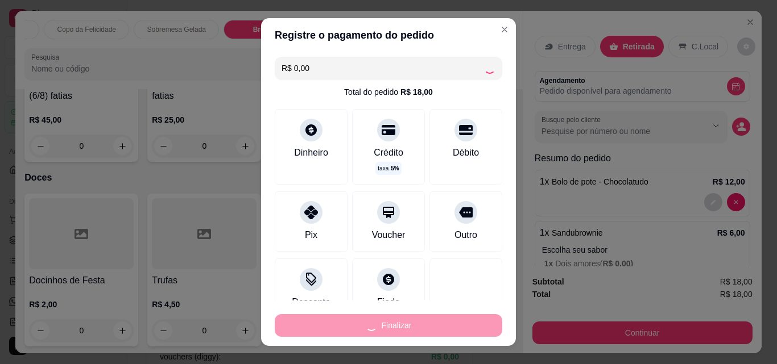
type input "0"
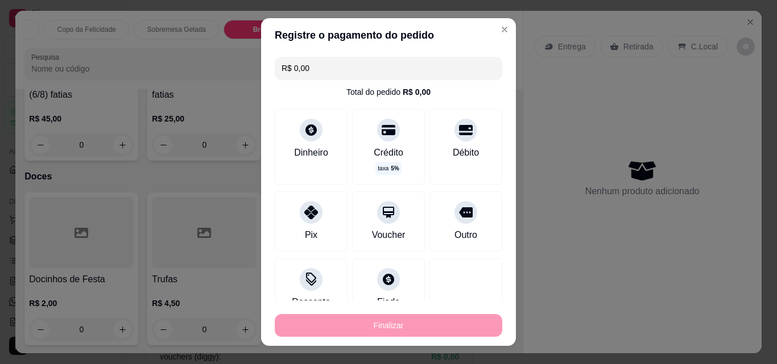
type input "-R$ 18,00"
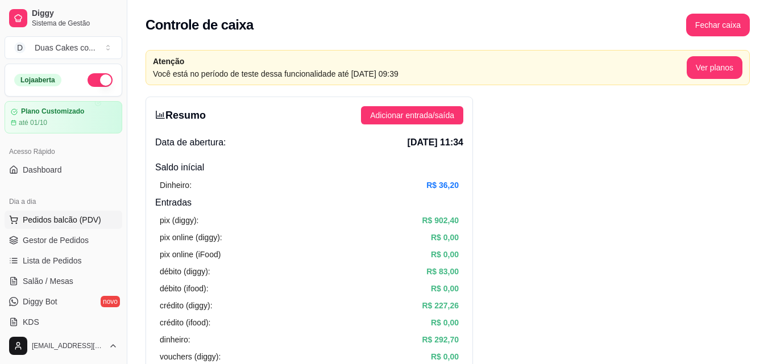
click at [59, 215] on span "Pedidos balcão (PDV)" at bounding box center [62, 219] width 78 height 11
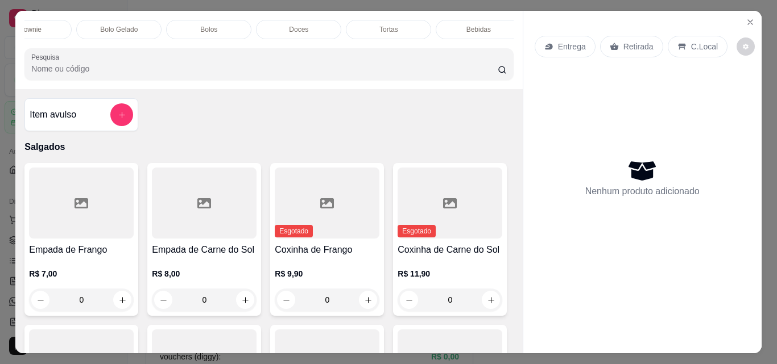
scroll to position [0, 495]
click at [388, 27] on div "Tortas" at bounding box center [380, 29] width 85 height 19
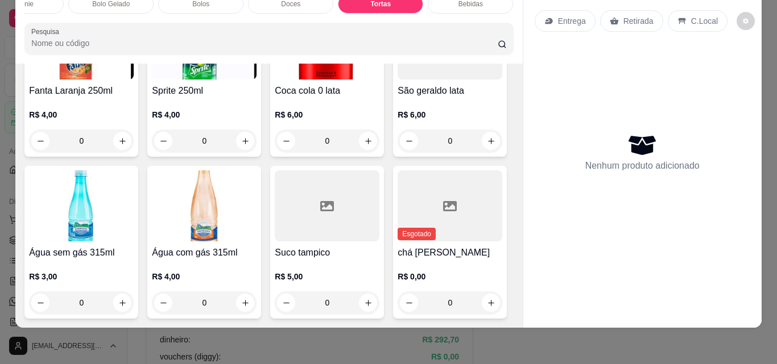
scroll to position [3676, 0]
type input "1"
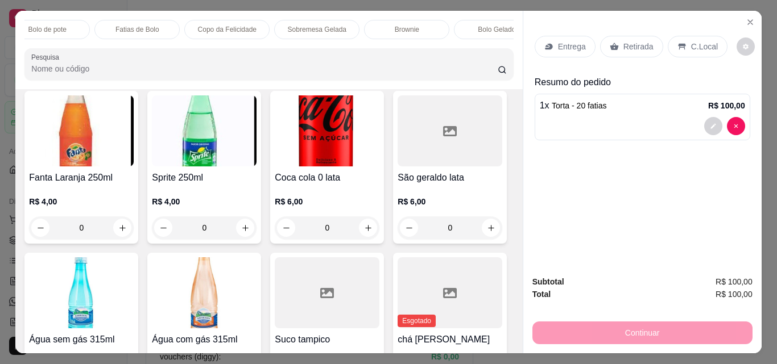
scroll to position [0, 86]
click at [69, 25] on p "Bolo de pote" at bounding box center [71, 29] width 38 height 9
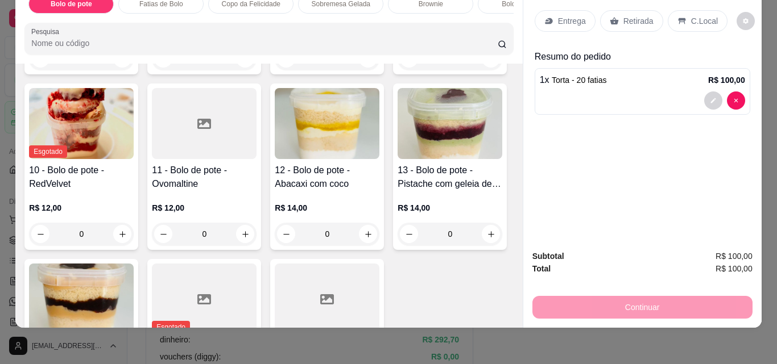
scroll to position [574, 0]
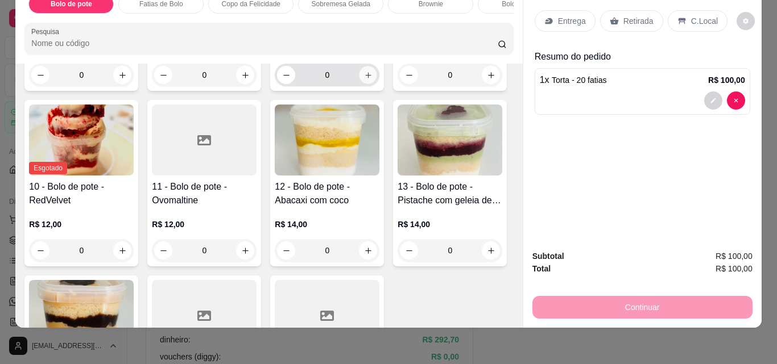
click at [366, 80] on icon "increase-product-quantity" at bounding box center [368, 75] width 9 height 9
type input "1"
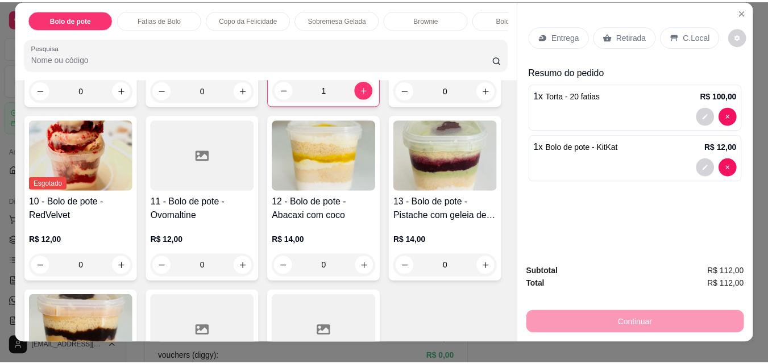
scroll to position [0, 0]
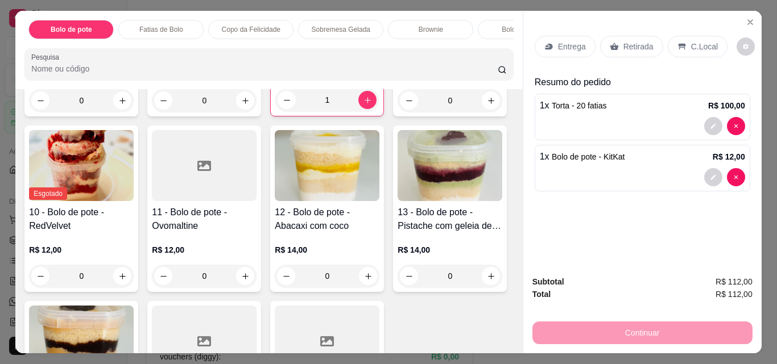
click at [623, 41] on p "Retirada" at bounding box center [638, 46] width 30 height 11
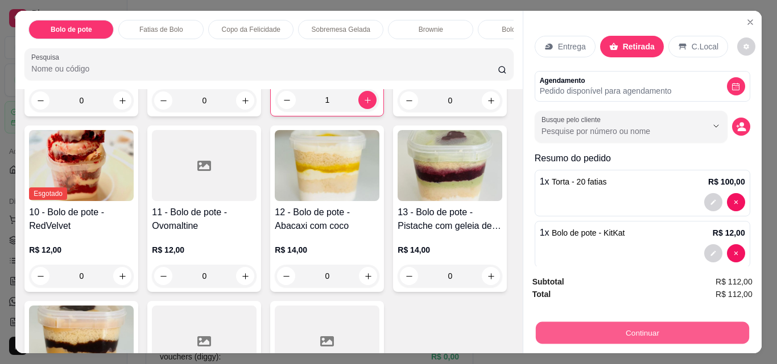
click at [642, 331] on button "Continuar" at bounding box center [641, 333] width 213 height 22
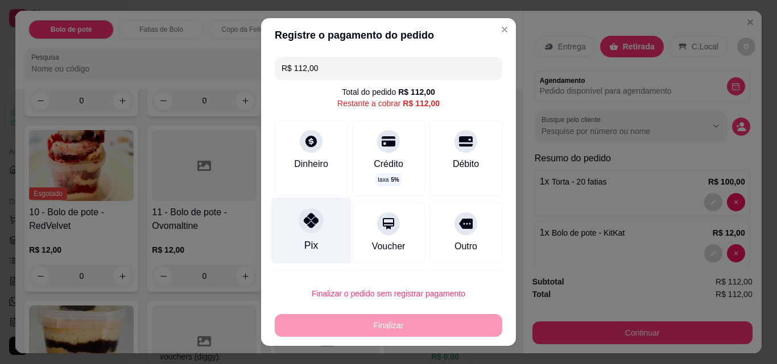
click at [298, 233] on div "Pix" at bounding box center [311, 231] width 80 height 67
type input "R$ 0,00"
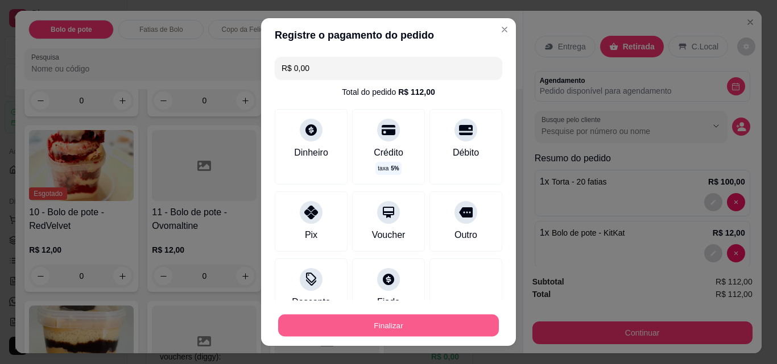
click at [371, 322] on button "Finalizar" at bounding box center [388, 326] width 221 height 22
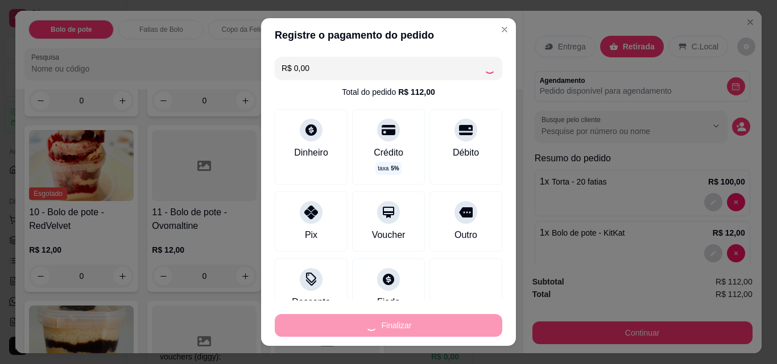
type input "0"
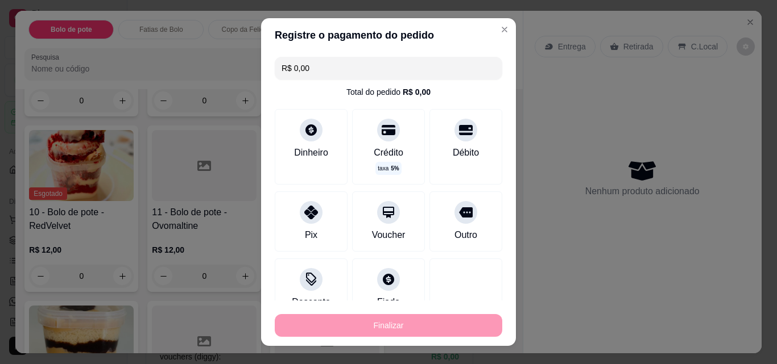
type input "-R$ 112,00"
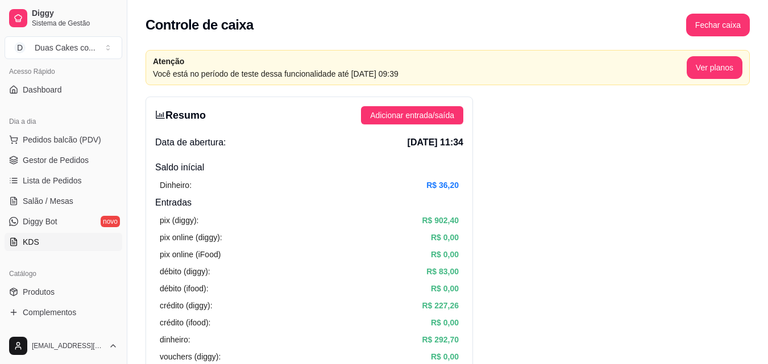
scroll to position [114, 0]
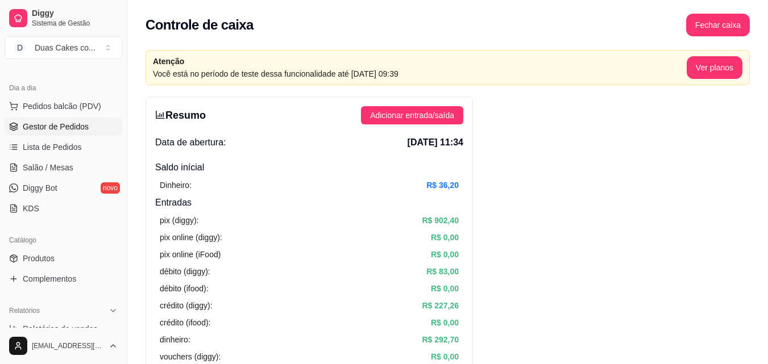
click at [55, 120] on link "Gestor de Pedidos" at bounding box center [64, 127] width 118 height 18
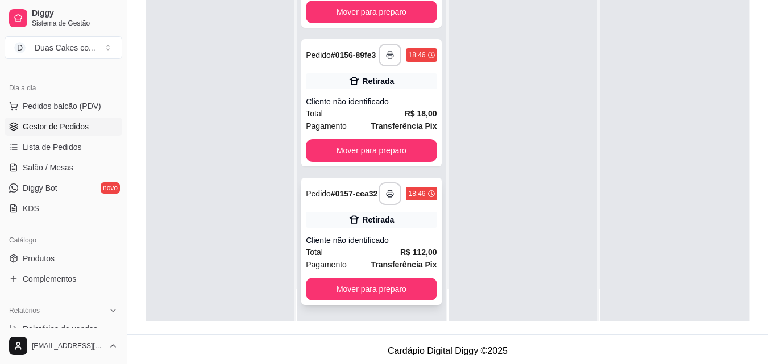
scroll to position [173, 0]
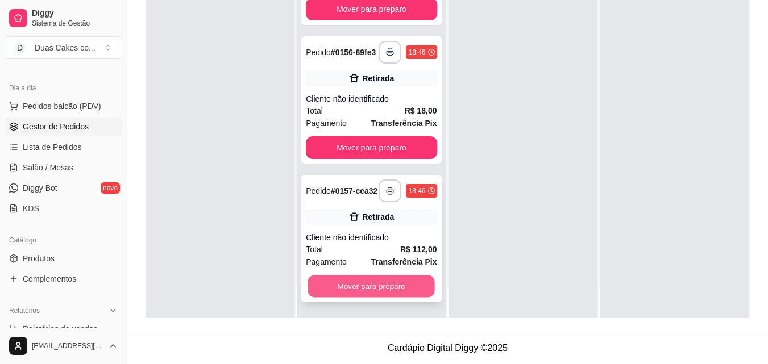
click at [384, 288] on button "Mover para preparo" at bounding box center [371, 287] width 127 height 22
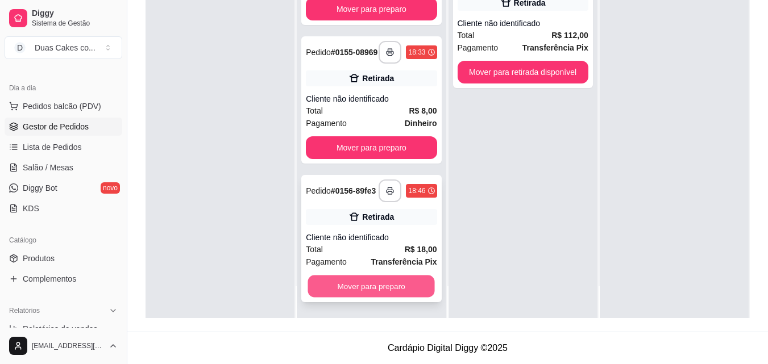
click at [387, 281] on button "Mover para preparo" at bounding box center [371, 287] width 127 height 22
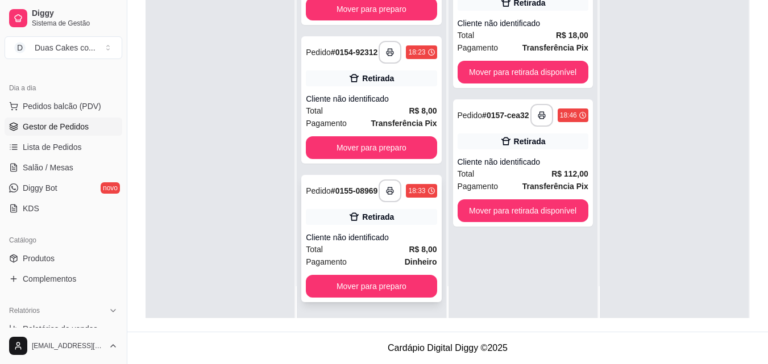
scroll to position [220, 0]
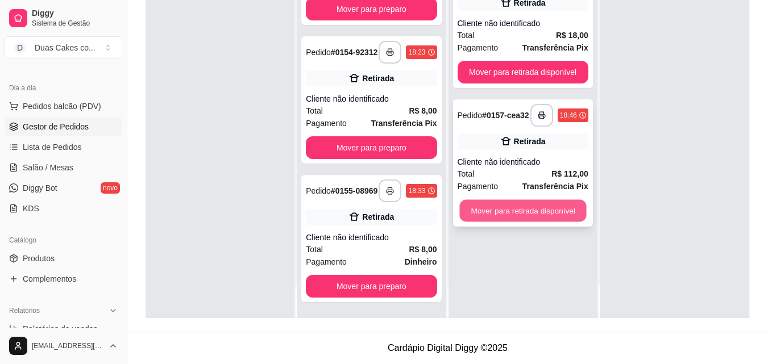
click at [476, 215] on button "Mover para retirada disponível" at bounding box center [522, 211] width 127 height 22
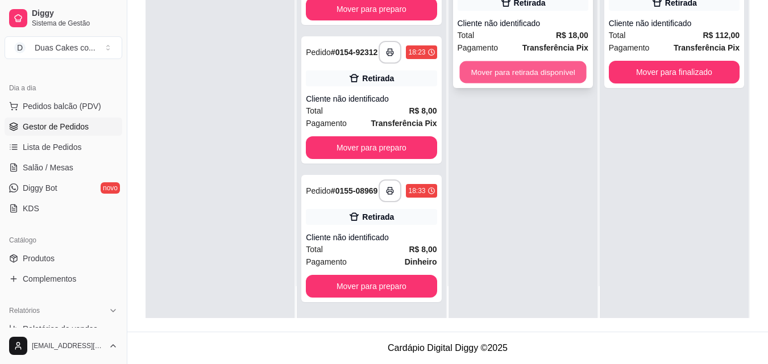
click at [507, 69] on button "Mover para retirada disponível" at bounding box center [522, 72] width 127 height 22
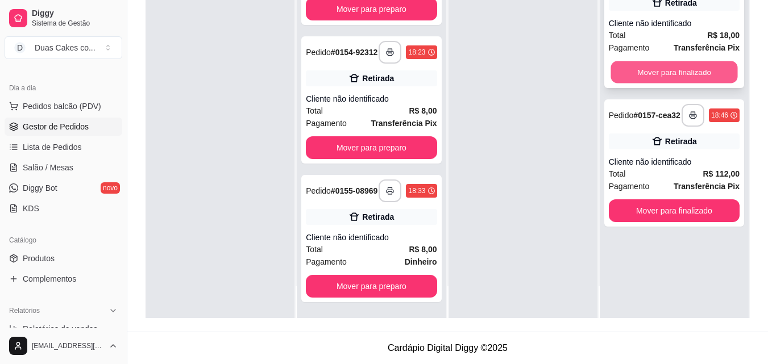
click at [673, 68] on button "Mover para finalizado" at bounding box center [674, 72] width 127 height 22
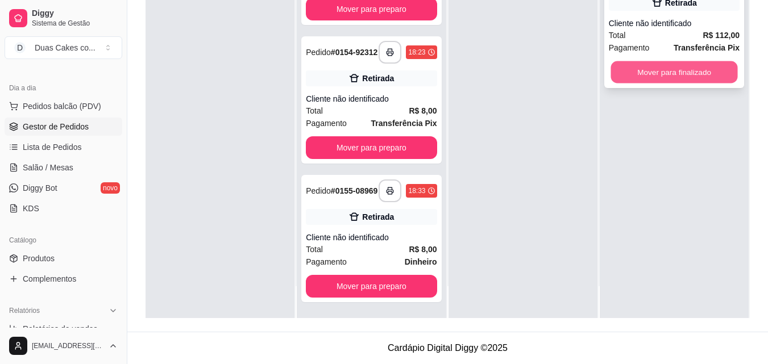
click at [663, 68] on button "Mover para finalizado" at bounding box center [674, 72] width 127 height 22
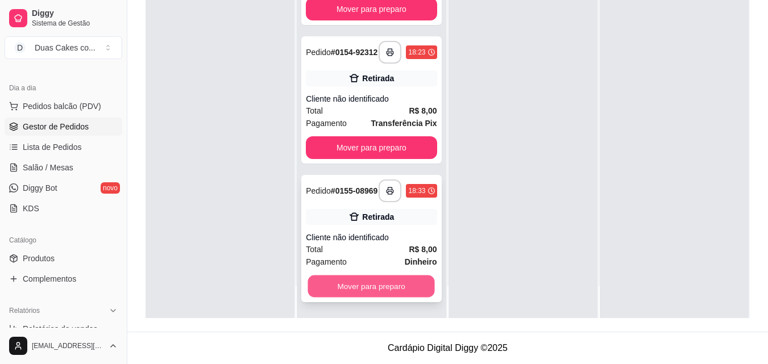
click at [343, 285] on button "Mover para preparo" at bounding box center [371, 287] width 127 height 22
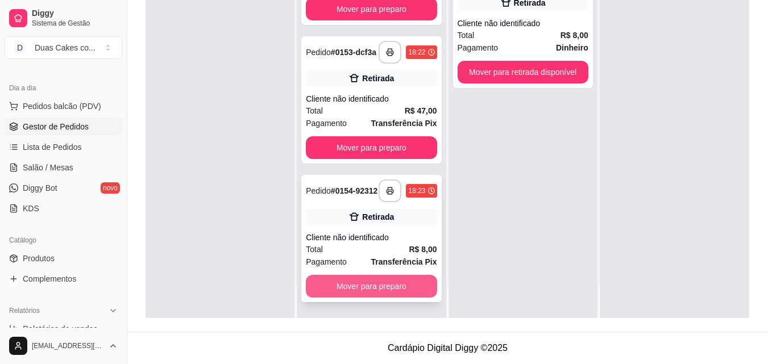
scroll to position [77, 0]
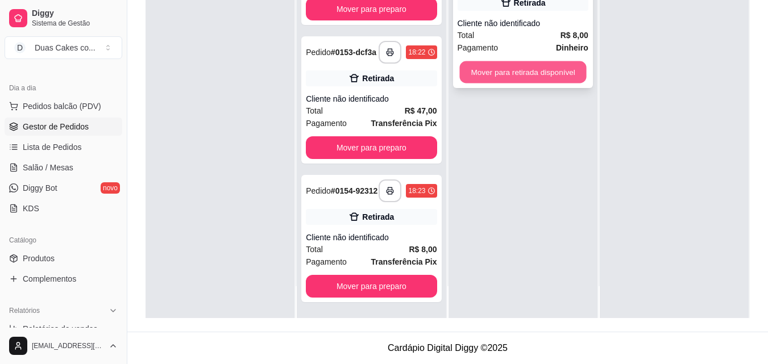
click at [507, 81] on button "Mover para retirada disponível" at bounding box center [522, 72] width 127 height 22
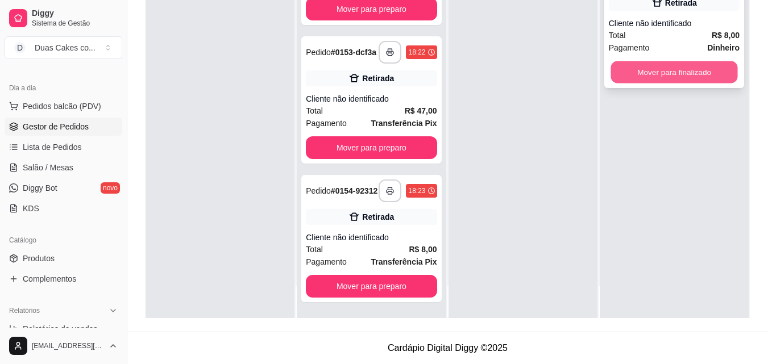
click at [656, 70] on button "Mover para finalizado" at bounding box center [674, 72] width 127 height 22
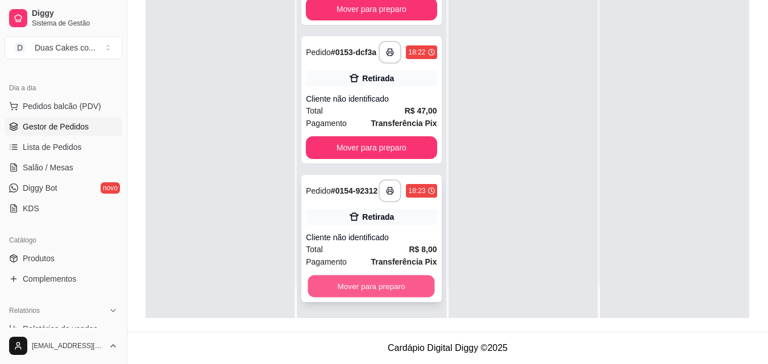
click at [334, 281] on button "Mover para preparo" at bounding box center [371, 287] width 127 height 22
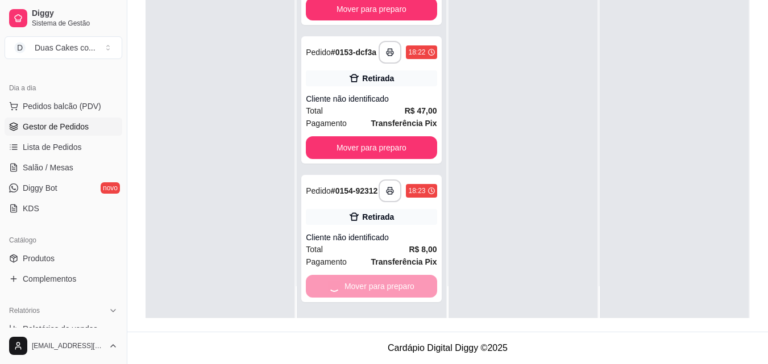
scroll to position [0, 0]
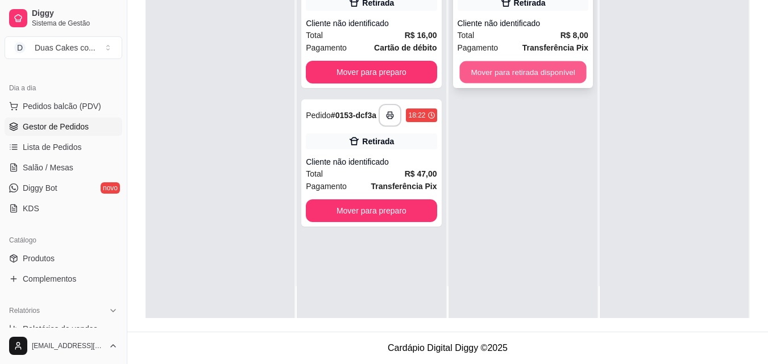
click at [530, 84] on button "Mover para retirada disponível" at bounding box center [522, 72] width 127 height 22
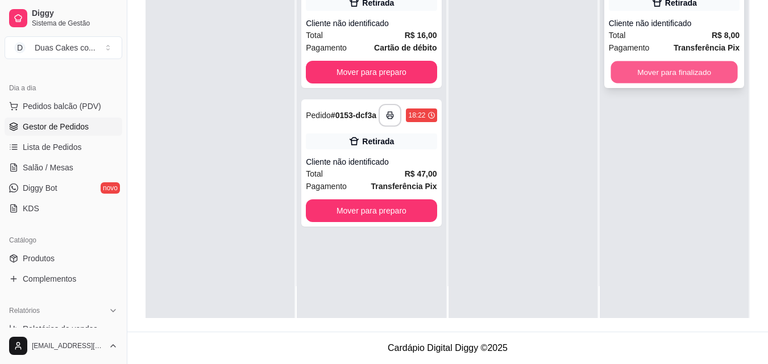
click at [637, 67] on button "Mover para finalizado" at bounding box center [674, 72] width 127 height 22
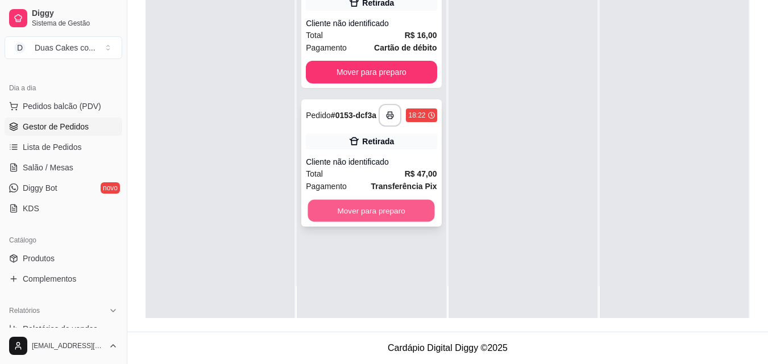
click at [397, 219] on button "Mover para preparo" at bounding box center [371, 211] width 127 height 22
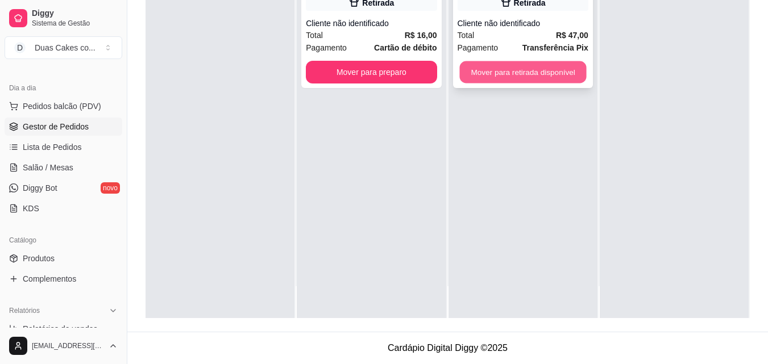
click at [505, 79] on button "Mover para retirada disponível" at bounding box center [522, 72] width 127 height 22
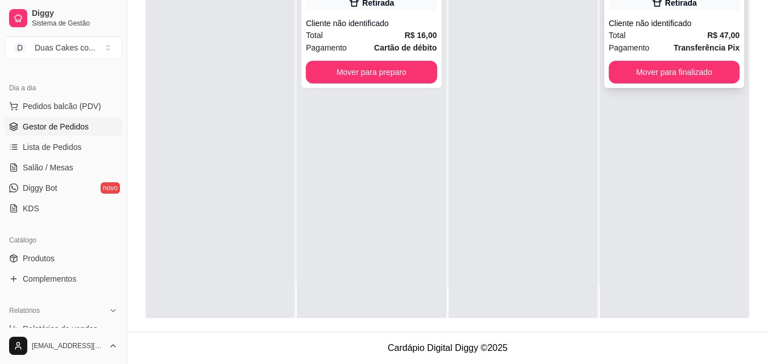
click at [718, 53] on span "Transferência Pix" at bounding box center [707, 48] width 66 height 13
click at [681, 72] on button "Mover para finalizado" at bounding box center [674, 72] width 131 height 23
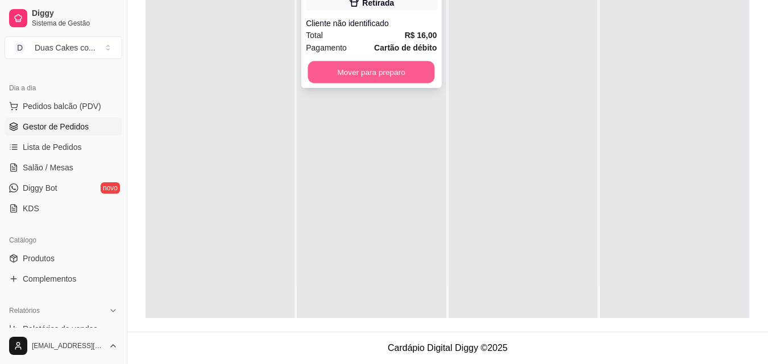
click at [345, 84] on button "Mover para preparo" at bounding box center [371, 72] width 127 height 22
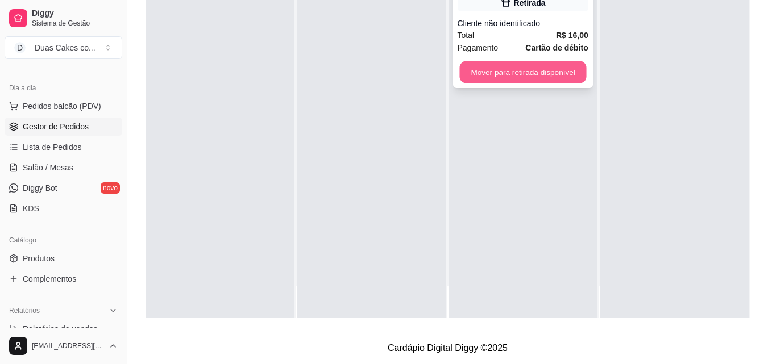
click at [489, 69] on button "Mover para retirada disponível" at bounding box center [522, 72] width 127 height 22
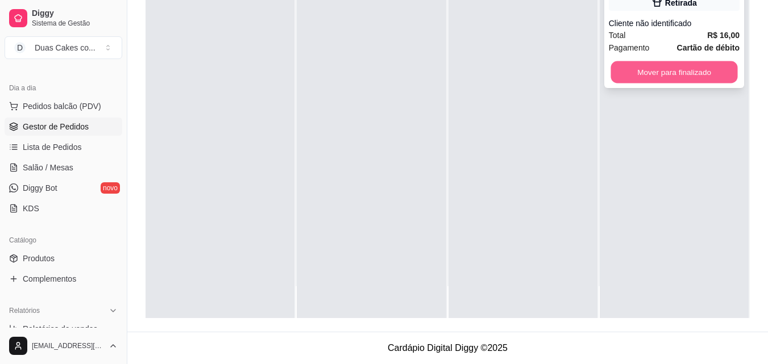
click at [623, 73] on button "Mover para finalizado" at bounding box center [674, 72] width 127 height 22
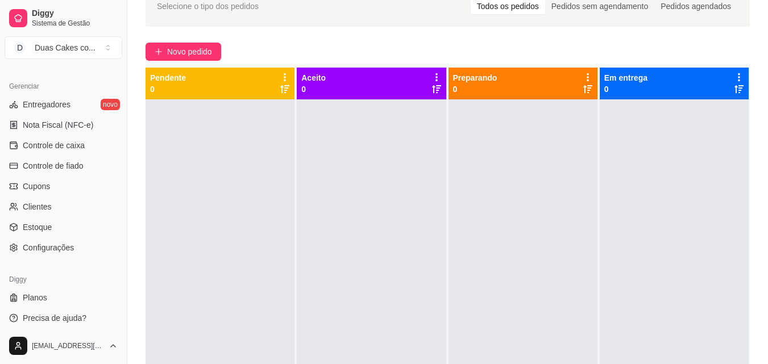
scroll to position [454, 0]
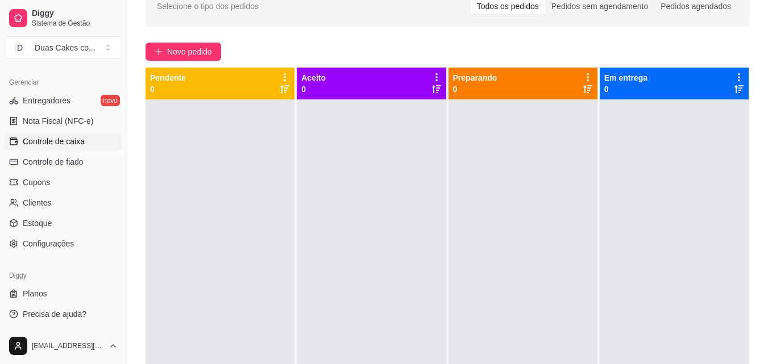
click at [61, 144] on span "Controle de caixa" at bounding box center [54, 141] width 62 height 11
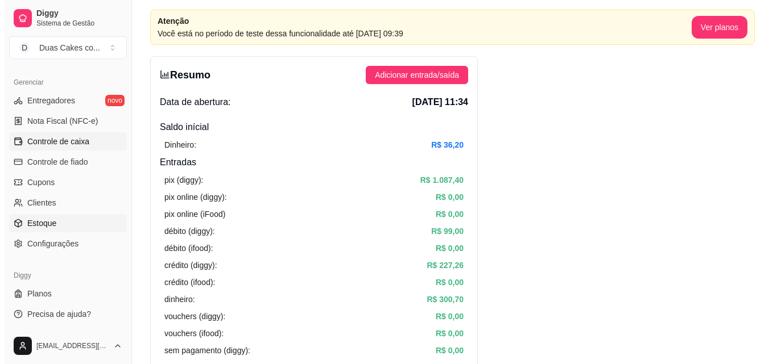
scroll to position [57, 0]
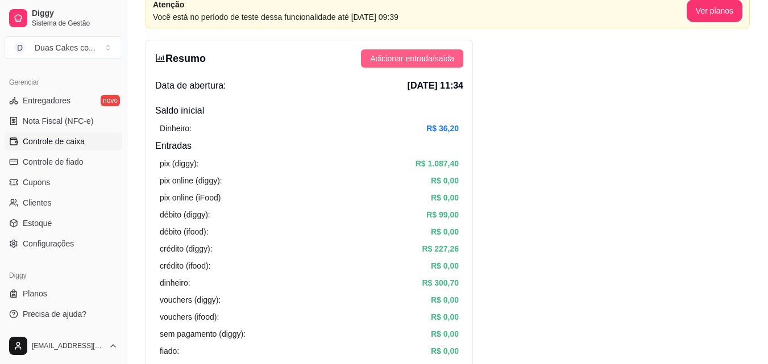
click at [438, 55] on span "Adicionar entrada/saída" at bounding box center [412, 58] width 84 height 13
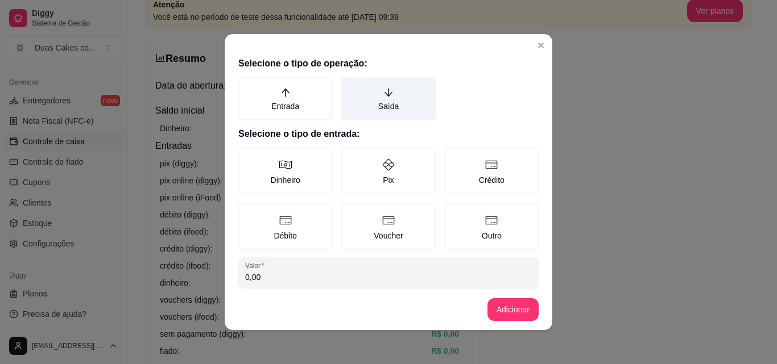
click at [386, 101] on label "Saída" at bounding box center [388, 98] width 94 height 43
click at [350, 86] on button "Saída" at bounding box center [345, 81] width 9 height 9
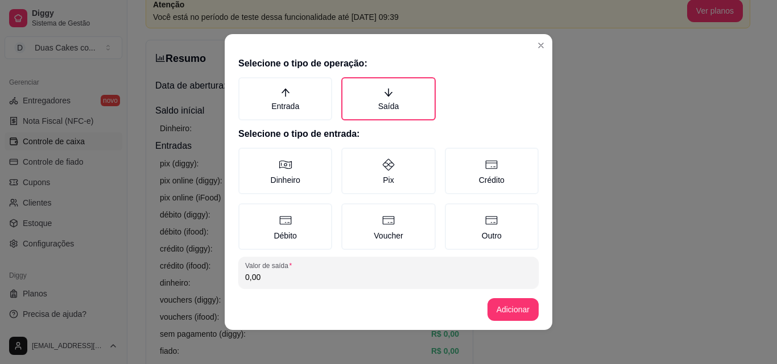
click at [267, 280] on input "0,00" at bounding box center [388, 277] width 287 height 11
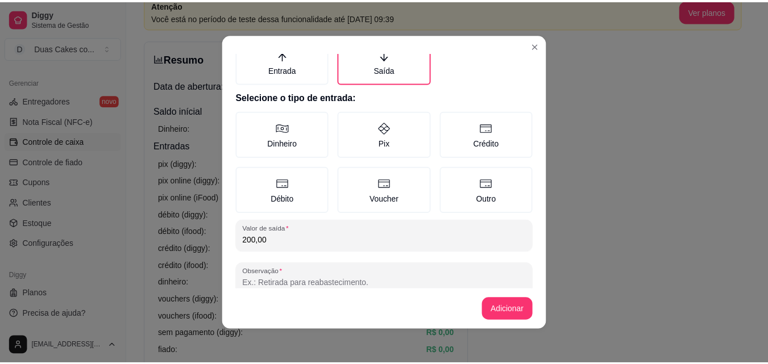
scroll to position [61, 0]
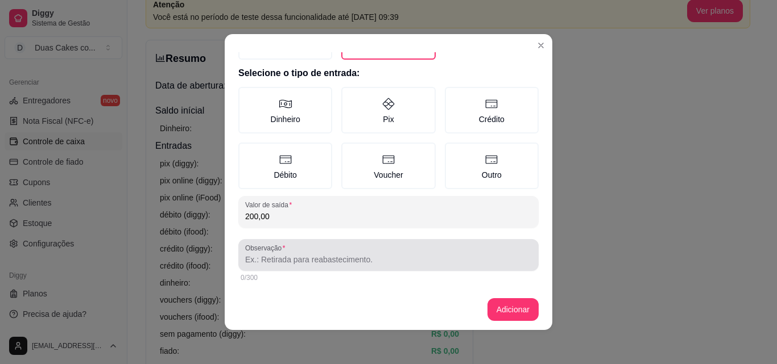
type input "200,00"
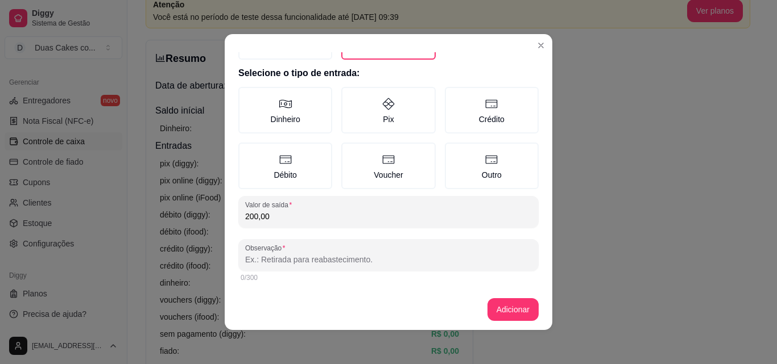
click at [288, 260] on input "Observação" at bounding box center [388, 259] width 287 height 11
click at [316, 260] on input "entreguei" at bounding box center [388, 259] width 287 height 11
type input "entreguei a dymitria"
click at [504, 310] on button "Adicionar" at bounding box center [513, 310] width 50 height 22
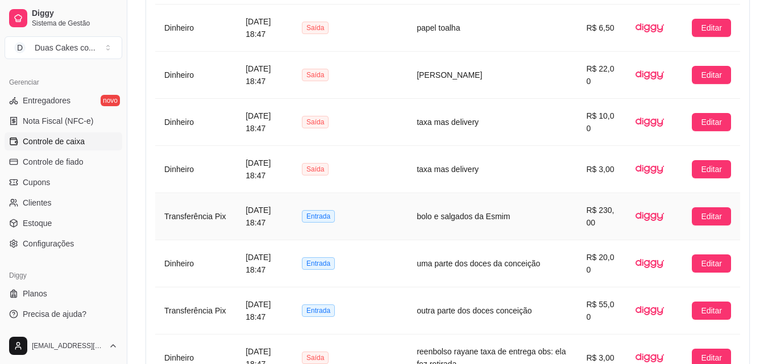
scroll to position [910, 0]
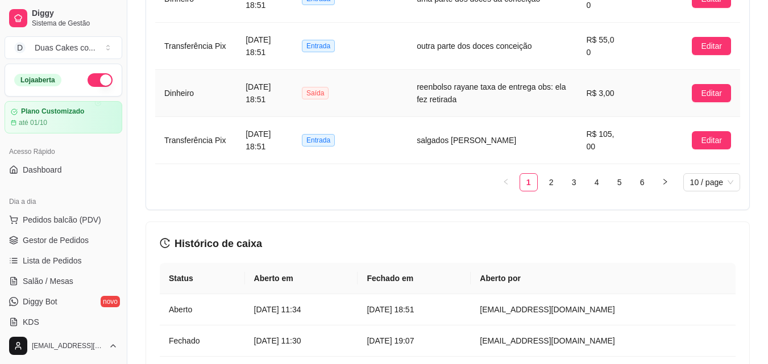
scroll to position [1194, 0]
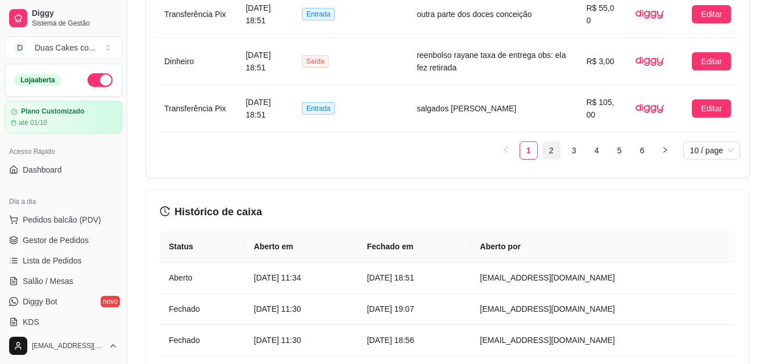
click at [552, 150] on link "2" at bounding box center [551, 150] width 17 height 17
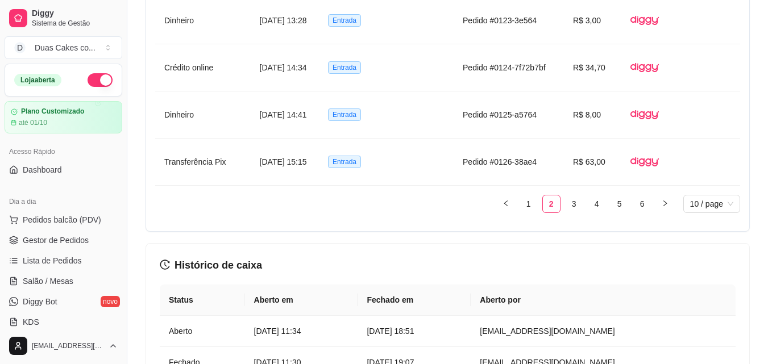
scroll to position [1137, 0]
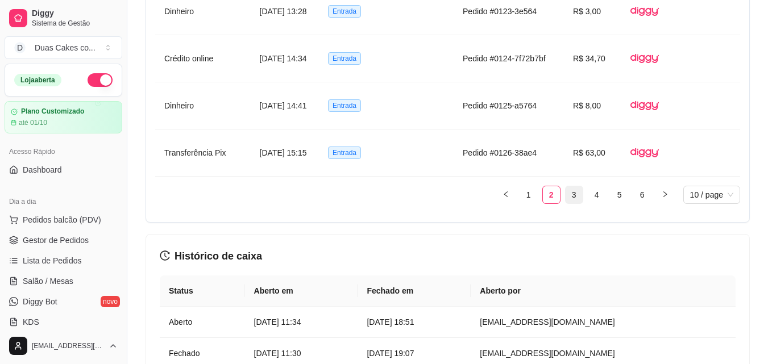
click at [574, 194] on link "3" at bounding box center [574, 194] width 17 height 17
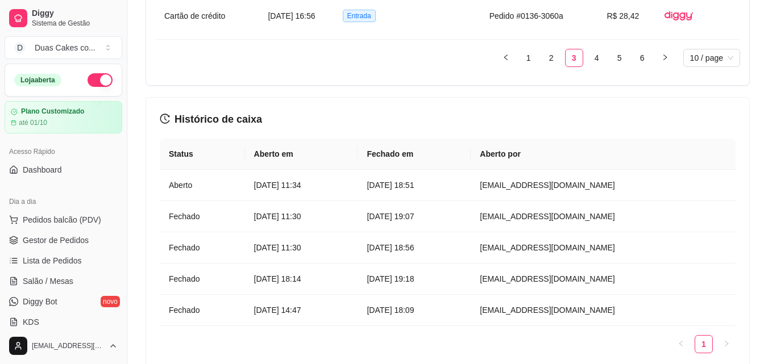
scroll to position [1308, 0]
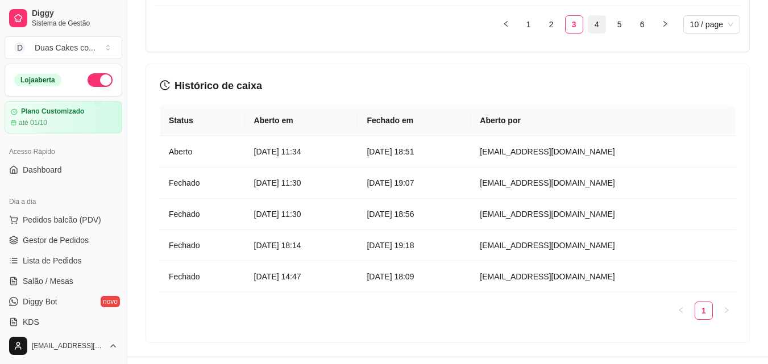
click at [602, 24] on link "4" at bounding box center [596, 24] width 17 height 17
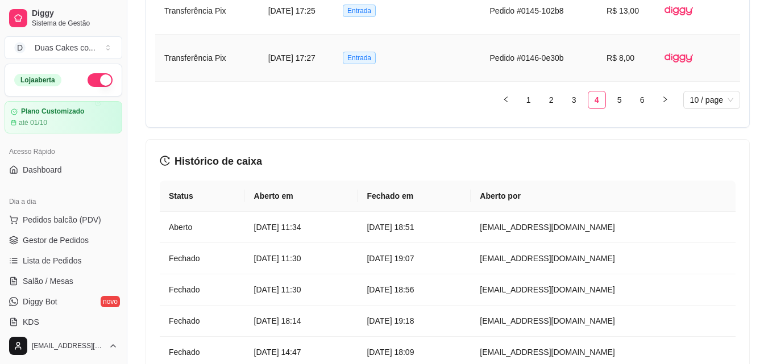
scroll to position [1251, 0]
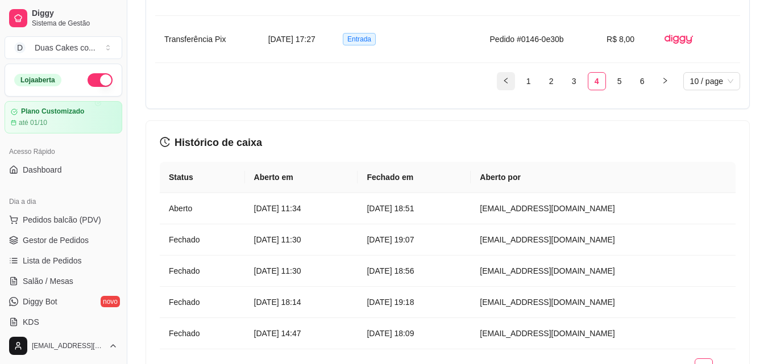
click at [509, 85] on button "button" at bounding box center [506, 81] width 18 height 18
click at [532, 81] on link "1" at bounding box center [528, 81] width 17 height 17
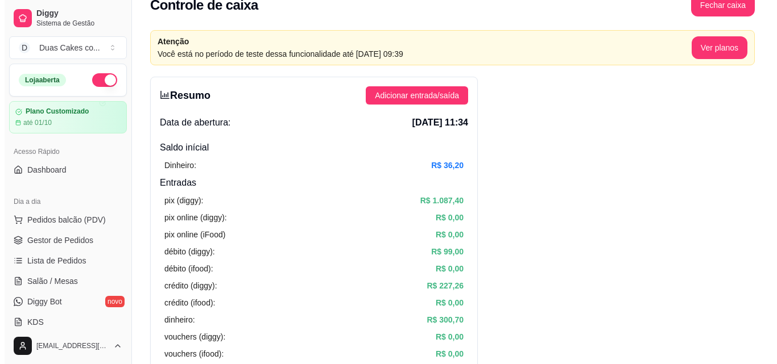
scroll to position [0, 0]
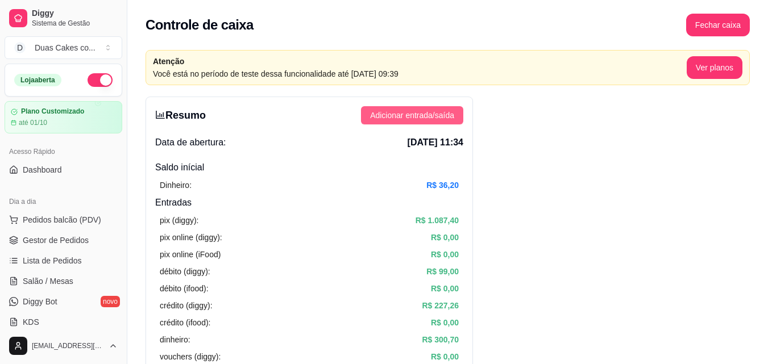
click at [446, 113] on span "Adicionar entrada/saída" at bounding box center [412, 115] width 84 height 13
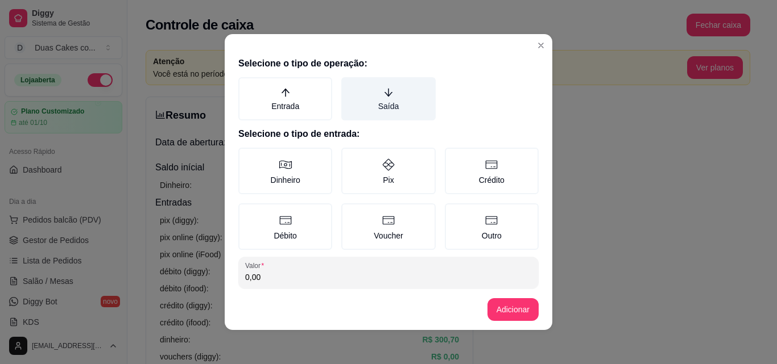
click at [383, 97] on icon "arrow-down" at bounding box center [388, 93] width 10 height 10
click at [350, 86] on button "Saída" at bounding box center [345, 81] width 9 height 9
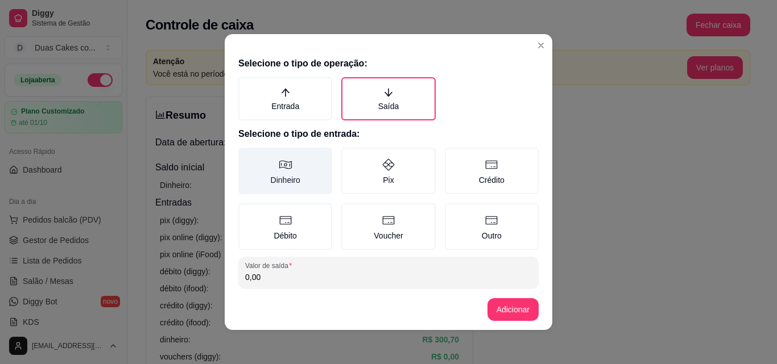
click at [280, 169] on icon at bounding box center [286, 165] width 14 height 14
click at [247, 156] on button "Dinheiro" at bounding box center [242, 151] width 9 height 9
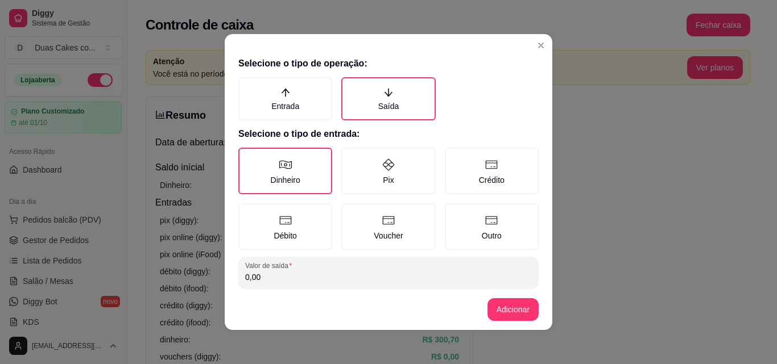
click at [268, 280] on input "0,00" at bounding box center [388, 277] width 287 height 11
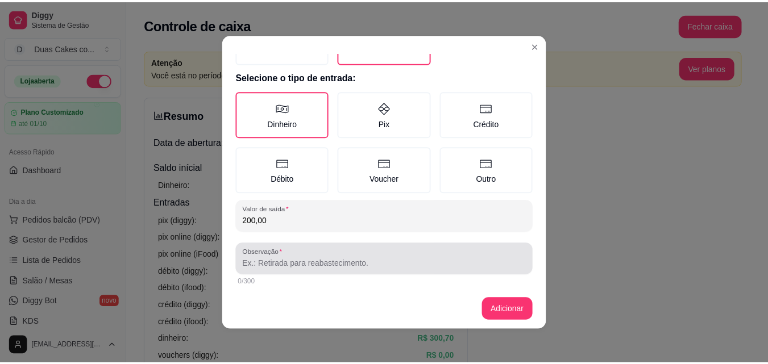
scroll to position [61, 0]
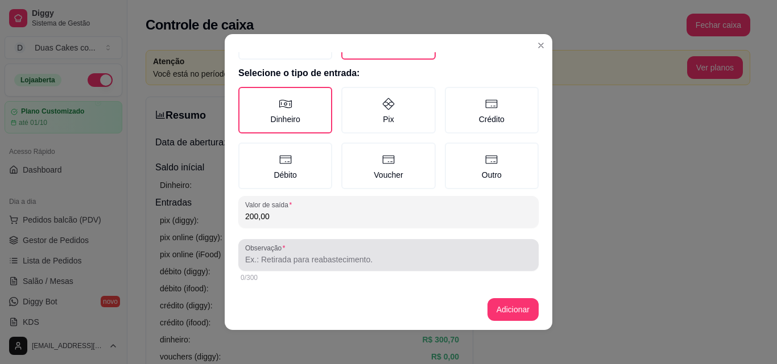
type input "200,00"
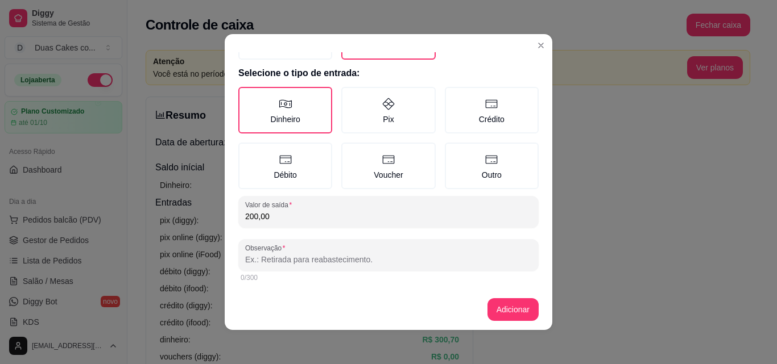
click at [299, 255] on input "Observação" at bounding box center [388, 259] width 287 height 11
type input "entregue a dymitria"
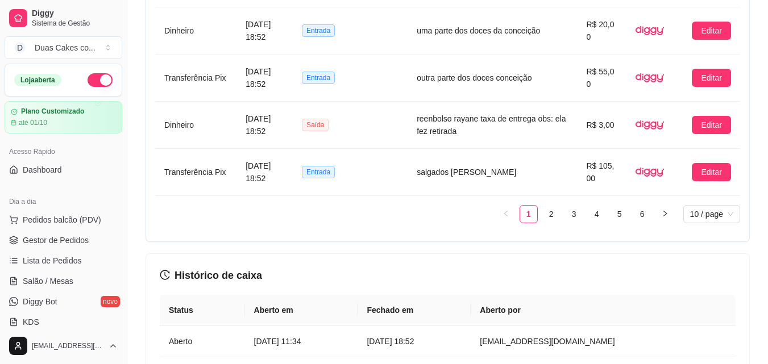
scroll to position [1137, 0]
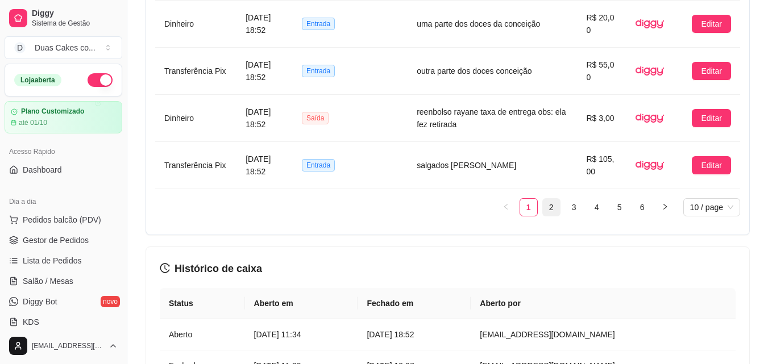
click at [550, 208] on link "2" at bounding box center [551, 207] width 17 height 17
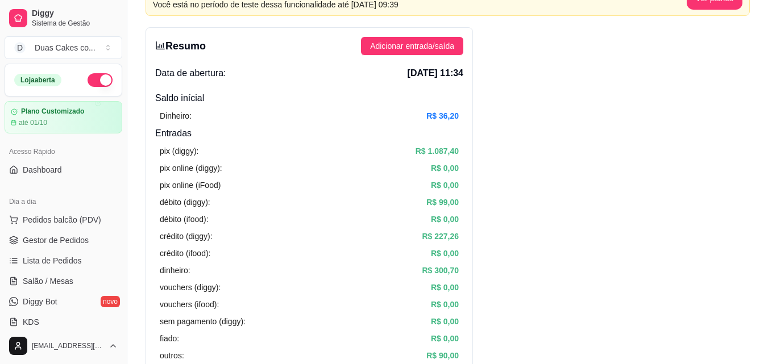
scroll to position [0, 0]
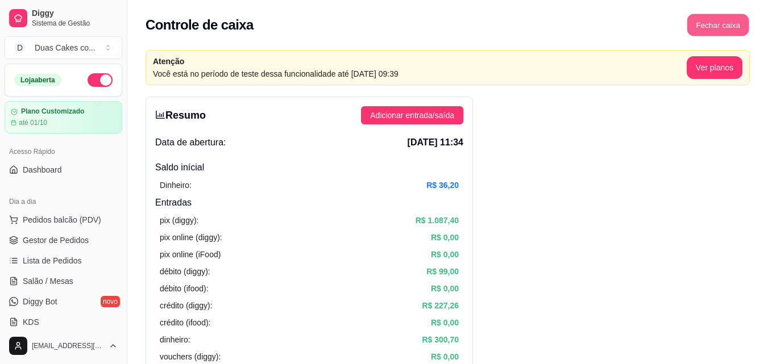
click at [723, 20] on button "Fechar caixa" at bounding box center [718, 25] width 62 height 22
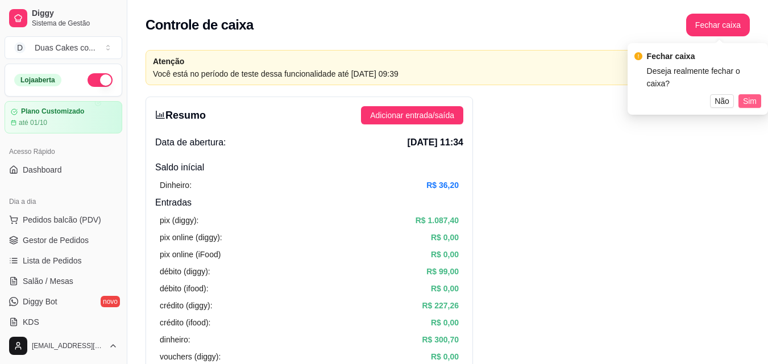
click at [749, 95] on span "Sim" at bounding box center [750, 101] width 14 height 13
